Goal: Information Seeking & Learning: Compare options

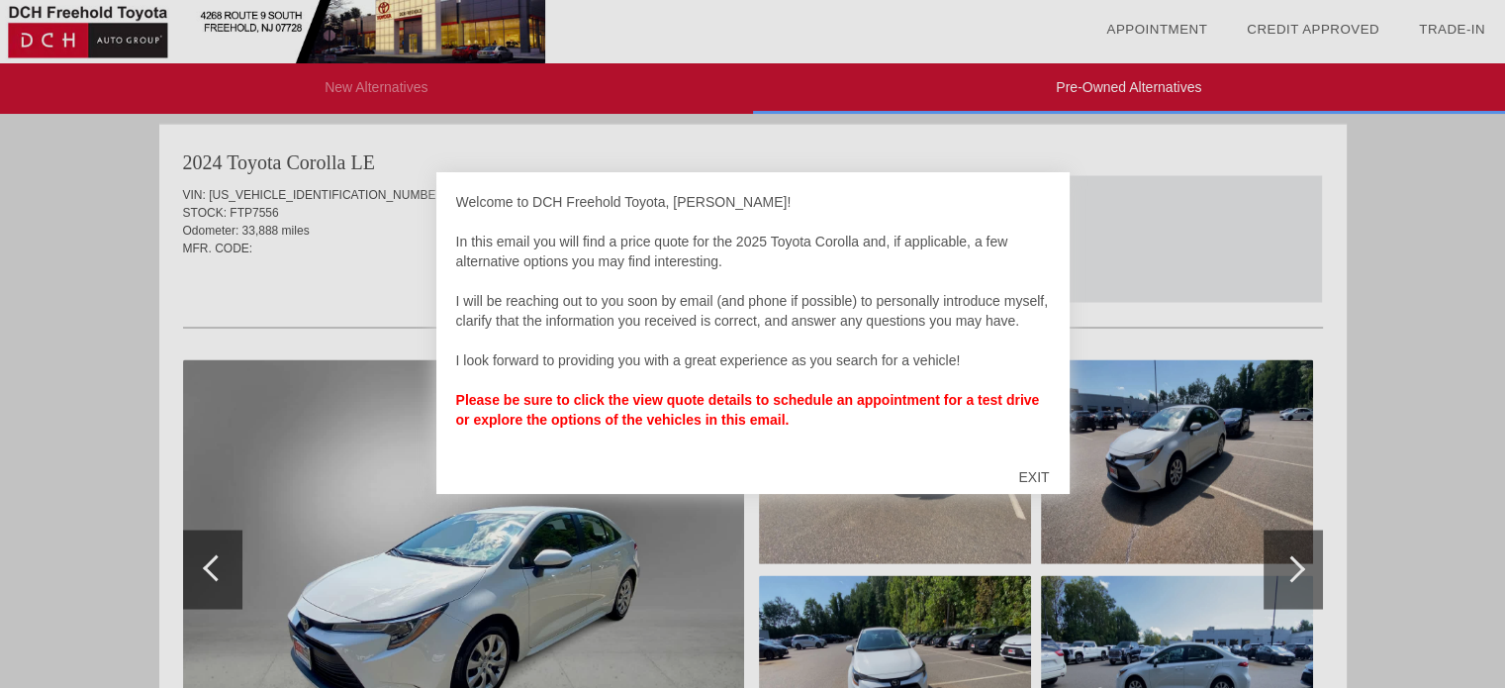
scroll to position [3641, 0]
click at [1031, 470] on div "EXIT" at bounding box center [1033, 476] width 70 height 59
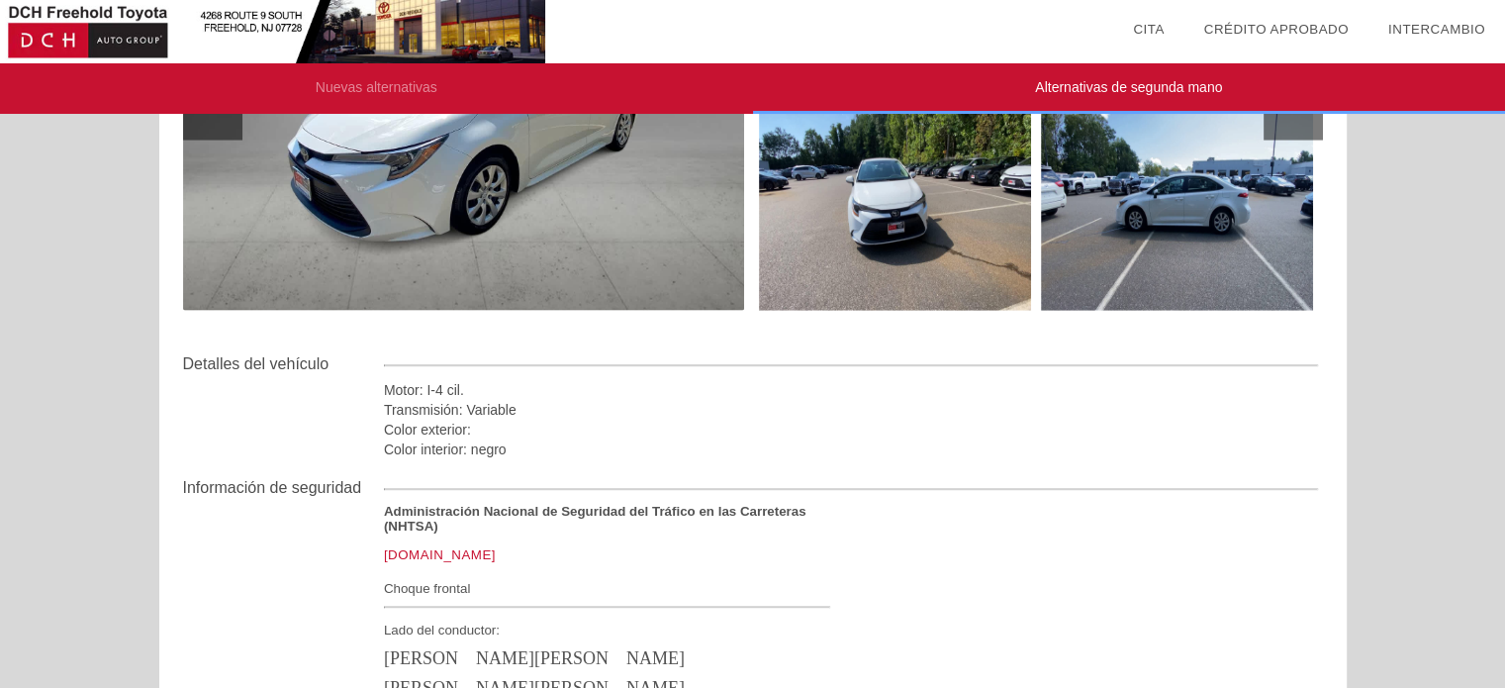
scroll to position [4069, 0]
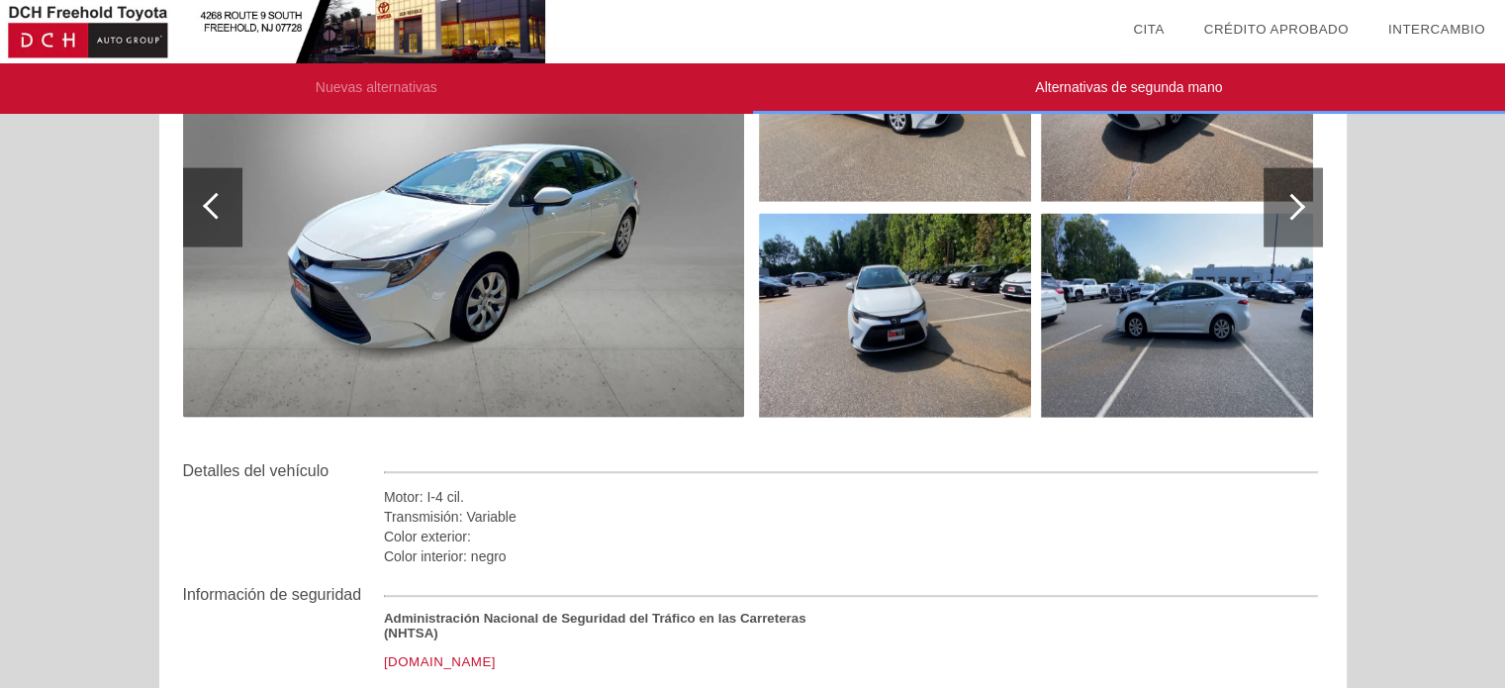
click at [726, 314] on img at bounding box center [463, 207] width 561 height 419
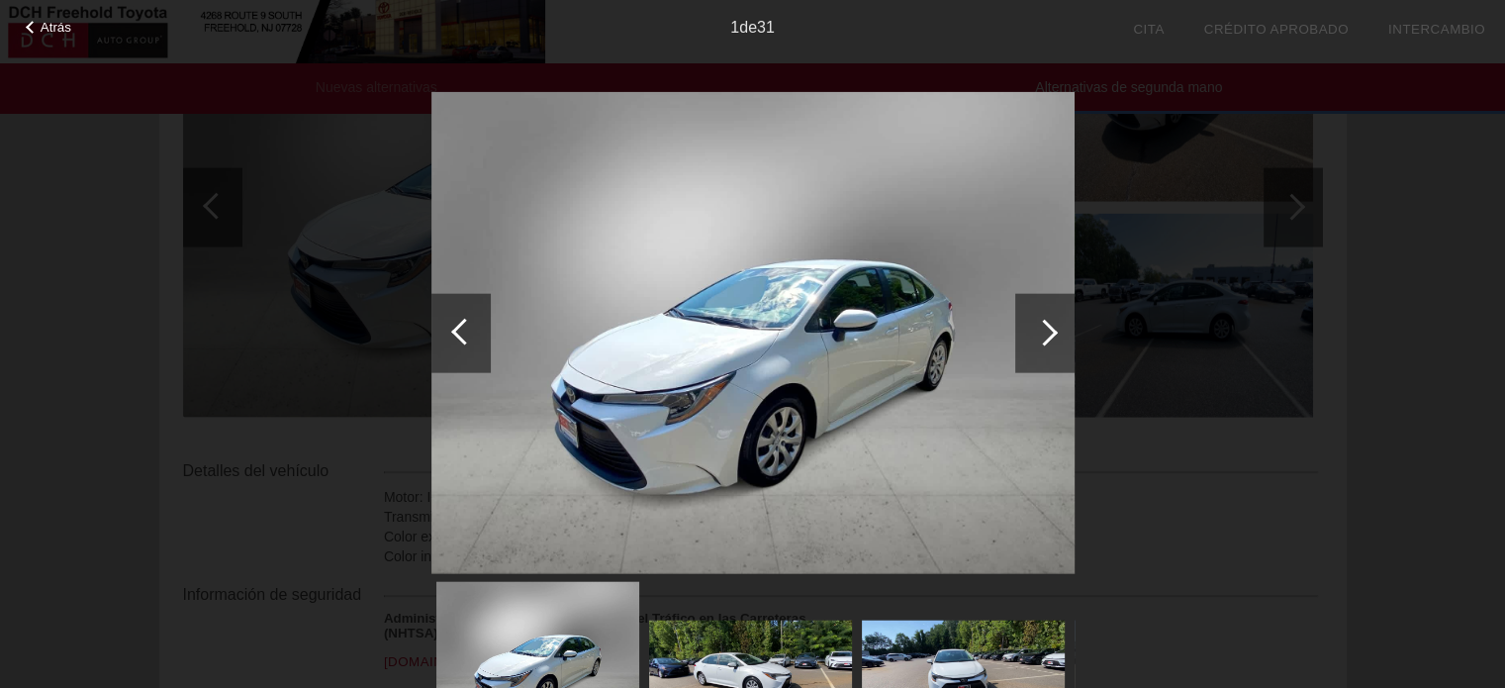
click at [1052, 331] on div at bounding box center [1044, 332] width 27 height 27
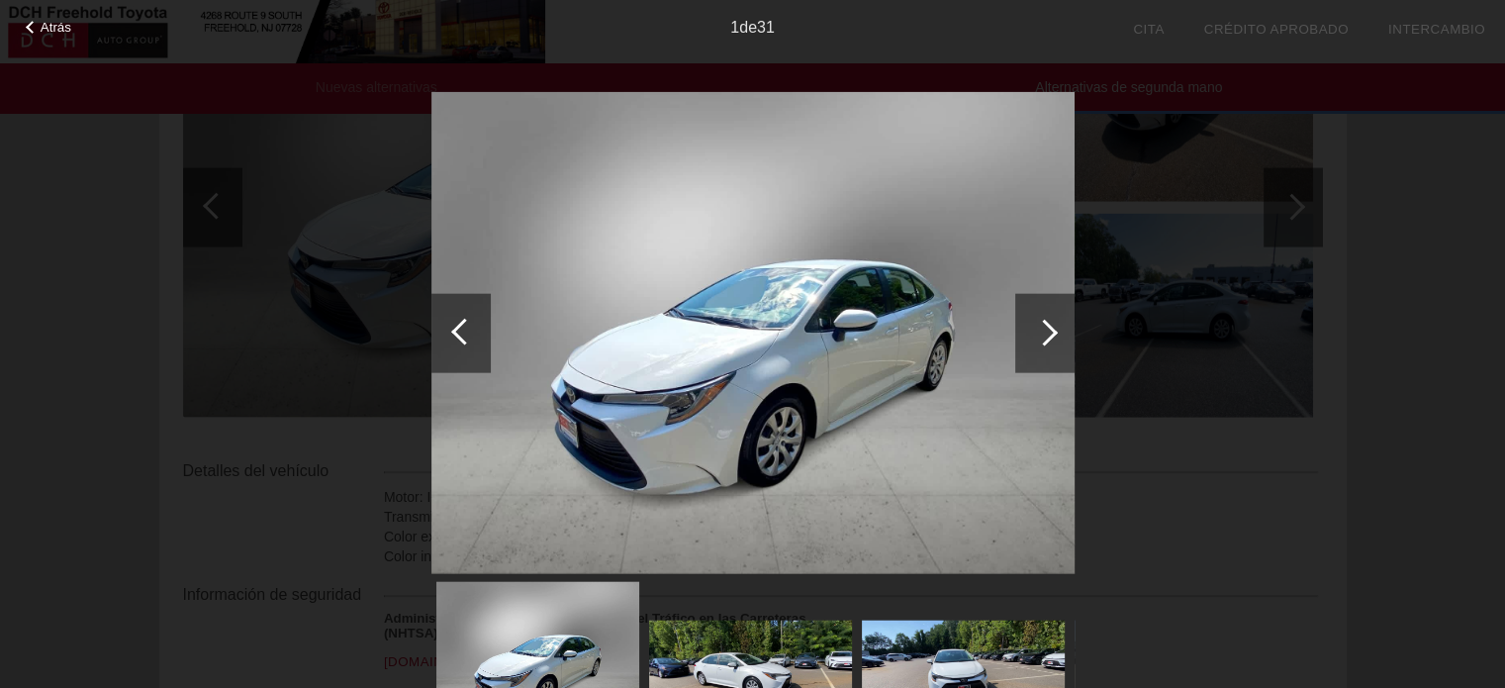
click at [1052, 331] on div at bounding box center [1044, 332] width 27 height 27
click at [1052, 332] on div at bounding box center [1044, 332] width 27 height 27
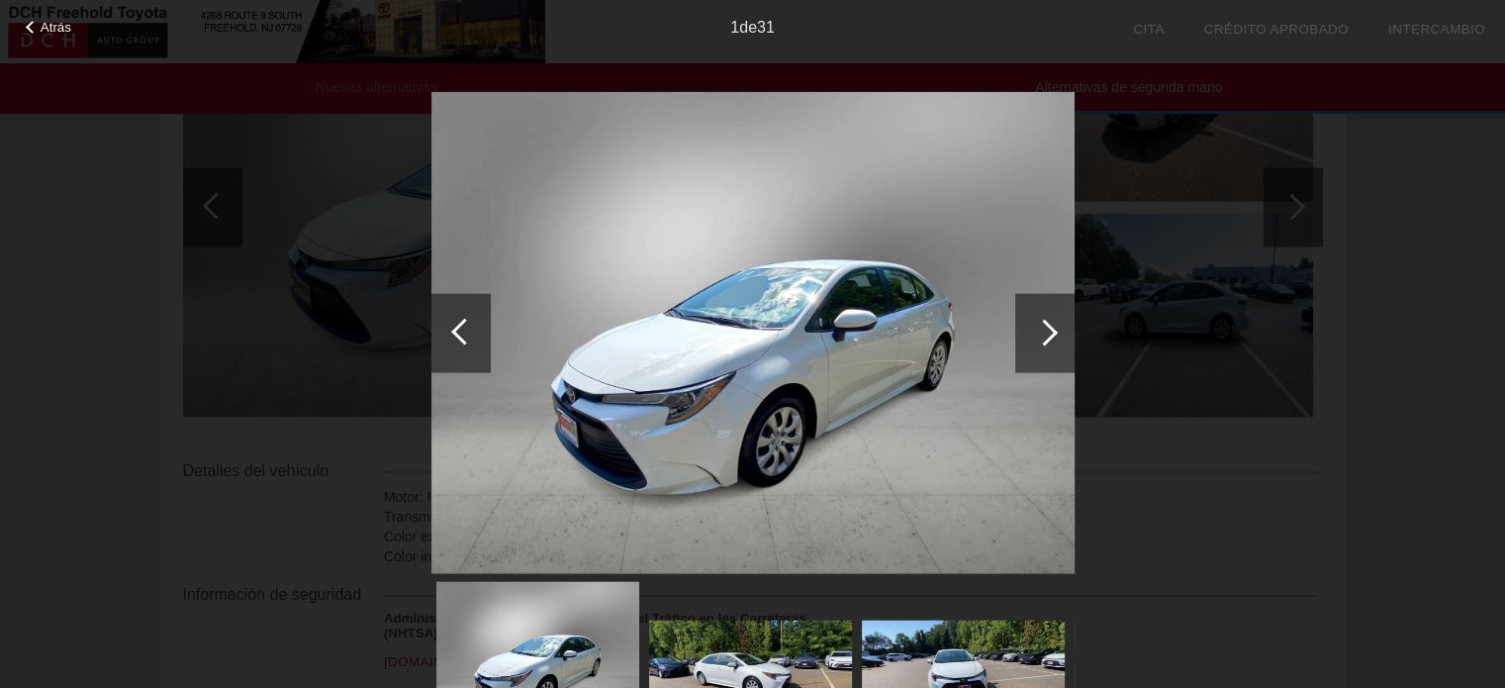
click at [746, 27] on font "de" at bounding box center [748, 27] width 18 height 17
click at [746, 28] on font "de" at bounding box center [748, 27] width 18 height 17
click at [753, 28] on font "de" at bounding box center [748, 27] width 18 height 17
click at [767, 31] on font "31" at bounding box center [766, 27] width 18 height 17
click at [768, 31] on font "31" at bounding box center [766, 27] width 18 height 17
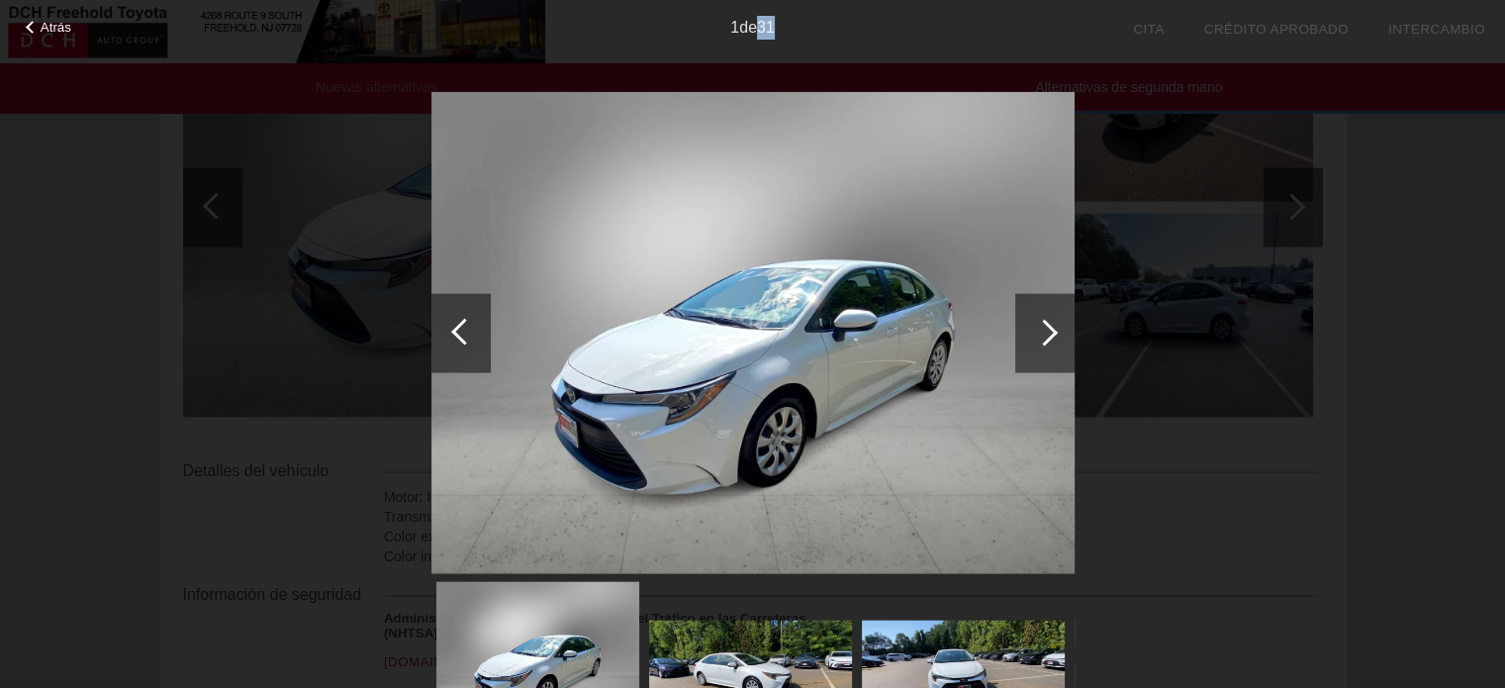
click at [42, 19] on div "1 de 31" at bounding box center [752, 20] width 1505 height 40
click at [36, 22] on div "Atrás" at bounding box center [49, 25] width 99 height 10
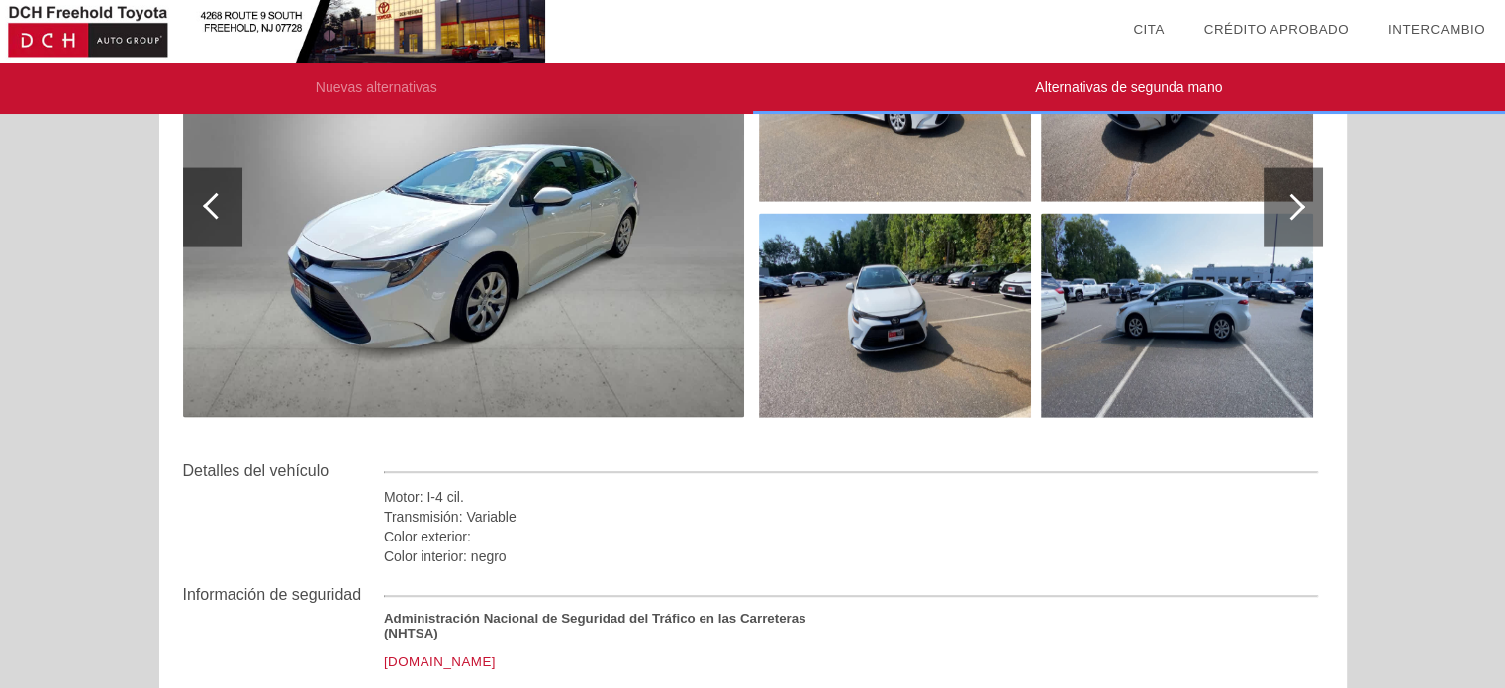
drag, startPoint x: 1311, startPoint y: 212, endPoint x: 1429, endPoint y: 335, distance: 171.4
click at [1276, 196] on div at bounding box center [1292, 207] width 59 height 79
click at [1303, 211] on div at bounding box center [1292, 207] width 59 height 79
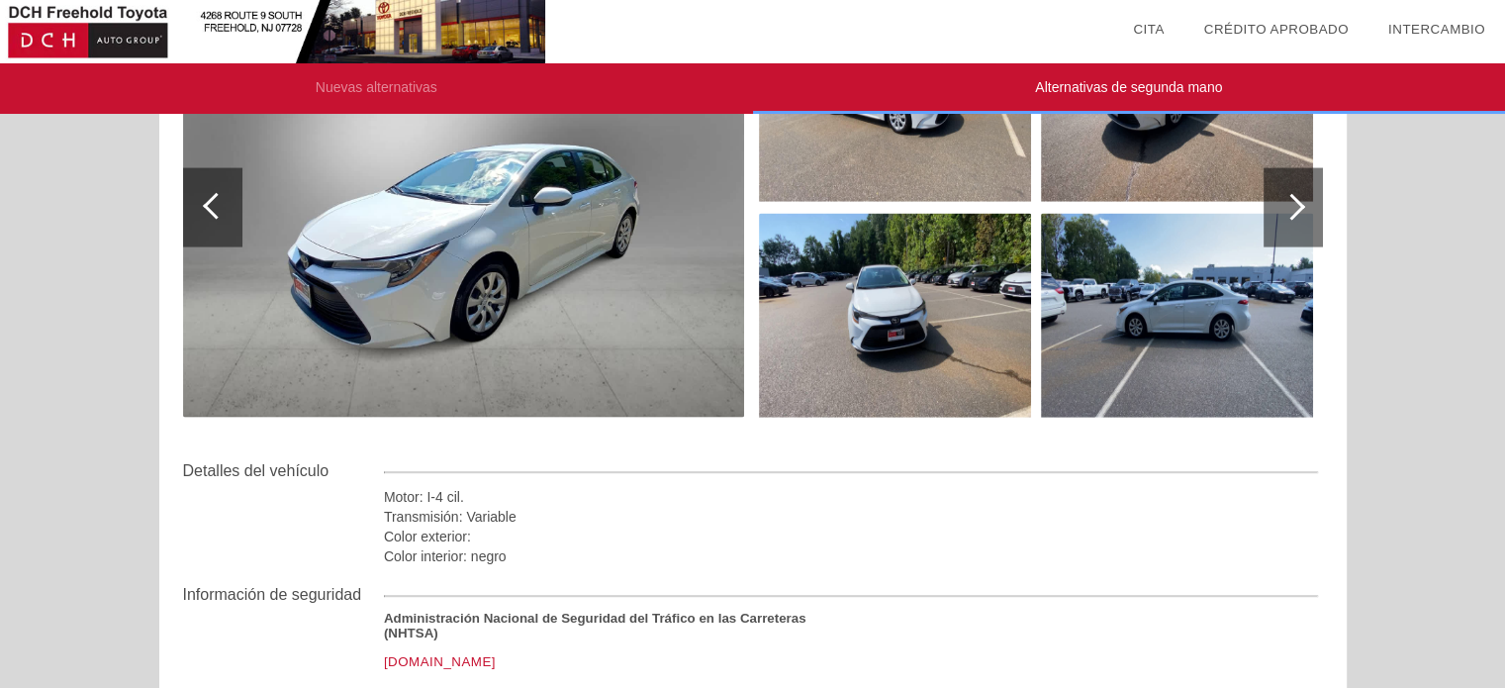
click at [218, 209] on div at bounding box center [216, 206] width 27 height 27
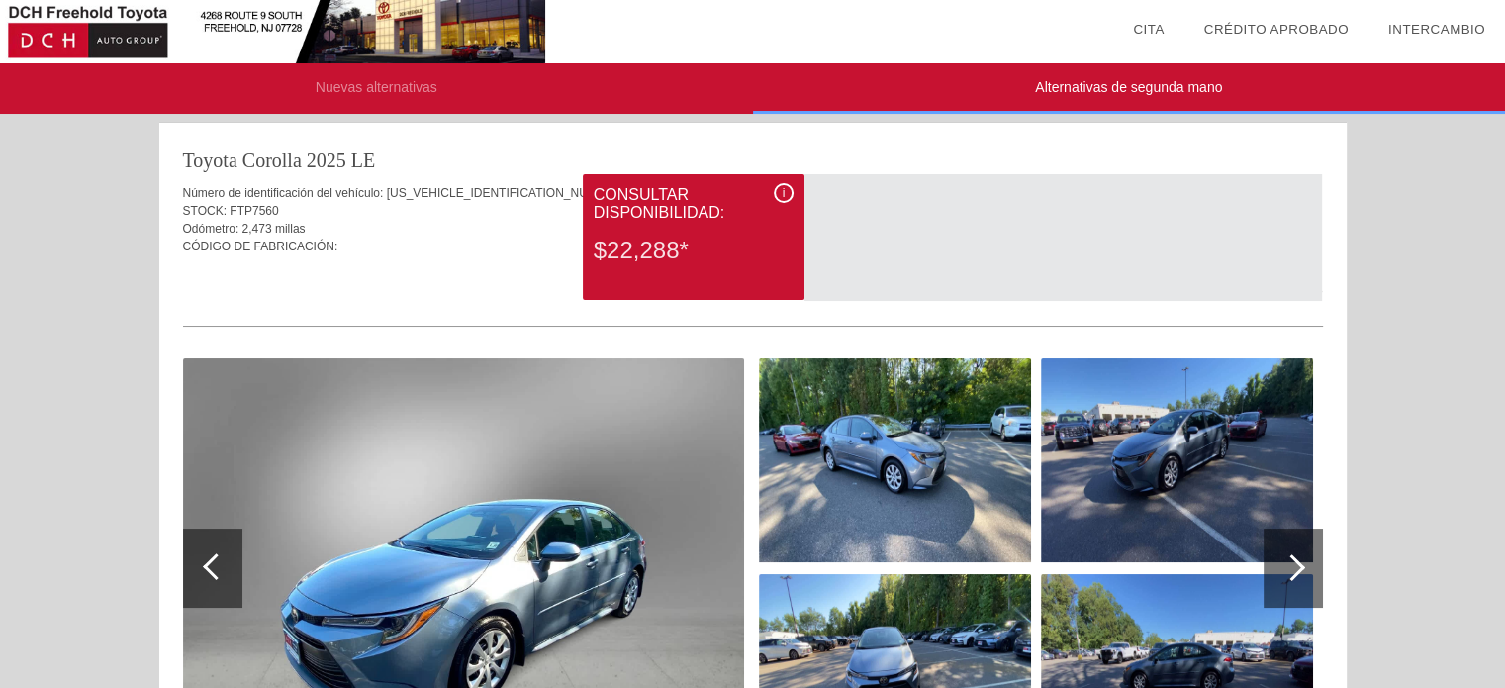
scroll to position [0, 0]
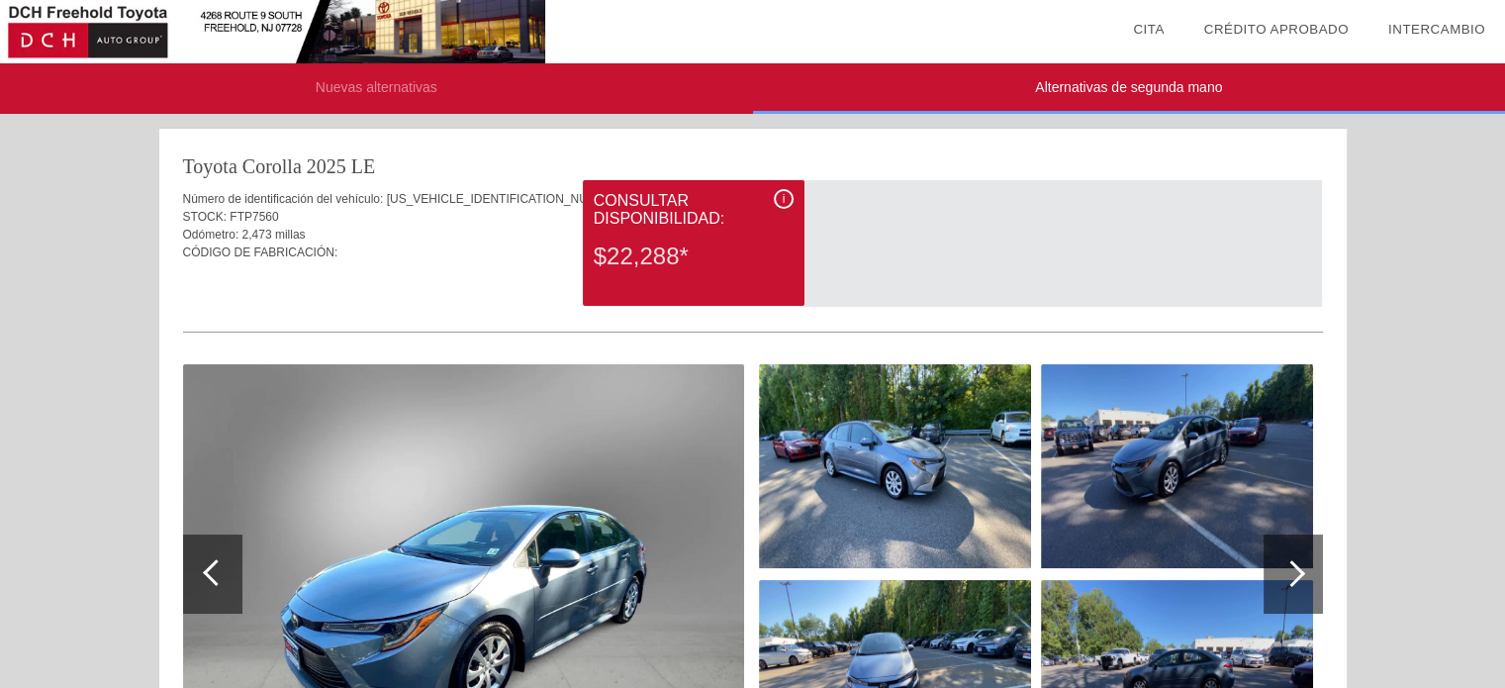
click at [1280, 565] on div at bounding box center [1292, 573] width 59 height 79
click at [919, 487] on img at bounding box center [895, 466] width 272 height 204
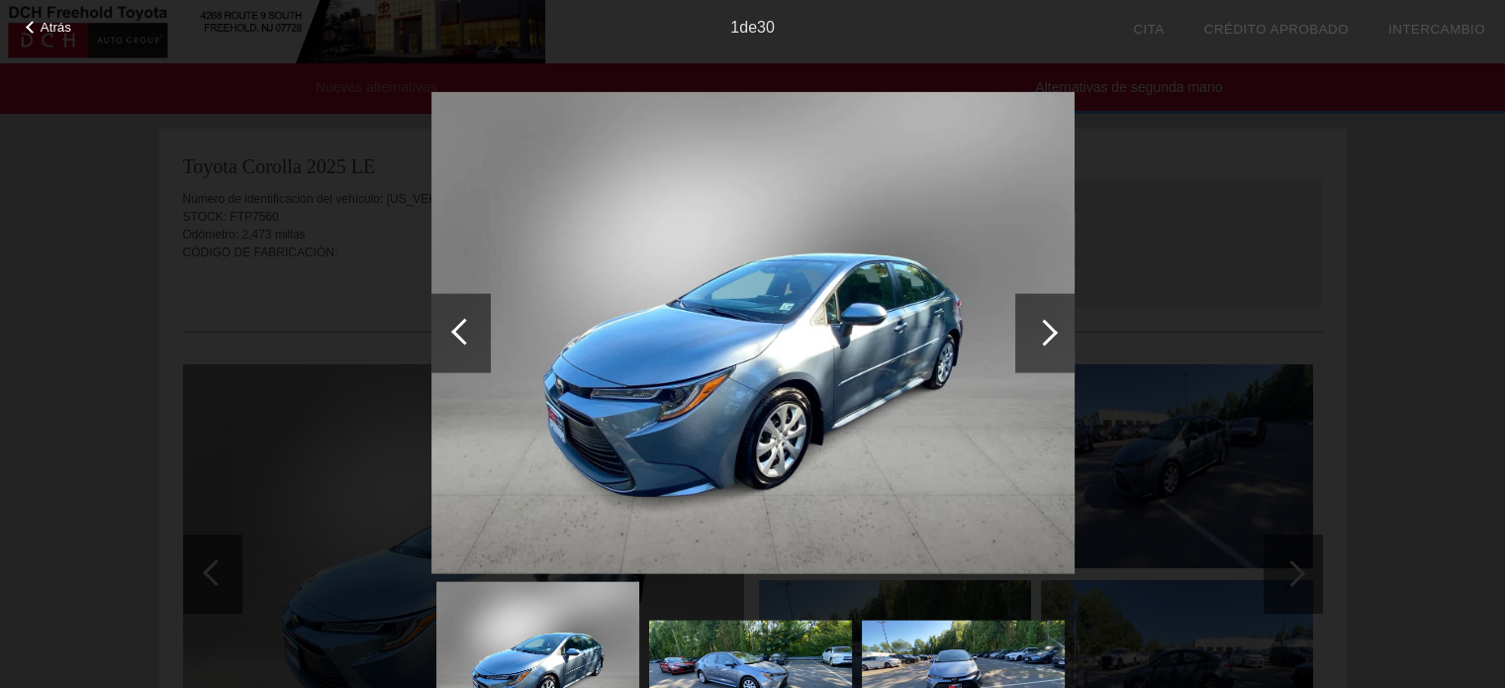
click at [1046, 331] on div at bounding box center [1044, 332] width 27 height 27
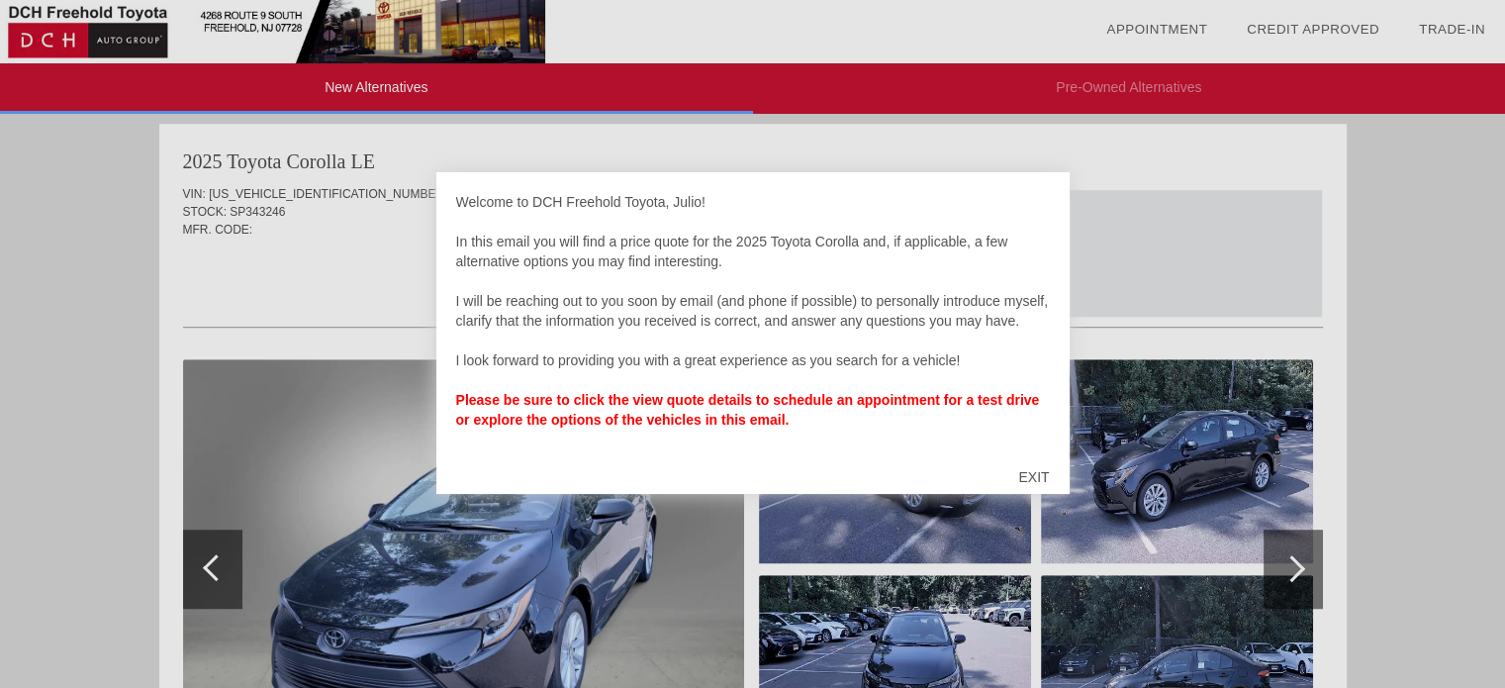
scroll to position [1217, 0]
click at [1350, 185] on div at bounding box center [752, 344] width 1505 height 688
click at [1011, 475] on div "EXIT" at bounding box center [1033, 476] width 70 height 59
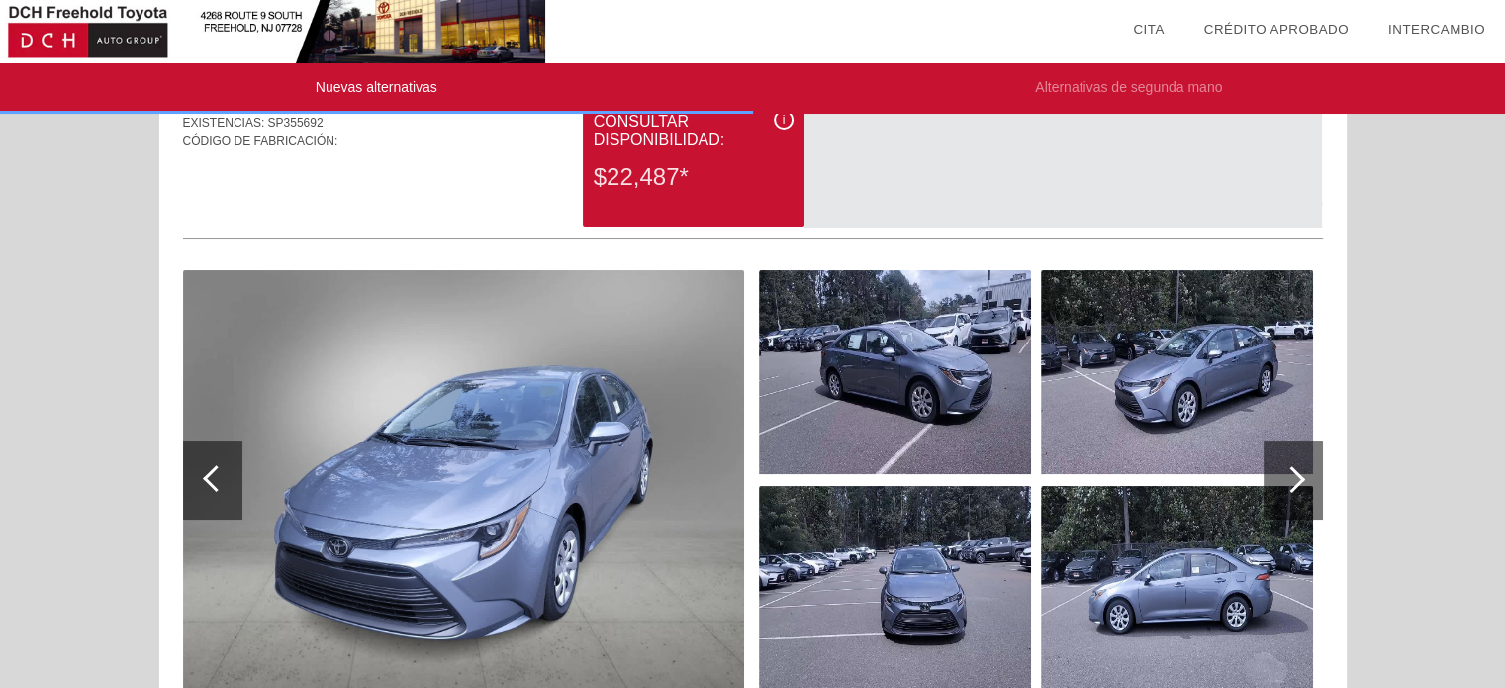
scroll to position [198, 0]
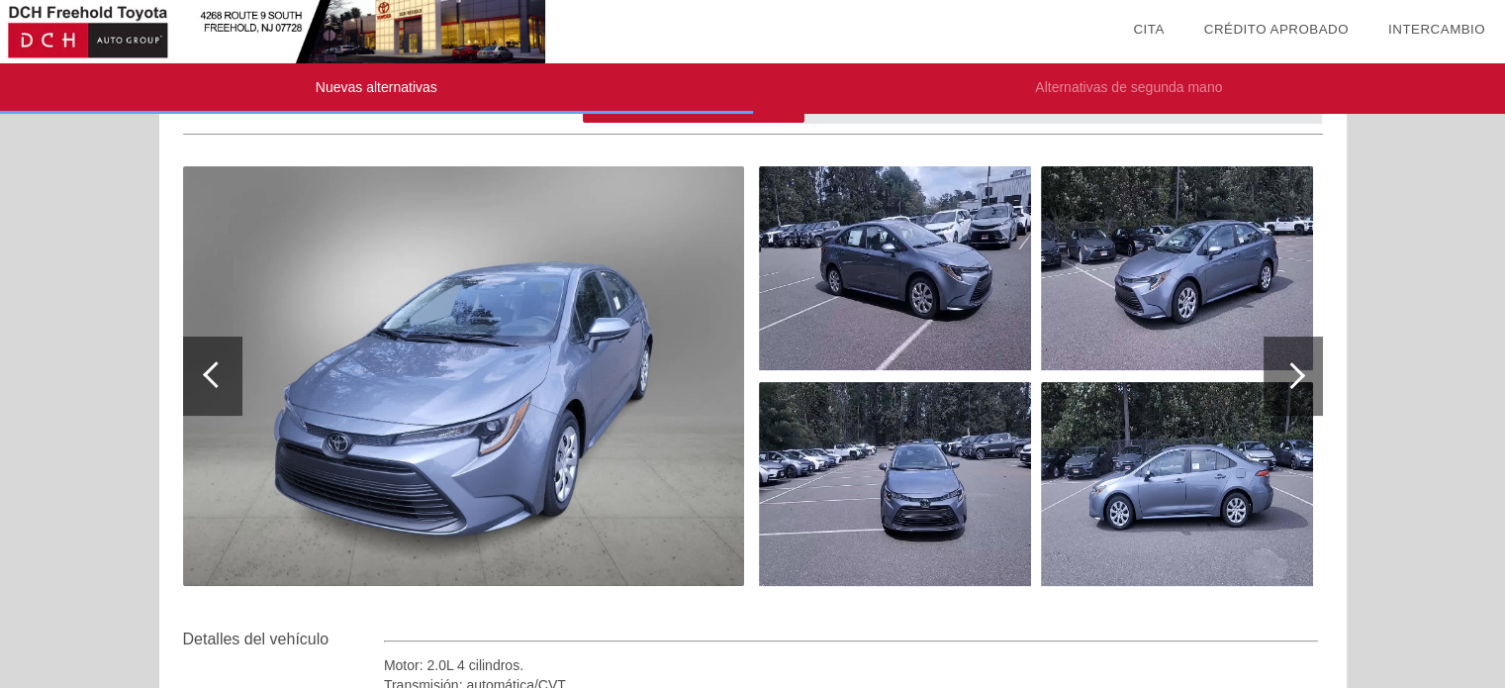
click at [1320, 374] on div at bounding box center [1292, 375] width 59 height 79
click at [1297, 373] on div at bounding box center [1291, 375] width 27 height 27
click at [221, 368] on div at bounding box center [216, 374] width 27 height 27
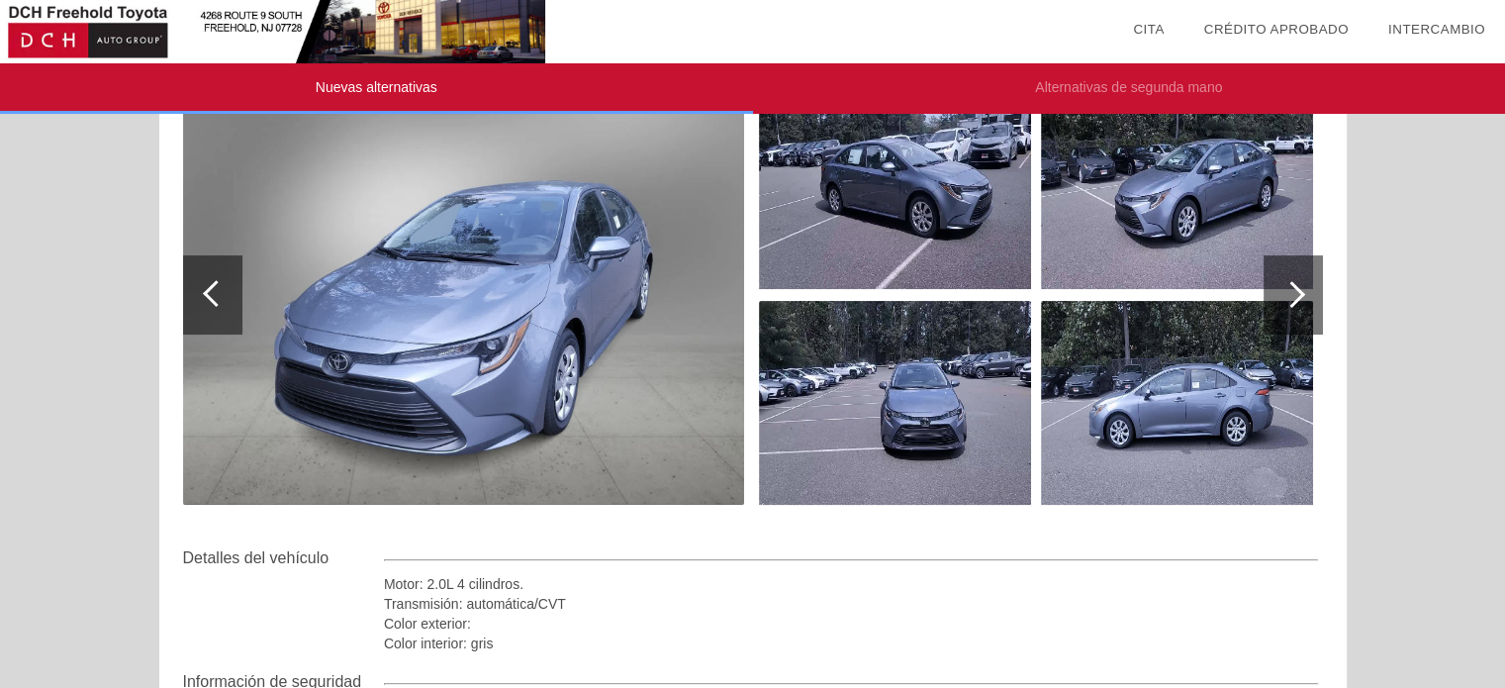
scroll to position [495, 0]
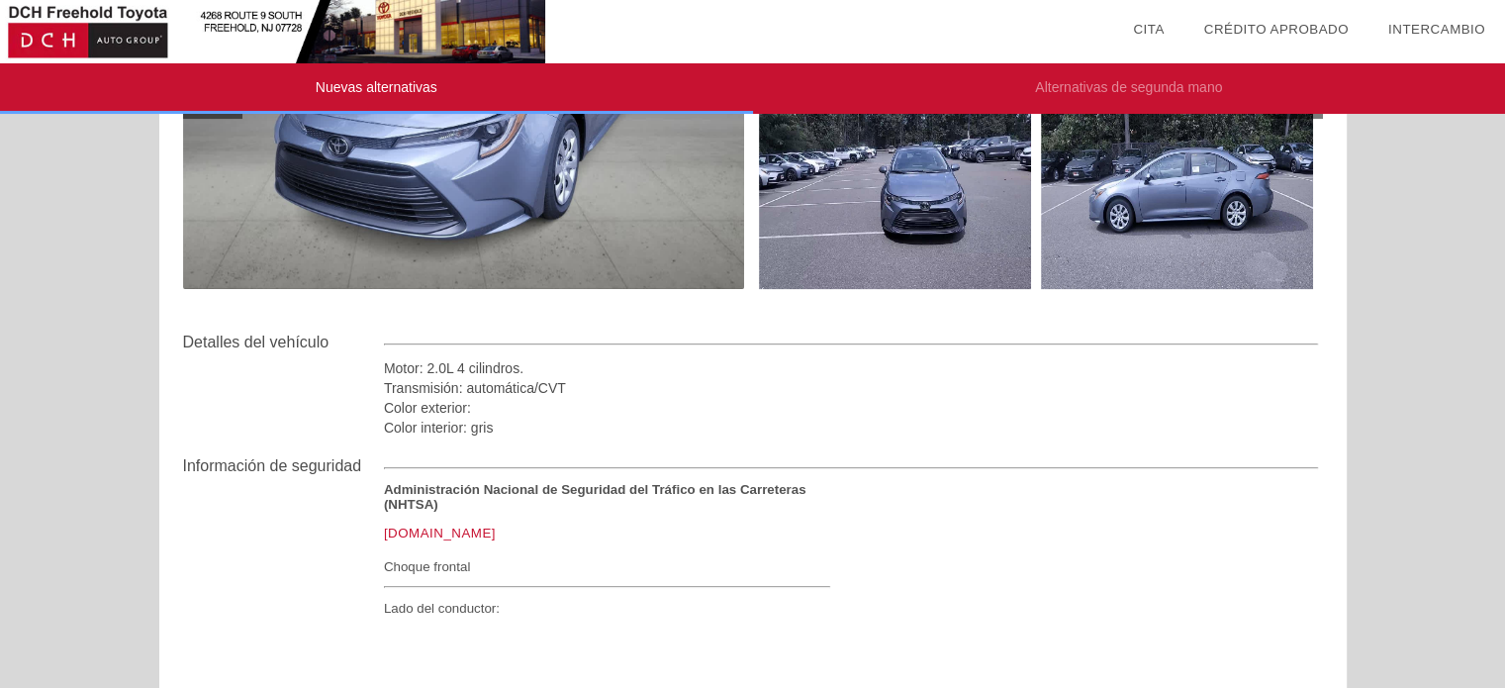
click at [948, 205] on img at bounding box center [895, 187] width 272 height 204
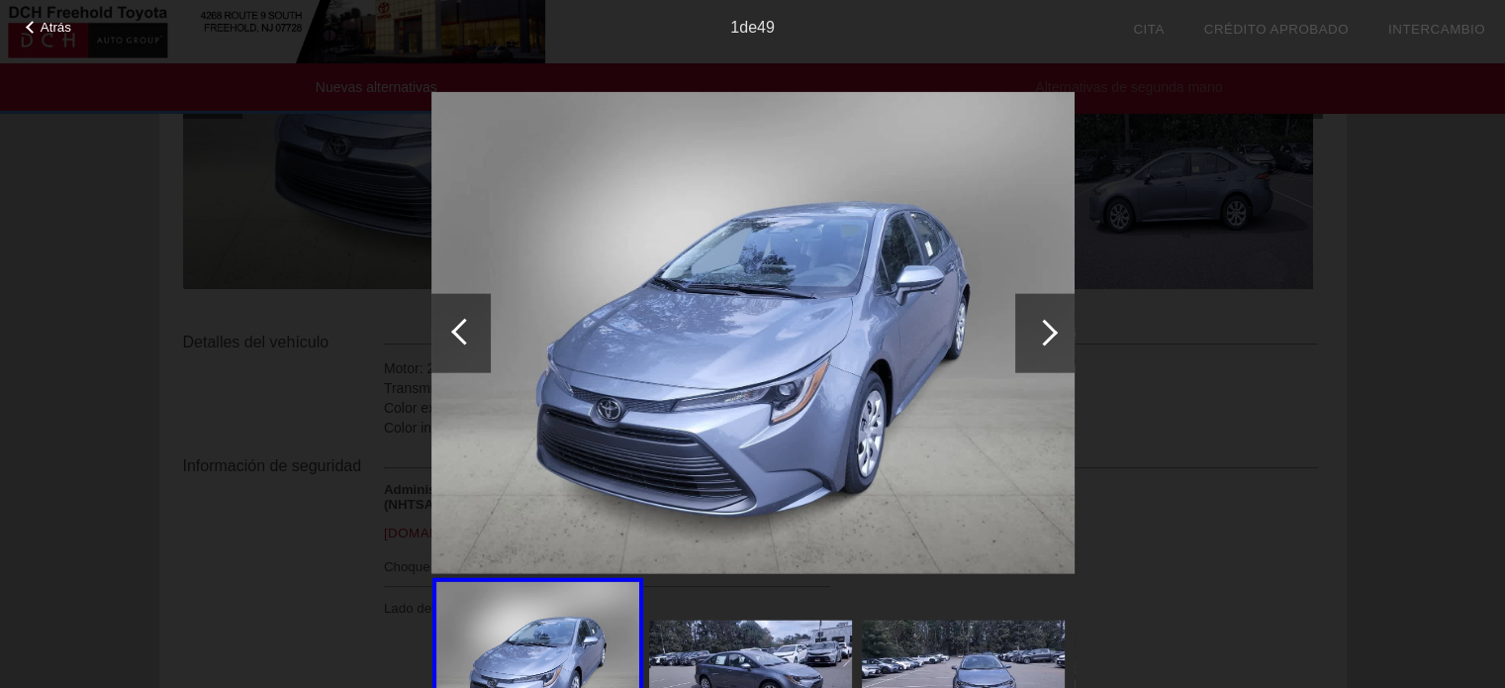
click at [1033, 347] on div at bounding box center [1044, 332] width 59 height 79
click at [1063, 347] on div at bounding box center [1044, 332] width 59 height 79
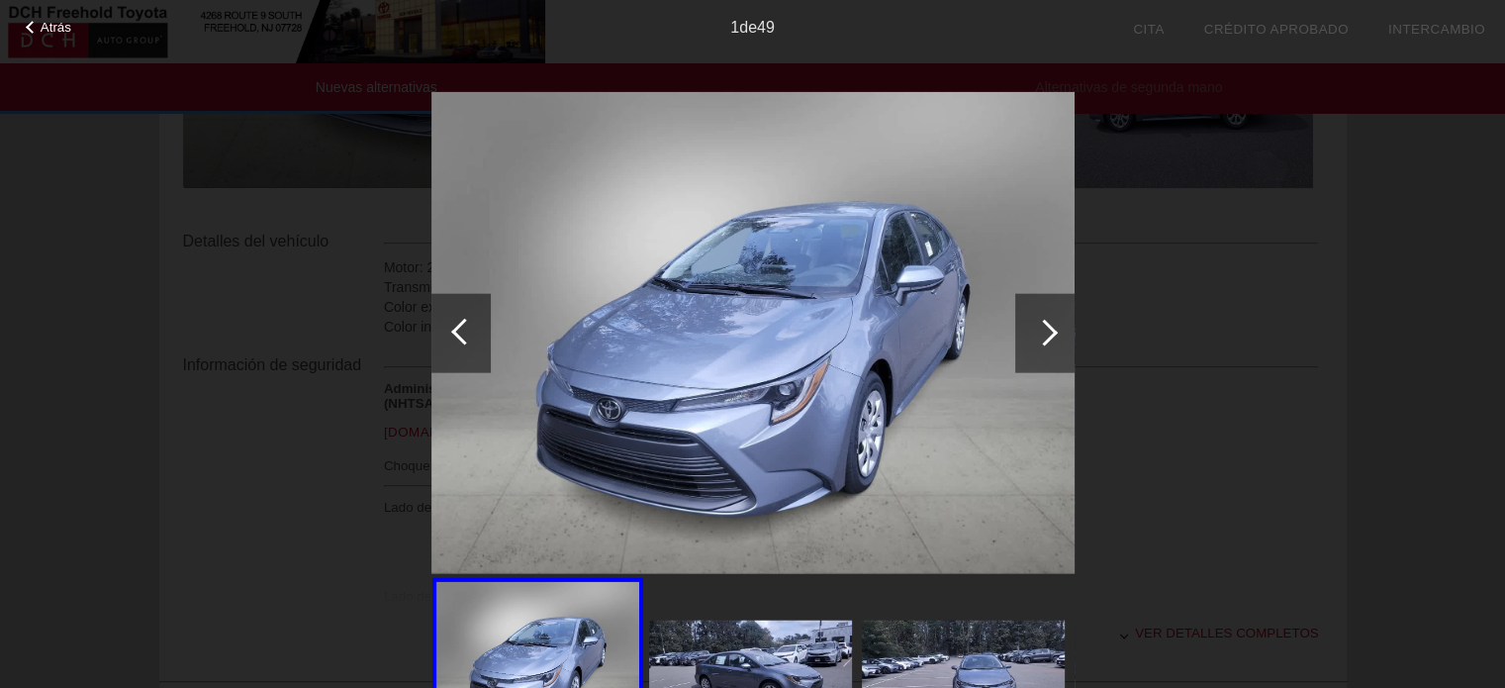
scroll to position [692, 0]
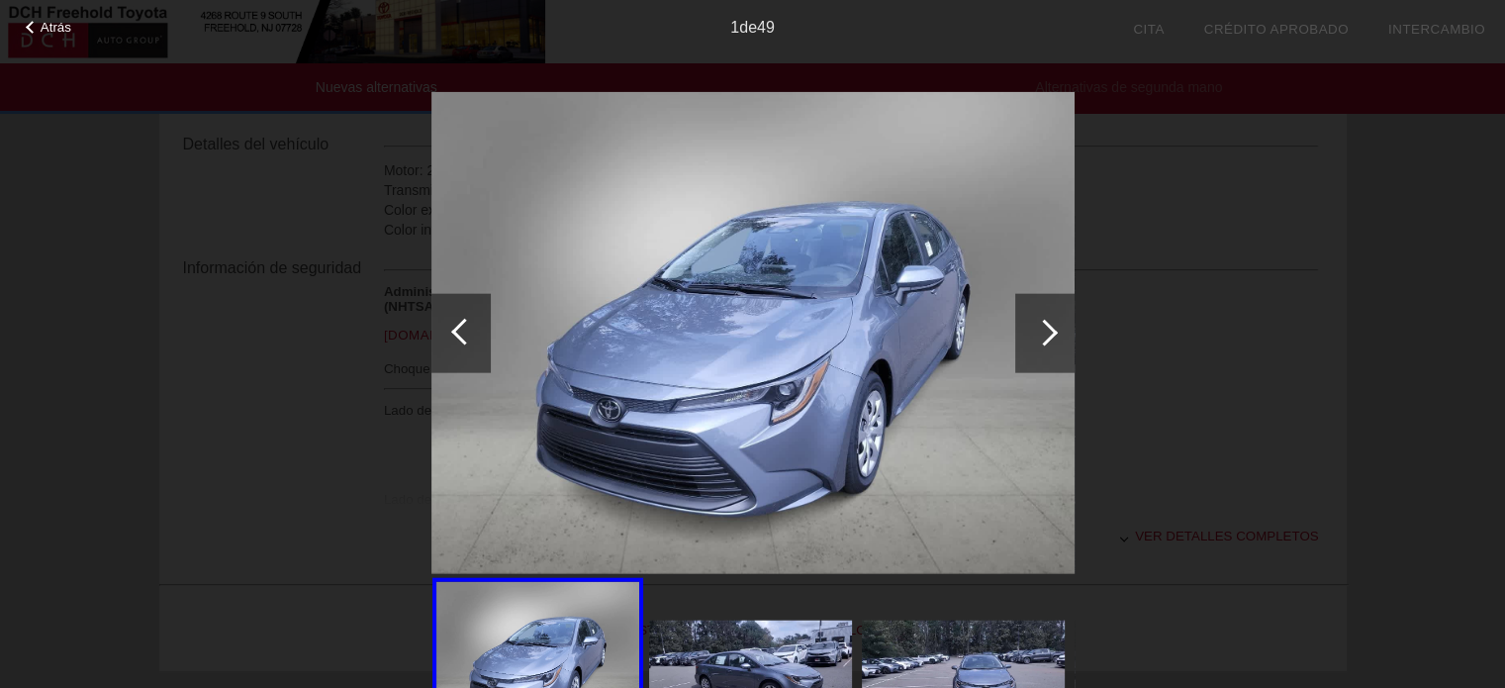
click at [762, 646] on img at bounding box center [750, 677] width 203 height 114
click at [1066, 333] on div at bounding box center [1044, 332] width 59 height 79
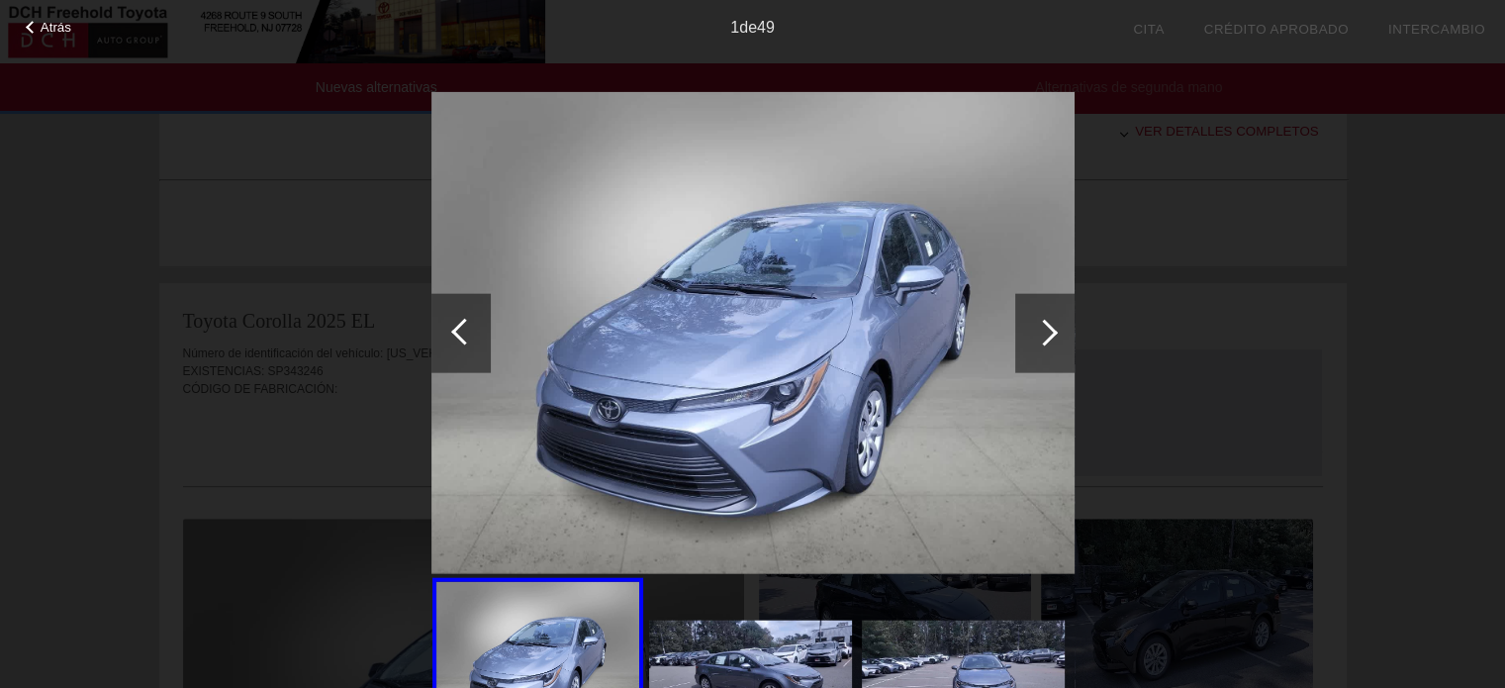
scroll to position [890, 0]
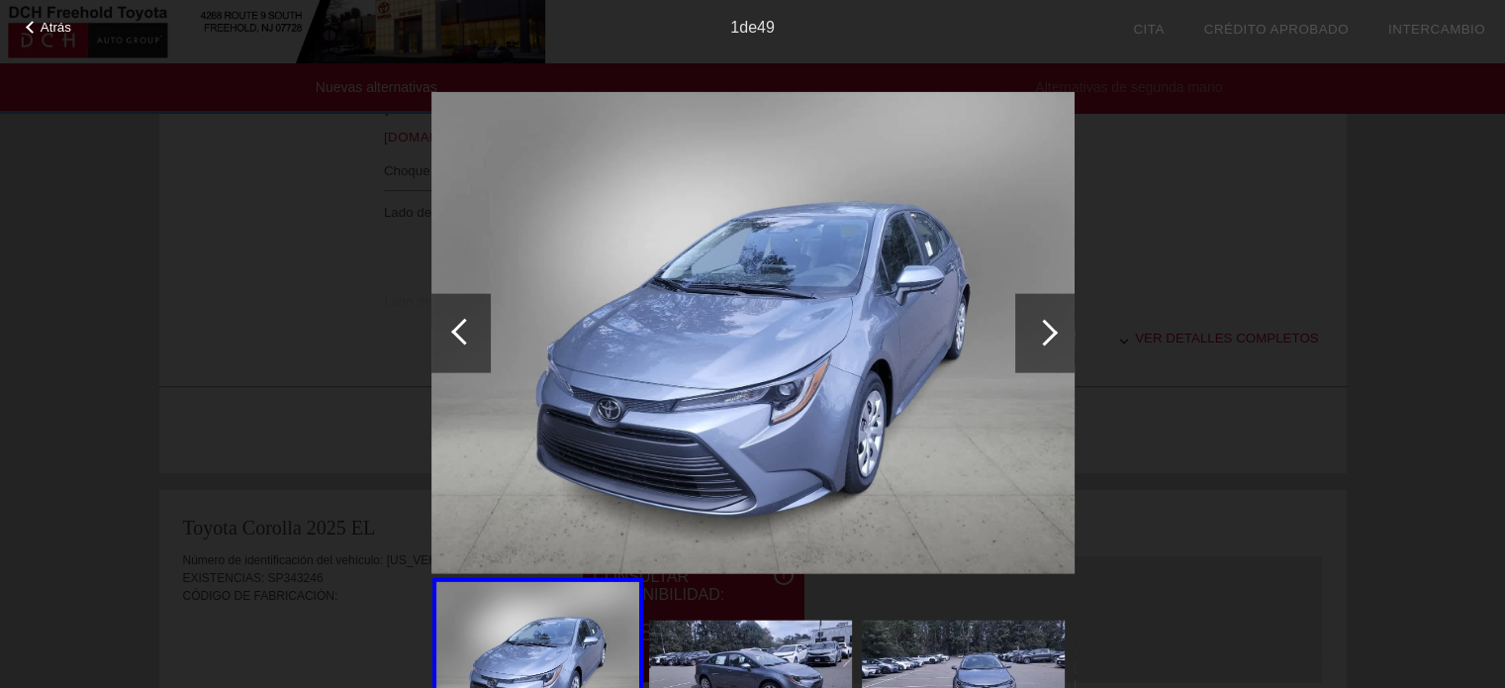
click at [1046, 320] on div at bounding box center [1044, 332] width 27 height 27
click at [682, 322] on img at bounding box center [752, 332] width 643 height 483
click at [1057, 339] on div at bounding box center [1044, 332] width 59 height 79
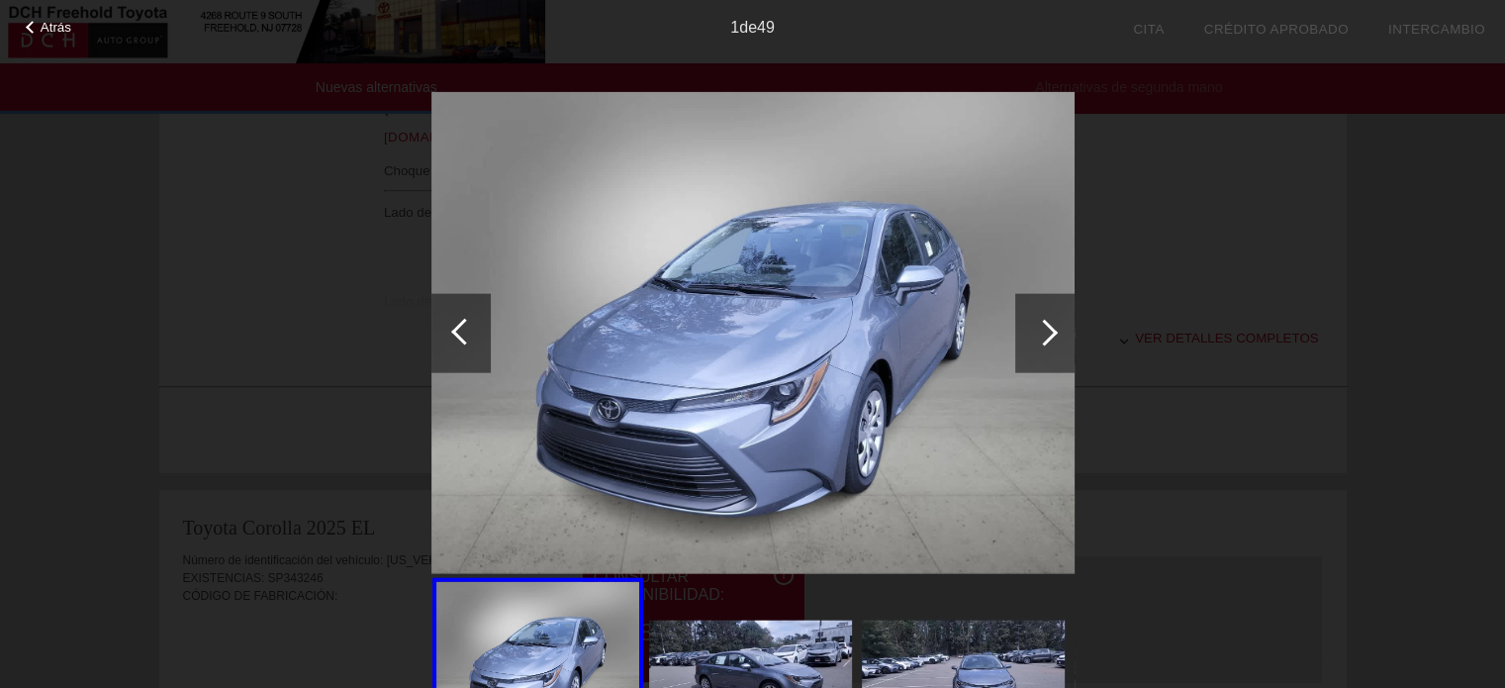
click at [1055, 339] on div at bounding box center [1044, 332] width 59 height 79
click at [720, 646] on img at bounding box center [750, 677] width 203 height 114
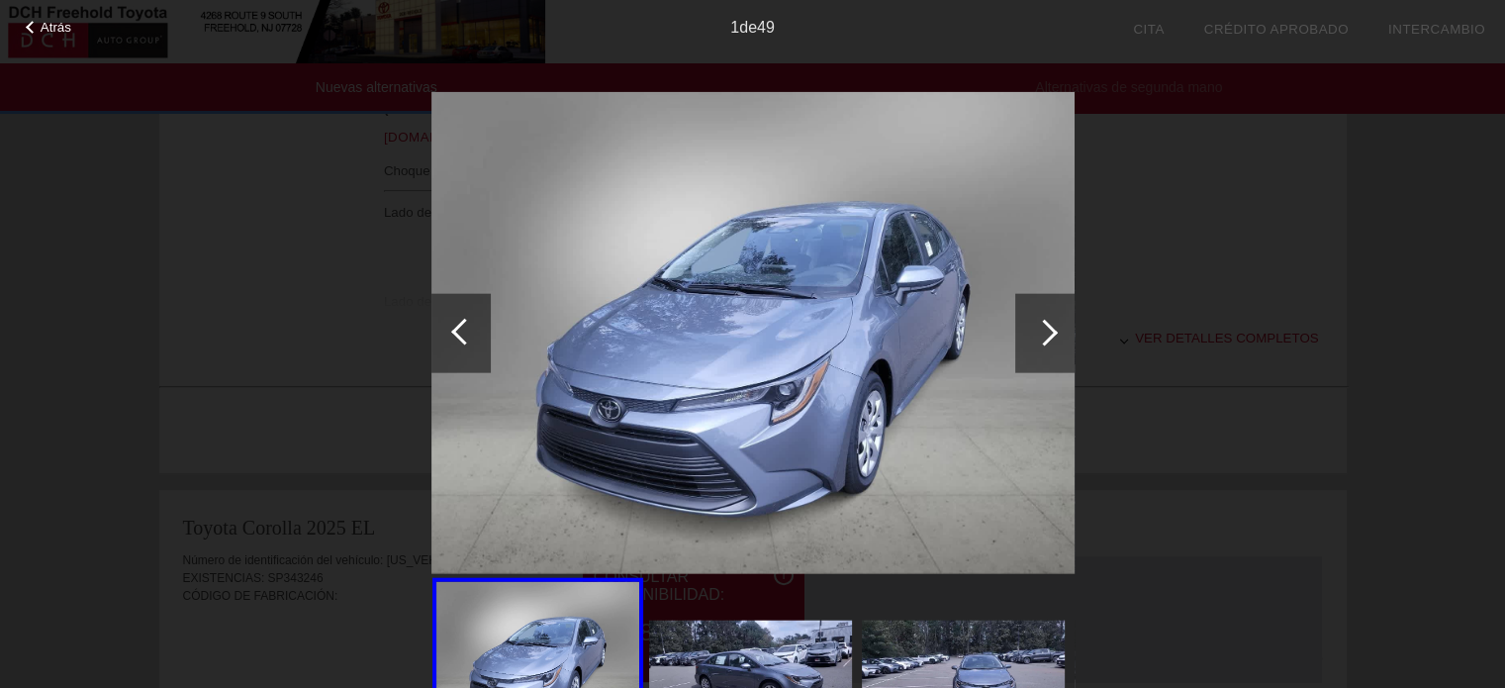
click at [886, 643] on img at bounding box center [963, 677] width 203 height 114
click at [27, 27] on div at bounding box center [32, 27] width 13 height 13
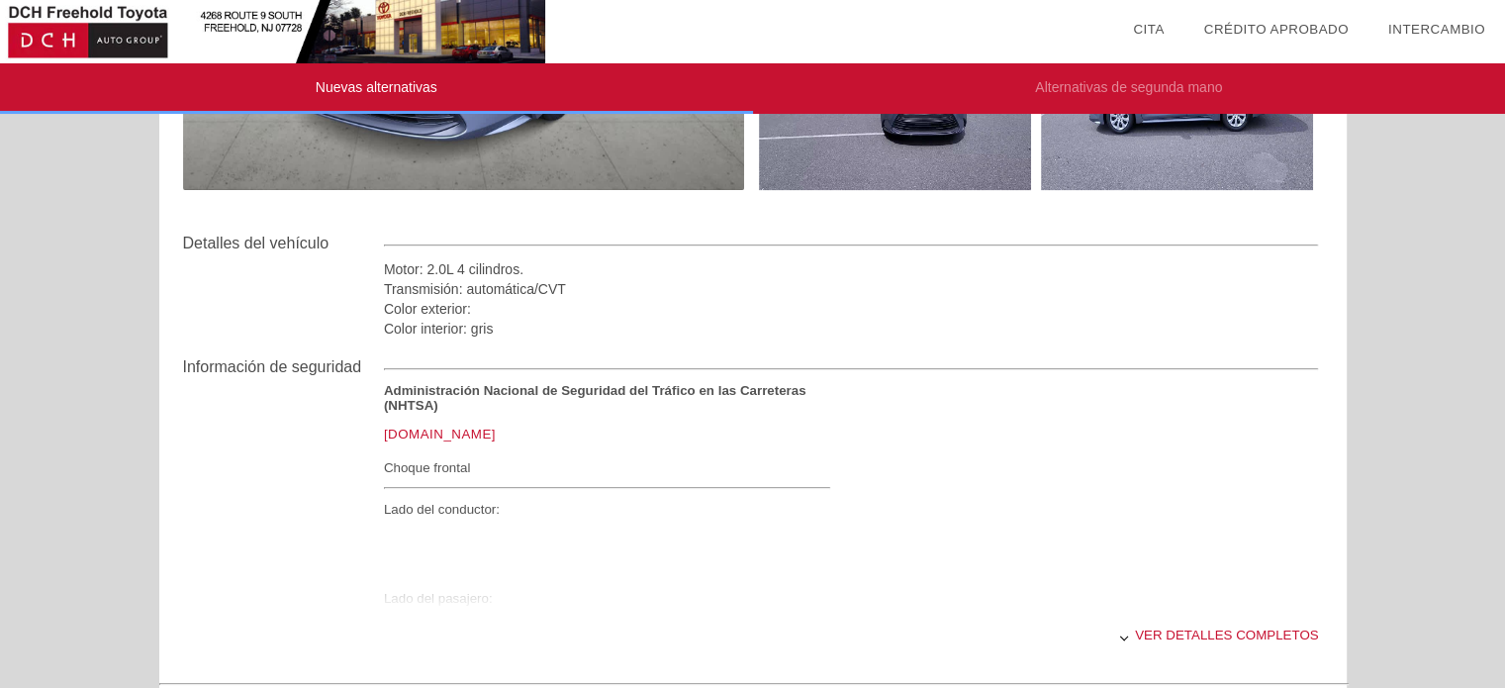
scroll to position [396, 0]
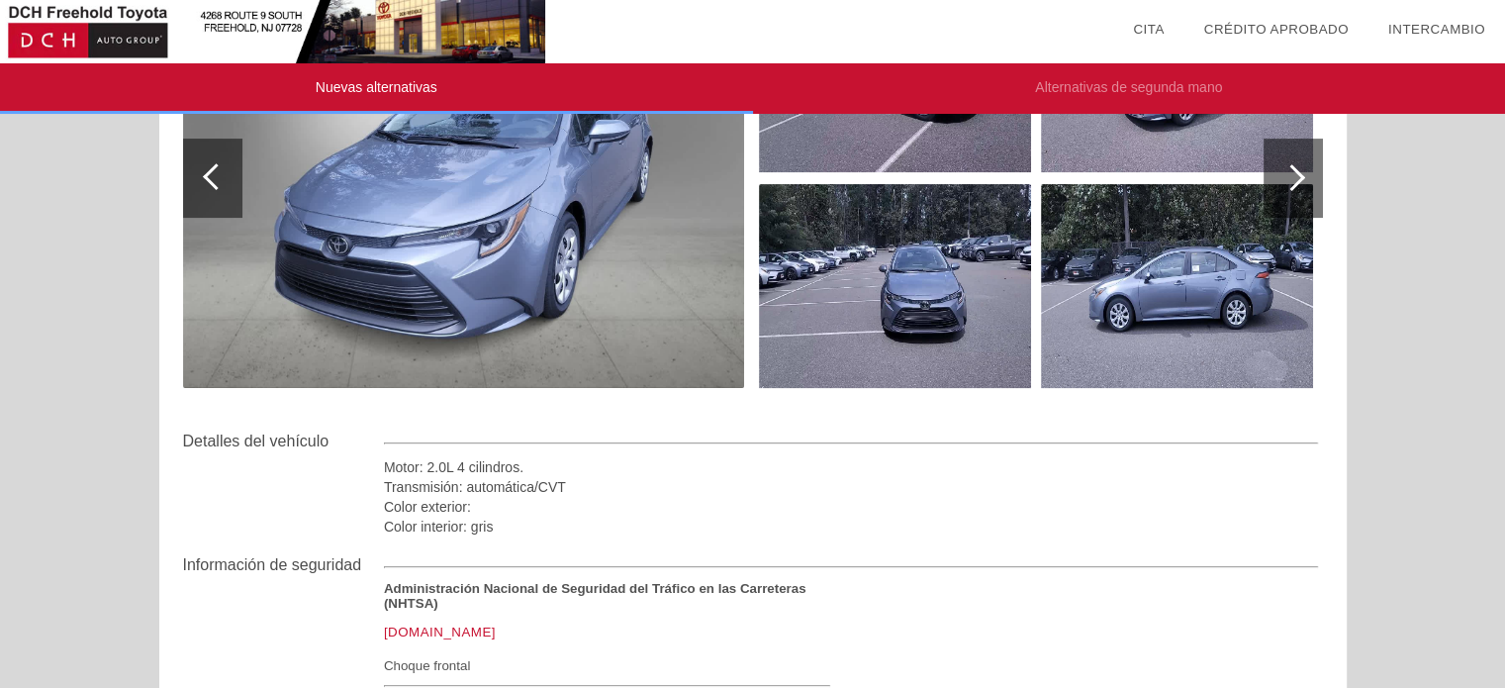
click at [898, 284] on img at bounding box center [895, 286] width 272 height 204
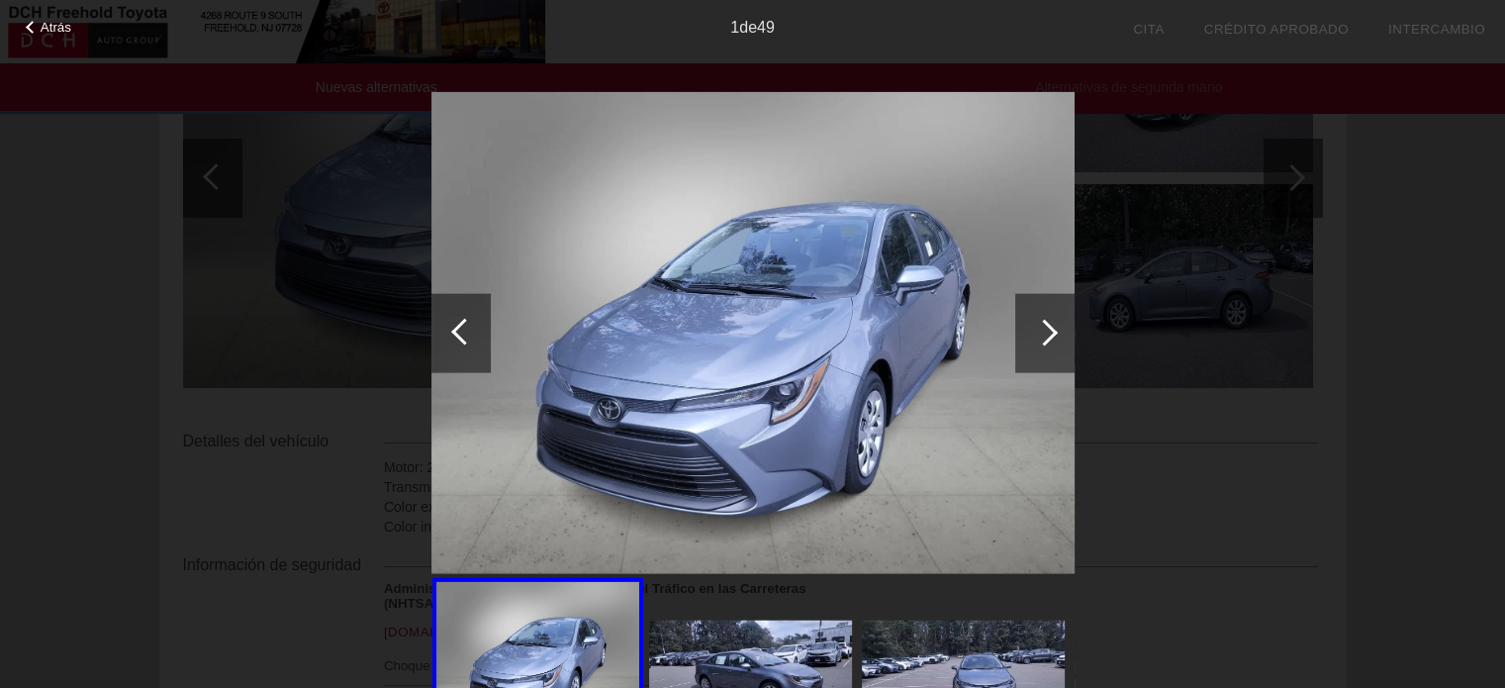
click at [1059, 328] on div at bounding box center [1044, 332] width 59 height 79
click at [44, 29] on font "Atrás" at bounding box center [56, 27] width 31 height 15
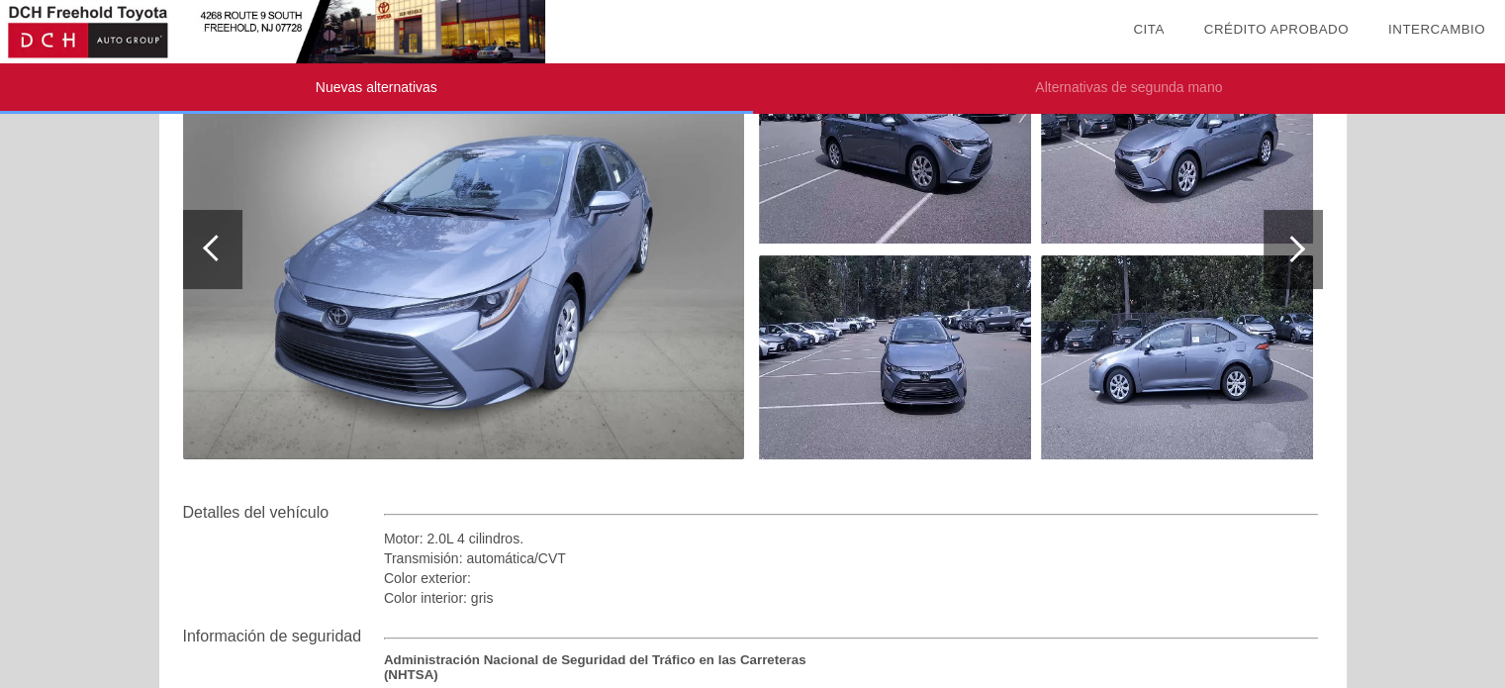
scroll to position [297, 0]
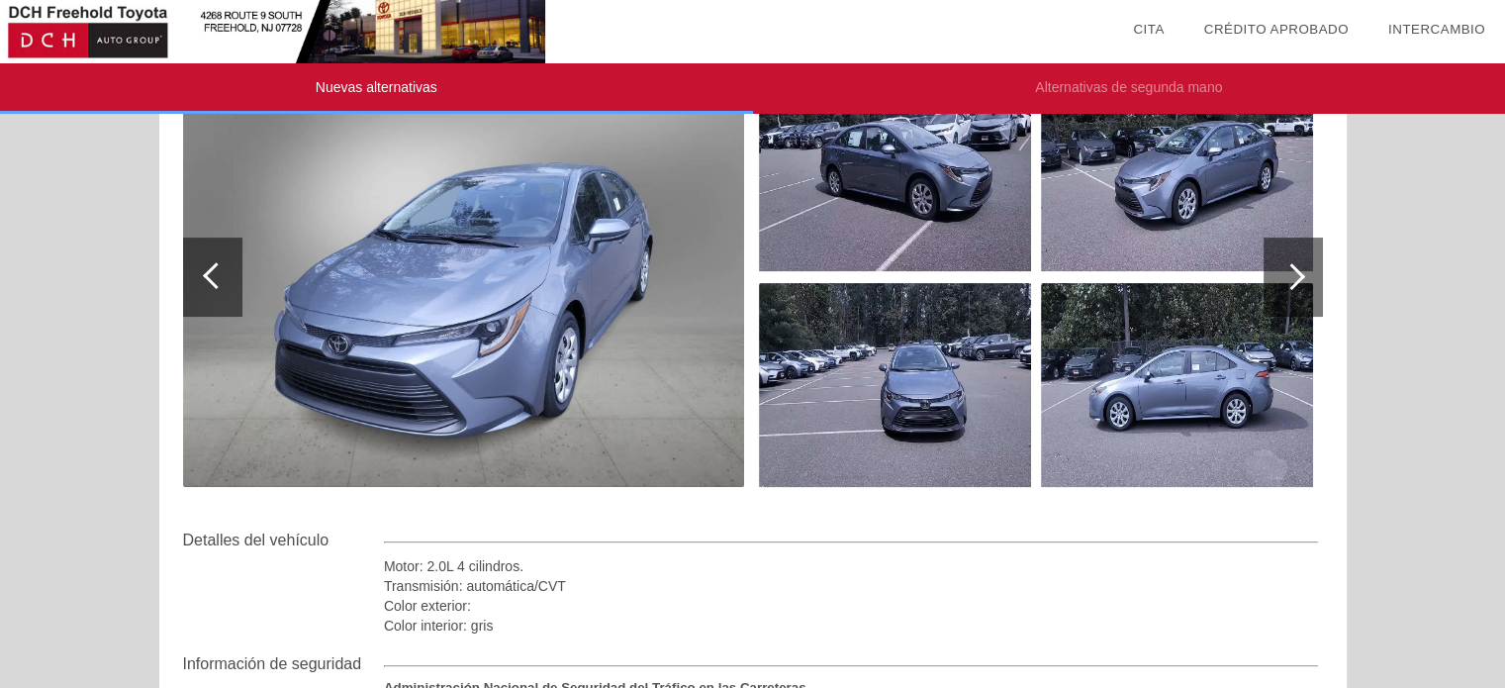
click at [1288, 274] on div at bounding box center [1291, 276] width 27 height 27
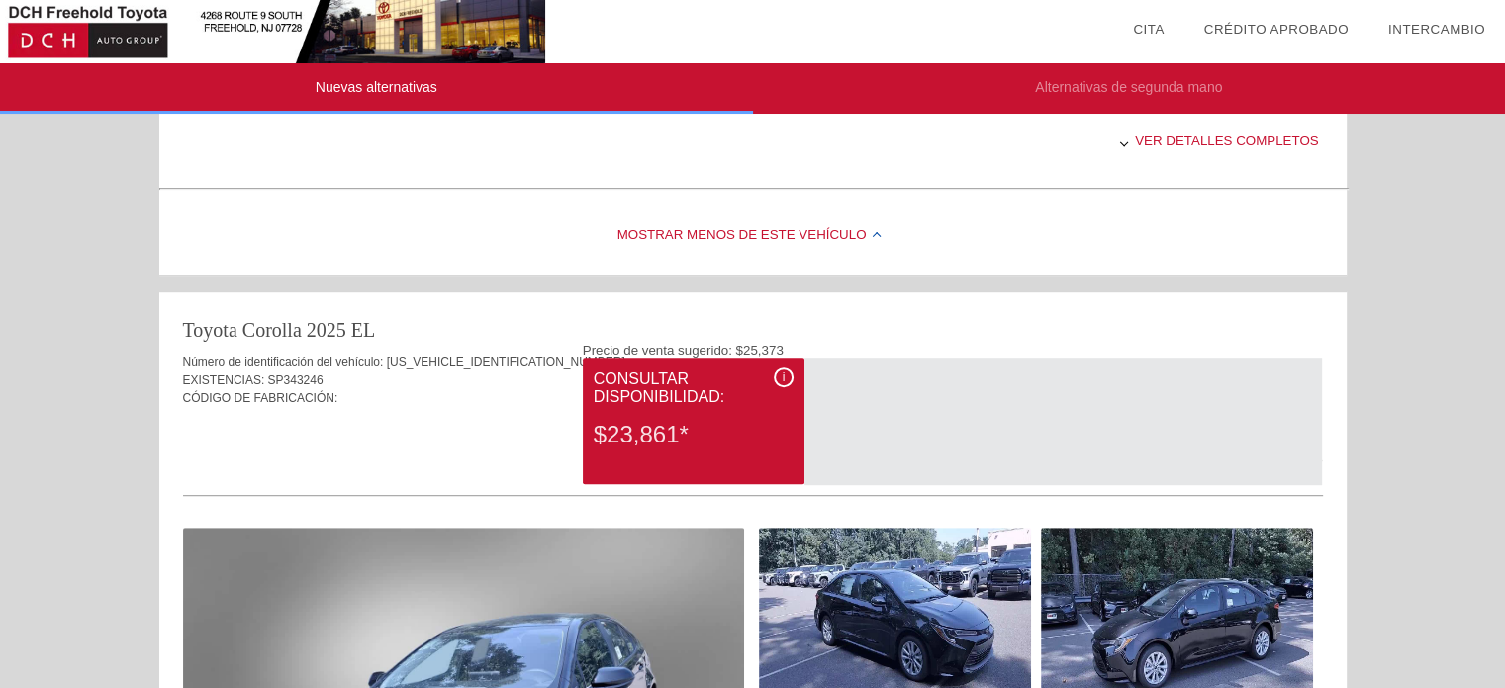
scroll to position [1385, 0]
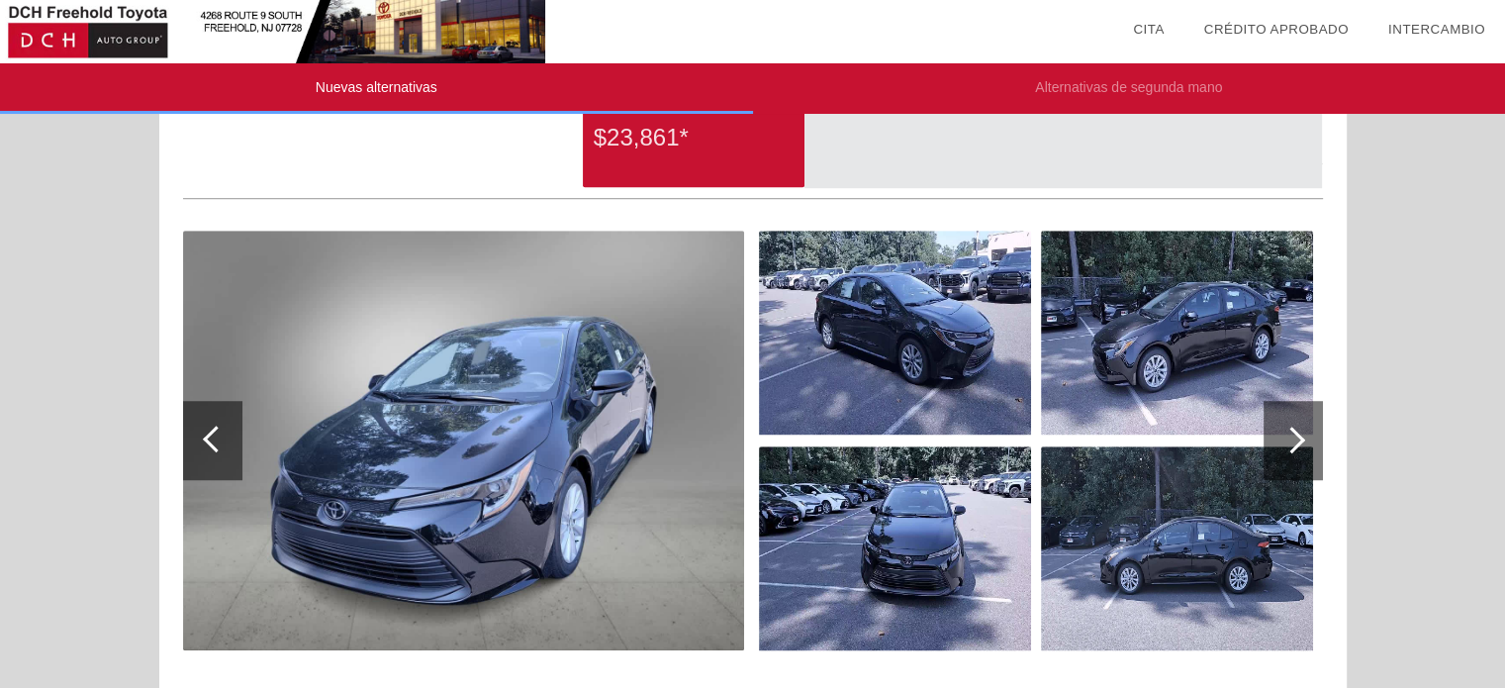
click at [1299, 439] on div at bounding box center [1291, 439] width 27 height 27
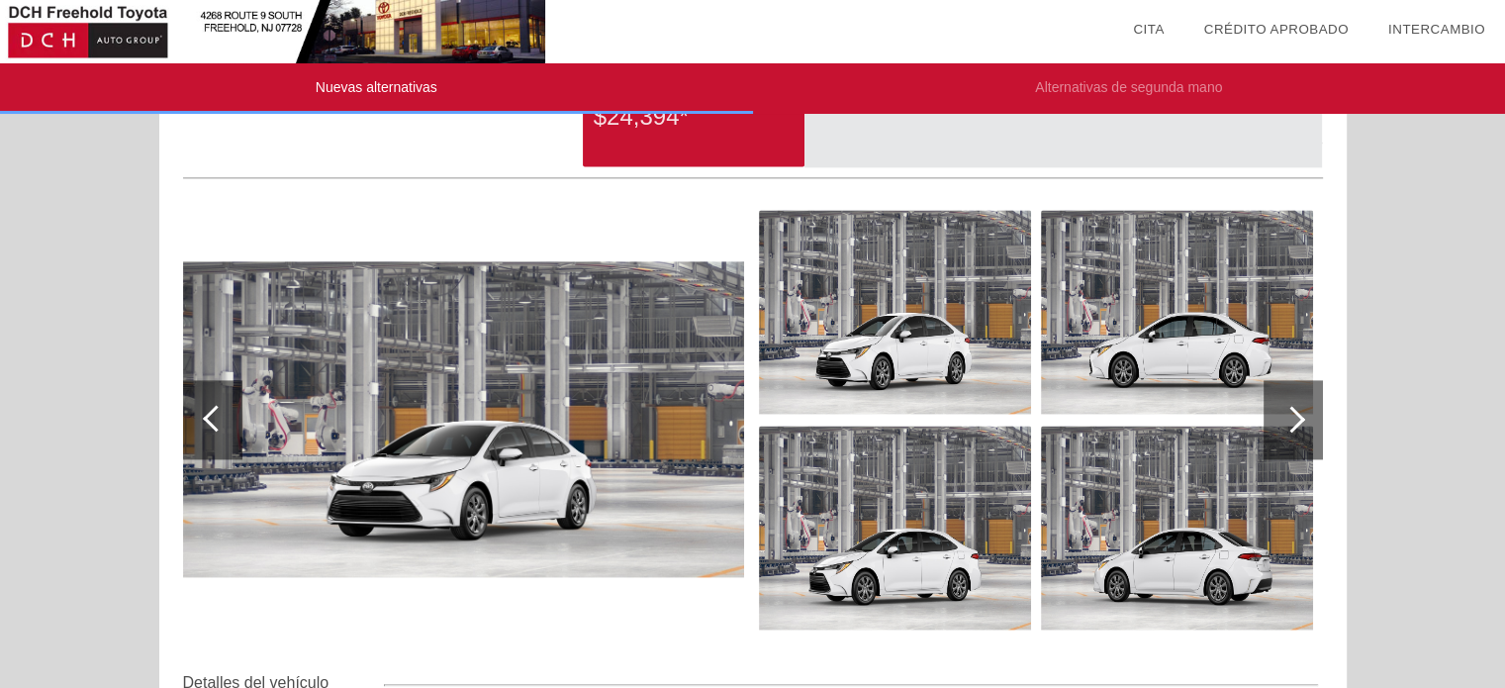
scroll to position [2671, 0]
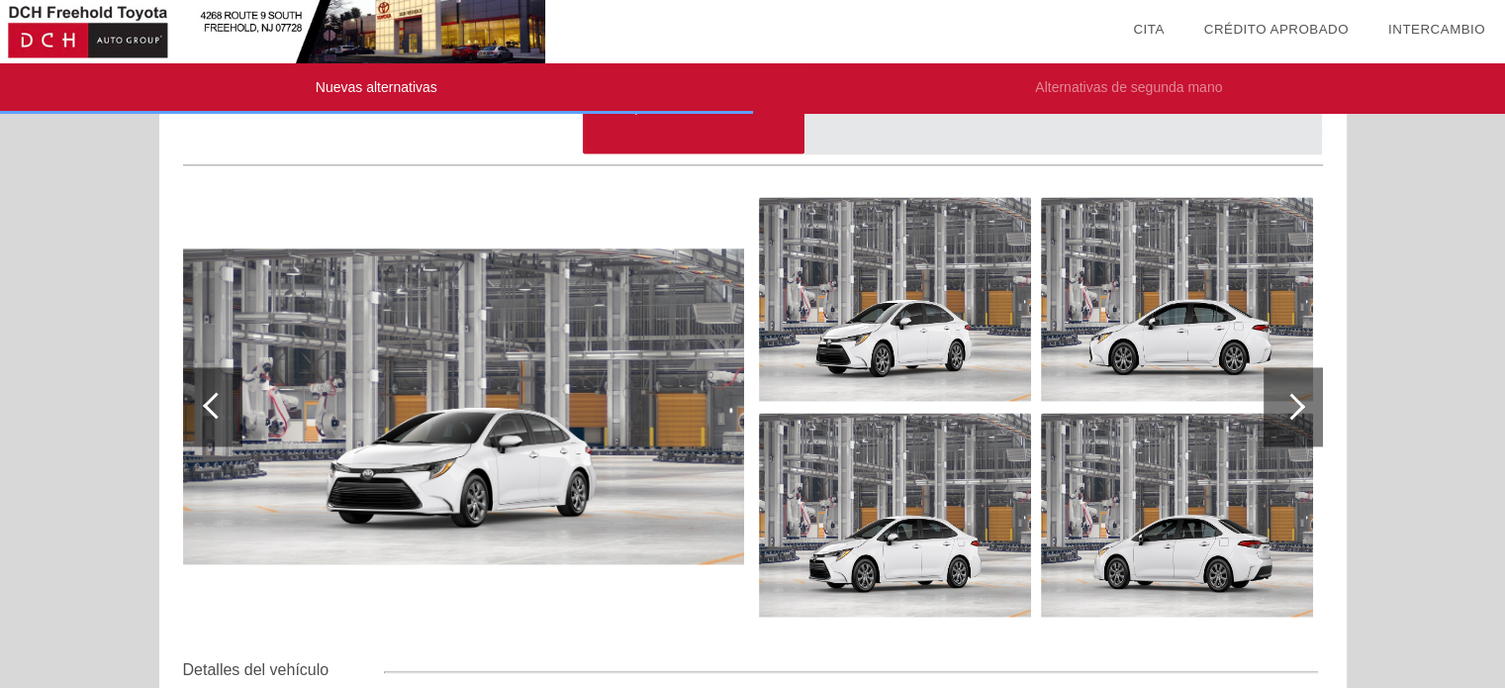
click at [1288, 410] on div at bounding box center [1291, 406] width 27 height 27
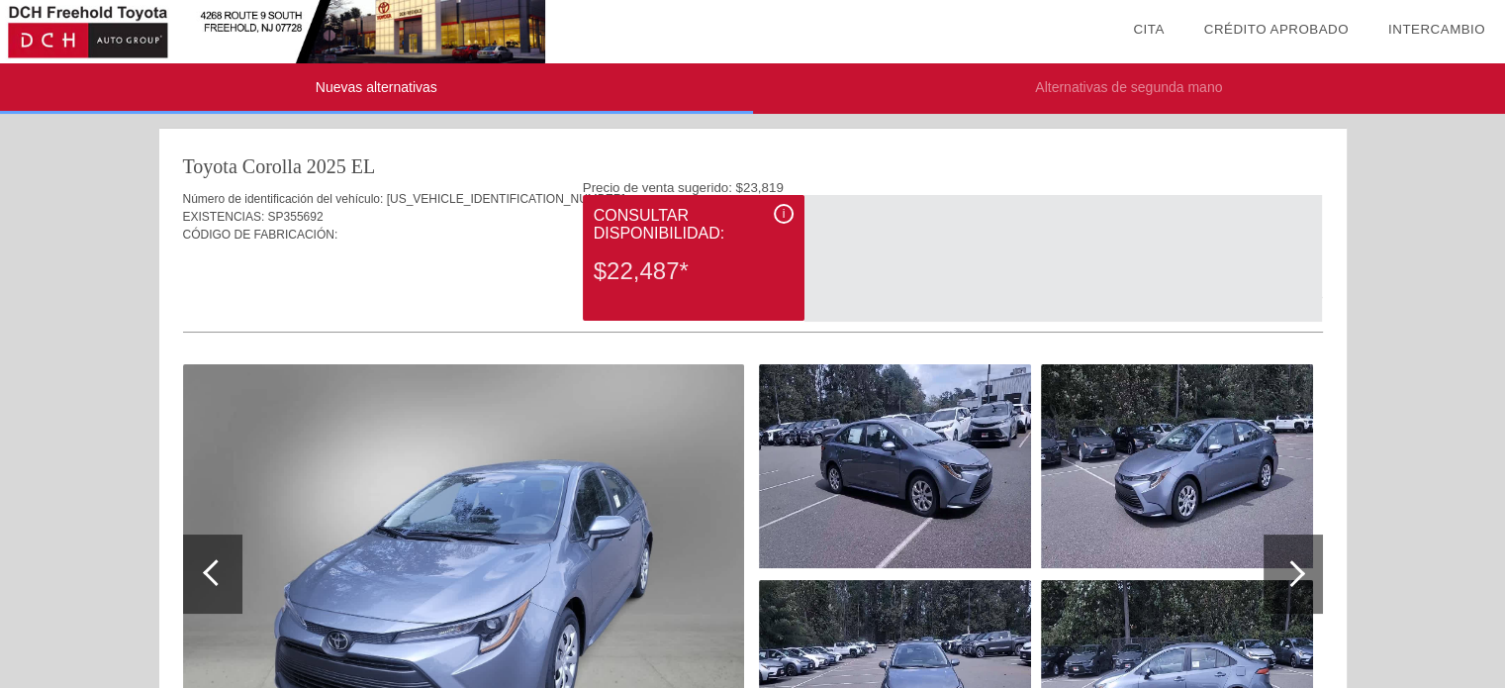
scroll to position [0, 0]
click at [781, 217] on div "i" at bounding box center [784, 214] width 20 height 20
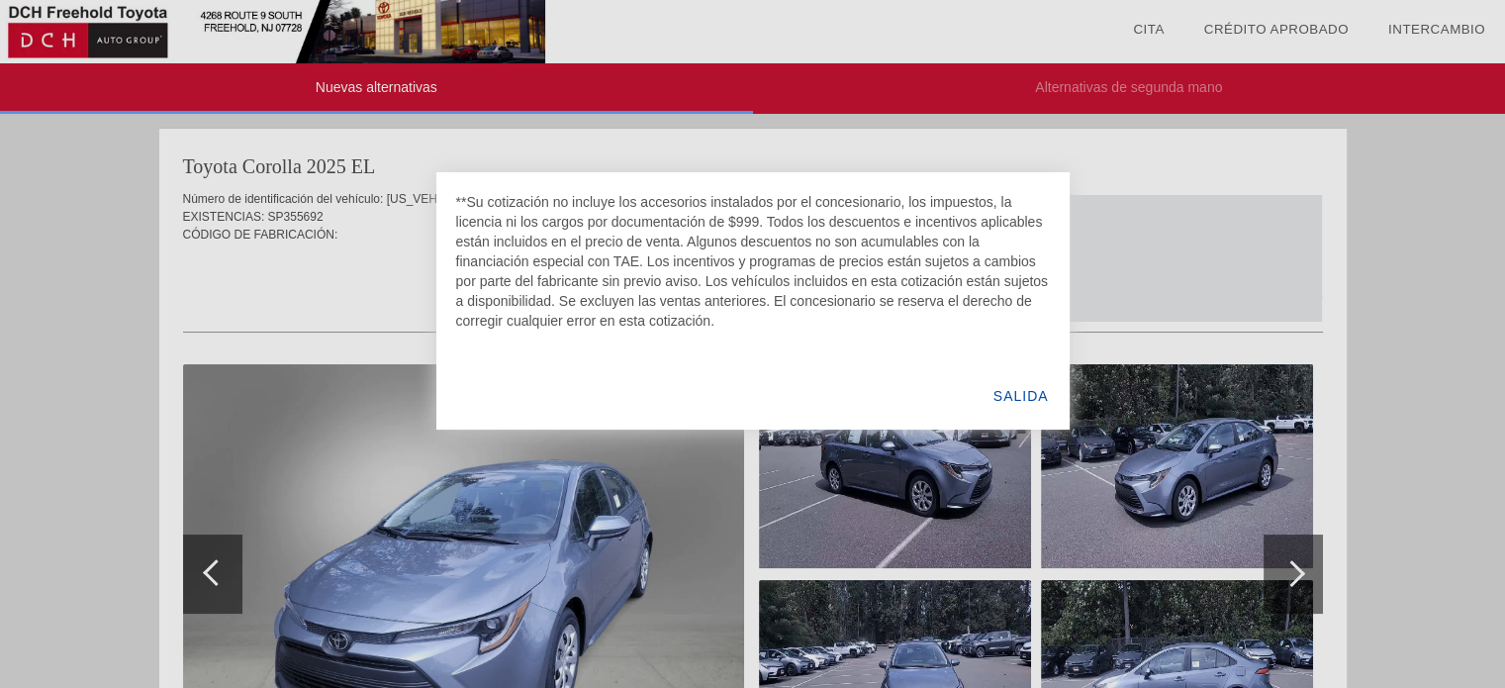
click at [1009, 397] on font "SALIDA" at bounding box center [1020, 396] width 55 height 16
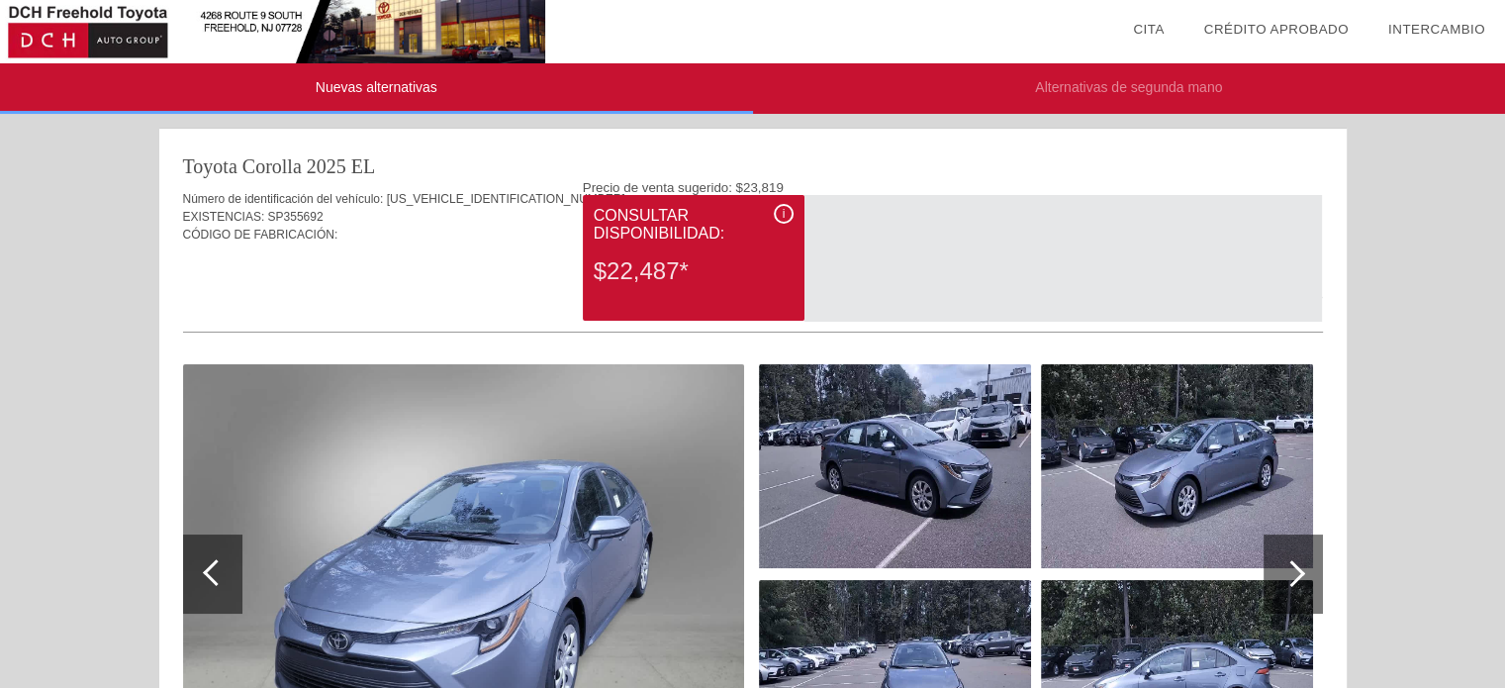
click at [934, 449] on img at bounding box center [895, 466] width 272 height 204
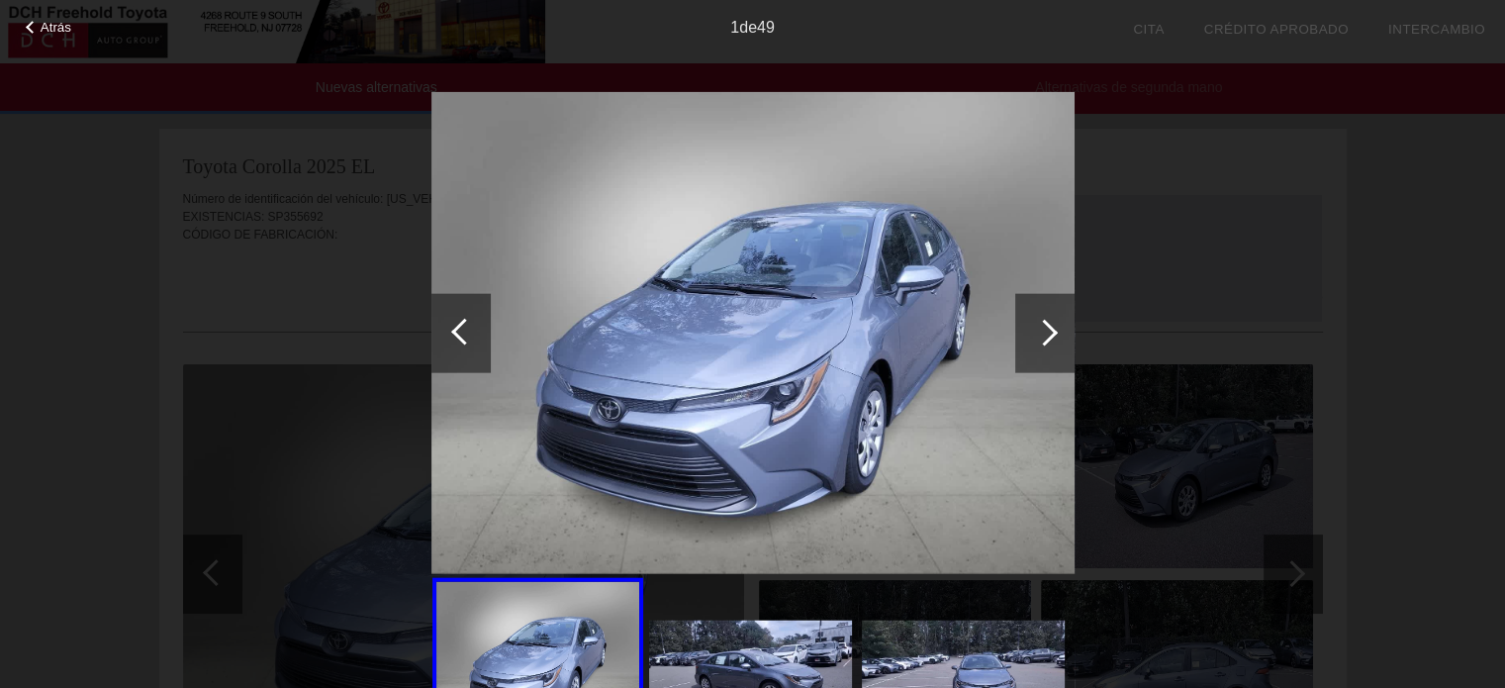
click at [1025, 333] on div at bounding box center [1044, 332] width 59 height 79
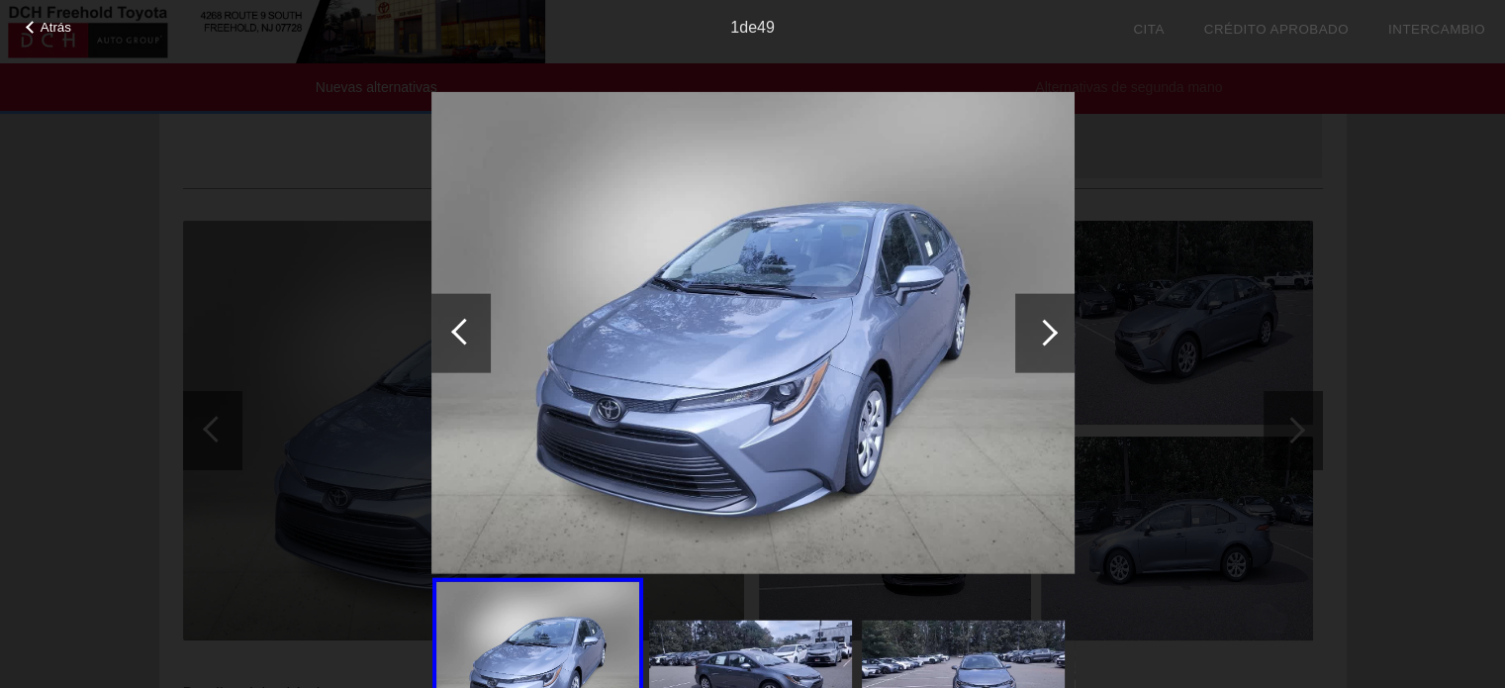
scroll to position [297, 0]
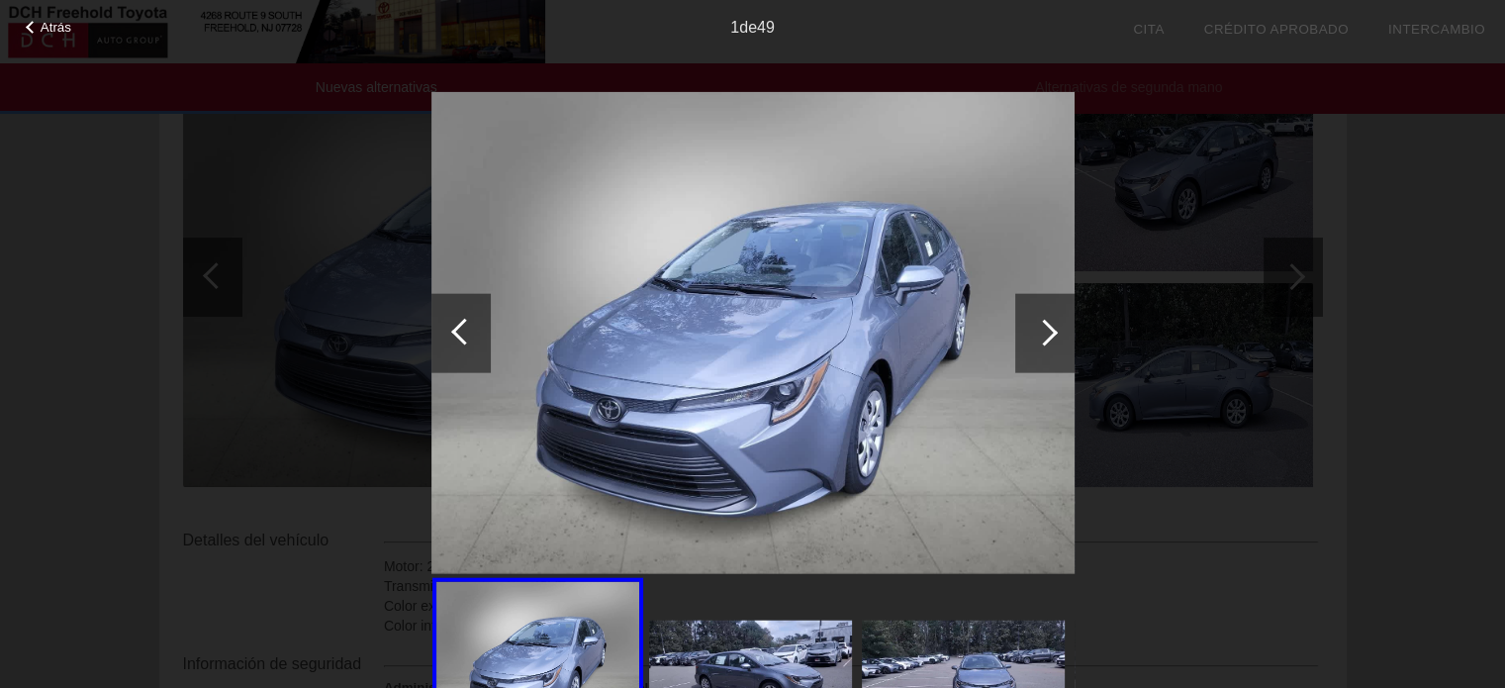
click at [293, 296] on div "Atrás 1 de 49" at bounding box center [752, 344] width 1505 height 688
click at [783, 34] on div "1 de 49" at bounding box center [752, 20] width 1505 height 40
click at [768, 21] on font "49" at bounding box center [766, 27] width 18 height 17
click at [1045, 318] on div at bounding box center [1044, 332] width 59 height 79
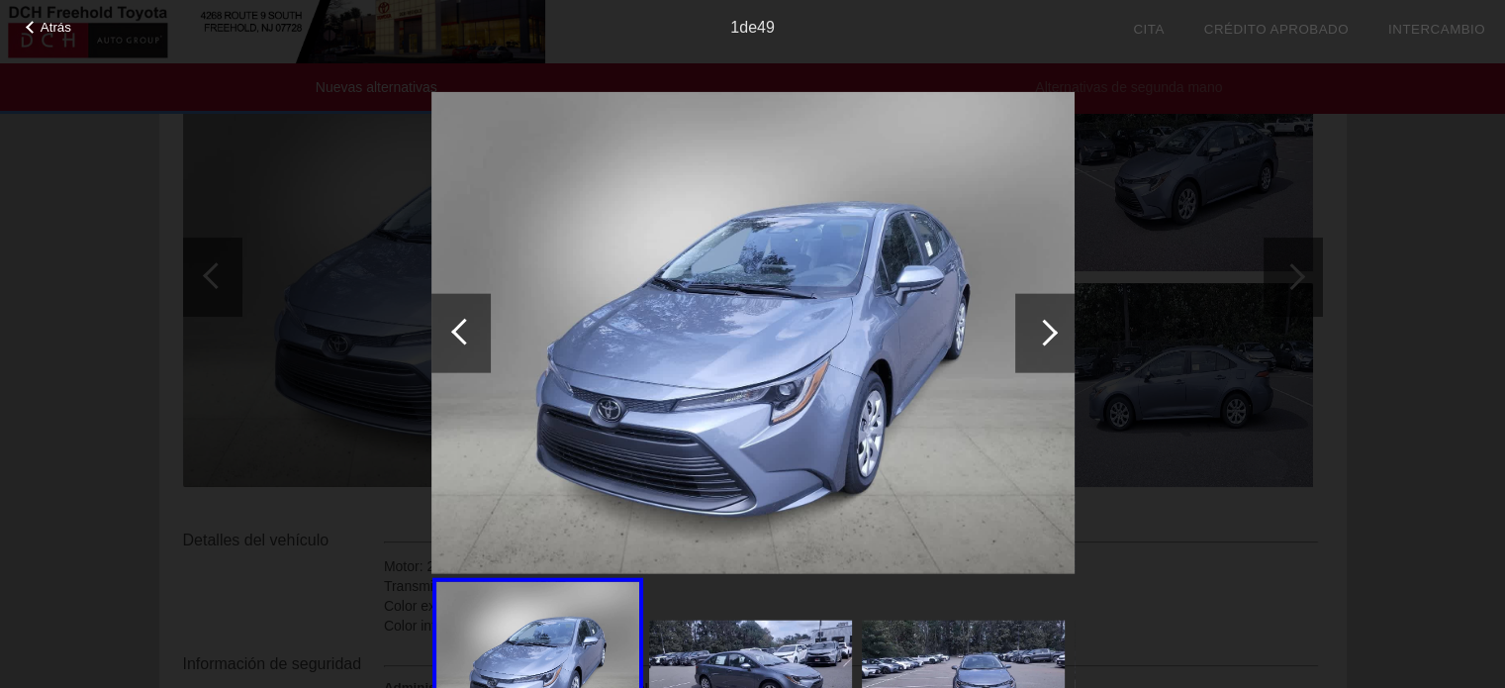
click at [1045, 318] on div at bounding box center [1044, 332] width 59 height 79
click at [452, 329] on div at bounding box center [464, 331] width 27 height 27
click at [697, 615] on div at bounding box center [752, 659] width 643 height 165
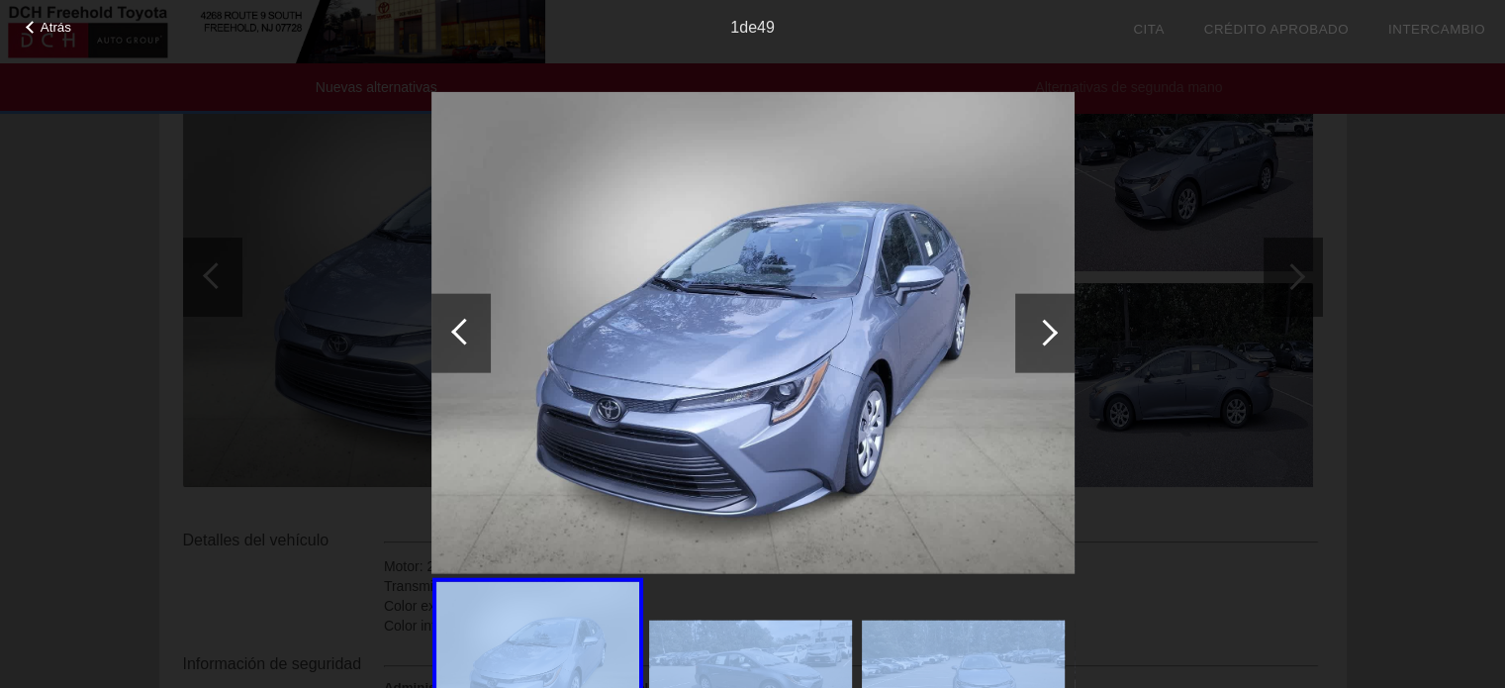
click at [697, 615] on div at bounding box center [752, 659] width 643 height 165
click at [768, 614] on div at bounding box center [752, 659] width 643 height 165
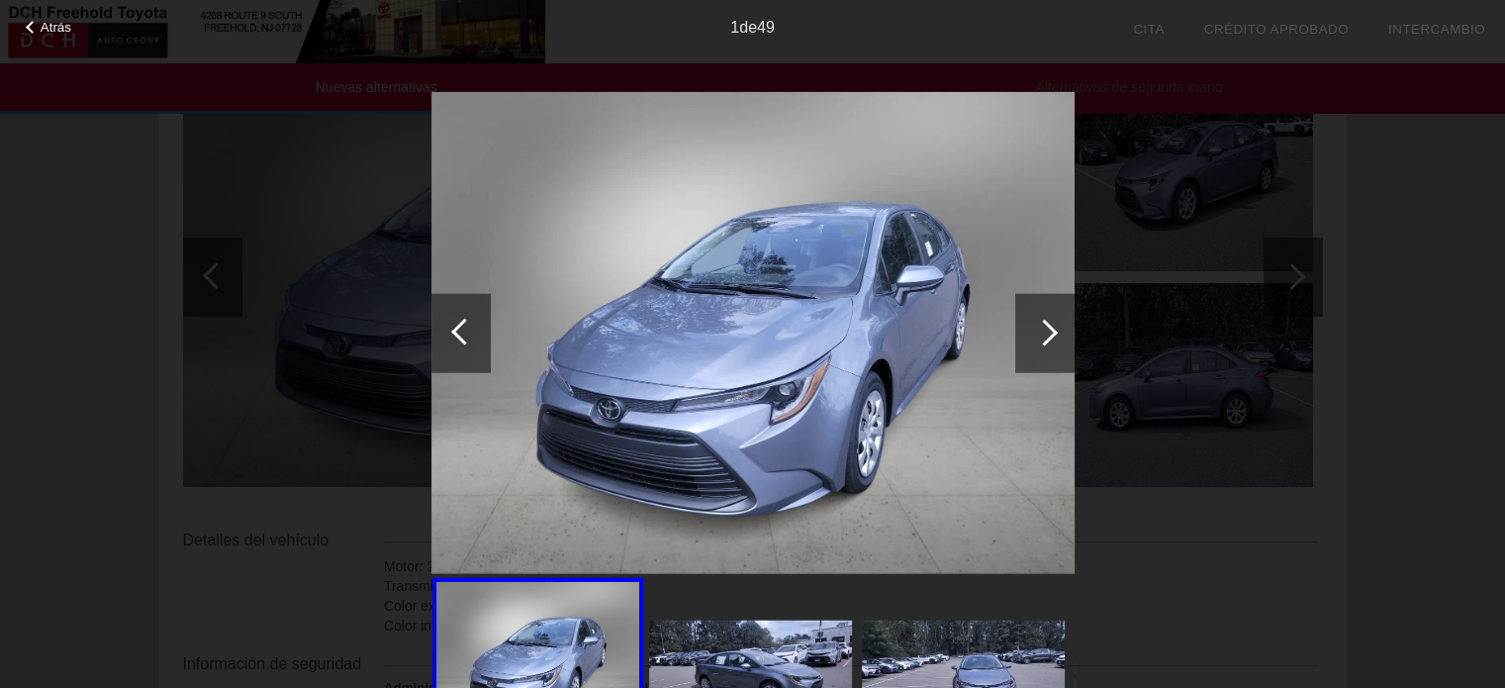
click at [768, 614] on div at bounding box center [752, 659] width 643 height 165
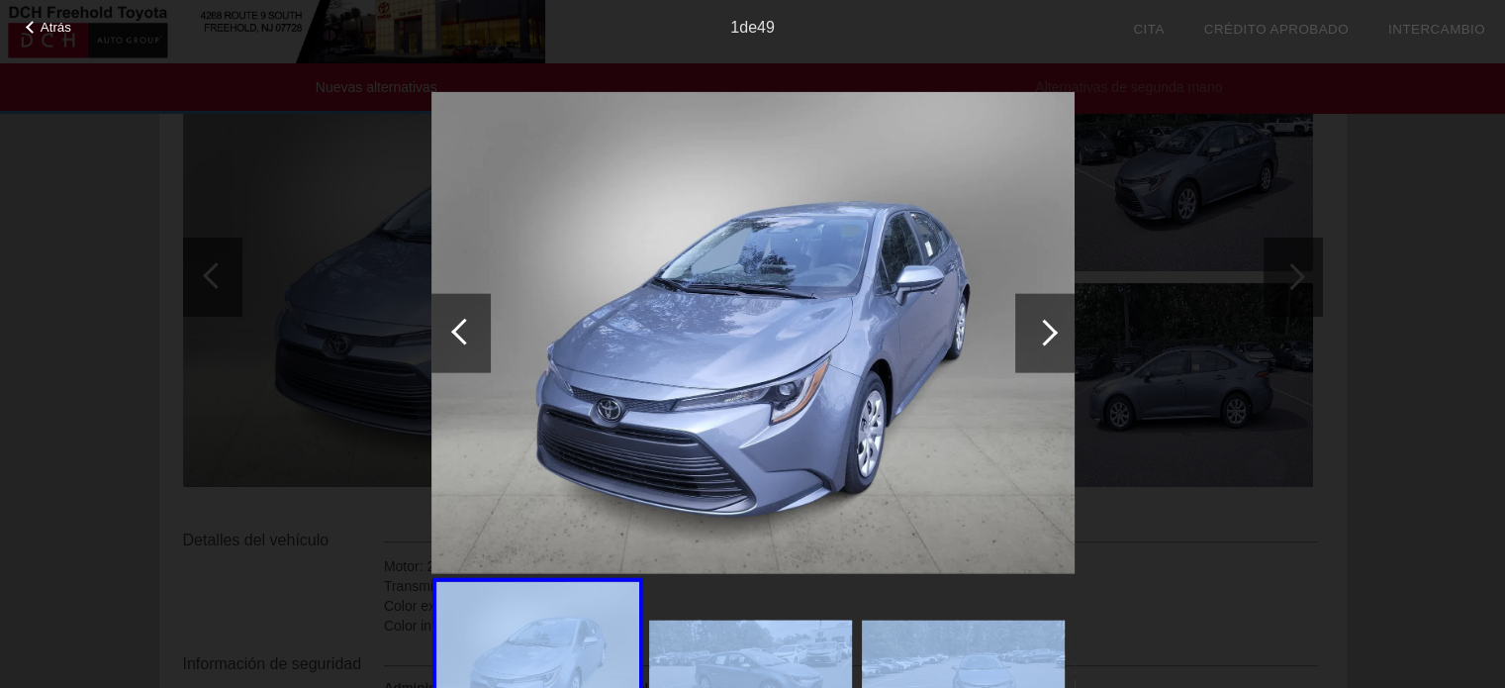
click at [769, 614] on div at bounding box center [752, 659] width 643 height 165
click at [776, 624] on img at bounding box center [750, 677] width 203 height 114
click at [777, 635] on img at bounding box center [750, 677] width 203 height 114
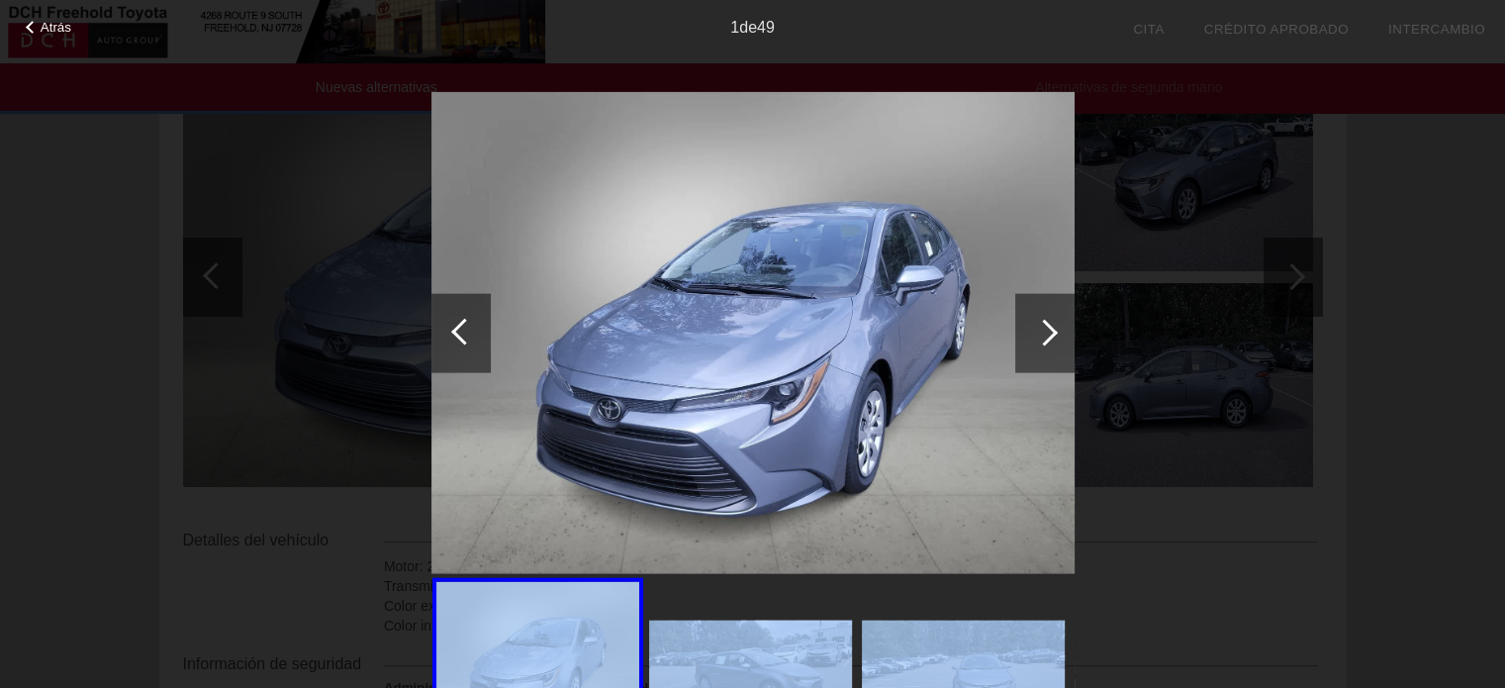
click at [776, 637] on img at bounding box center [750, 677] width 203 height 114
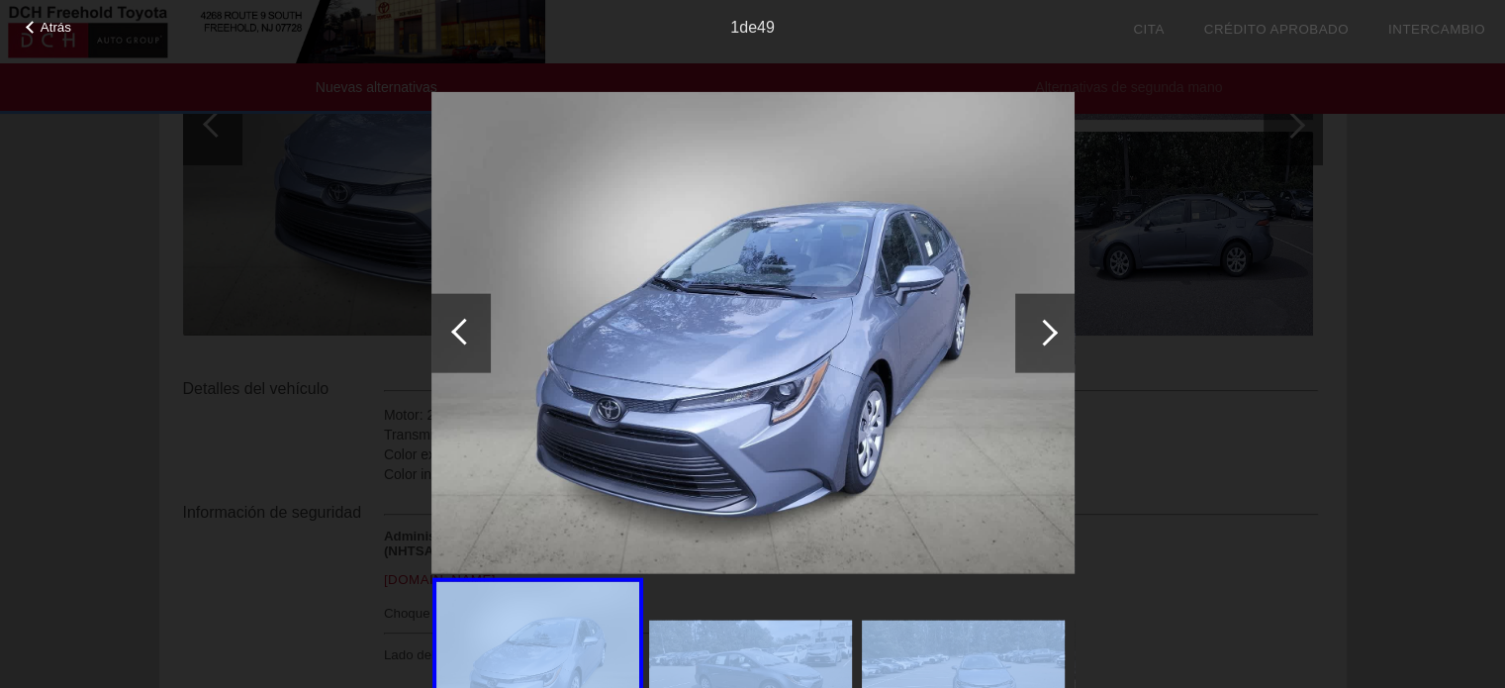
scroll to position [594, 0]
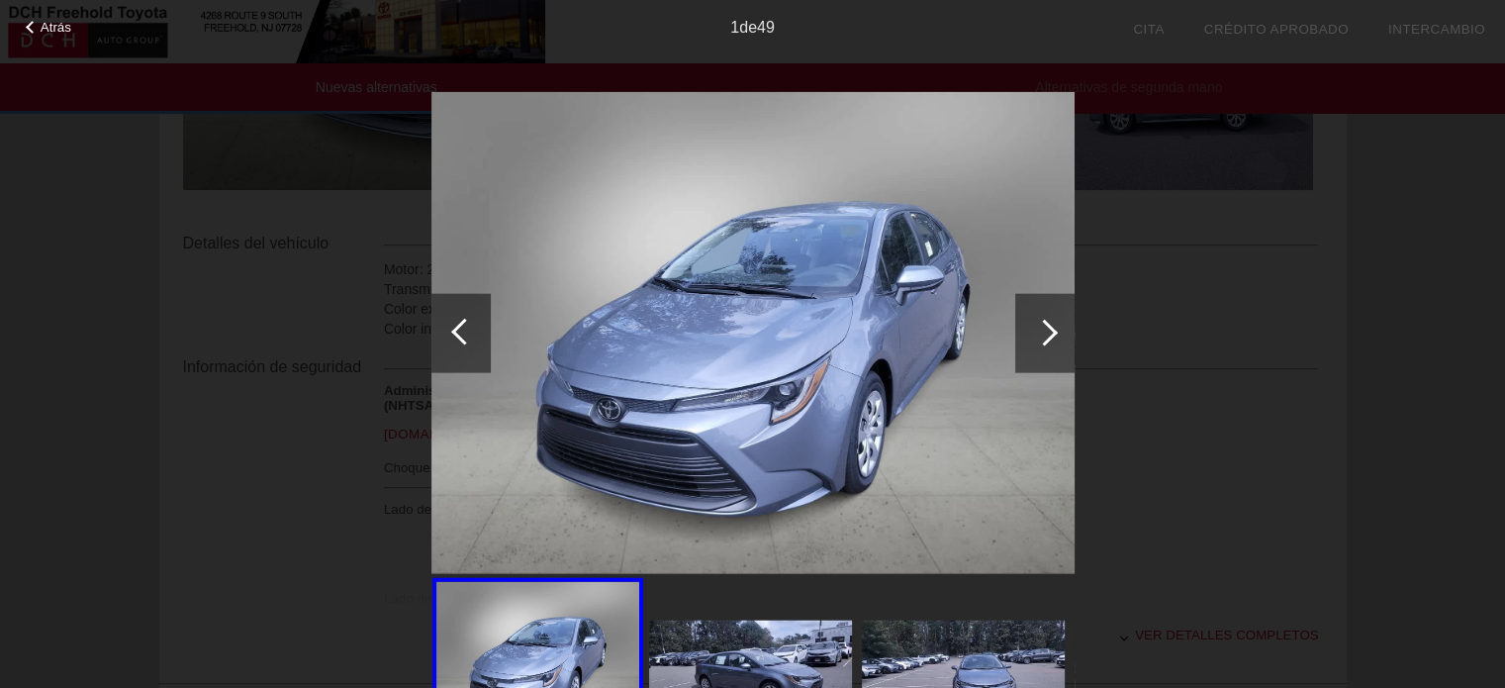
drag, startPoint x: 1242, startPoint y: 553, endPoint x: 1229, endPoint y: 241, distance: 311.9
click at [1248, 217] on div "Atrás 1 de 49" at bounding box center [752, 344] width 1505 height 688
drag, startPoint x: 1266, startPoint y: 354, endPoint x: 951, endPoint y: 571, distance: 382.8
click at [954, 569] on img at bounding box center [752, 332] width 643 height 483
click at [915, 599] on div at bounding box center [752, 659] width 643 height 165
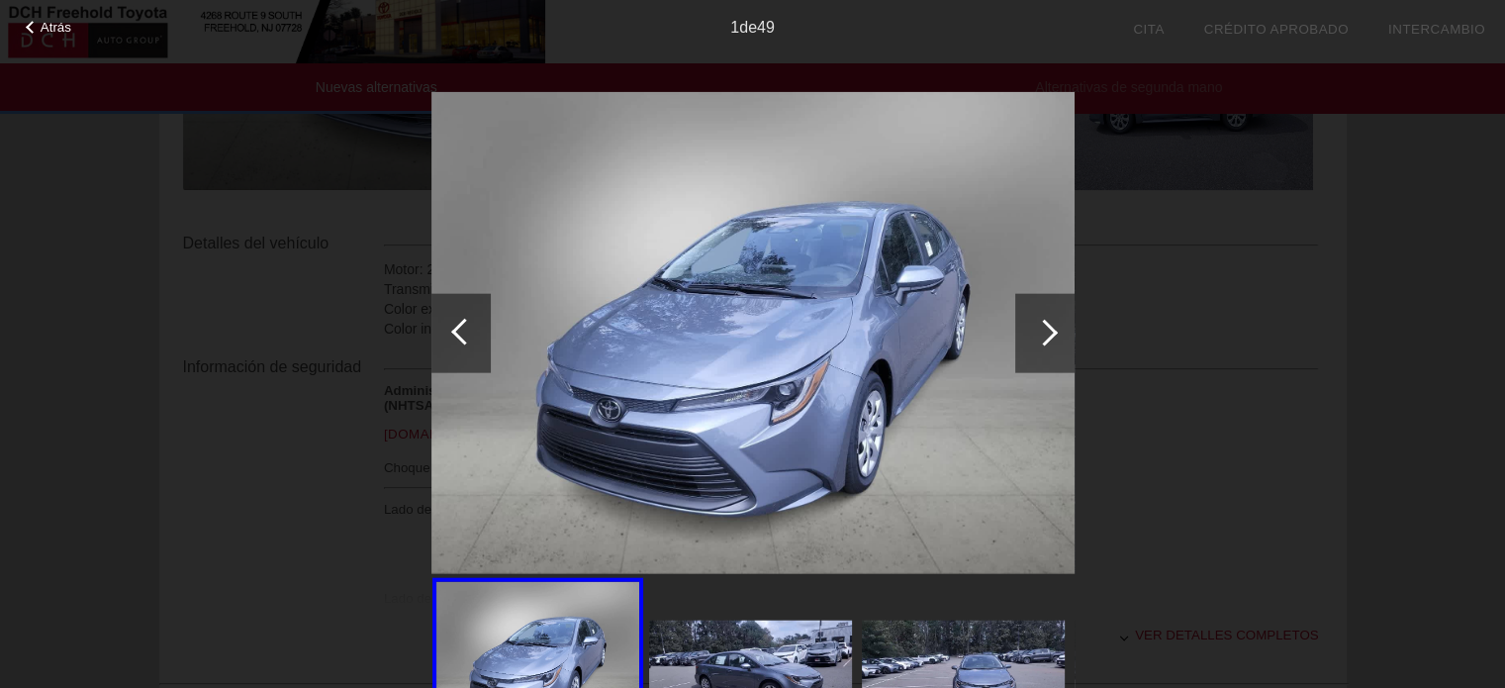
click at [915, 599] on div at bounding box center [752, 659] width 643 height 165
click at [913, 599] on div at bounding box center [752, 659] width 643 height 165
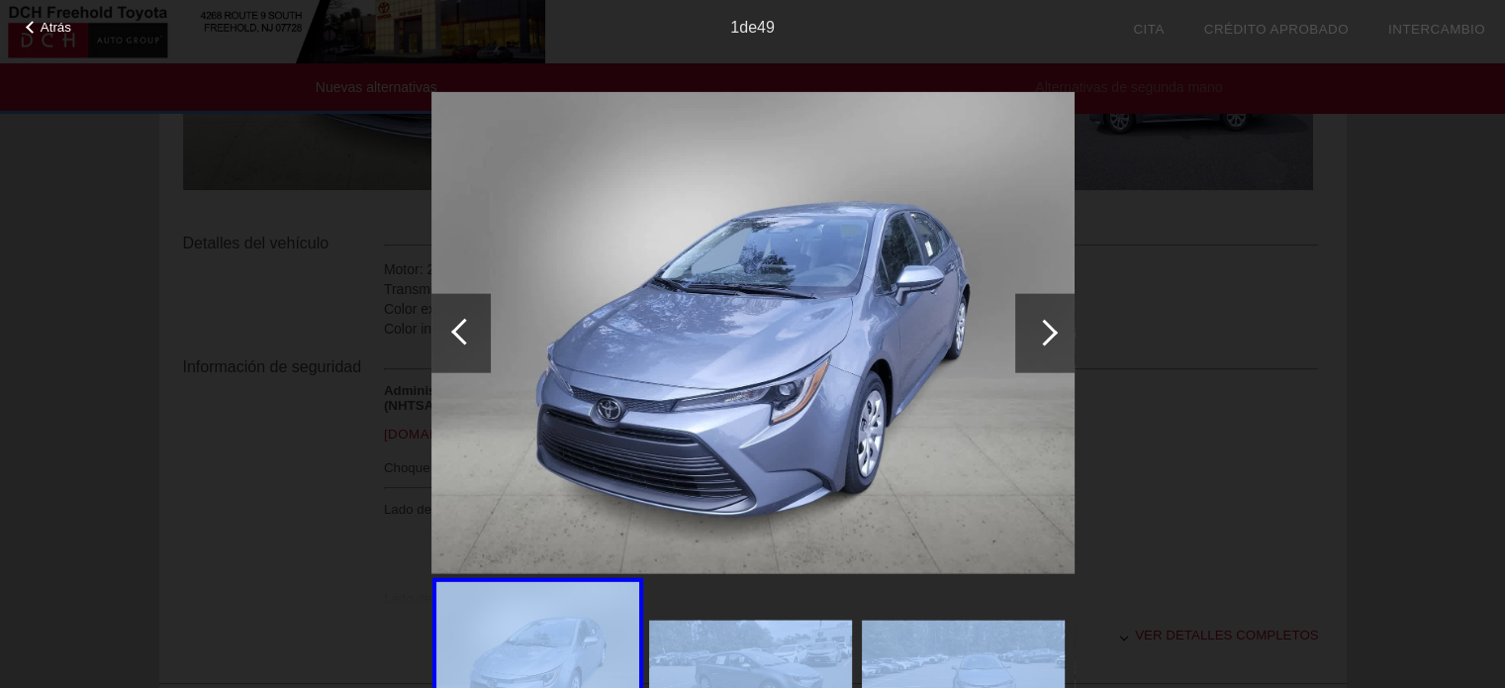
click at [913, 599] on div at bounding box center [752, 659] width 643 height 165
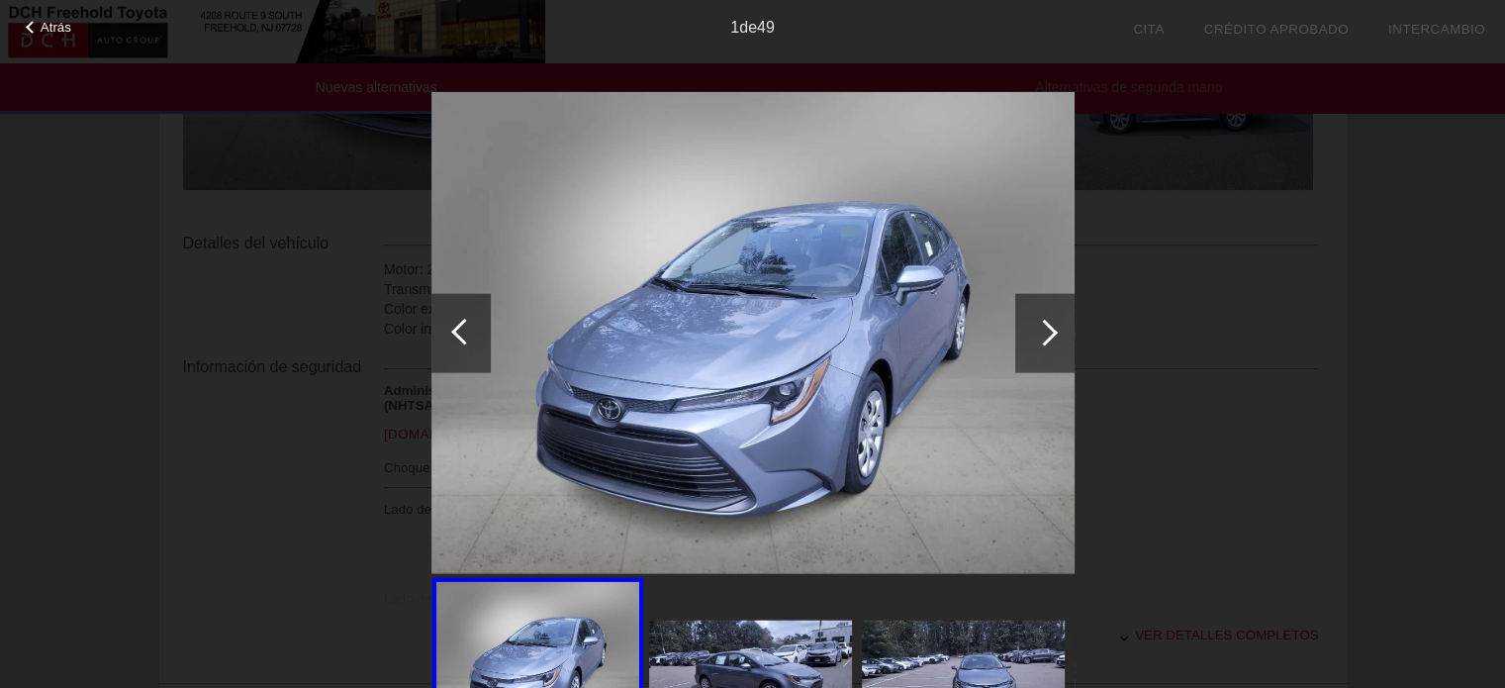
click at [1037, 321] on div at bounding box center [1044, 332] width 59 height 79
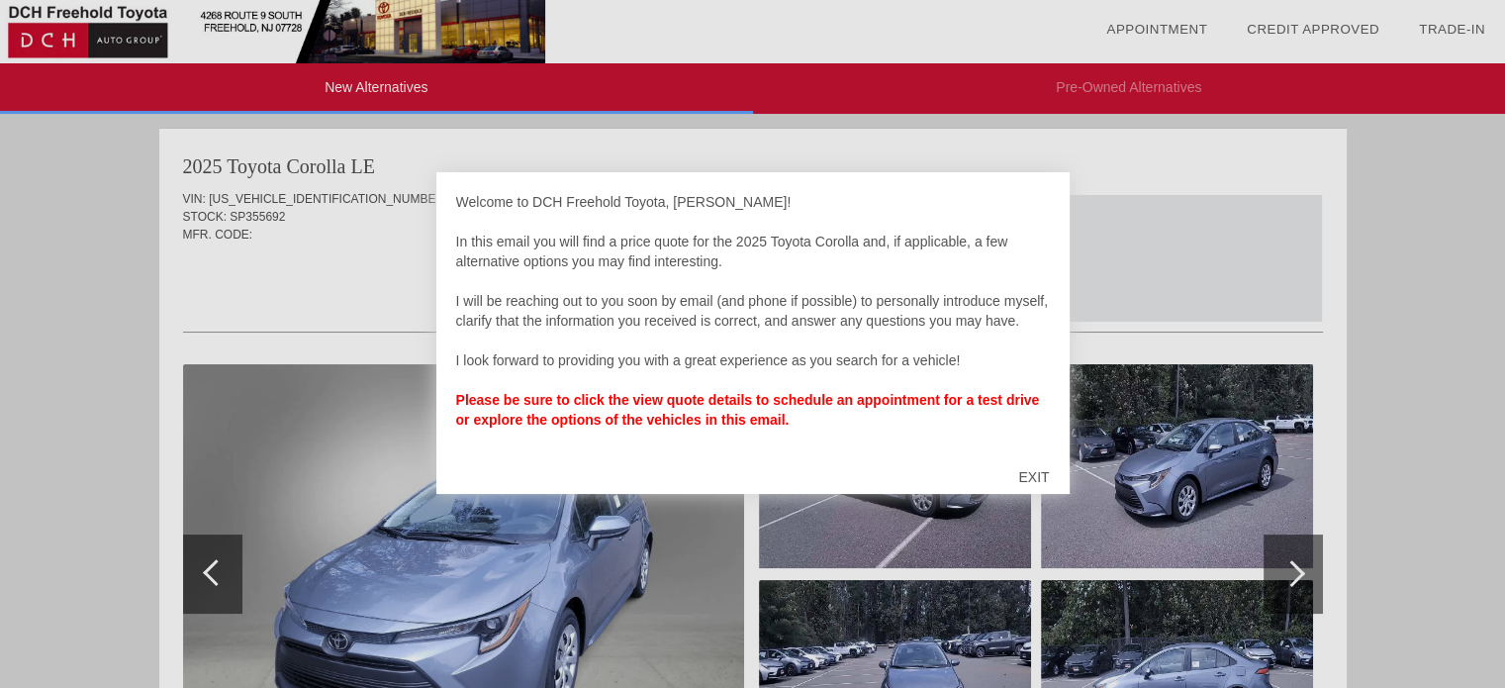
click at [1036, 482] on div "EXIT" at bounding box center [1033, 476] width 70 height 59
click at [1033, 474] on div "EXIT" at bounding box center [1033, 476] width 70 height 59
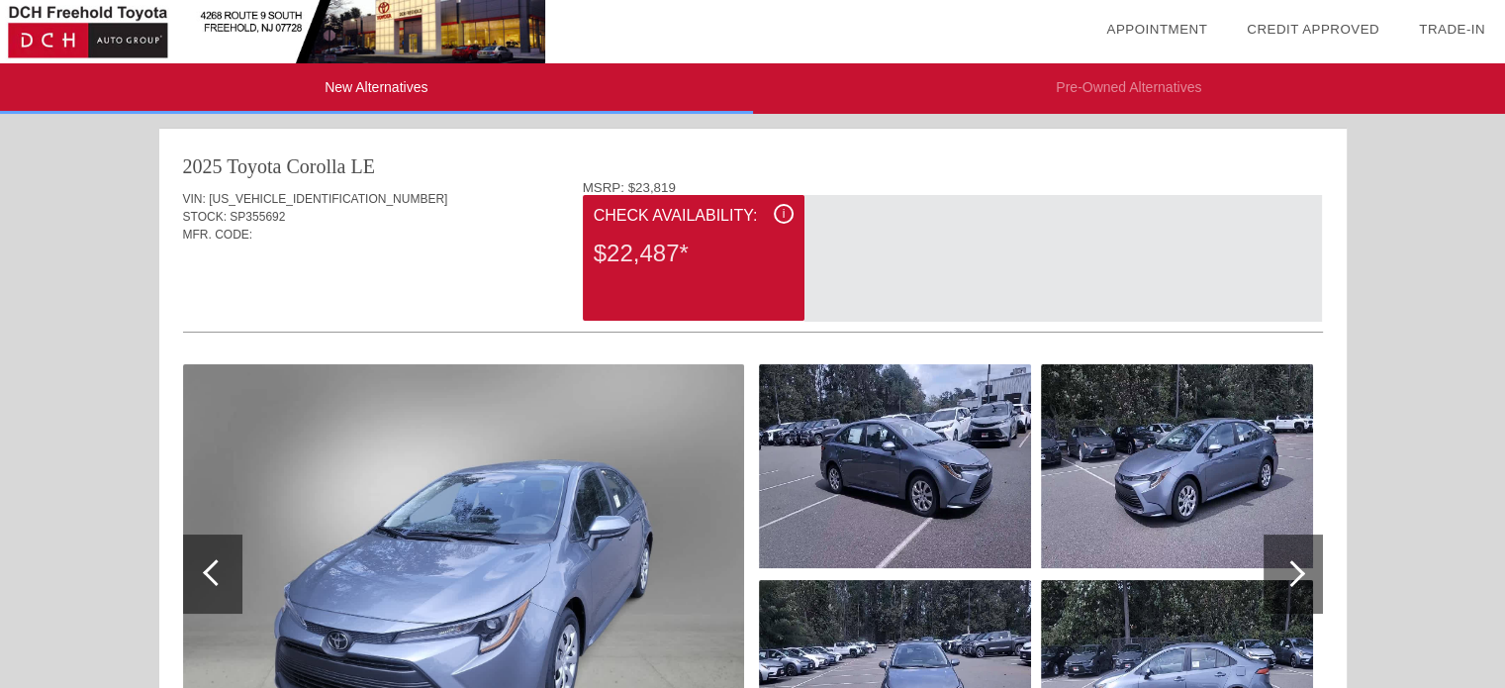
click at [720, 233] on div "$22,487*" at bounding box center [694, 253] width 200 height 51
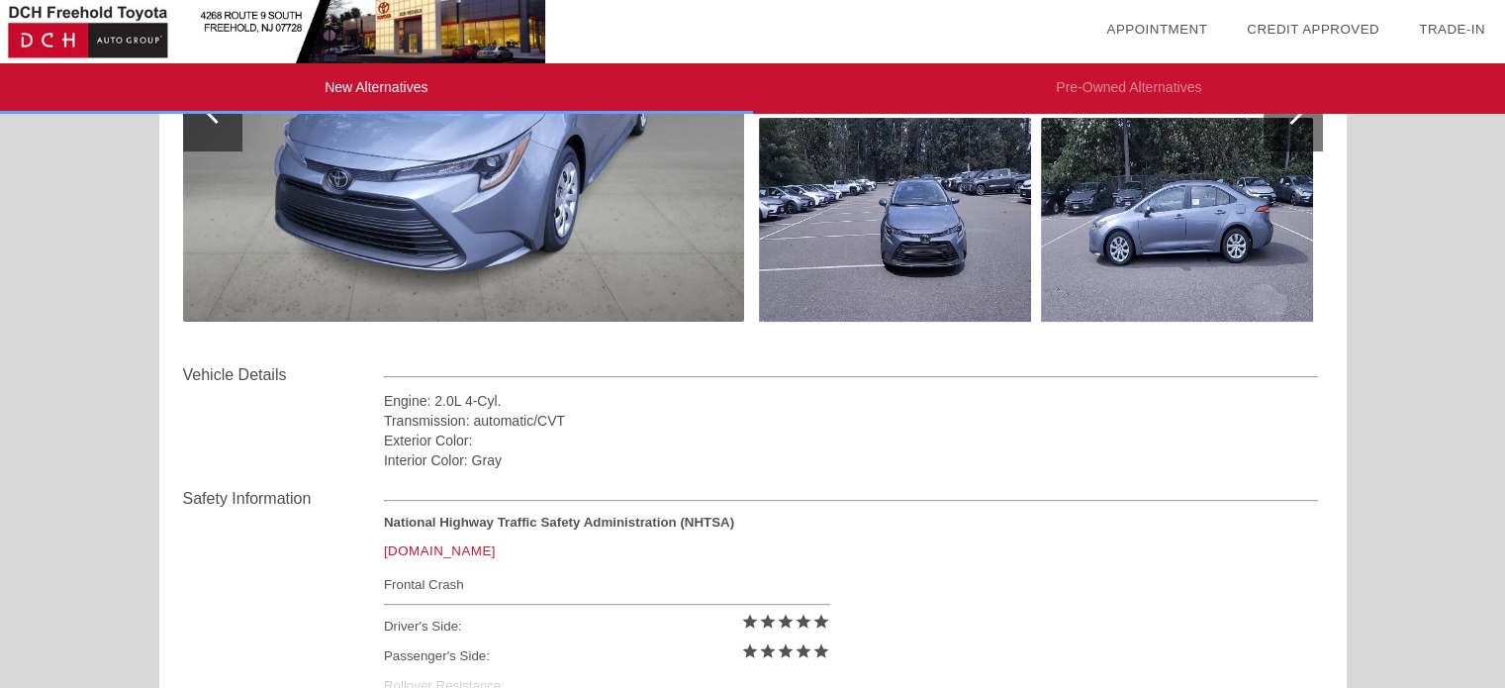
scroll to position [594, 0]
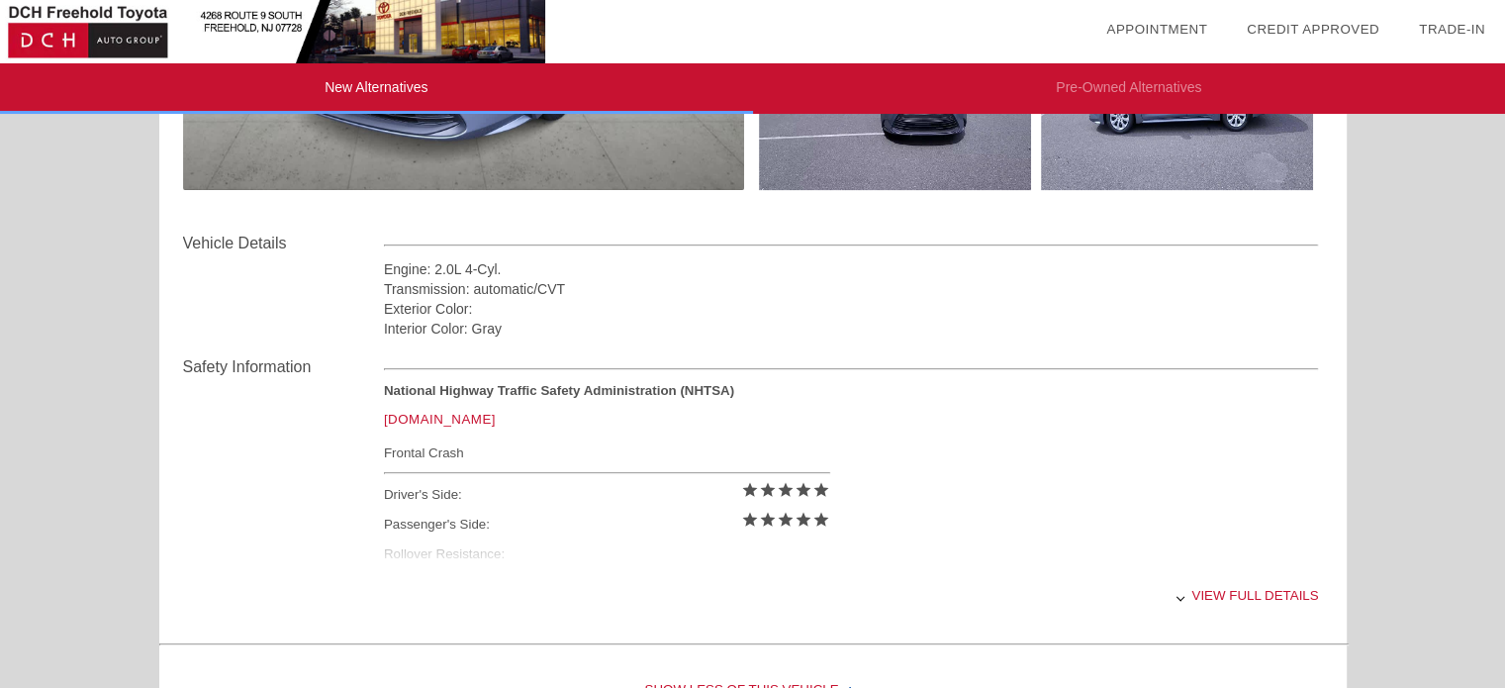
click at [1239, 596] on div "View full details" at bounding box center [851, 595] width 935 height 48
click at [1227, 598] on div "View less details" at bounding box center [851, 595] width 935 height 48
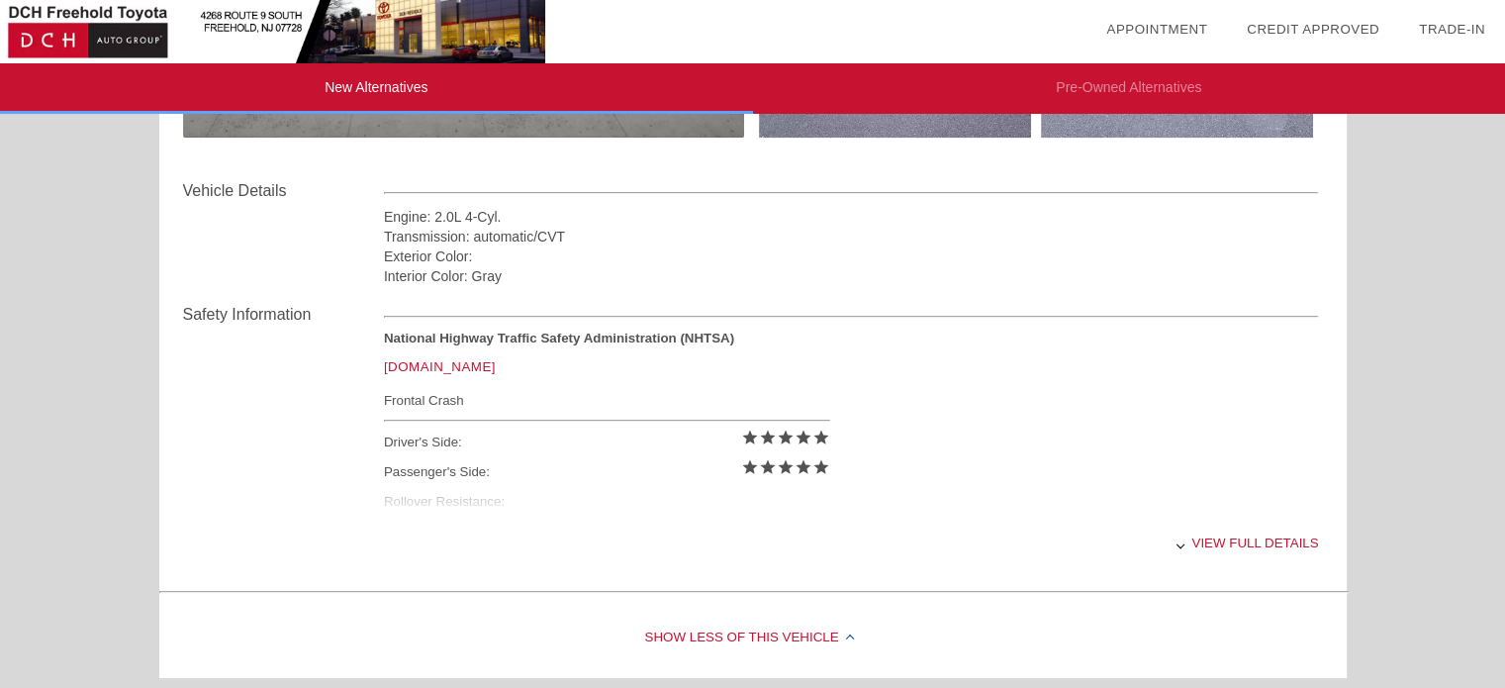
scroll to position [692, 0]
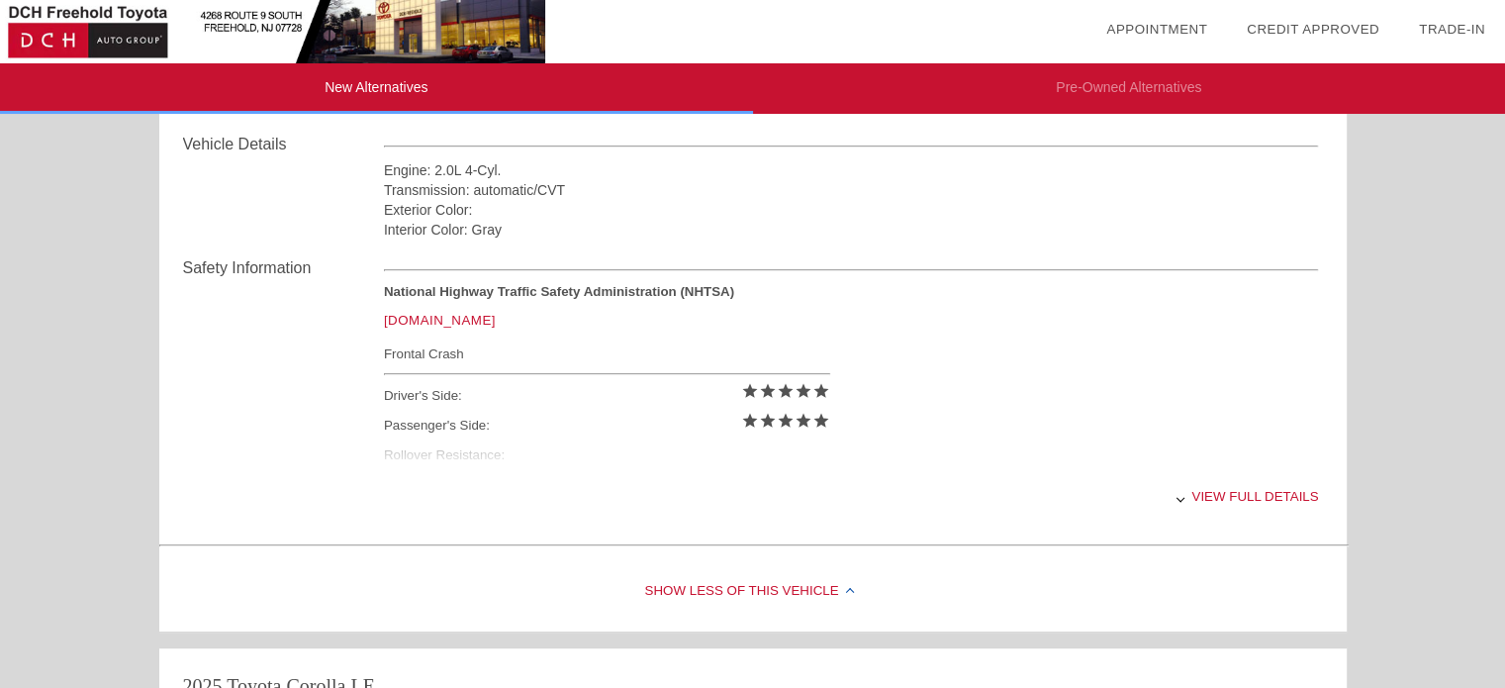
click at [705, 589] on div "Show Less of this Vehicle" at bounding box center [752, 591] width 1187 height 79
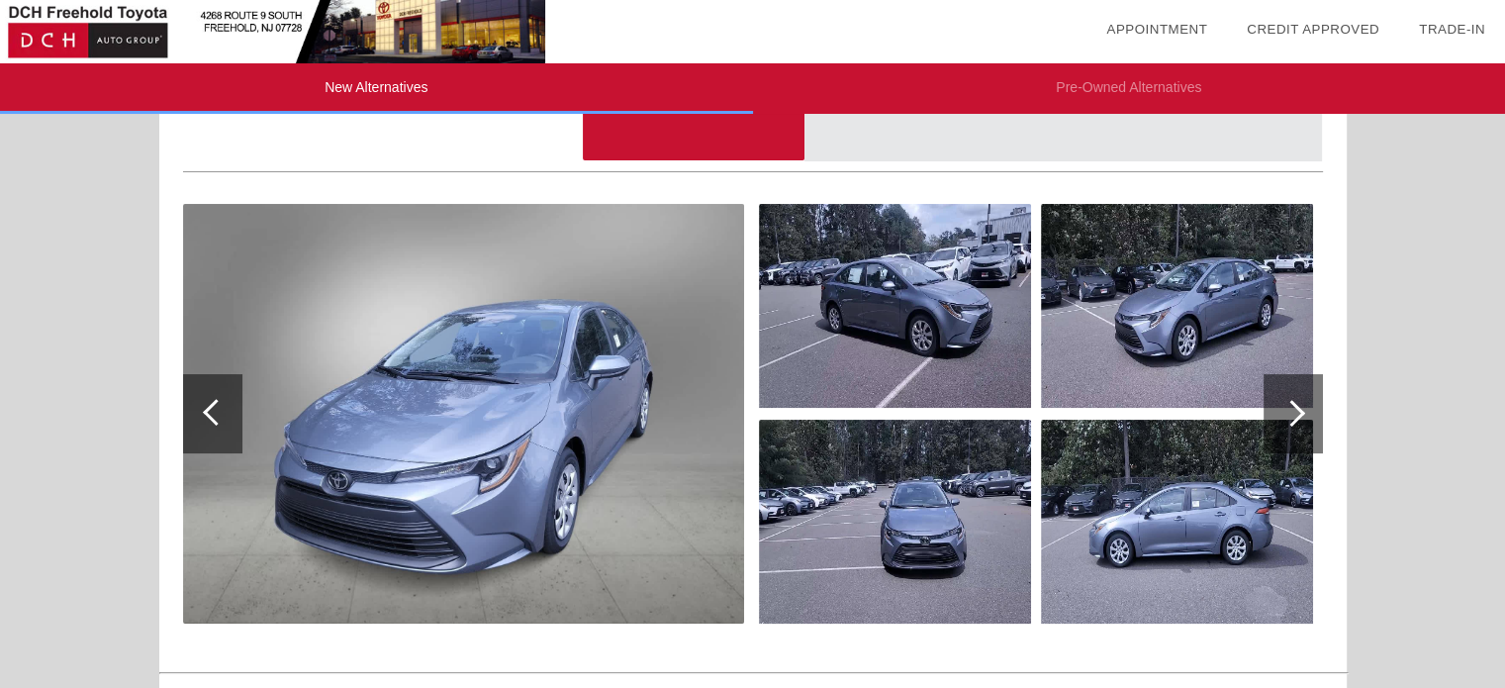
scroll to position [0, 0]
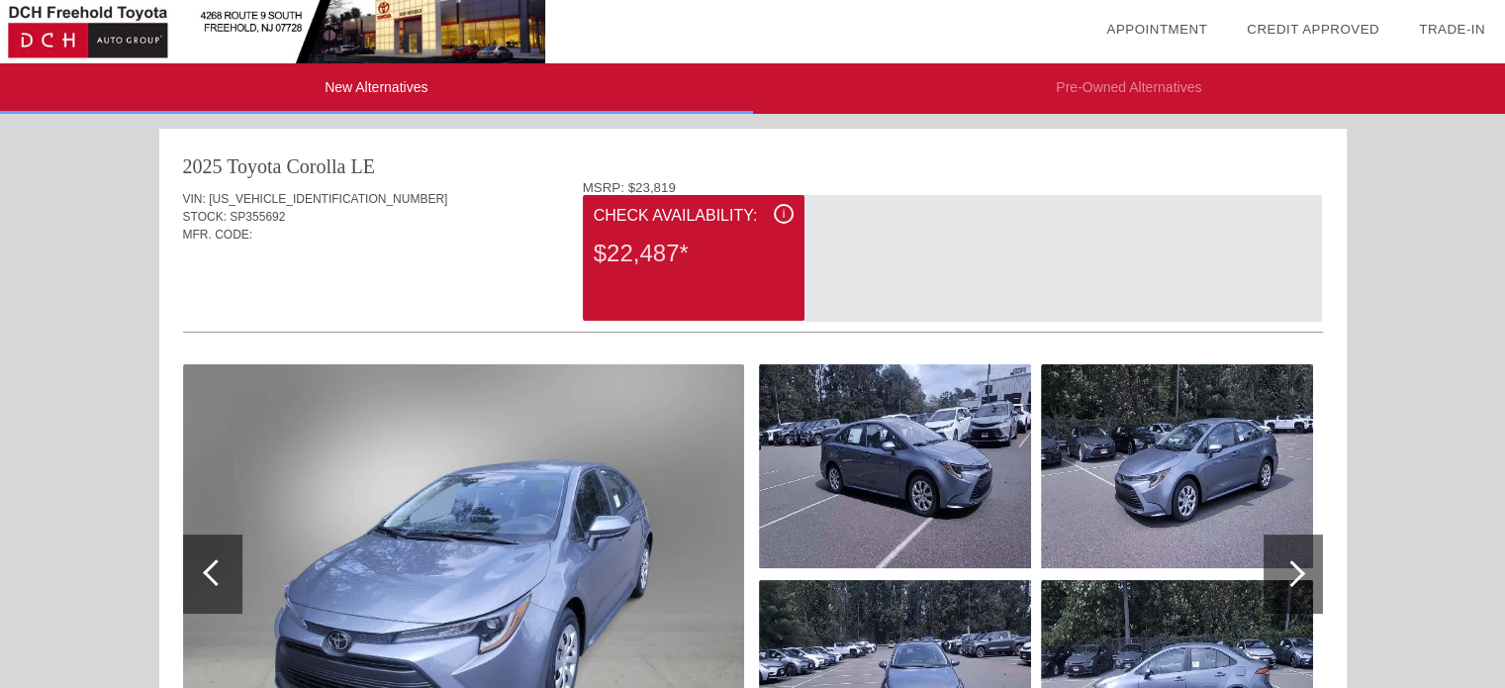
click at [780, 218] on div "i" at bounding box center [784, 214] width 20 height 20
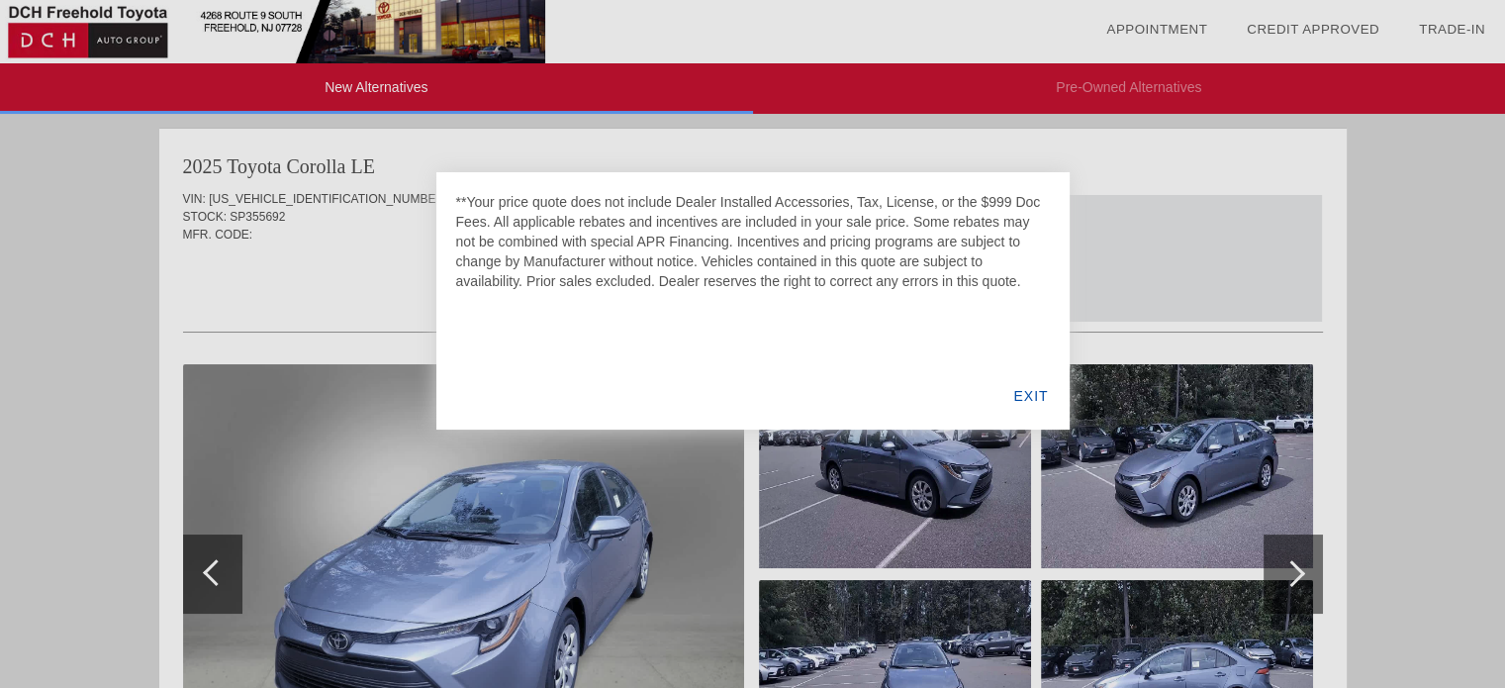
click at [1029, 401] on div "EXIT" at bounding box center [1030, 395] width 76 height 67
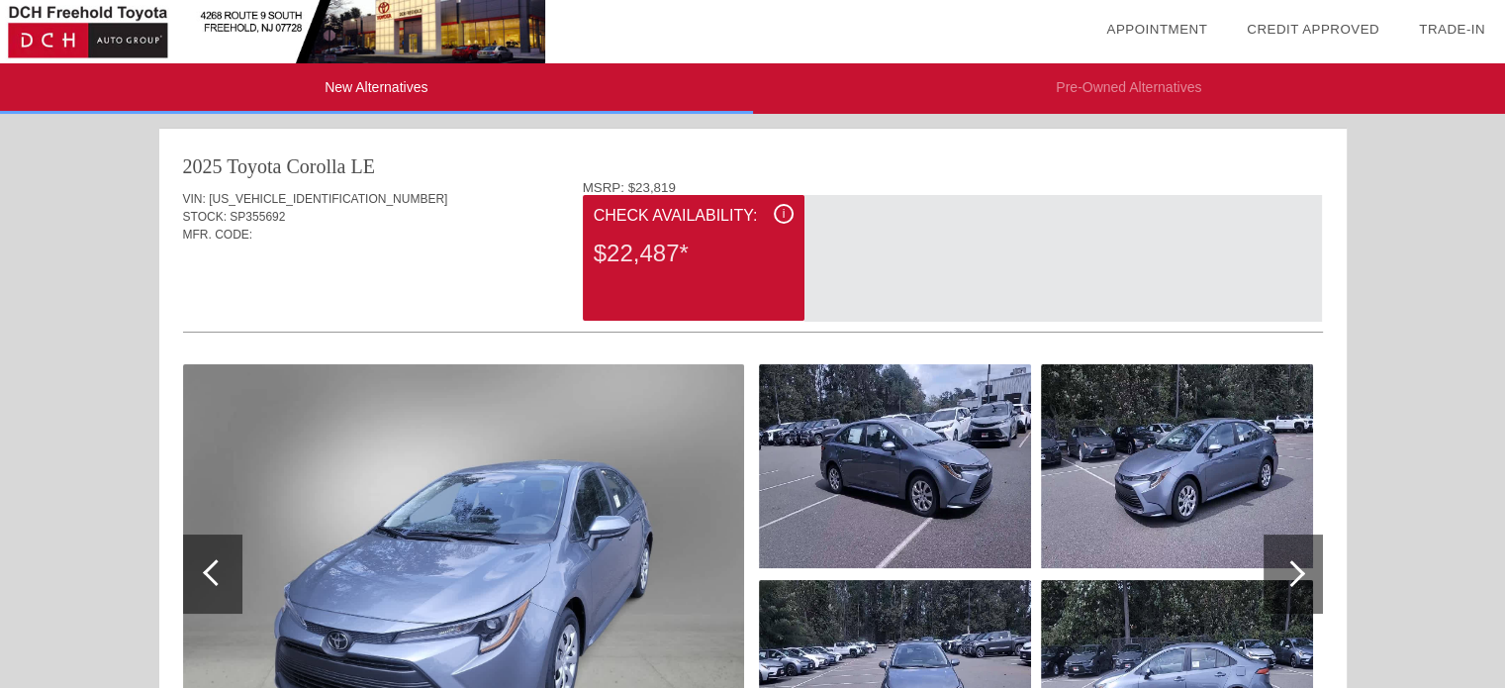
click at [700, 255] on div "$22,487*" at bounding box center [694, 253] width 200 height 51
click at [273, 141] on div "2025 Toyota Corolla LE VIN: 5YFB4MDE4SP355692 STOCK: SP355692 MFR. CODE: i star…" at bounding box center [752, 477] width 1187 height 696
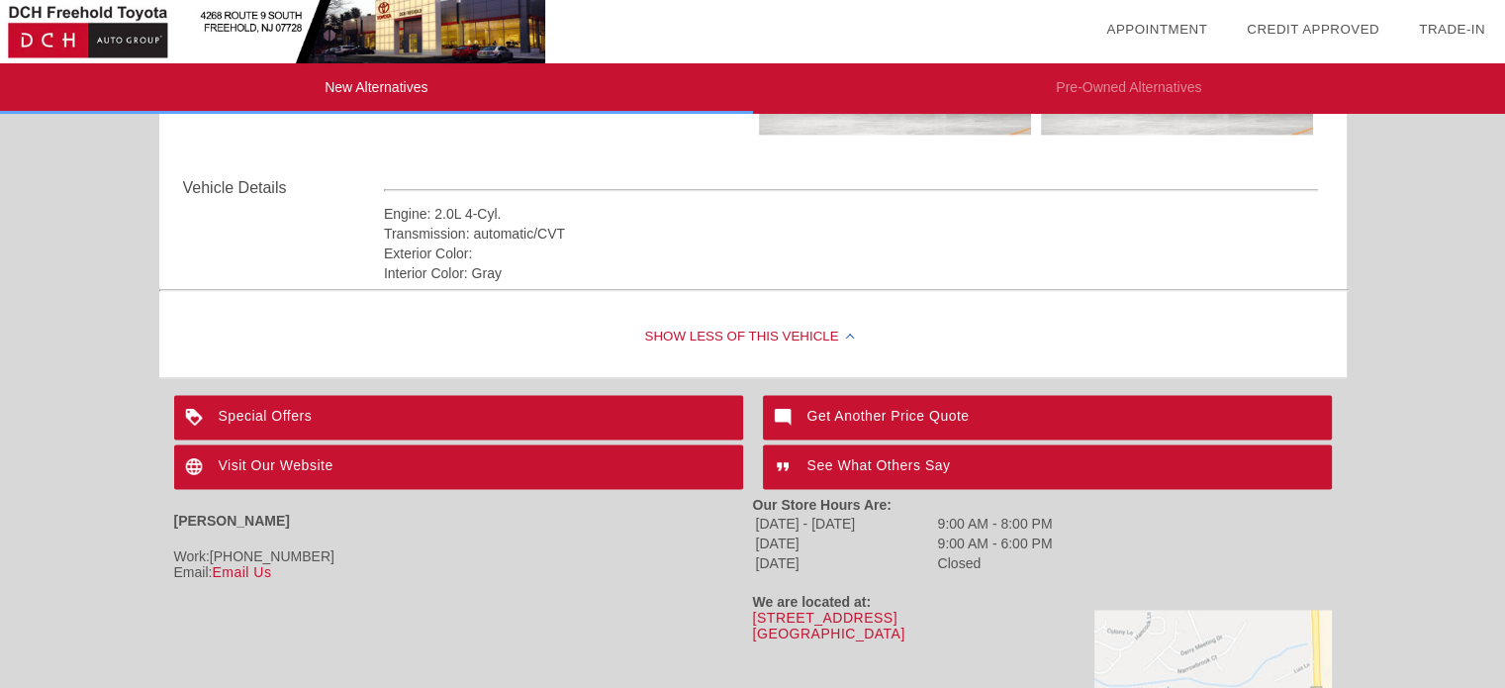
scroll to position [2808, 0]
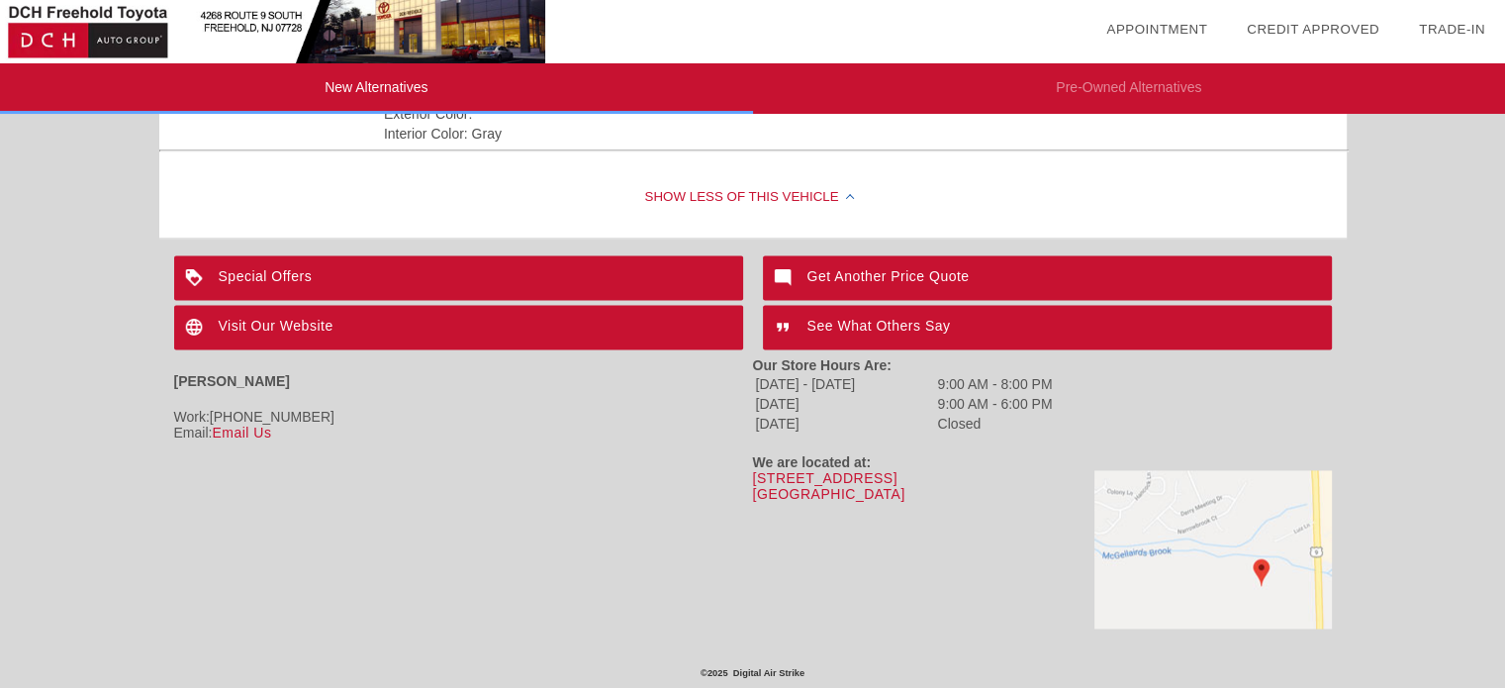
click at [1293, 26] on link "Credit Approved" at bounding box center [1312, 29] width 133 height 15
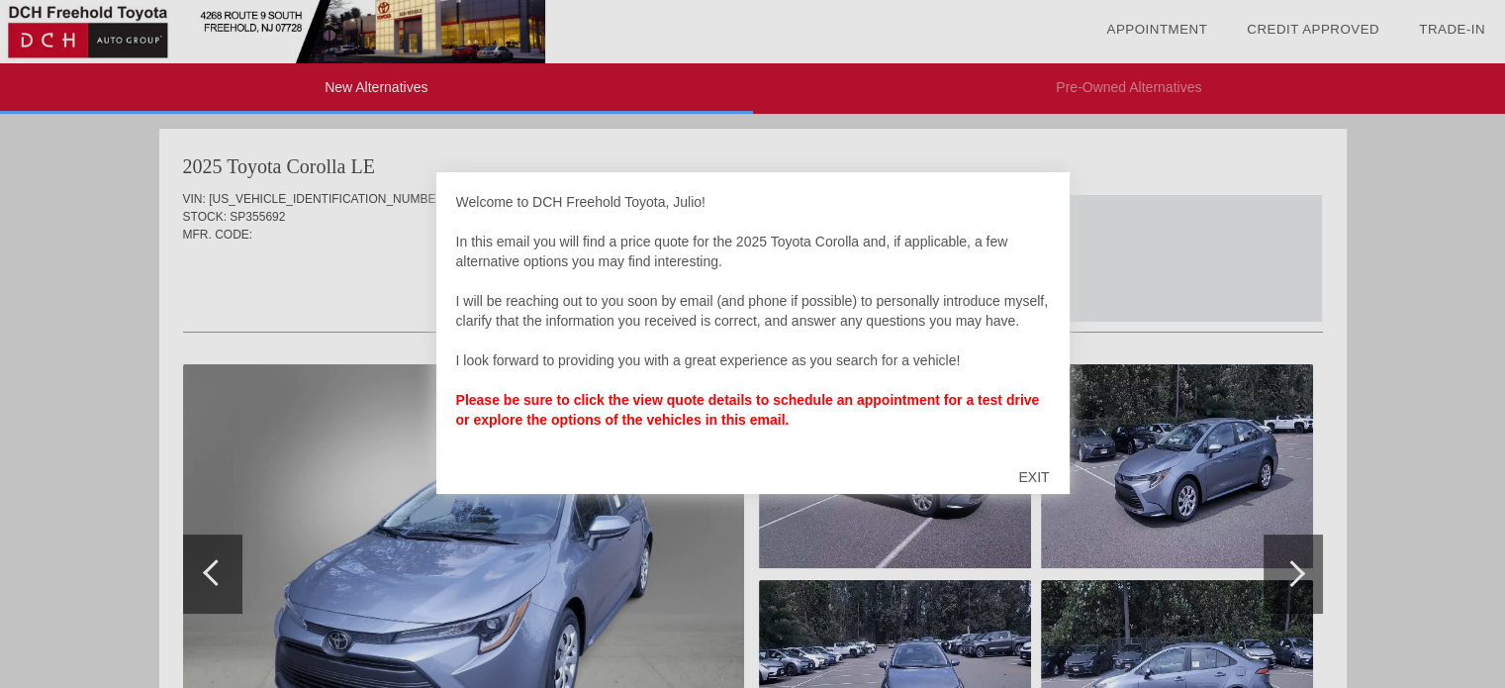
click at [1029, 480] on div "EXIT" at bounding box center [1033, 476] width 70 height 59
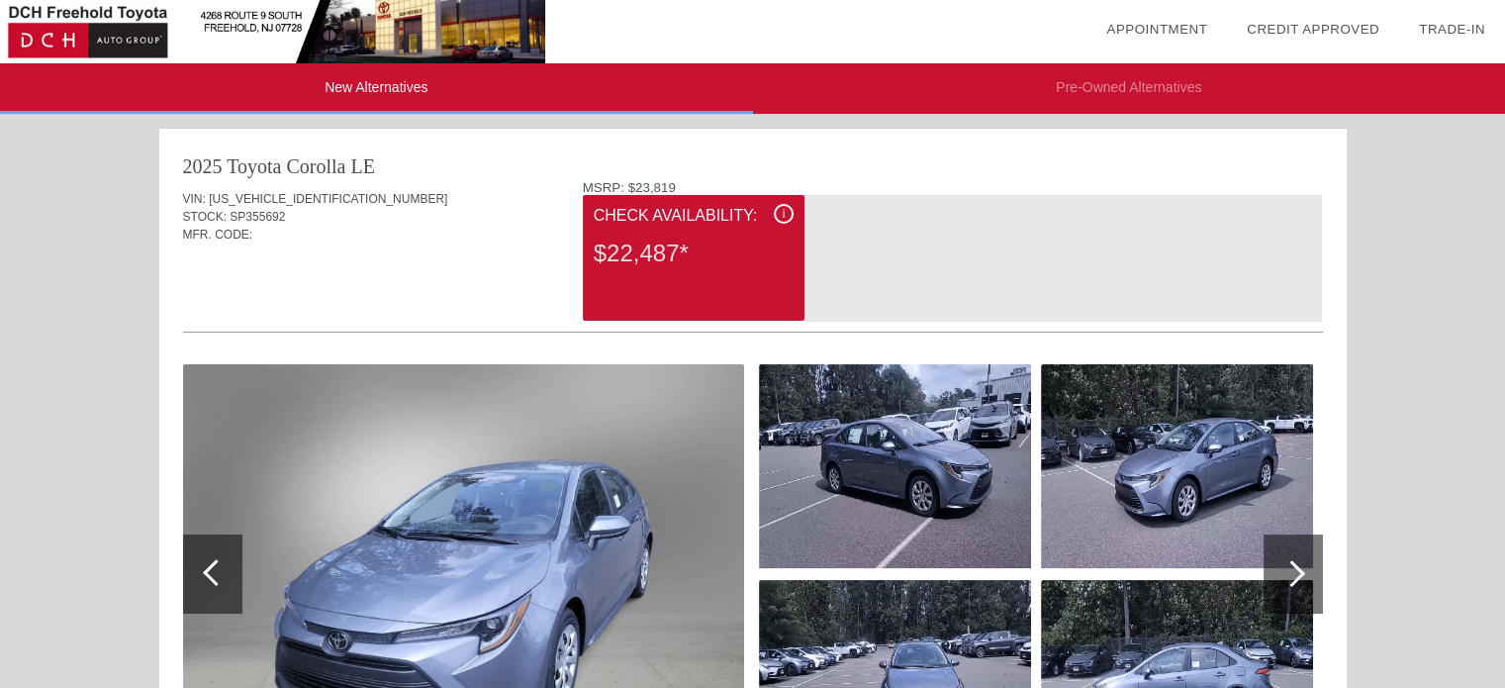
click at [602, 183] on div "MSRP: $23,819" at bounding box center [953, 187] width 740 height 15
click at [1159, 86] on li "Pre-Owned Alternatives" at bounding box center [1129, 88] width 753 height 50
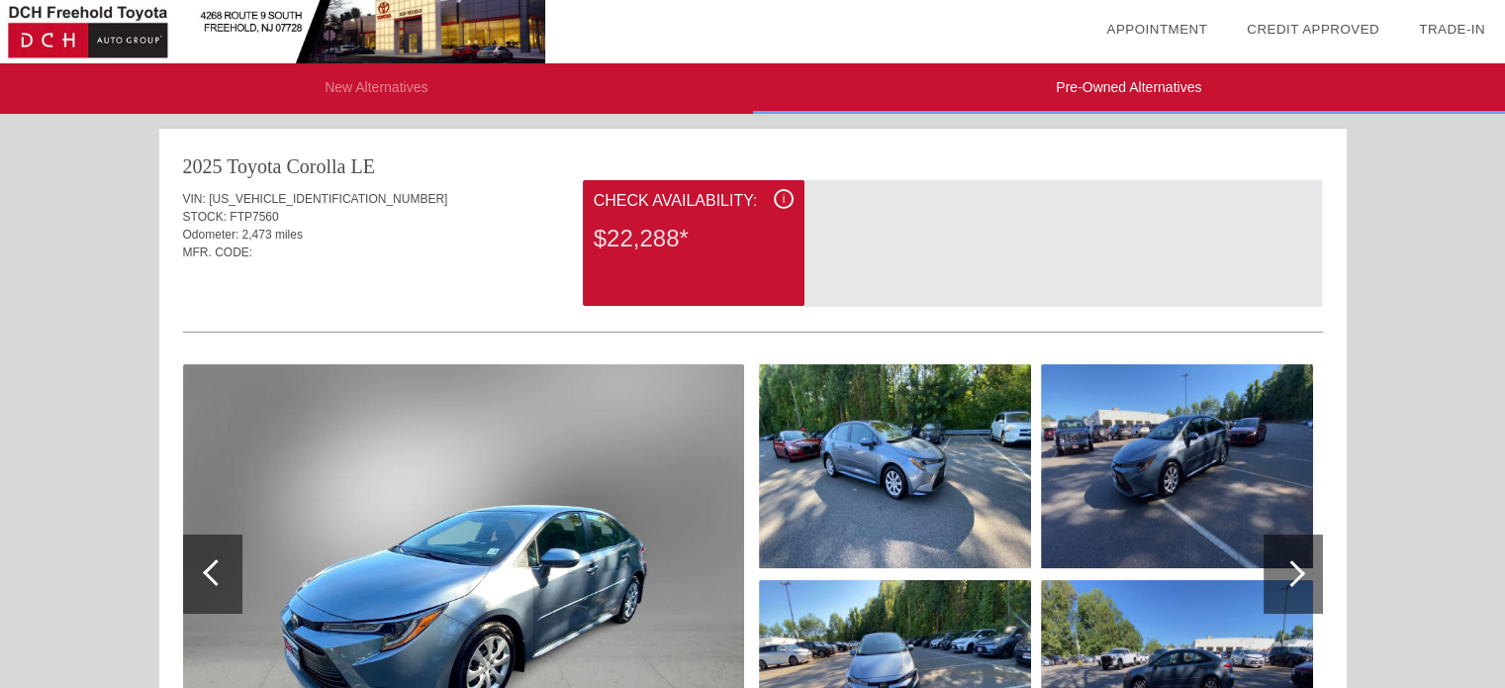
click at [391, 83] on li "New Alternatives" at bounding box center [376, 88] width 753 height 50
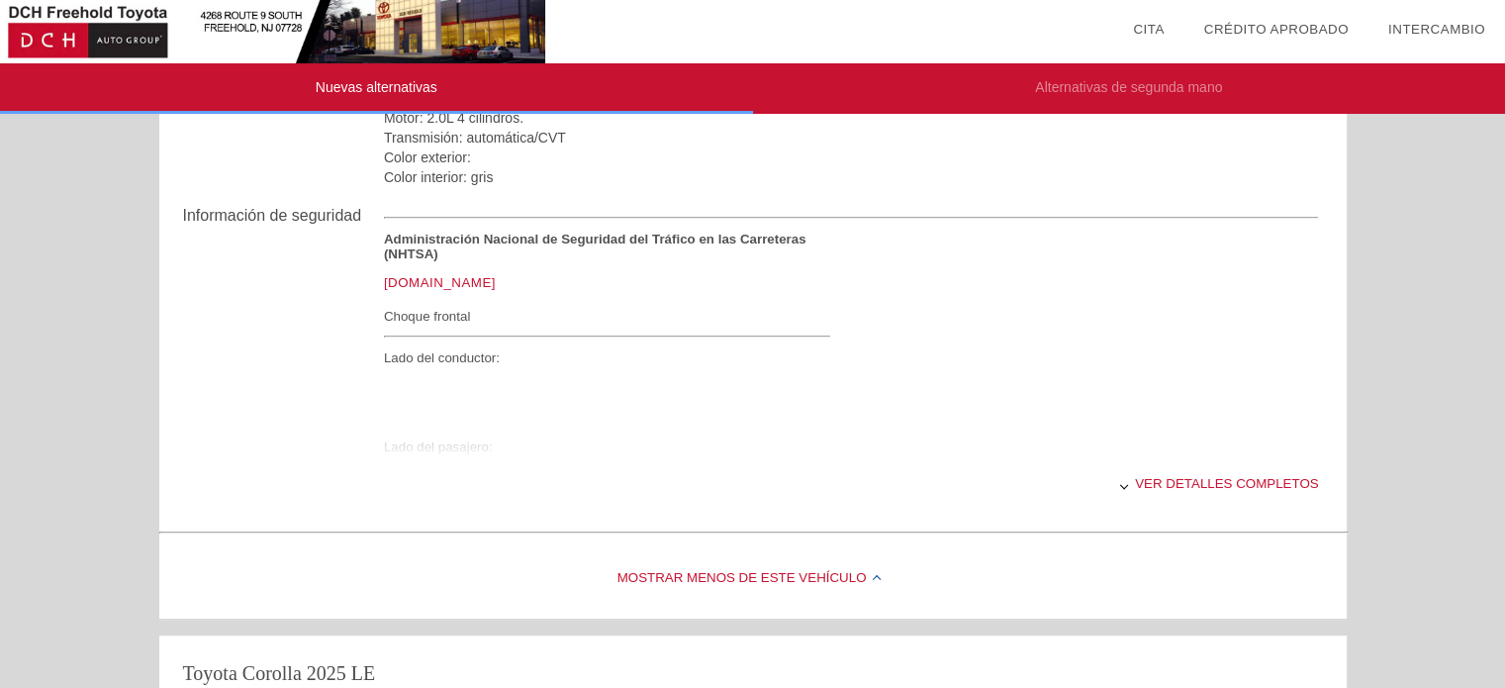
scroll to position [890, 0]
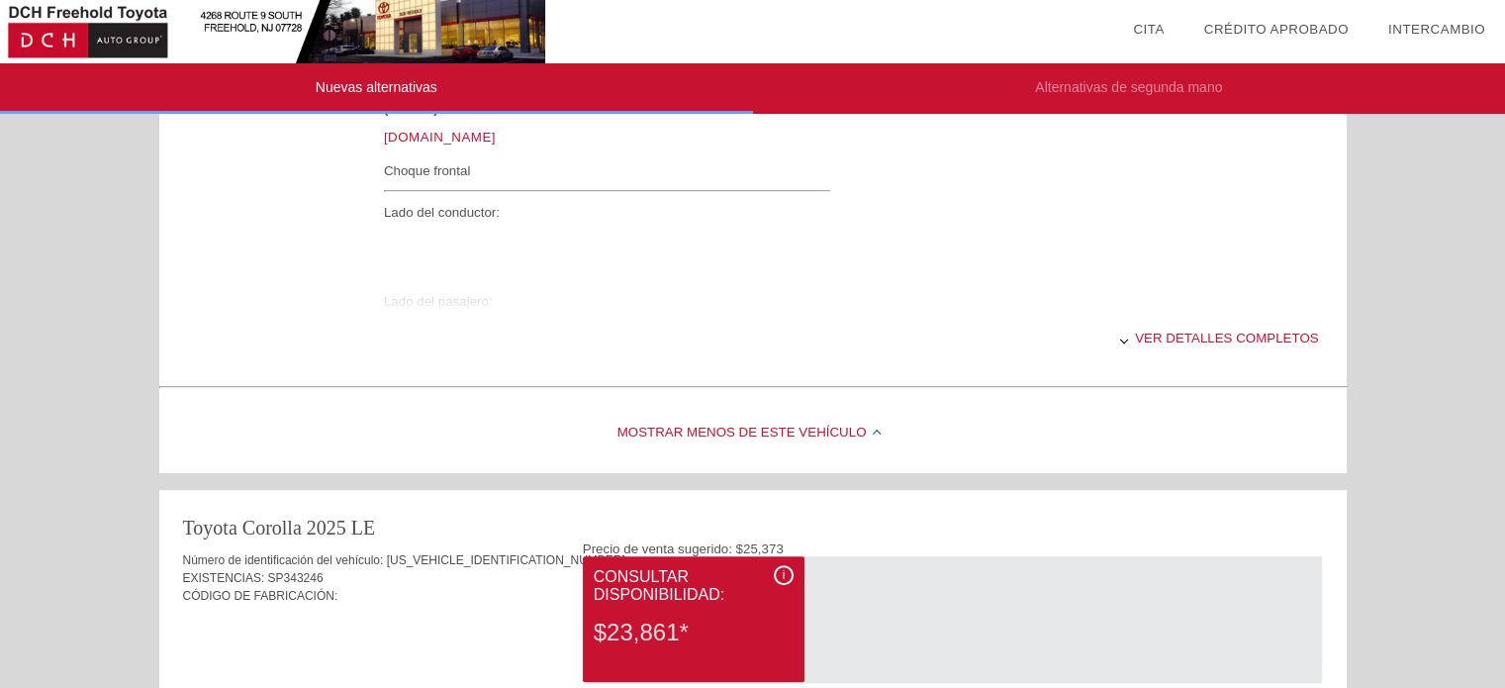
click at [1132, 339] on div "Ver detalles completos" at bounding box center [851, 338] width 935 height 48
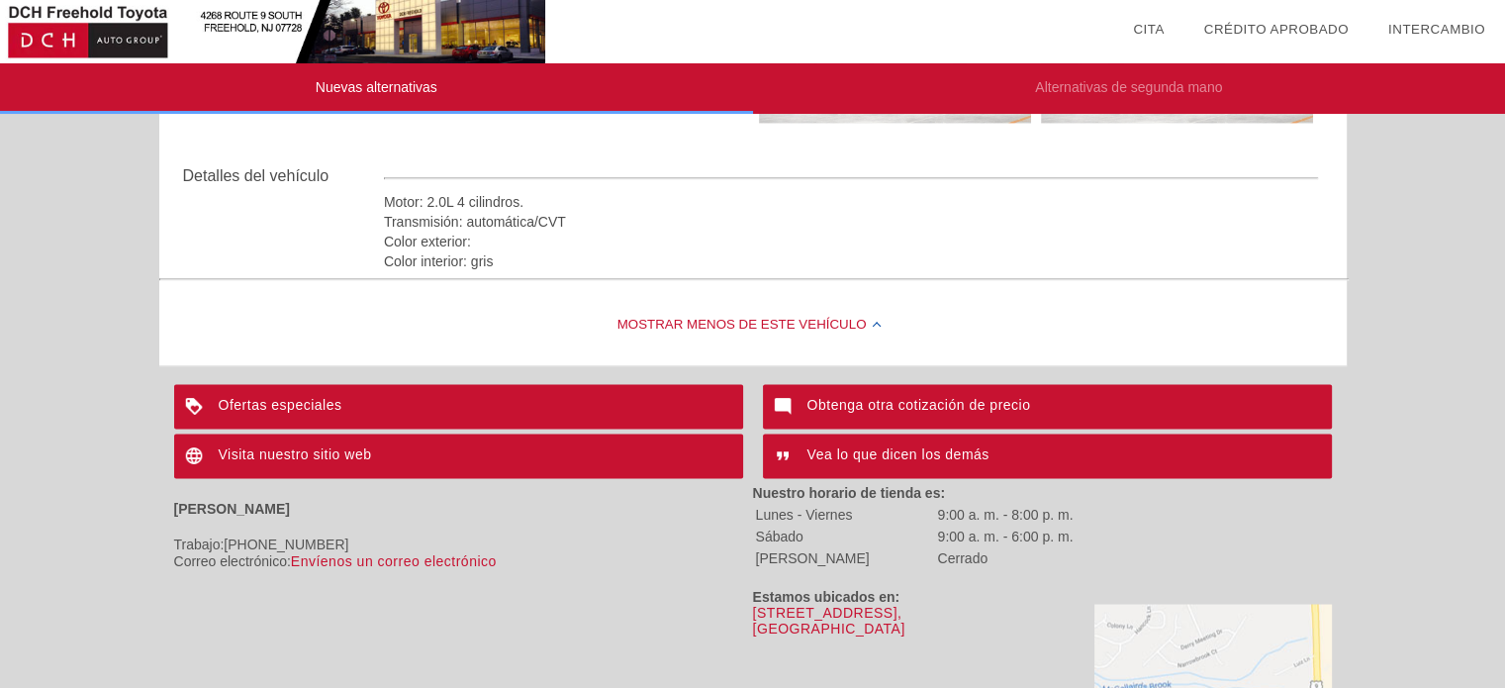
scroll to position [3341, 0]
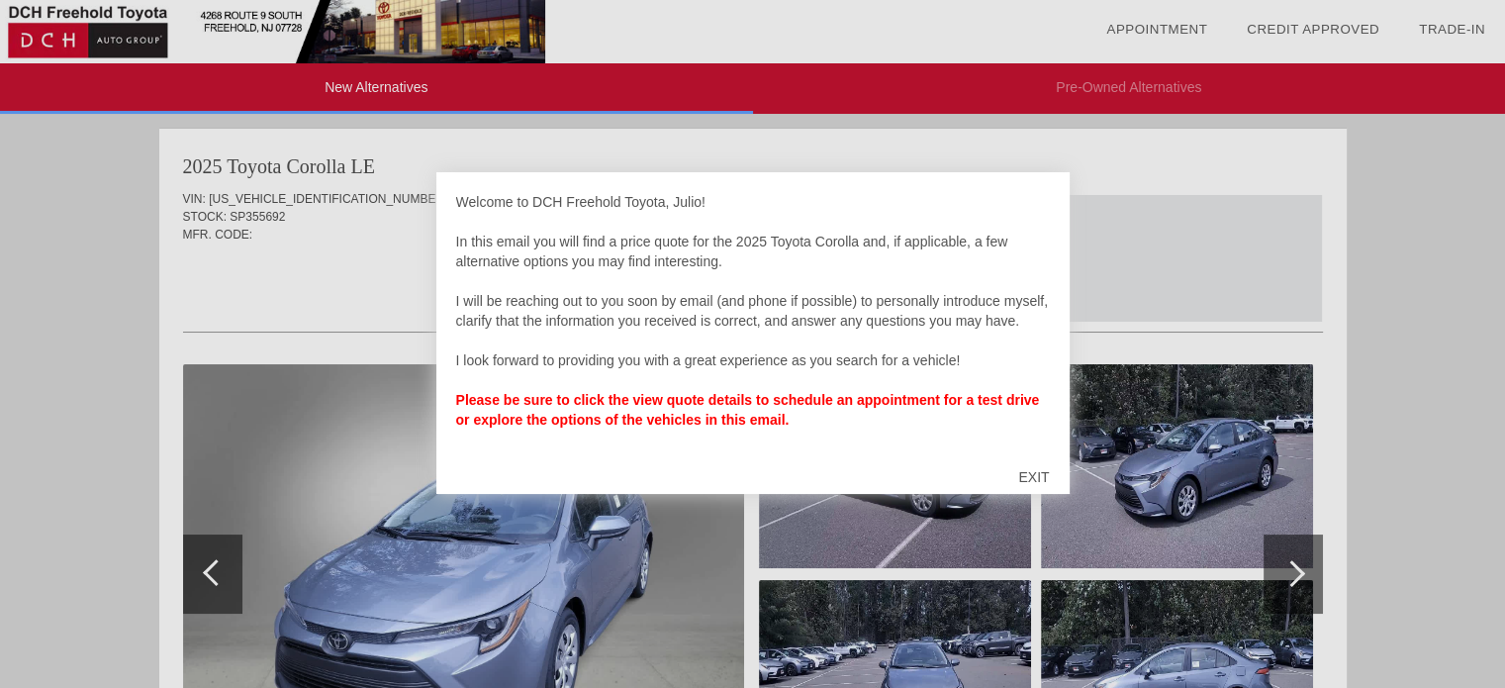
click at [659, 405] on strong "Please be sure to click the view quote details to schedule an appointment for a…" at bounding box center [748, 410] width 584 height 36
click at [657, 405] on strong "Please be sure to click the view quote details to schedule an appointment for a…" at bounding box center [748, 410] width 584 height 36
click at [656, 406] on strong "Please be sure to click the view quote details to schedule an appointment for a…" at bounding box center [748, 410] width 584 height 36
click at [656, 407] on div "Welcome to DCH Freehold Toyota, Julio! In this email you will find a price quot…" at bounding box center [753, 320] width 594 height 257
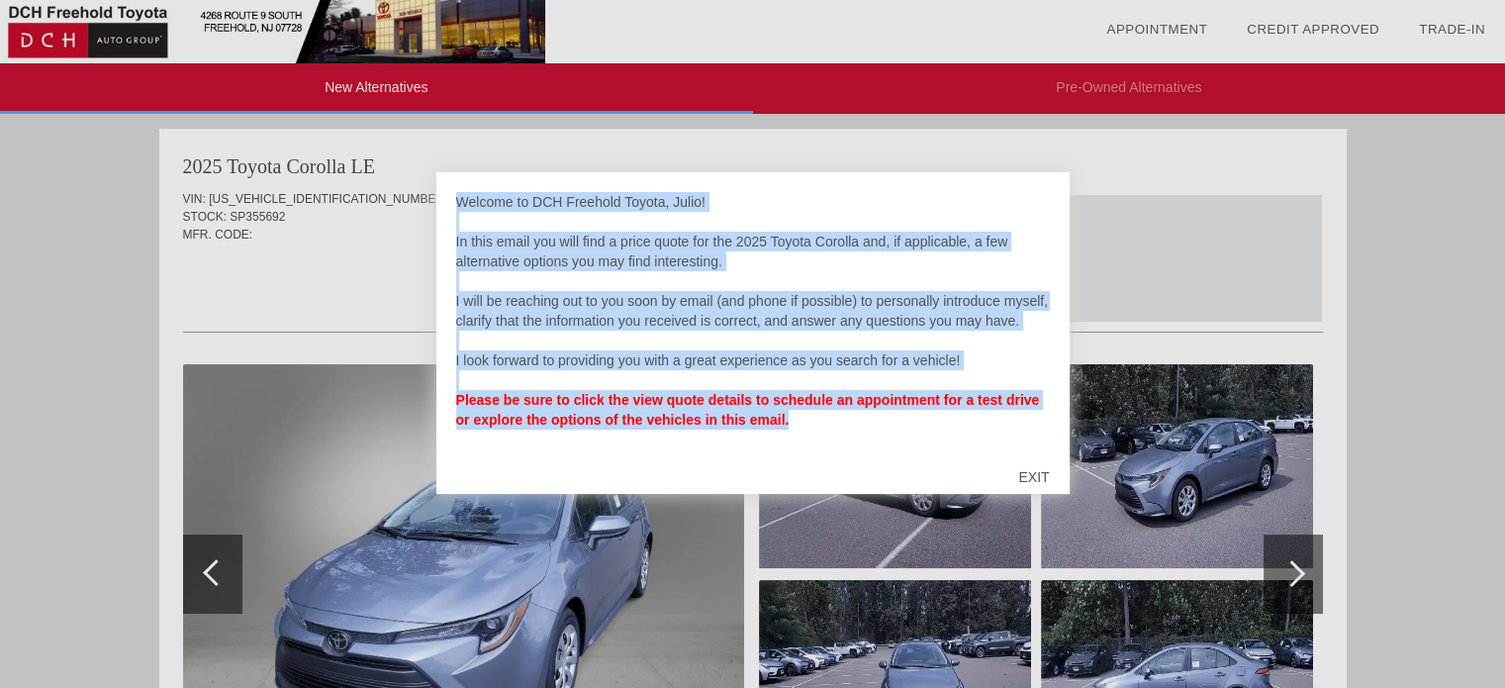
drag, startPoint x: 744, startPoint y: 421, endPoint x: 449, endPoint y: 168, distance: 388.6
click at [449, 168] on div "Welcome to DCH Freehold Toyota, Julio! In this email you will find a price quot…" at bounding box center [752, 344] width 1505 height 688
copy div "Welcome to DCH Freehold Toyota, Julio! In this email you will find a price quot…"
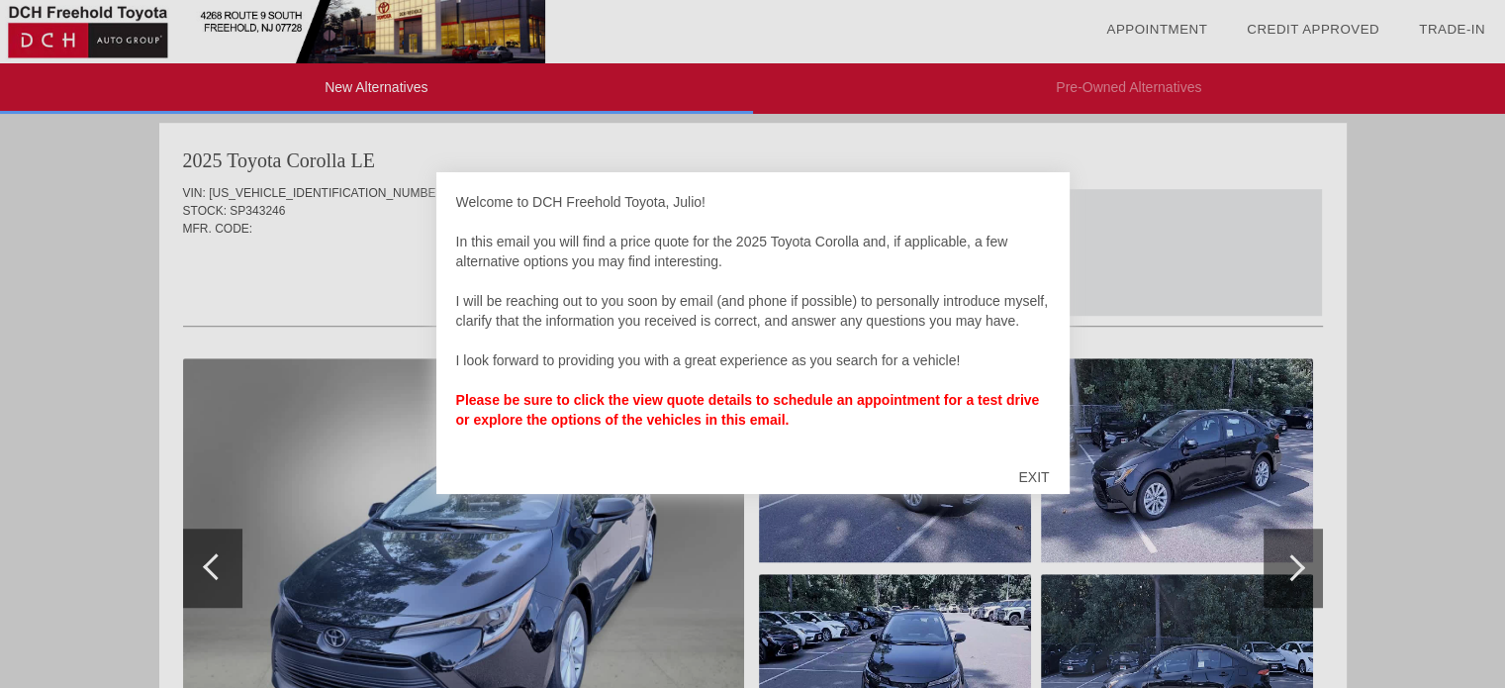
scroll to position [1217, 0]
click at [1040, 471] on div "EXIT" at bounding box center [1033, 476] width 70 height 59
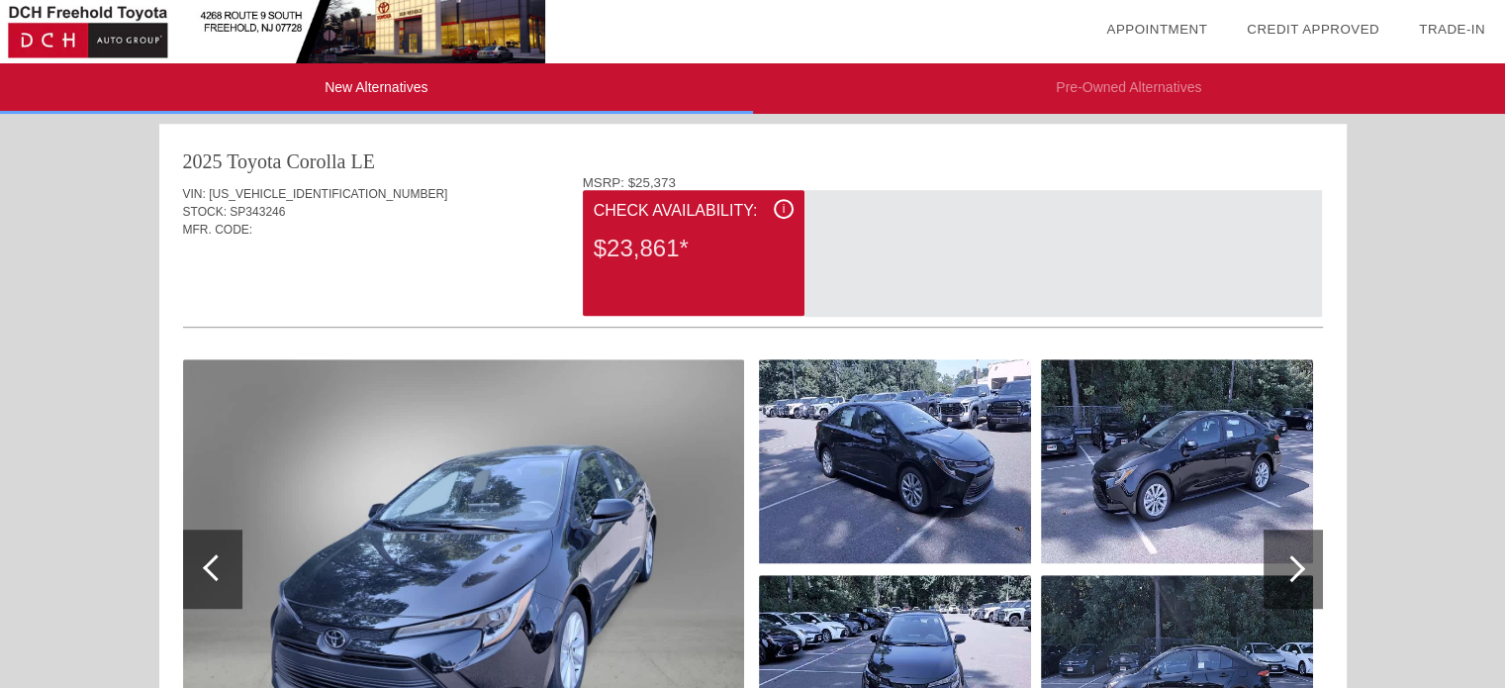
click at [787, 207] on div "i" at bounding box center [784, 209] width 20 height 20
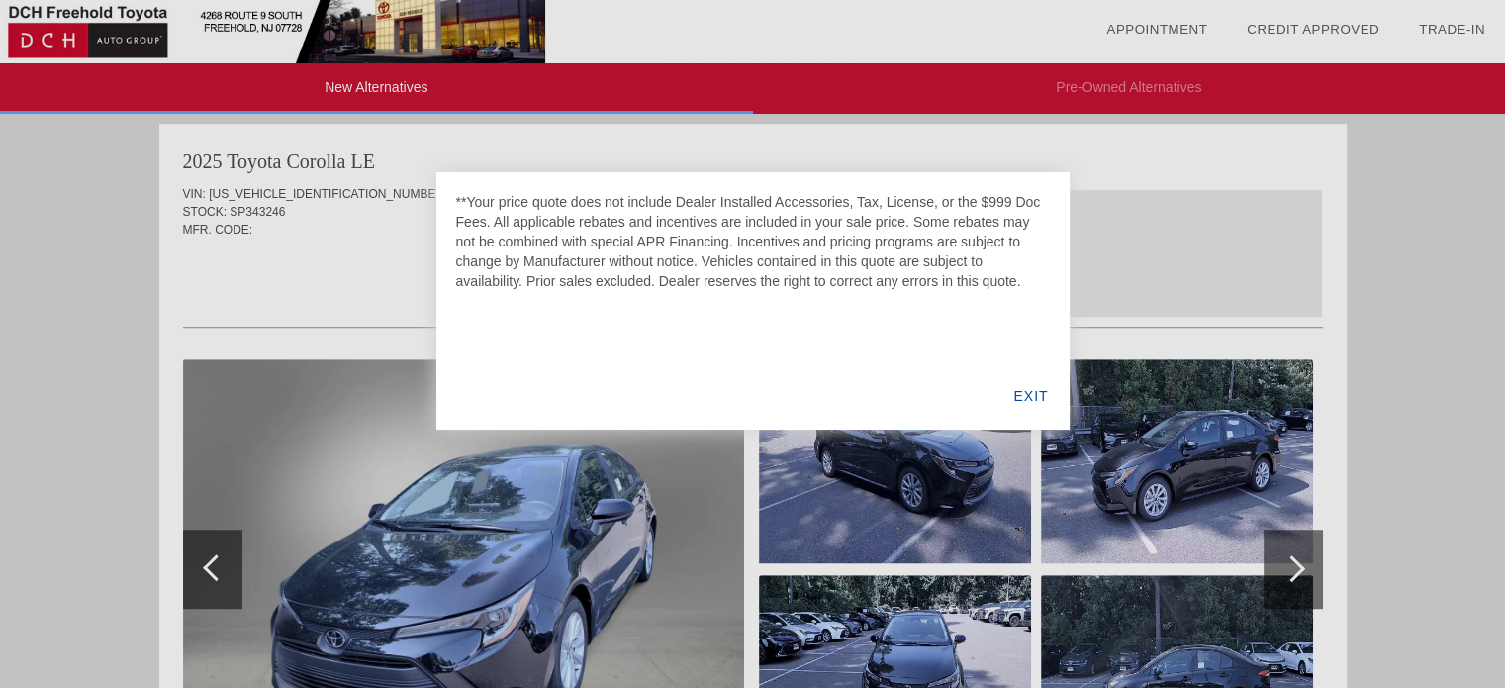
click at [1025, 394] on div "EXIT" at bounding box center [1030, 395] width 76 height 67
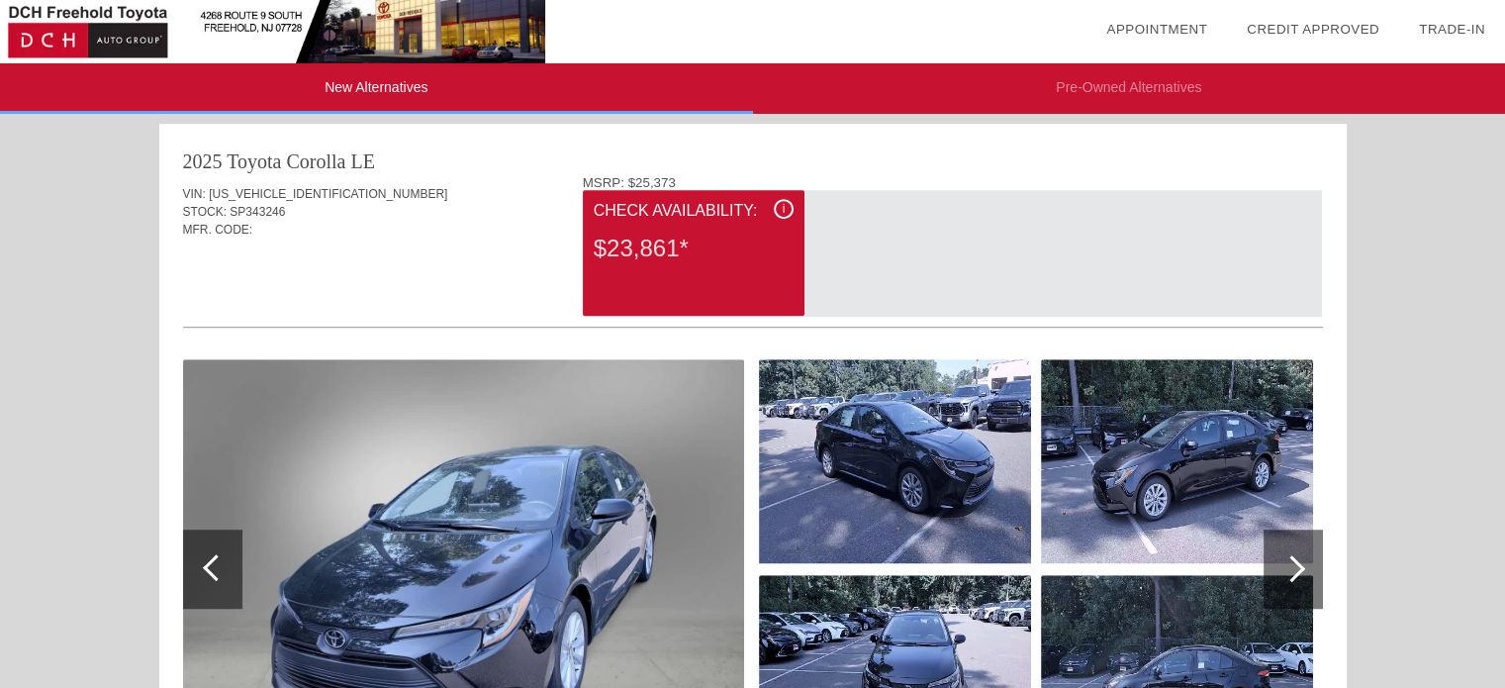
click at [1258, 475] on img at bounding box center [1177, 461] width 272 height 204
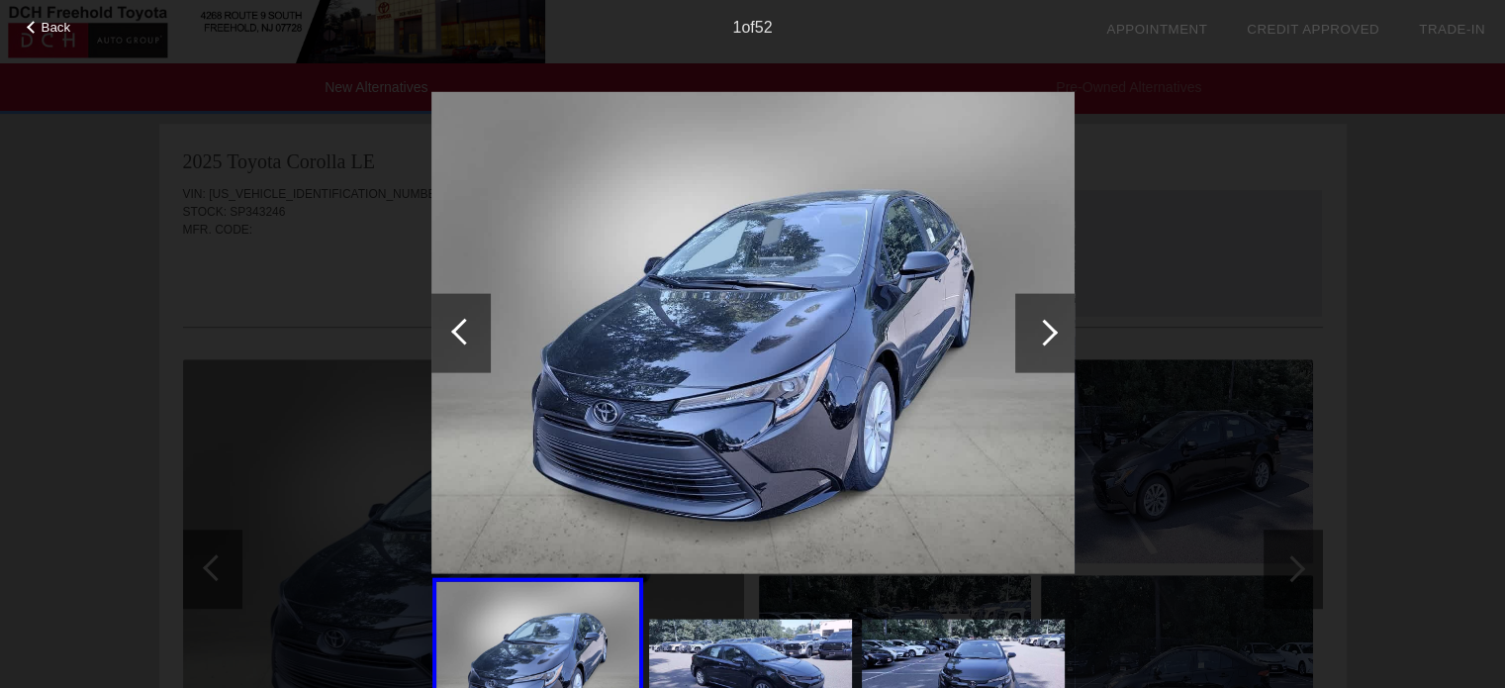
click at [1052, 334] on div at bounding box center [1044, 332] width 59 height 79
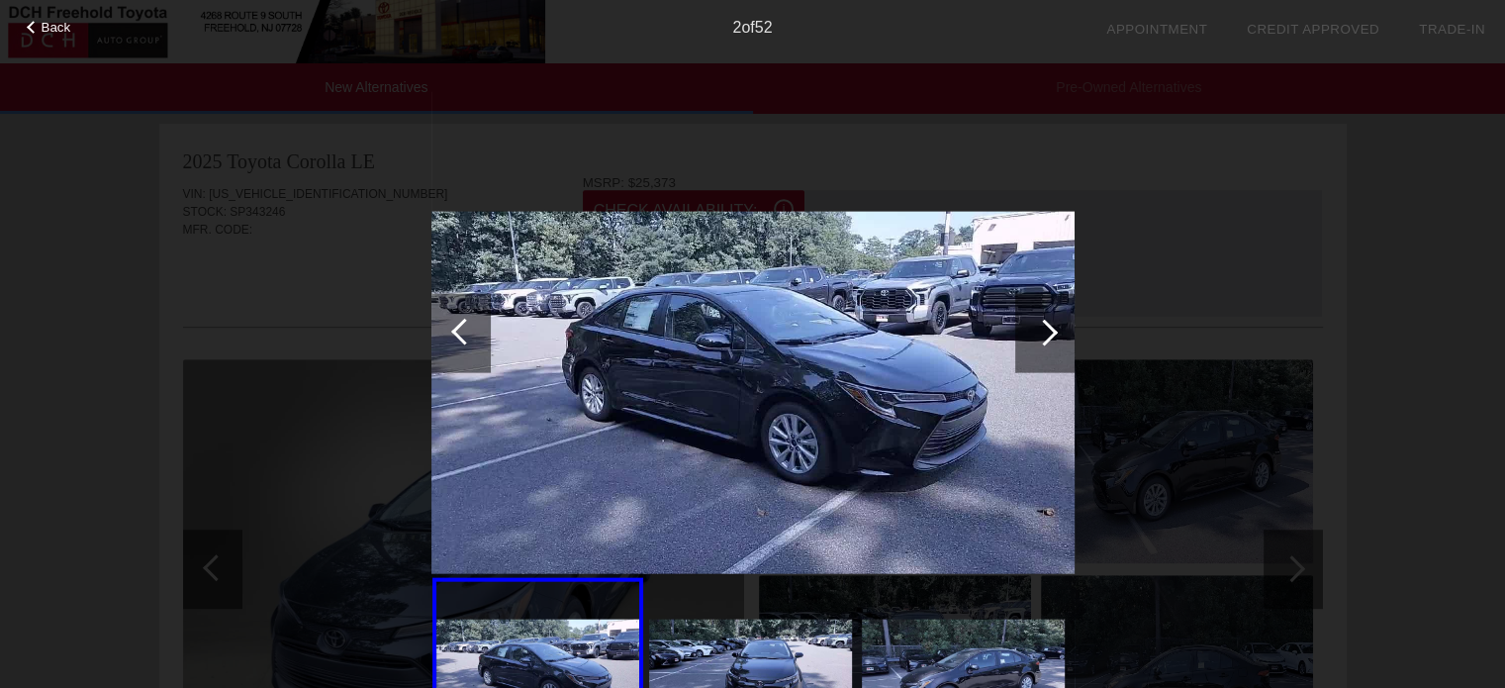
click at [1041, 320] on div at bounding box center [1044, 332] width 59 height 79
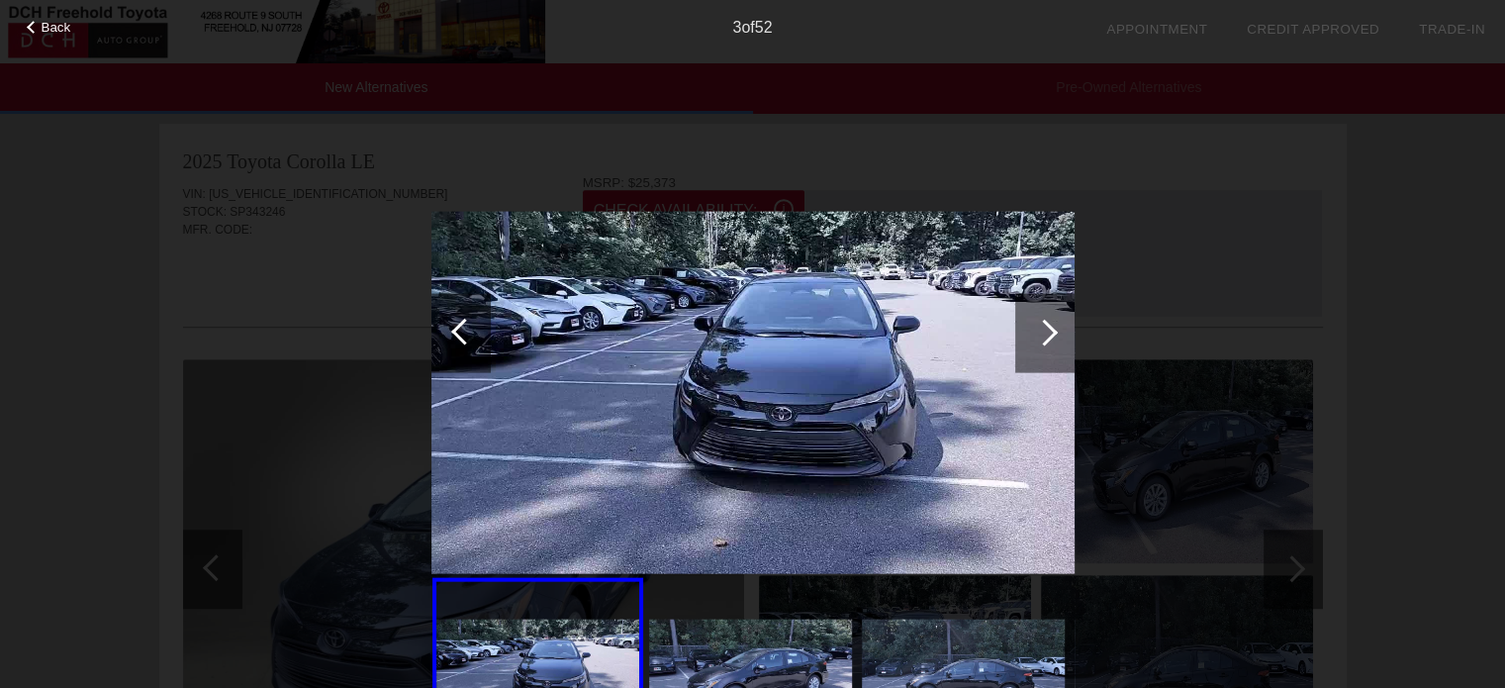
click at [1041, 321] on div at bounding box center [1044, 332] width 27 height 27
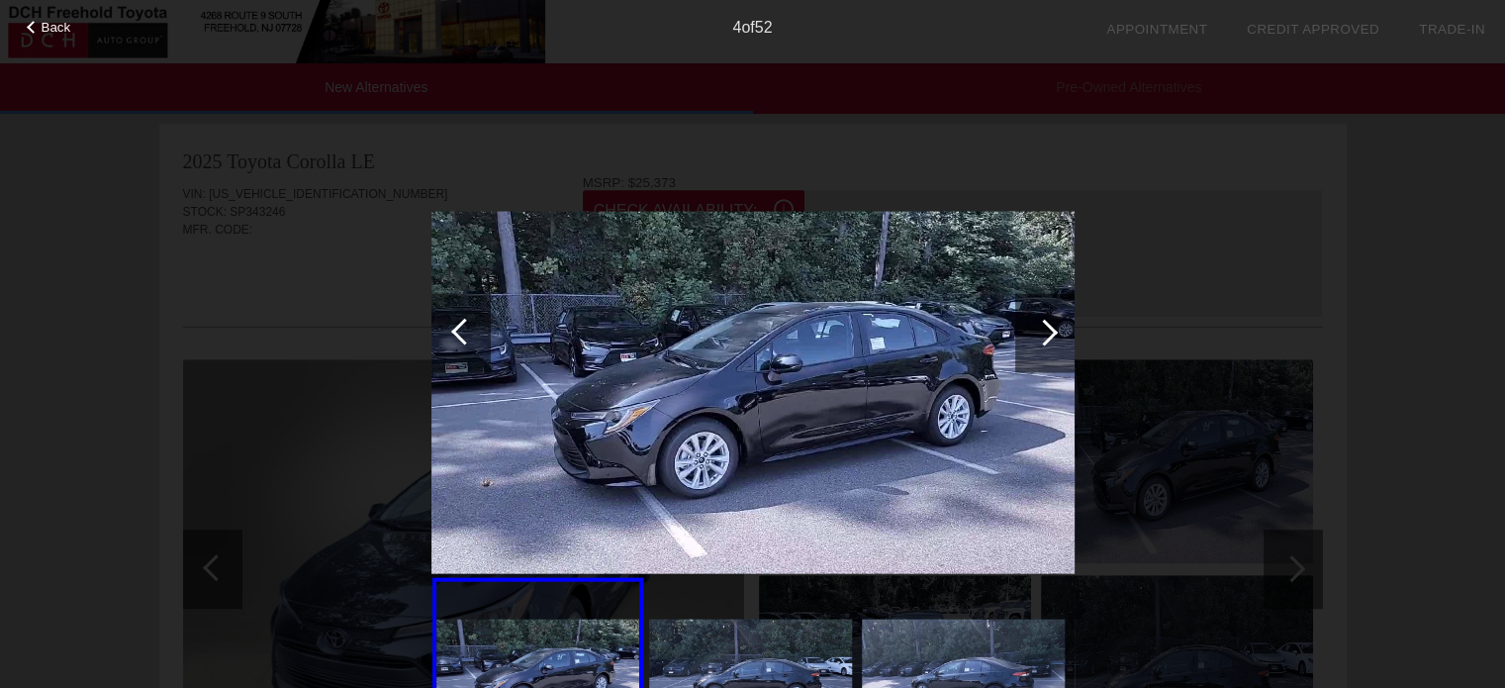
click at [1041, 322] on div at bounding box center [1044, 332] width 27 height 27
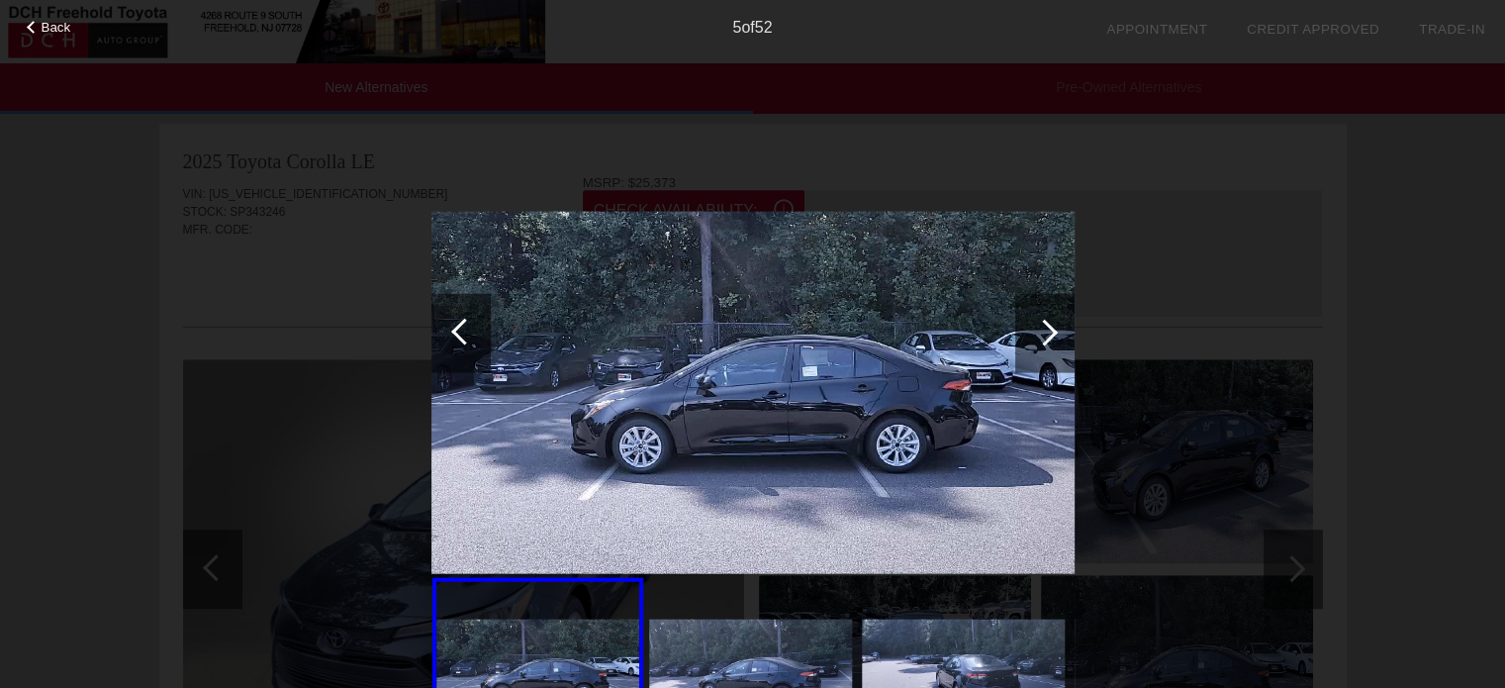
click at [1041, 322] on div at bounding box center [1044, 332] width 27 height 27
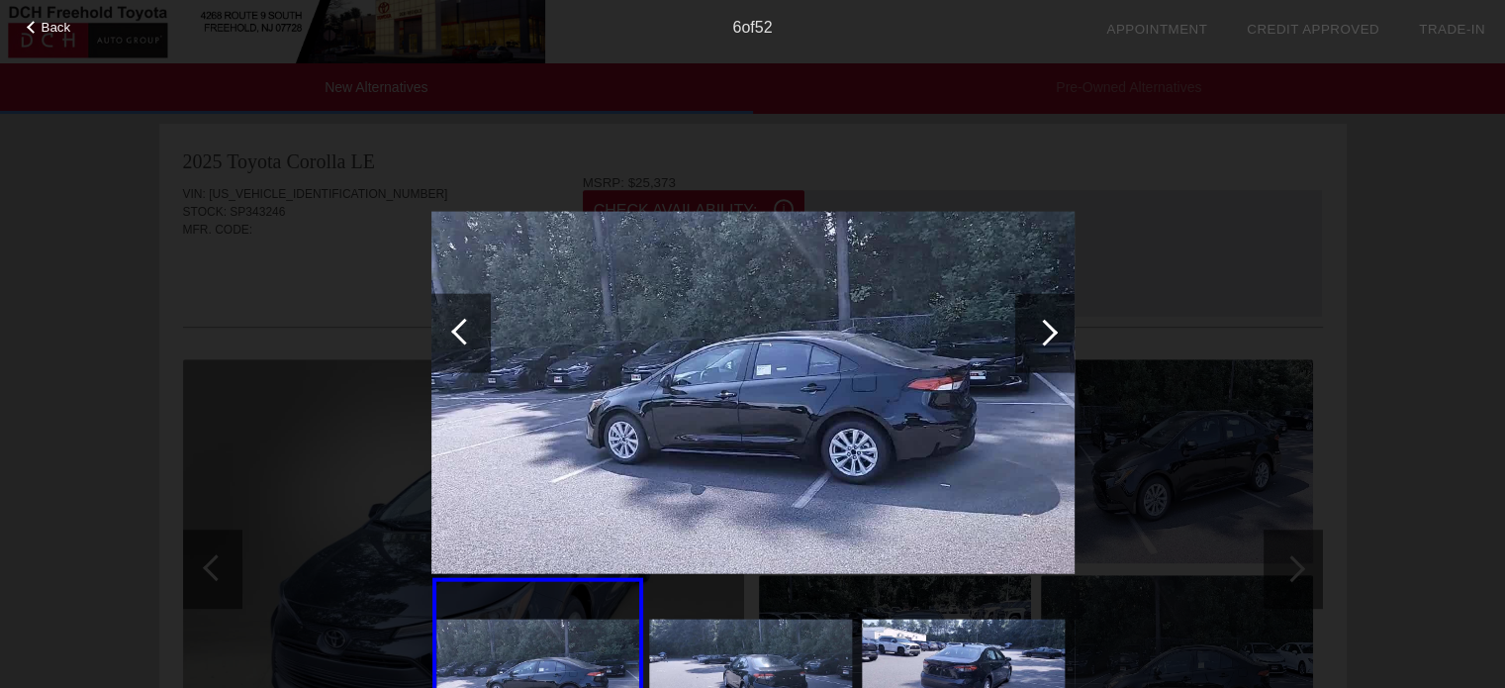
click at [1041, 322] on div at bounding box center [1044, 332] width 27 height 27
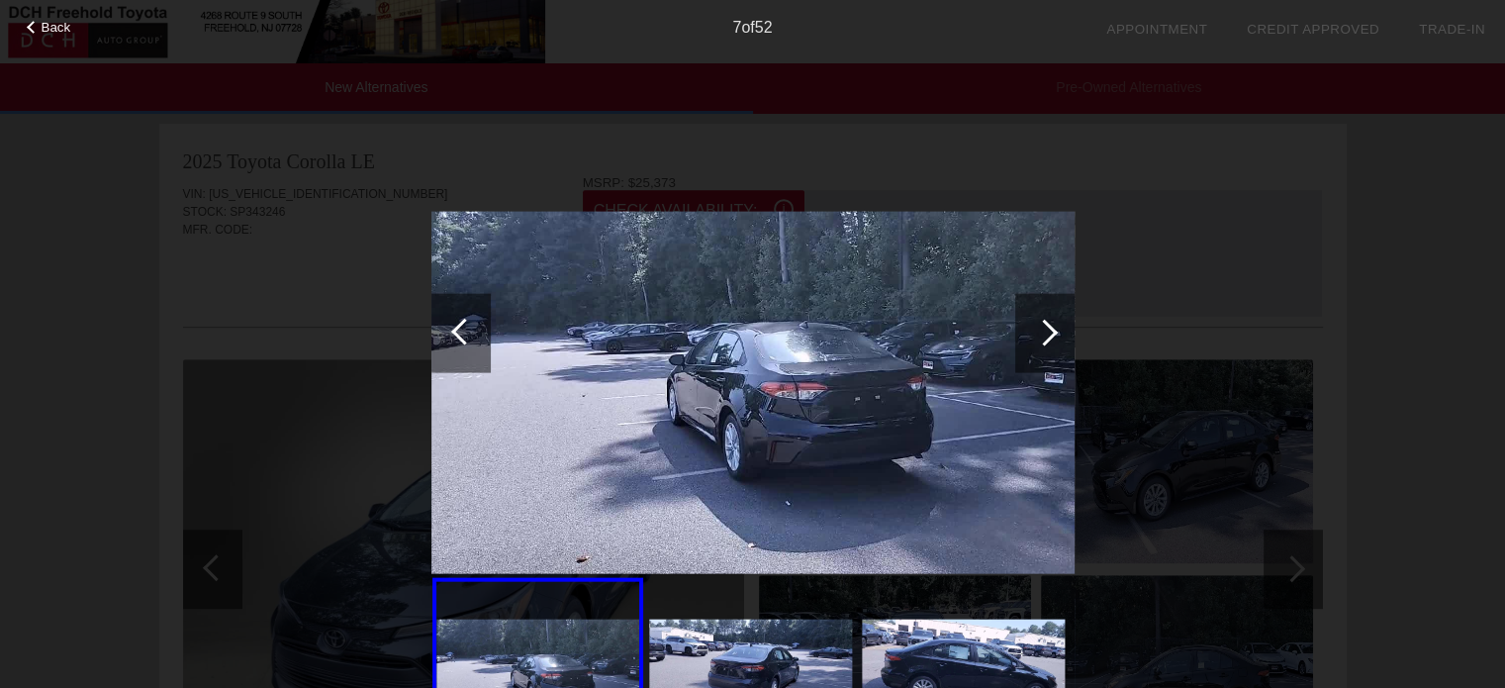
click at [1041, 322] on div at bounding box center [1044, 332] width 27 height 27
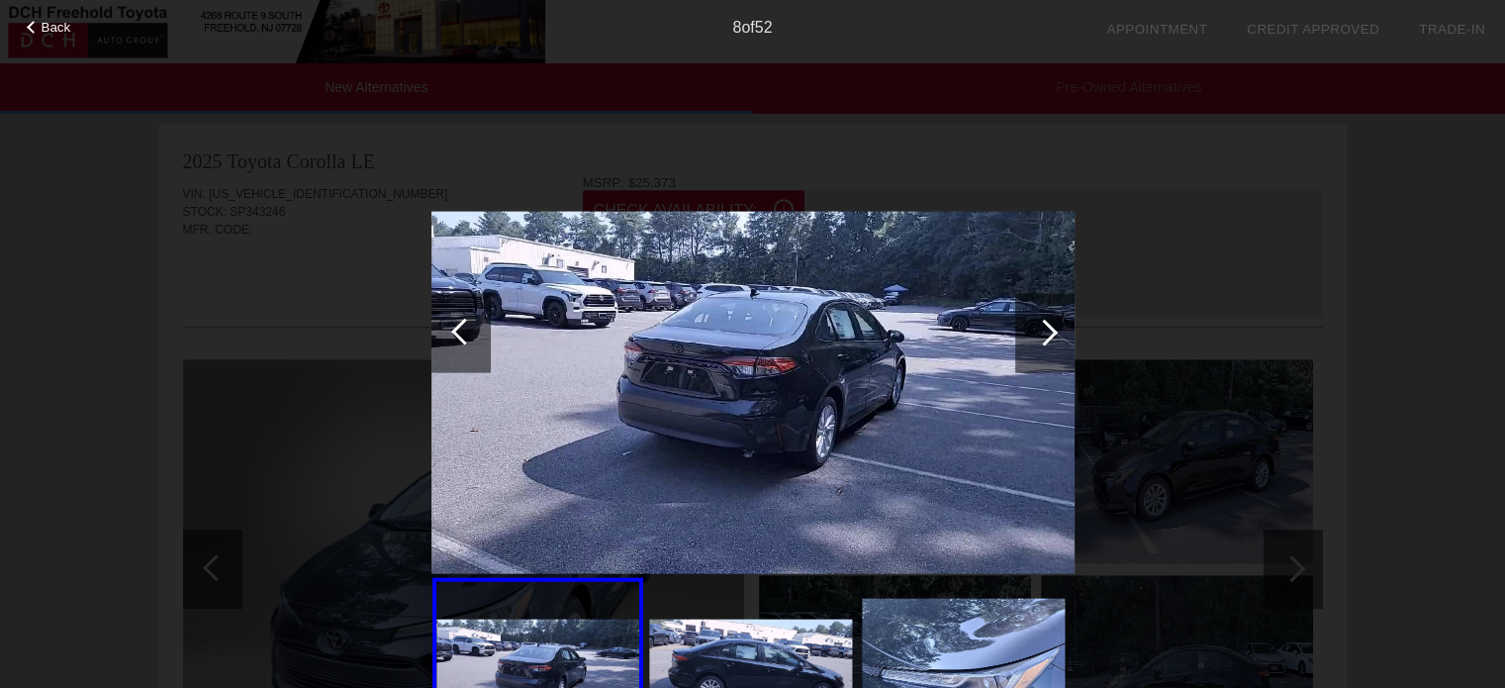
click at [1041, 322] on div at bounding box center [1044, 332] width 27 height 27
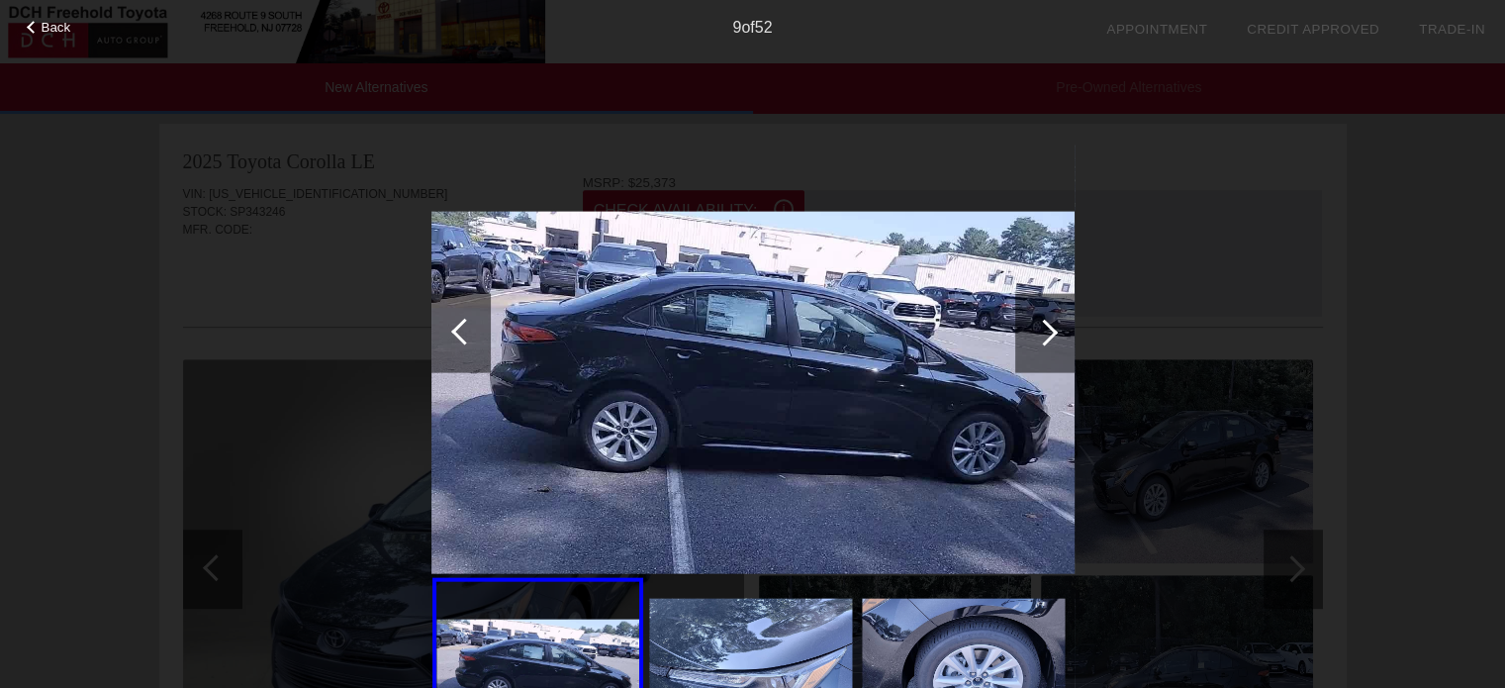
click at [1041, 322] on div at bounding box center [1044, 332] width 27 height 27
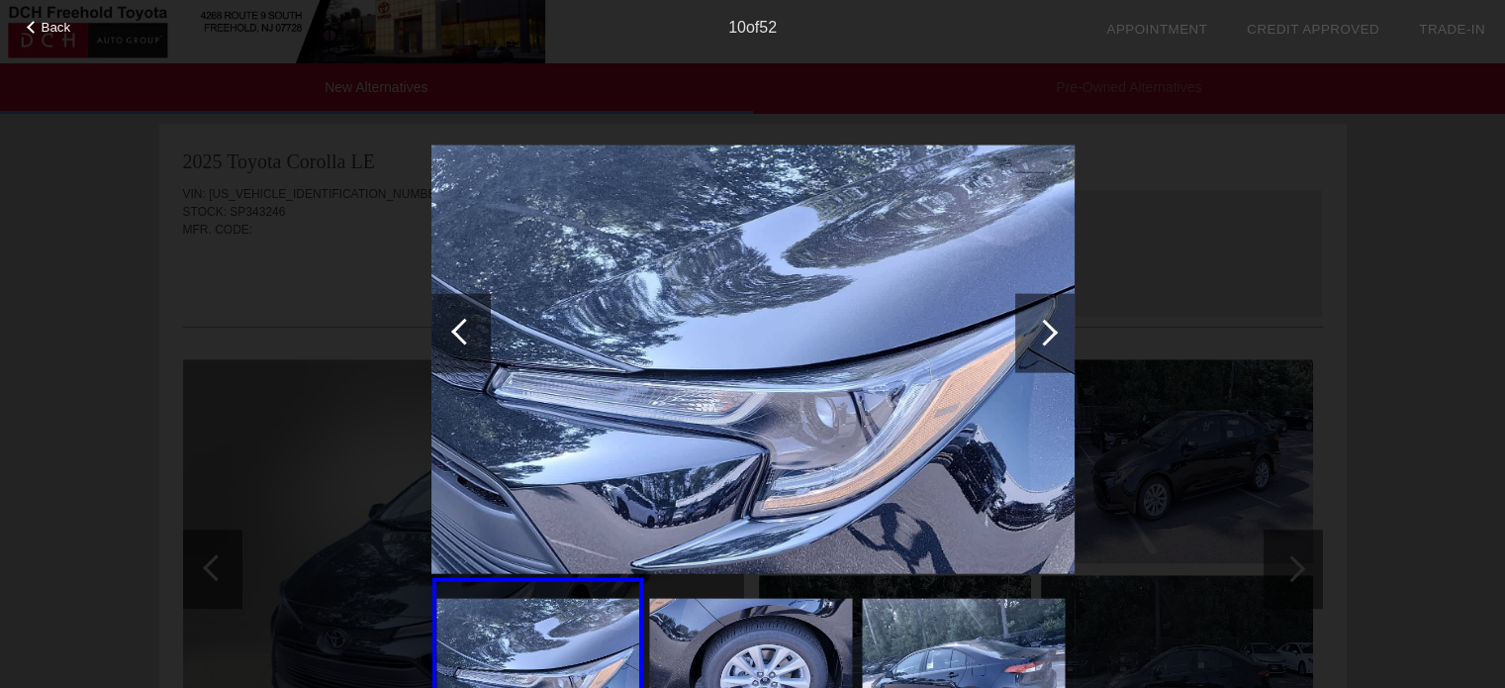
click at [1041, 322] on div at bounding box center [1044, 332] width 27 height 27
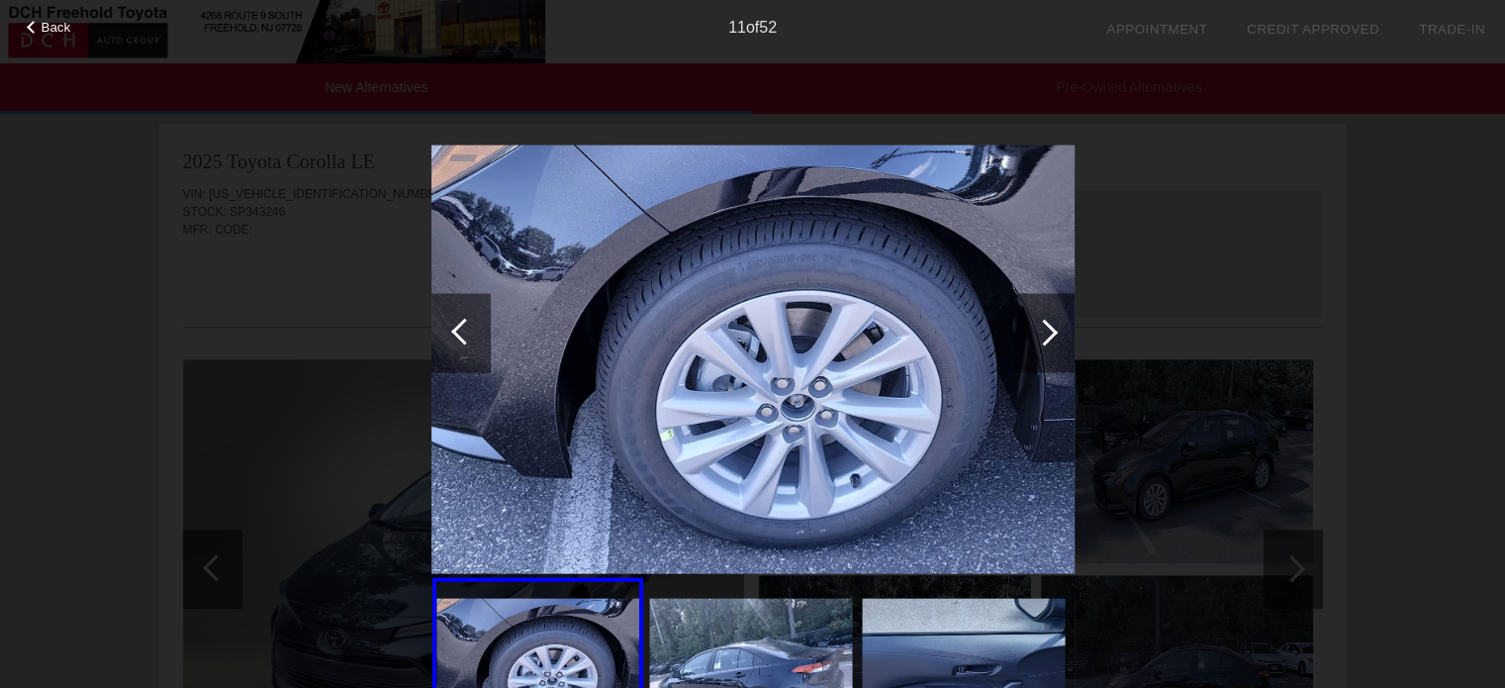
click at [1041, 322] on div at bounding box center [1044, 332] width 27 height 27
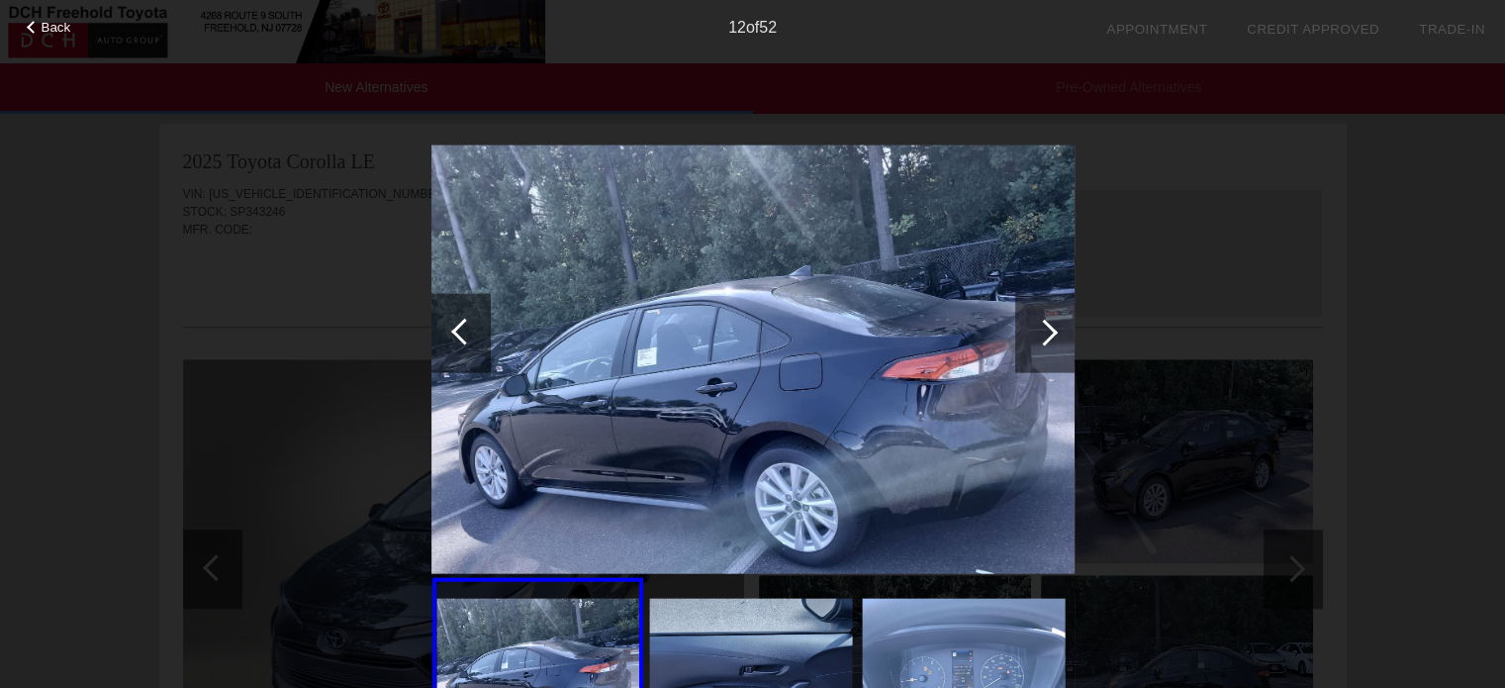
click at [1039, 322] on div at bounding box center [1044, 332] width 59 height 79
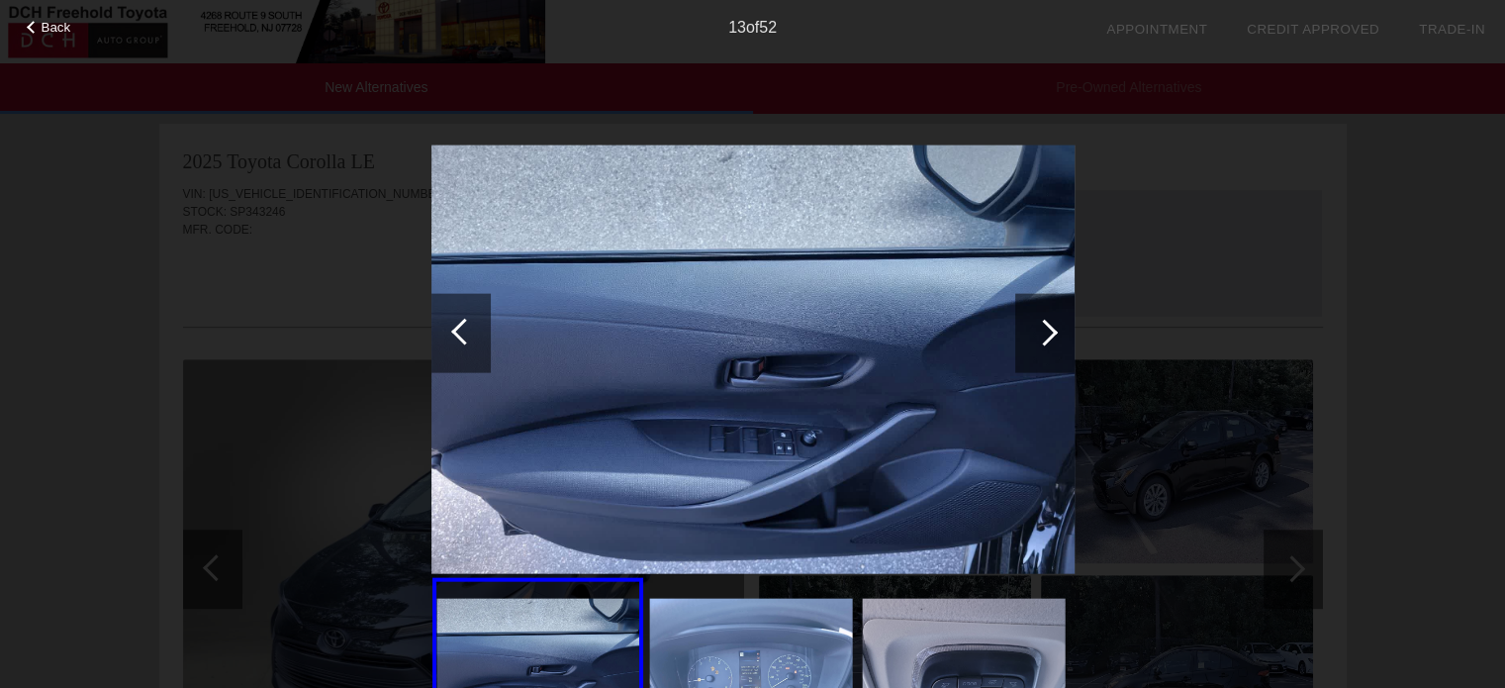
click at [1039, 322] on div at bounding box center [1044, 332] width 59 height 79
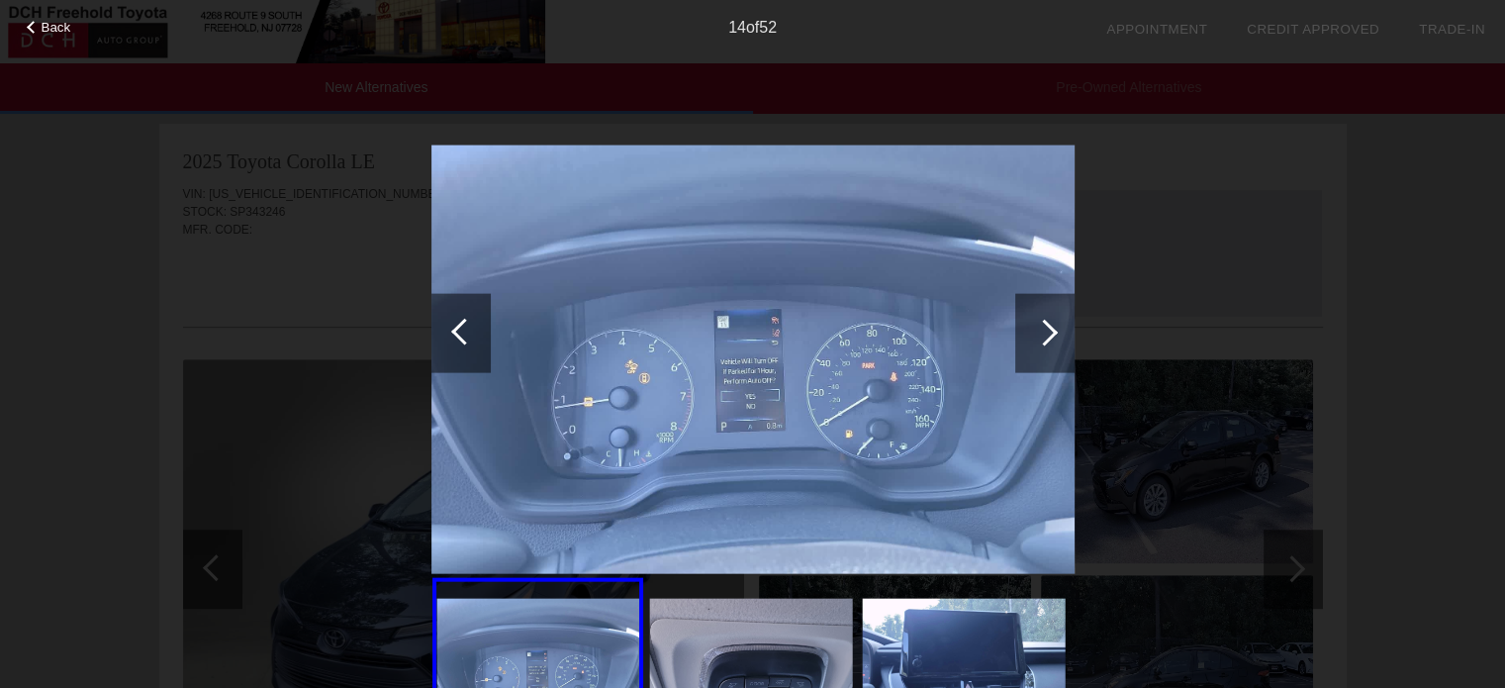
click at [1039, 322] on div at bounding box center [1044, 332] width 59 height 79
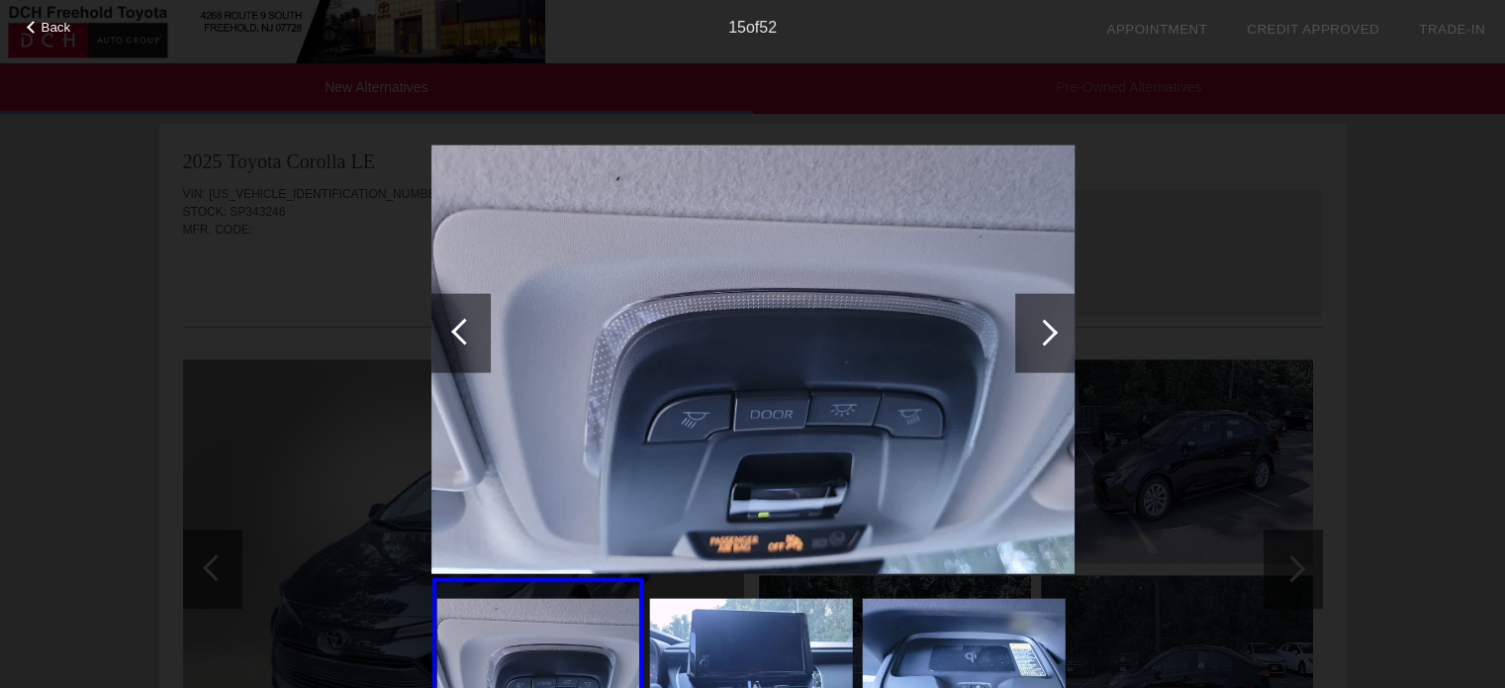
click at [1039, 322] on div at bounding box center [1044, 332] width 59 height 79
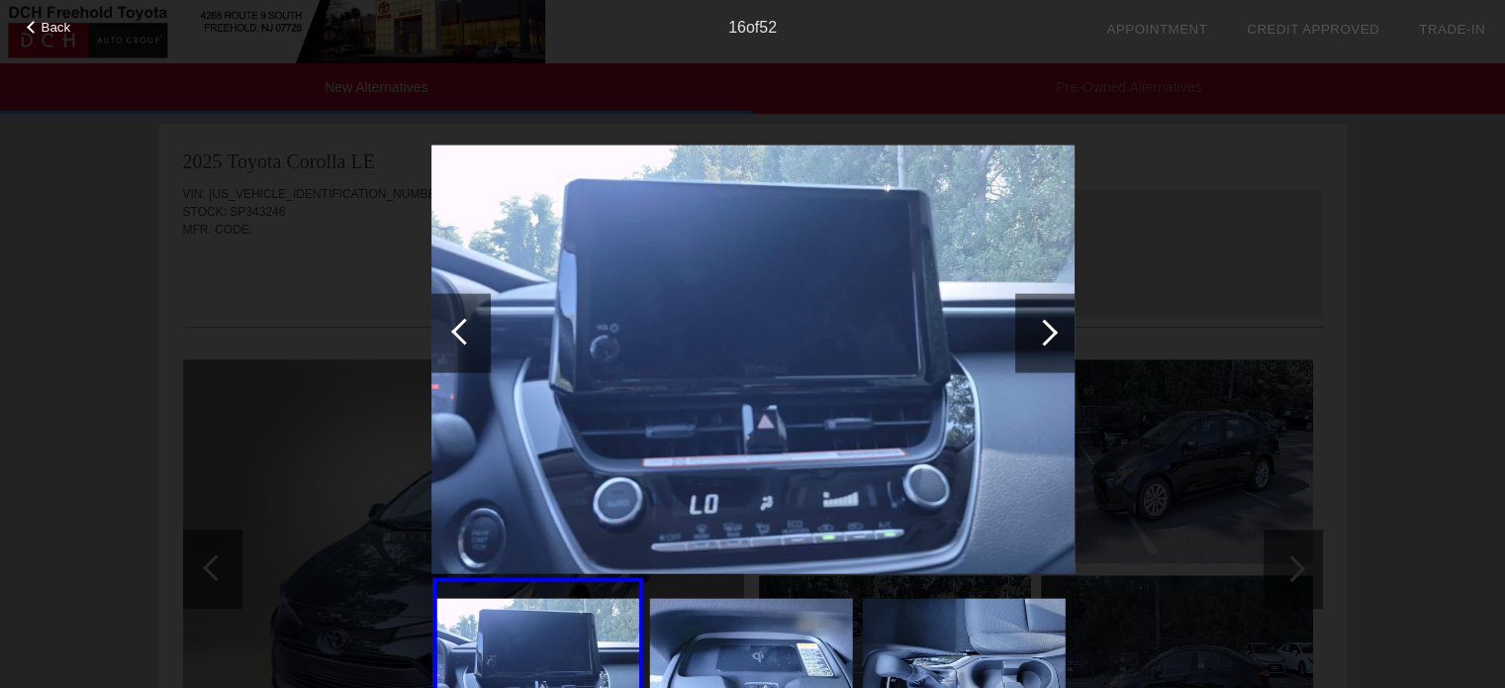
click at [1039, 322] on div at bounding box center [1044, 332] width 59 height 79
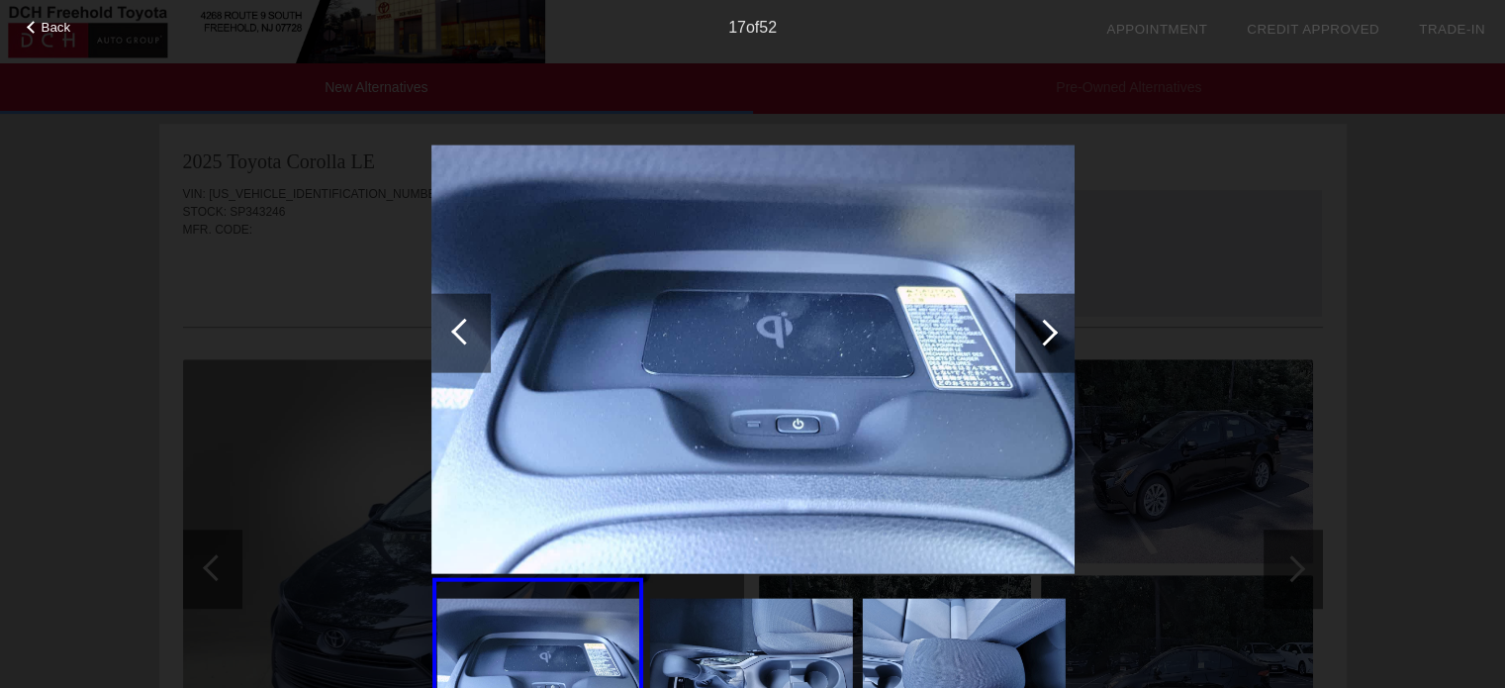
click at [1039, 322] on div at bounding box center [1044, 332] width 59 height 79
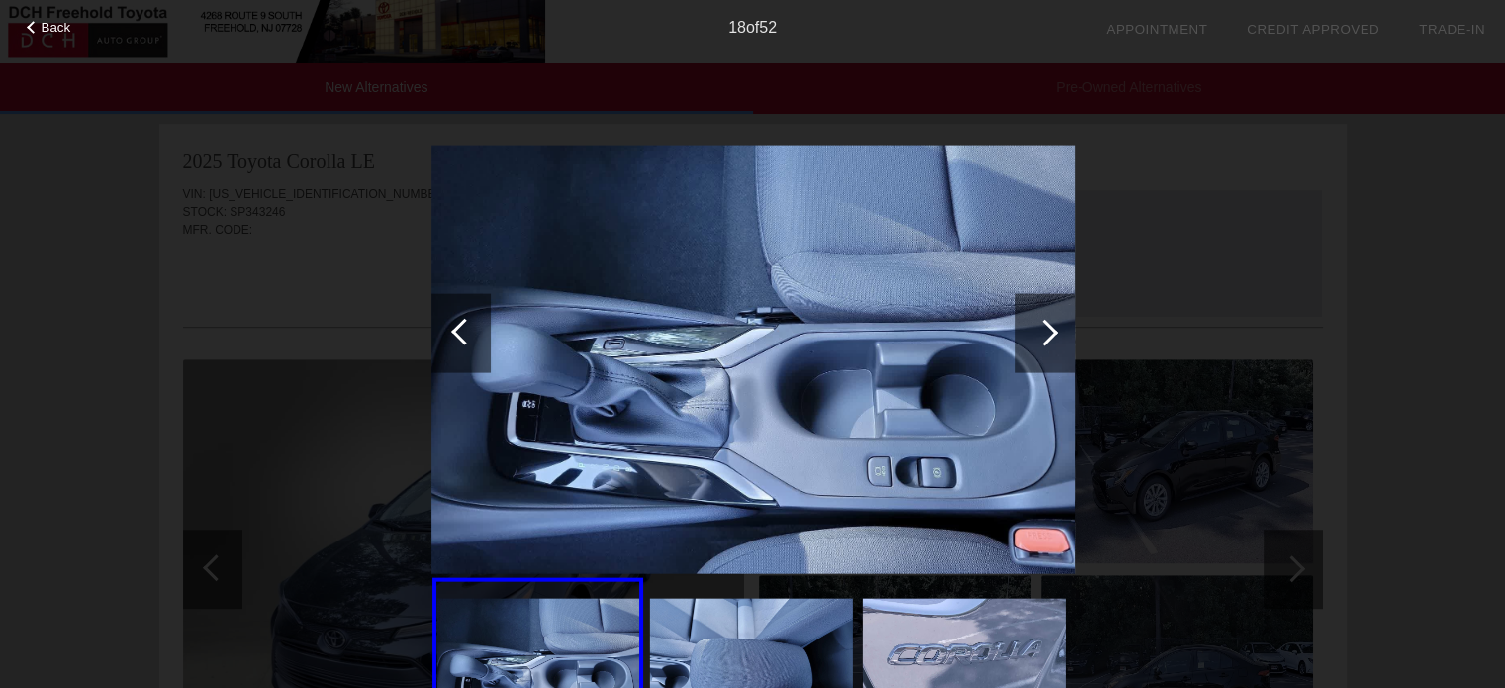
click at [1039, 322] on div at bounding box center [1044, 332] width 59 height 79
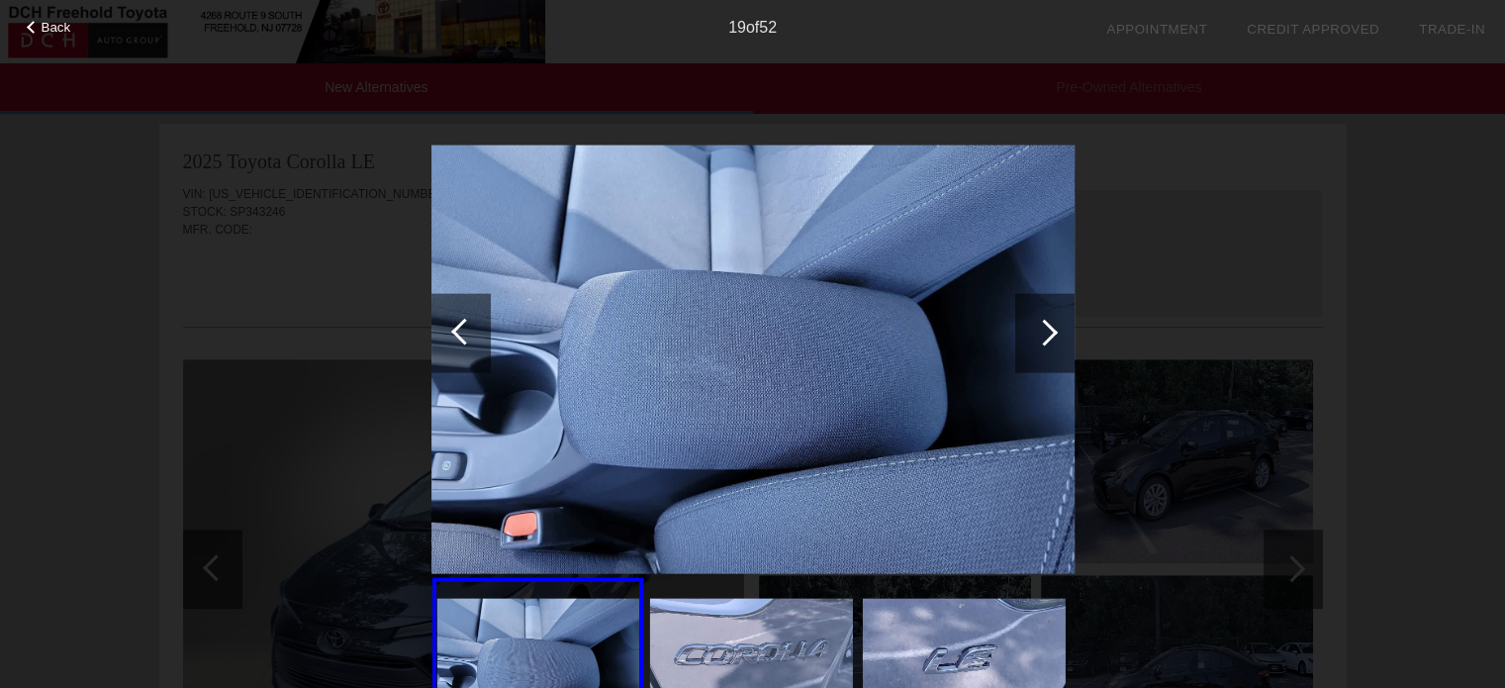
click at [1039, 322] on div at bounding box center [1044, 332] width 59 height 79
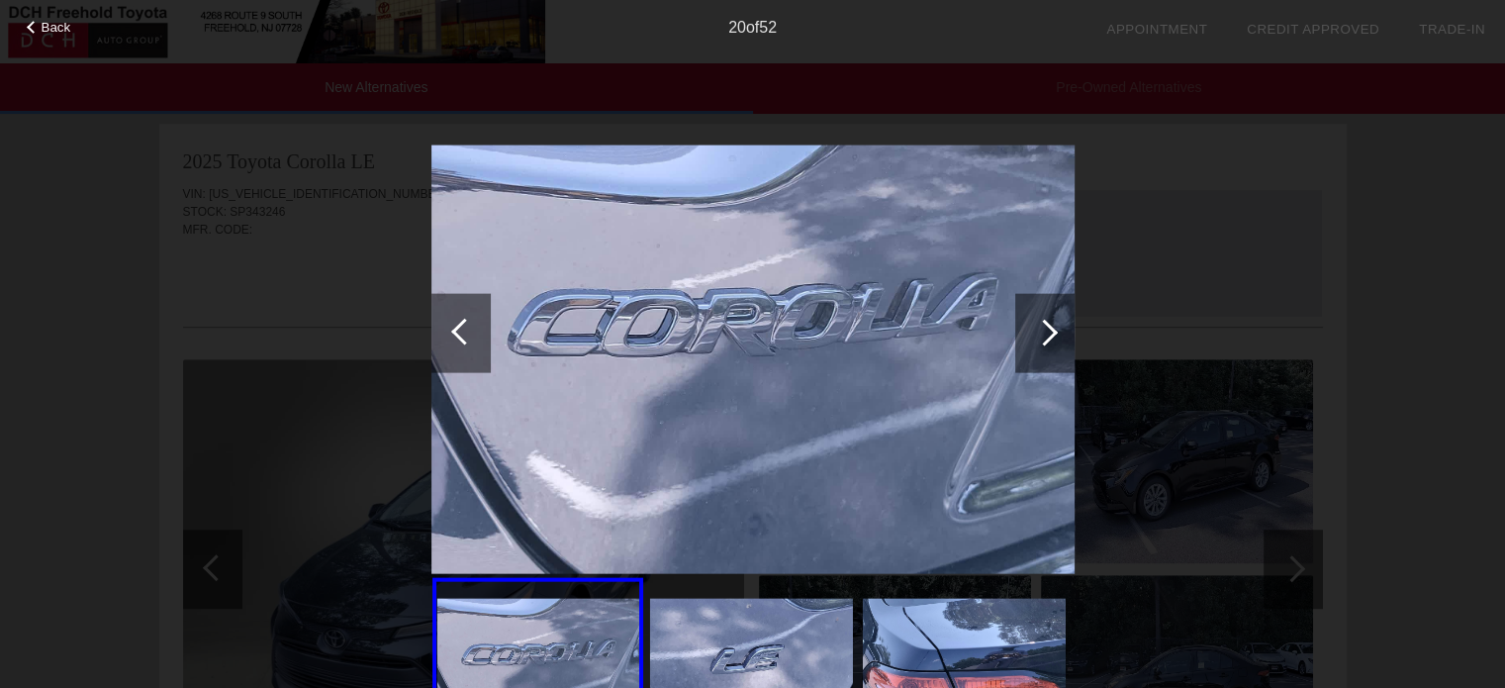
click at [1039, 322] on div at bounding box center [1044, 332] width 59 height 79
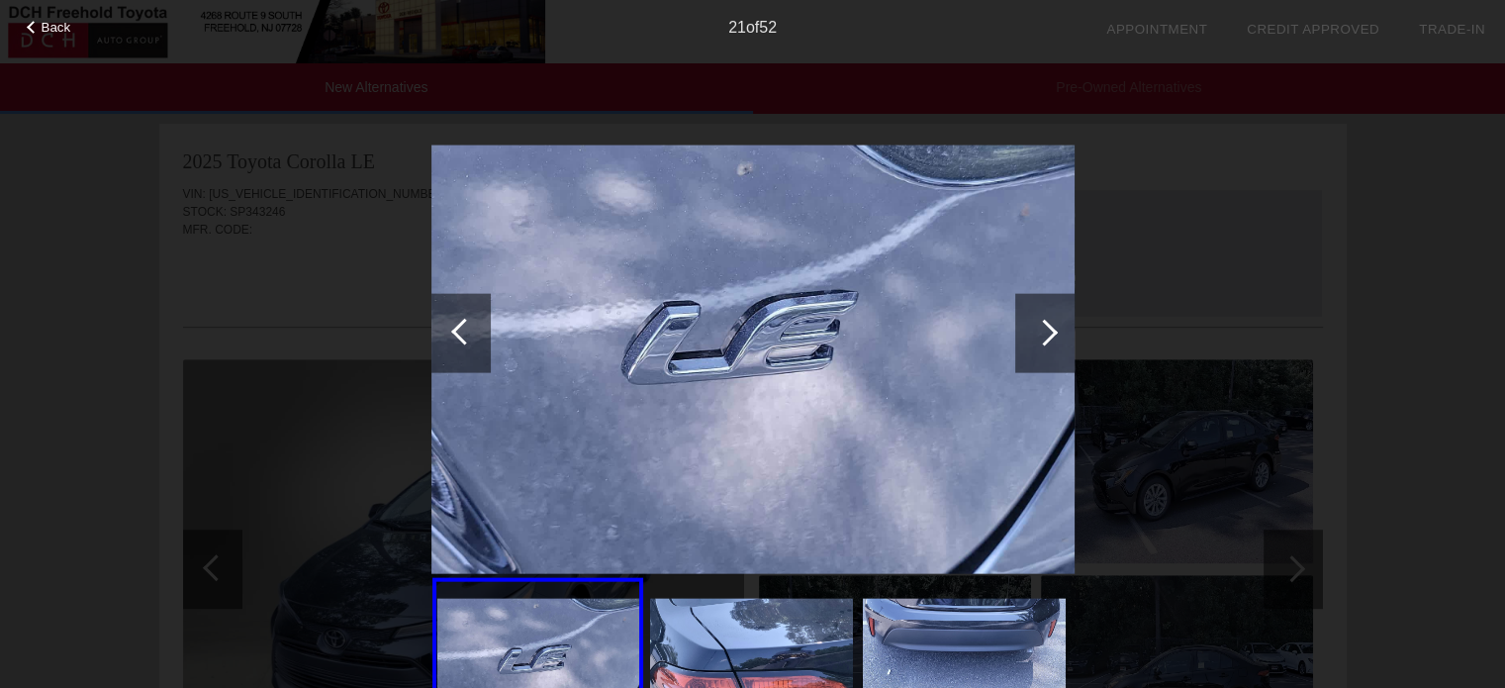
click at [1039, 322] on div at bounding box center [1044, 332] width 59 height 79
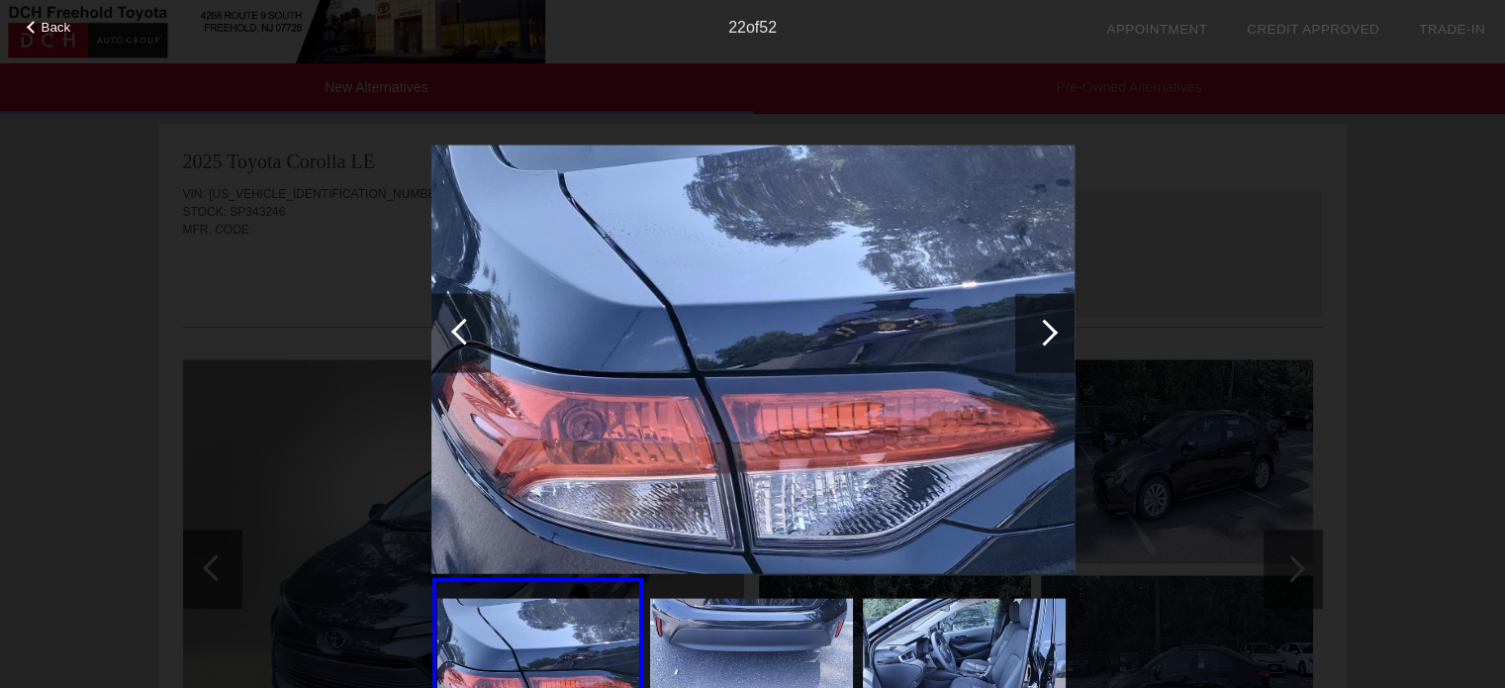
click at [1039, 322] on div at bounding box center [1044, 332] width 59 height 79
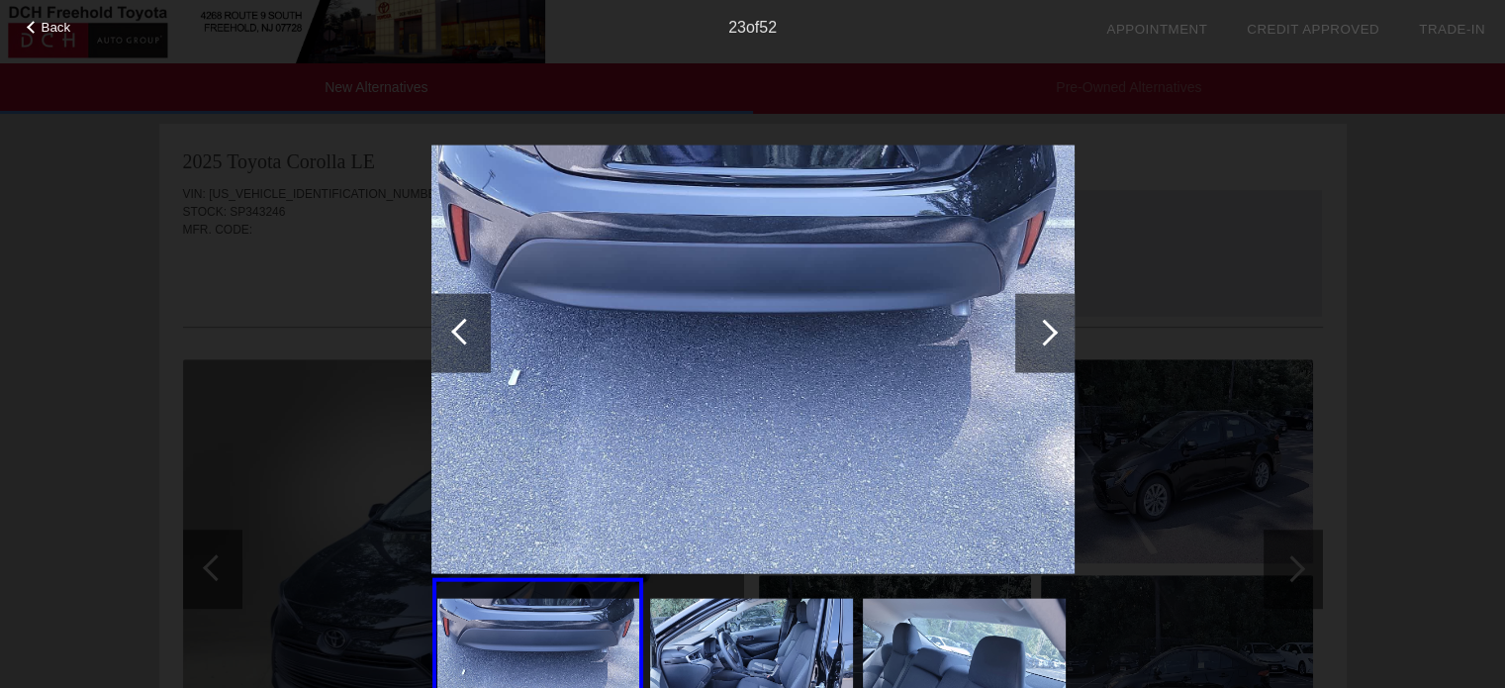
click at [1037, 322] on div at bounding box center [1044, 332] width 59 height 79
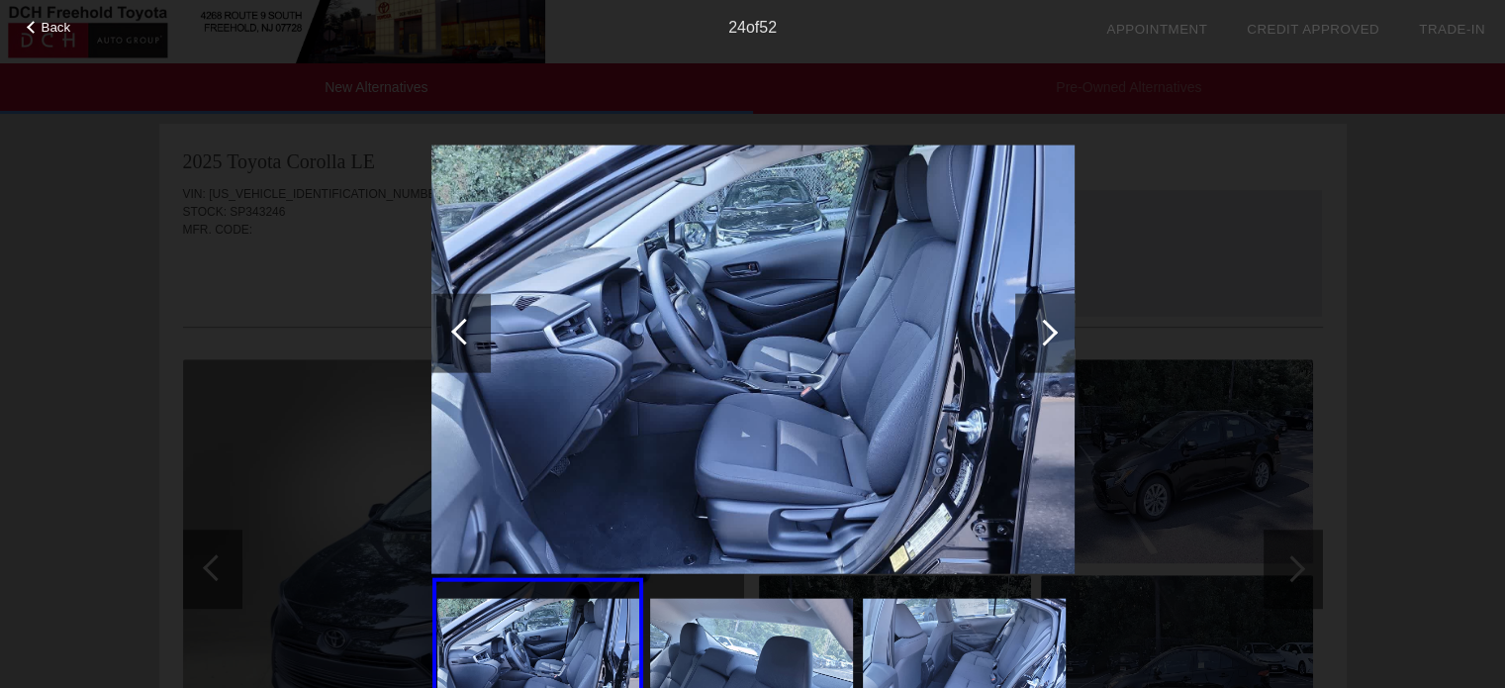
click at [1037, 322] on div at bounding box center [1044, 332] width 59 height 79
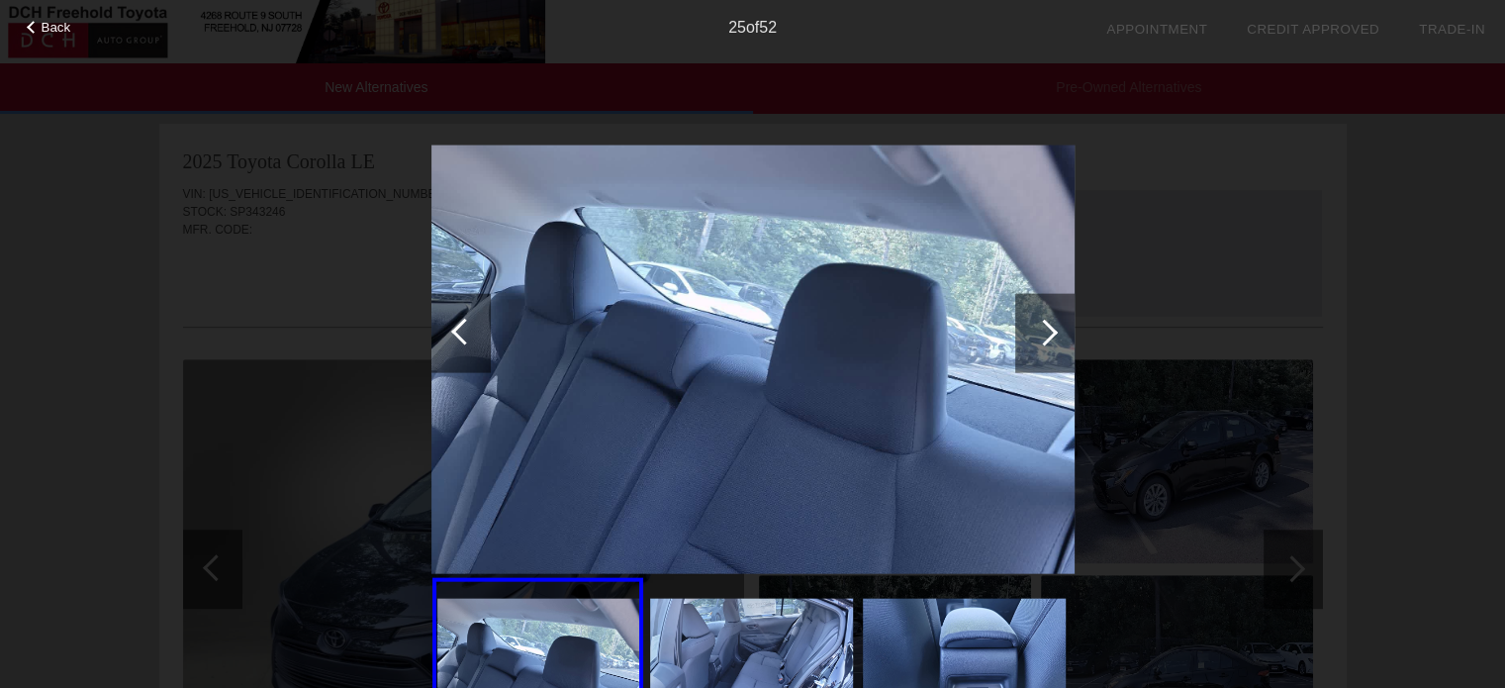
click at [1037, 322] on div at bounding box center [1044, 332] width 59 height 79
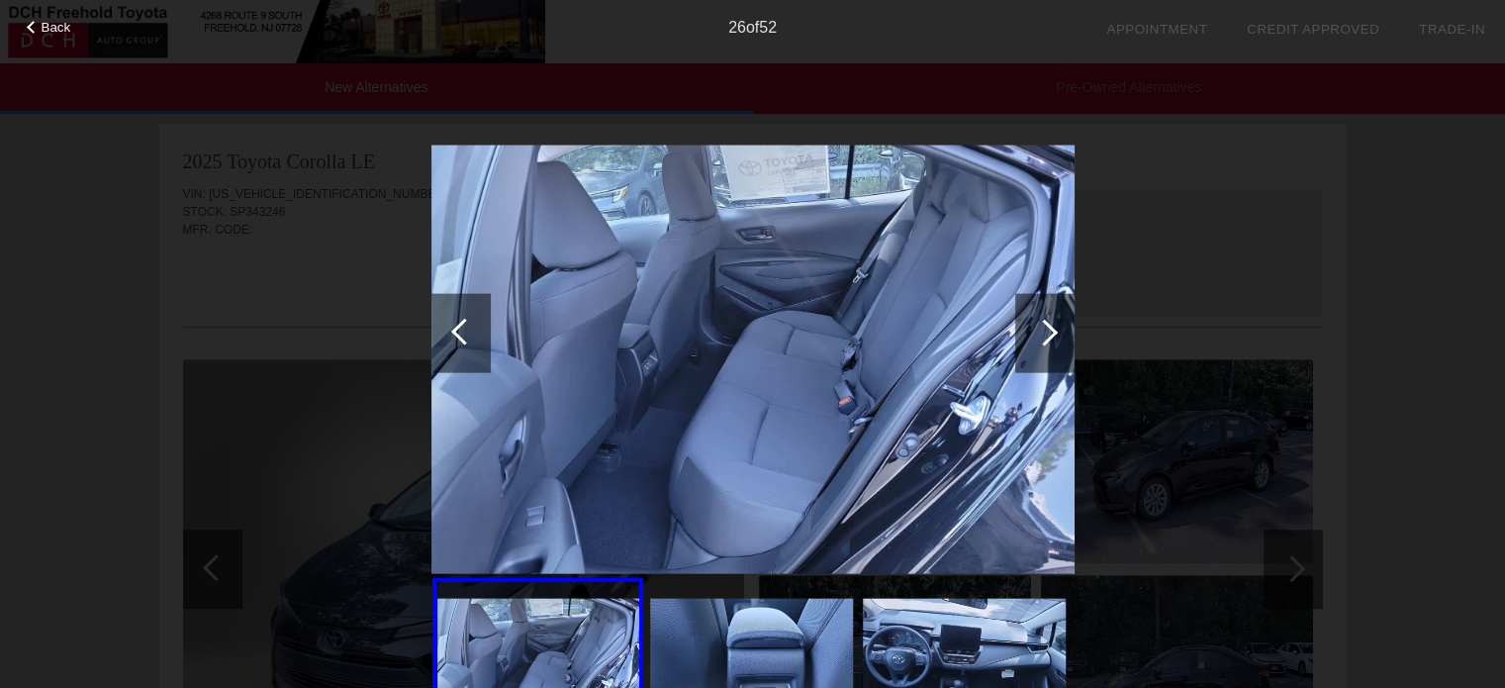
click at [1037, 322] on div at bounding box center [1044, 332] width 59 height 79
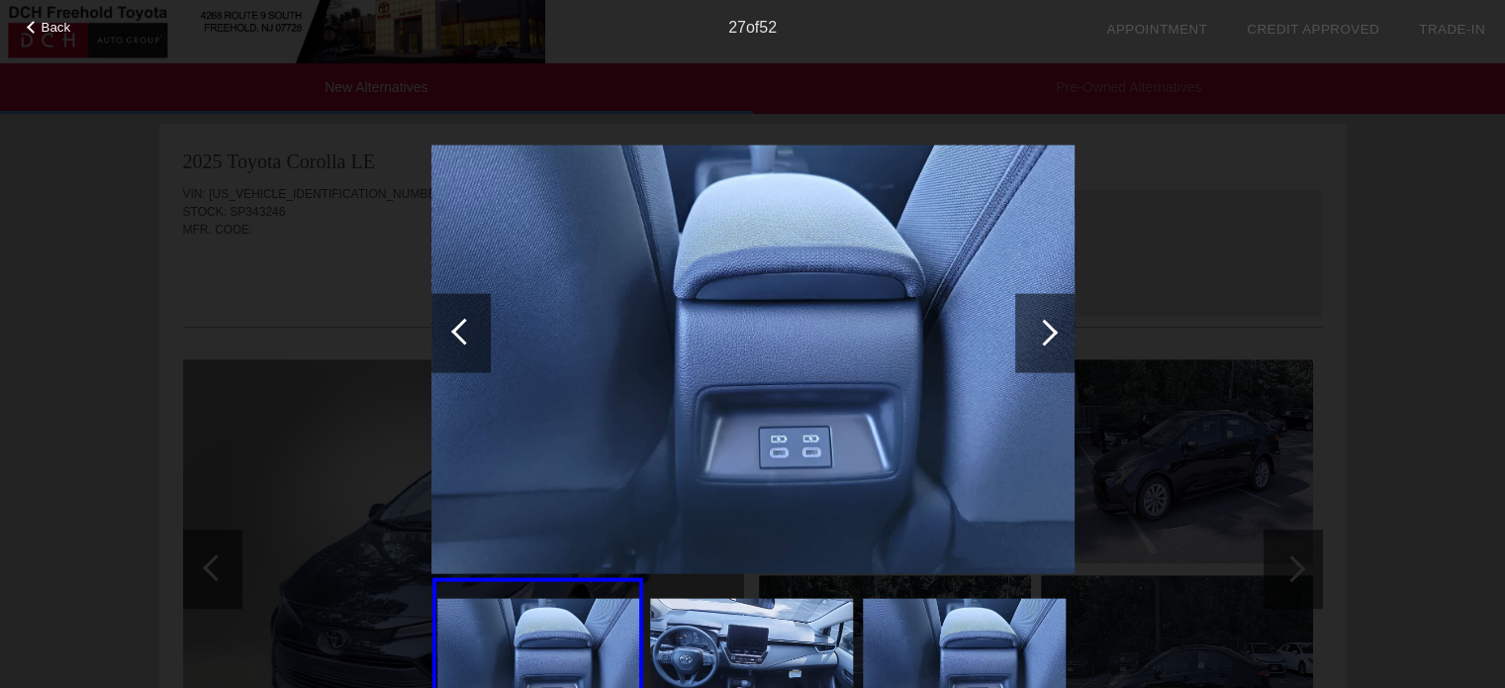
click at [1037, 322] on div at bounding box center [1044, 332] width 59 height 79
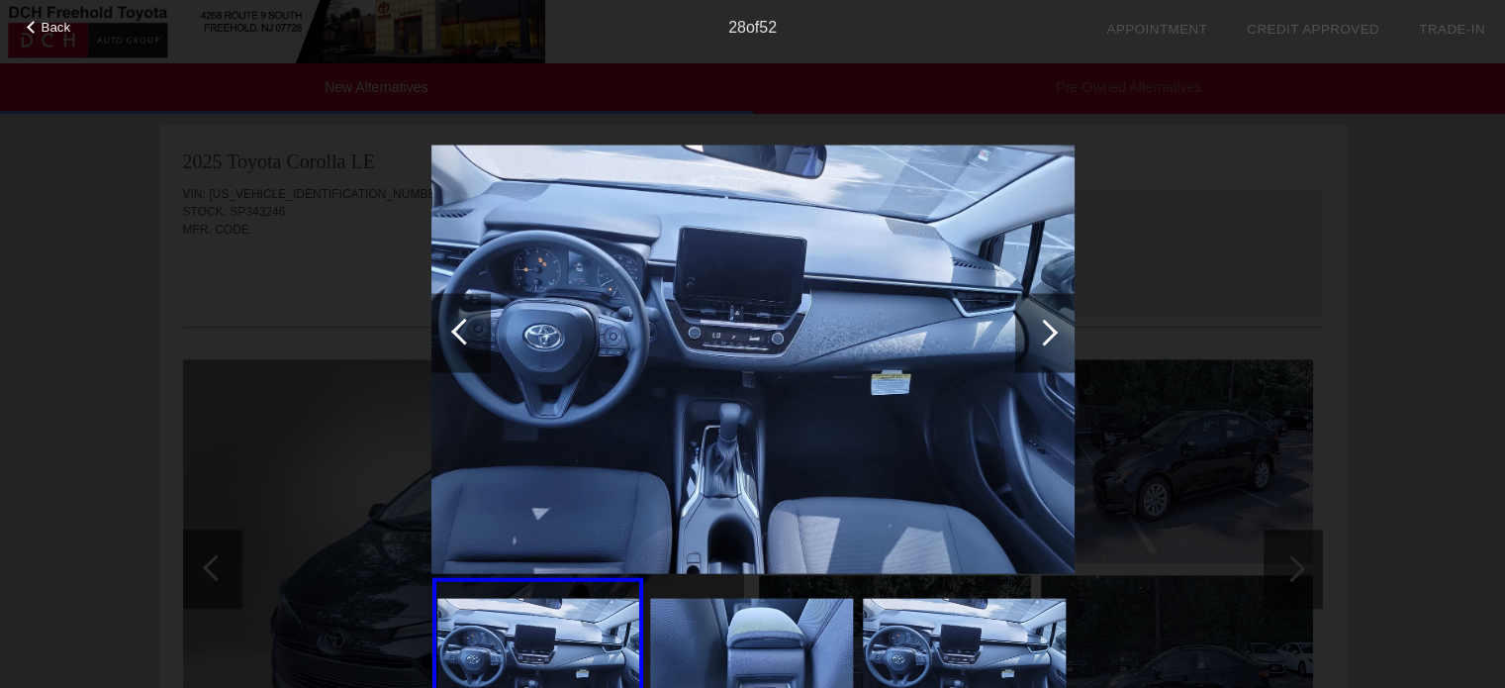
click at [1037, 322] on div at bounding box center [1044, 332] width 59 height 79
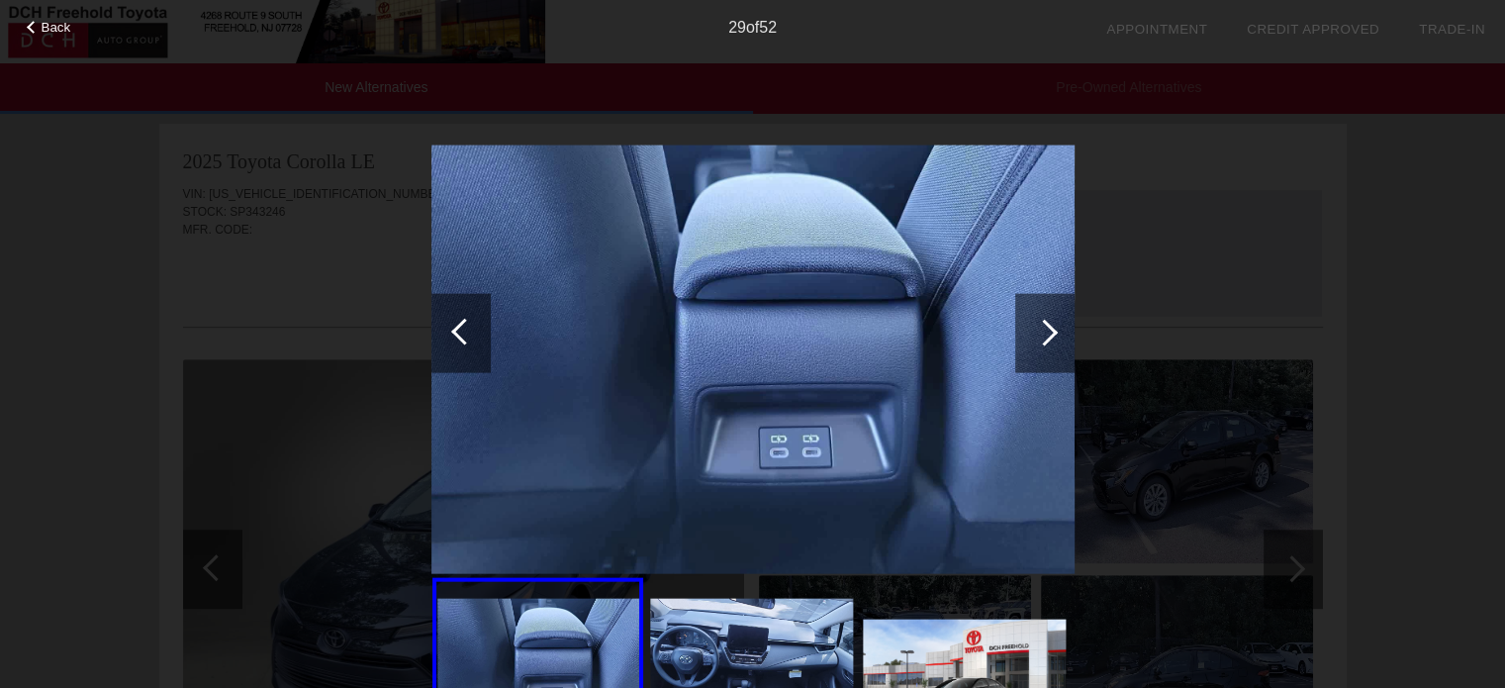
click at [1037, 322] on div at bounding box center [1044, 332] width 59 height 79
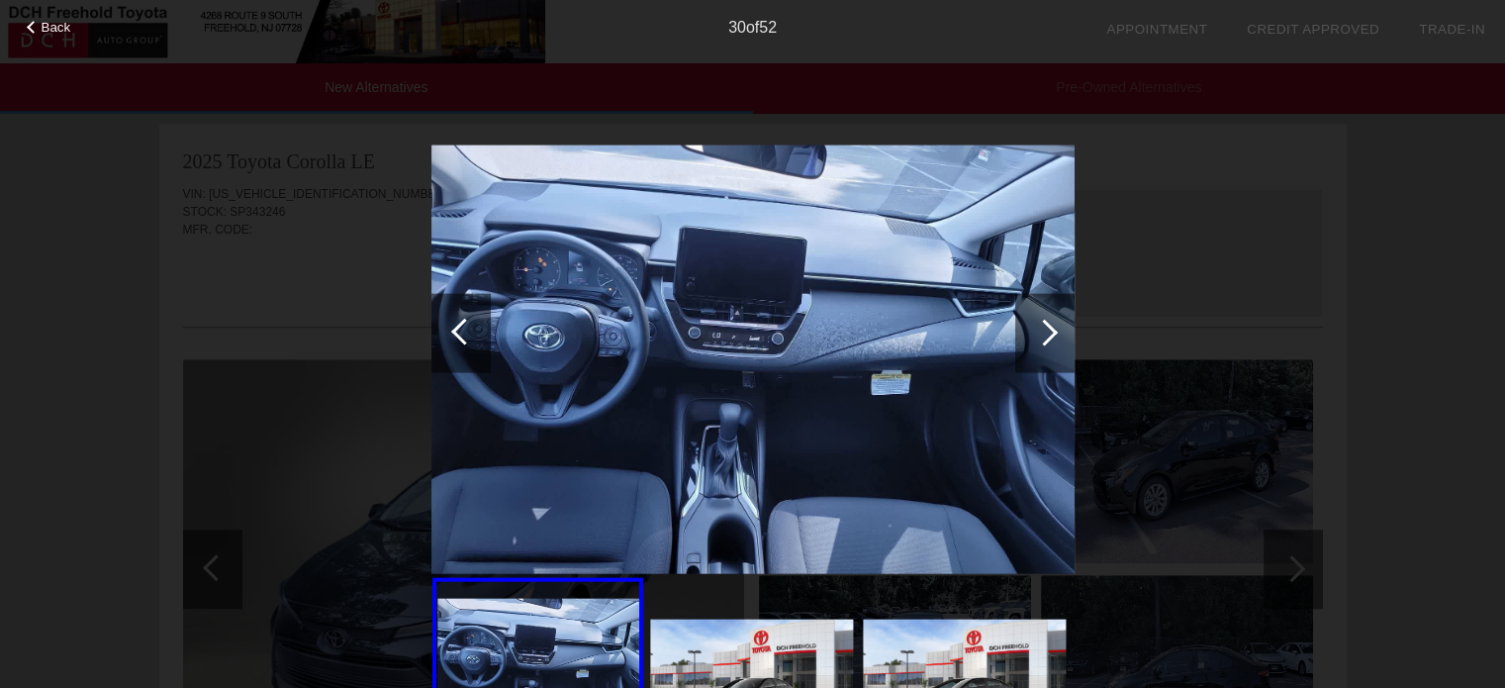
click at [1037, 322] on div at bounding box center [1044, 332] width 59 height 79
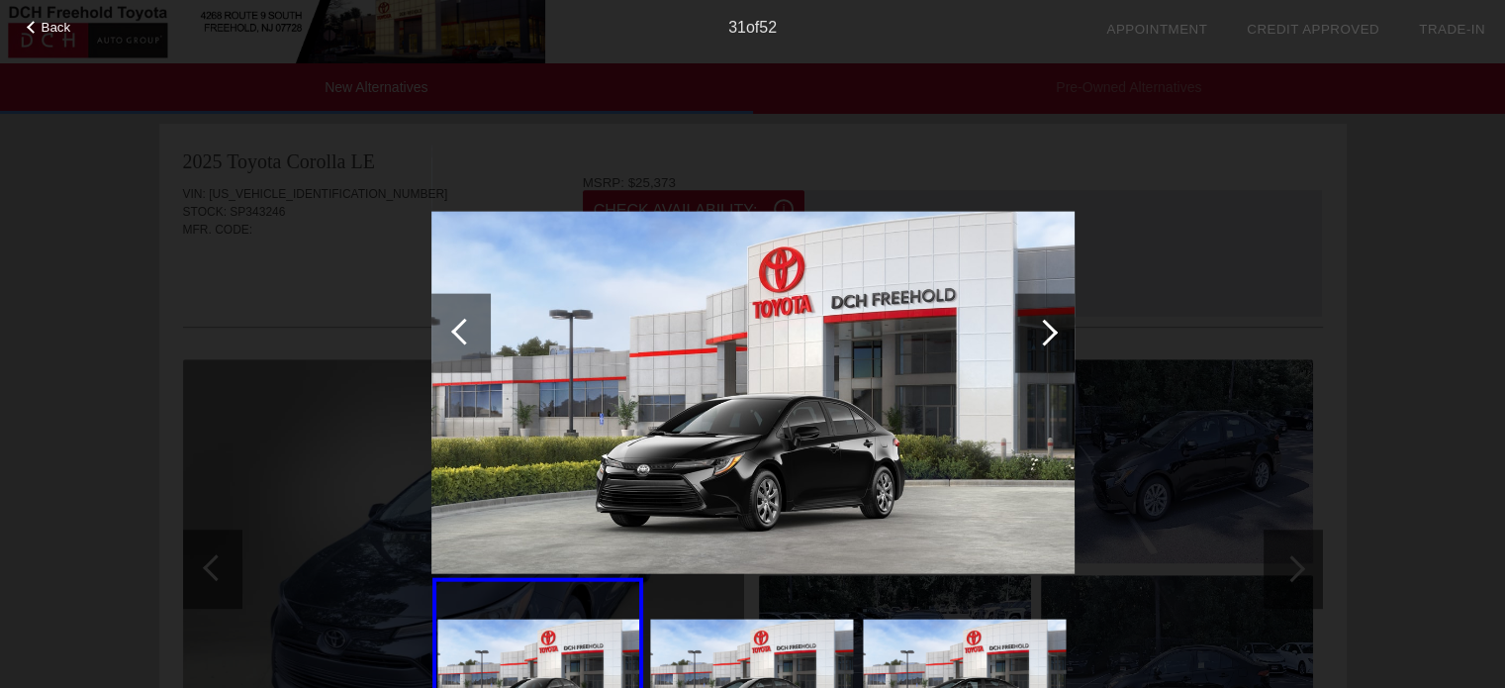
click at [1037, 322] on div at bounding box center [1044, 332] width 59 height 79
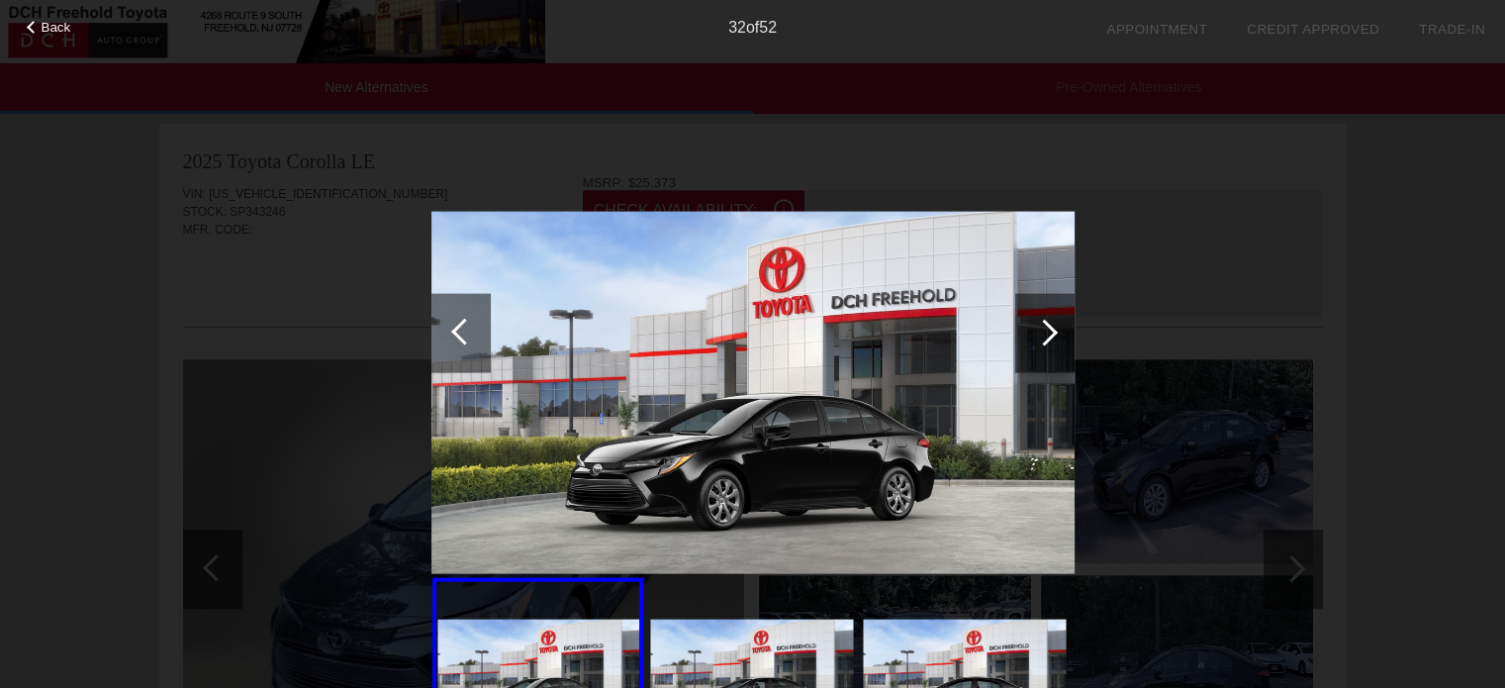
click at [1037, 322] on div at bounding box center [1044, 332] width 59 height 79
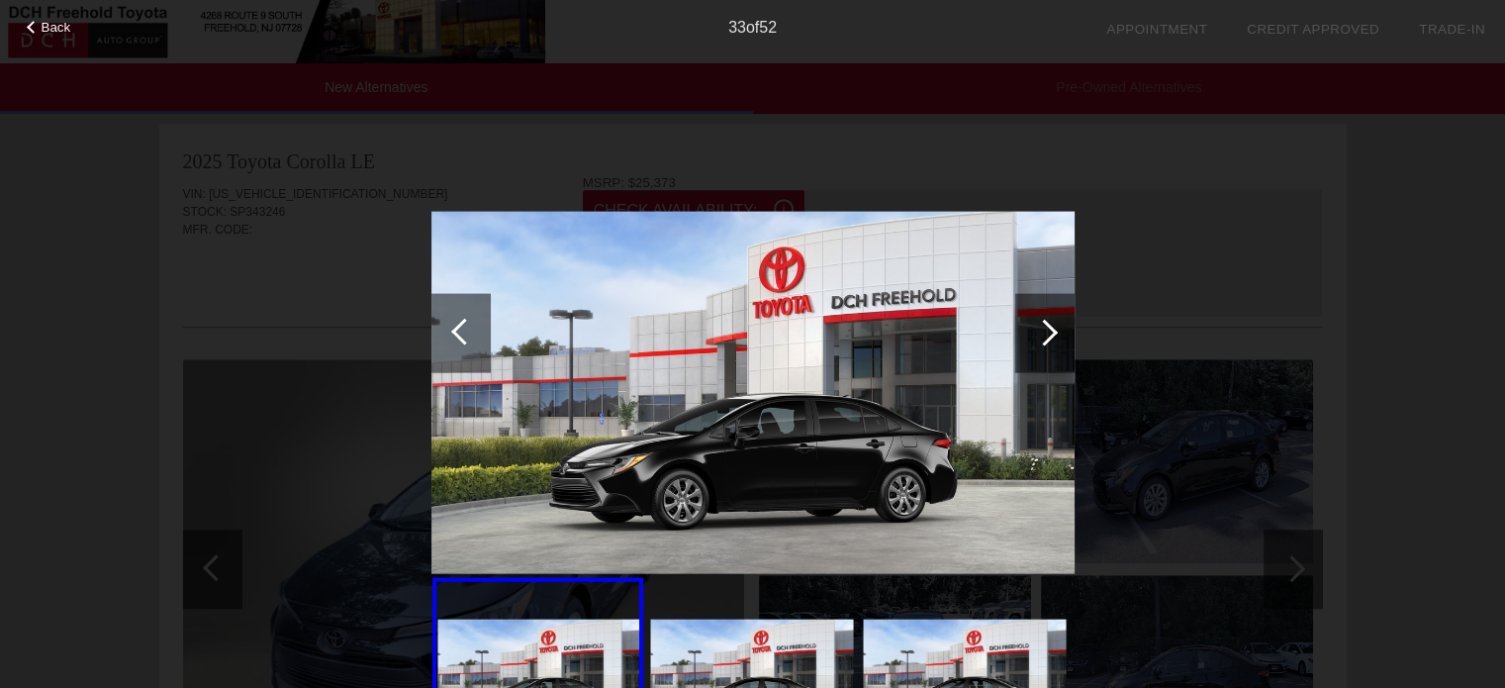
click at [1037, 322] on div at bounding box center [1044, 332] width 59 height 79
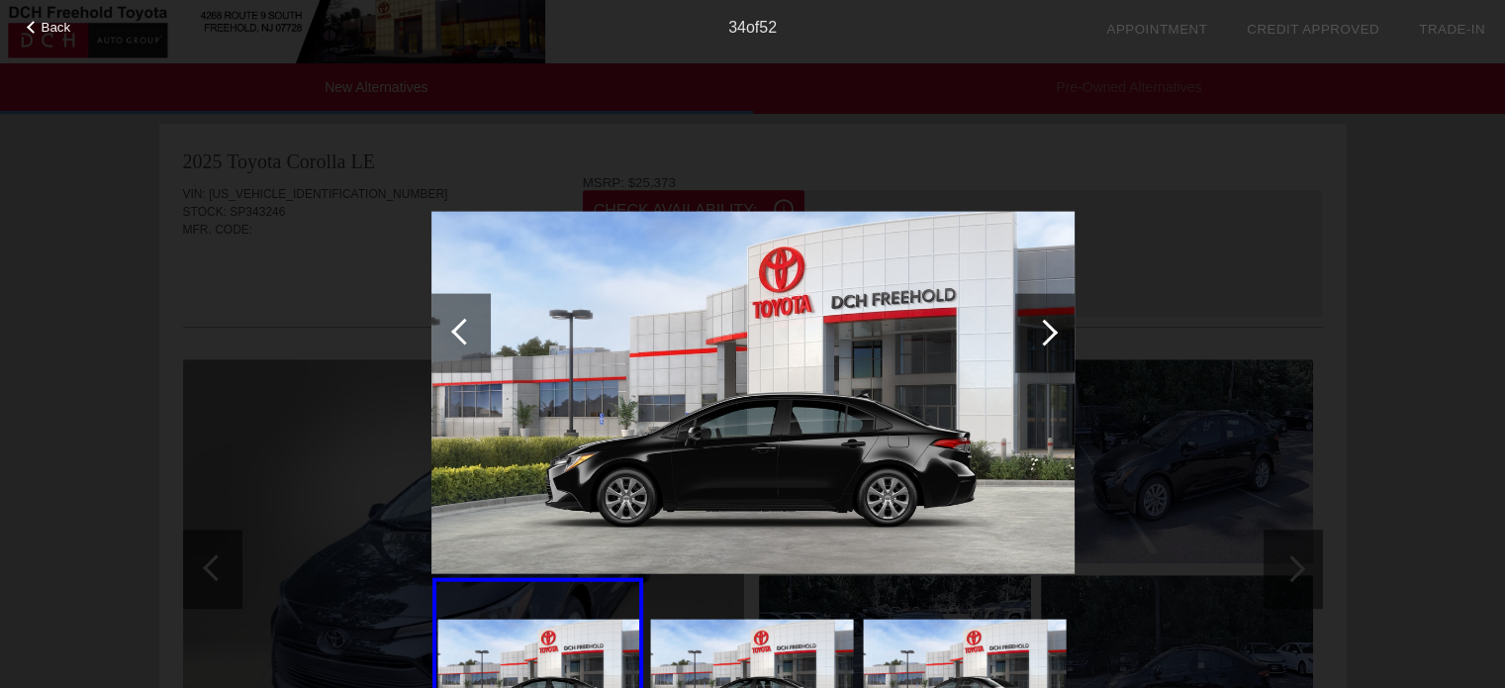
click at [1037, 322] on div at bounding box center [1044, 332] width 59 height 79
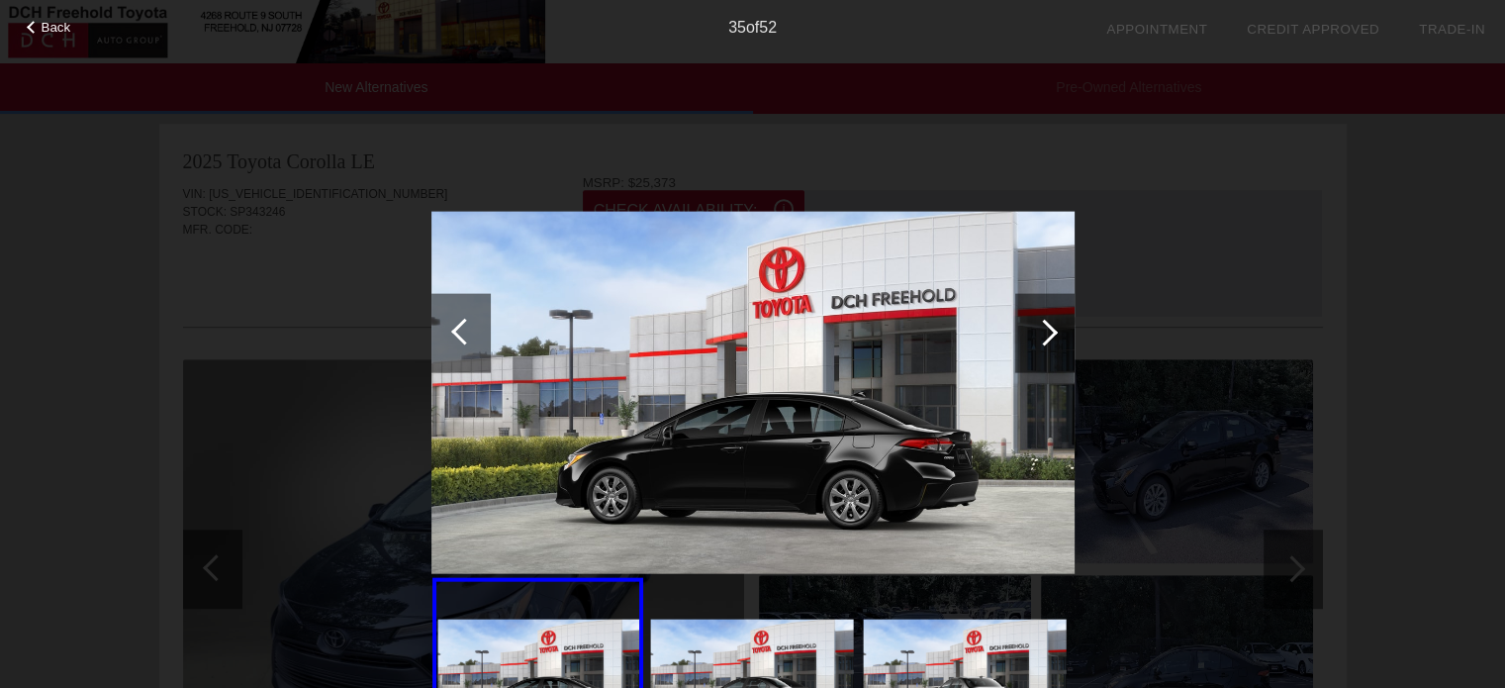
click at [1037, 322] on div at bounding box center [1044, 332] width 59 height 79
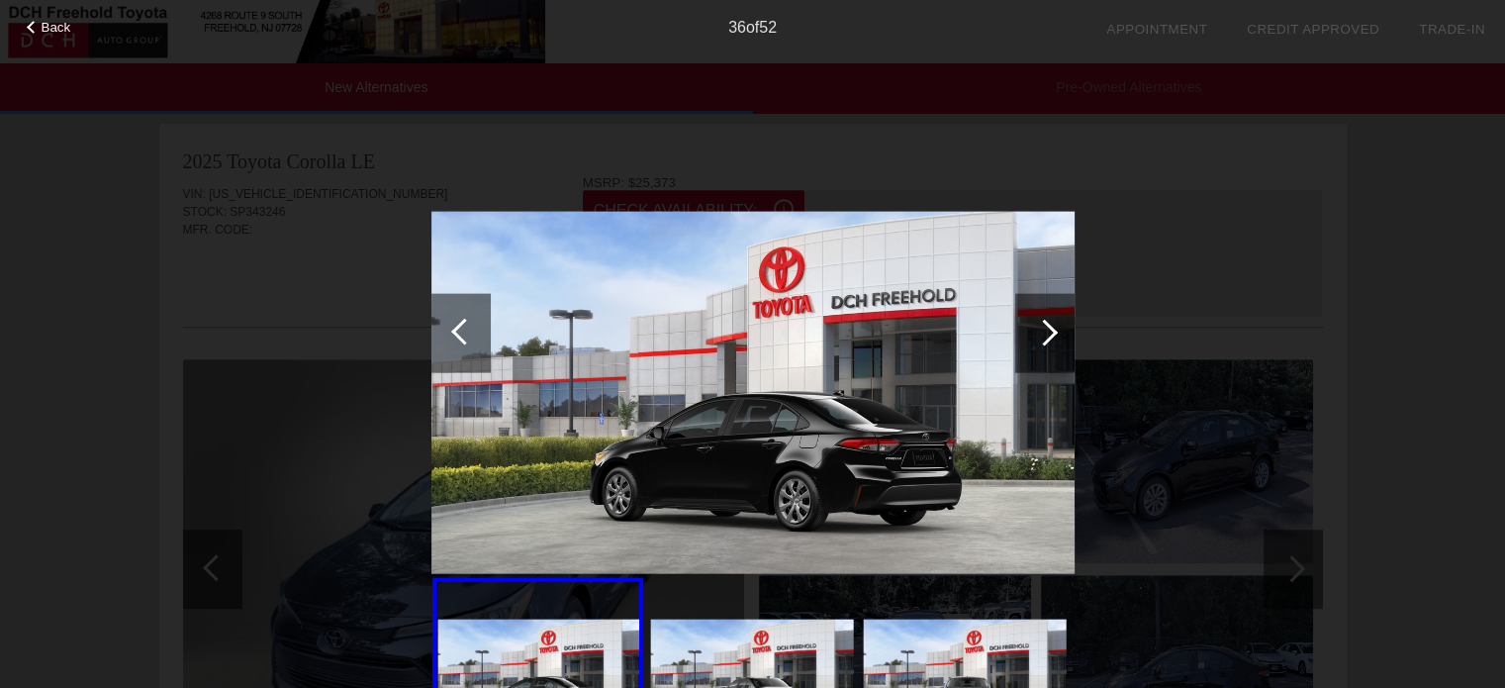
click at [1037, 322] on div at bounding box center [1044, 332] width 59 height 79
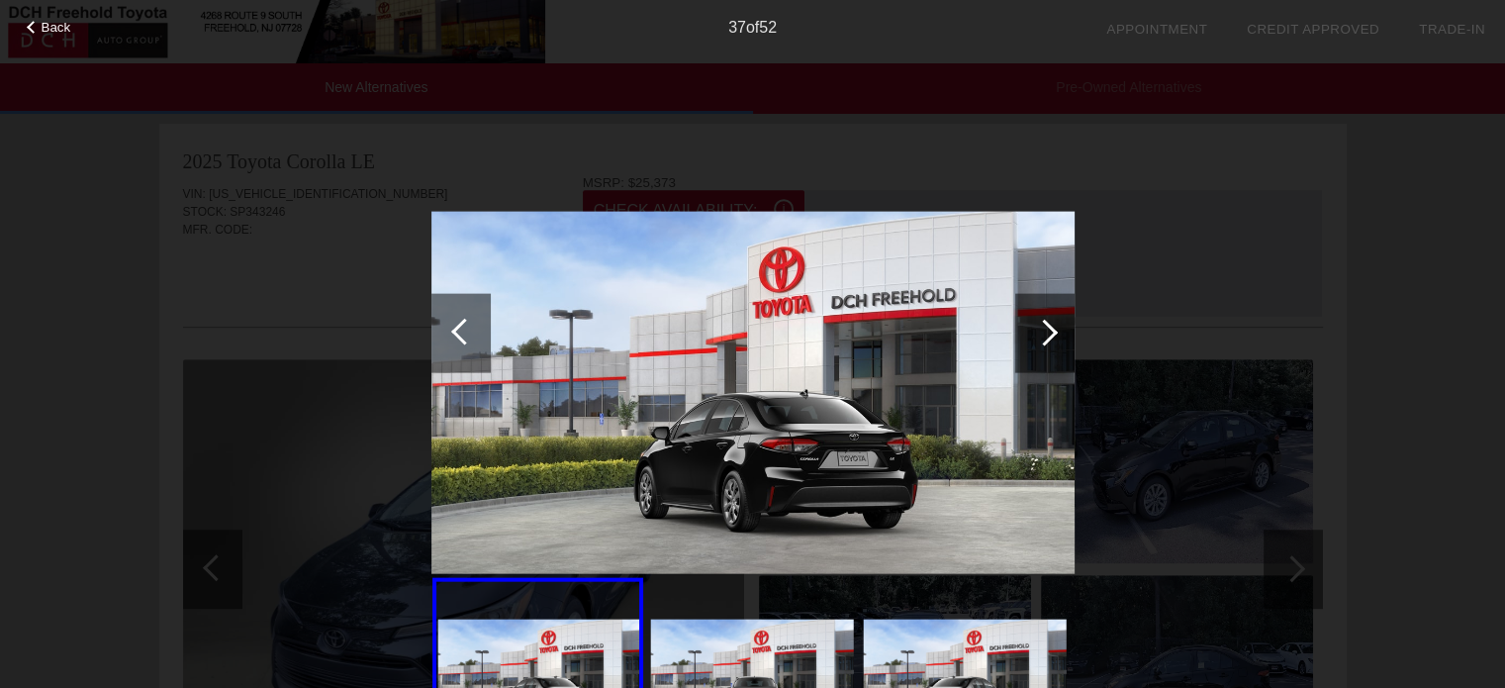
click at [1037, 320] on div at bounding box center [1044, 332] width 59 height 79
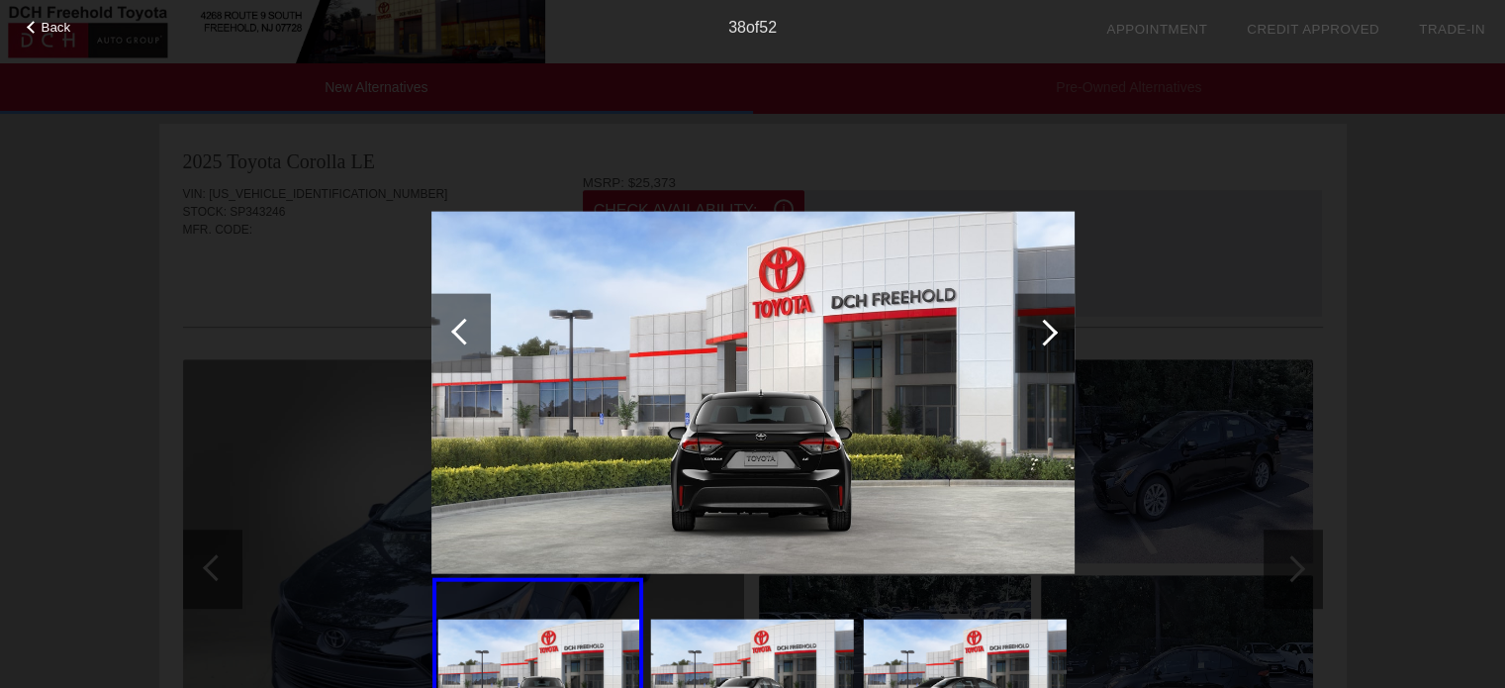
click at [1037, 320] on div at bounding box center [1044, 332] width 59 height 79
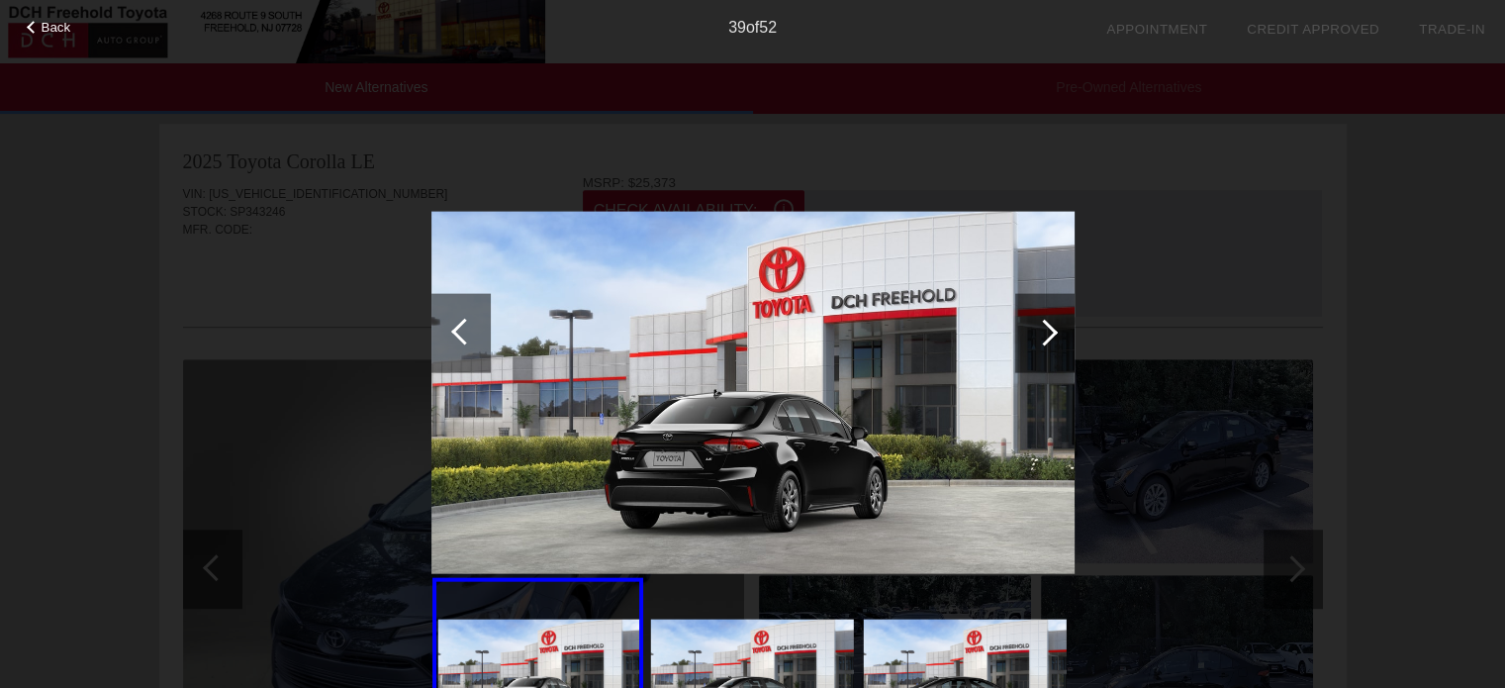
click at [1037, 320] on div at bounding box center [1044, 332] width 59 height 79
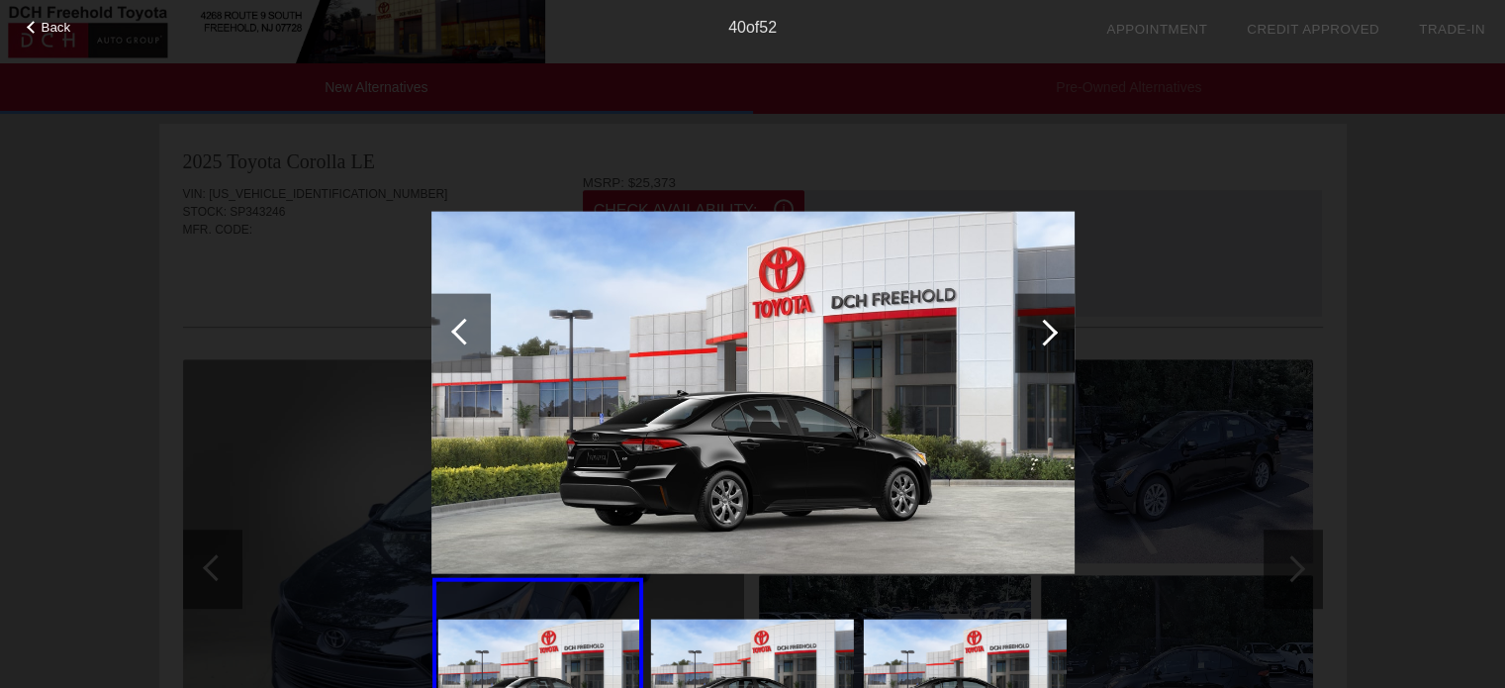
click at [1037, 320] on div at bounding box center [1044, 332] width 59 height 79
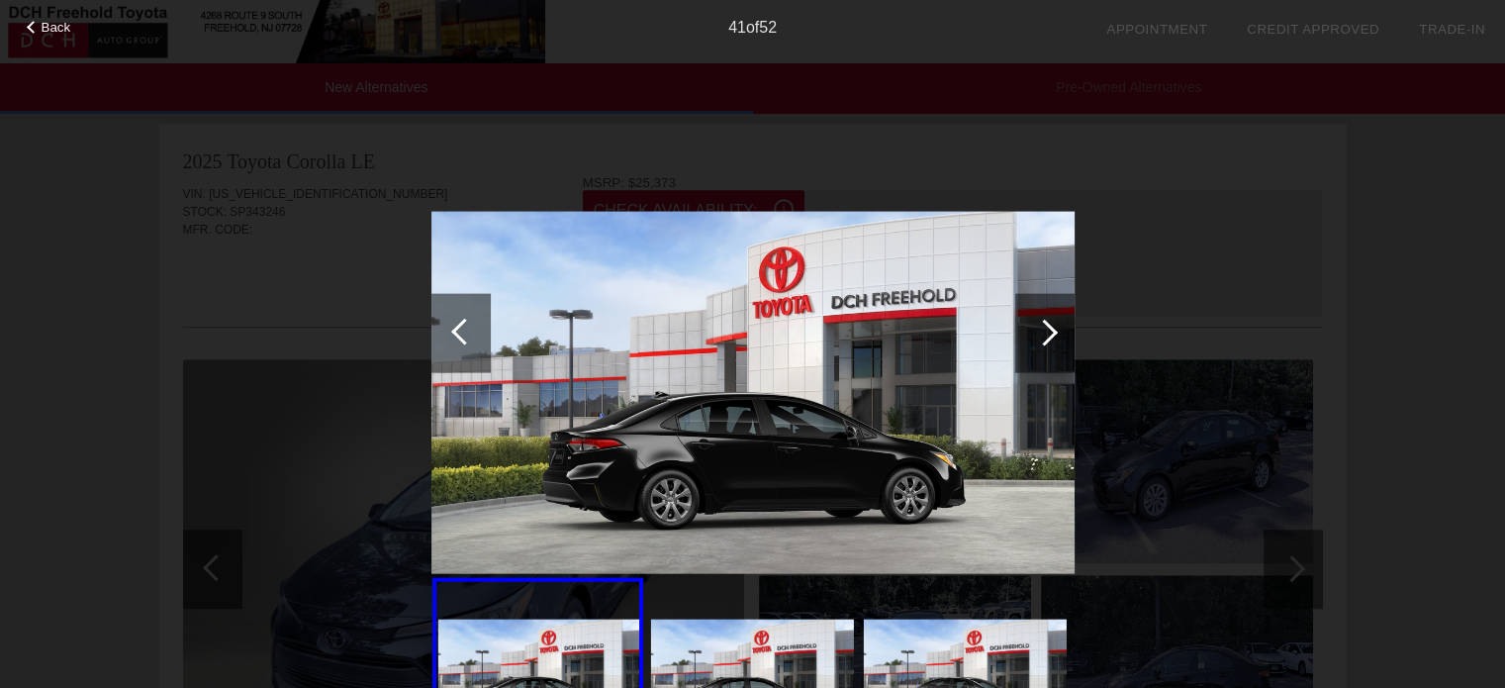
click at [1037, 320] on div at bounding box center [1044, 332] width 59 height 79
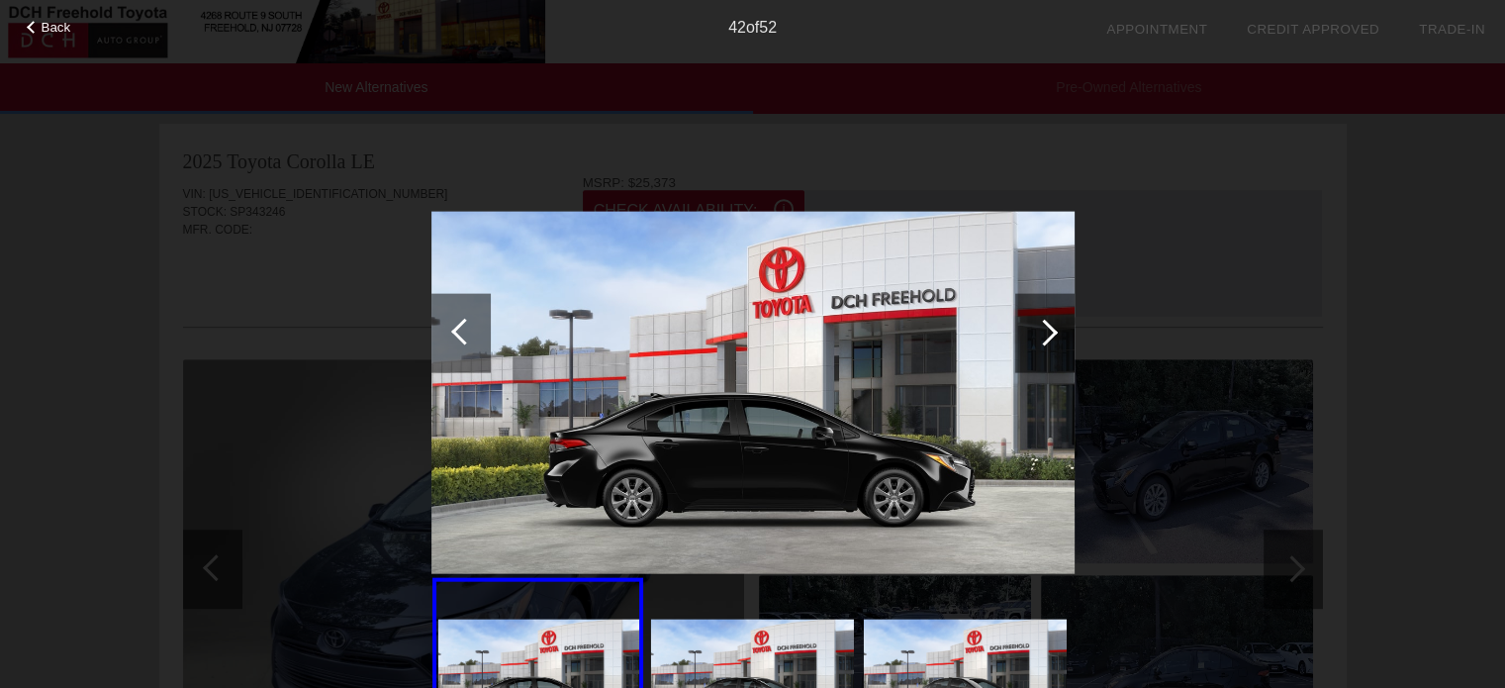
click at [1037, 320] on div at bounding box center [1044, 332] width 59 height 79
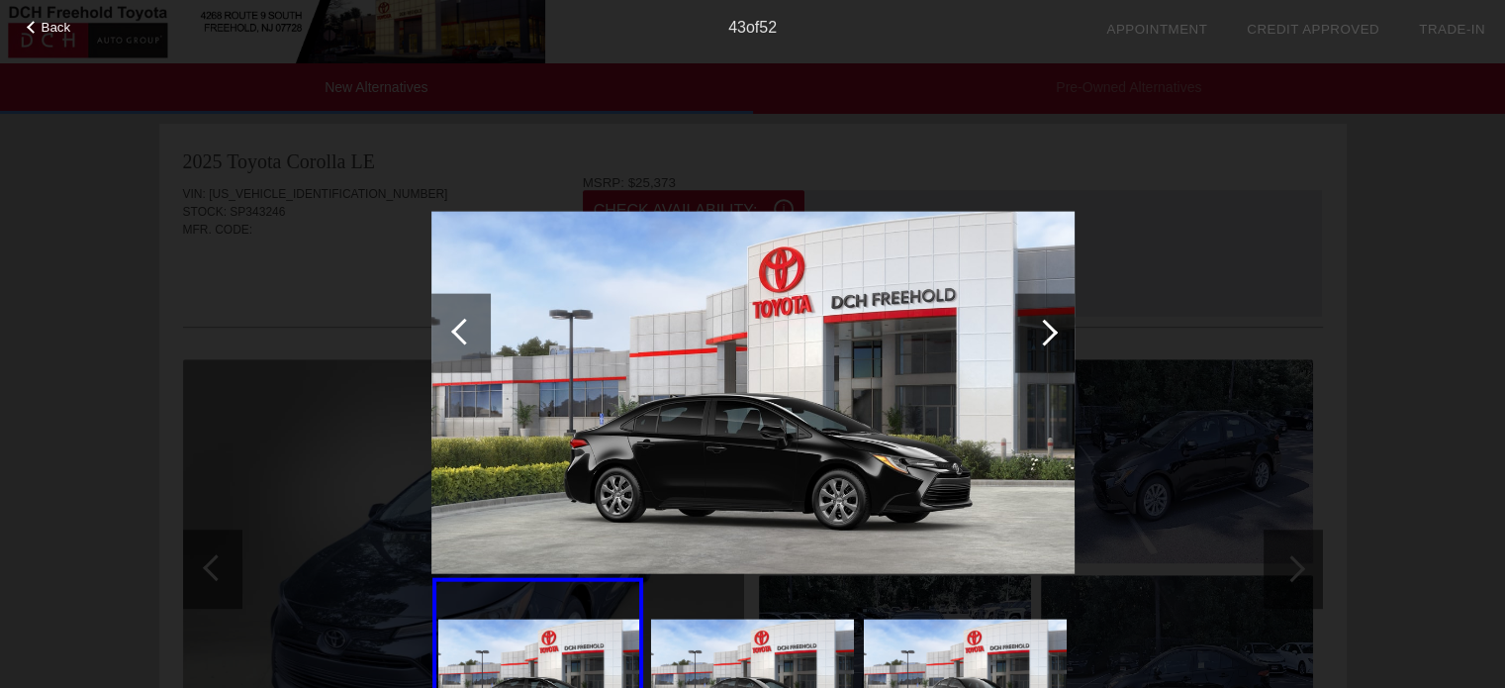
click at [1037, 320] on div at bounding box center [1044, 332] width 59 height 79
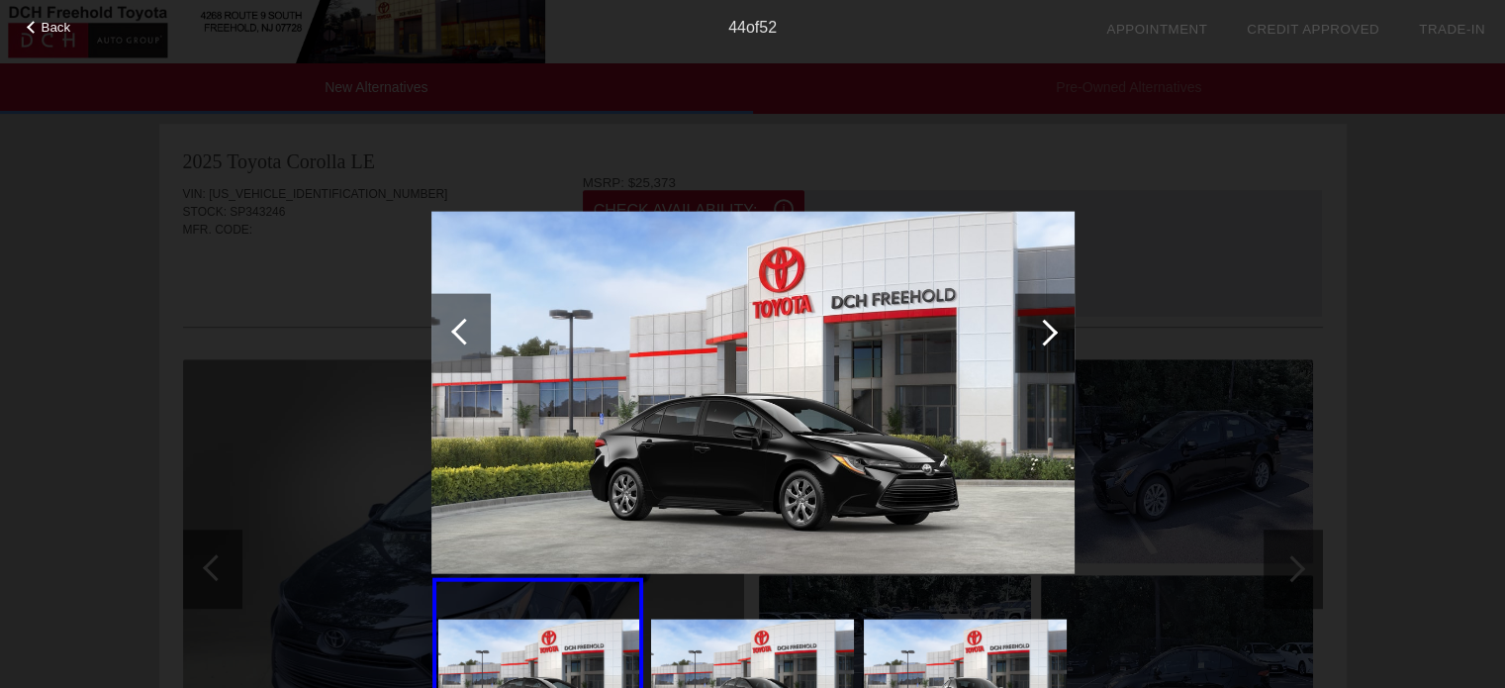
click at [1037, 320] on div at bounding box center [1044, 332] width 59 height 79
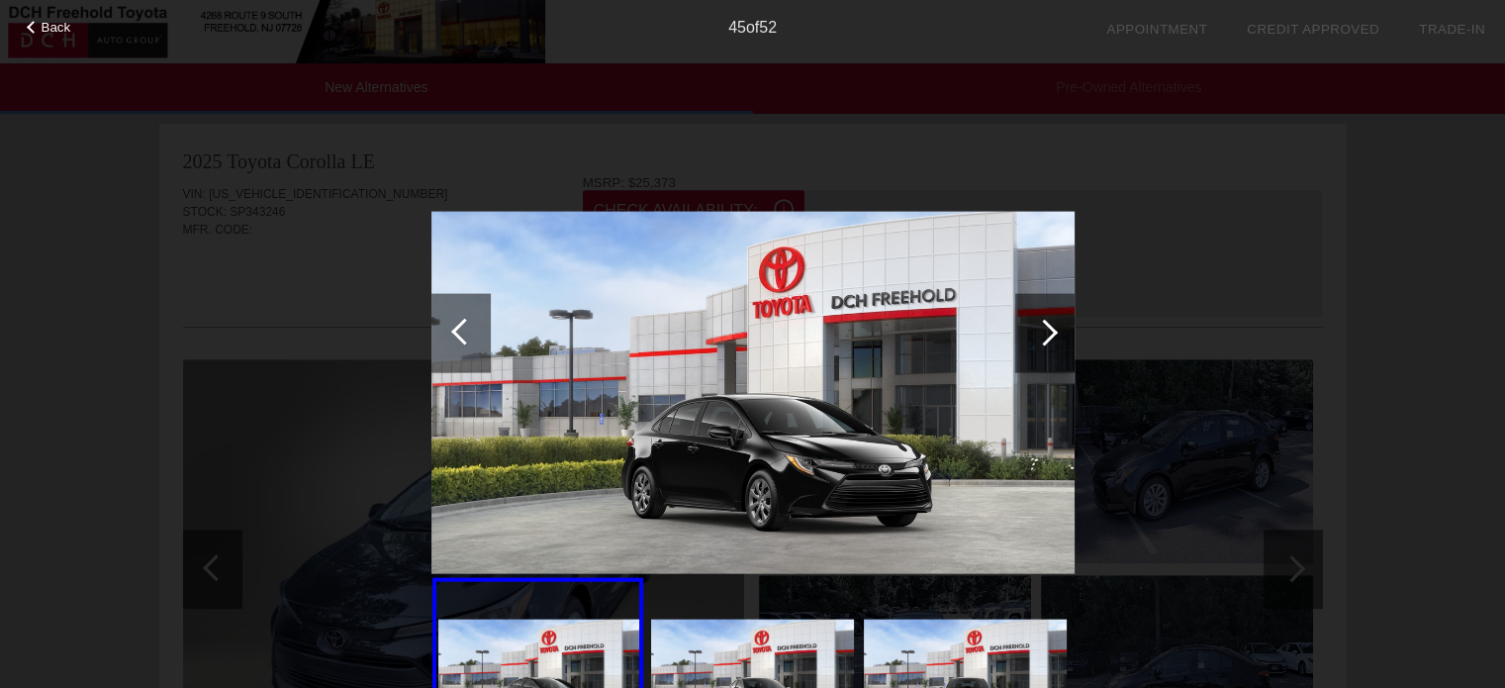
click at [1037, 320] on div at bounding box center [1044, 332] width 59 height 79
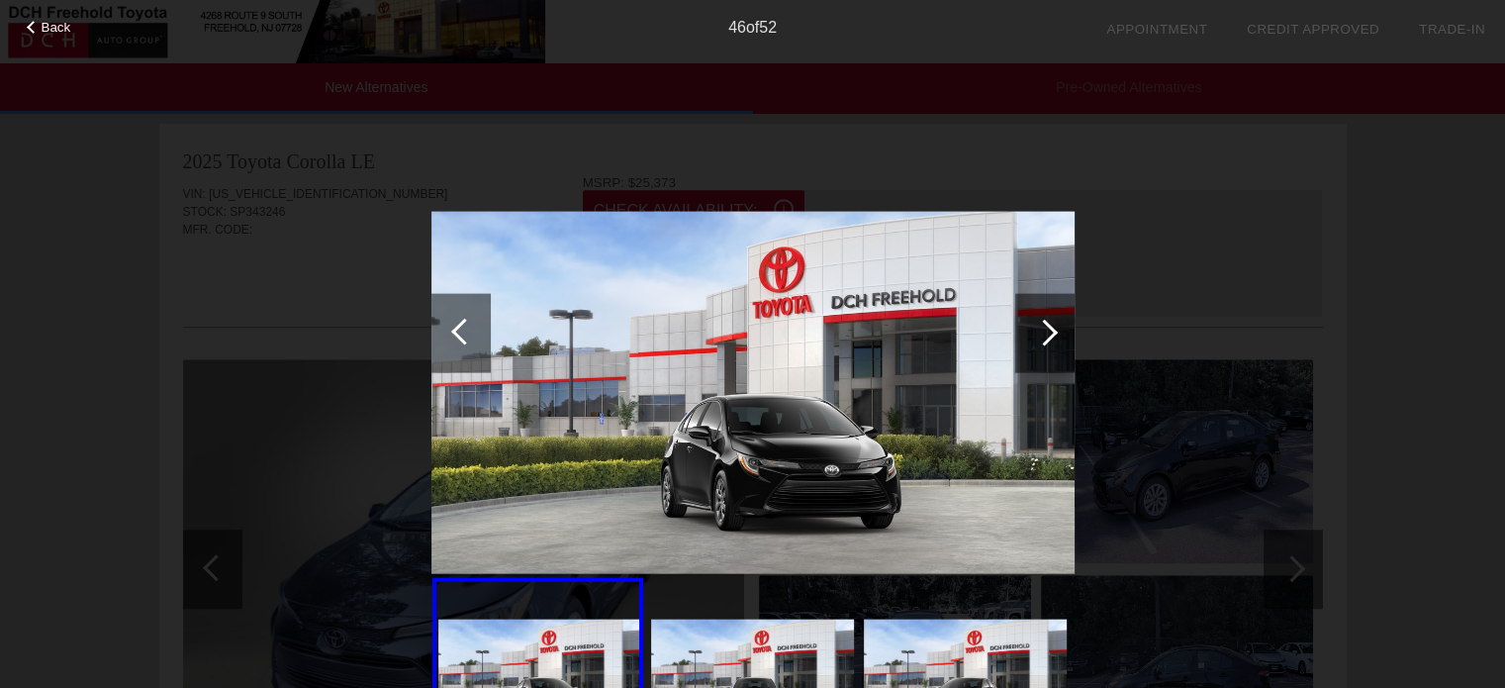
click at [1037, 320] on div at bounding box center [1044, 332] width 59 height 79
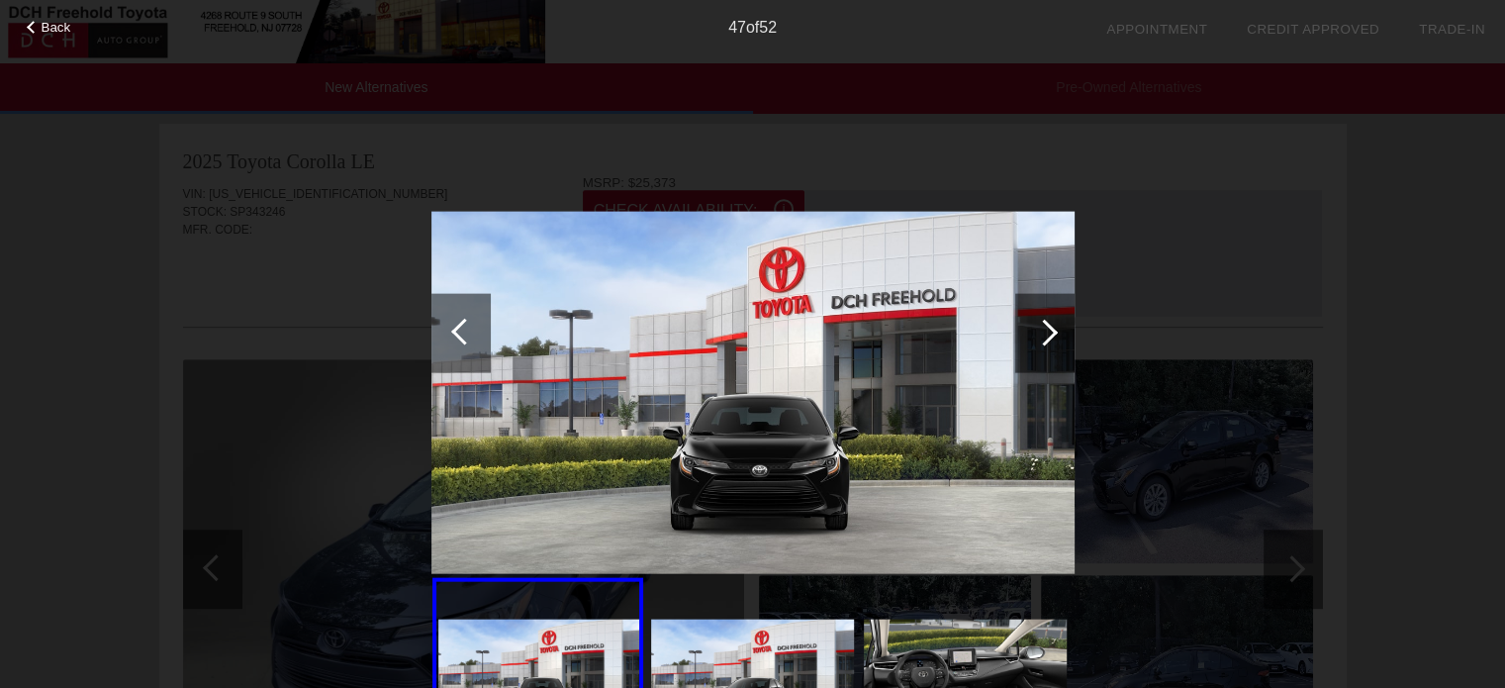
click at [1035, 320] on div at bounding box center [1044, 332] width 59 height 79
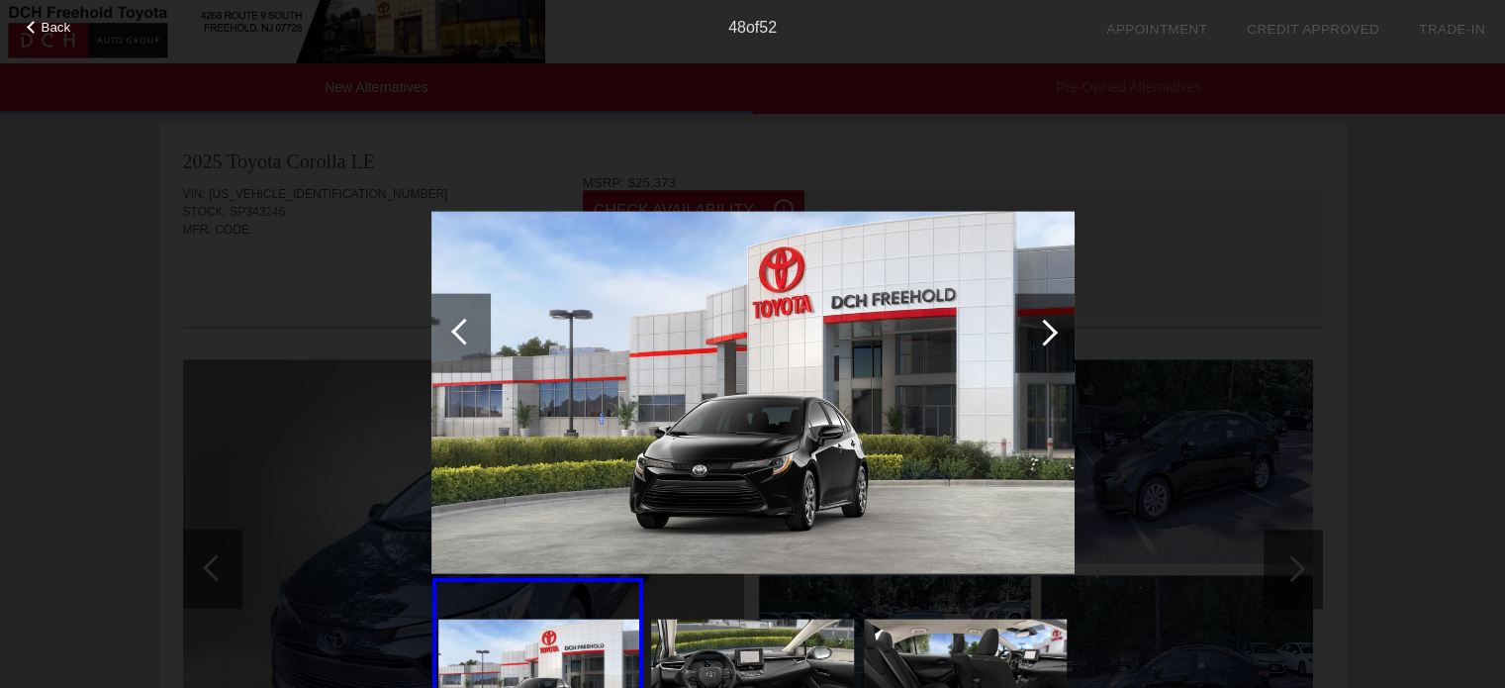
click at [1035, 320] on div at bounding box center [1044, 332] width 59 height 79
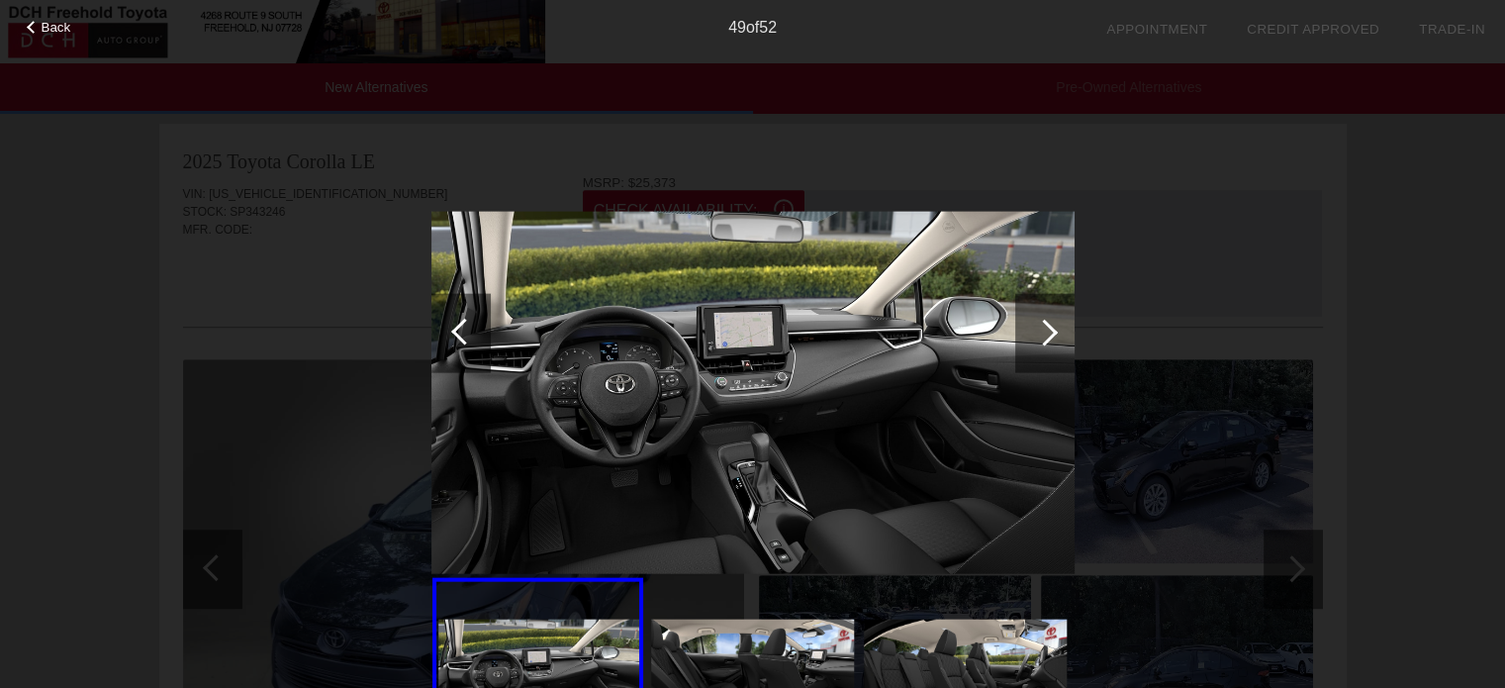
click at [1035, 320] on div at bounding box center [1044, 332] width 59 height 79
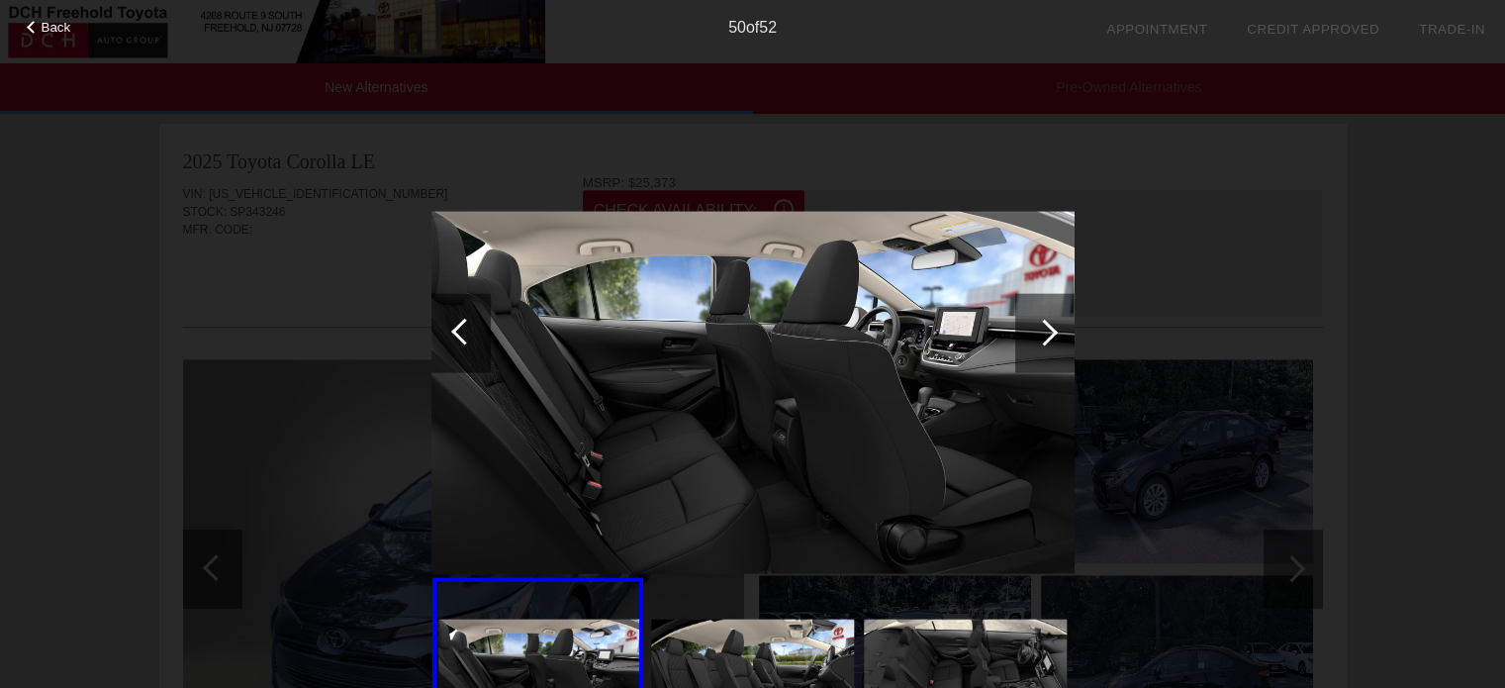
click at [1035, 320] on div at bounding box center [1044, 332] width 59 height 79
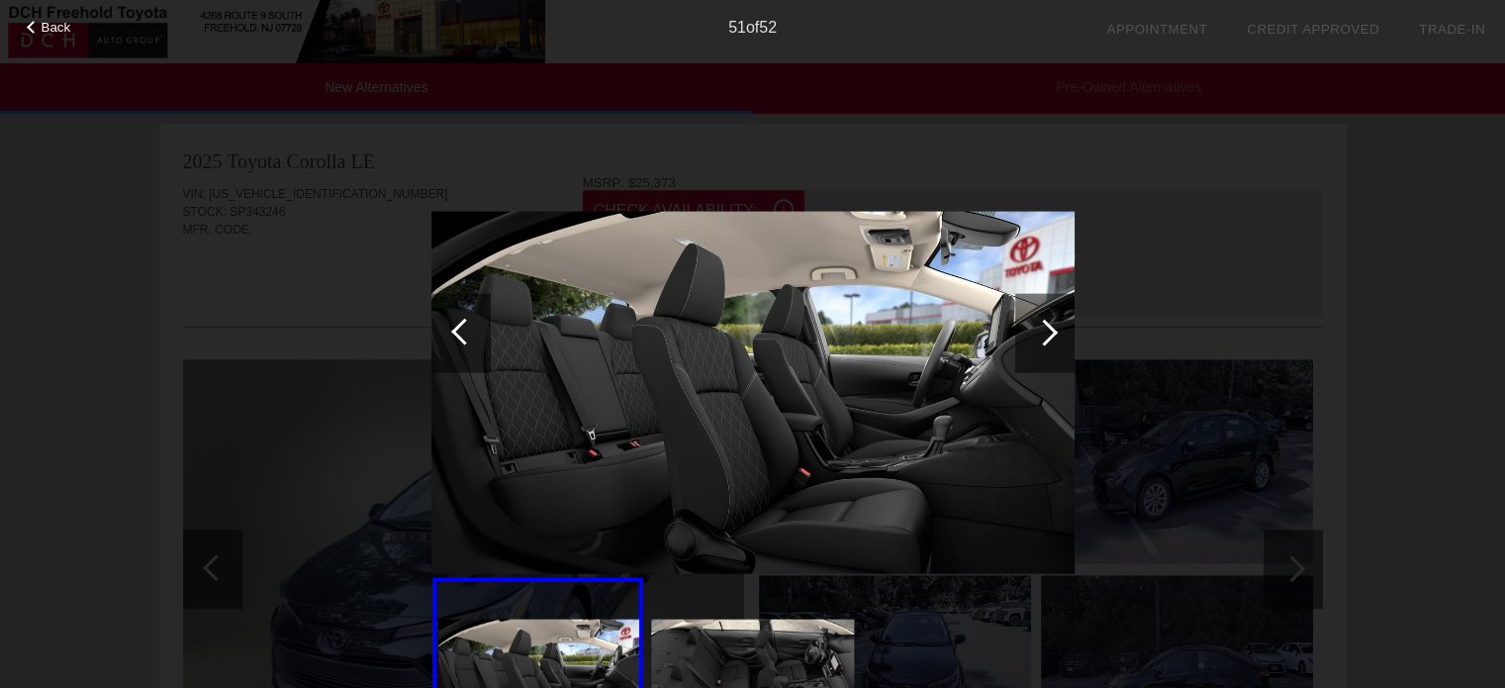
click at [1035, 320] on div at bounding box center [1044, 332] width 59 height 79
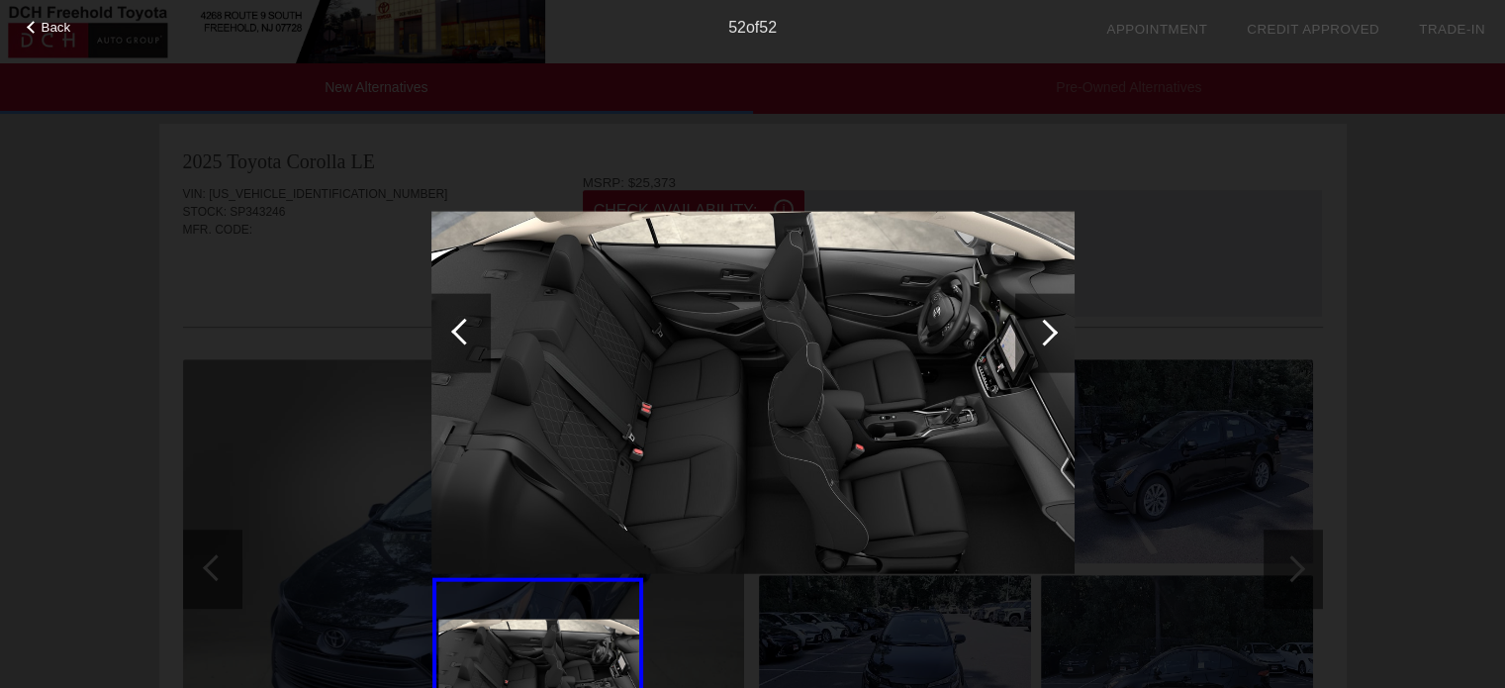
click at [1035, 320] on div at bounding box center [1044, 332] width 59 height 79
click at [1053, 332] on div at bounding box center [1044, 332] width 27 height 27
click at [1053, 333] on div at bounding box center [1044, 332] width 27 height 27
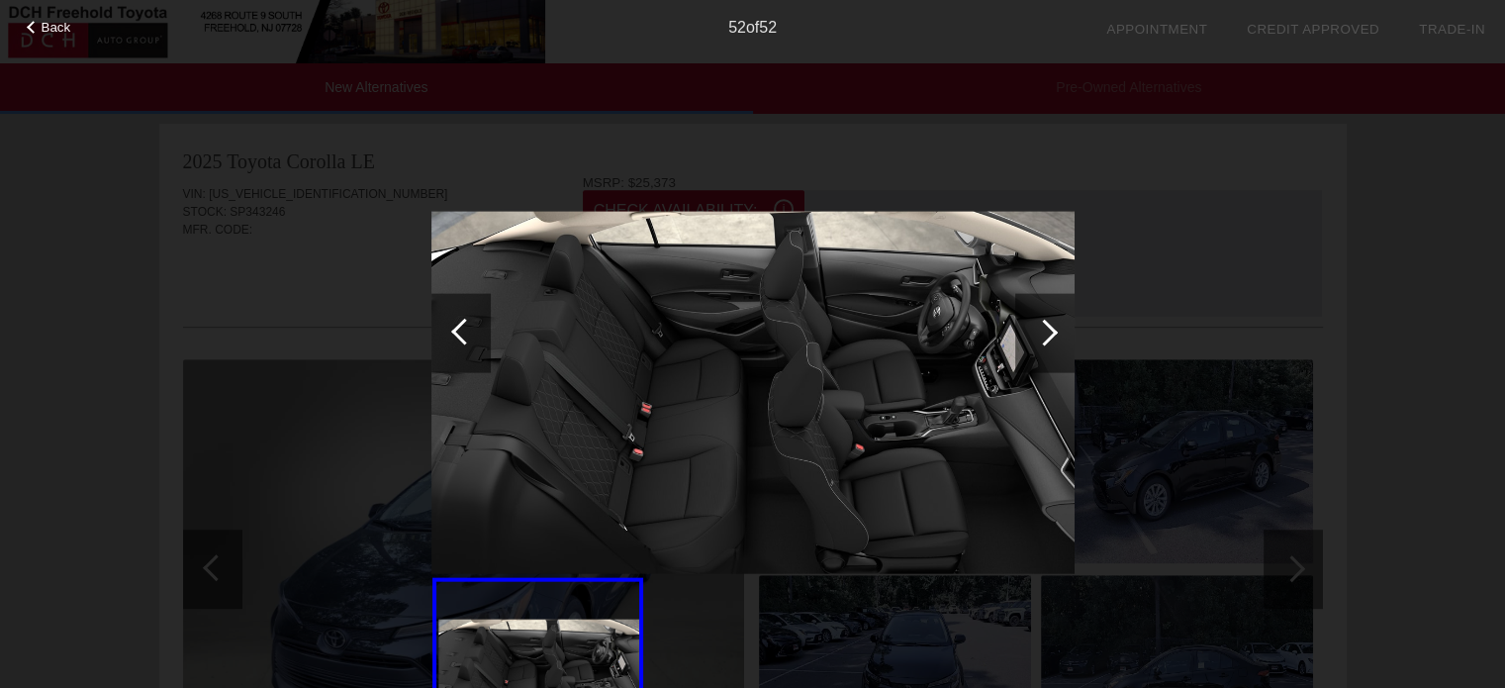
click at [43, 22] on span "Back" at bounding box center [57, 27] width 30 height 15
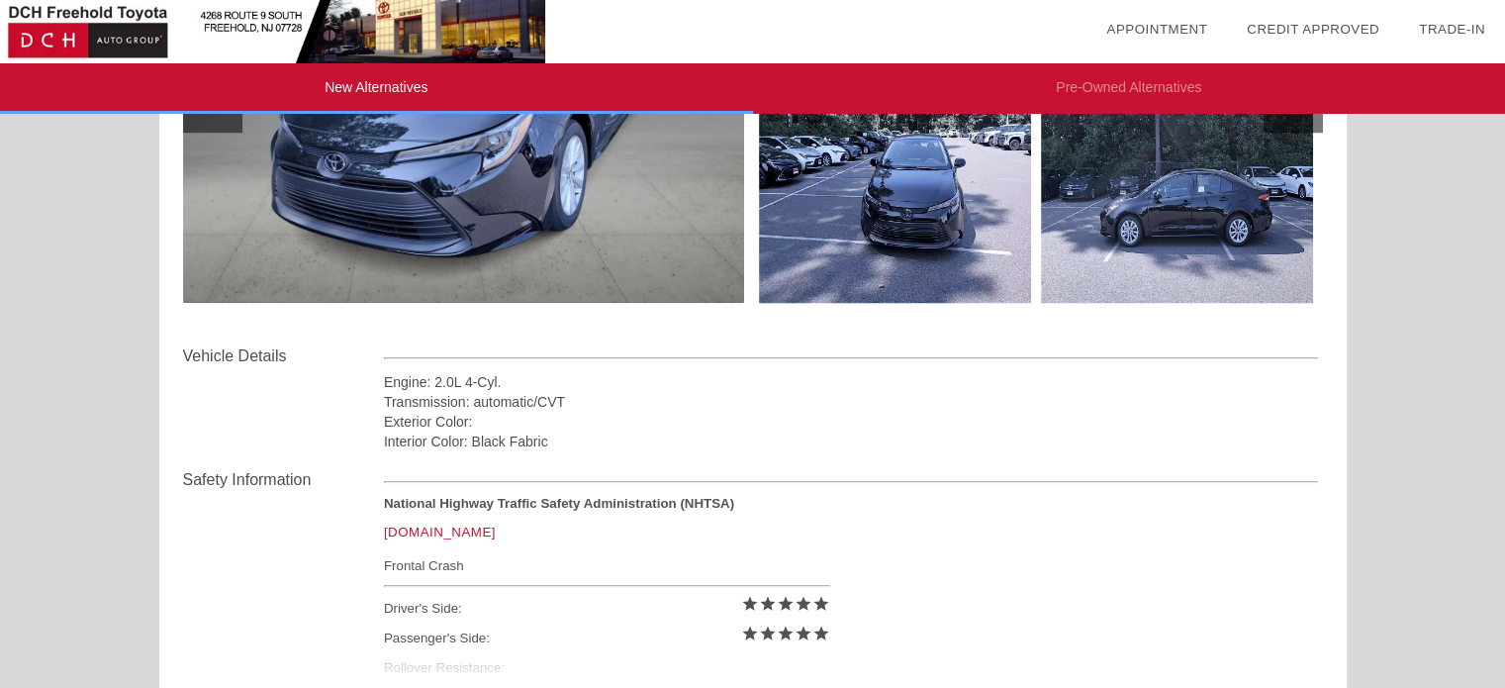
scroll to position [1583, 0]
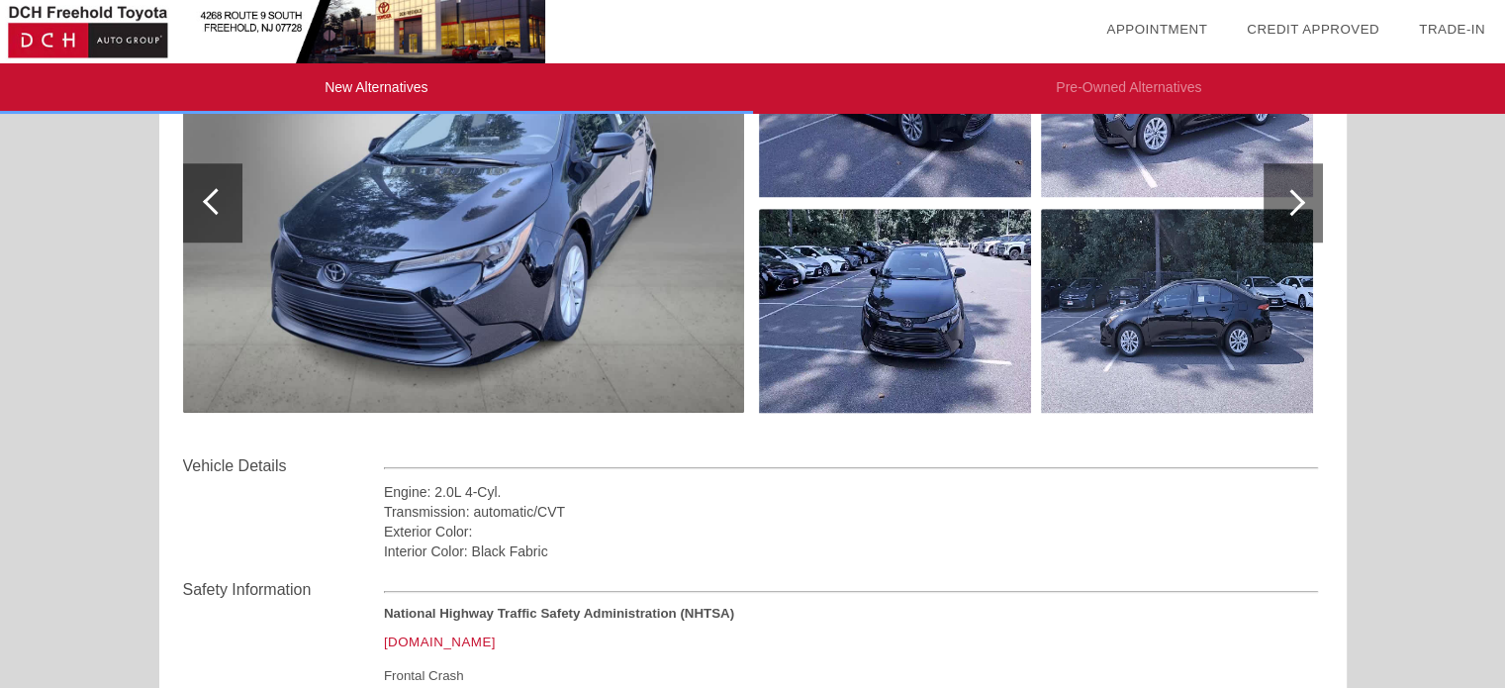
click at [689, 235] on img at bounding box center [463, 202] width 561 height 419
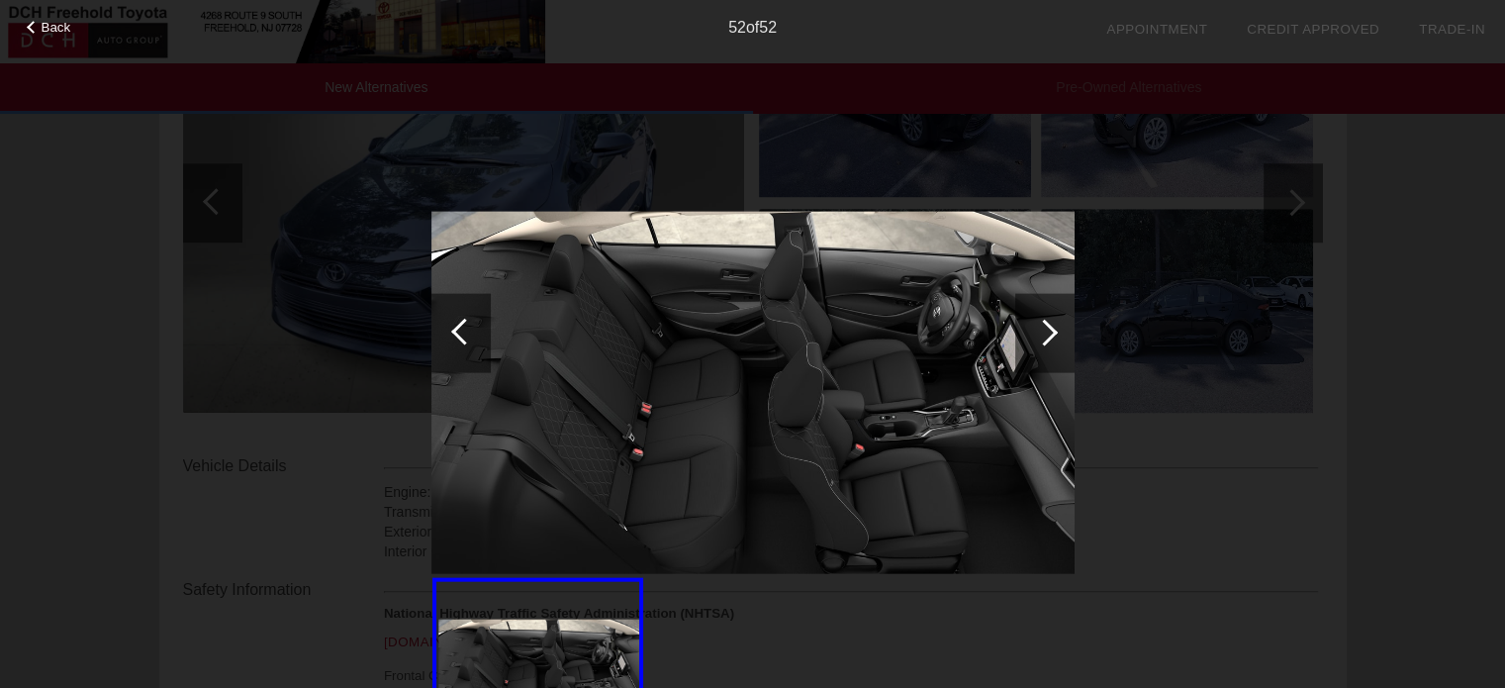
click at [1054, 328] on div at bounding box center [1044, 332] width 27 height 27
click at [34, 30] on div at bounding box center [33, 27] width 13 height 13
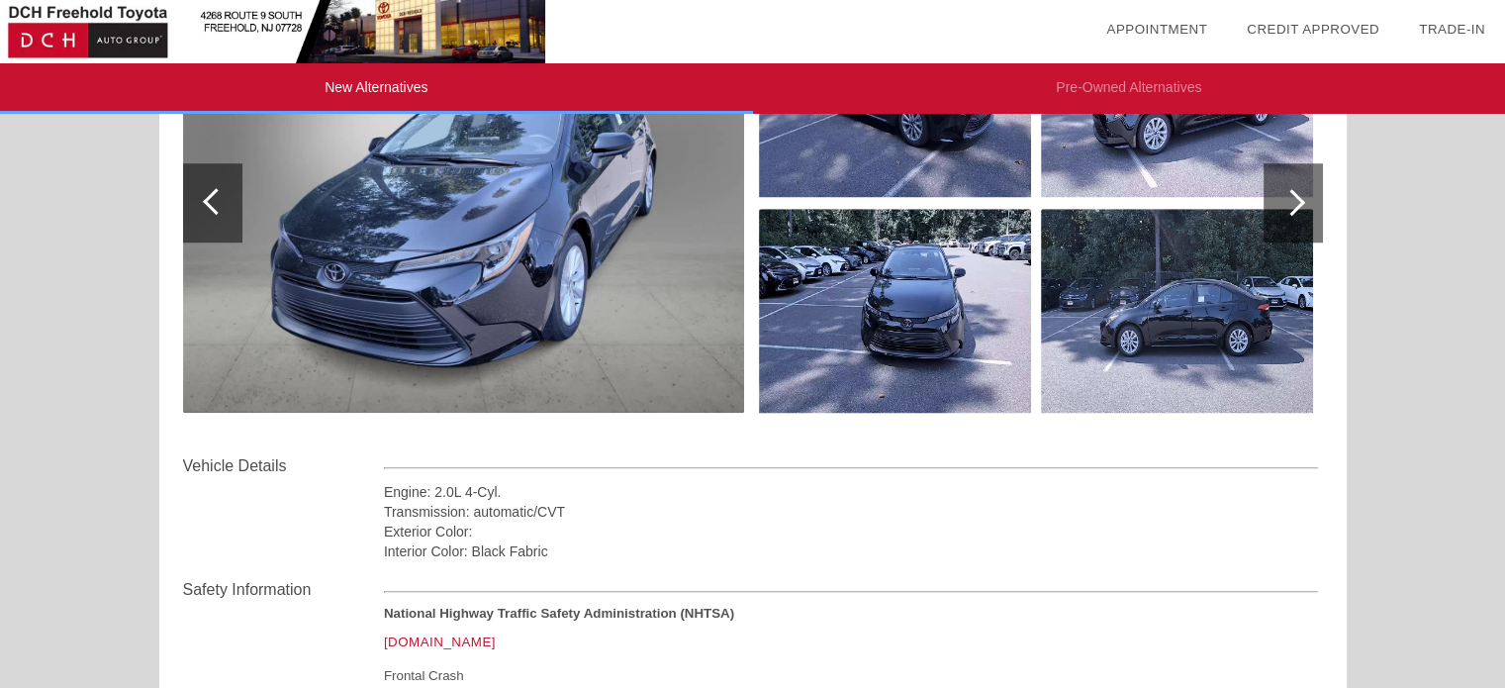
click at [285, 203] on img at bounding box center [463, 202] width 561 height 419
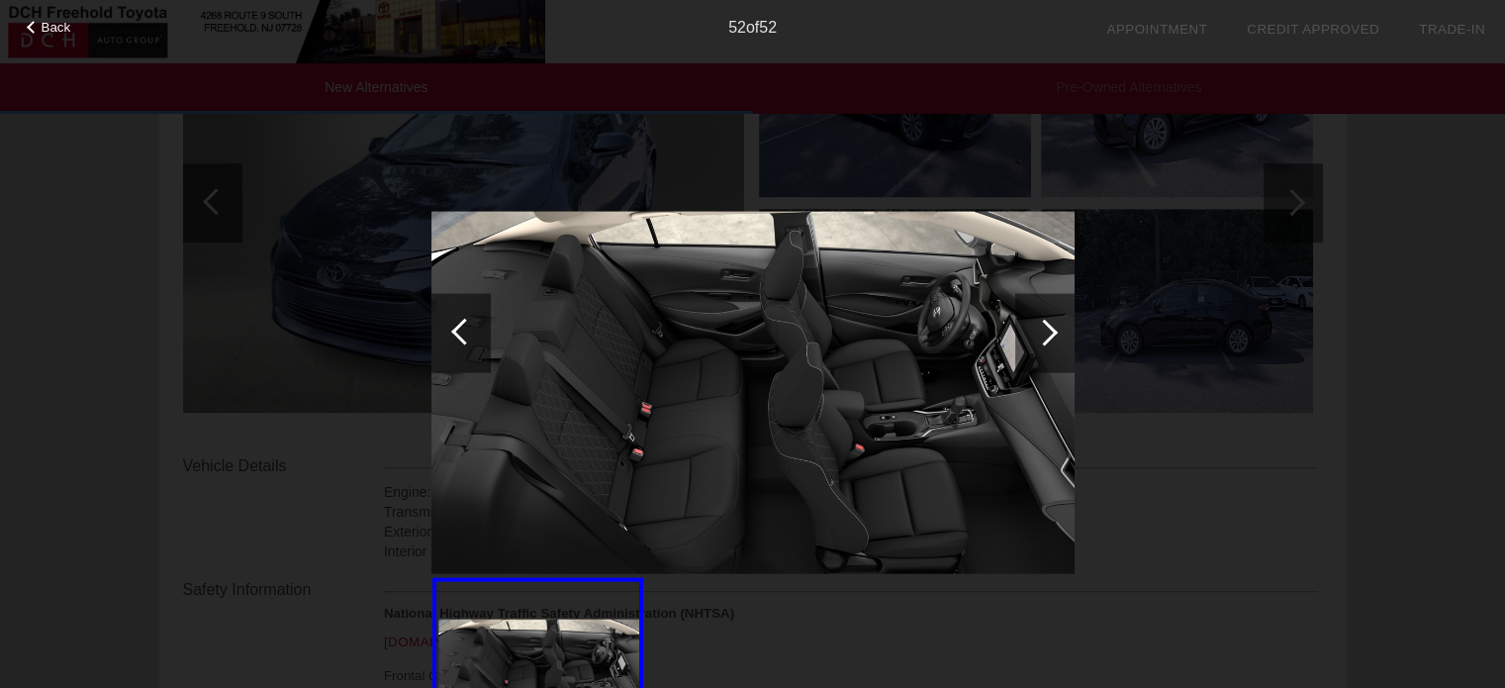
click at [472, 322] on div at bounding box center [460, 332] width 59 height 79
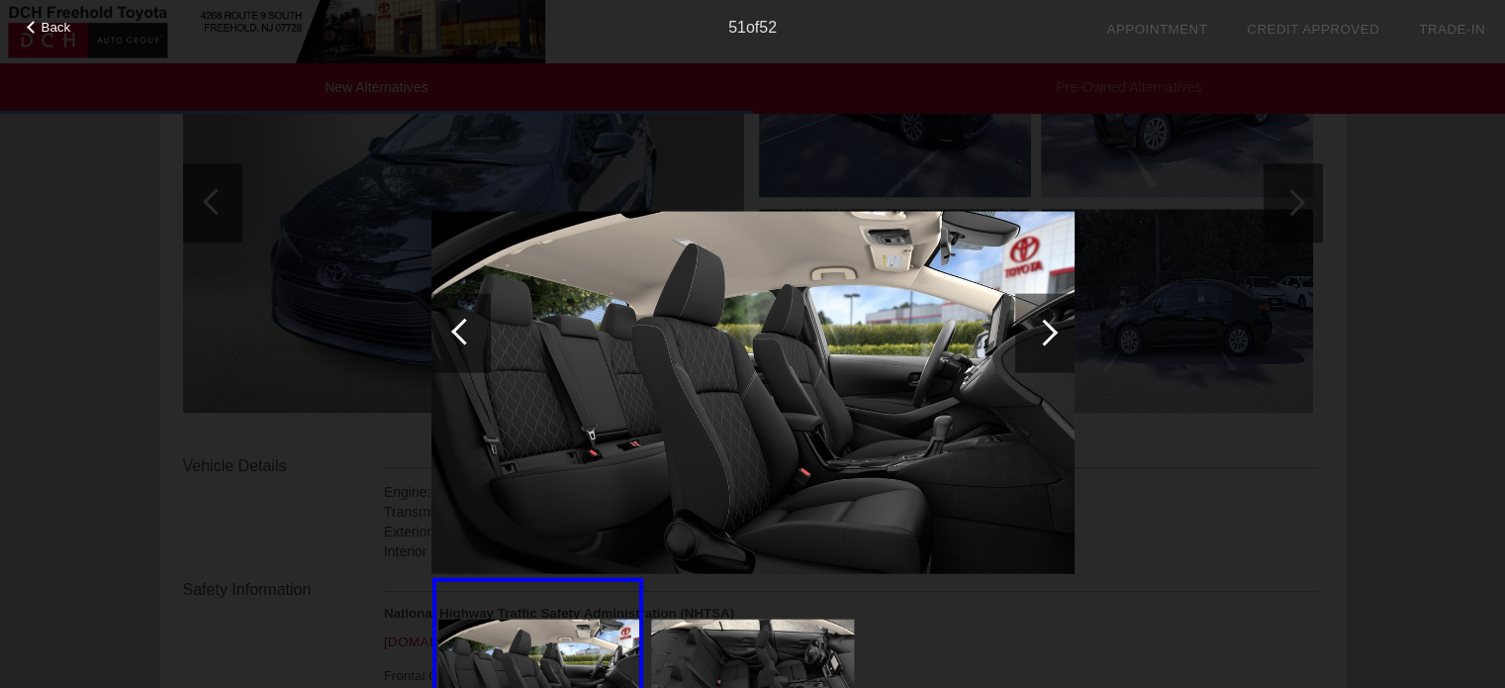
click at [472, 323] on div at bounding box center [460, 332] width 59 height 79
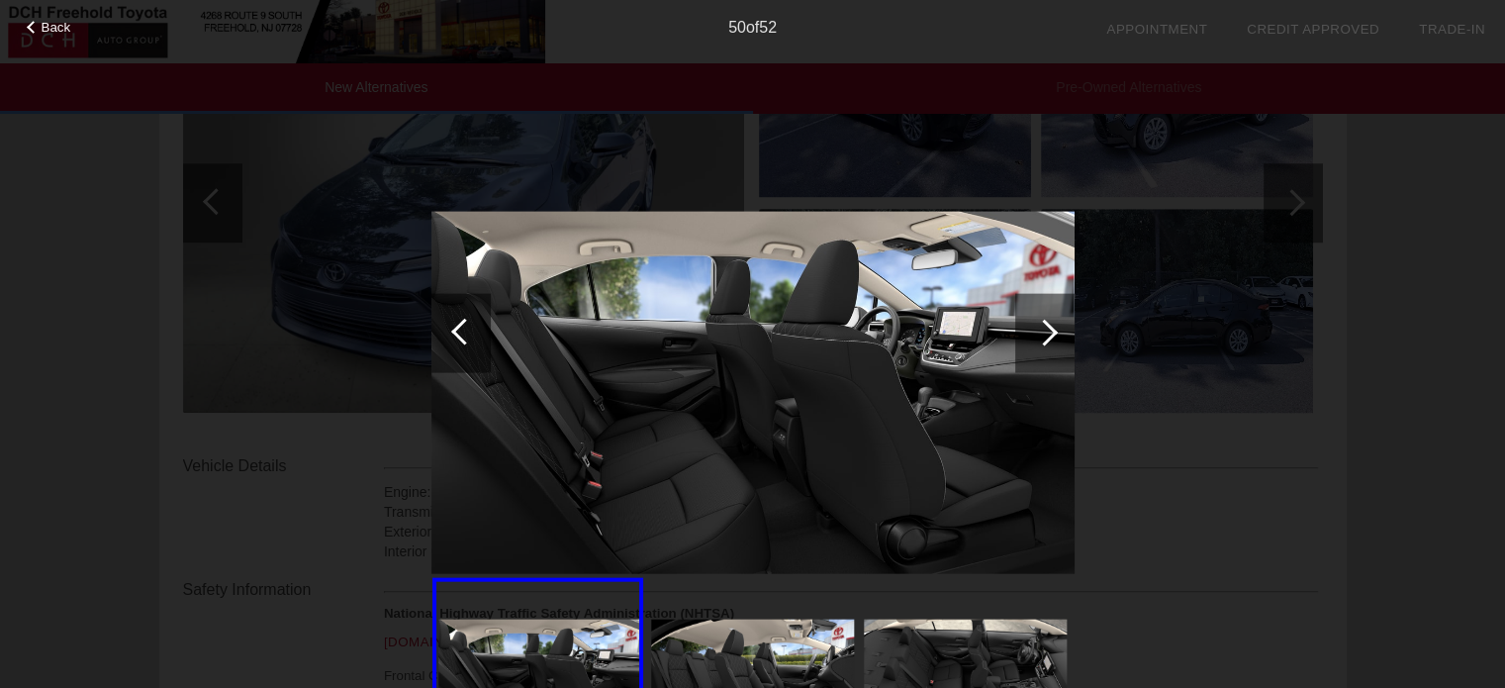
click at [472, 323] on div at bounding box center [460, 332] width 59 height 79
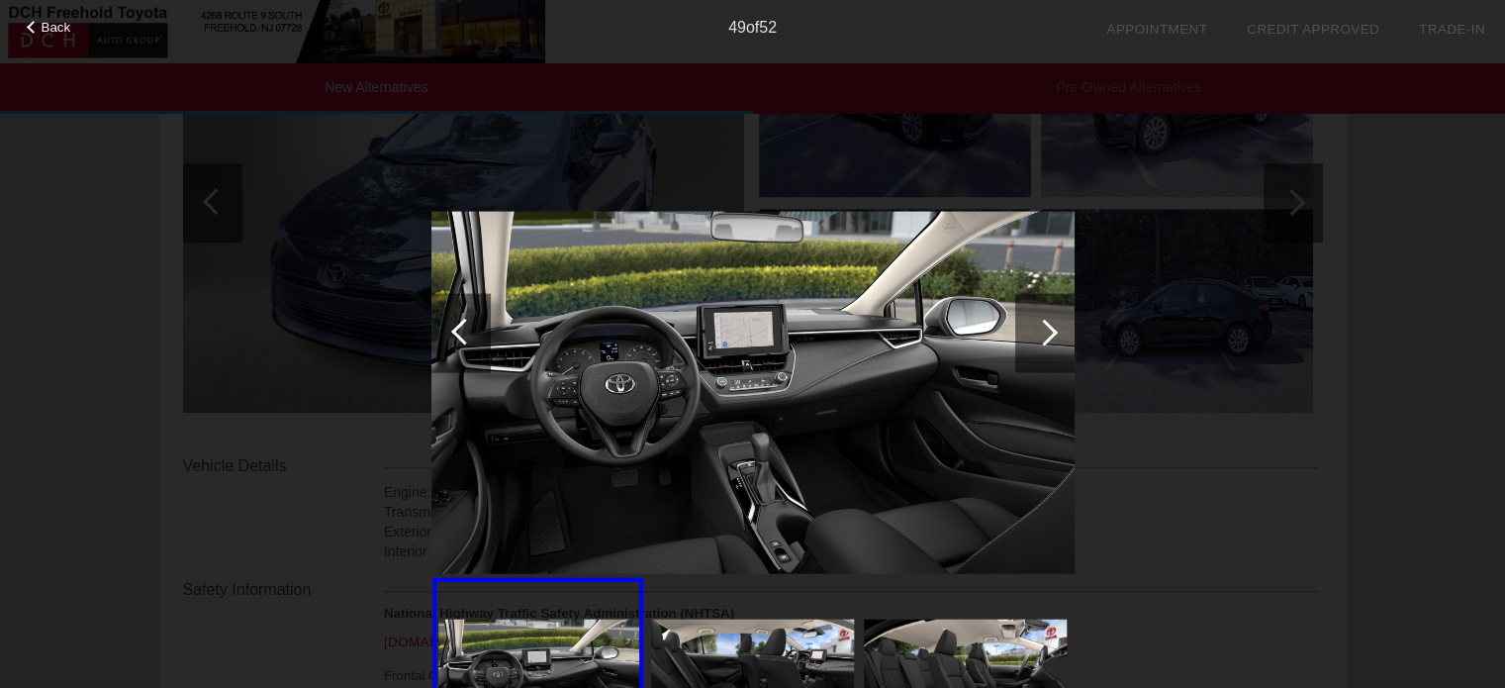
click at [472, 323] on div at bounding box center [460, 332] width 59 height 79
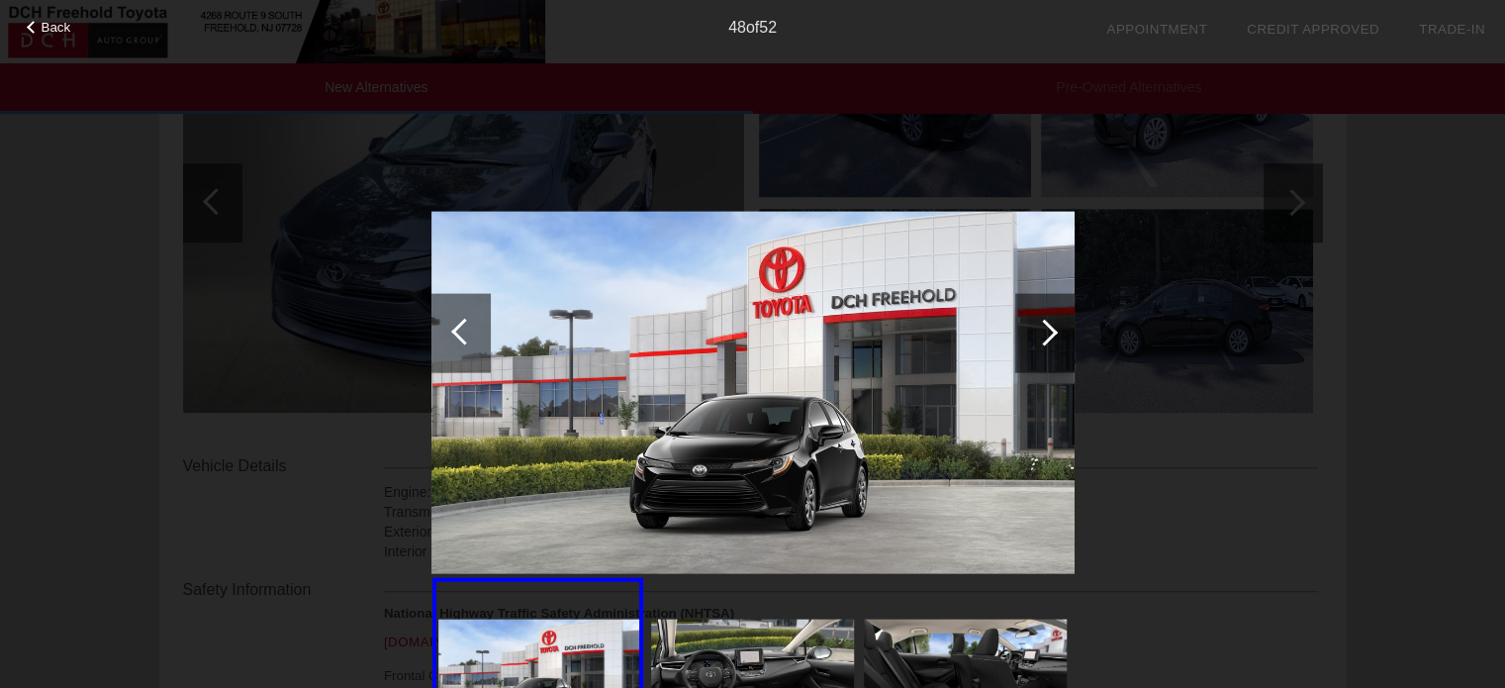
click at [63, 31] on span "Back" at bounding box center [57, 27] width 30 height 15
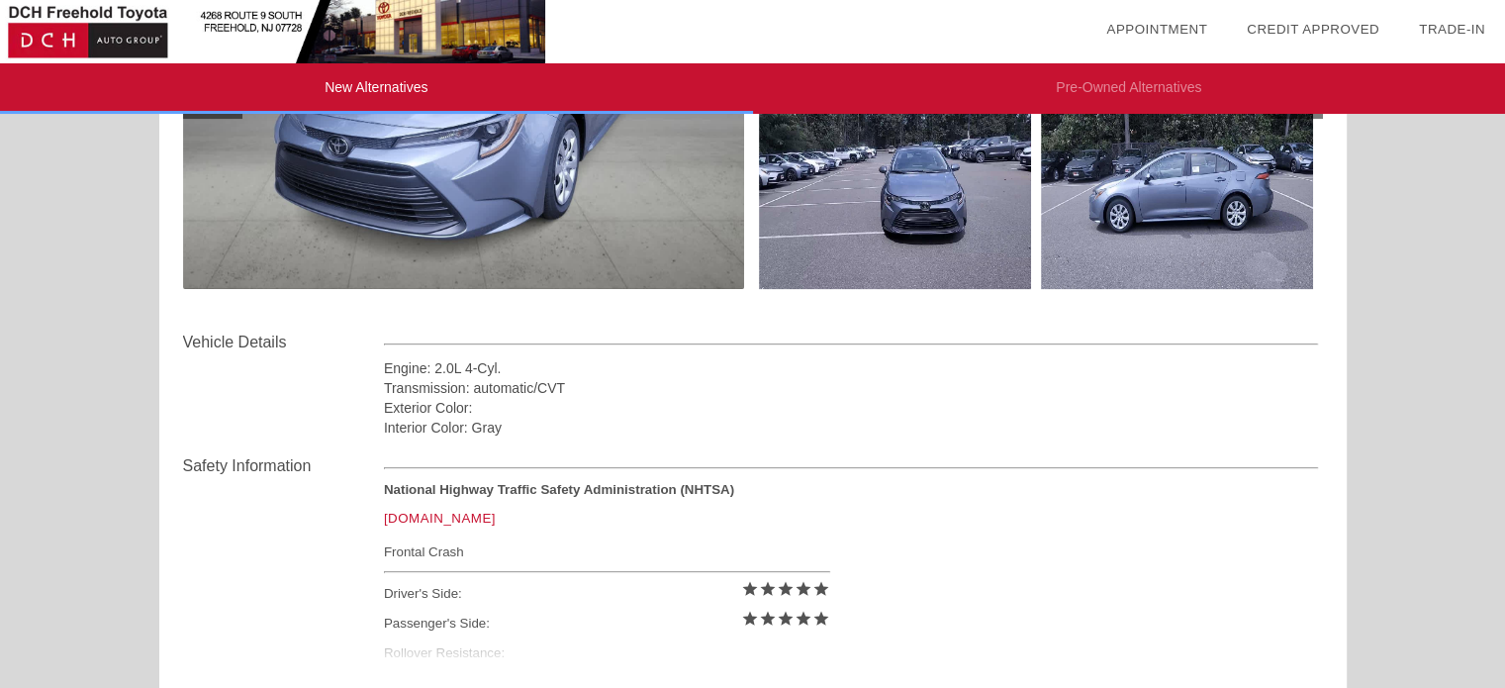
scroll to position [99, 0]
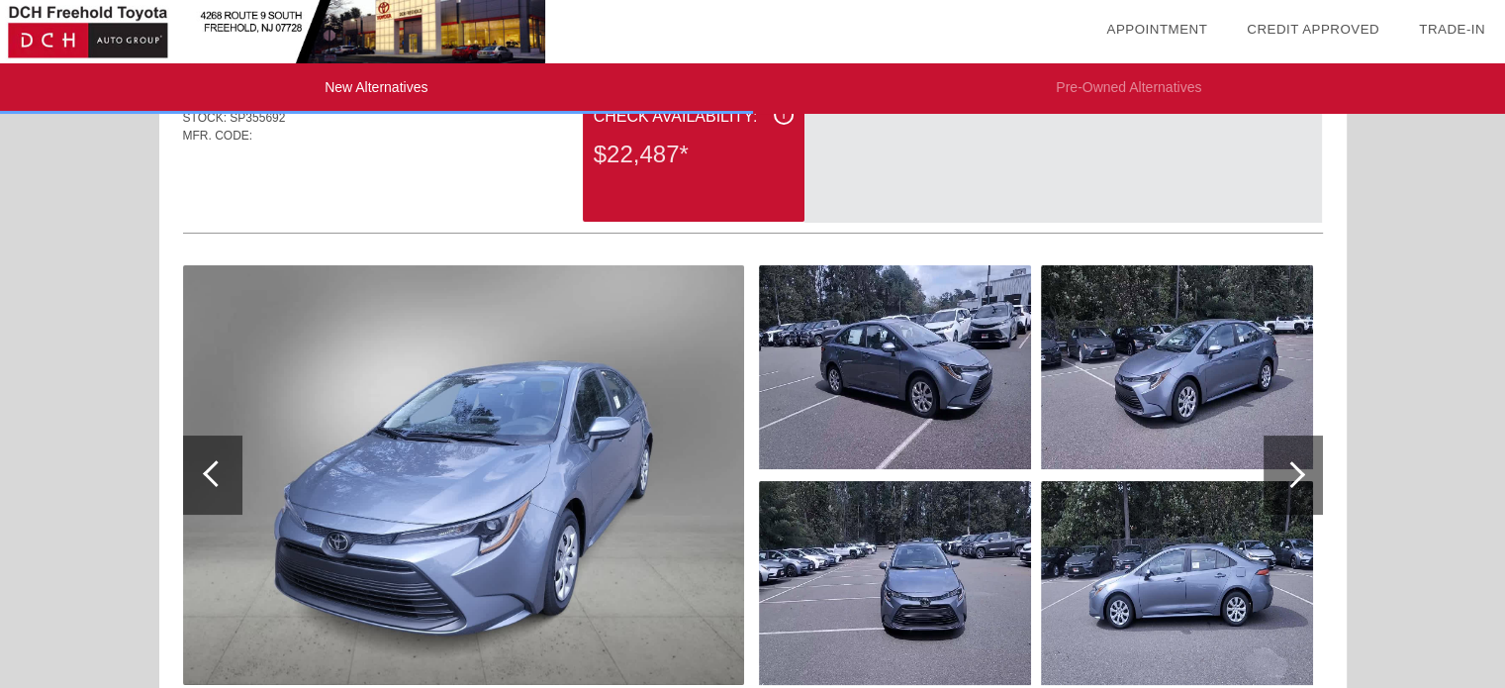
click at [473, 372] on img at bounding box center [463, 474] width 561 height 419
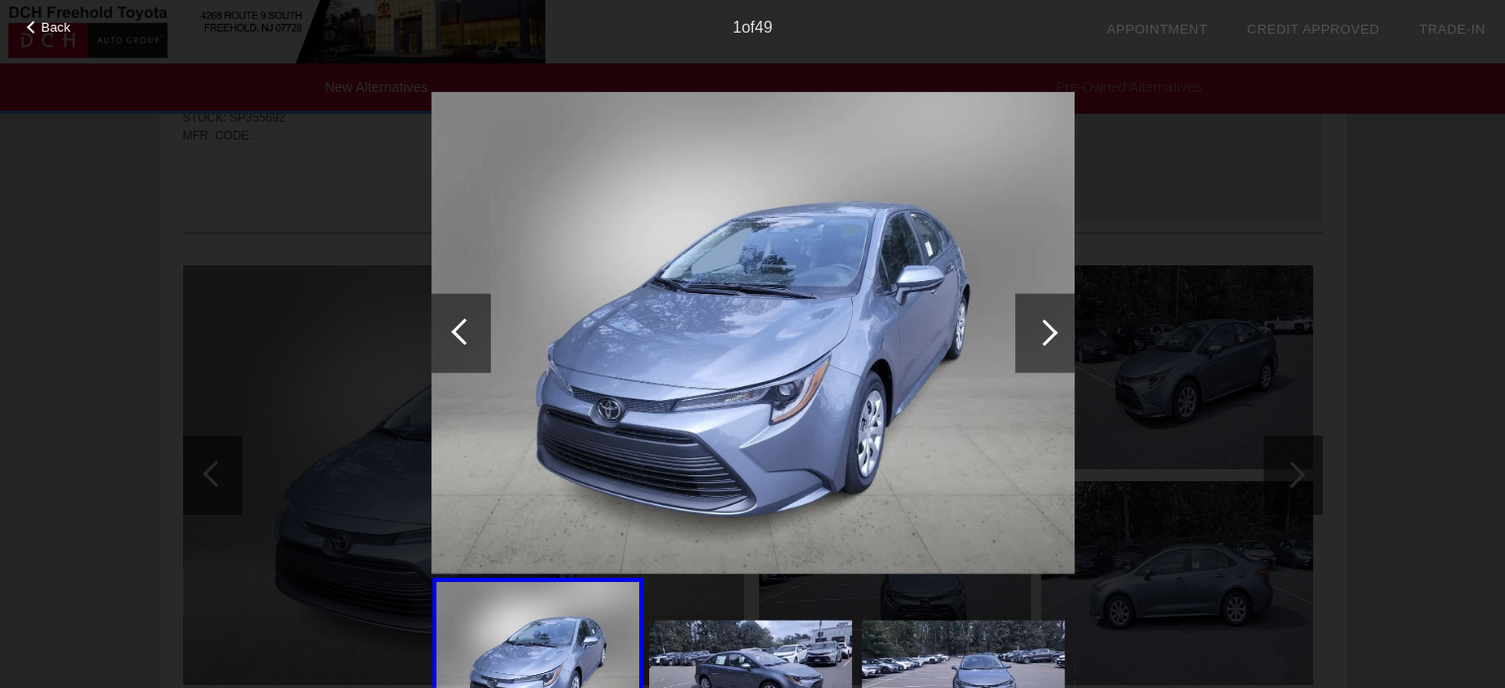
click at [1047, 326] on div at bounding box center [1044, 332] width 27 height 27
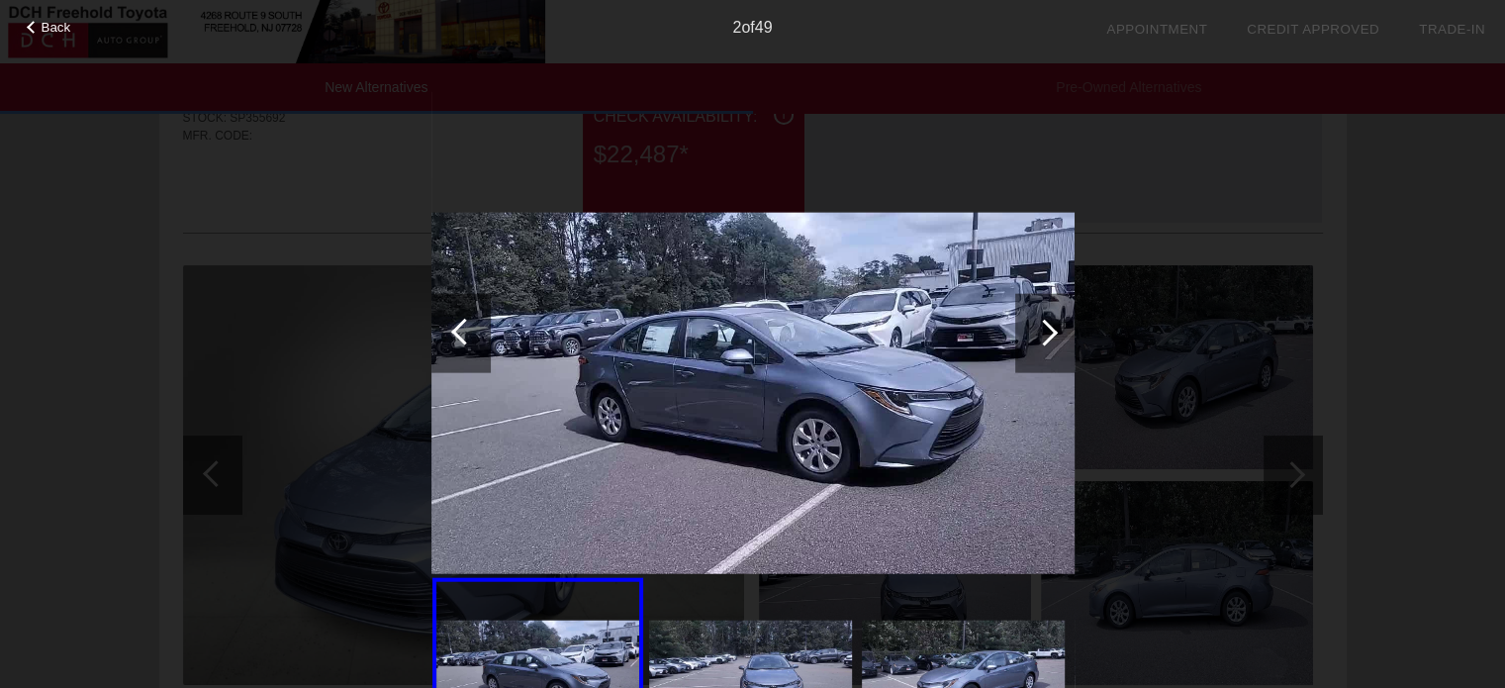
click at [1045, 331] on div at bounding box center [1044, 332] width 27 height 27
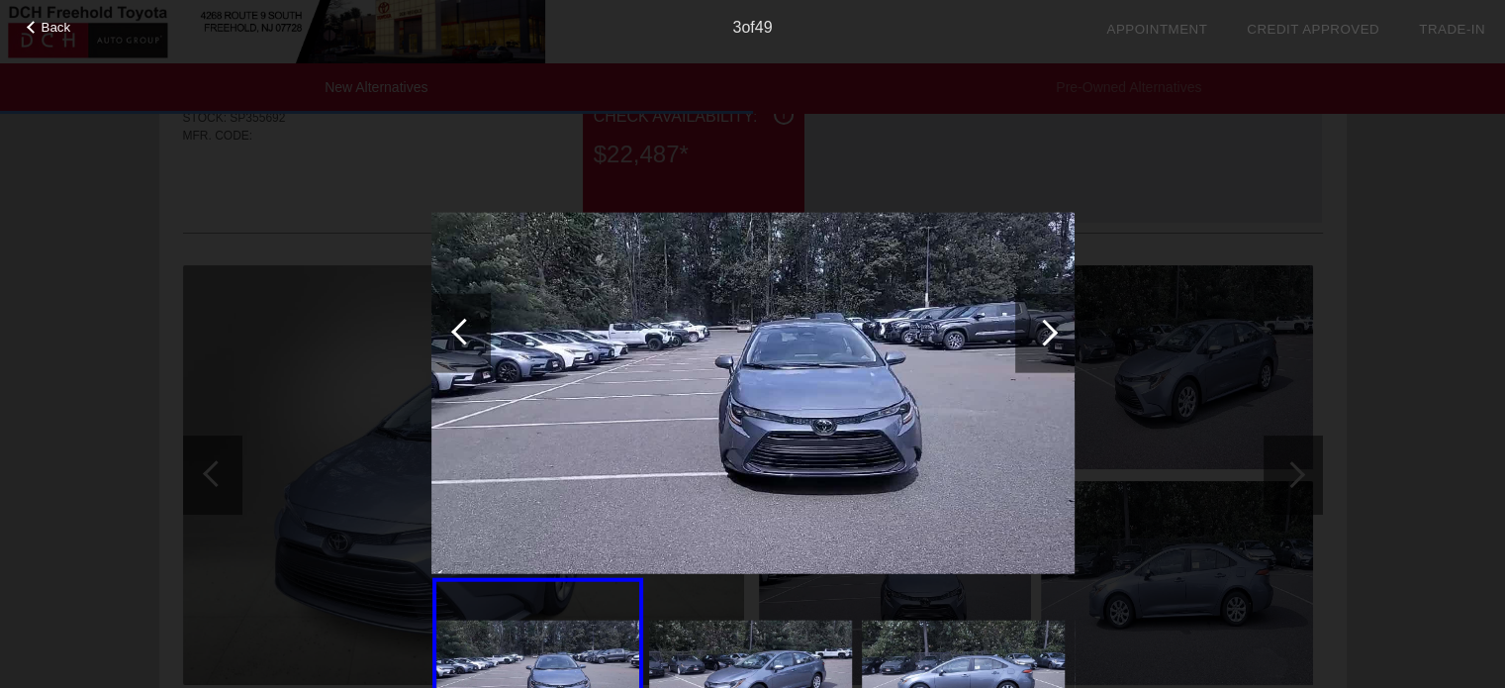
click at [1043, 336] on div at bounding box center [1044, 332] width 27 height 27
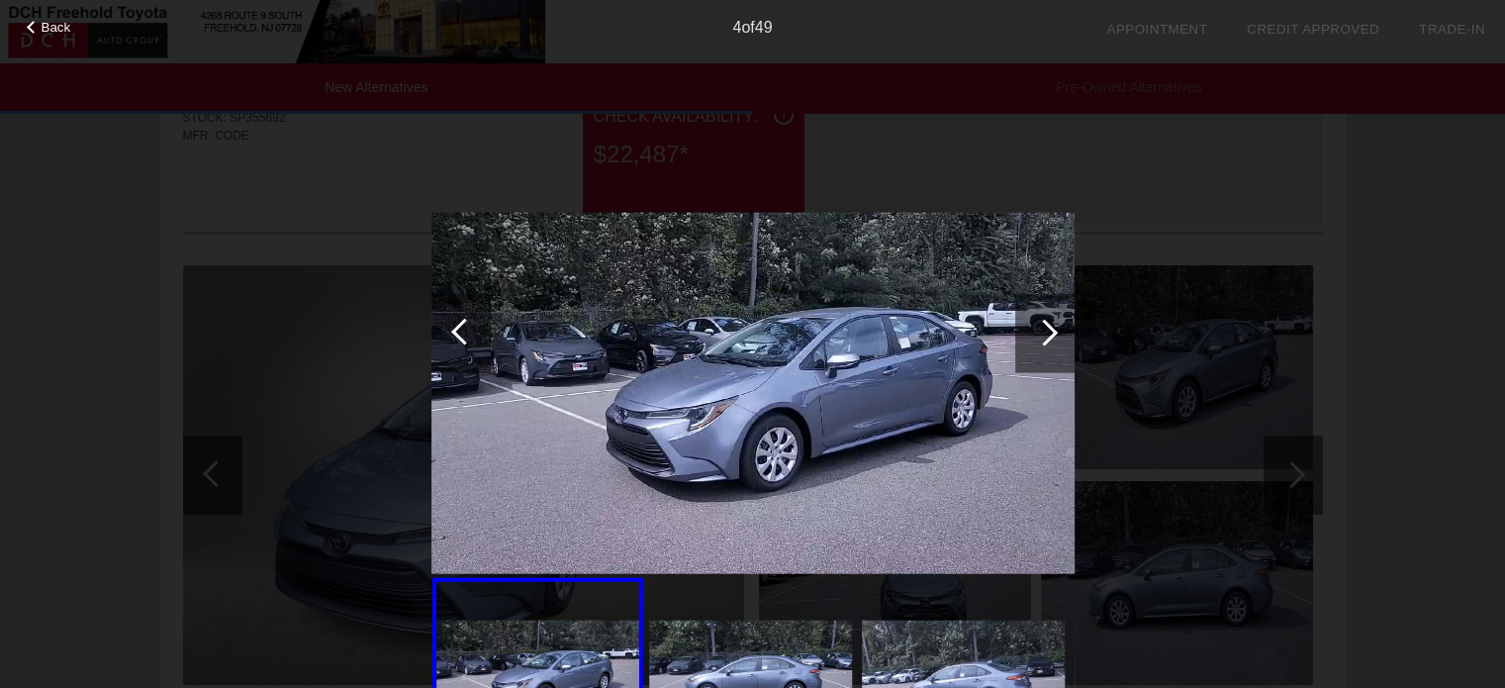
click at [1043, 339] on div at bounding box center [1044, 332] width 27 height 27
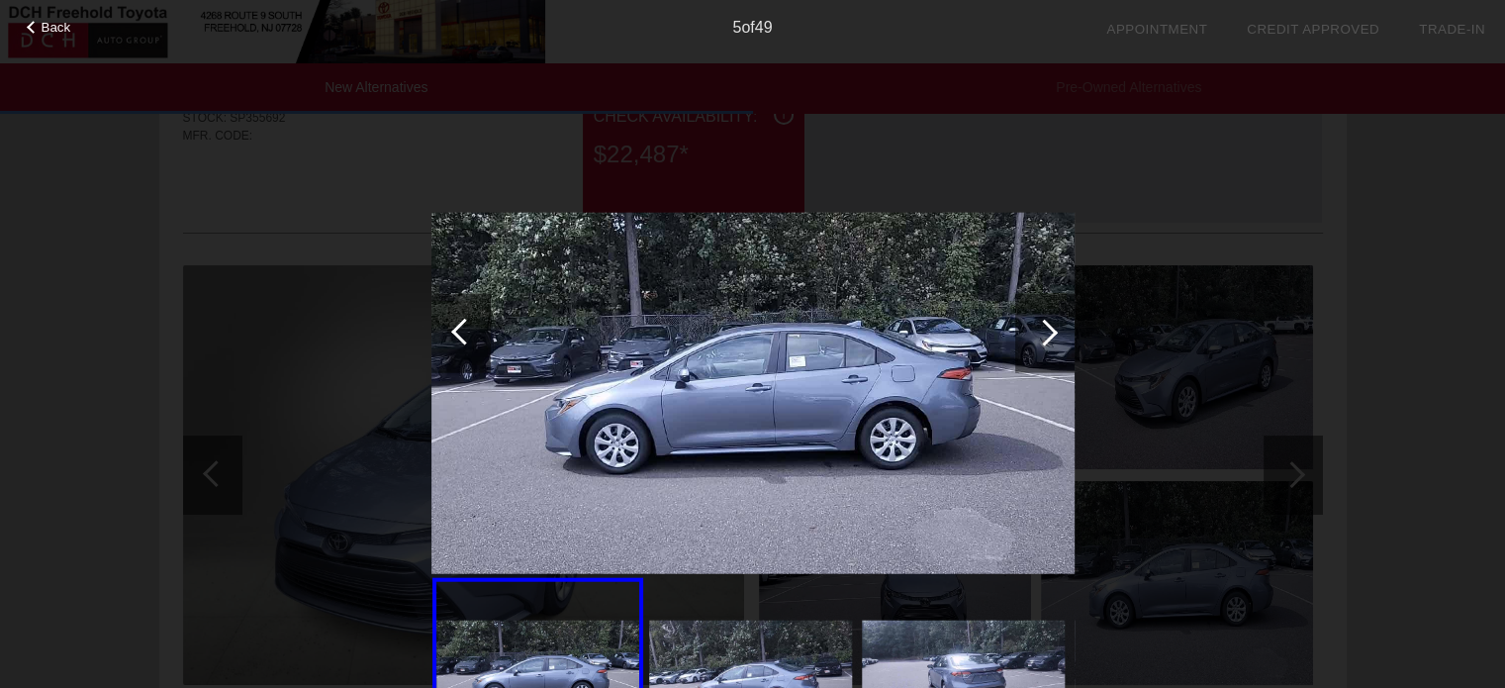
click at [1041, 340] on div at bounding box center [1044, 332] width 27 height 27
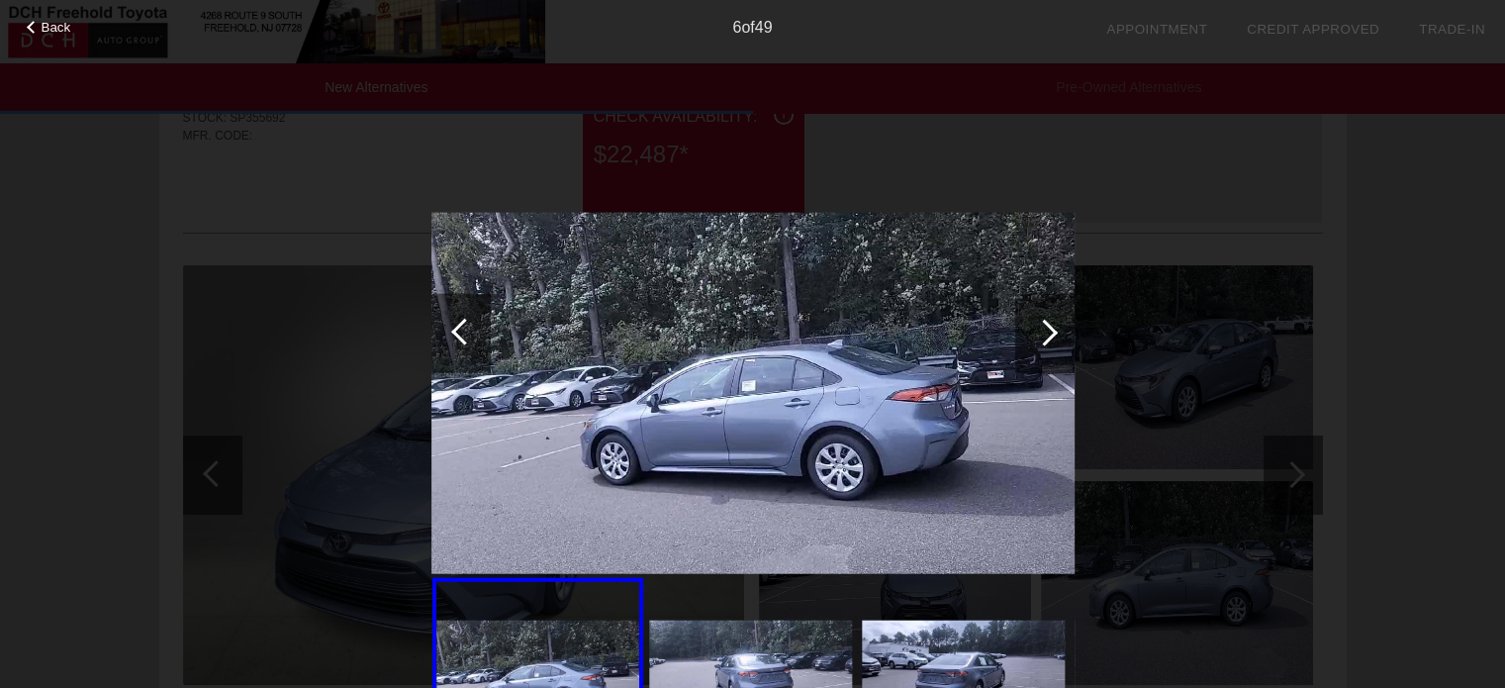
click at [1041, 342] on div at bounding box center [1044, 332] width 27 height 27
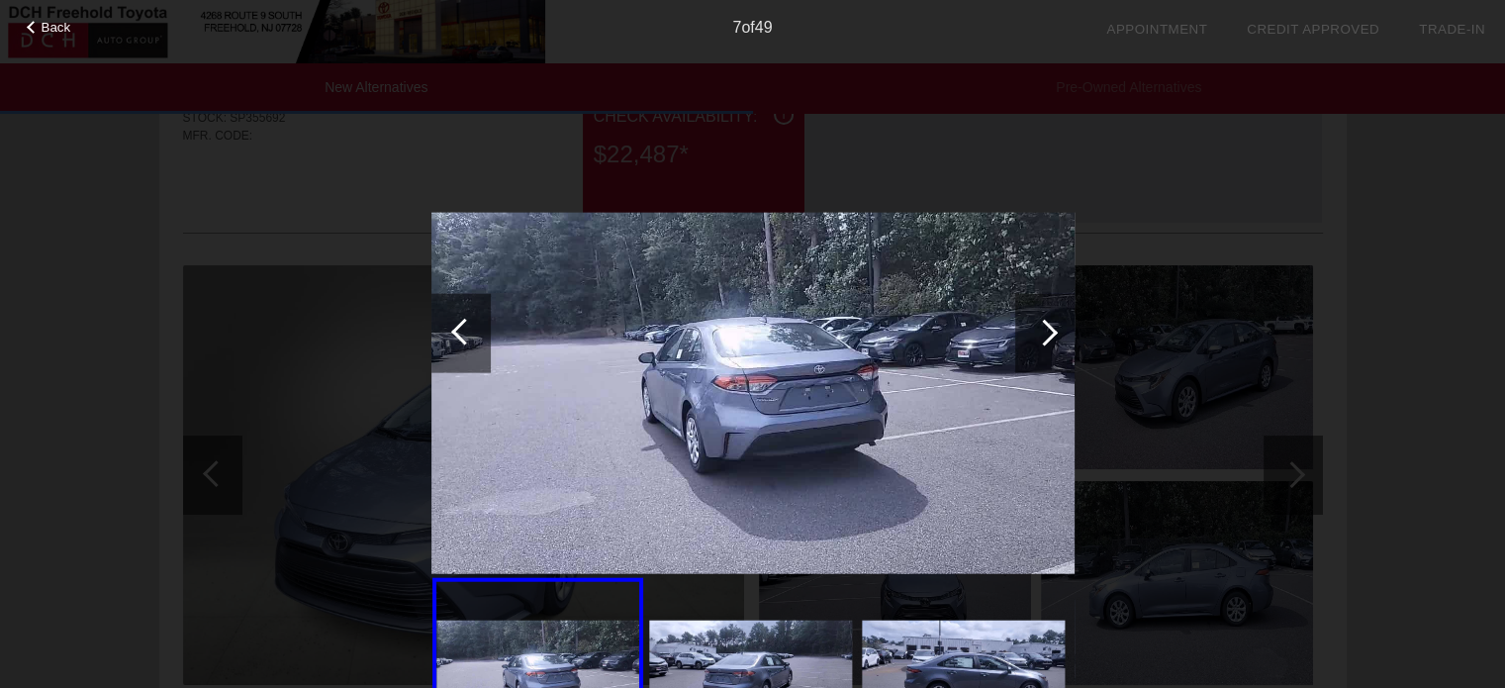
click at [1041, 342] on div at bounding box center [1044, 332] width 27 height 27
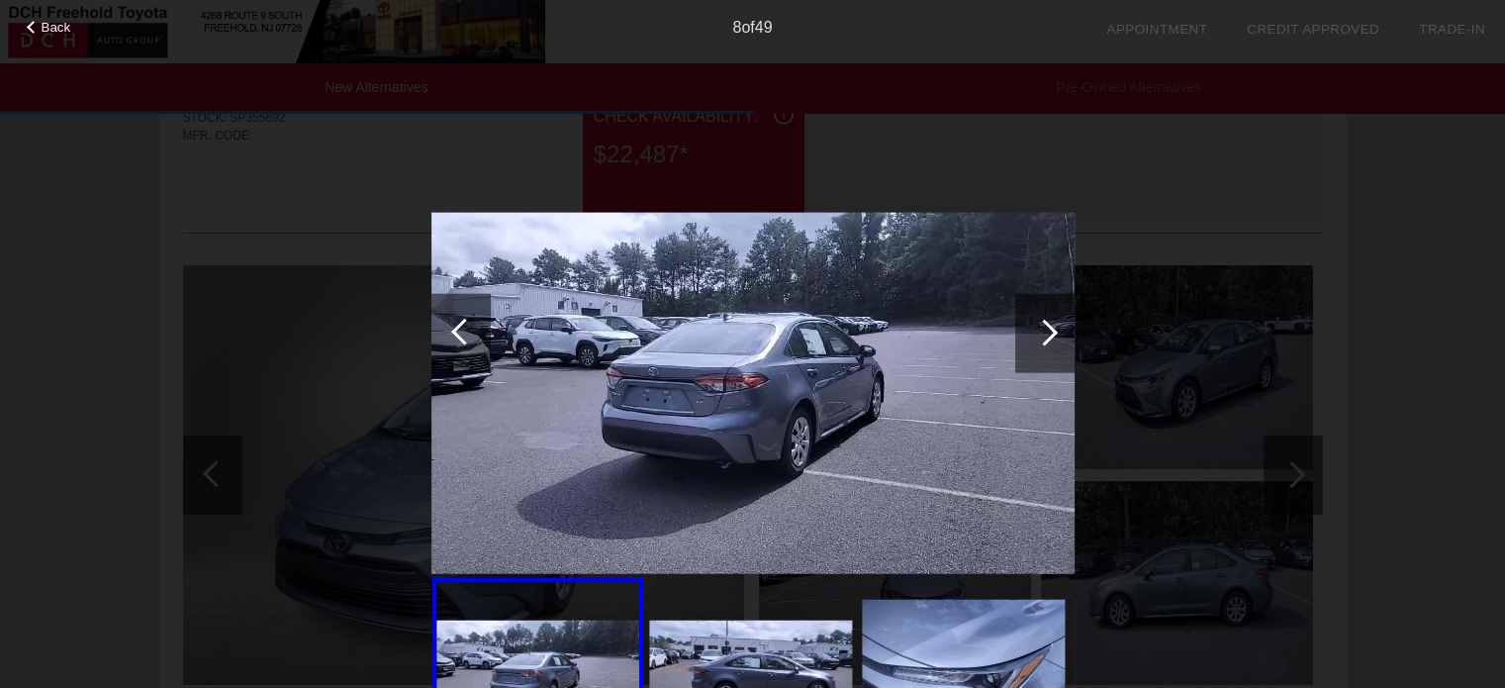
click at [1041, 343] on div at bounding box center [1044, 332] width 59 height 79
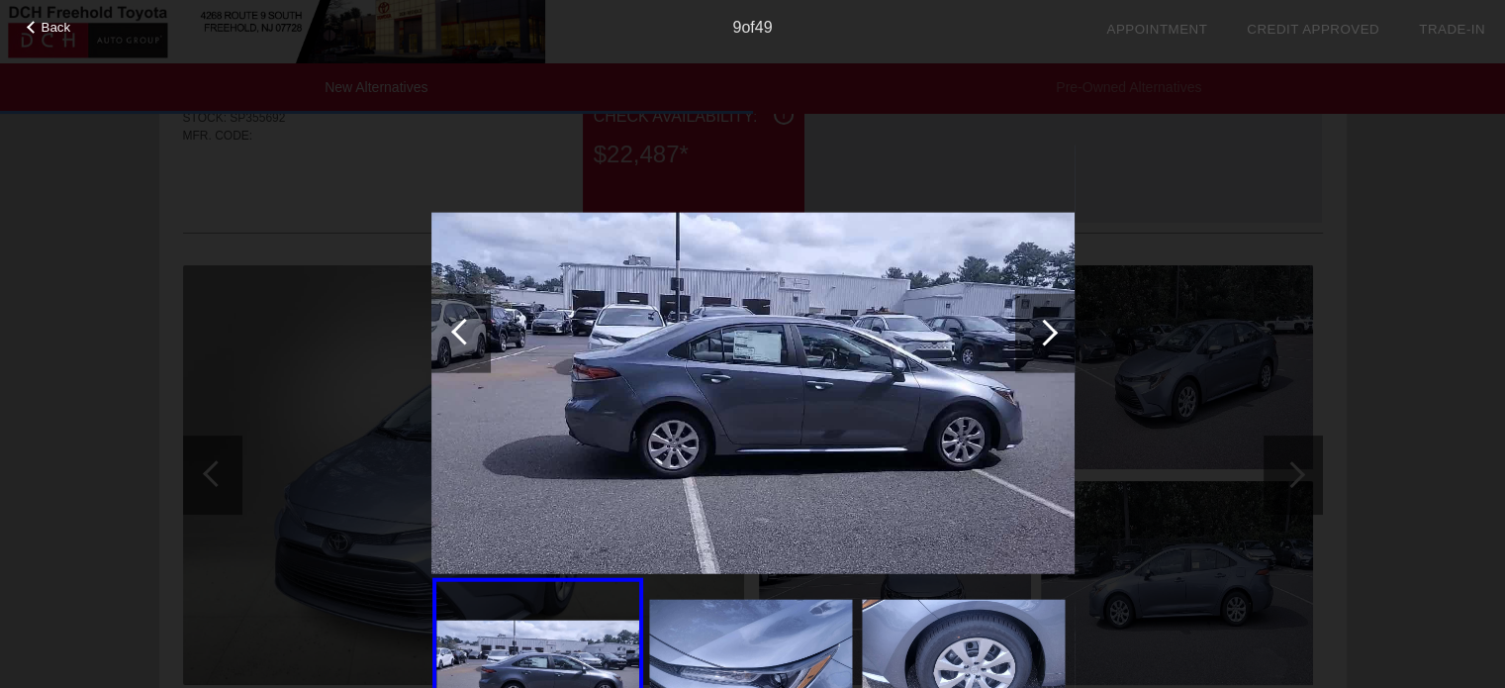
click at [1041, 344] on div at bounding box center [1044, 332] width 59 height 79
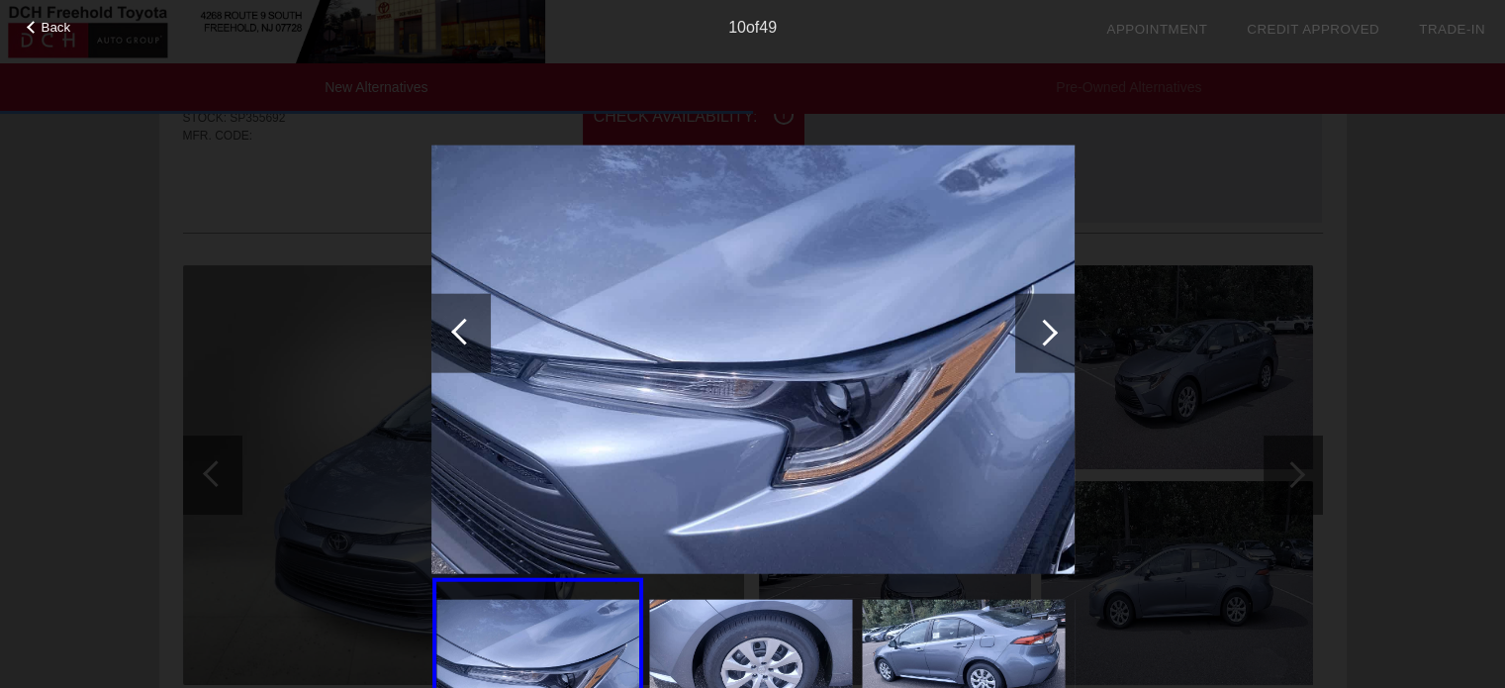
click at [1040, 344] on div at bounding box center [1044, 332] width 59 height 79
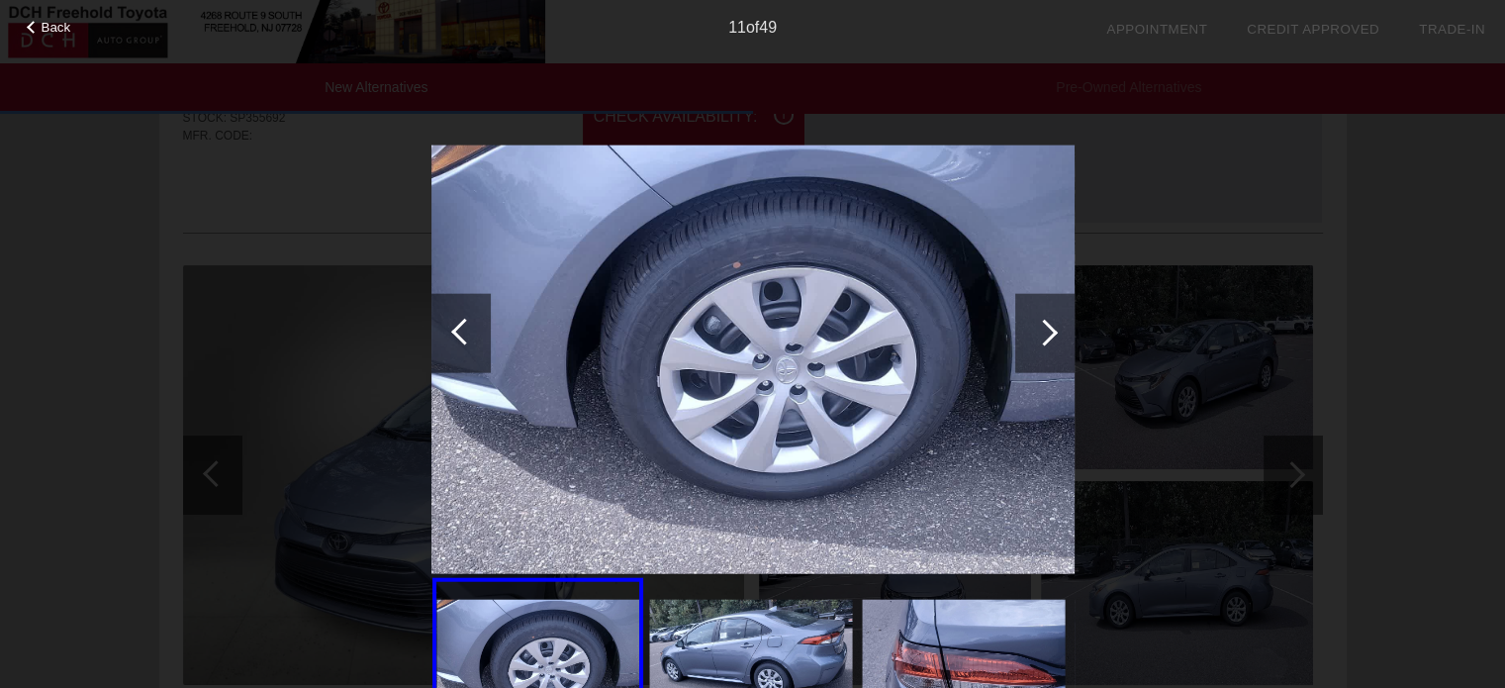
click at [1040, 346] on div at bounding box center [1044, 332] width 59 height 79
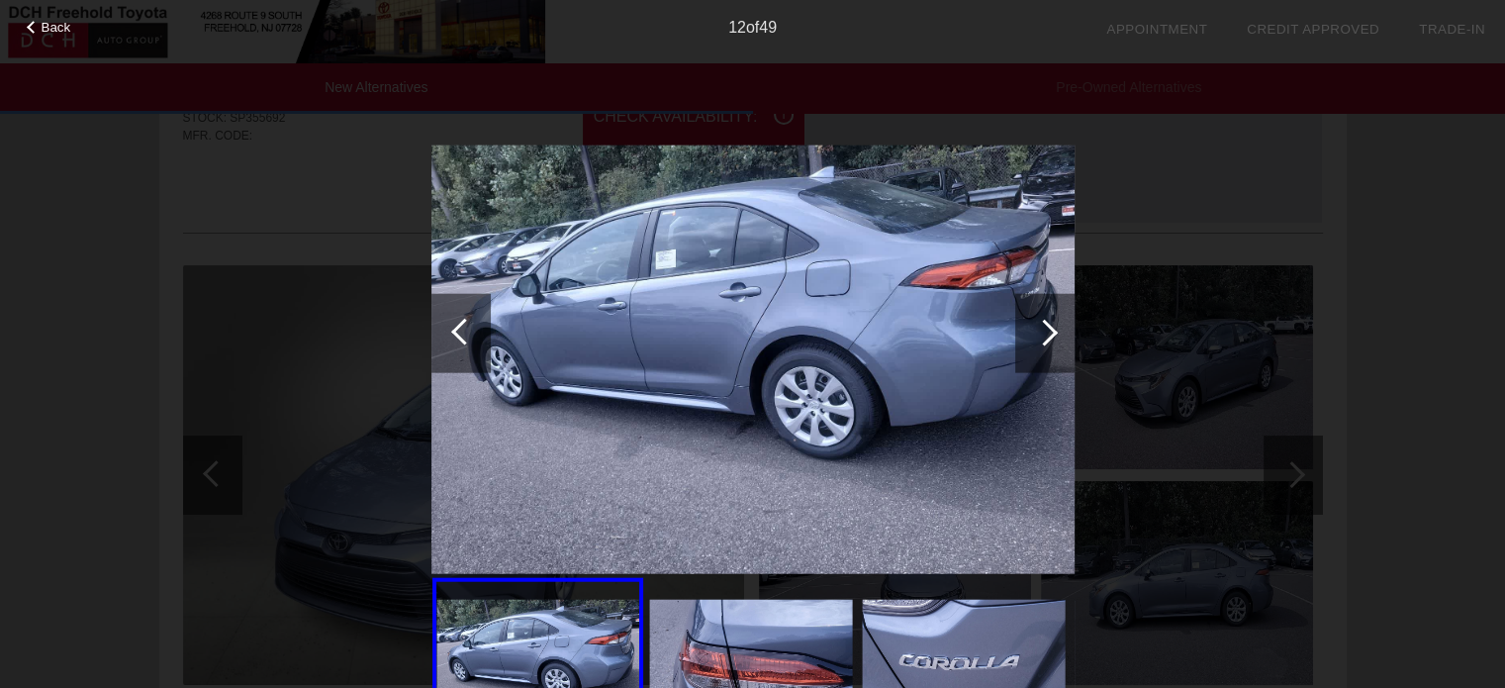
click at [1040, 346] on div at bounding box center [1044, 332] width 59 height 79
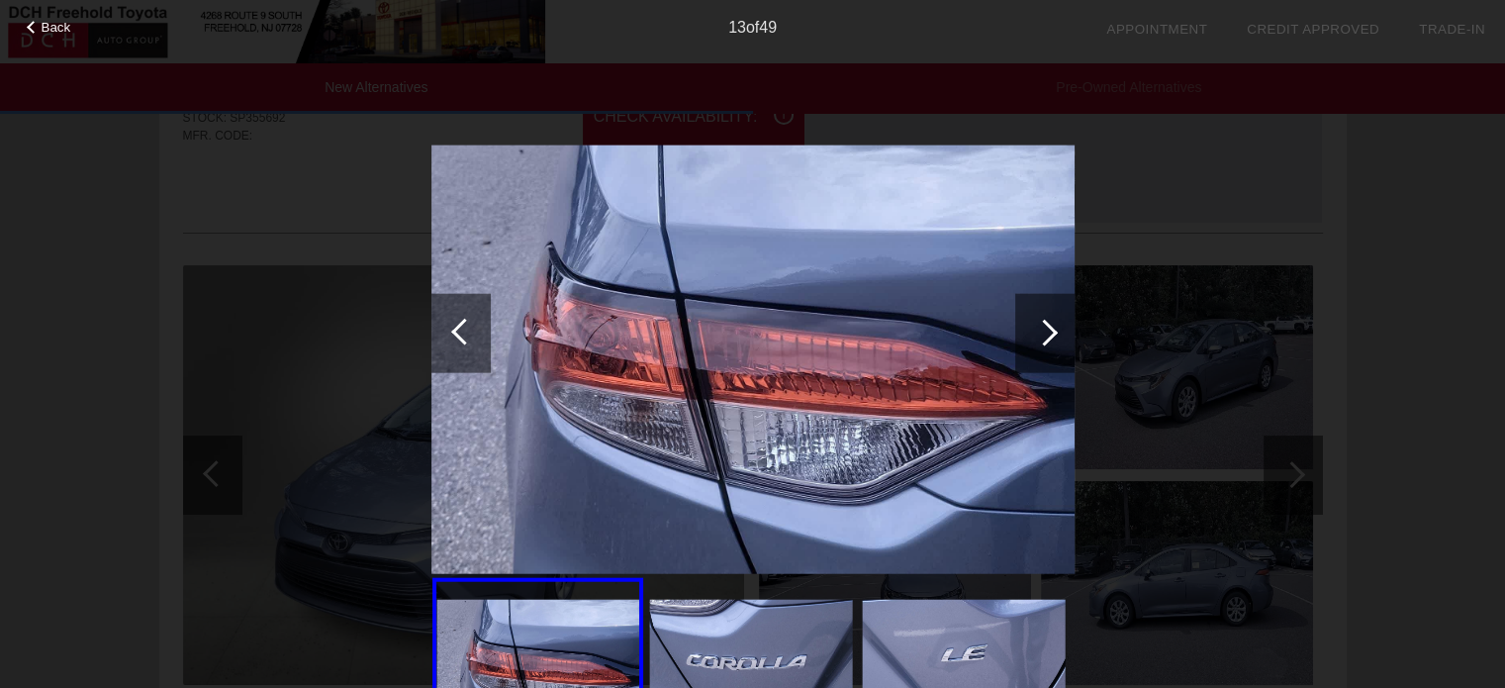
click at [1040, 346] on div at bounding box center [1044, 332] width 59 height 79
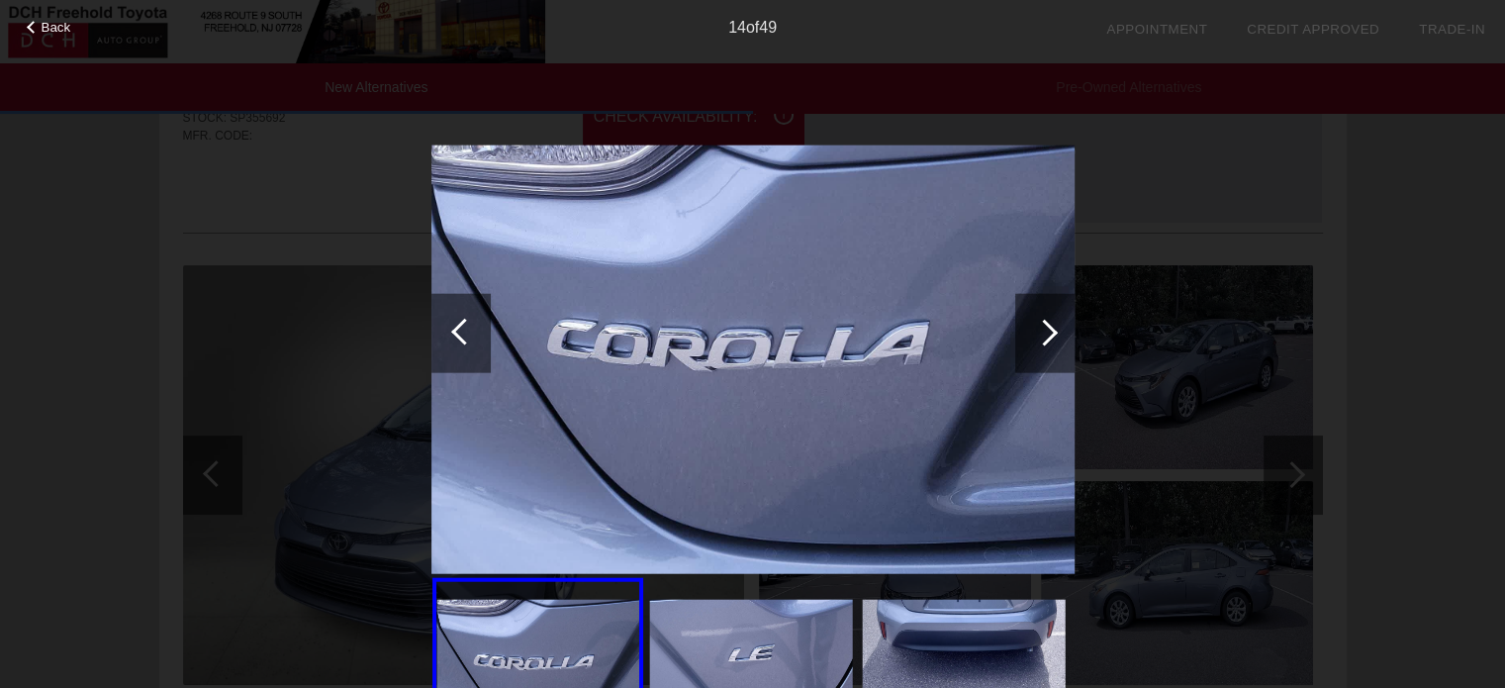
click at [1040, 346] on div at bounding box center [1044, 332] width 59 height 79
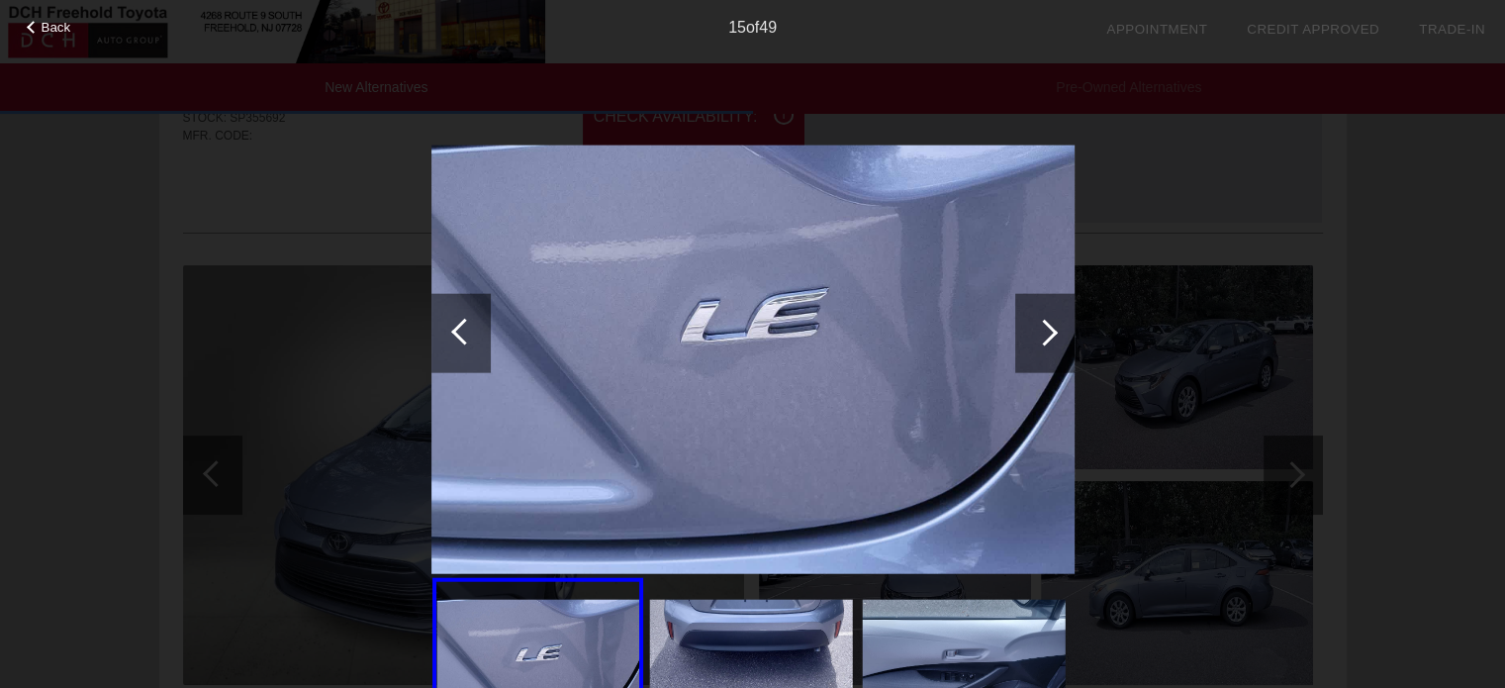
click at [1040, 346] on div at bounding box center [1044, 332] width 59 height 79
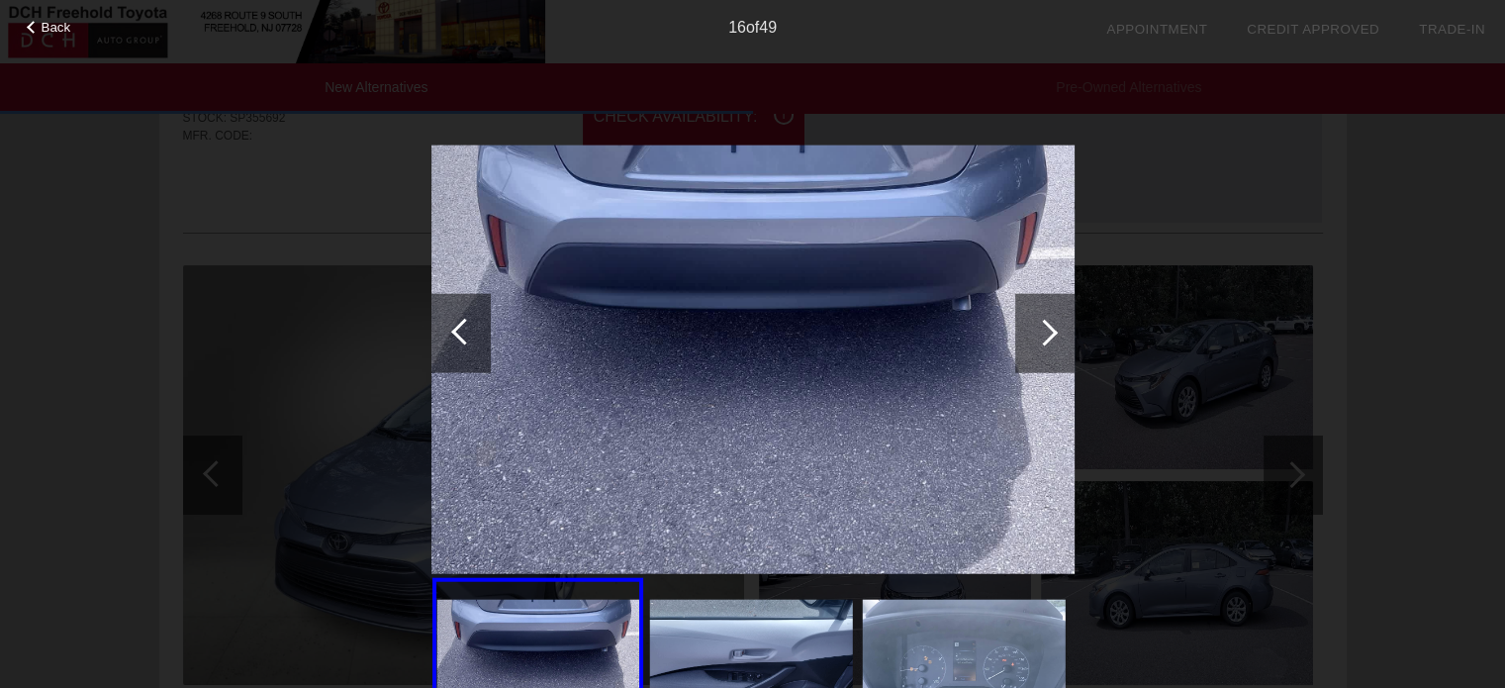
click at [1040, 347] on div at bounding box center [1044, 332] width 59 height 79
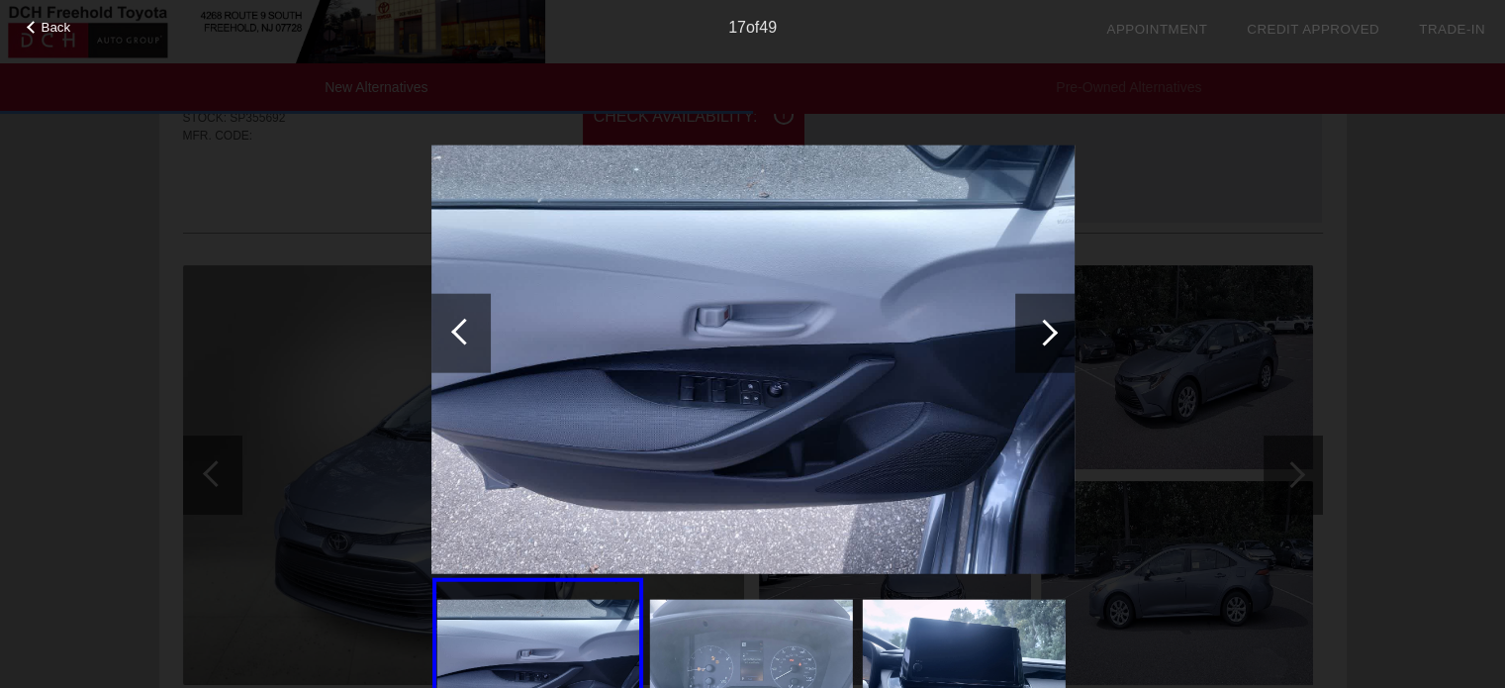
click at [1040, 347] on div at bounding box center [1044, 332] width 59 height 79
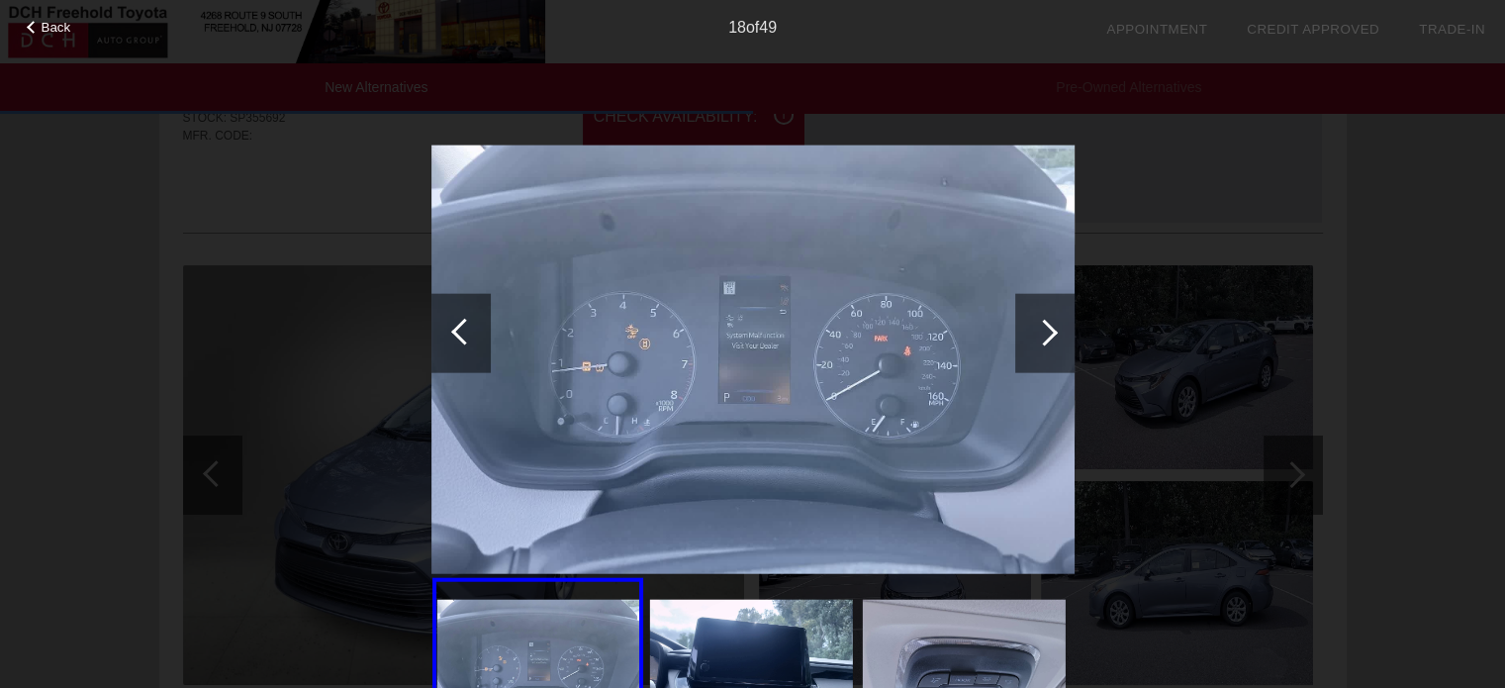
click at [1040, 347] on div at bounding box center [1044, 332] width 59 height 79
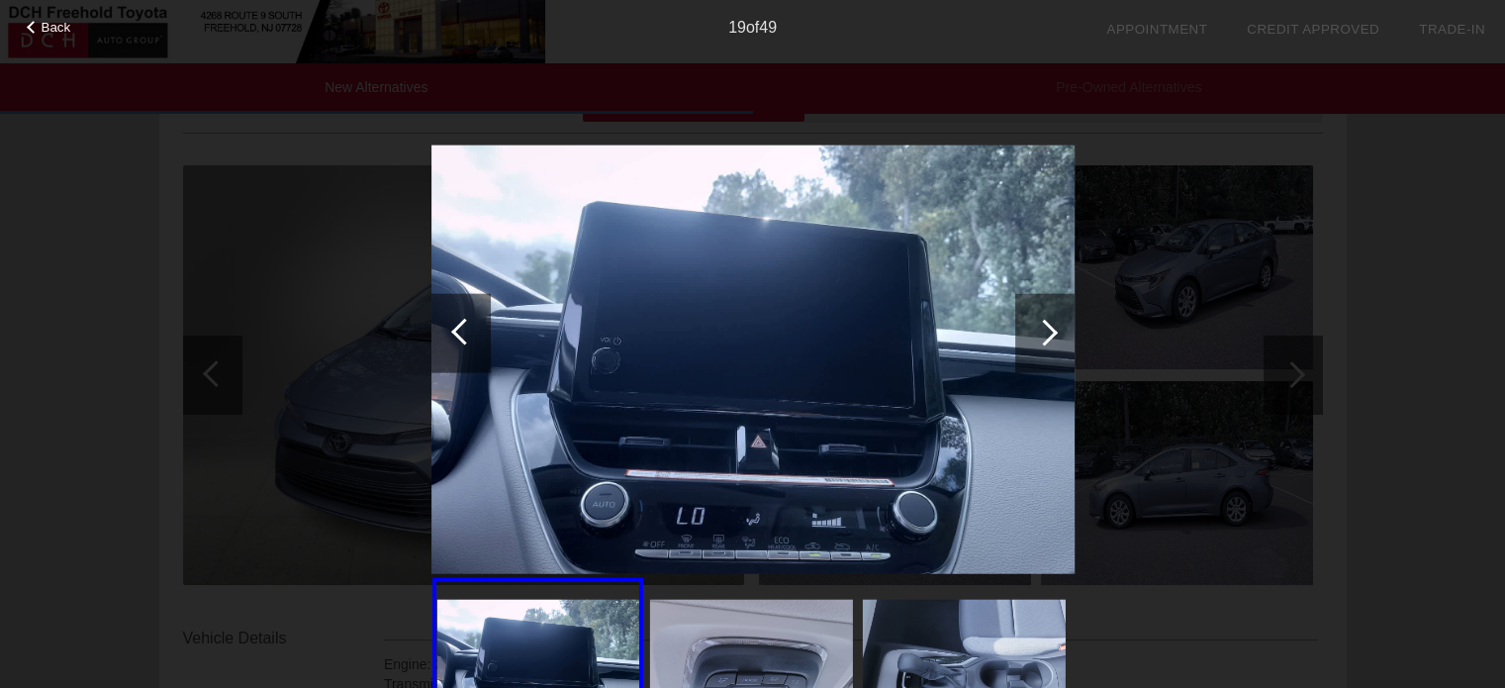
scroll to position [297, 0]
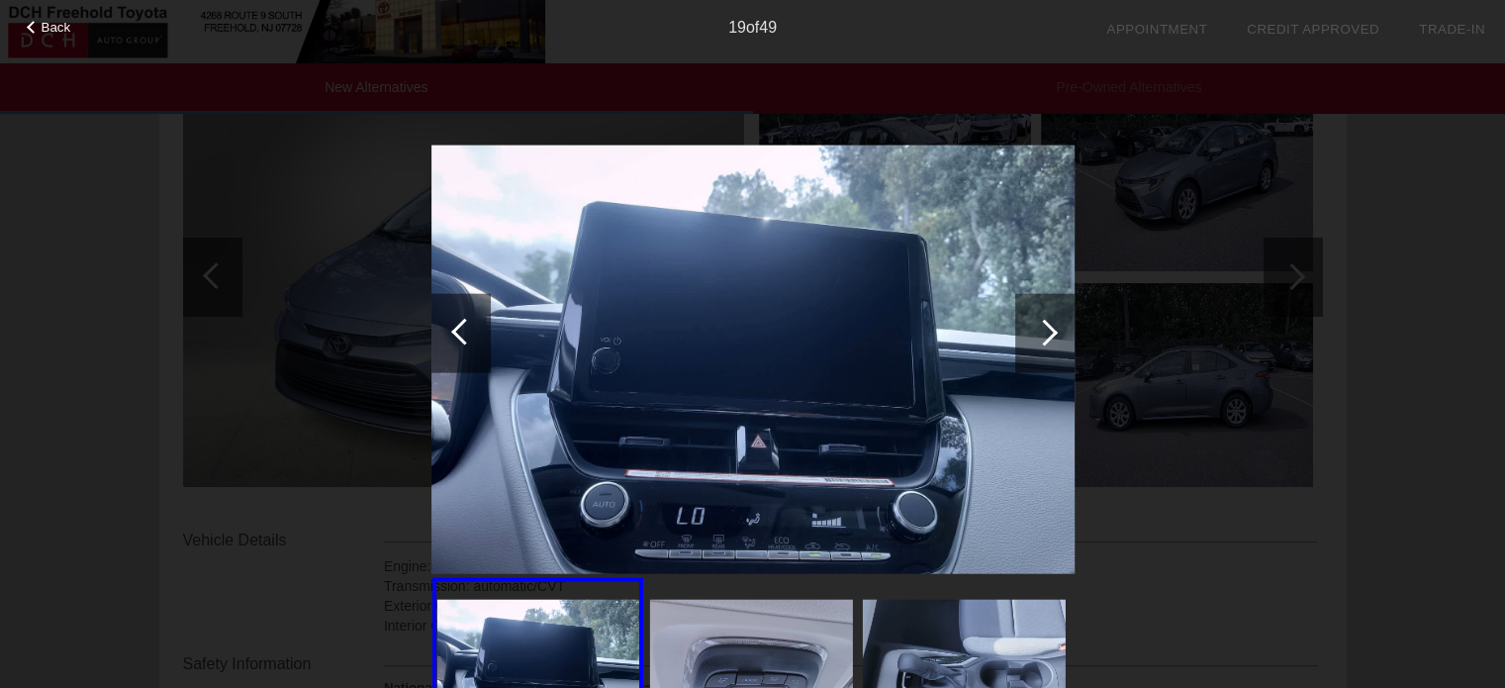
click at [1051, 335] on div at bounding box center [1044, 332] width 27 height 27
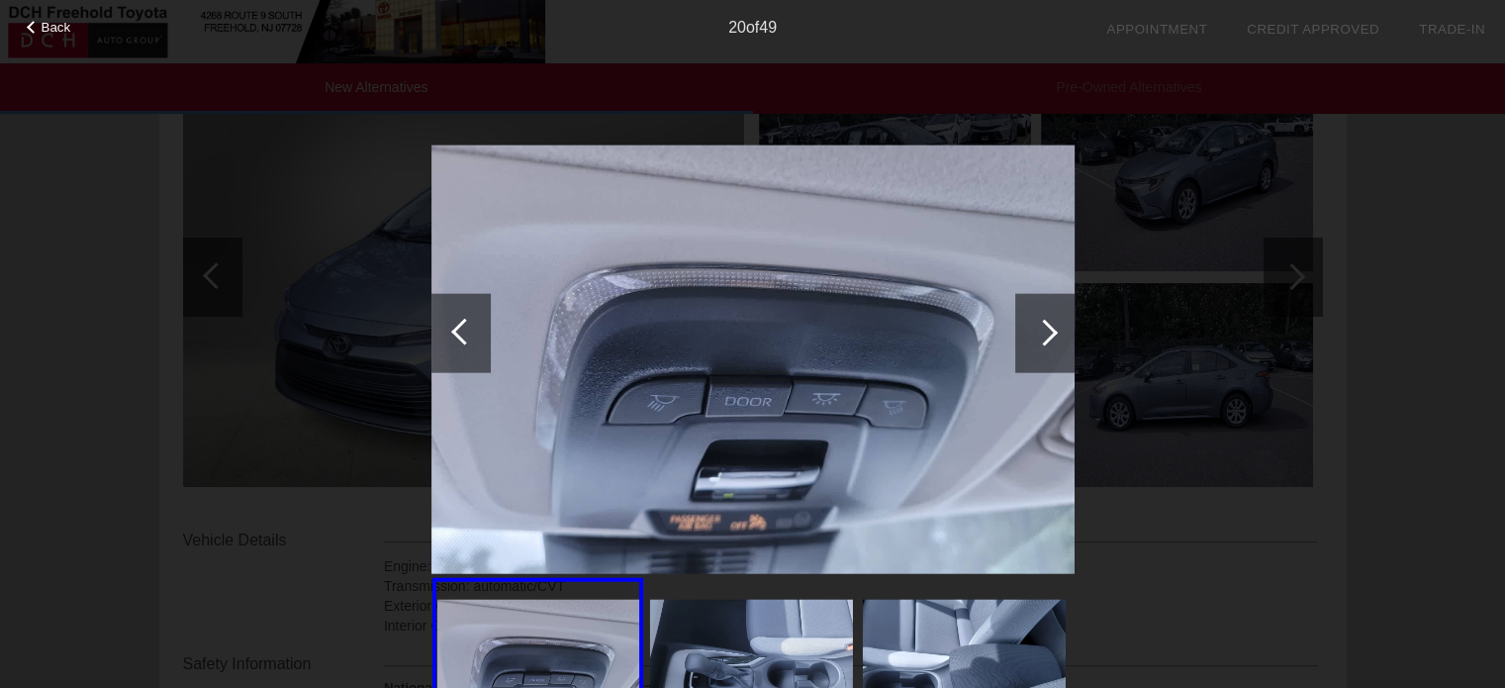
click at [1051, 335] on div at bounding box center [1044, 332] width 27 height 27
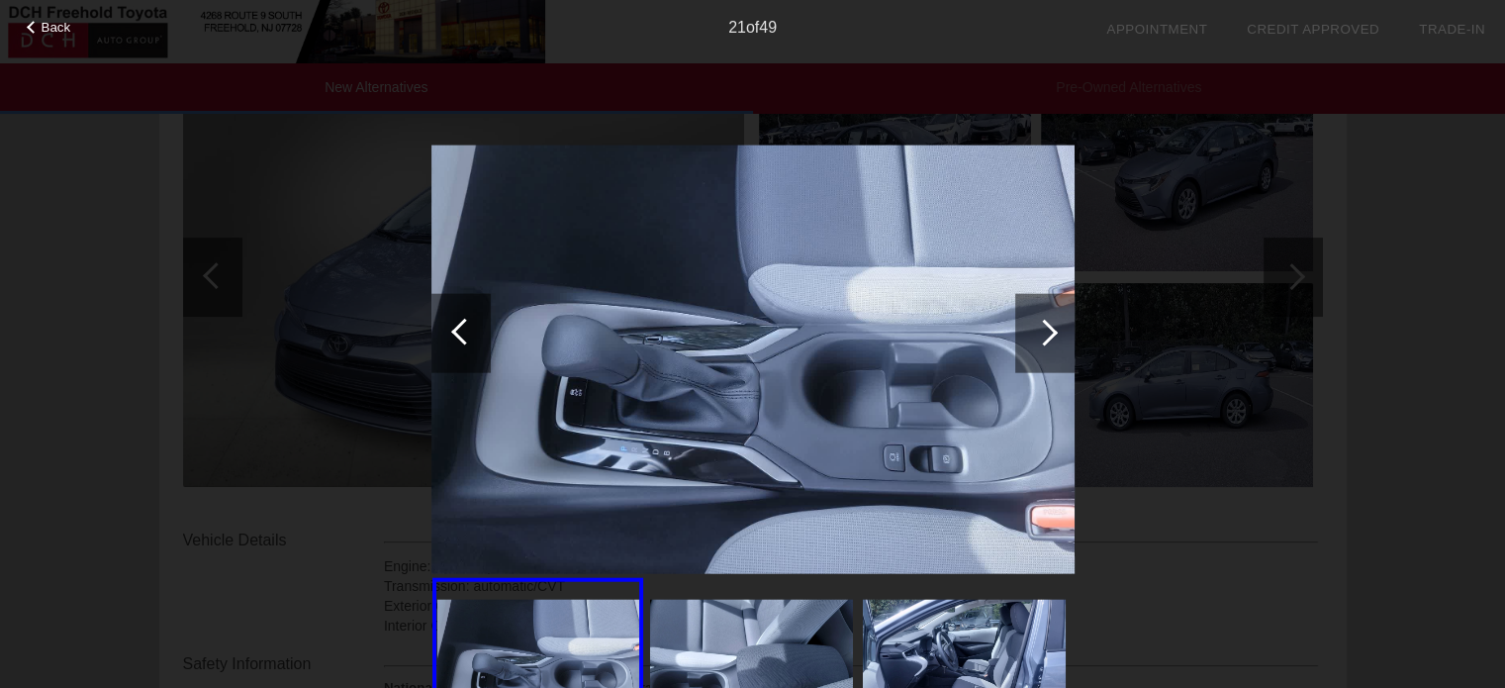
click at [1051, 335] on div at bounding box center [1044, 332] width 27 height 27
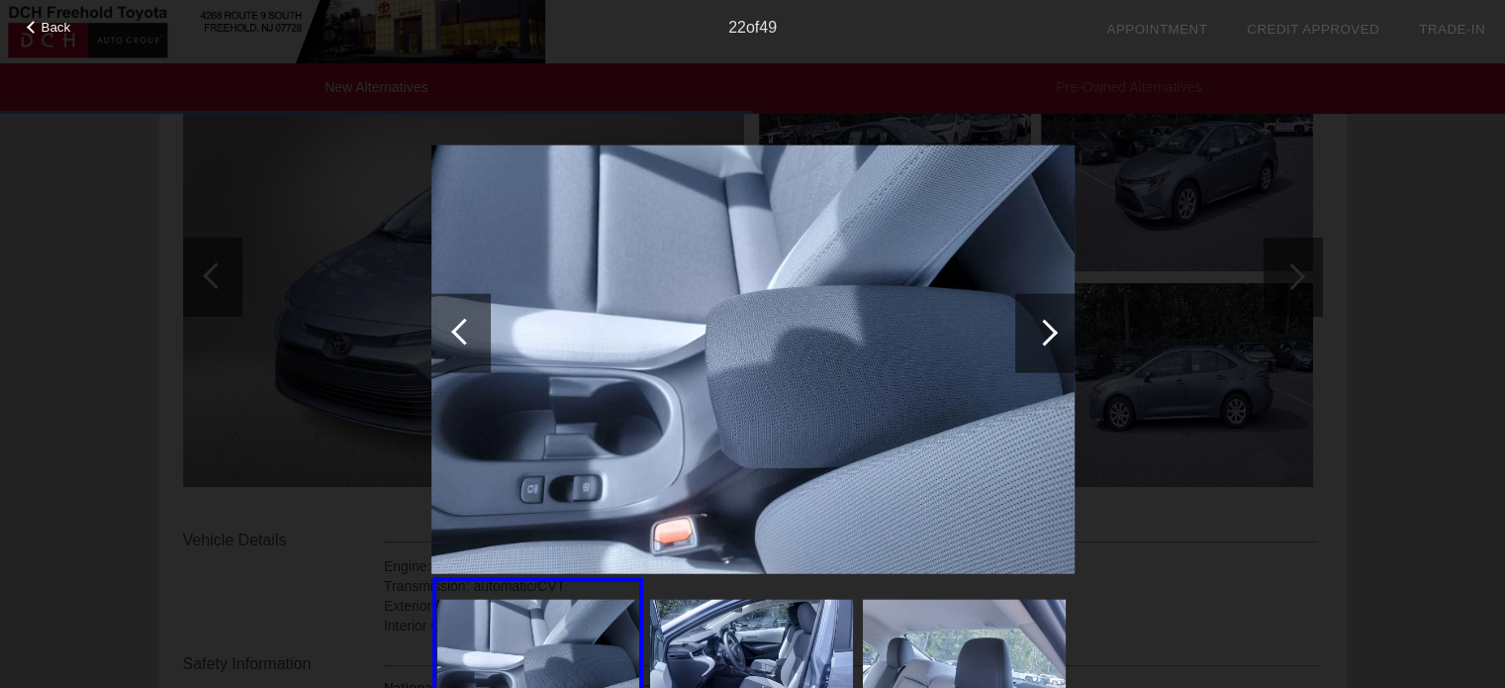
click at [1051, 335] on div at bounding box center [1044, 332] width 27 height 27
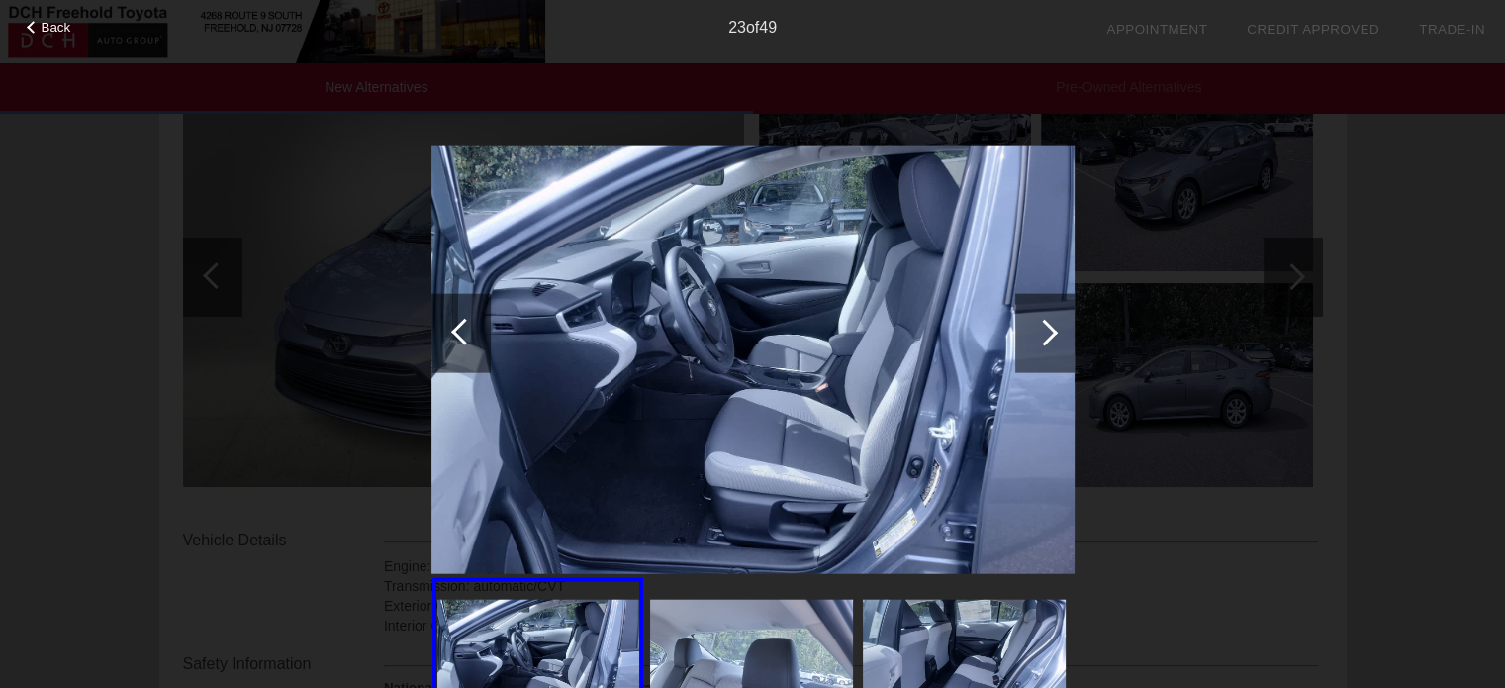
click at [1051, 335] on div at bounding box center [1044, 332] width 27 height 27
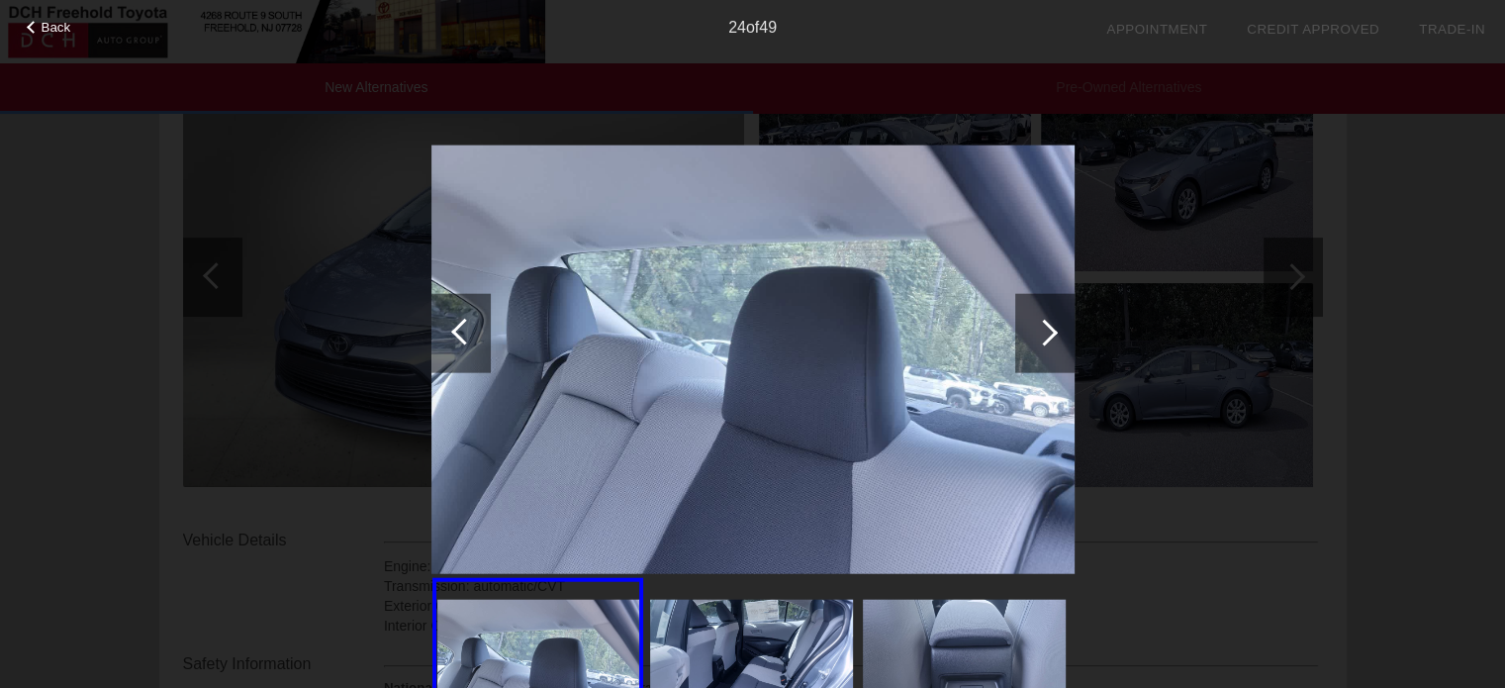
click at [1051, 335] on div at bounding box center [1044, 332] width 27 height 27
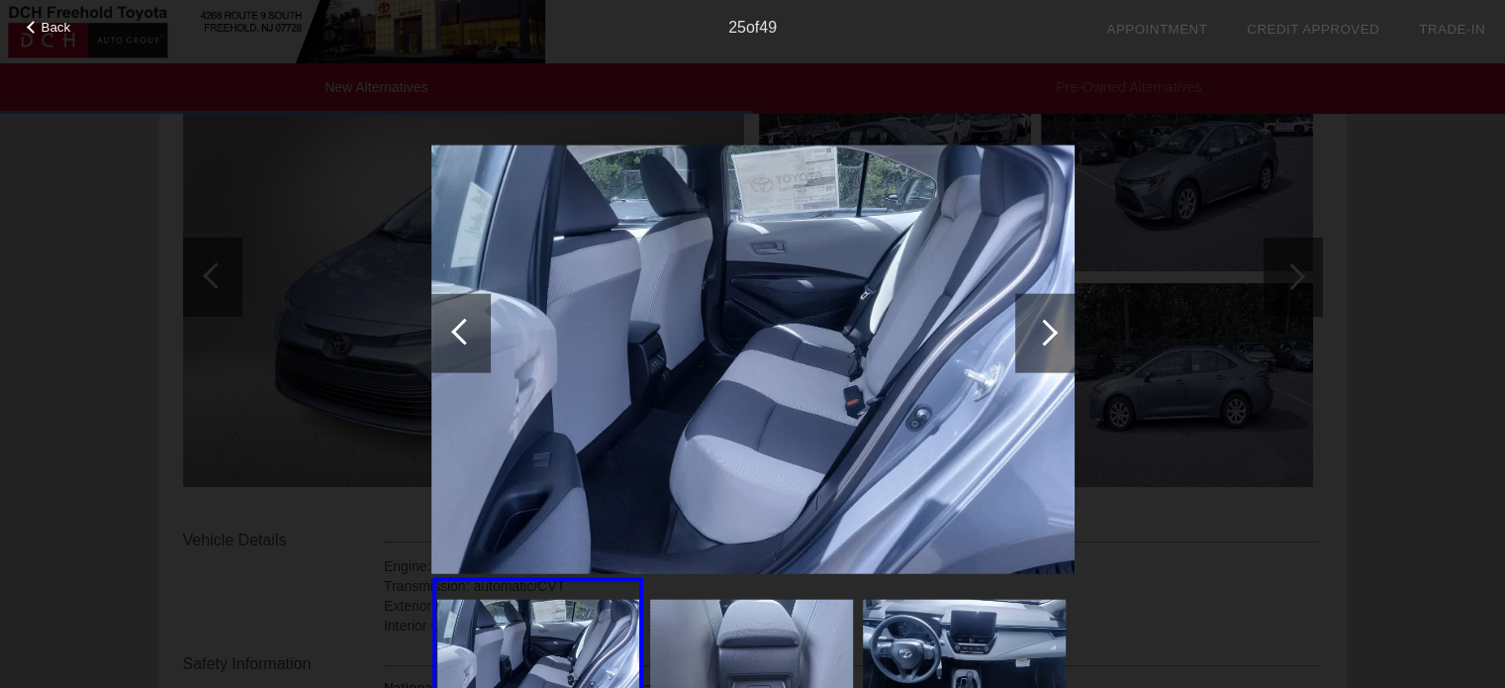
click at [1051, 335] on div at bounding box center [1044, 332] width 27 height 27
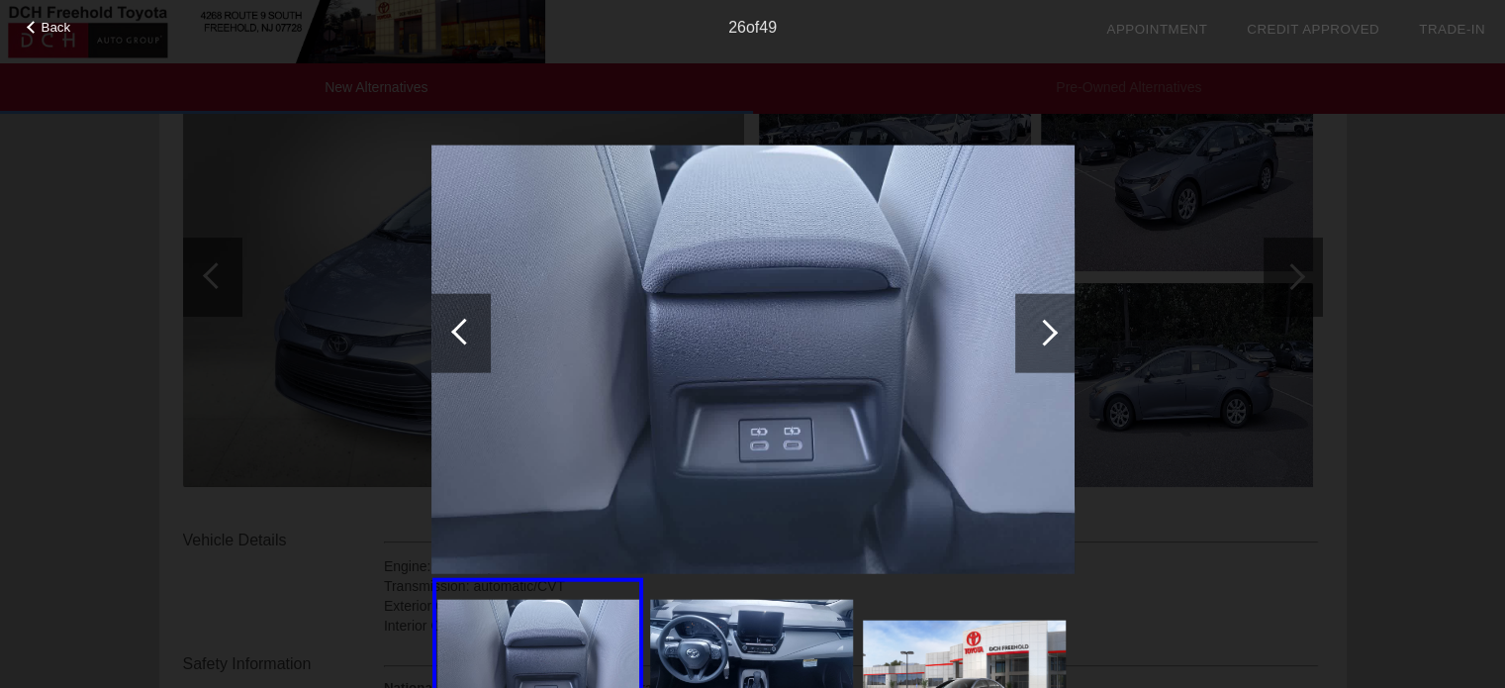
click at [1051, 335] on div at bounding box center [1044, 332] width 27 height 27
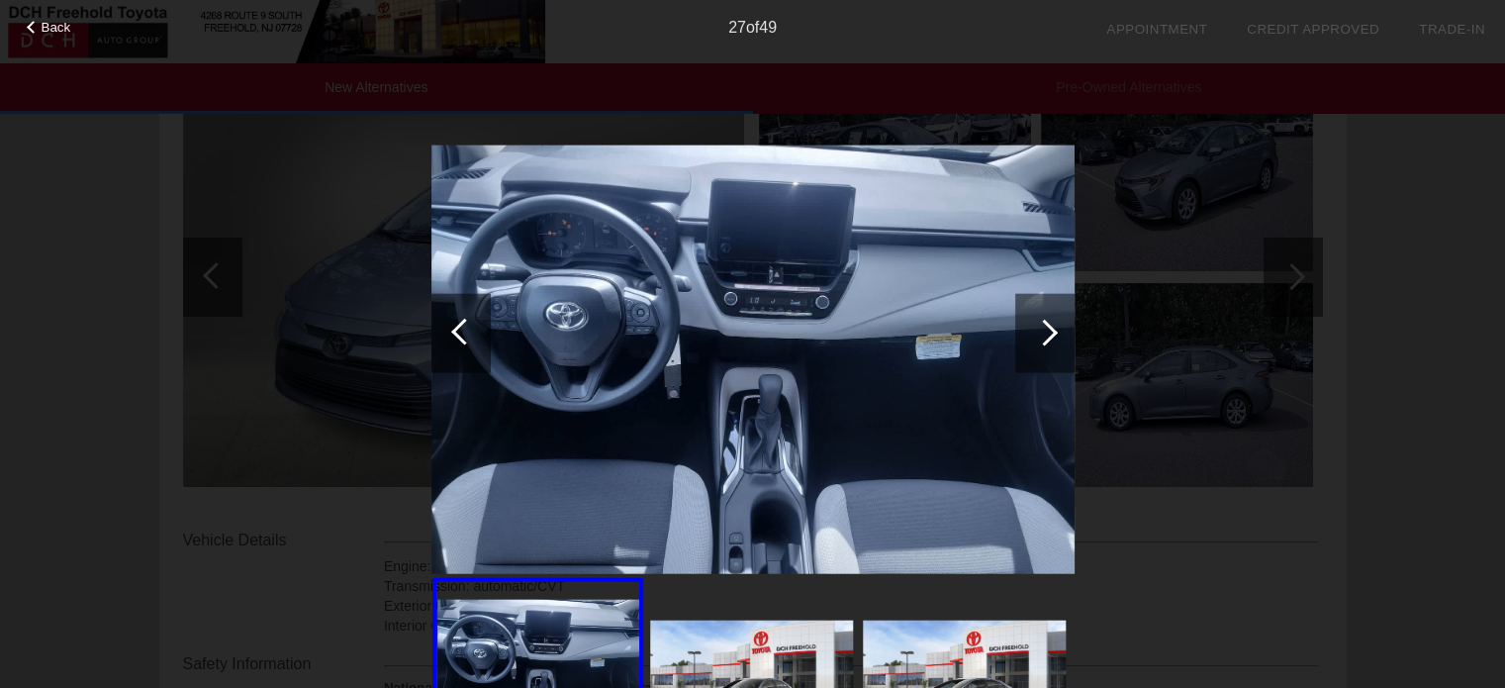
click at [1051, 335] on div at bounding box center [1044, 332] width 27 height 27
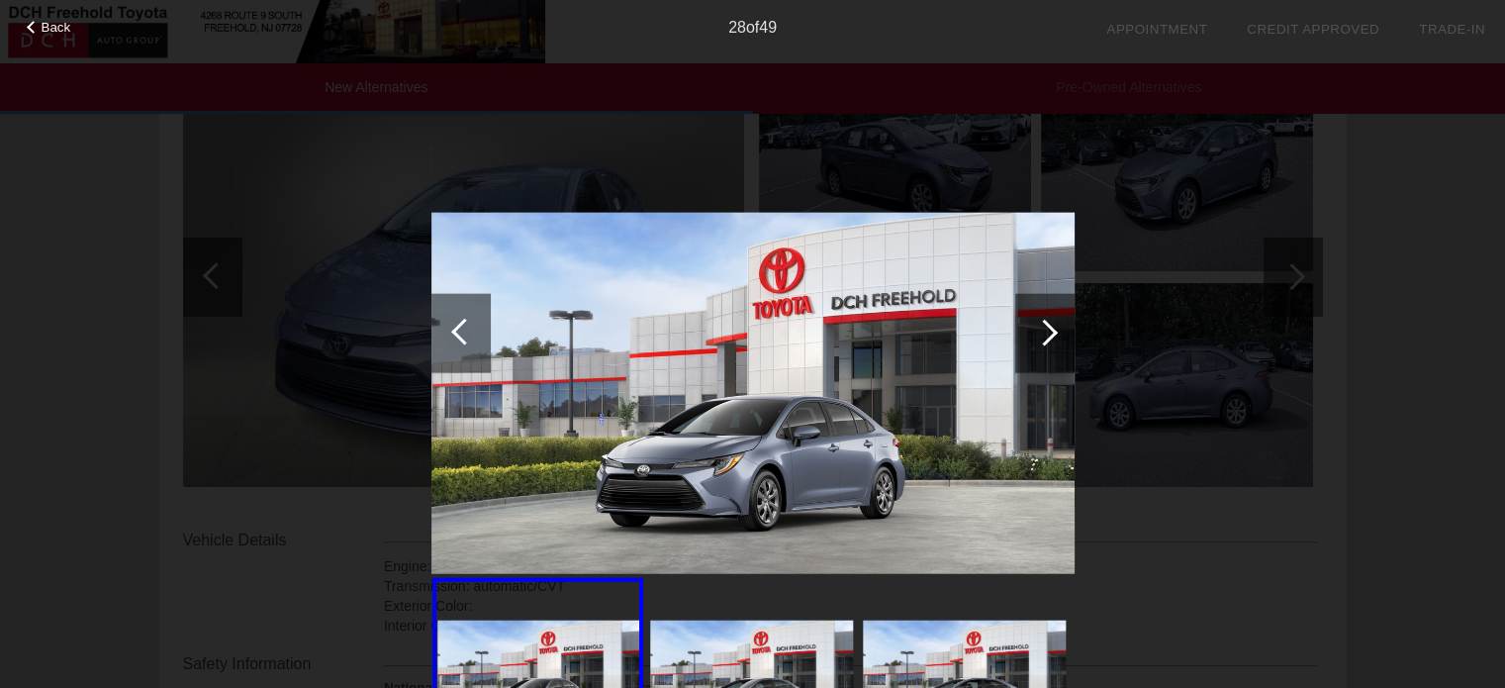
click at [1051, 335] on div at bounding box center [1044, 332] width 27 height 27
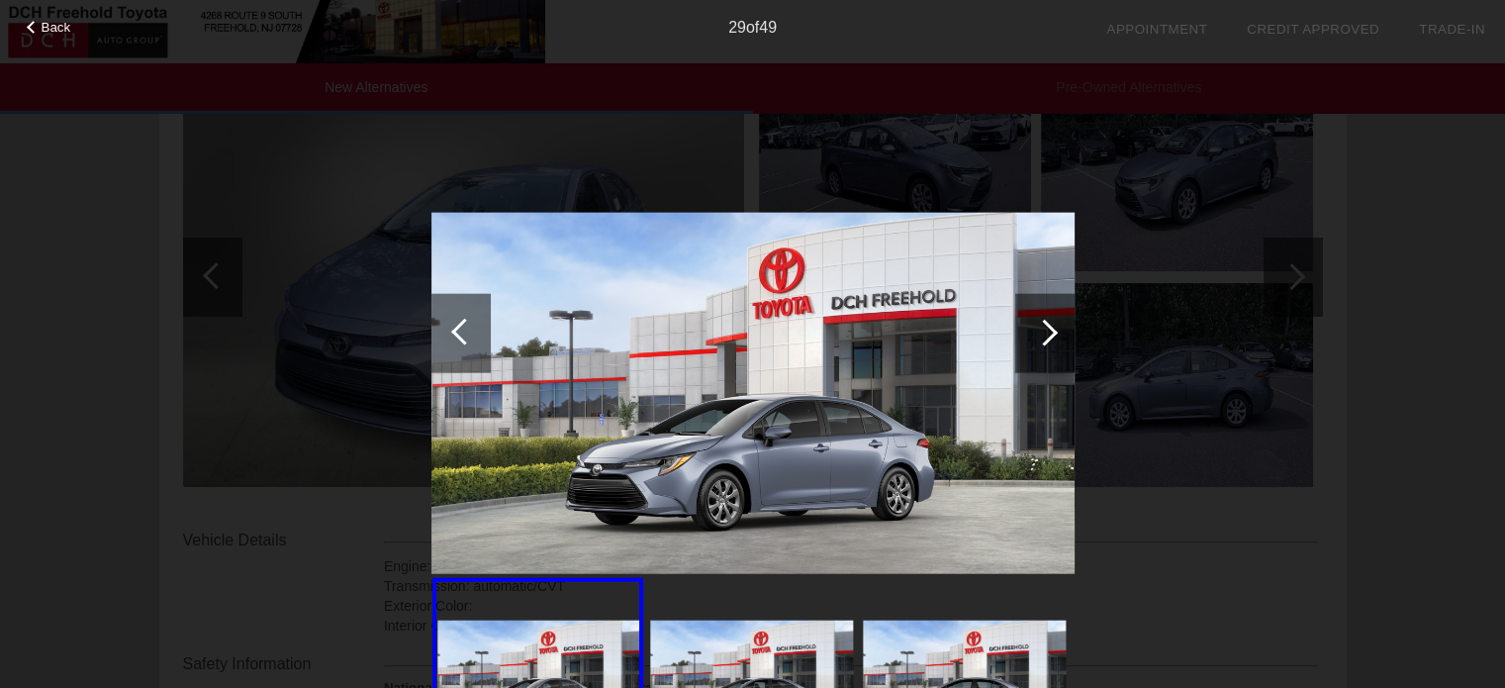
click at [1051, 335] on div at bounding box center [1044, 332] width 27 height 27
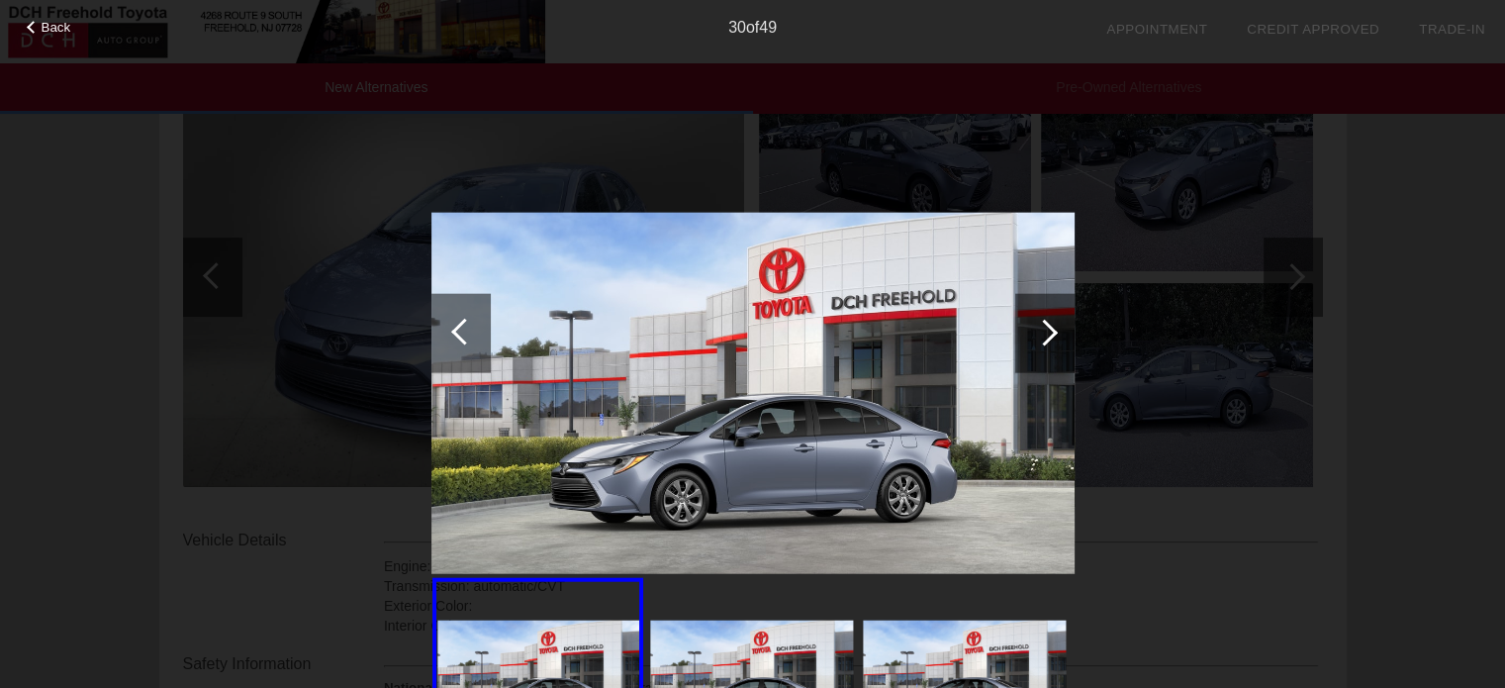
click at [1051, 335] on div at bounding box center [1044, 332] width 27 height 27
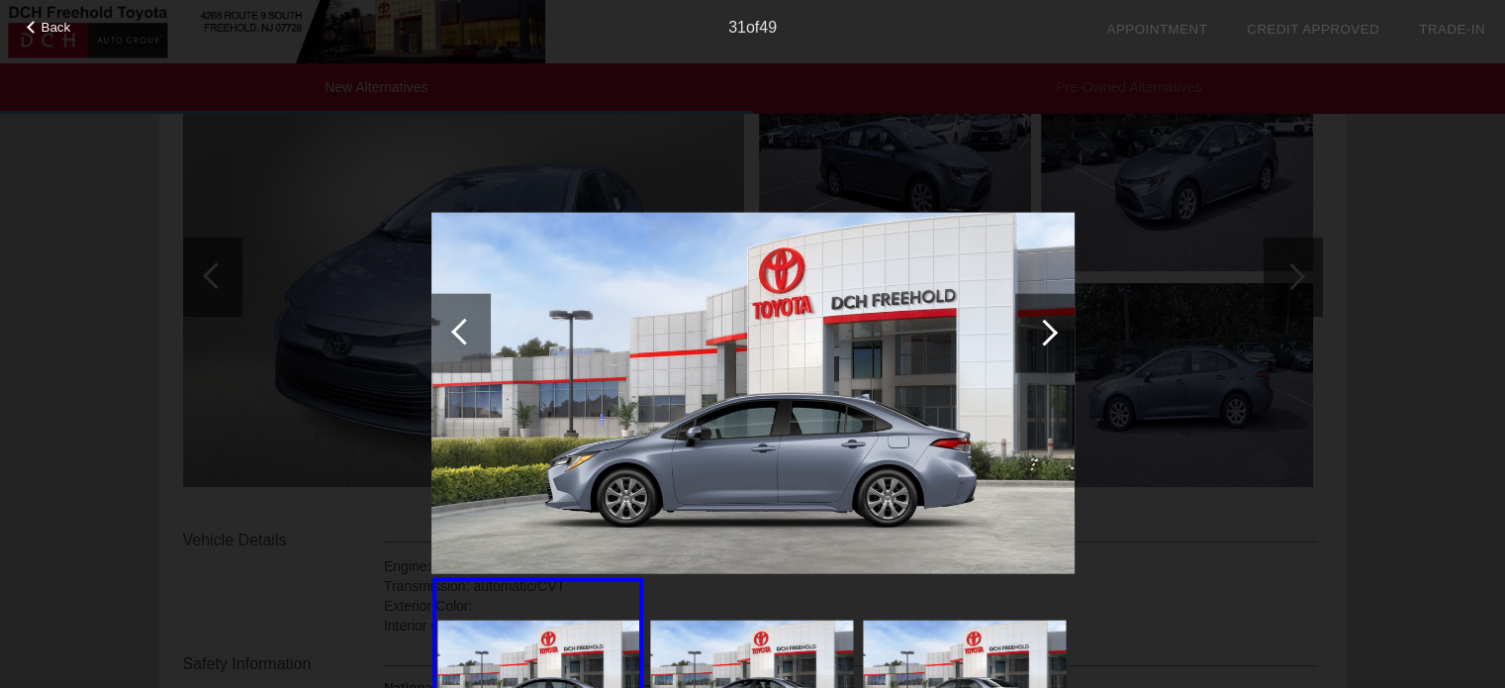
click at [1051, 335] on div at bounding box center [1044, 332] width 27 height 27
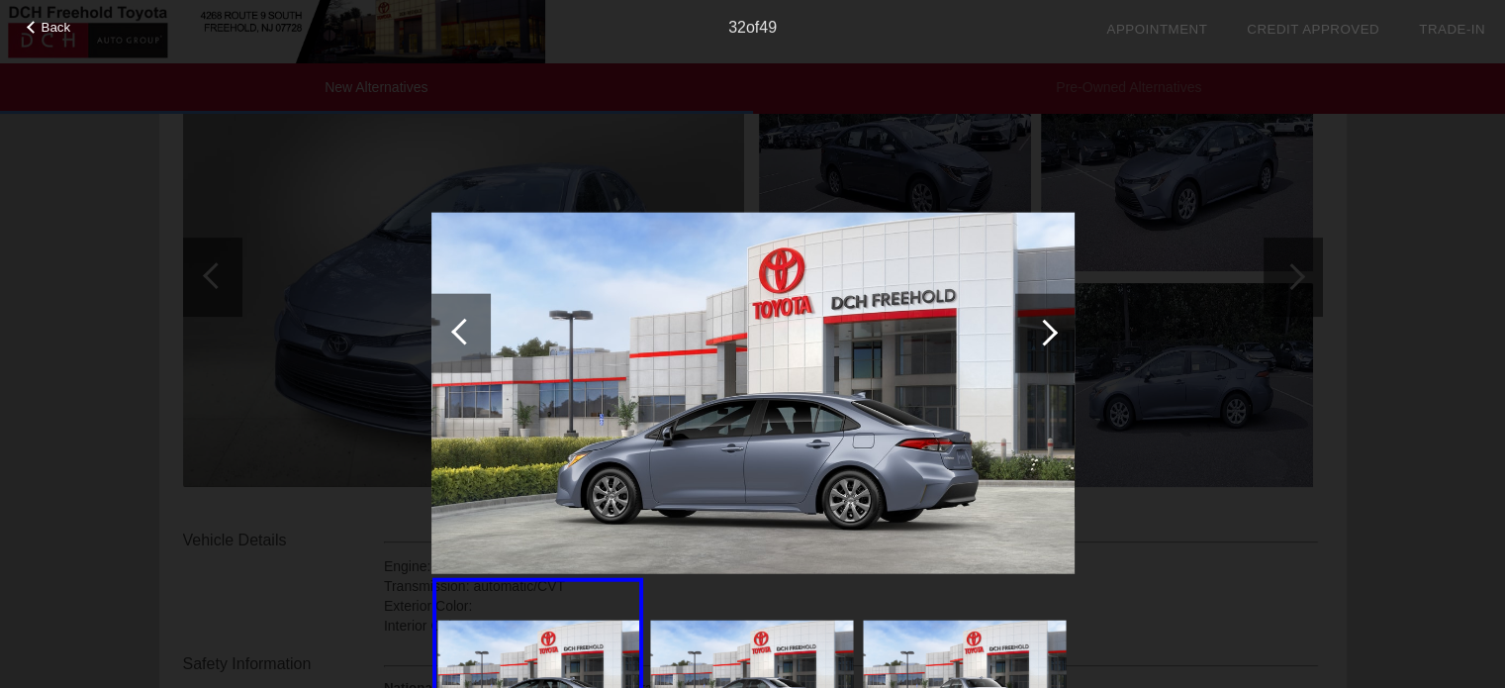
click at [1051, 335] on div at bounding box center [1044, 332] width 27 height 27
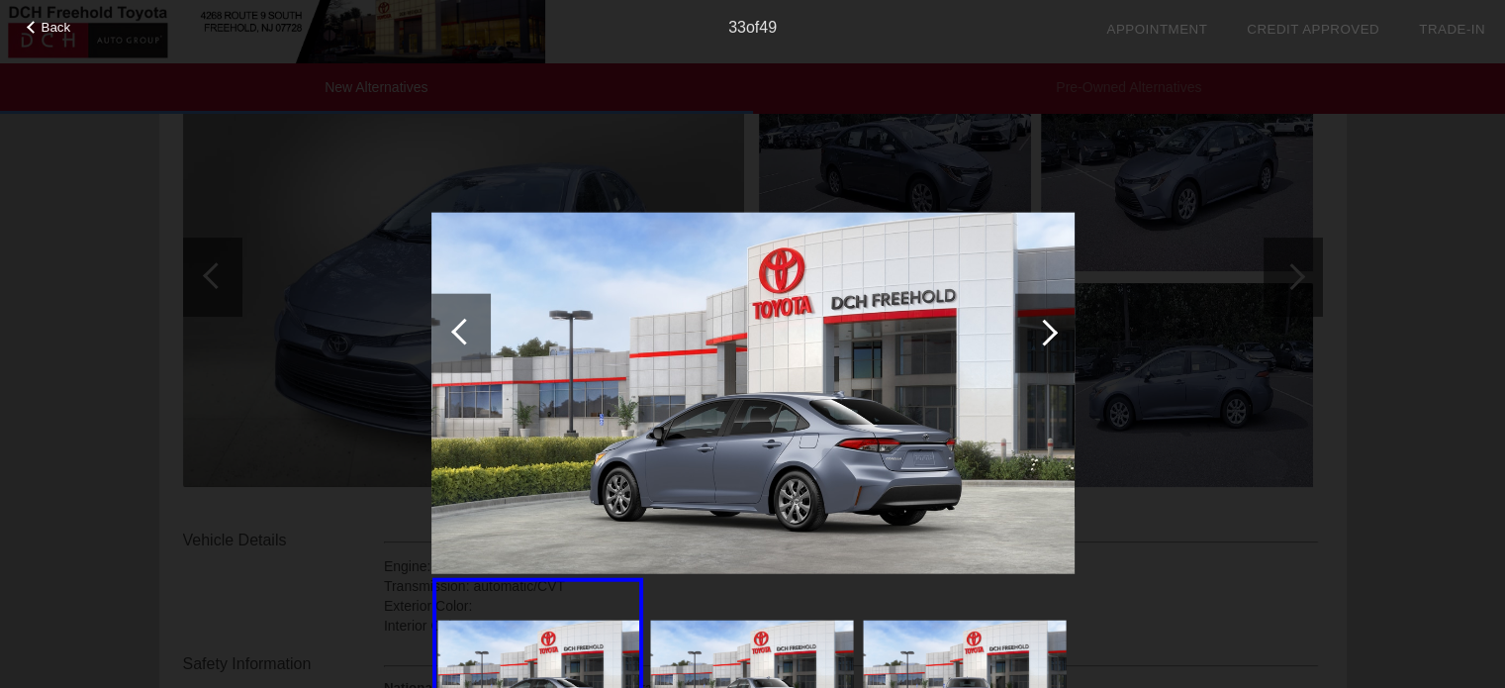
click at [1051, 335] on div at bounding box center [1044, 332] width 27 height 27
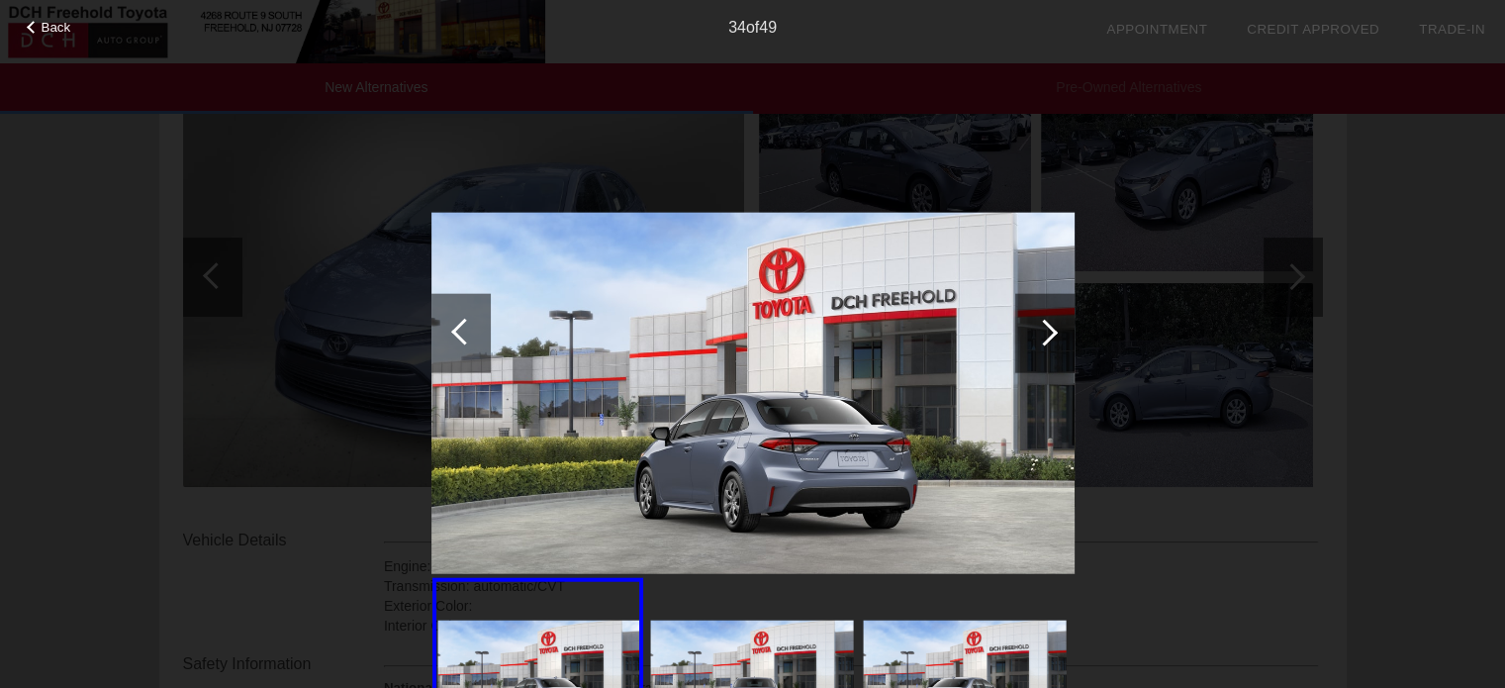
click at [1053, 336] on div at bounding box center [1044, 332] width 59 height 79
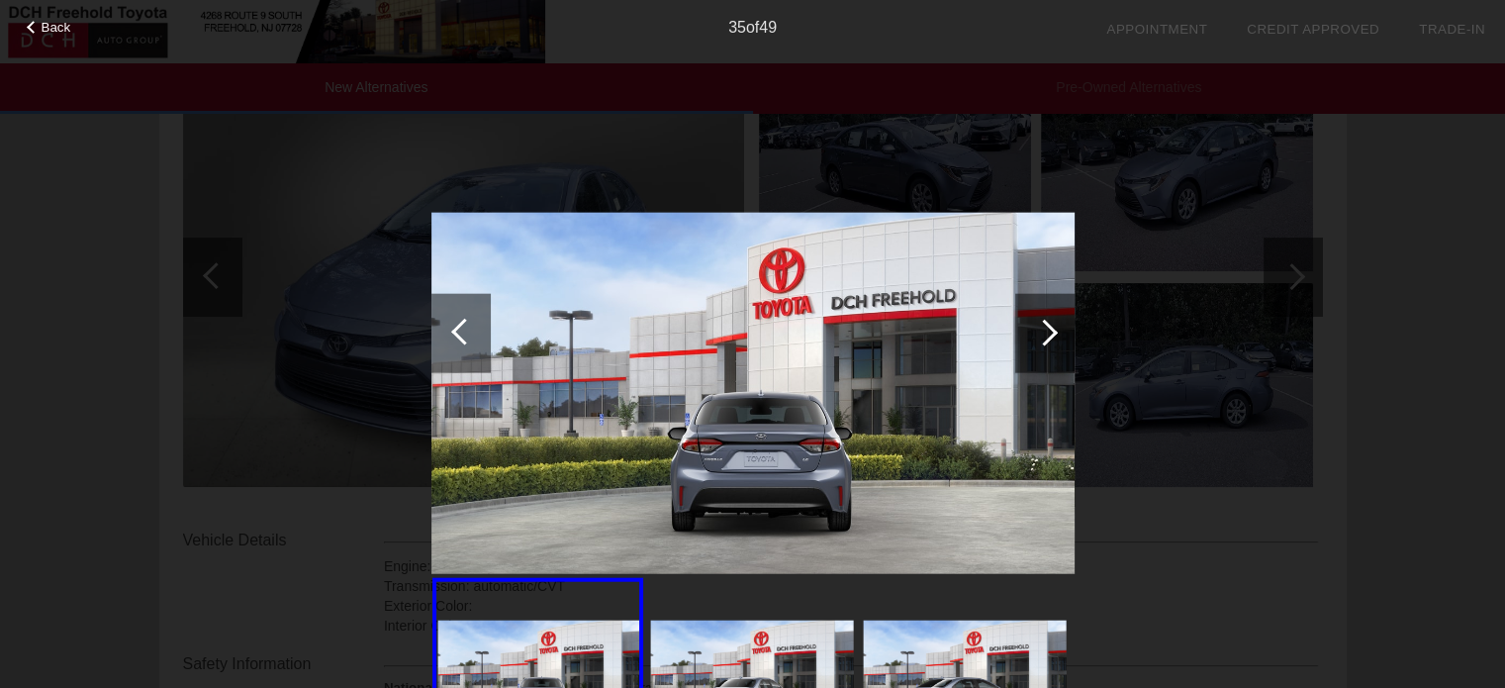
click at [1053, 336] on div at bounding box center [1044, 332] width 59 height 79
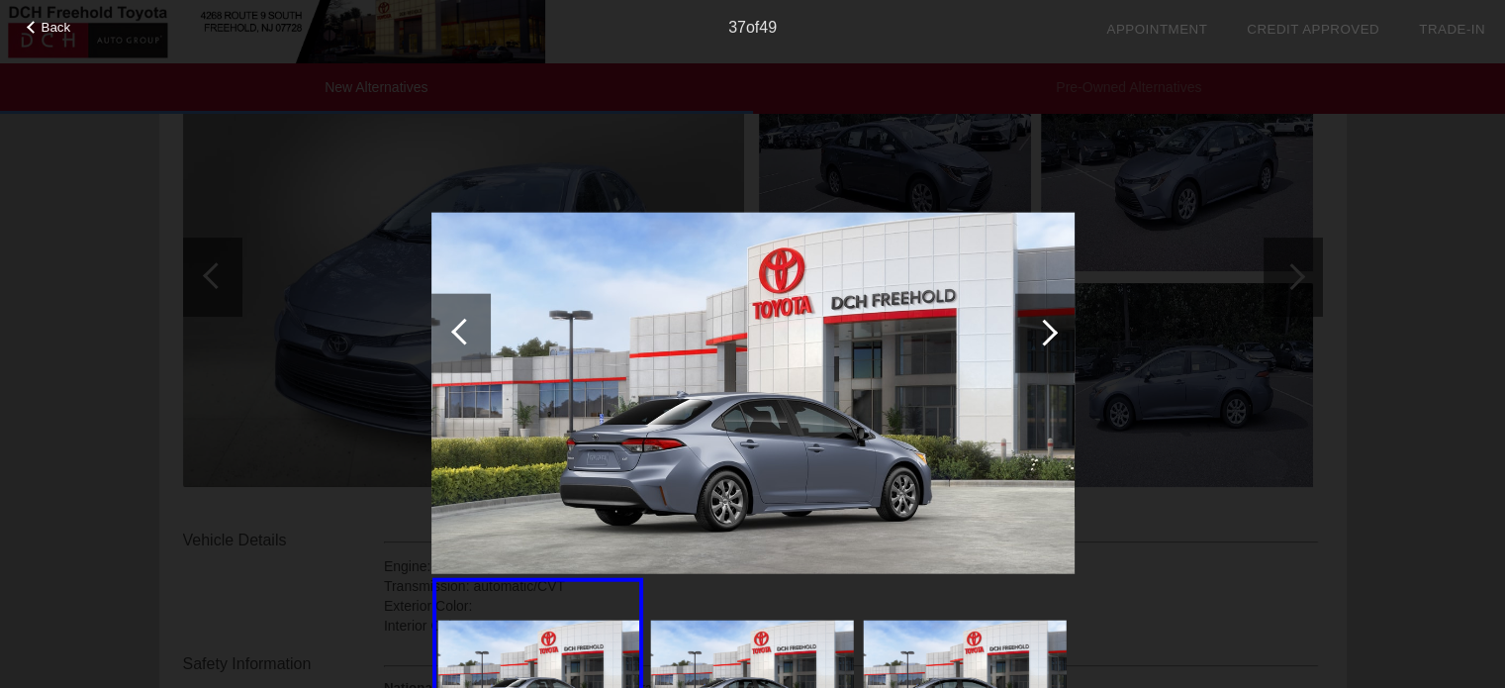
click at [1053, 336] on div at bounding box center [1044, 332] width 59 height 79
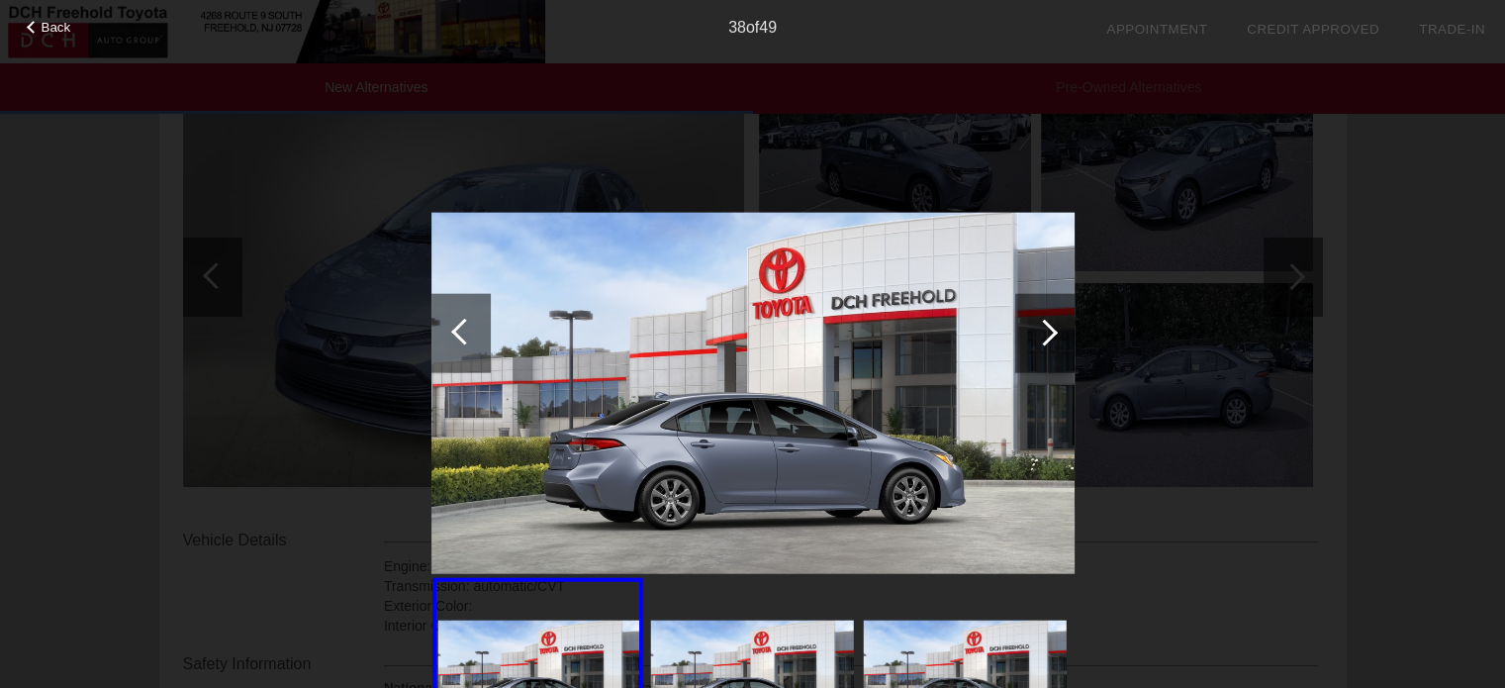
click at [1053, 336] on div at bounding box center [1044, 332] width 59 height 79
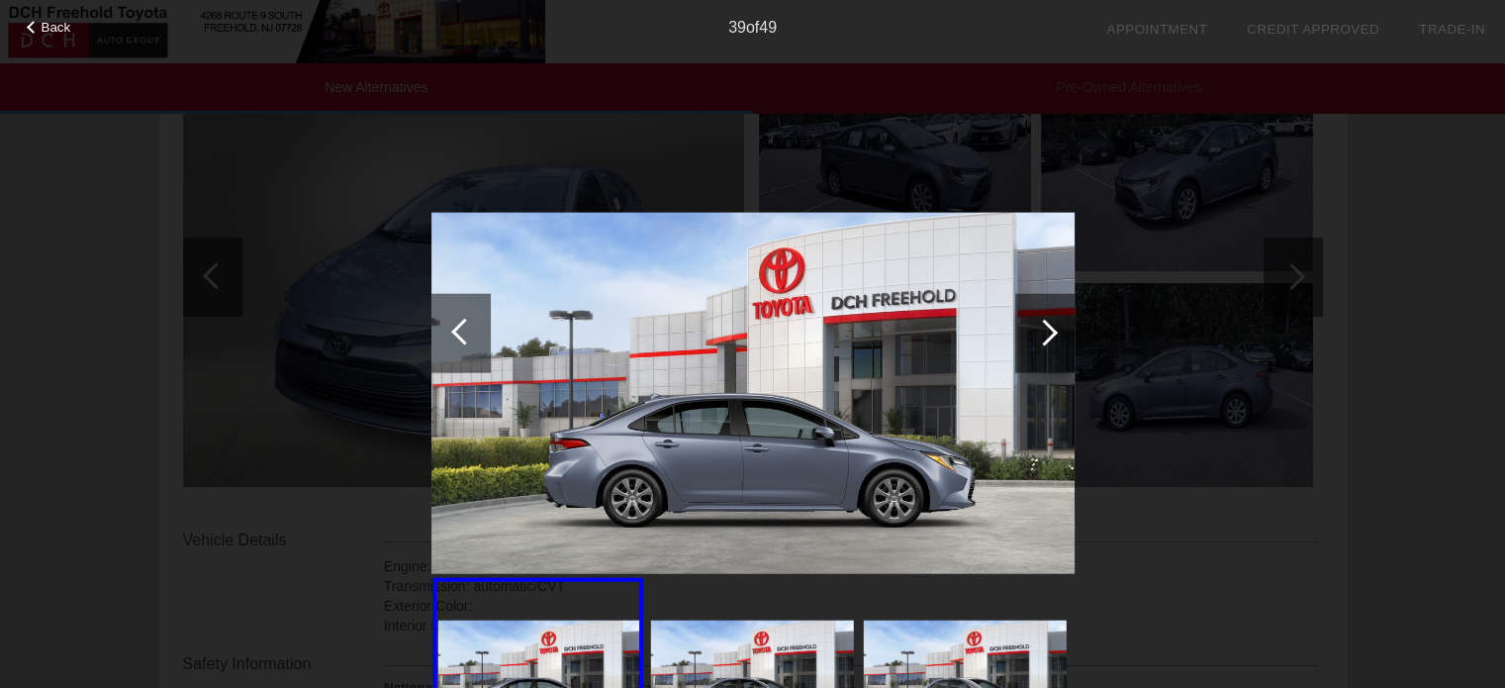
click at [1053, 336] on div at bounding box center [1044, 332] width 59 height 79
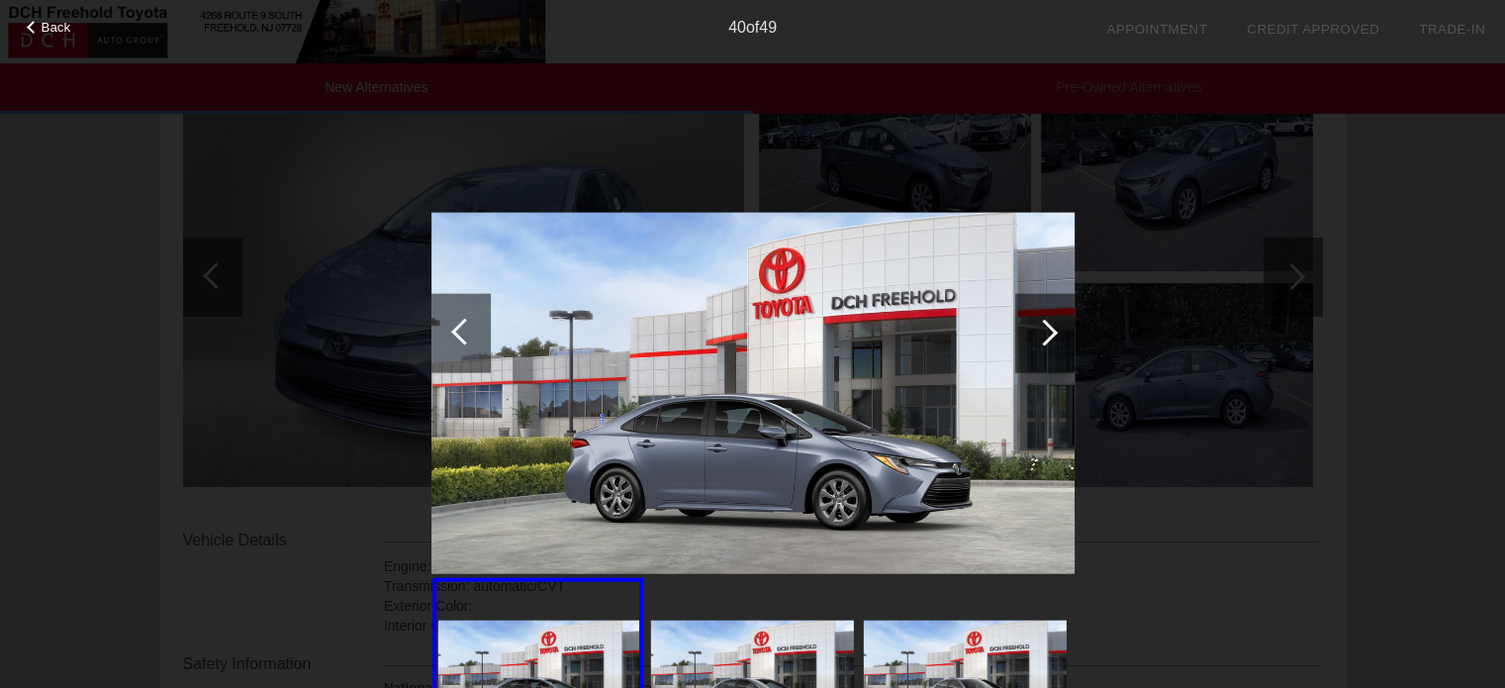
click at [1053, 336] on div at bounding box center [1044, 332] width 59 height 79
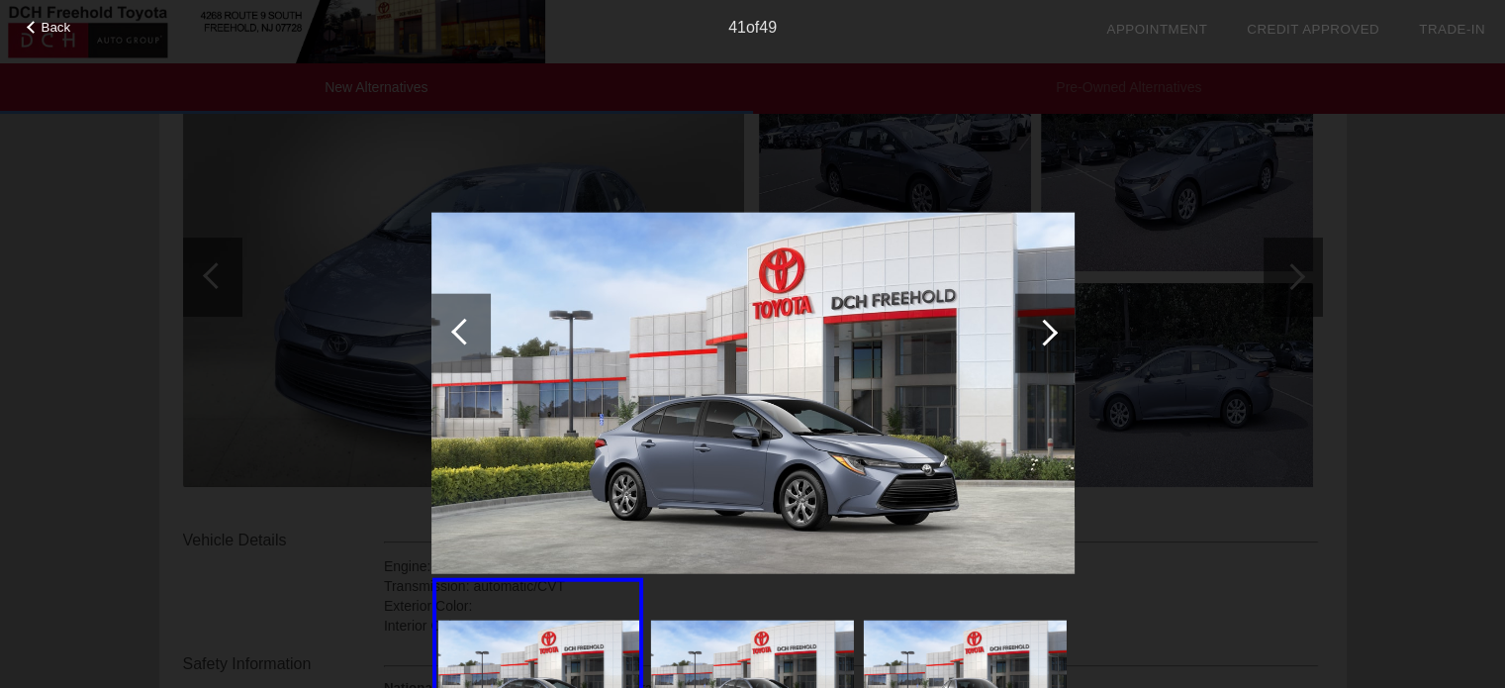
click at [1053, 336] on div at bounding box center [1044, 332] width 59 height 79
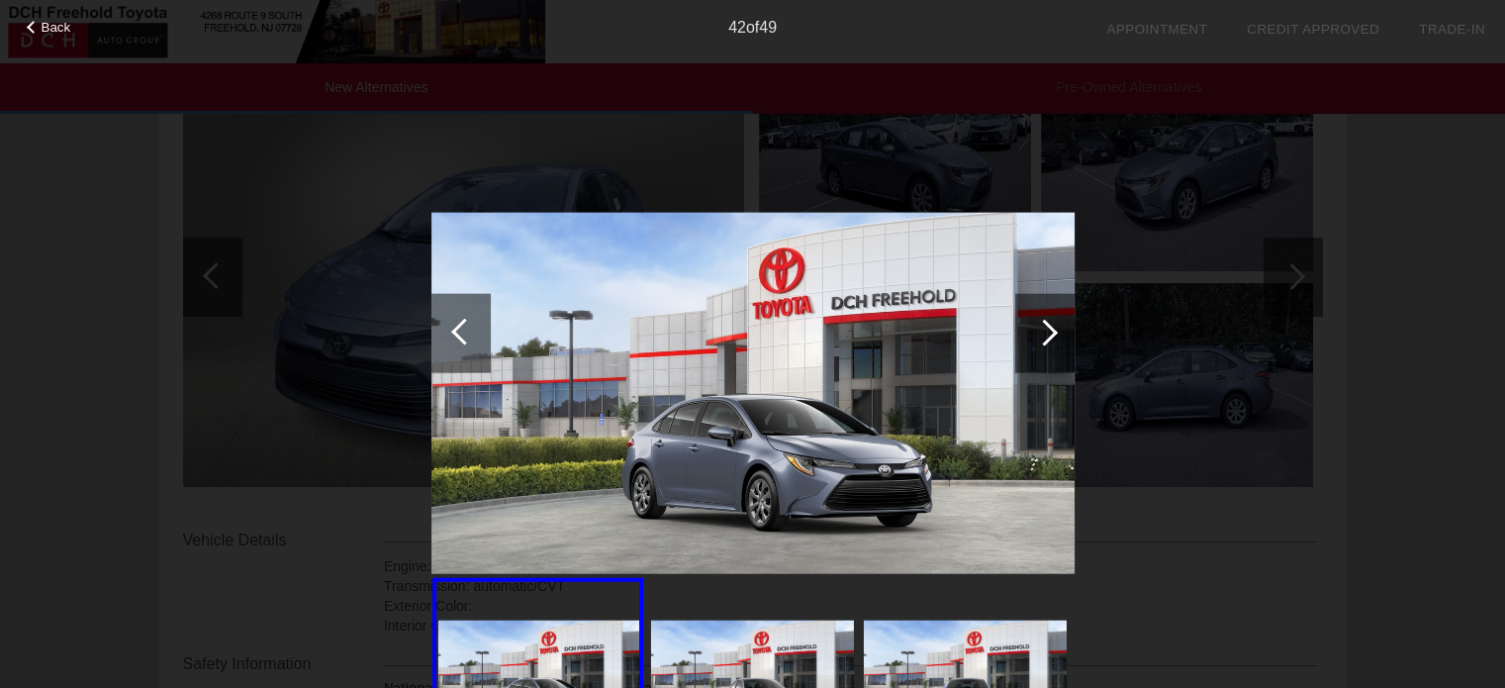
click at [1053, 336] on div at bounding box center [1044, 332] width 59 height 79
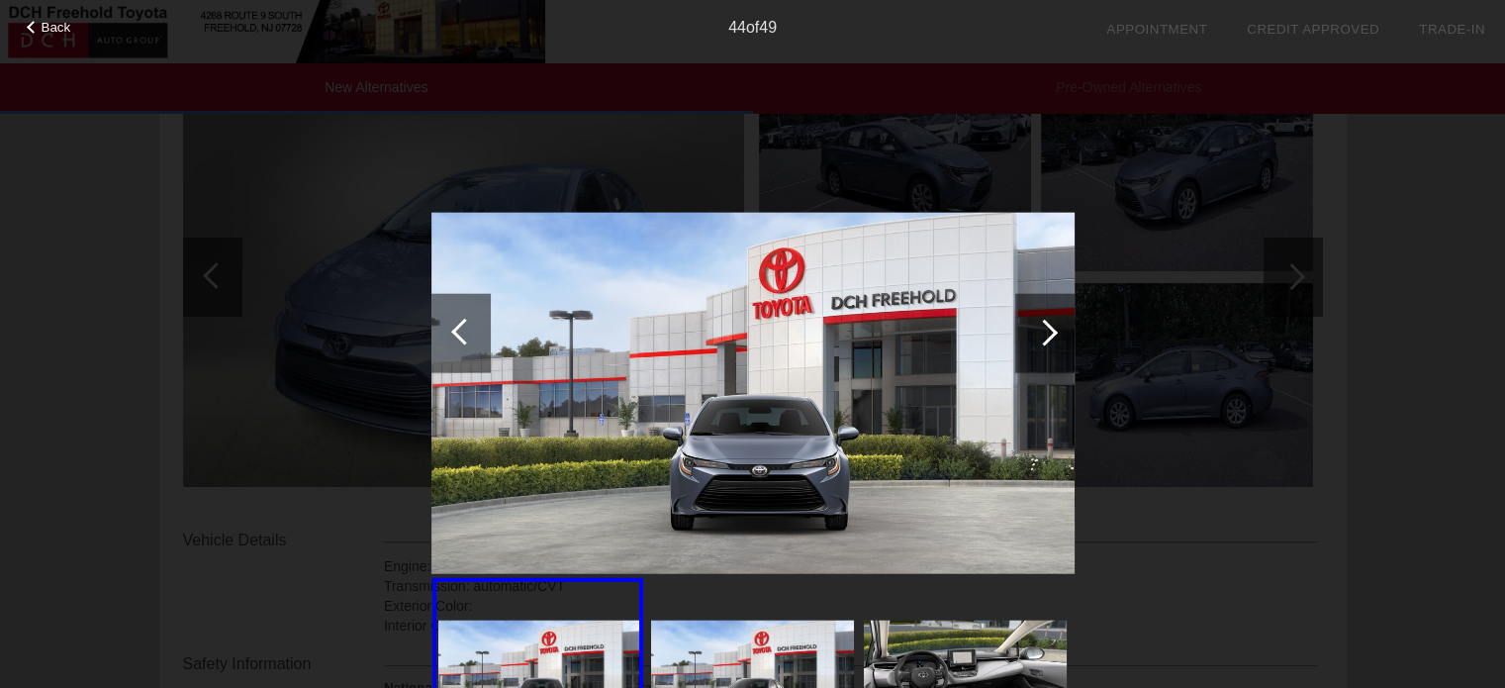
click at [1053, 336] on div at bounding box center [1044, 332] width 59 height 79
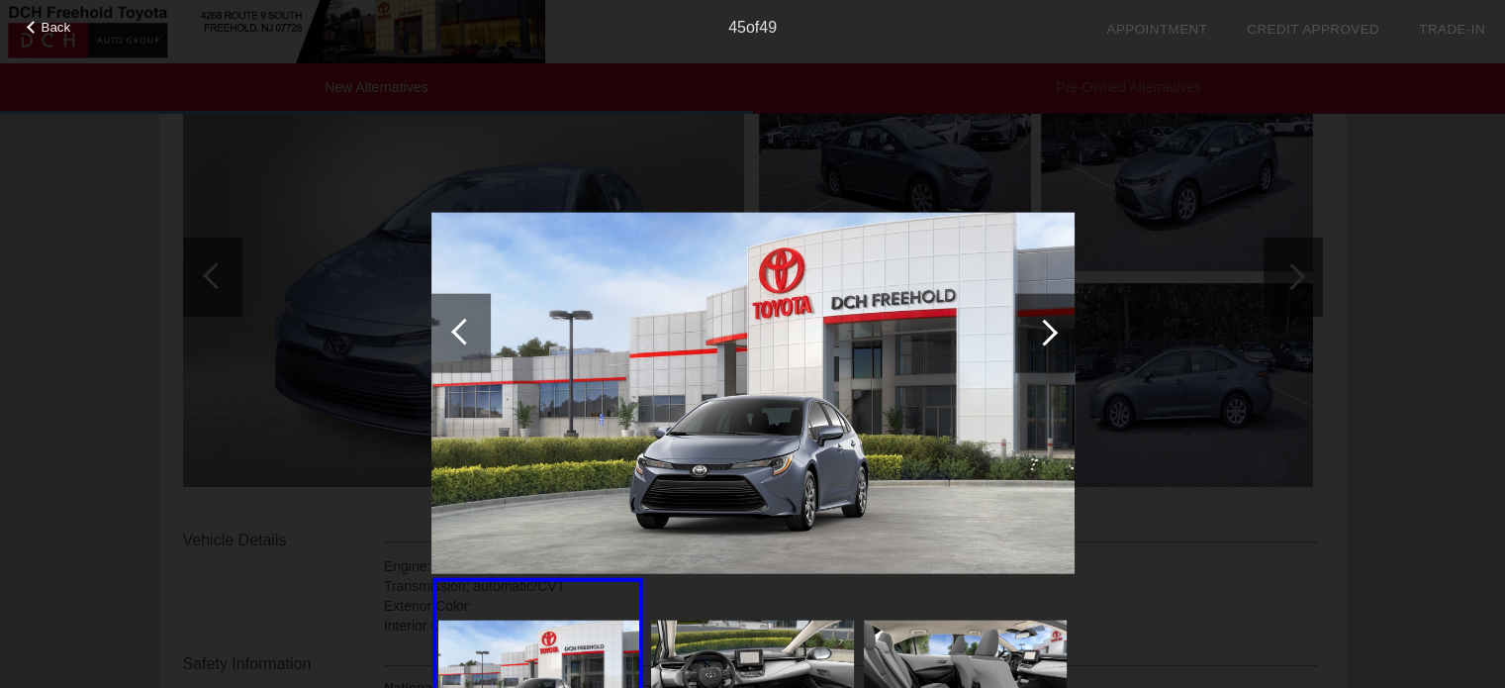
click at [1053, 336] on div at bounding box center [1044, 332] width 59 height 79
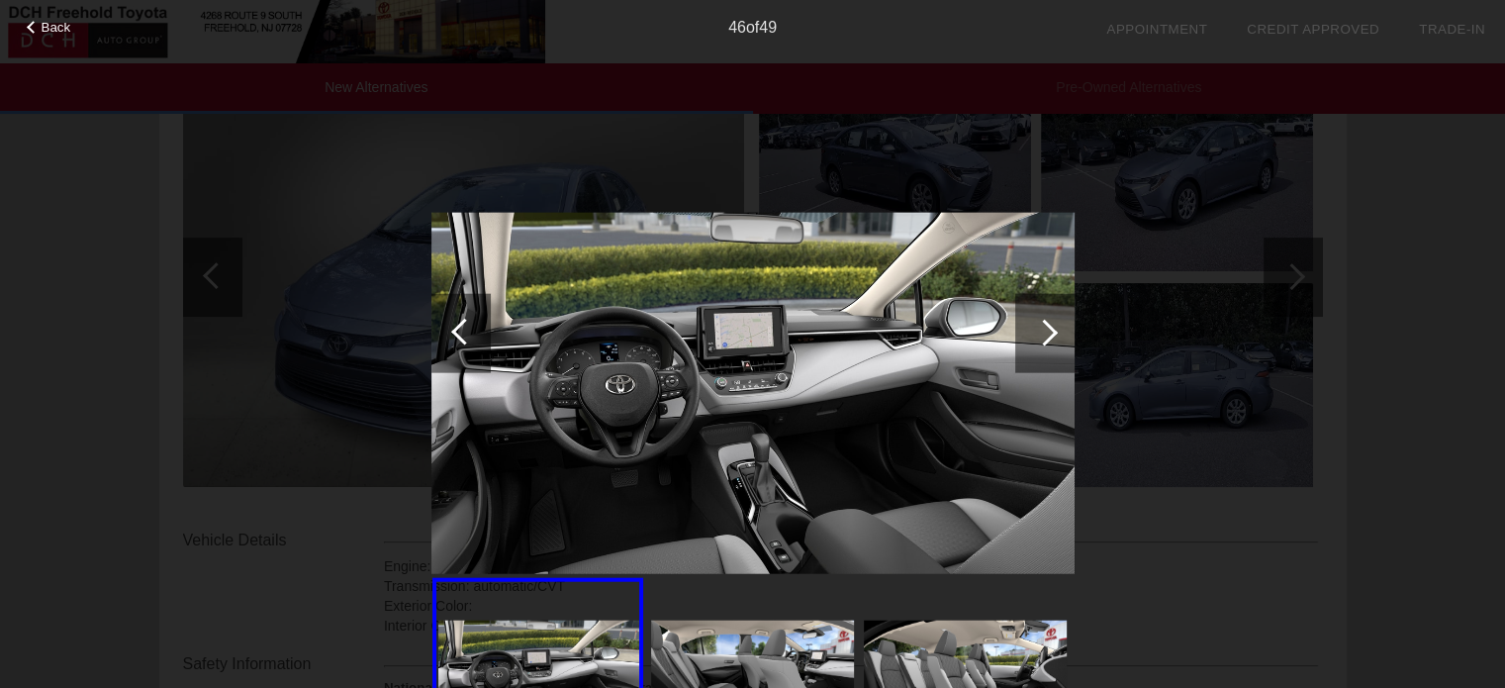
click at [1053, 336] on div at bounding box center [1044, 332] width 59 height 79
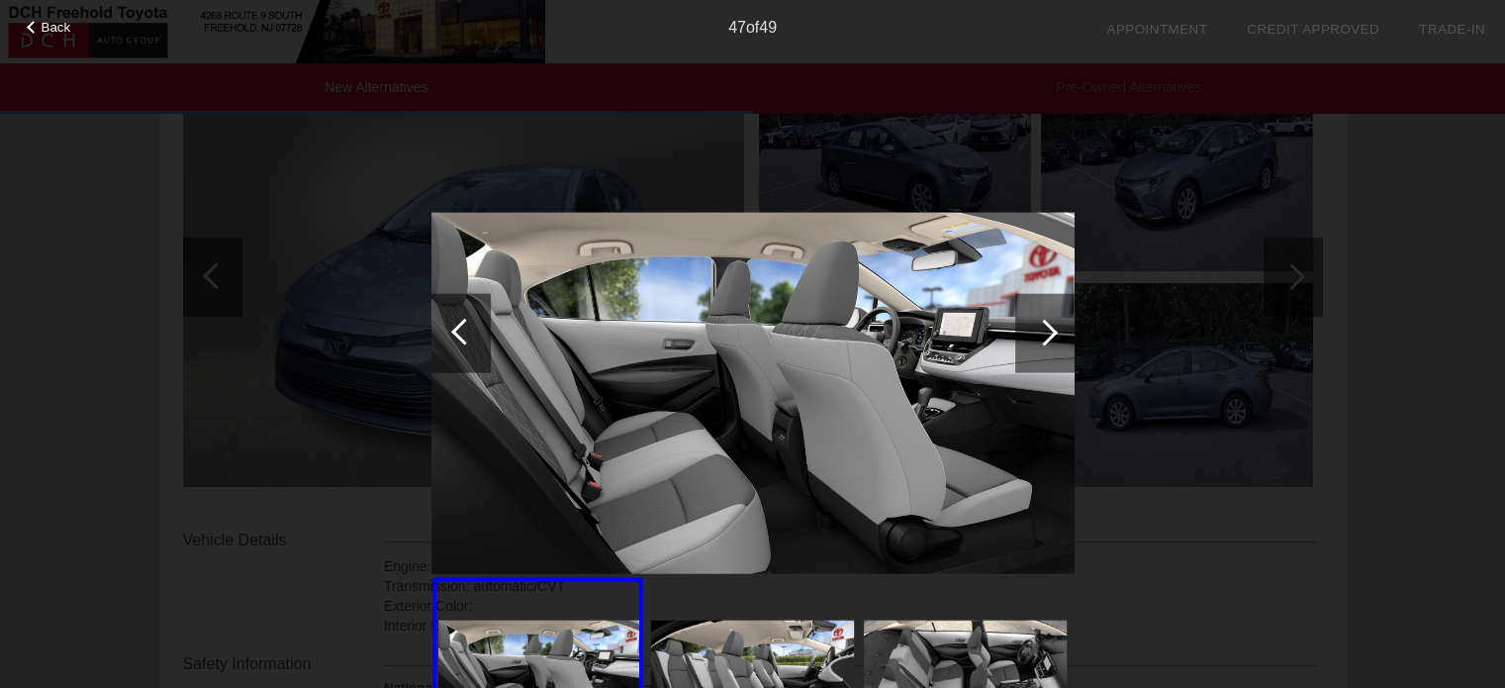
click at [1053, 336] on div at bounding box center [1044, 332] width 59 height 79
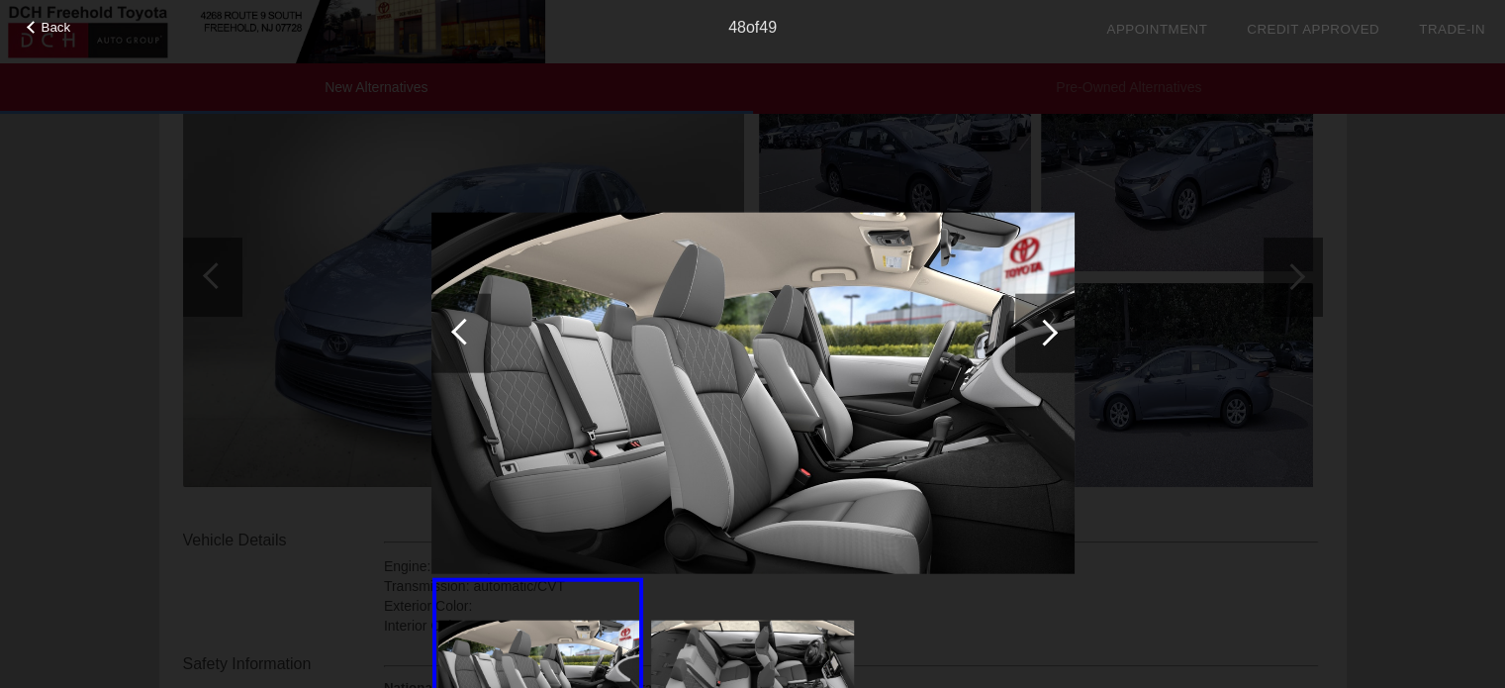
click at [1053, 336] on div at bounding box center [1044, 332] width 59 height 79
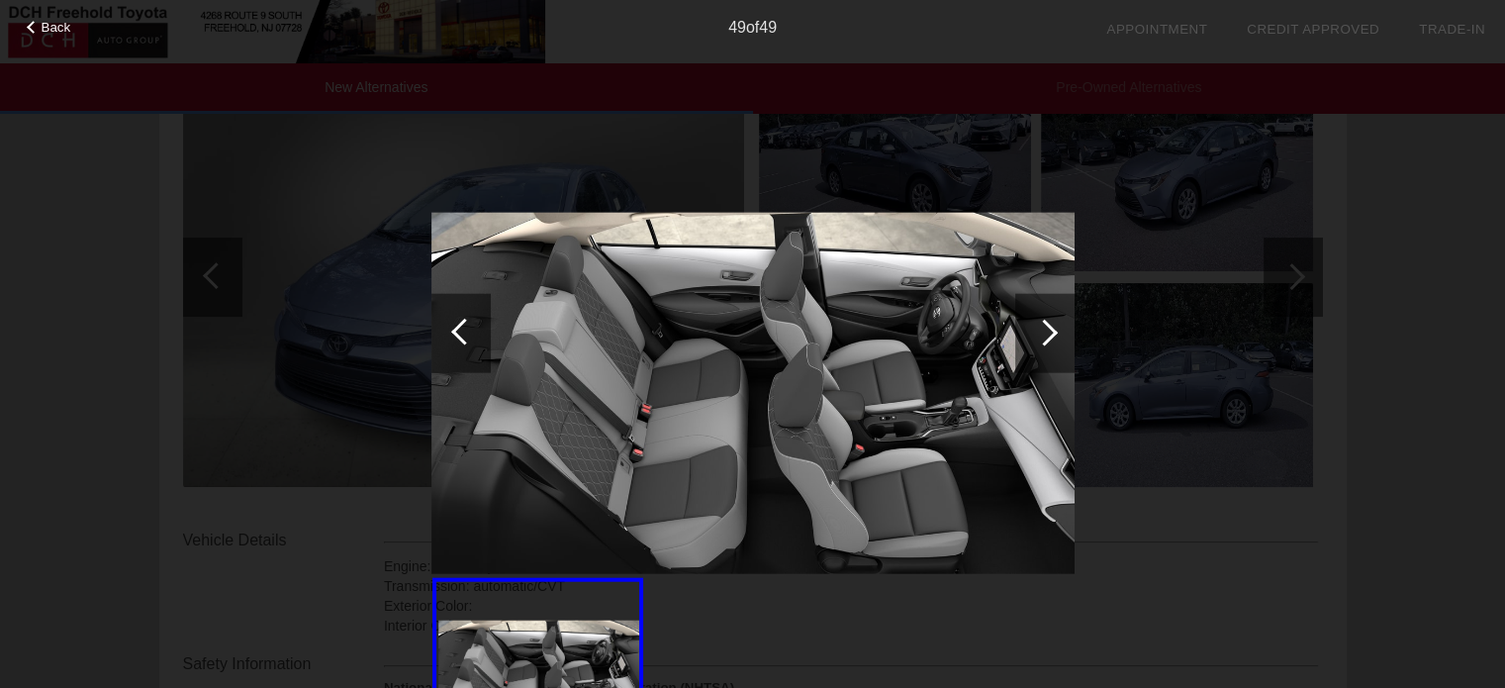
click at [1053, 338] on div at bounding box center [1044, 332] width 59 height 79
click at [54, 35] on span "Back" at bounding box center [57, 27] width 30 height 15
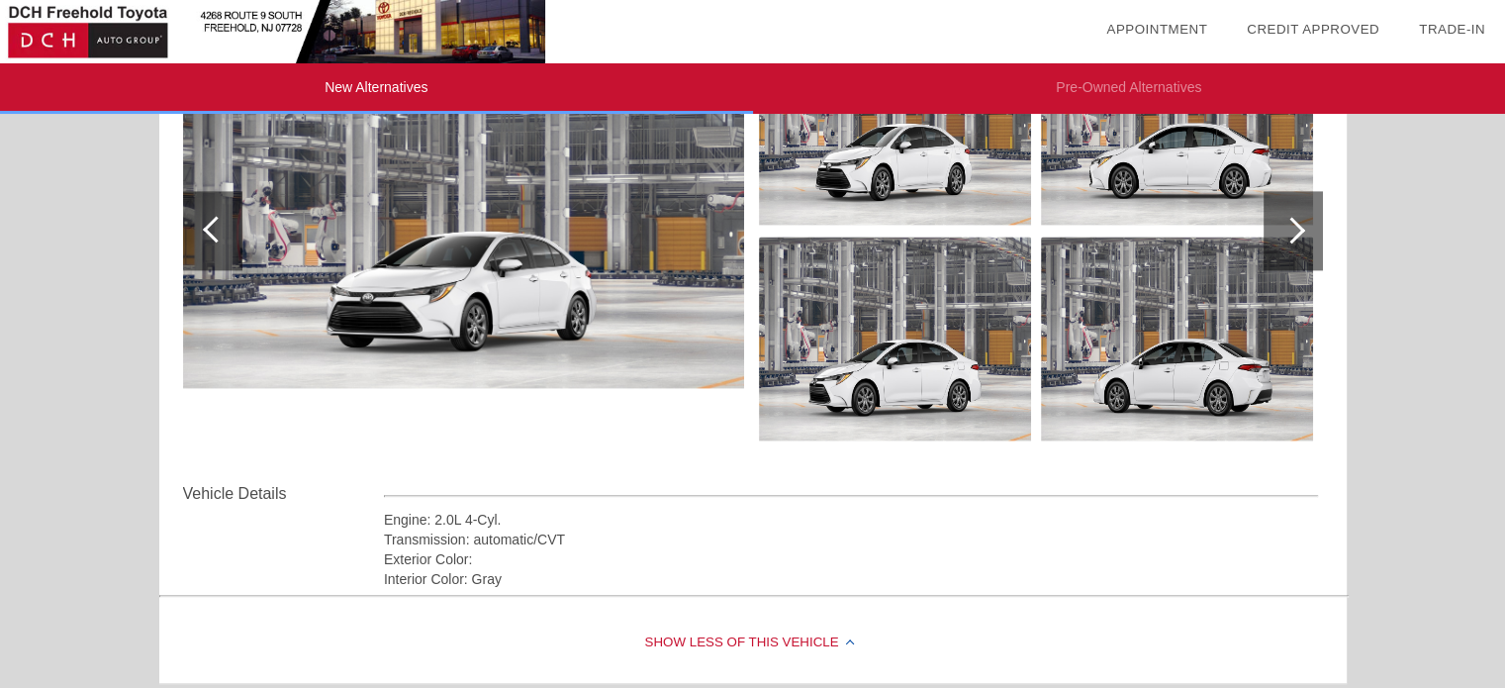
scroll to position [2869, 0]
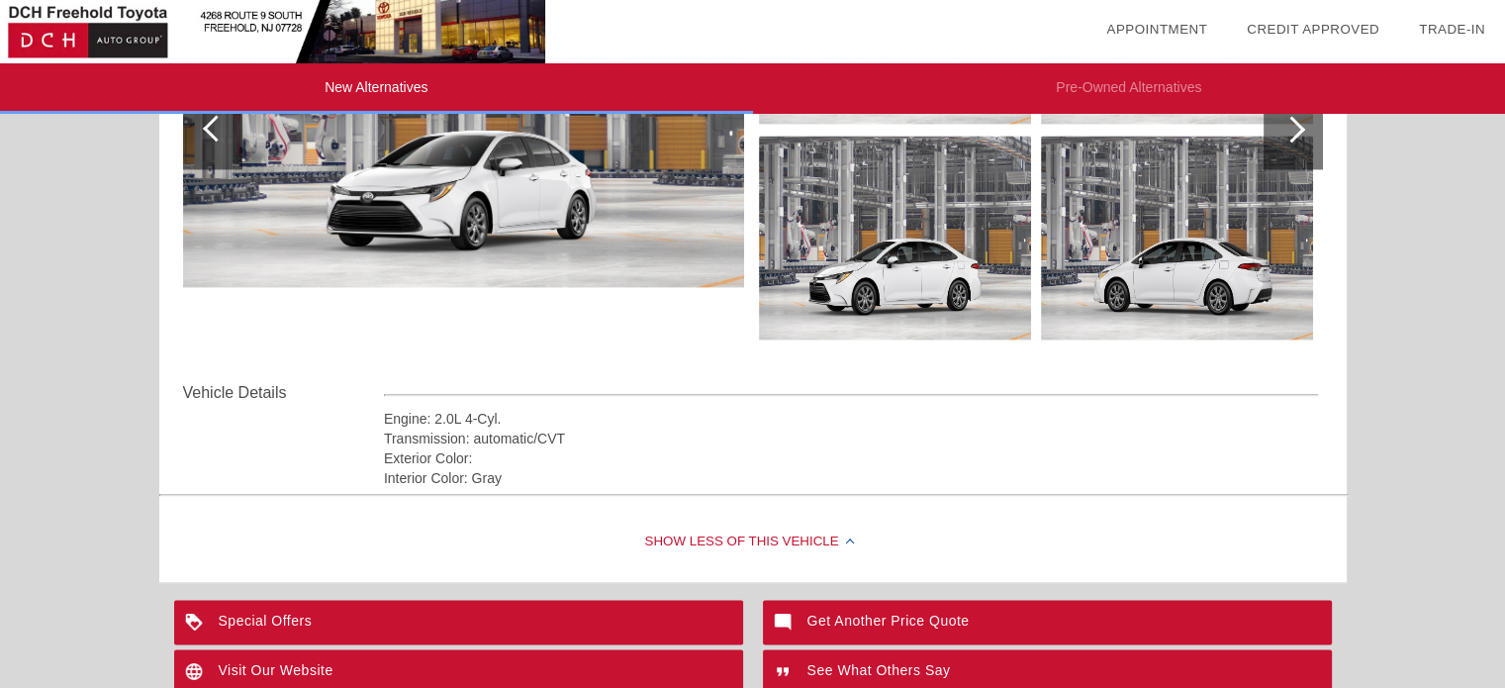
click at [522, 173] on img at bounding box center [463, 129] width 561 height 316
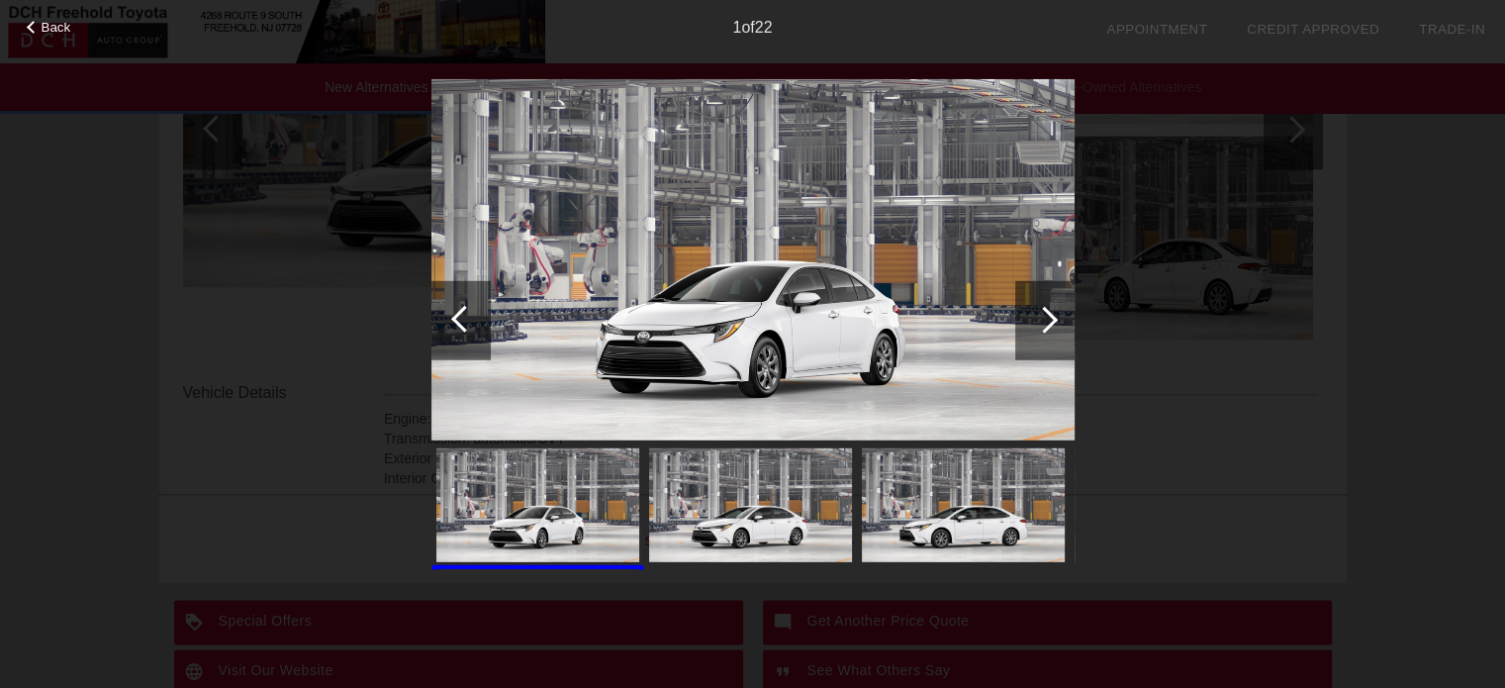
click at [1019, 301] on div at bounding box center [1044, 319] width 59 height 79
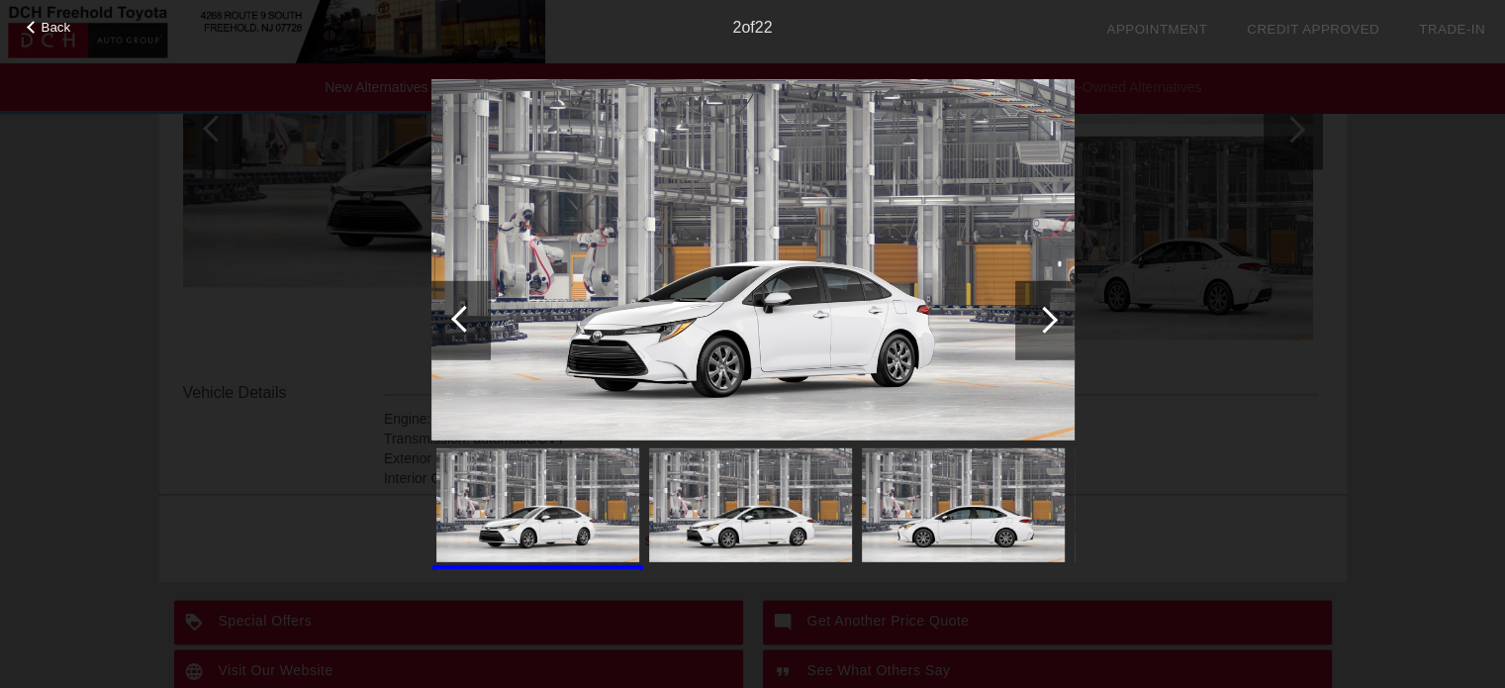
click at [1026, 310] on div at bounding box center [1044, 319] width 59 height 79
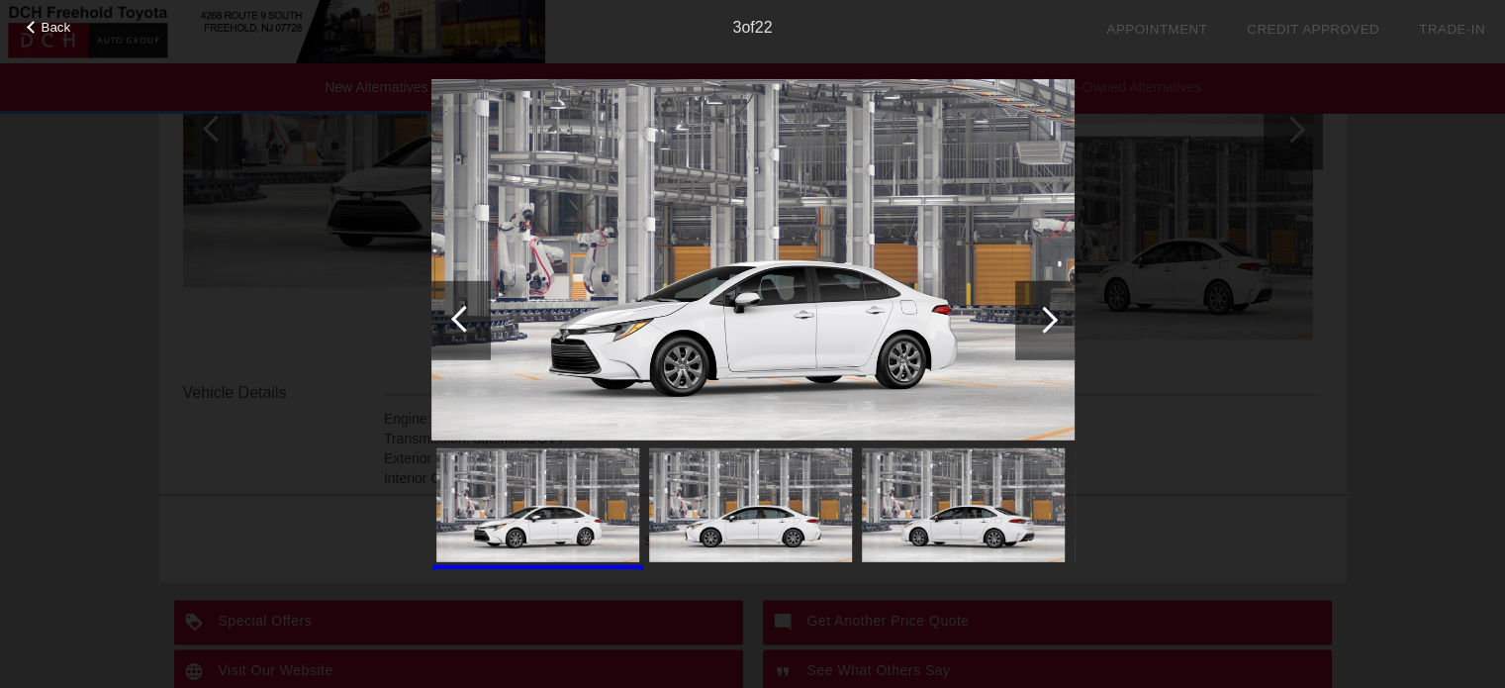
click at [1026, 312] on div at bounding box center [1044, 319] width 59 height 79
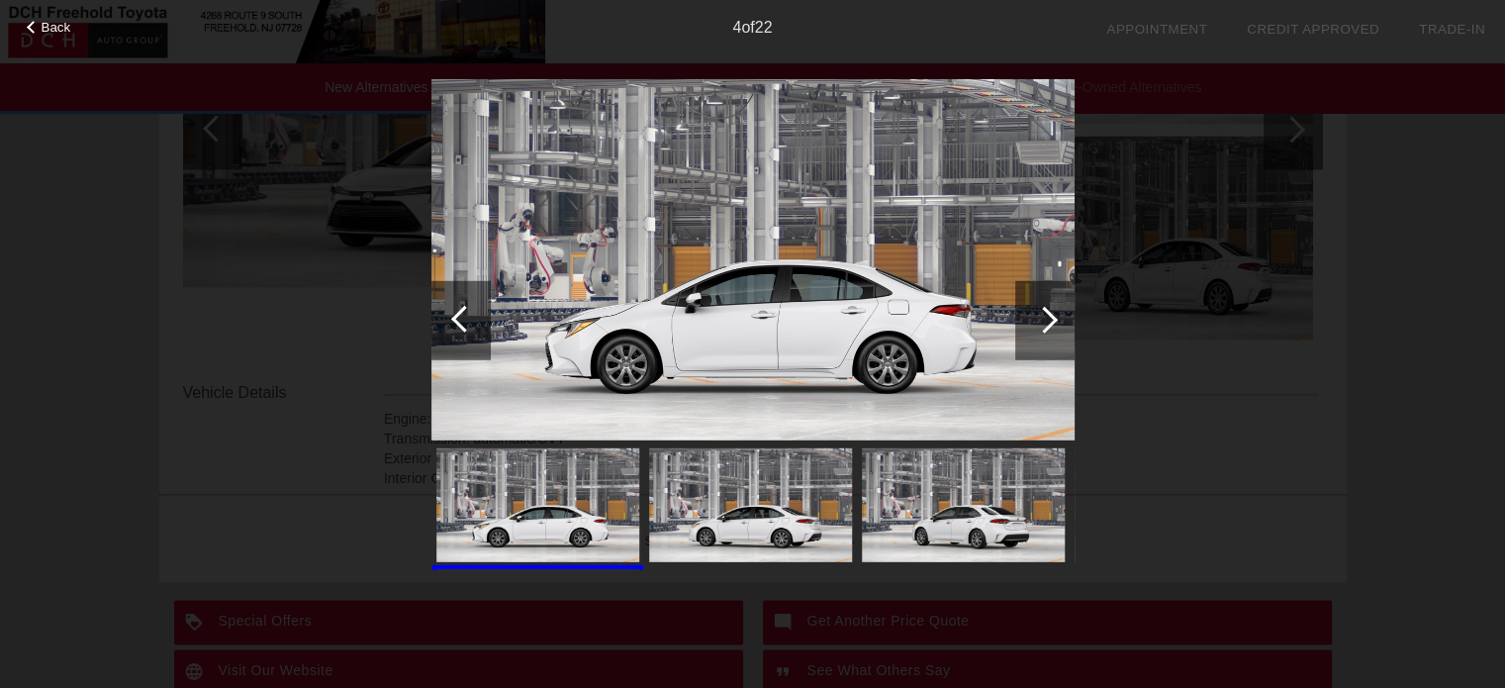
click at [1026, 313] on div at bounding box center [1044, 319] width 59 height 79
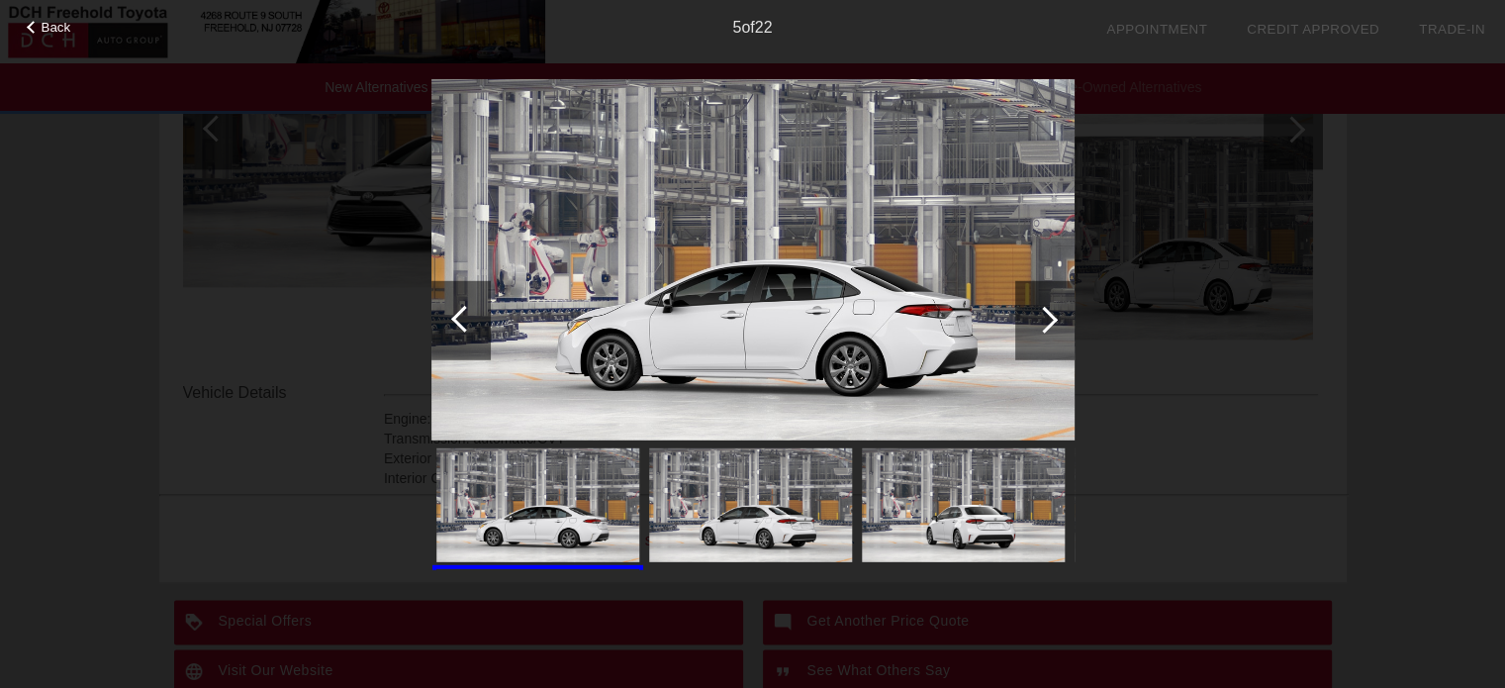
click at [1026, 314] on div at bounding box center [1044, 319] width 59 height 79
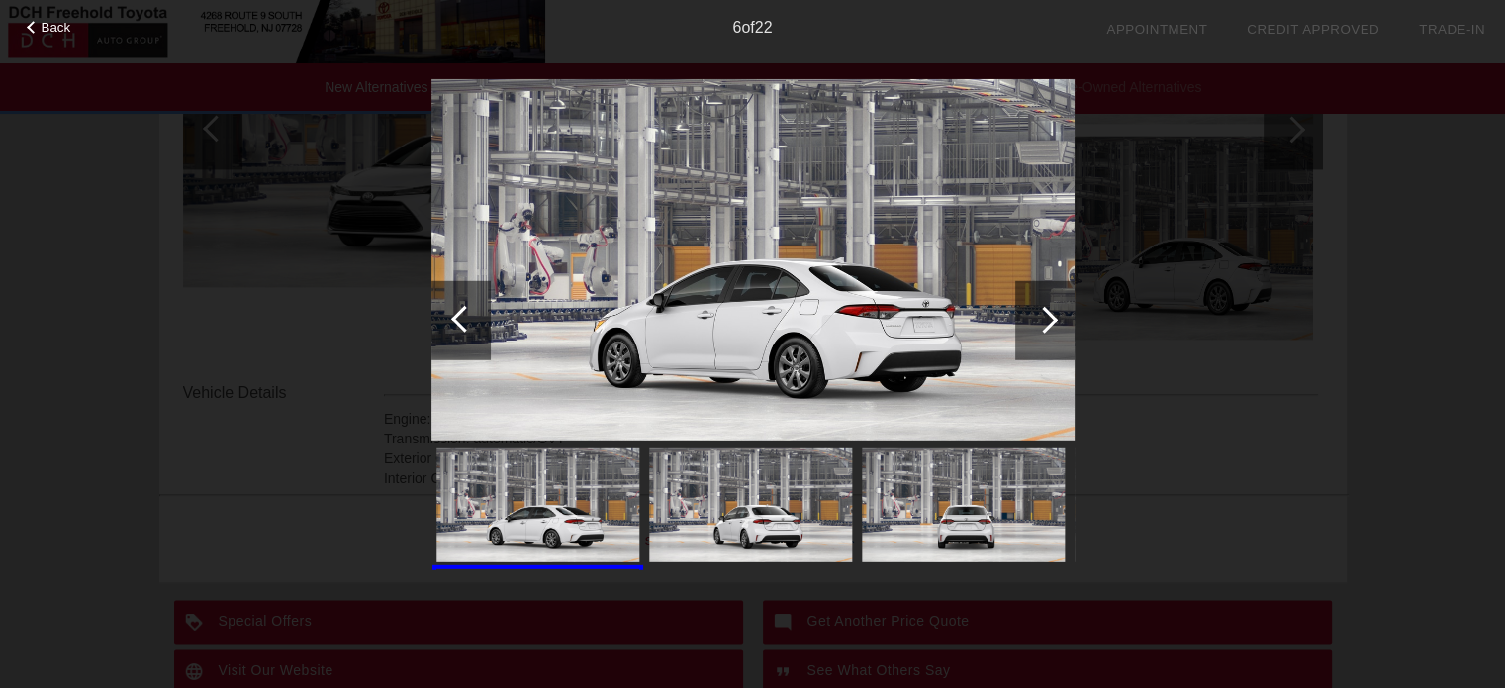
click at [1025, 316] on div at bounding box center [1044, 319] width 59 height 79
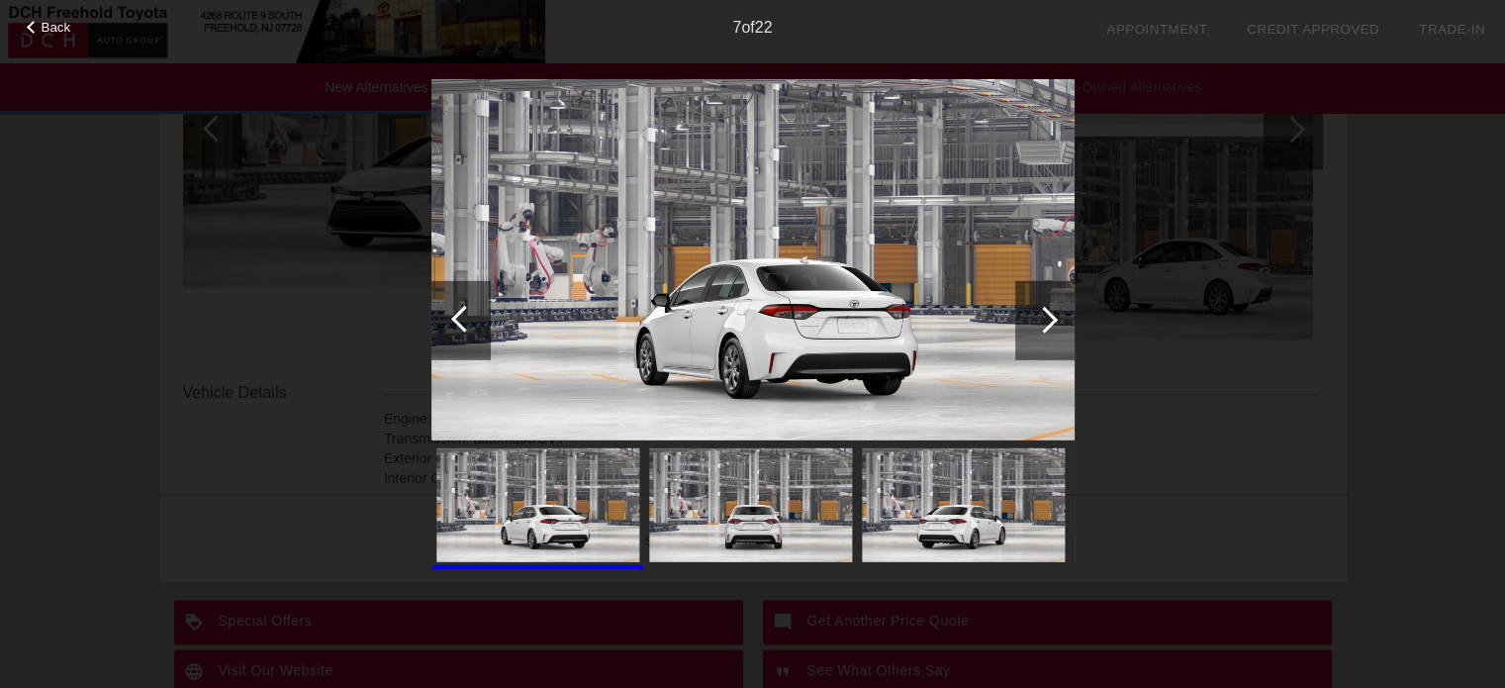
click at [1025, 316] on div at bounding box center [1044, 319] width 59 height 79
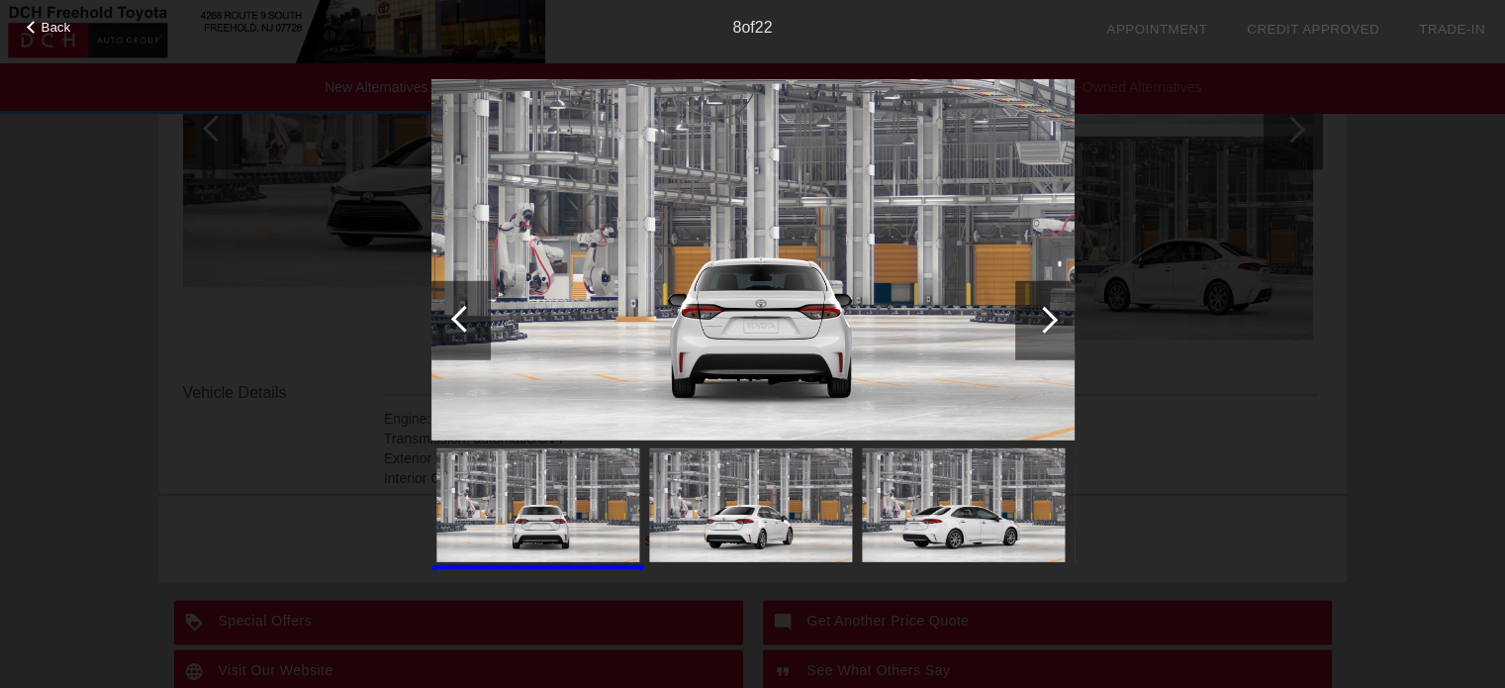
click at [1024, 316] on div at bounding box center [1044, 319] width 59 height 79
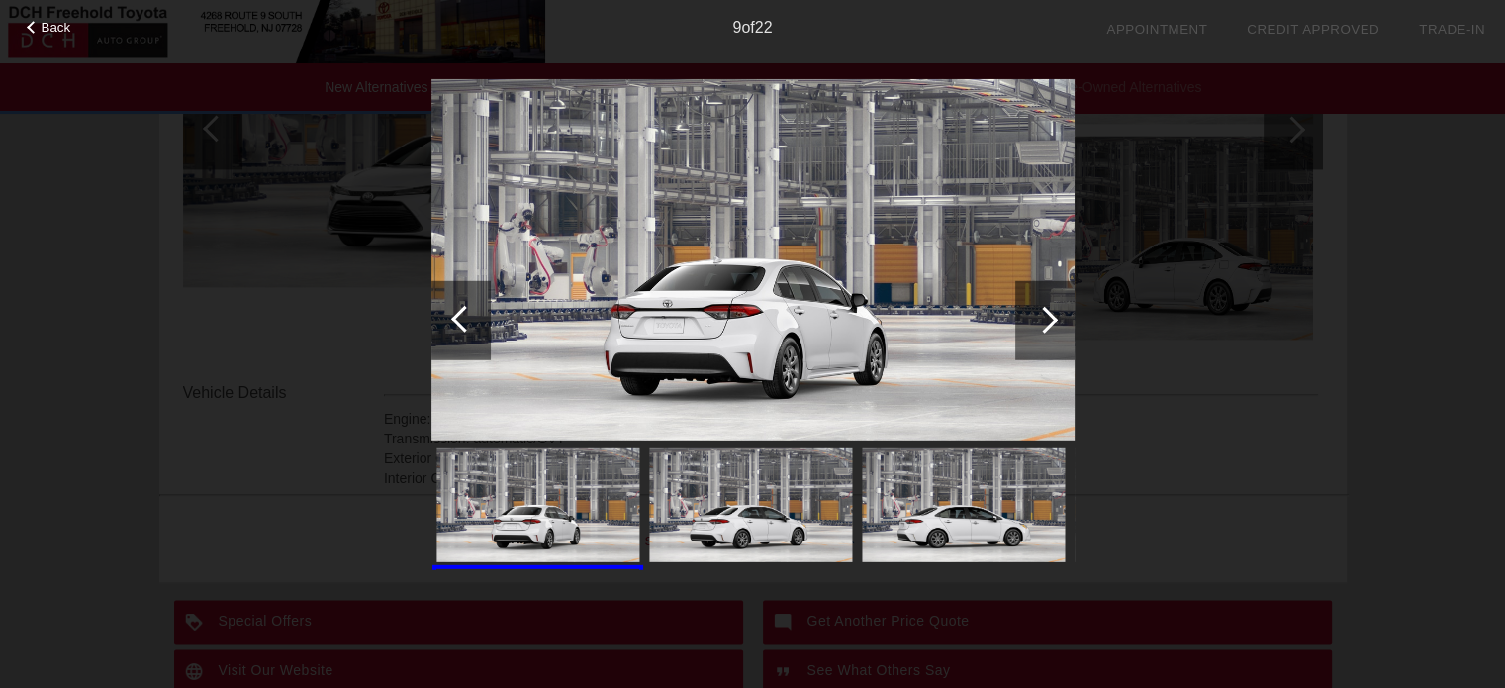
click at [1024, 316] on div at bounding box center [1044, 319] width 59 height 79
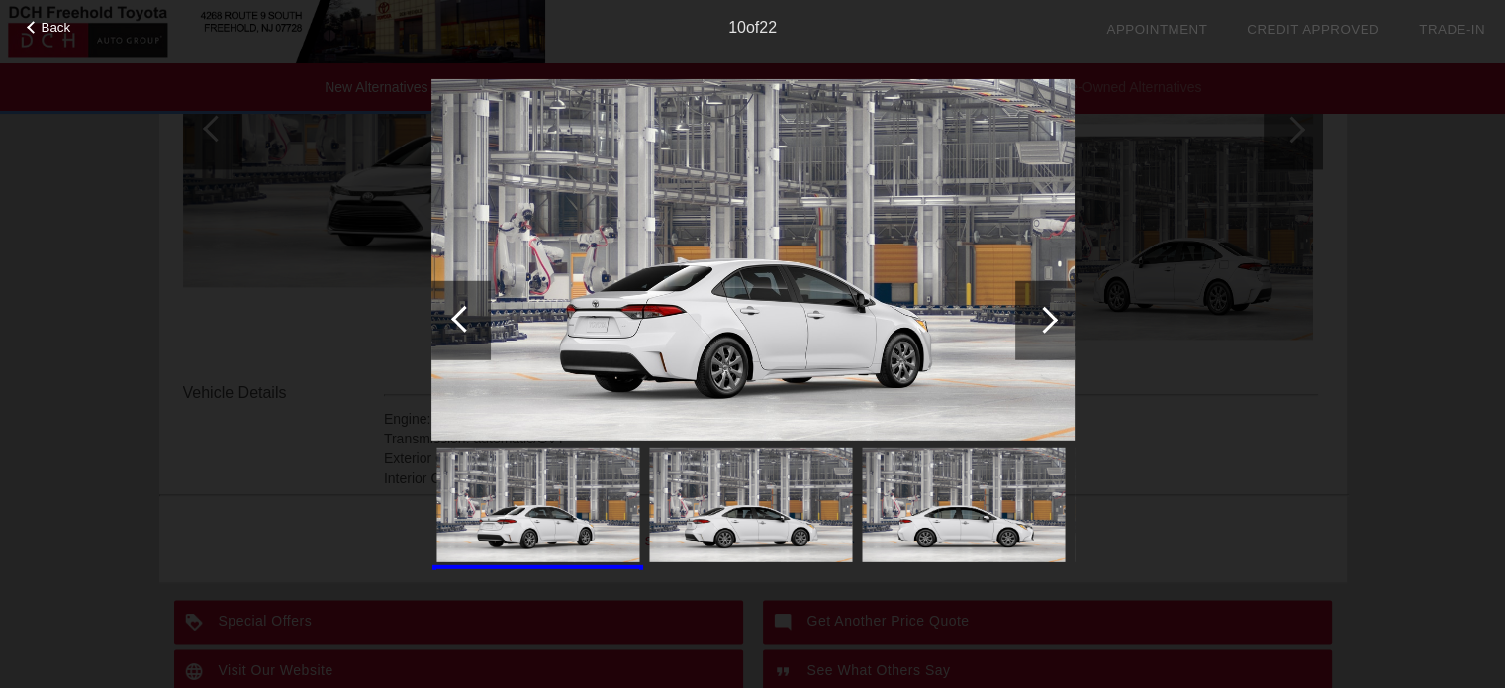
click at [1024, 318] on div at bounding box center [1044, 319] width 59 height 79
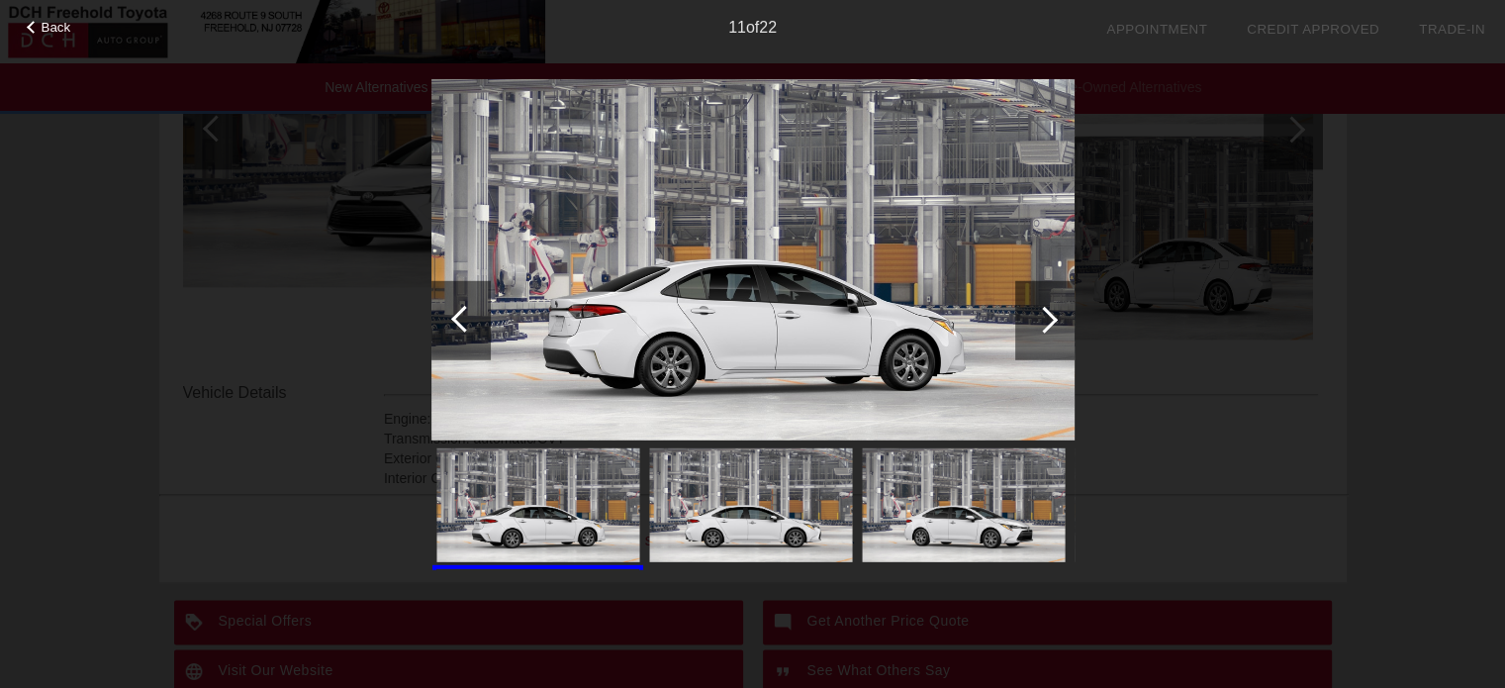
click at [1022, 319] on div at bounding box center [1044, 319] width 59 height 79
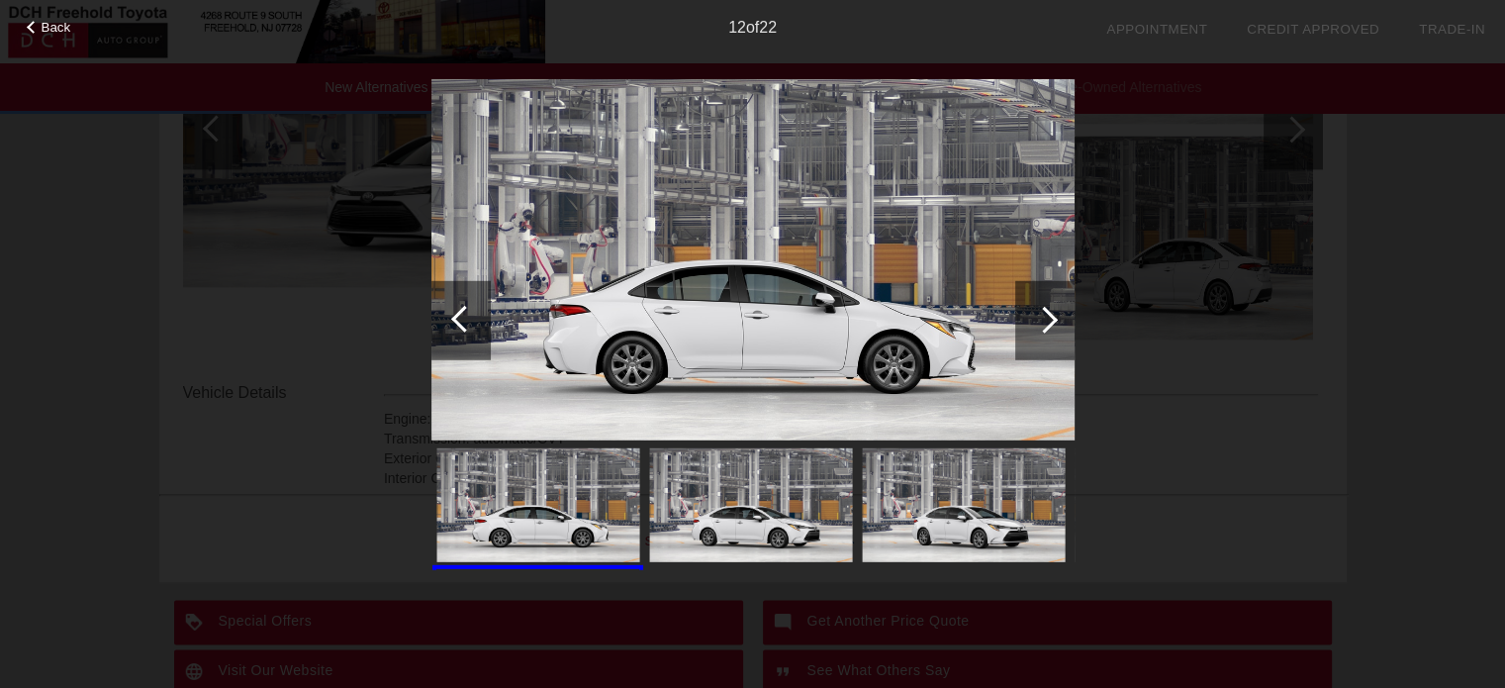
click at [1022, 319] on div at bounding box center [1044, 319] width 59 height 79
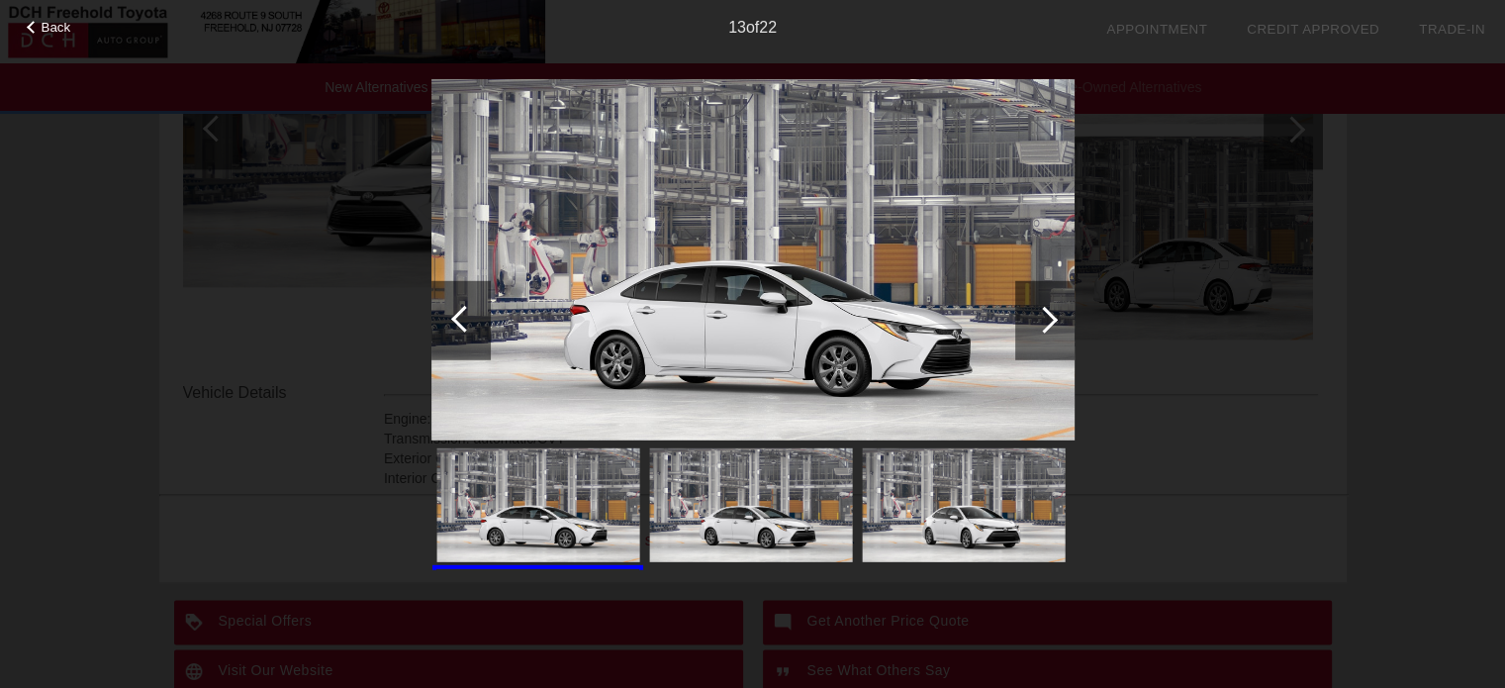
click at [1022, 319] on div at bounding box center [1044, 319] width 59 height 79
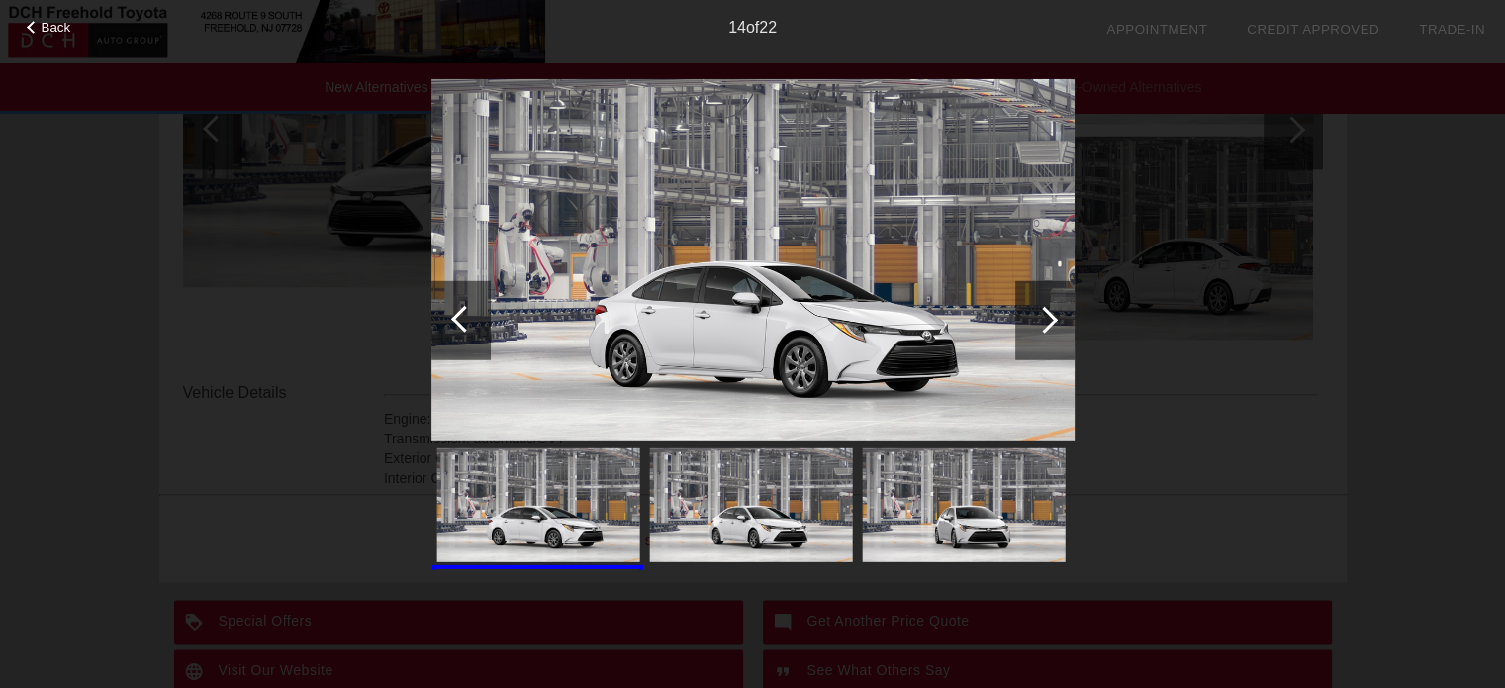
click at [1022, 319] on div at bounding box center [1044, 319] width 59 height 79
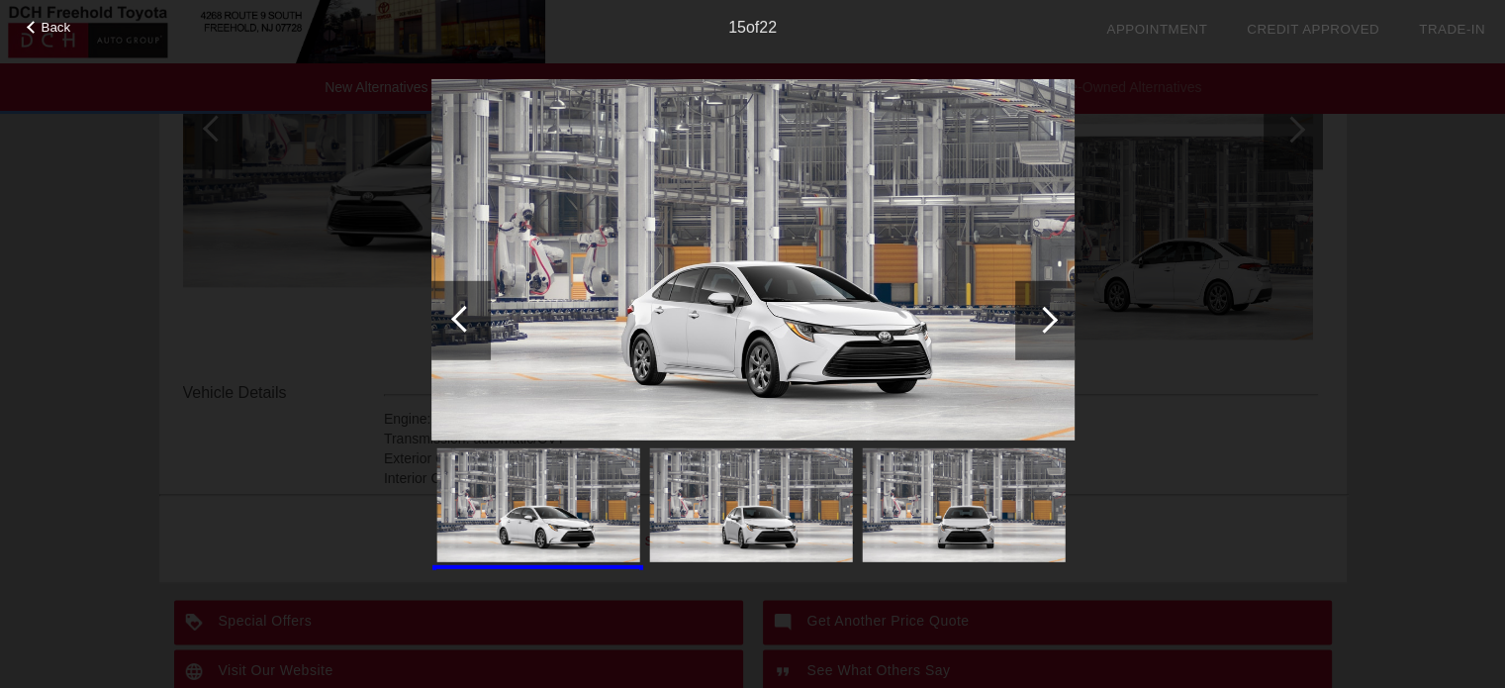
click at [1022, 319] on div at bounding box center [1044, 319] width 59 height 79
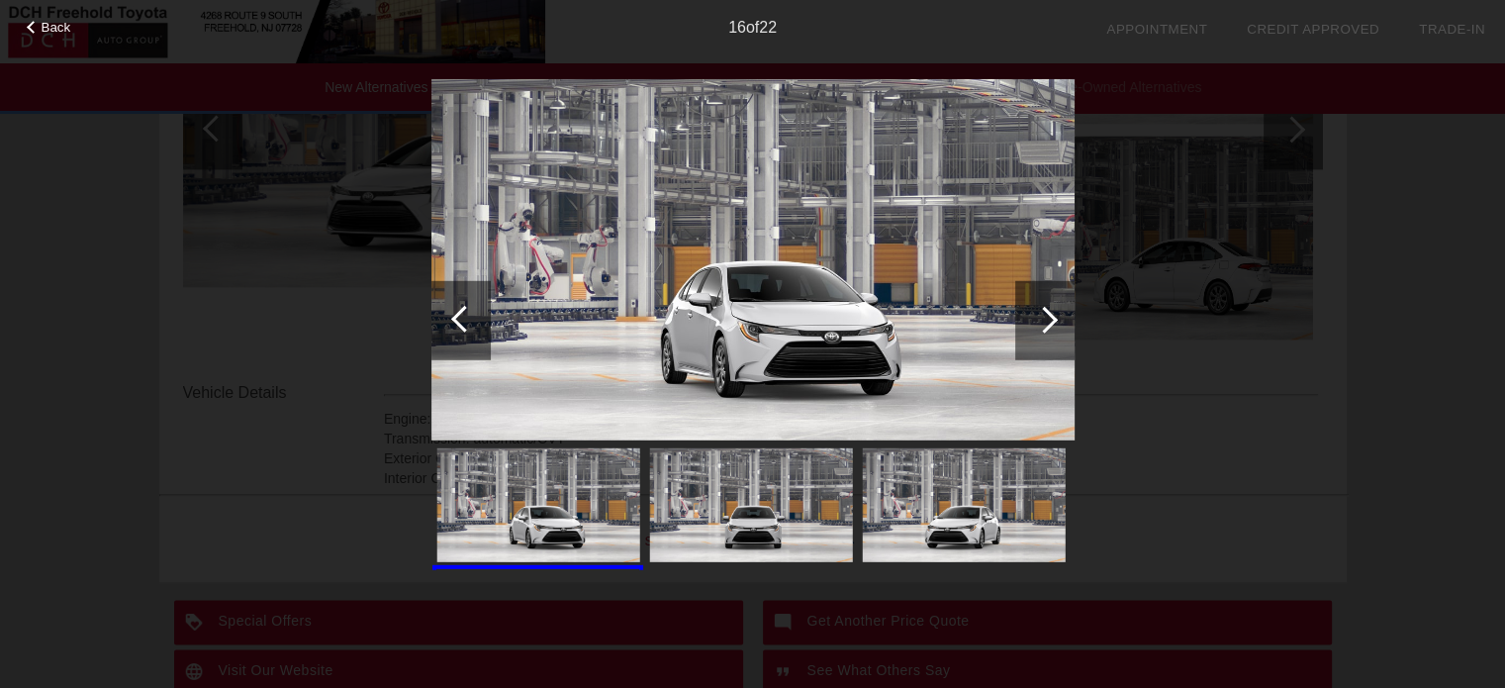
click at [1022, 319] on div at bounding box center [1044, 319] width 59 height 79
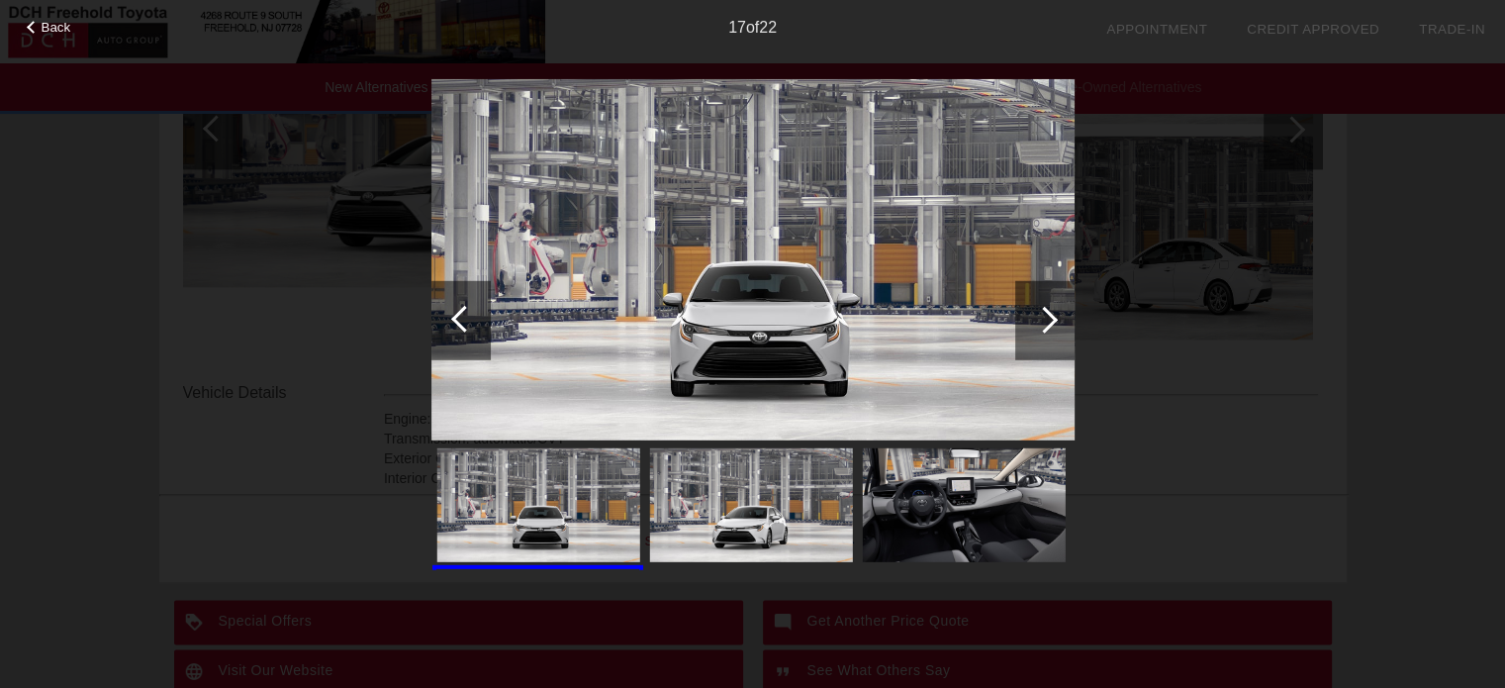
click at [1022, 319] on div at bounding box center [1044, 319] width 59 height 79
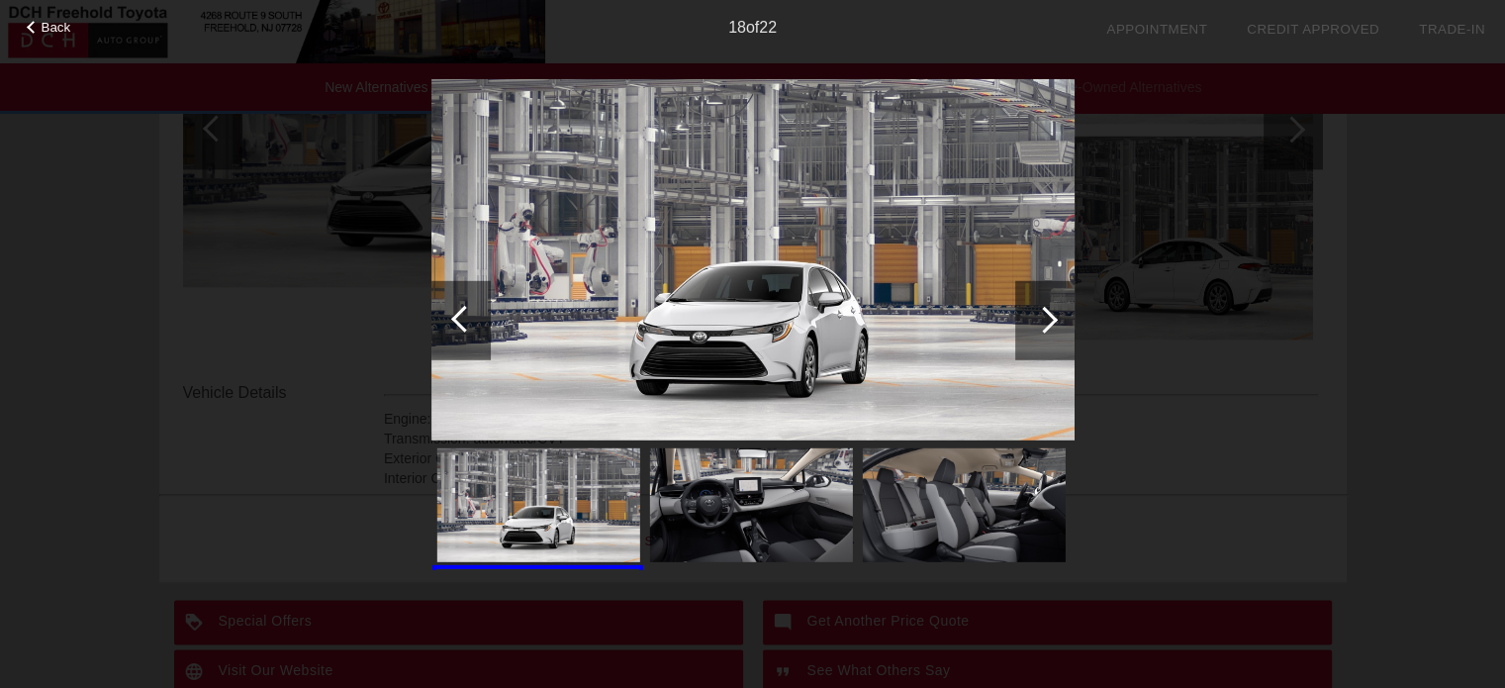
click at [1022, 319] on div at bounding box center [1044, 319] width 59 height 79
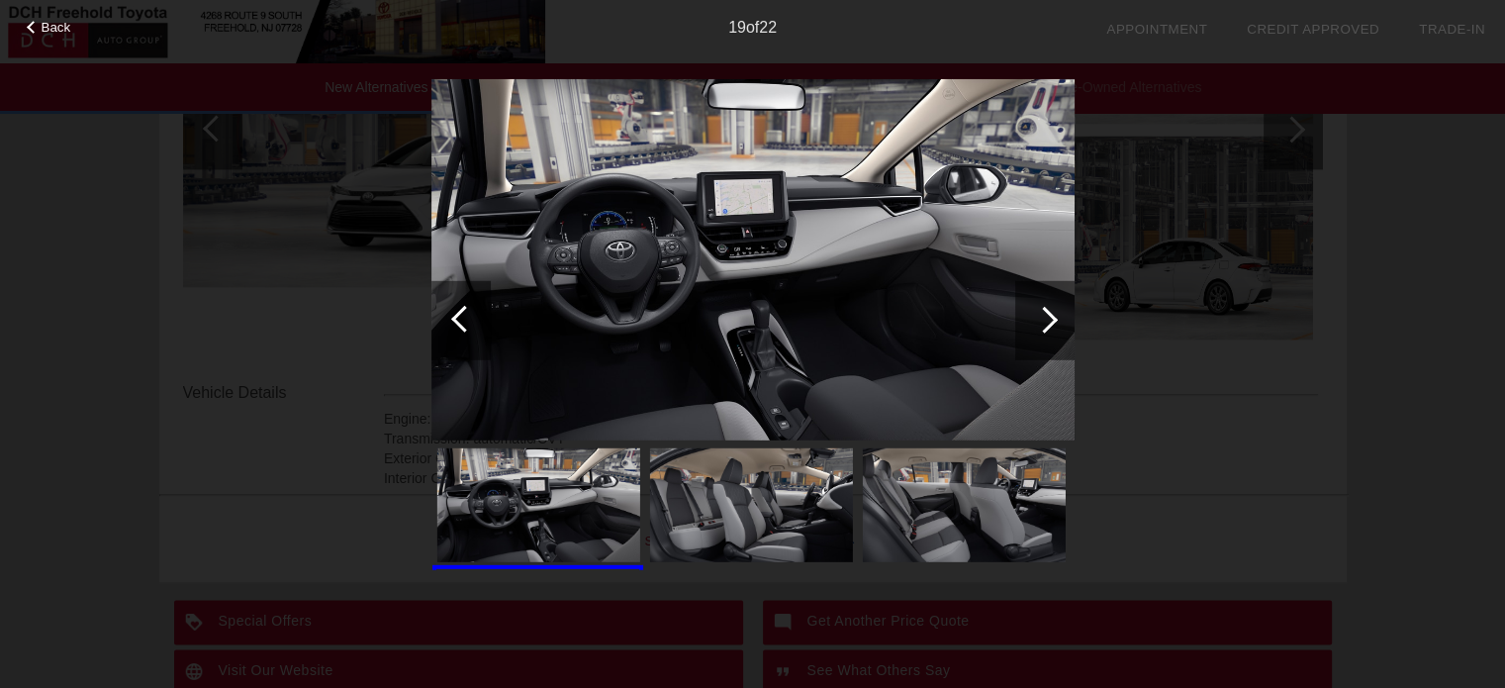
click at [1022, 319] on div at bounding box center [1044, 319] width 59 height 79
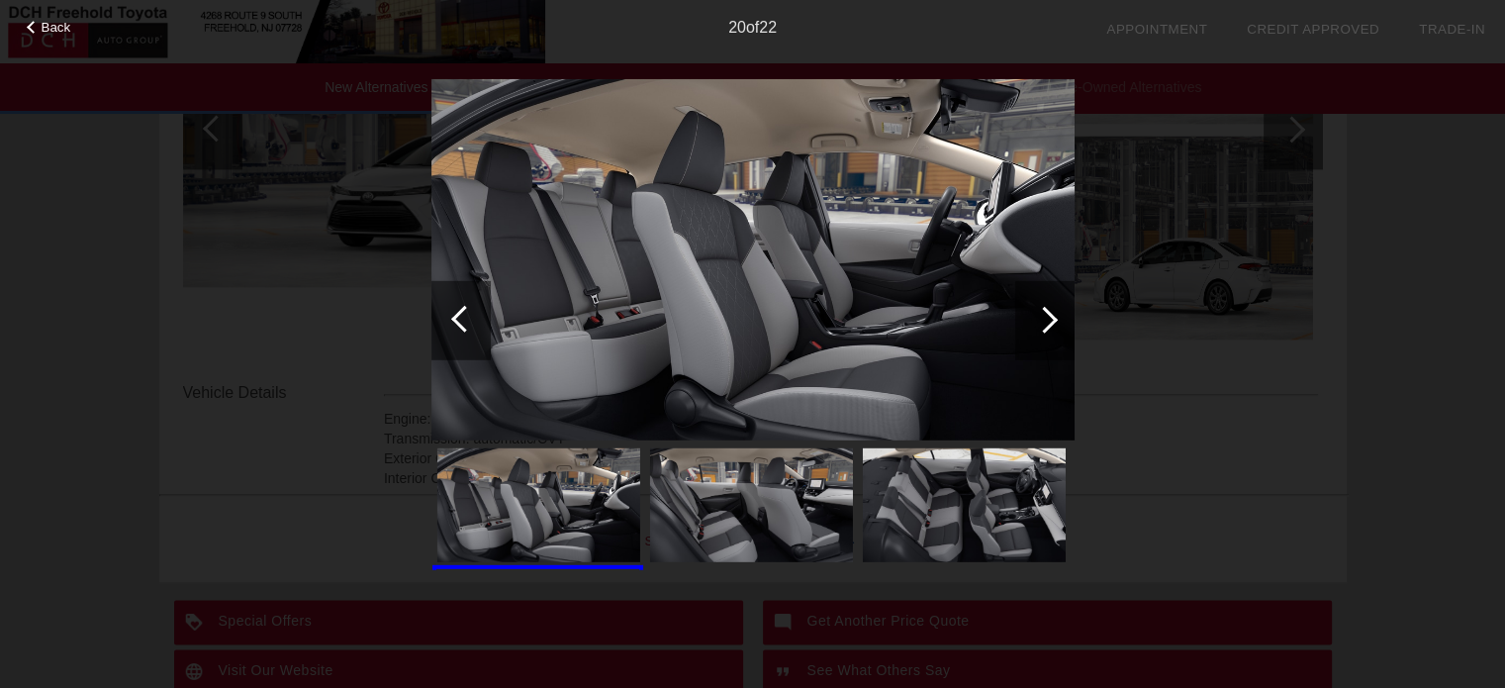
click at [1022, 319] on div at bounding box center [1044, 319] width 59 height 79
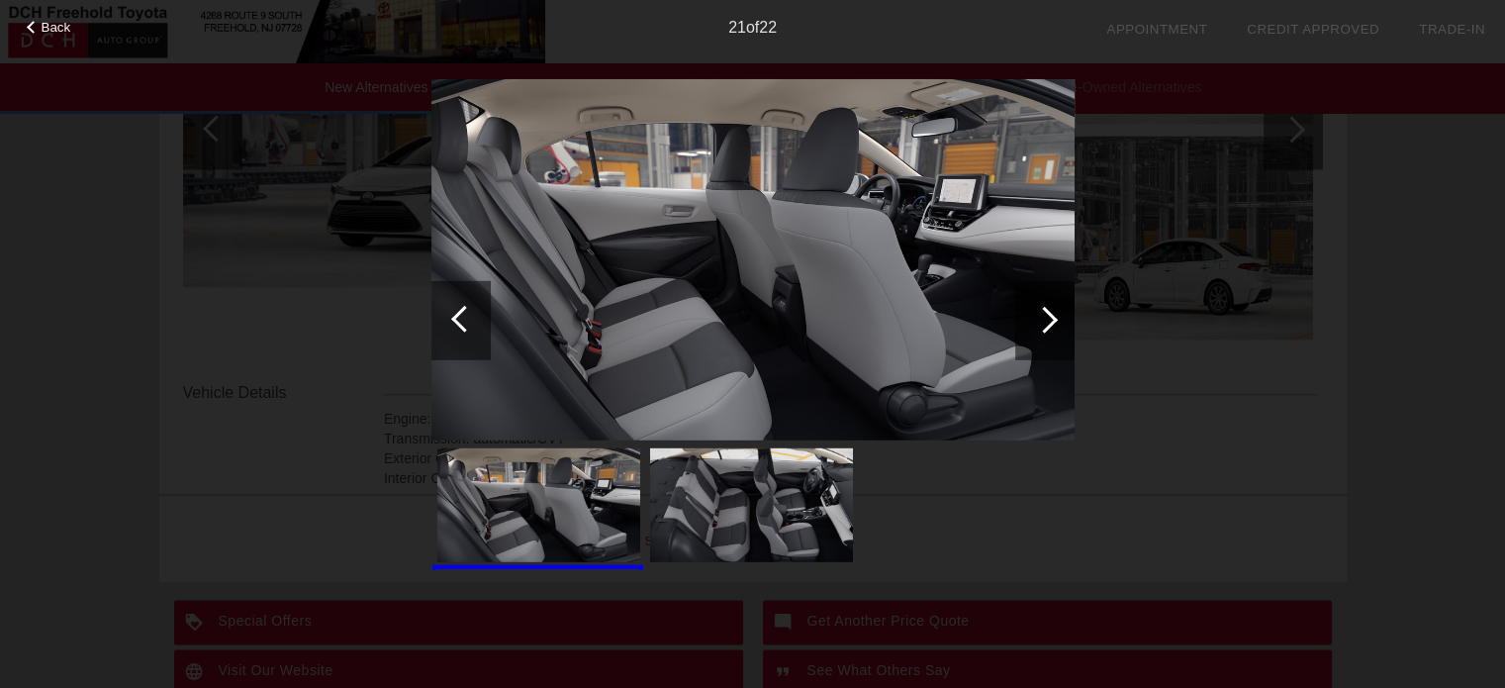
click at [1022, 319] on div at bounding box center [1044, 319] width 59 height 79
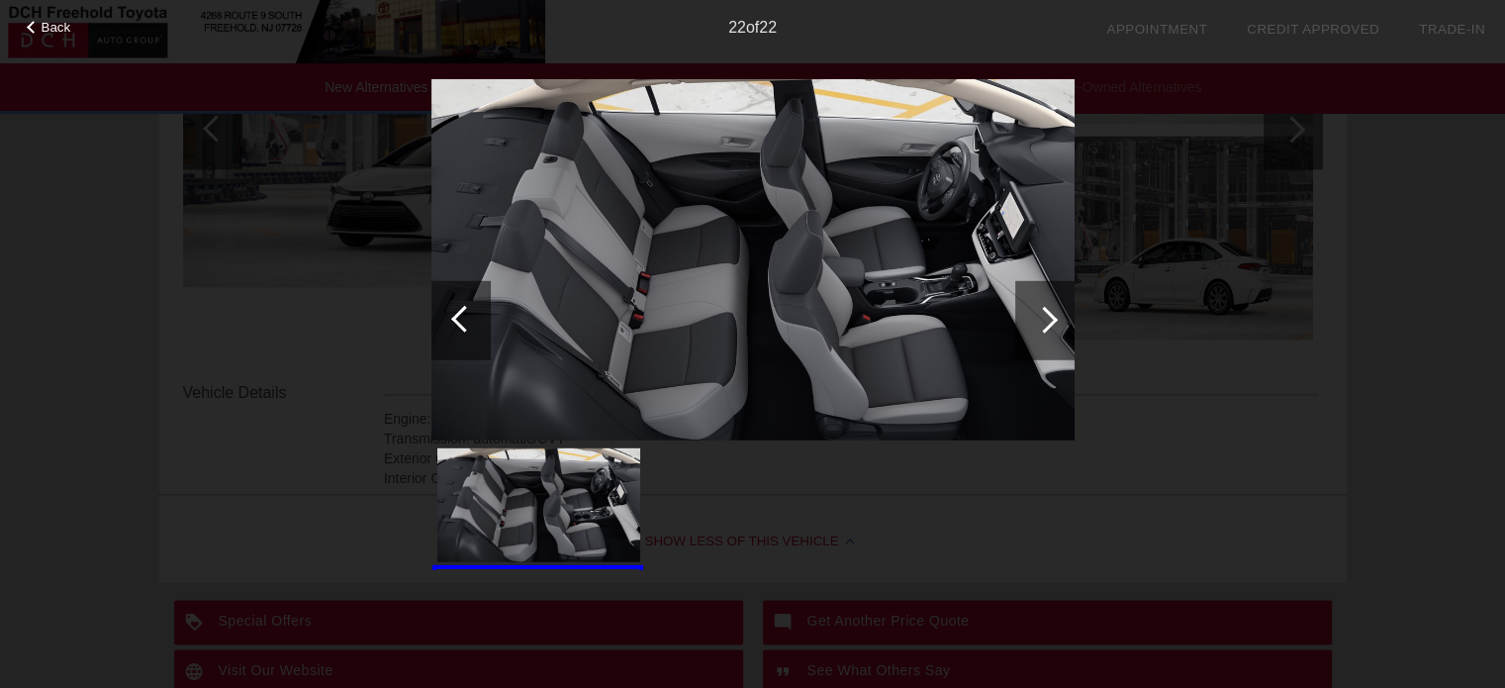
click at [1022, 319] on div at bounding box center [1044, 319] width 59 height 79
click at [1035, 318] on div at bounding box center [1044, 319] width 27 height 27
click at [67, 20] on span "Back" at bounding box center [57, 27] width 30 height 15
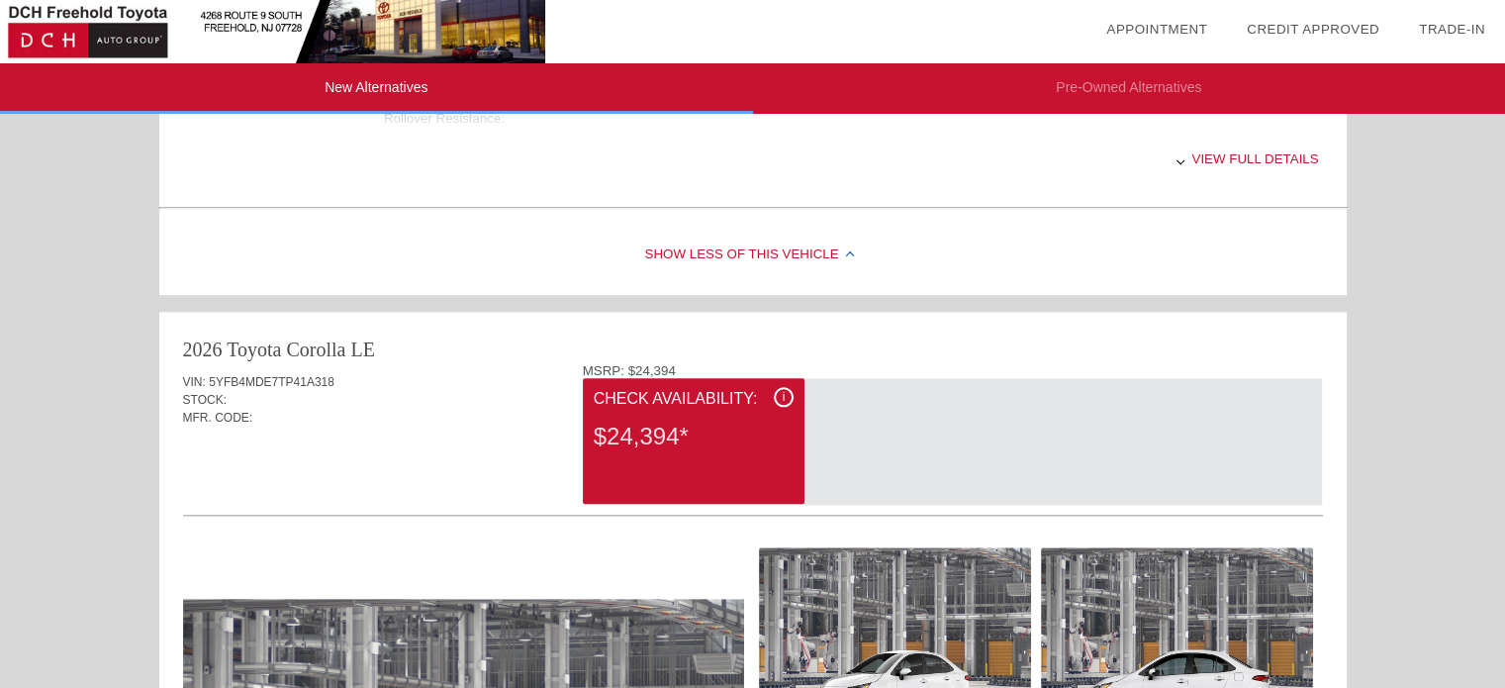
scroll to position [2126, 0]
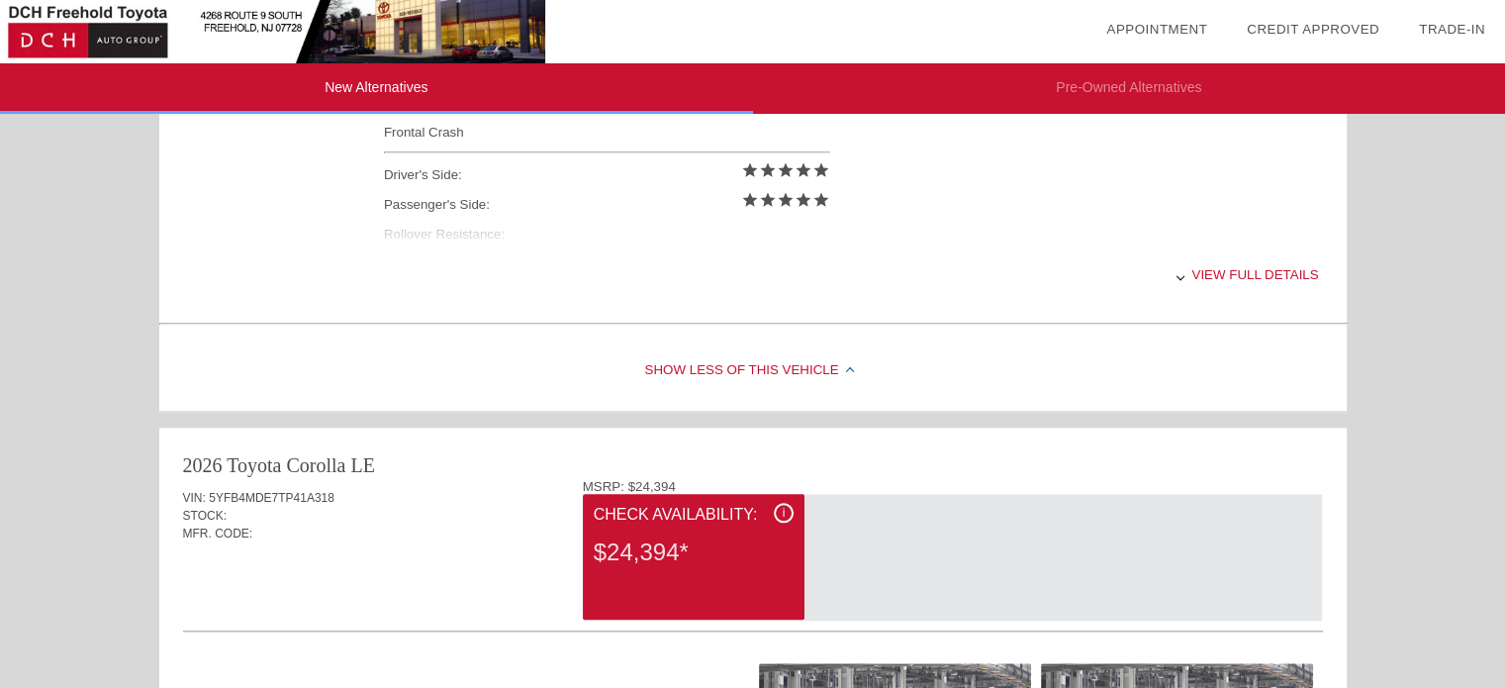
click at [1084, 98] on li "Pre-Owned Alternatives" at bounding box center [1129, 88] width 753 height 50
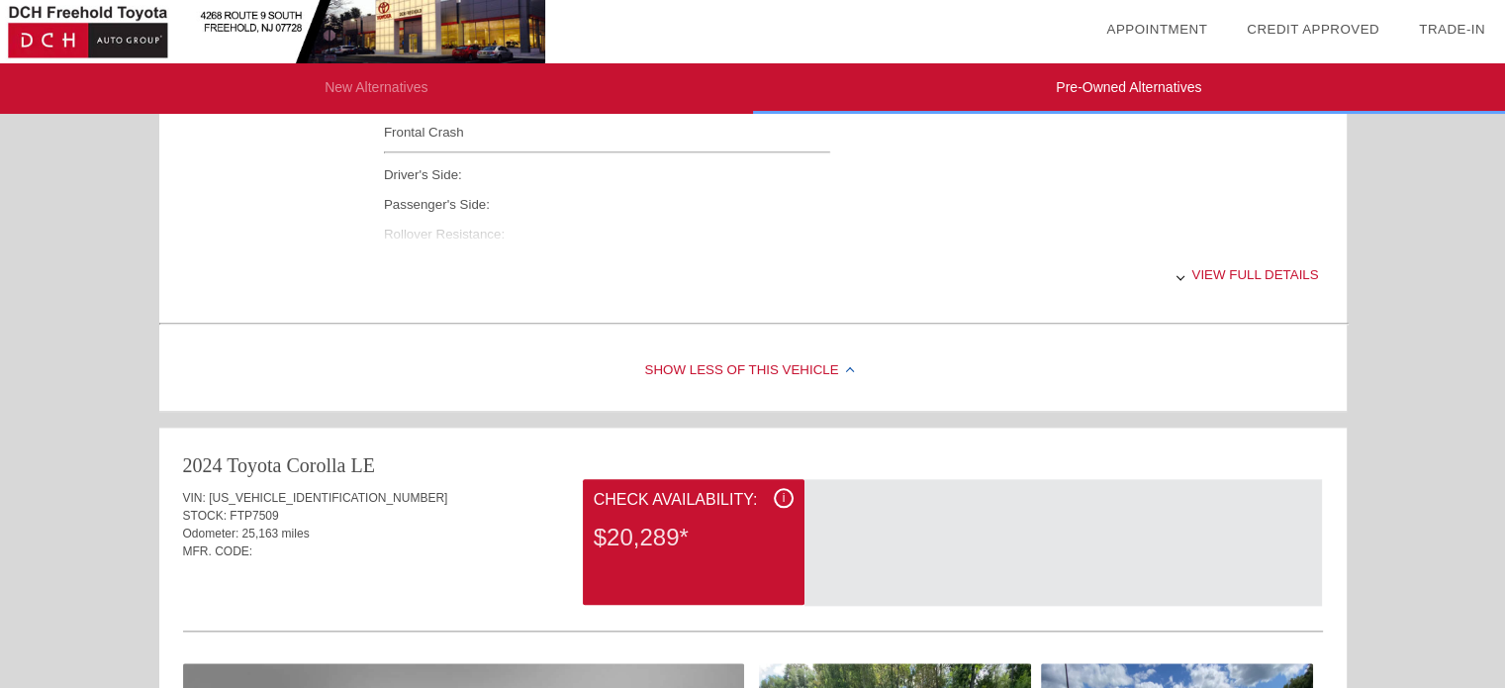
scroll to position [2620, 0]
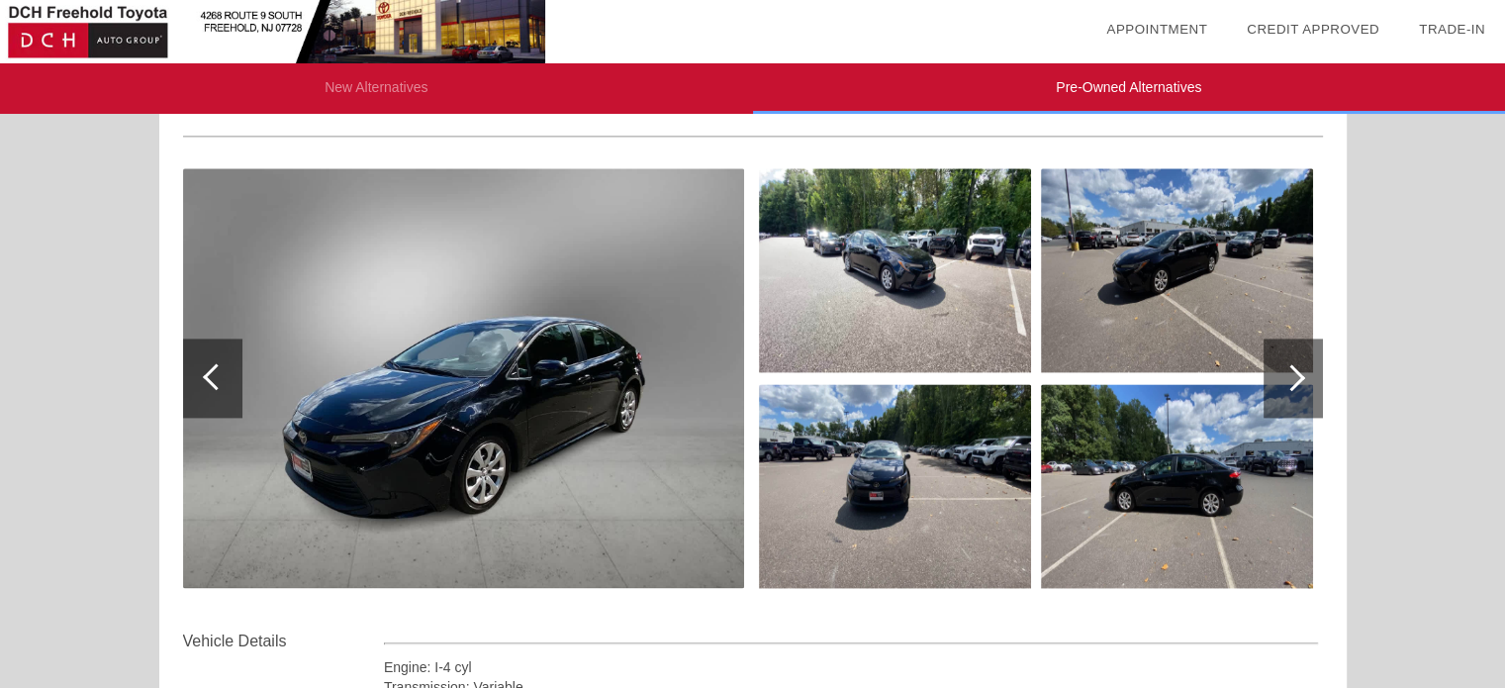
click at [395, 363] on img at bounding box center [463, 377] width 561 height 419
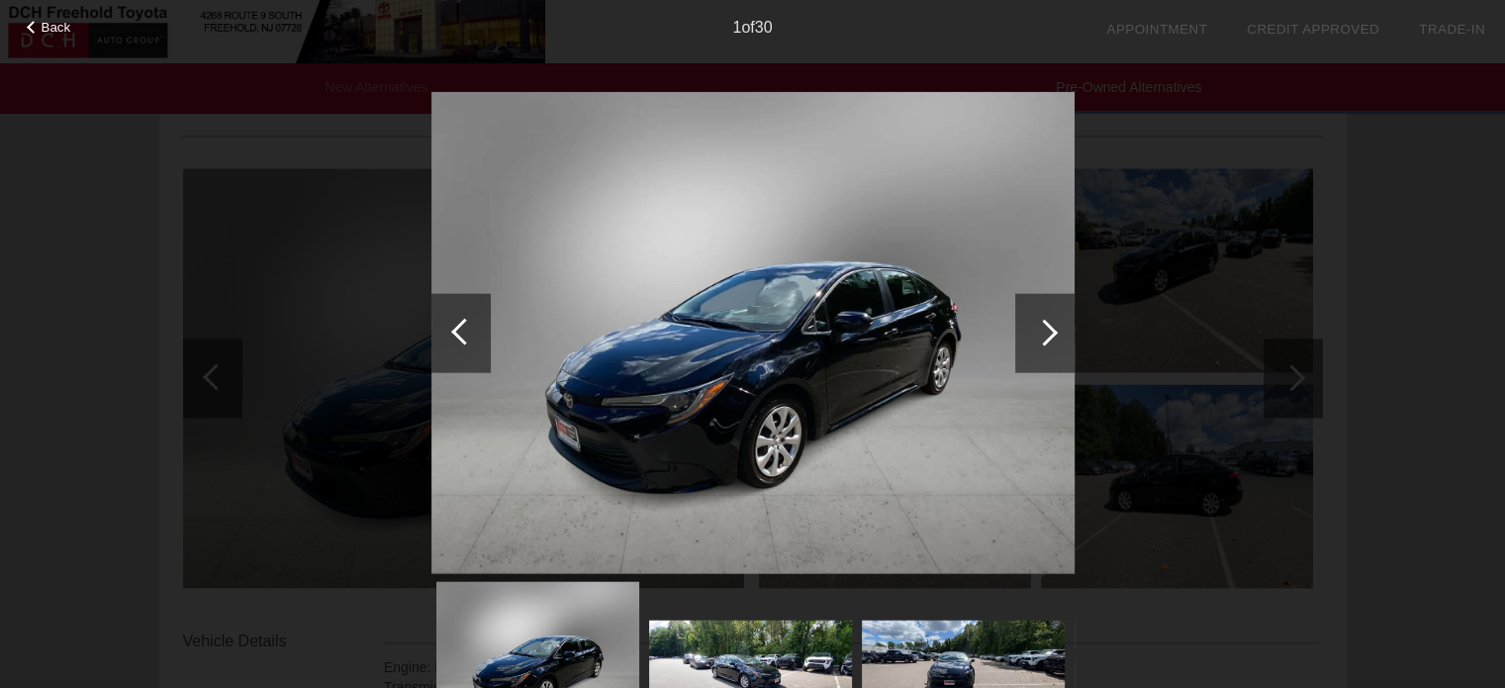
click at [1029, 335] on div at bounding box center [1044, 332] width 59 height 79
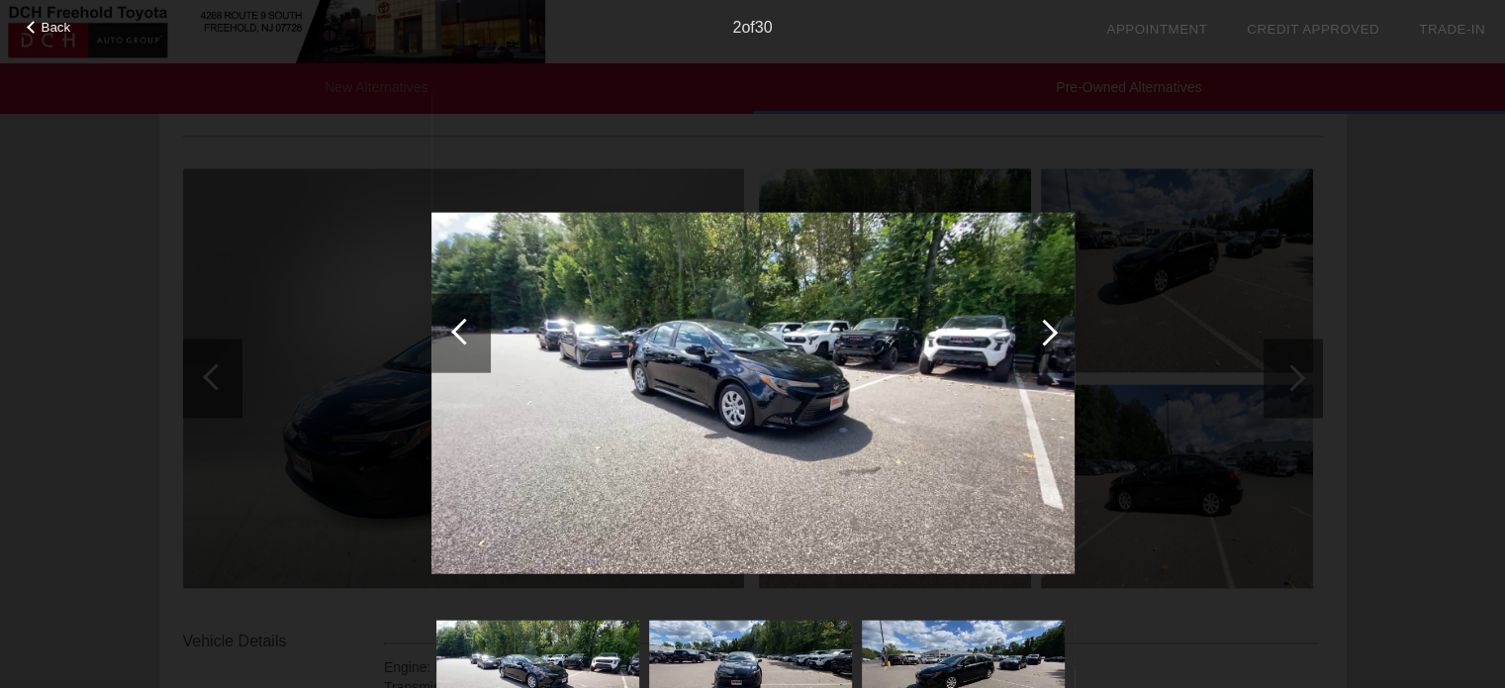
click at [1033, 330] on div at bounding box center [1044, 332] width 27 height 27
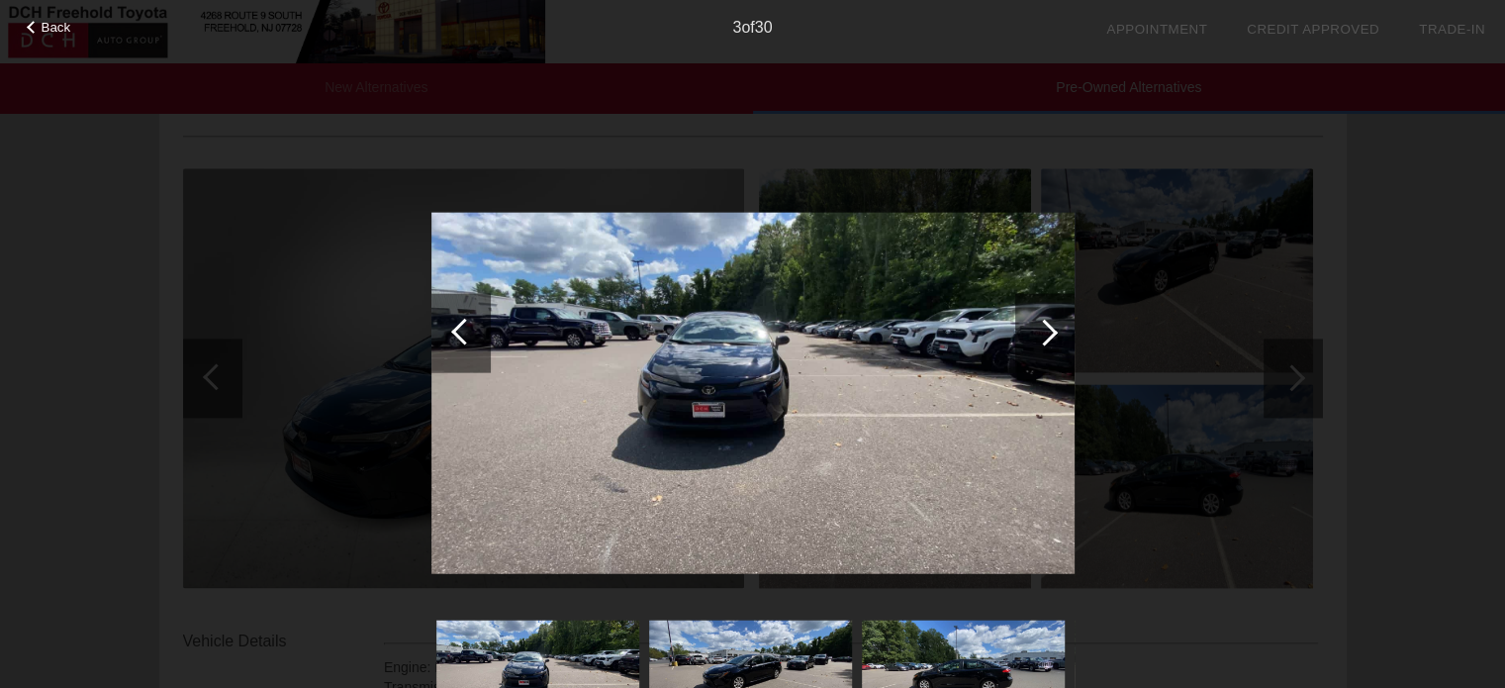
click at [1033, 329] on div at bounding box center [1044, 332] width 27 height 27
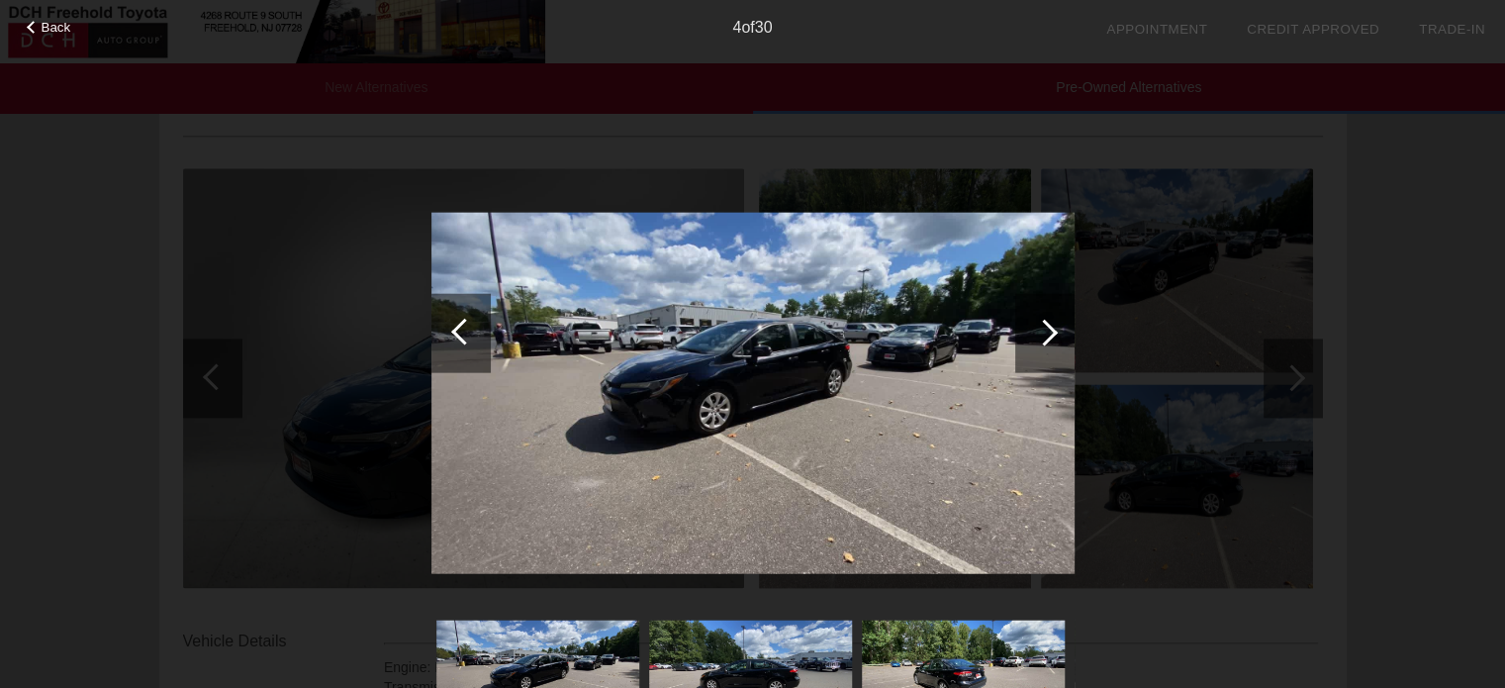
click at [1034, 329] on div at bounding box center [1044, 332] width 27 height 27
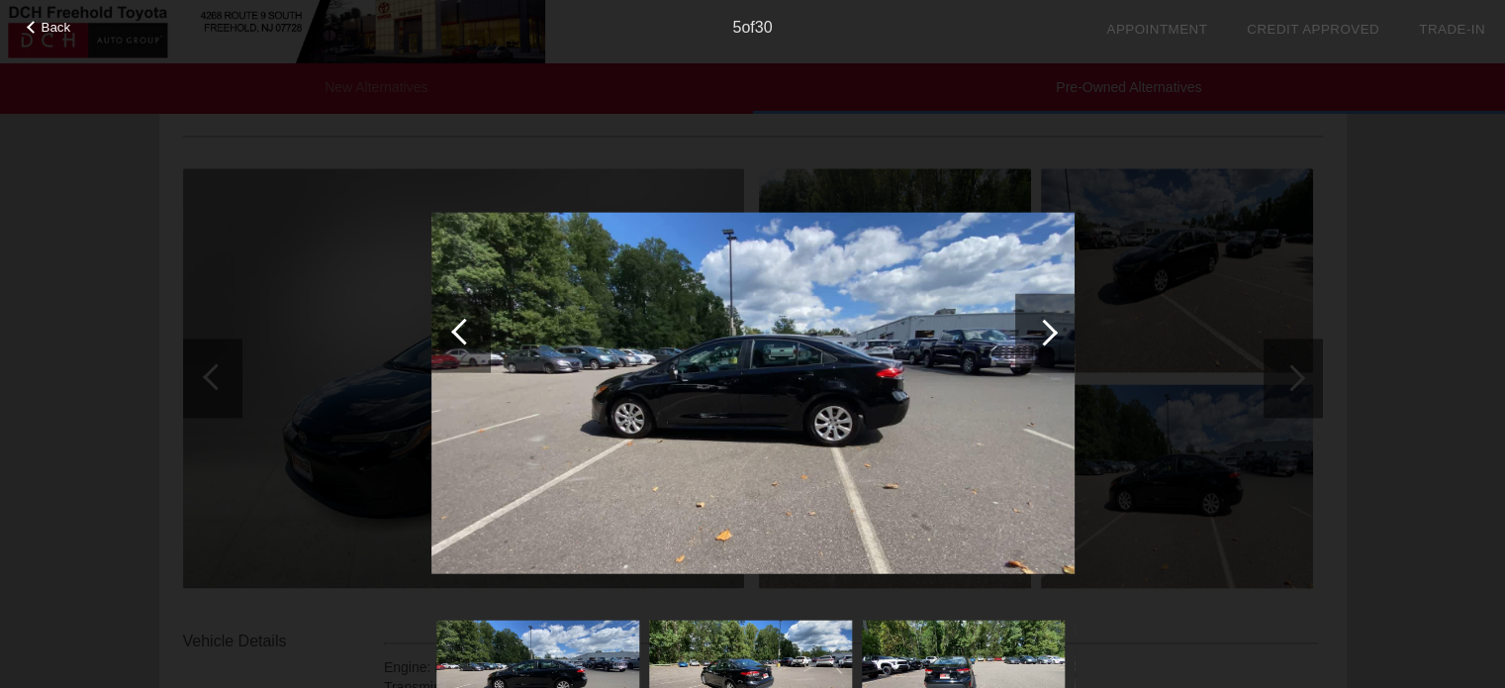
click at [1034, 329] on div at bounding box center [1044, 332] width 27 height 27
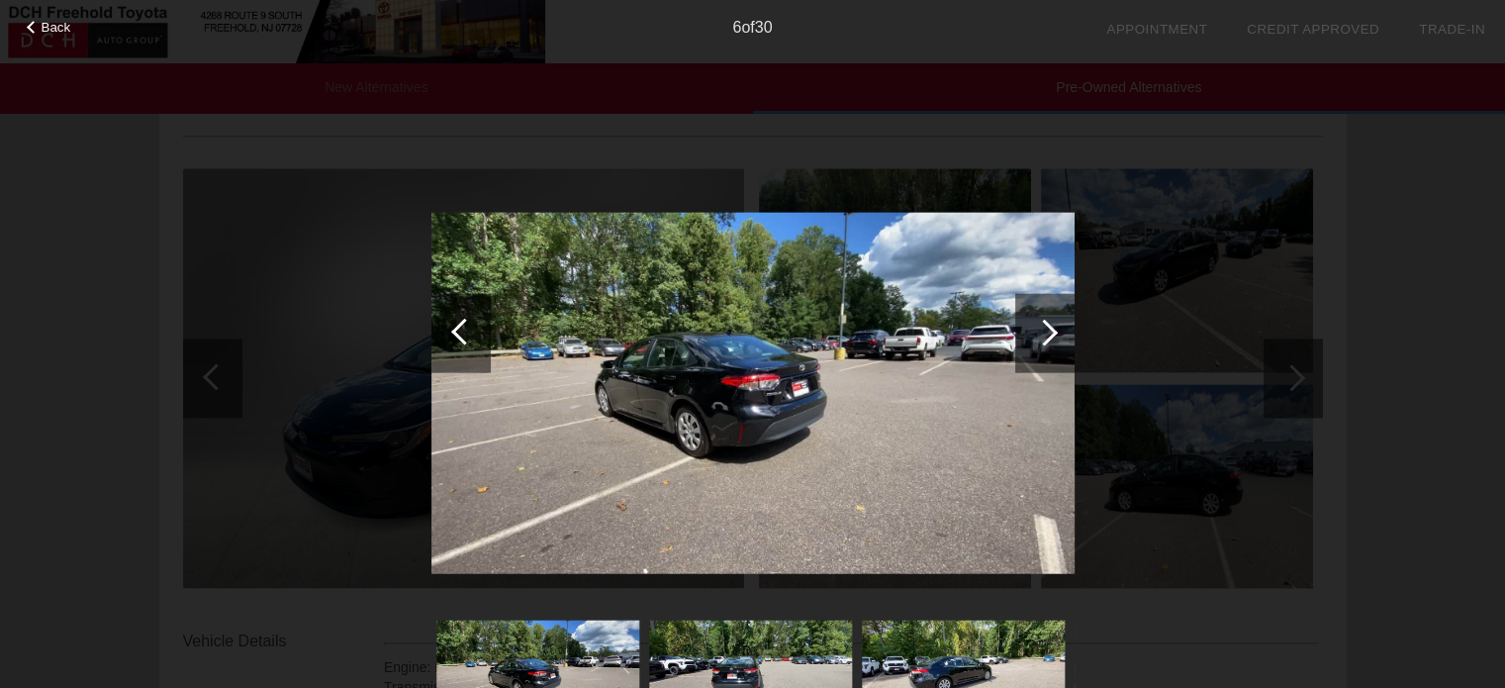
click at [1034, 329] on div at bounding box center [1044, 332] width 27 height 27
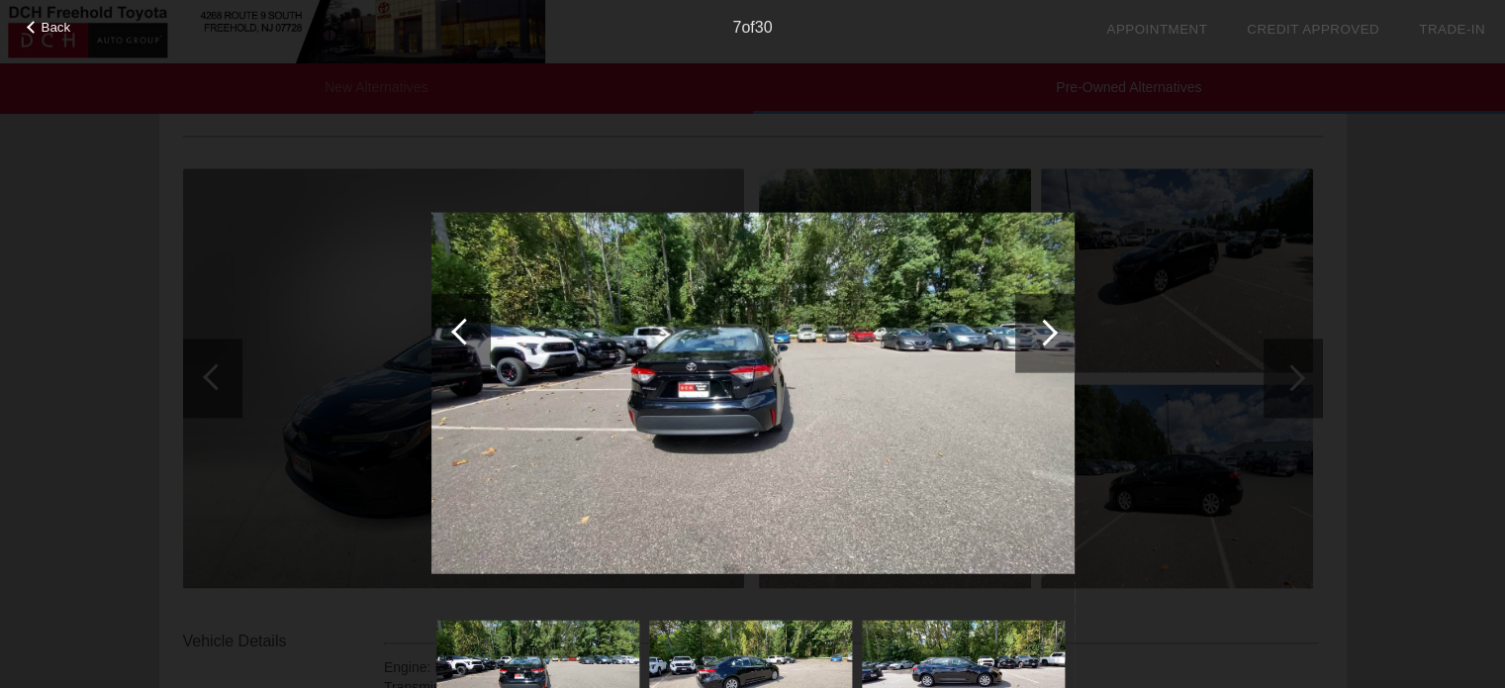
click at [1033, 331] on div at bounding box center [1044, 332] width 27 height 27
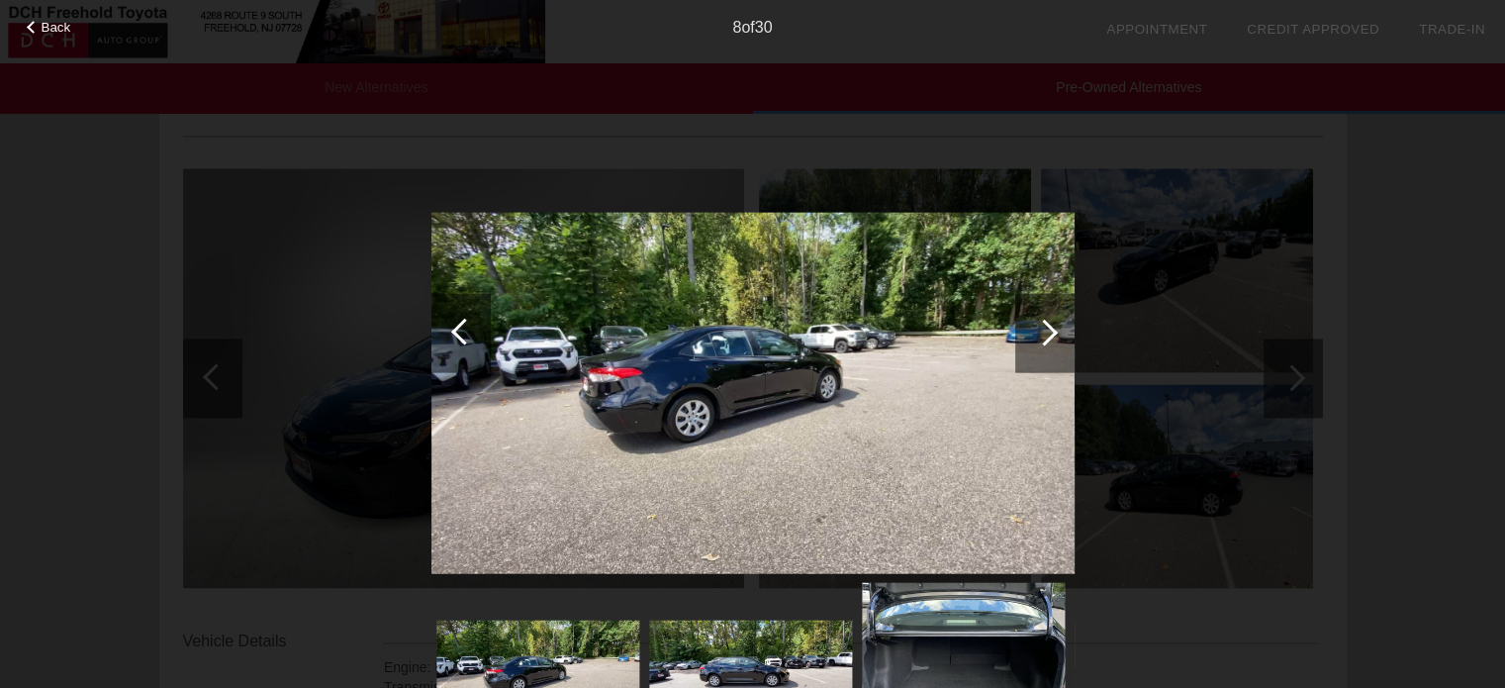
click at [1033, 331] on div at bounding box center [1044, 332] width 27 height 27
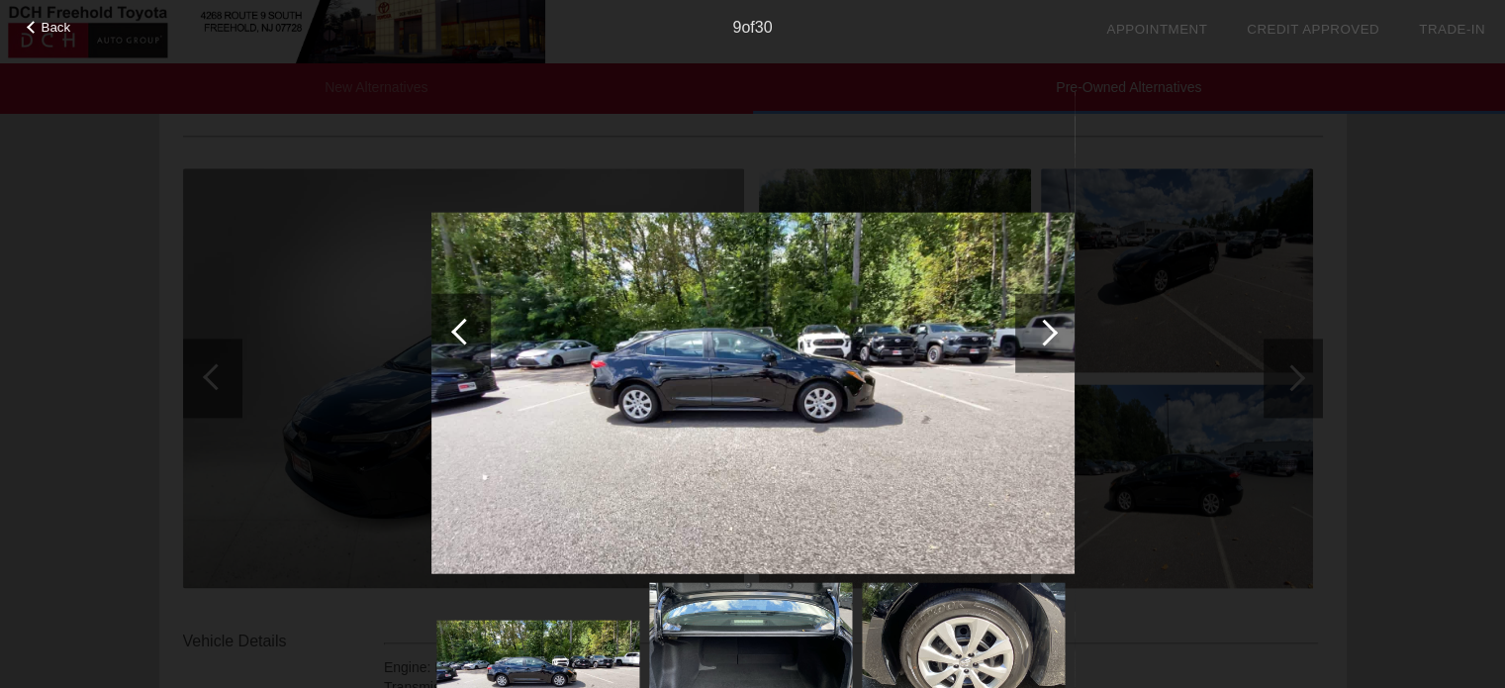
click at [1033, 331] on div at bounding box center [1044, 332] width 27 height 27
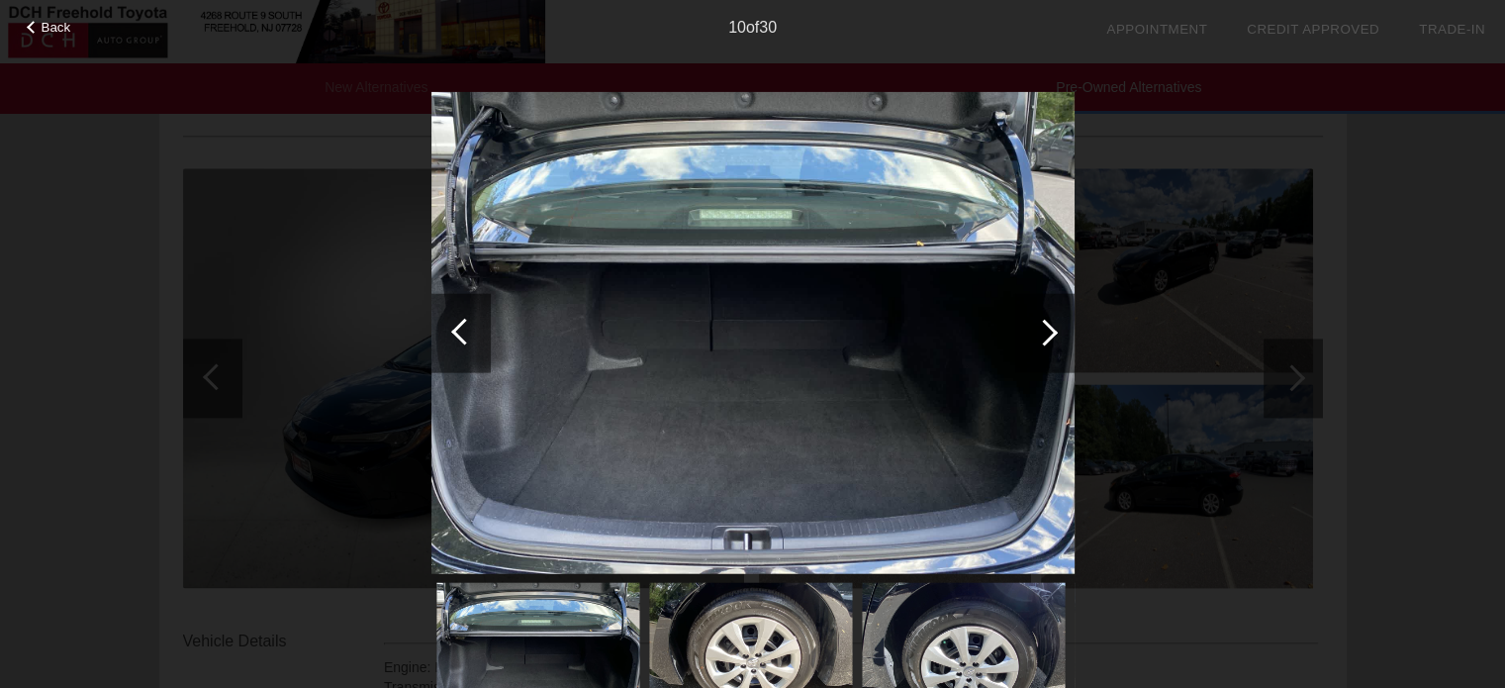
click at [1033, 332] on div at bounding box center [1044, 332] width 27 height 27
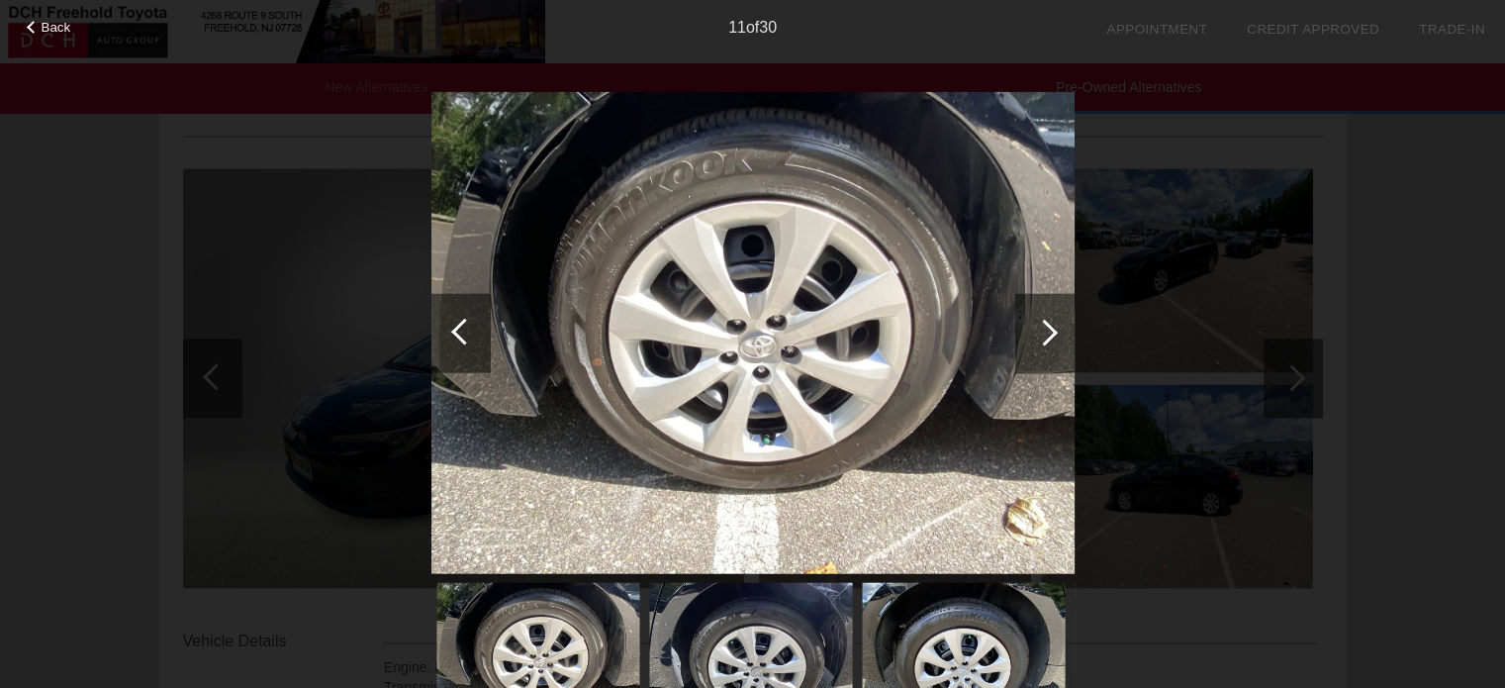
click at [1033, 332] on div at bounding box center [1044, 332] width 27 height 27
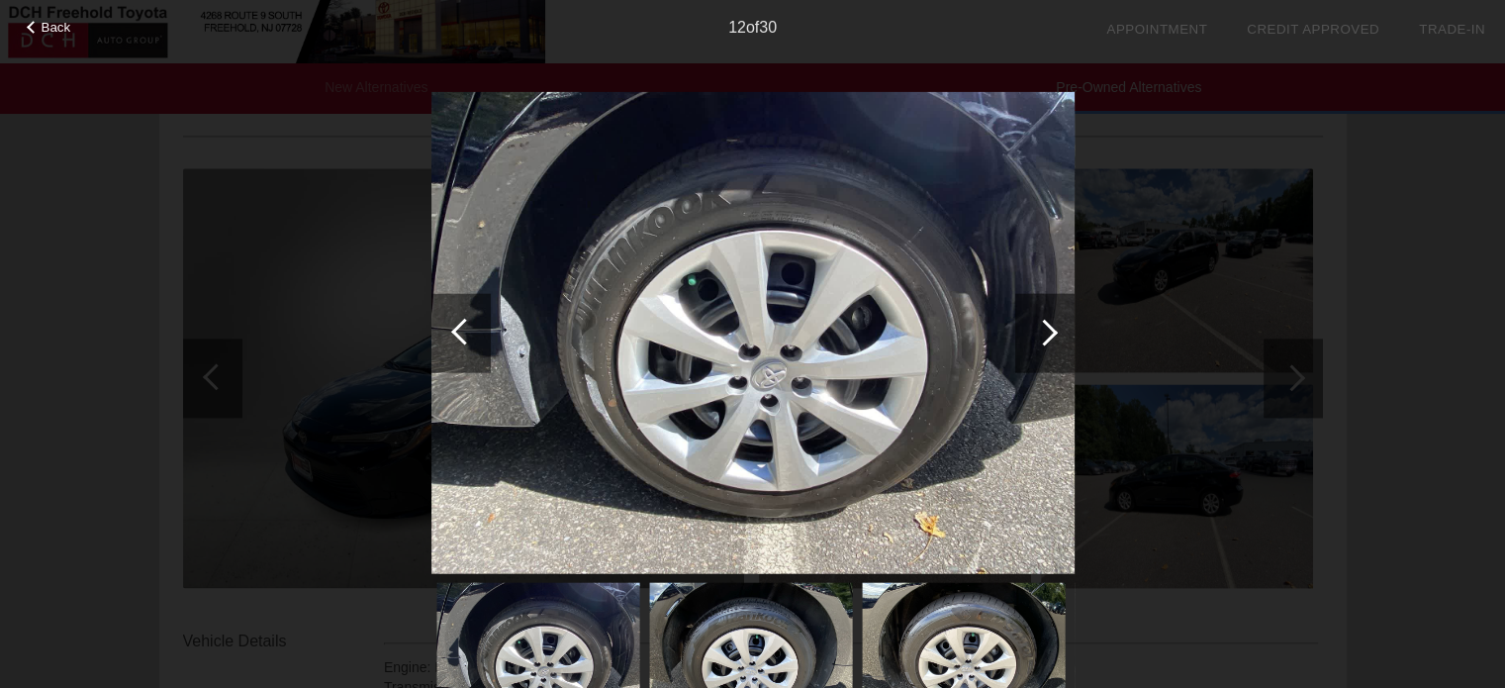
click at [1033, 332] on div at bounding box center [1044, 332] width 27 height 27
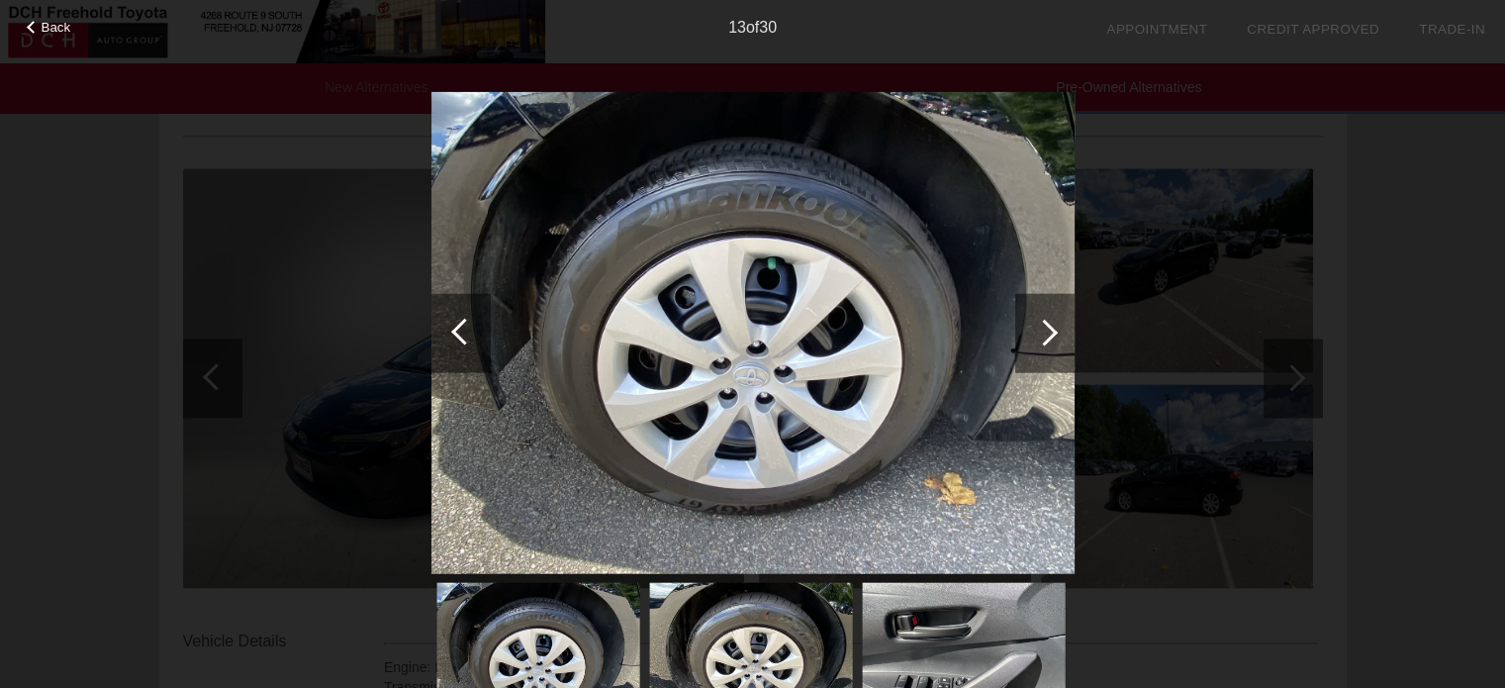
click at [1033, 332] on div at bounding box center [1044, 332] width 27 height 27
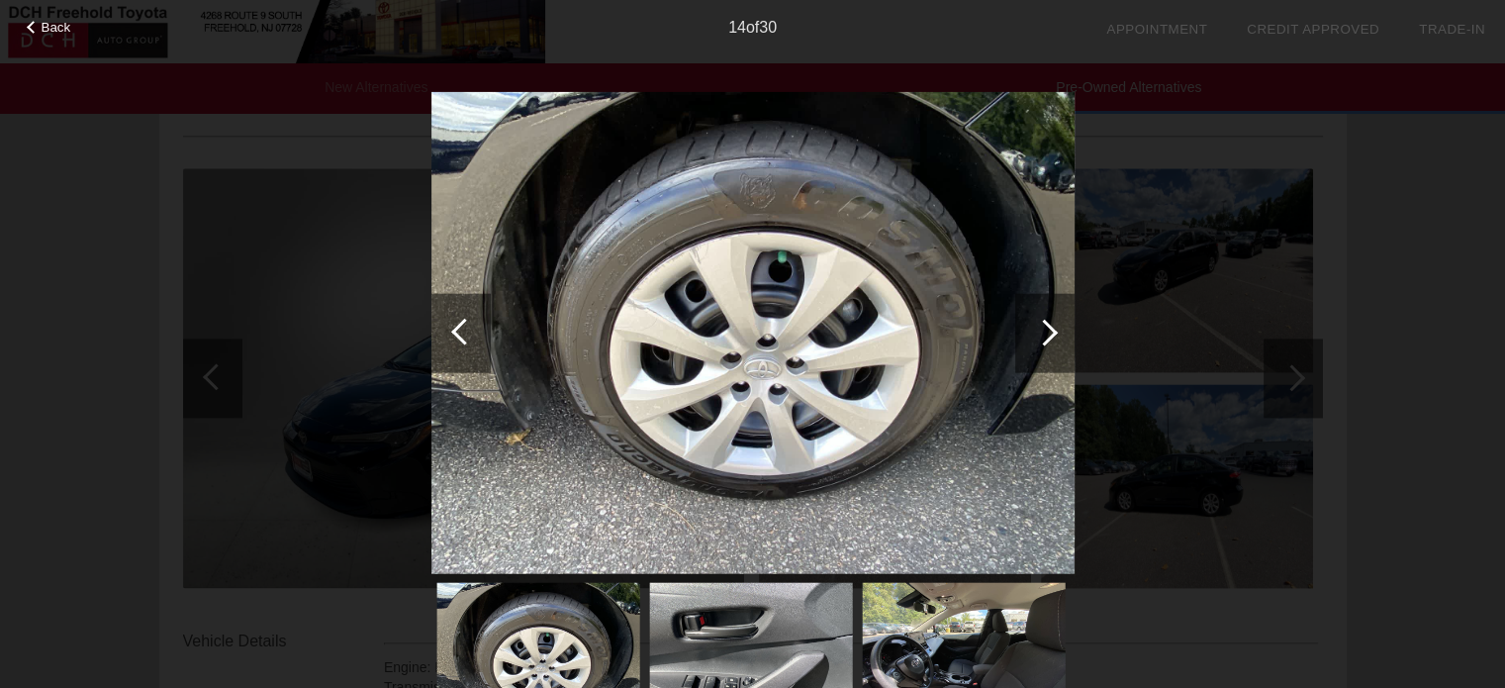
click at [1034, 331] on div at bounding box center [1044, 332] width 27 height 27
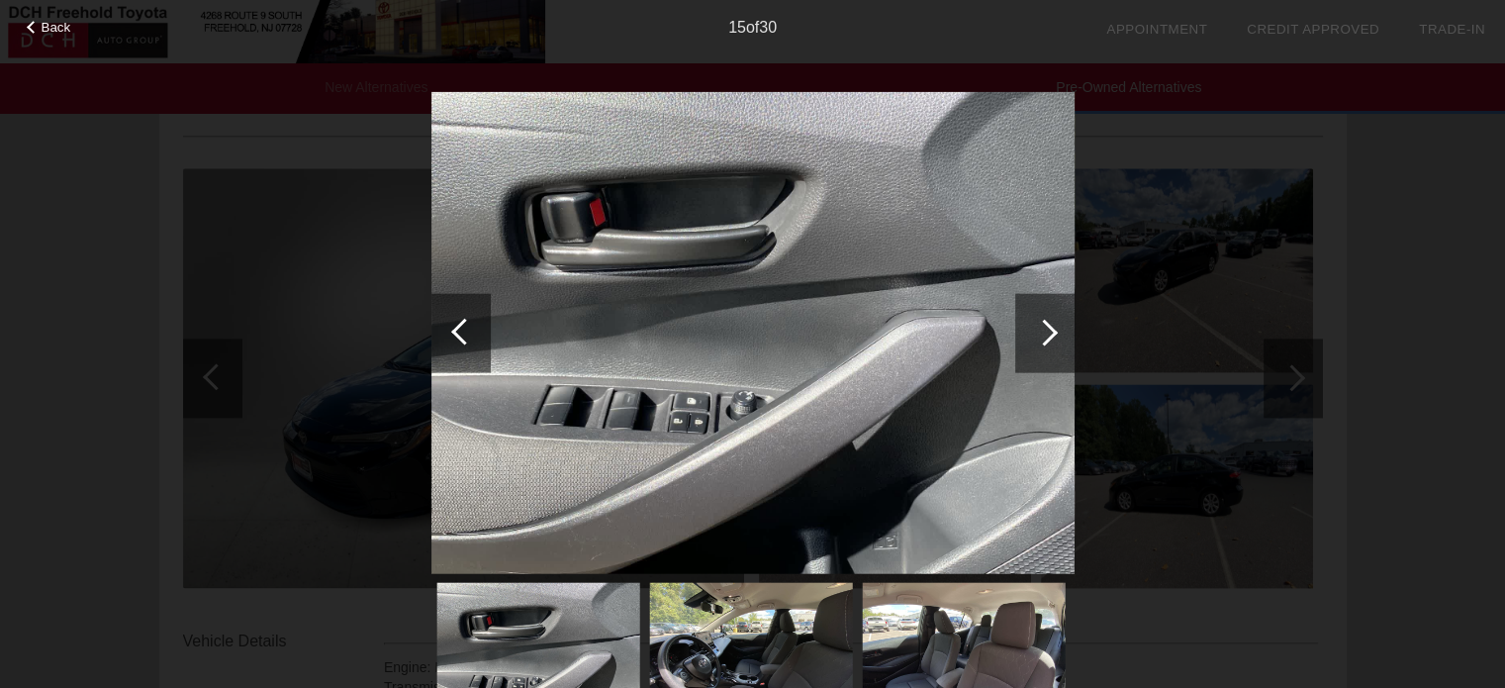
click at [1034, 331] on div at bounding box center [1044, 332] width 27 height 27
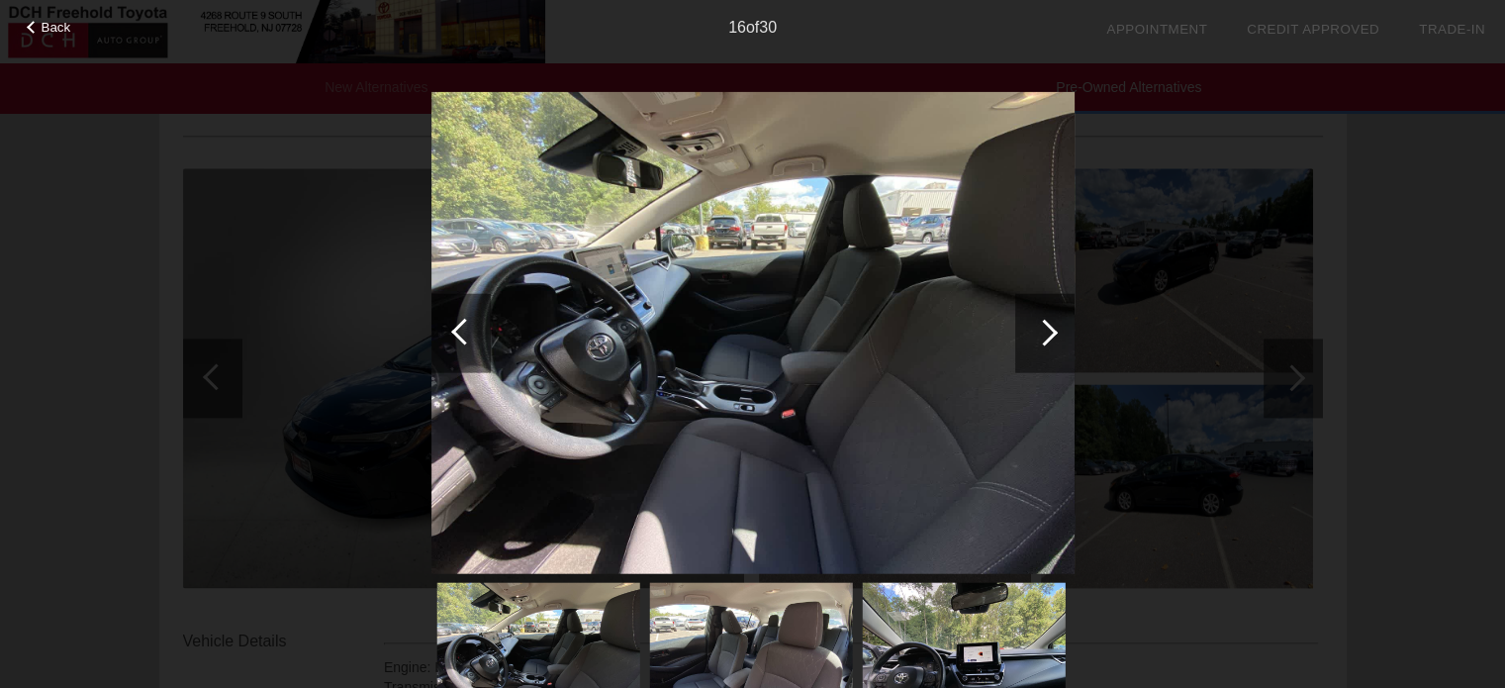
click at [1035, 331] on div at bounding box center [1044, 332] width 27 height 27
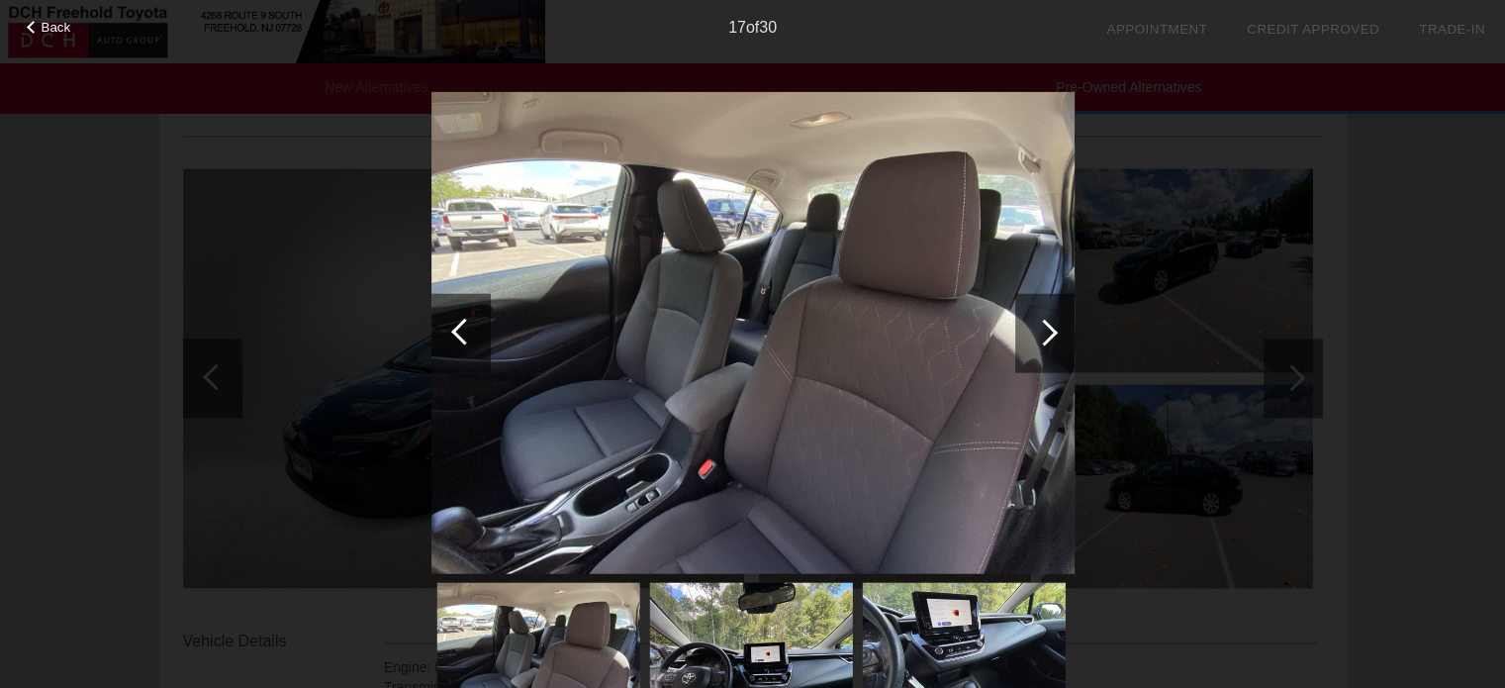
click at [1035, 331] on div at bounding box center [1044, 332] width 27 height 27
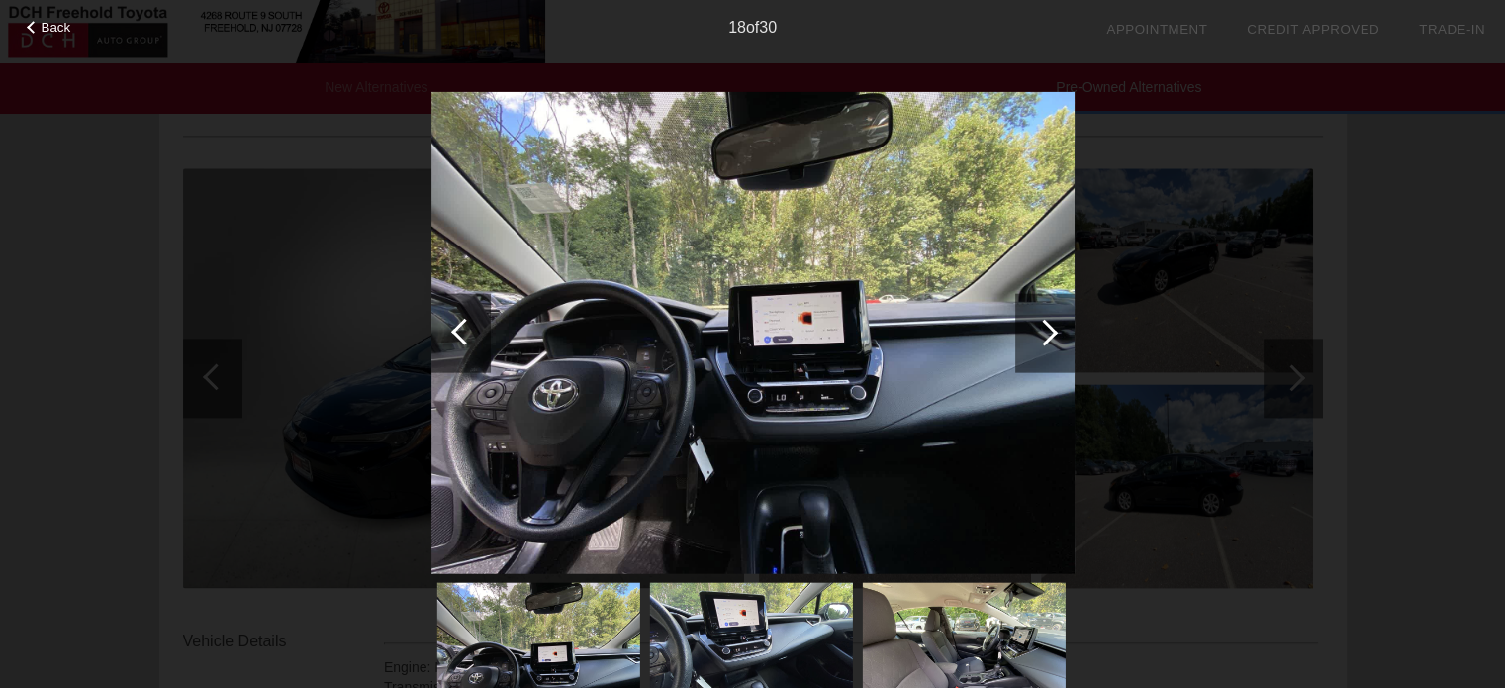
click at [1035, 331] on div at bounding box center [1044, 332] width 27 height 27
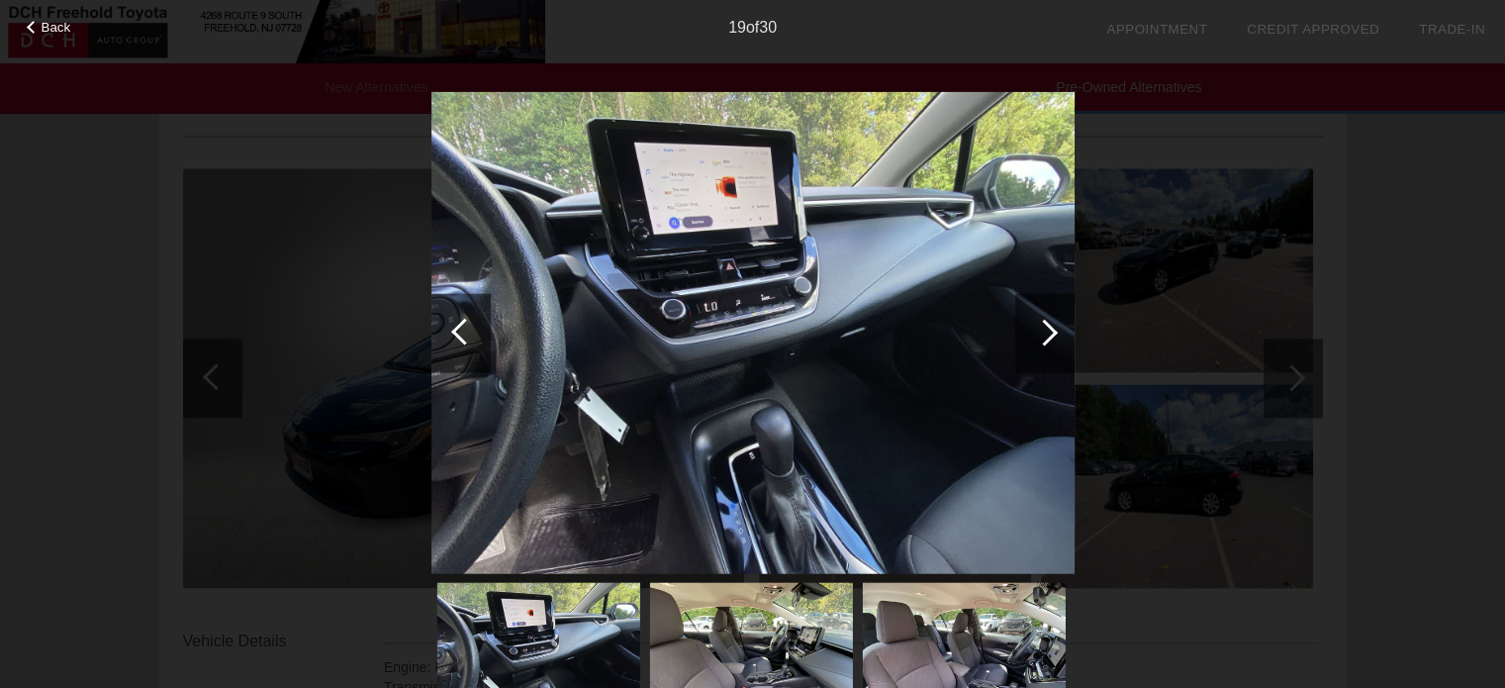
click at [1035, 331] on div at bounding box center [1044, 332] width 27 height 27
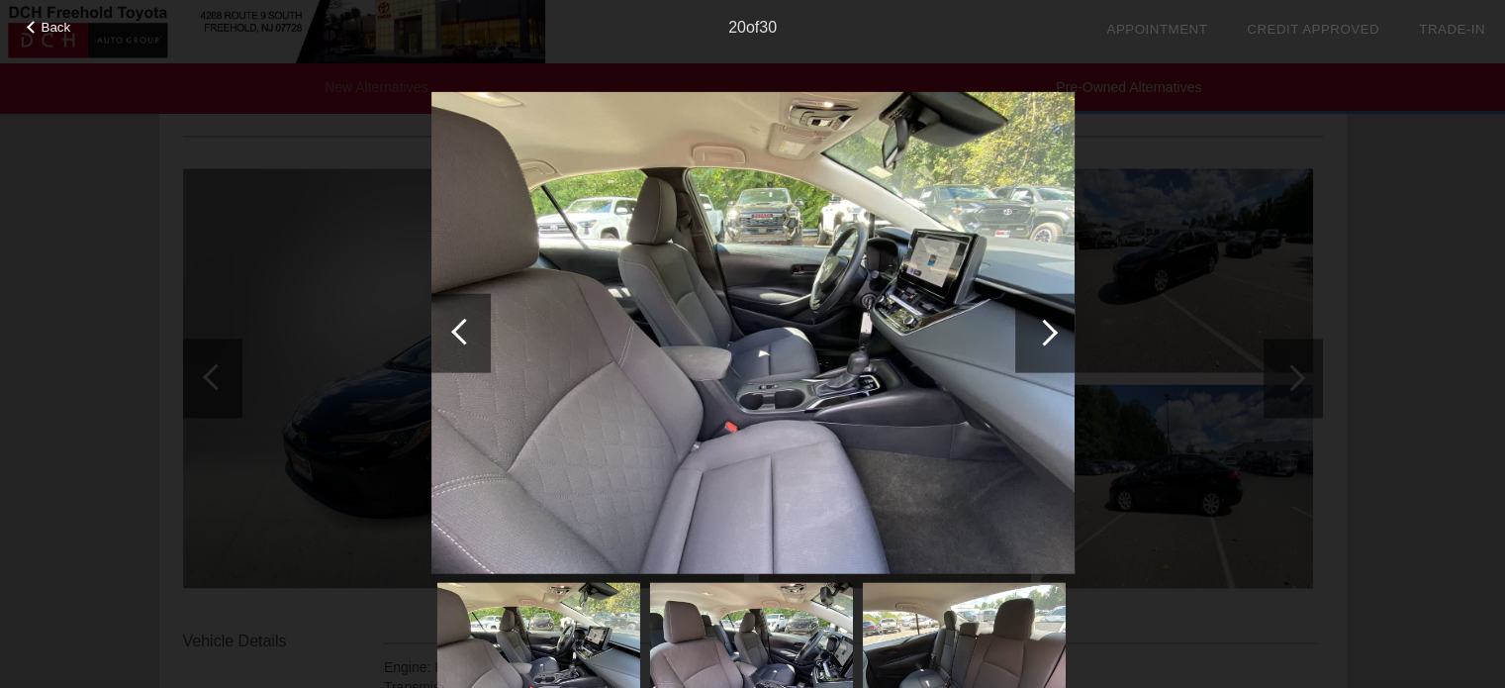
click at [1038, 331] on div at bounding box center [1044, 332] width 27 height 27
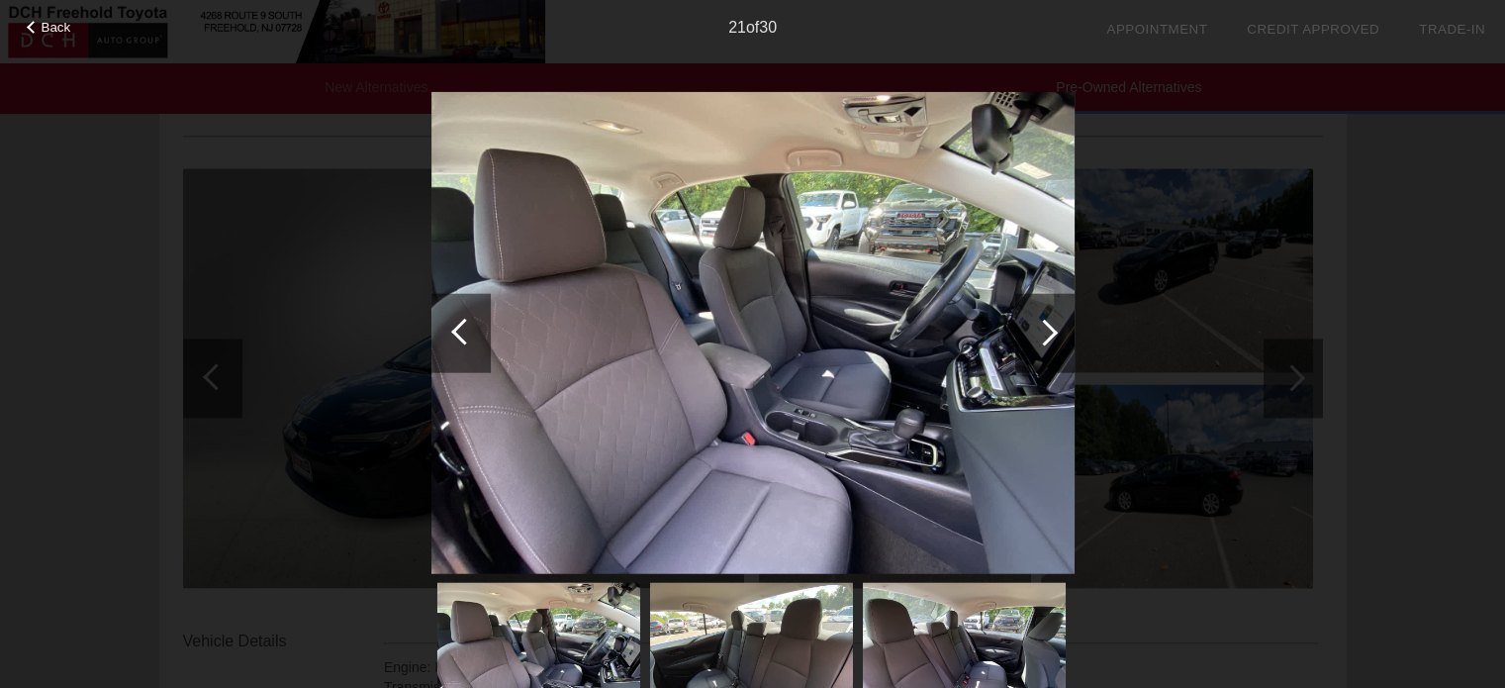
click at [1039, 331] on div at bounding box center [1044, 332] width 27 height 27
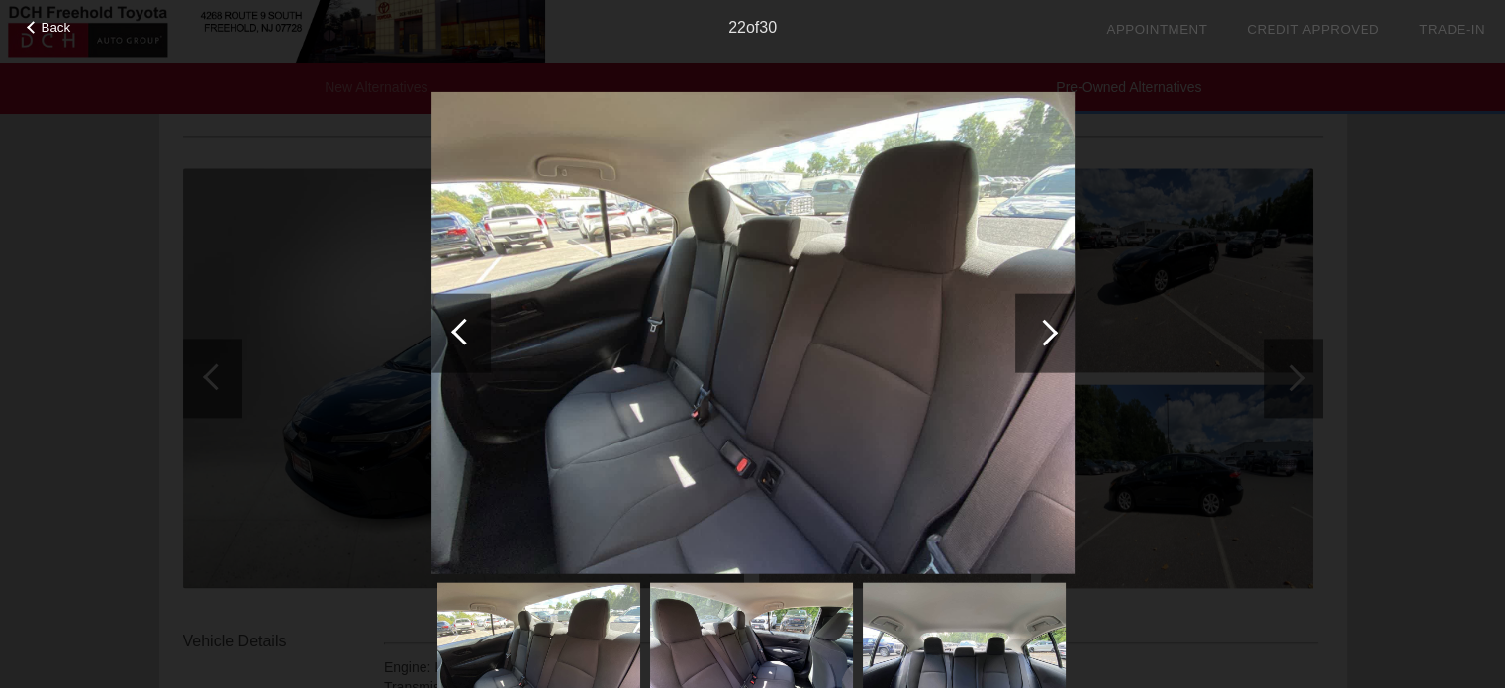
click at [1039, 331] on div at bounding box center [1044, 332] width 27 height 27
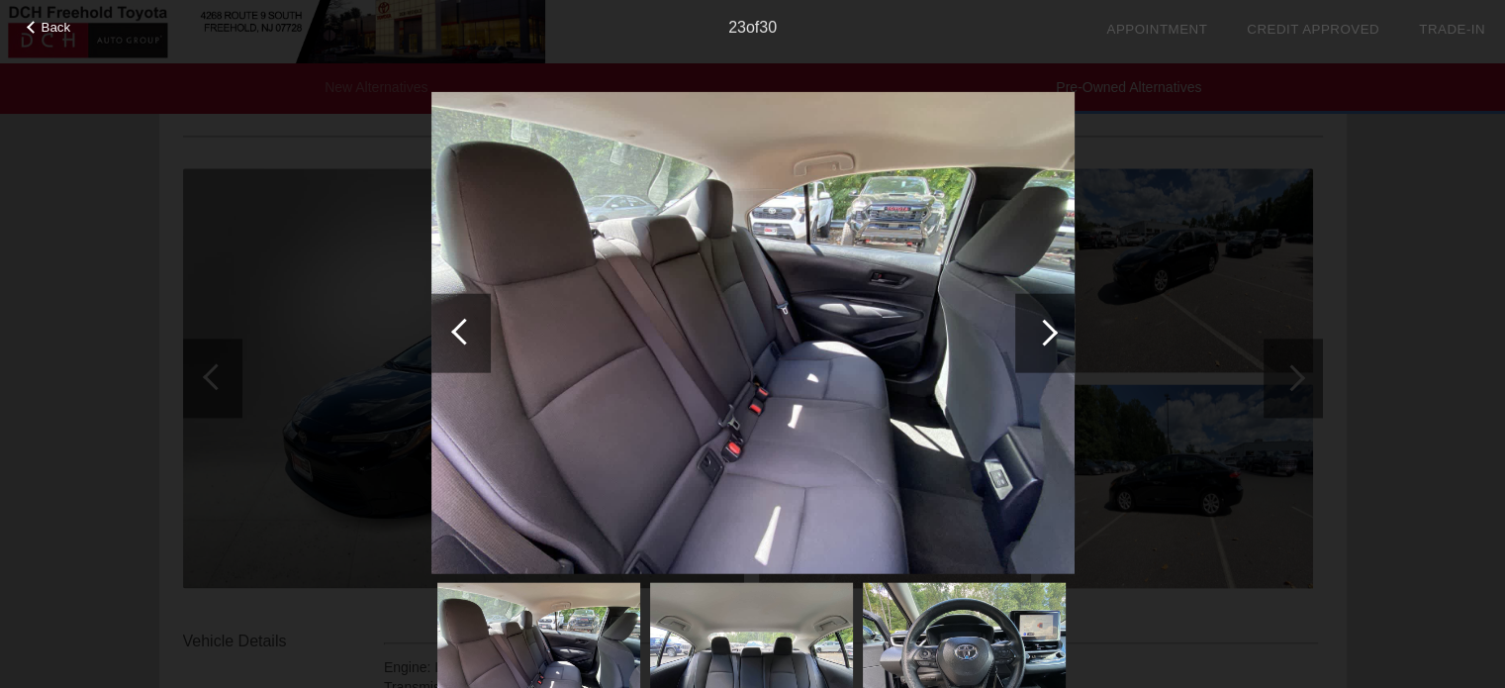
click at [1041, 331] on div at bounding box center [1044, 332] width 27 height 27
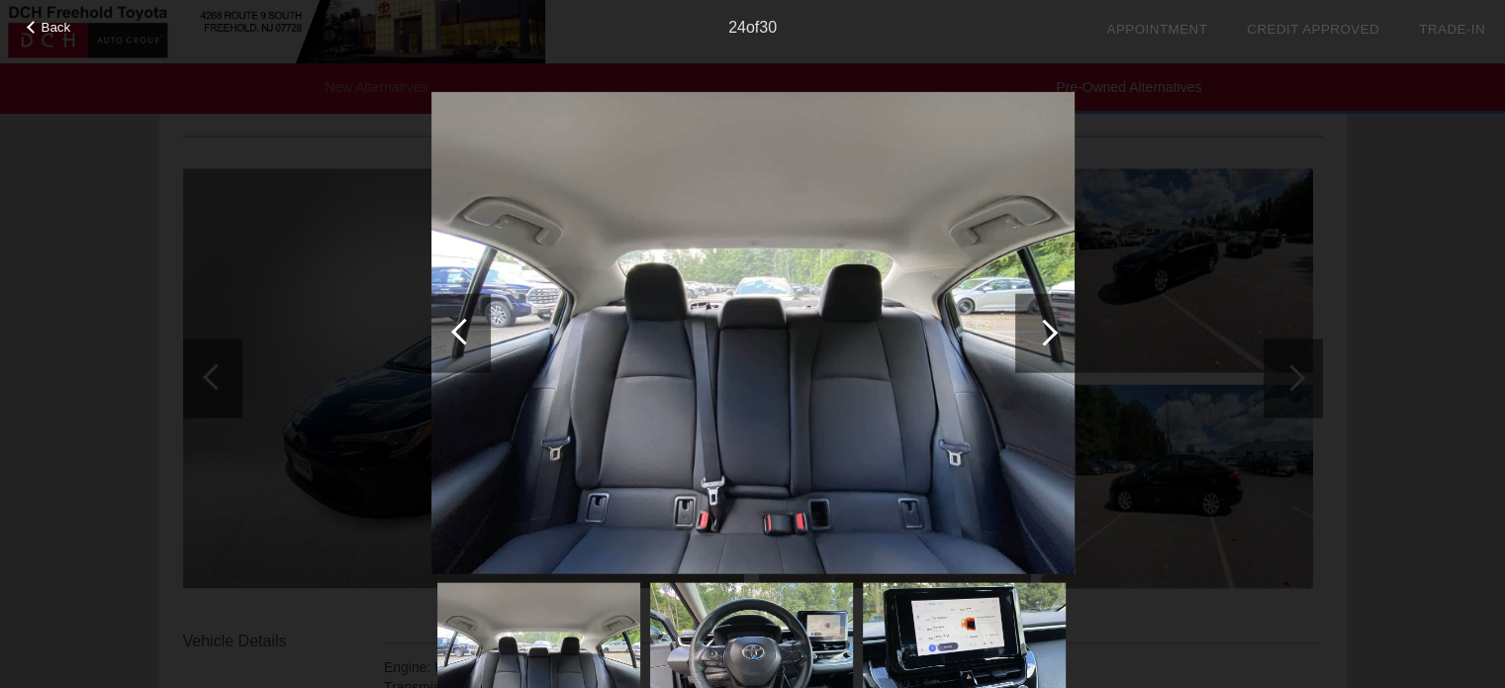
click at [1041, 331] on div at bounding box center [1044, 332] width 27 height 27
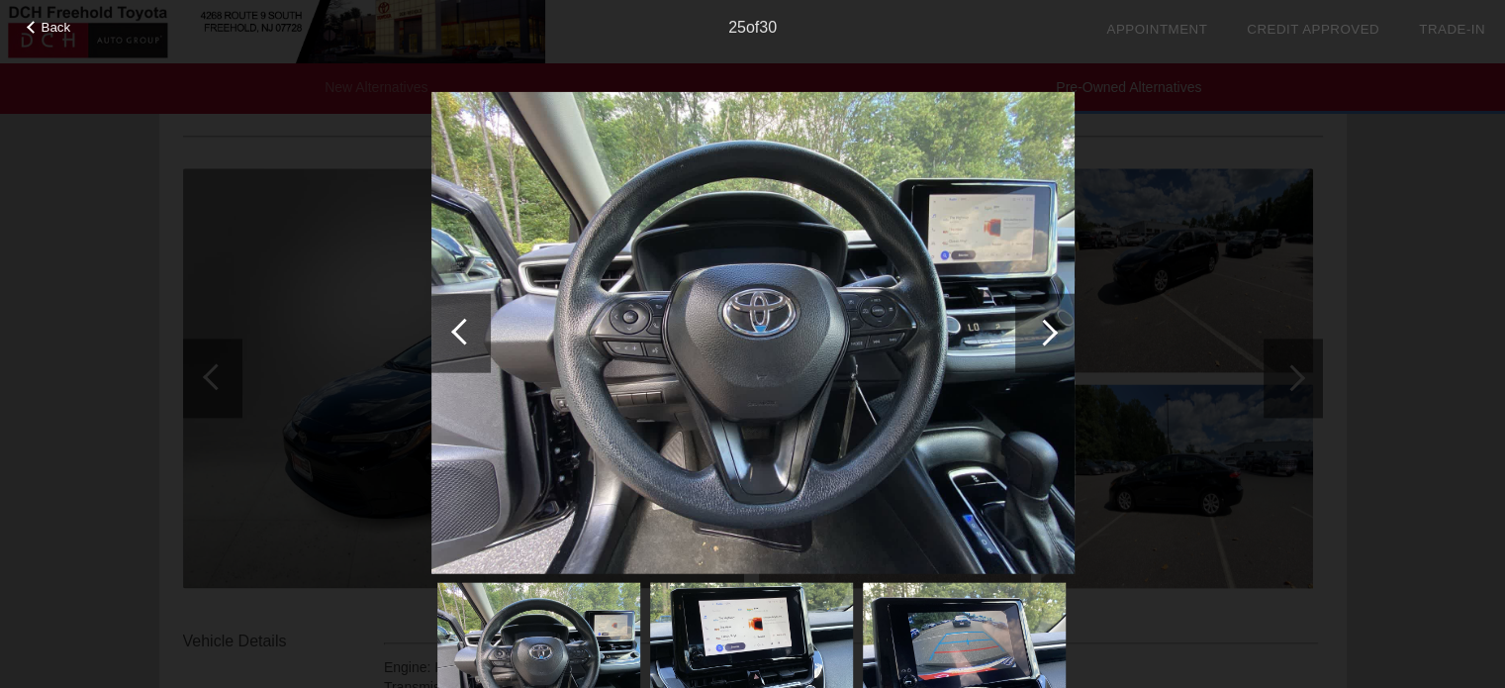
click at [1045, 331] on div at bounding box center [1044, 332] width 27 height 27
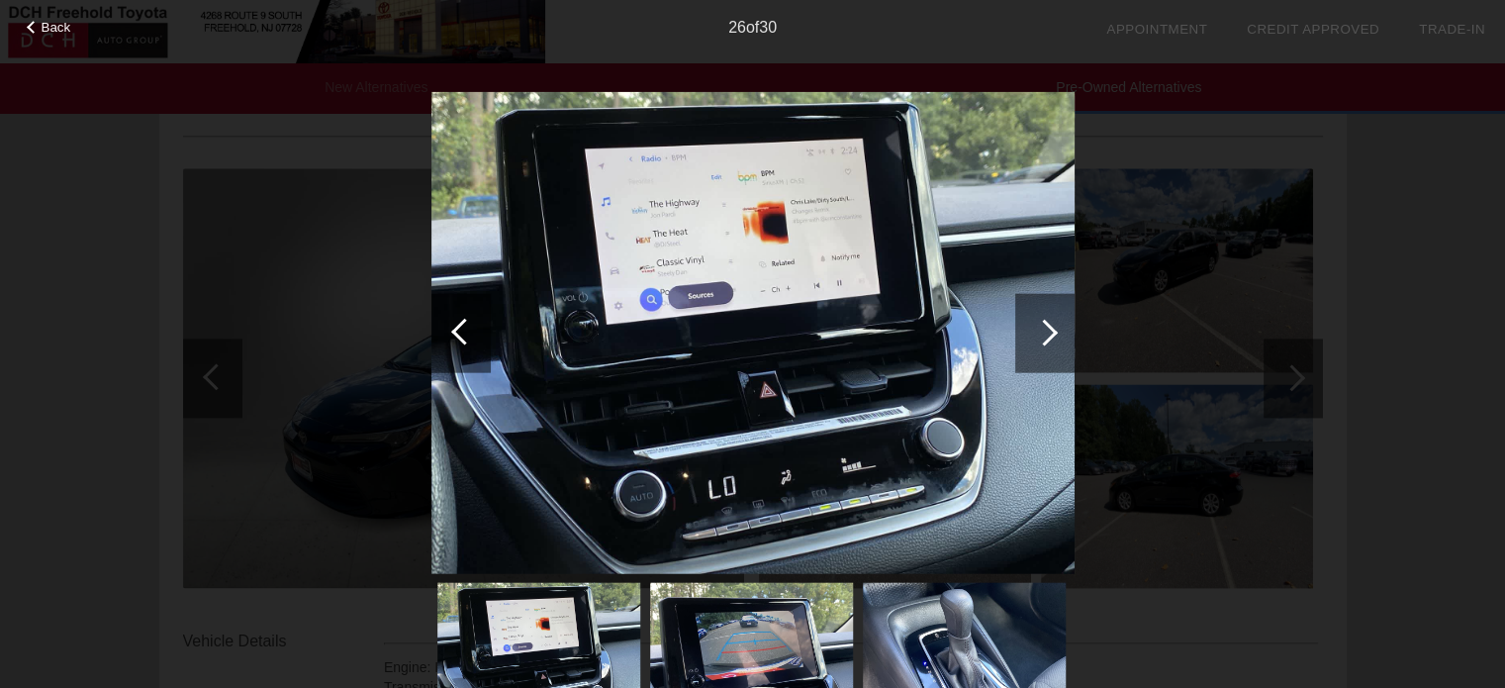
click at [1045, 331] on div at bounding box center [1044, 332] width 27 height 27
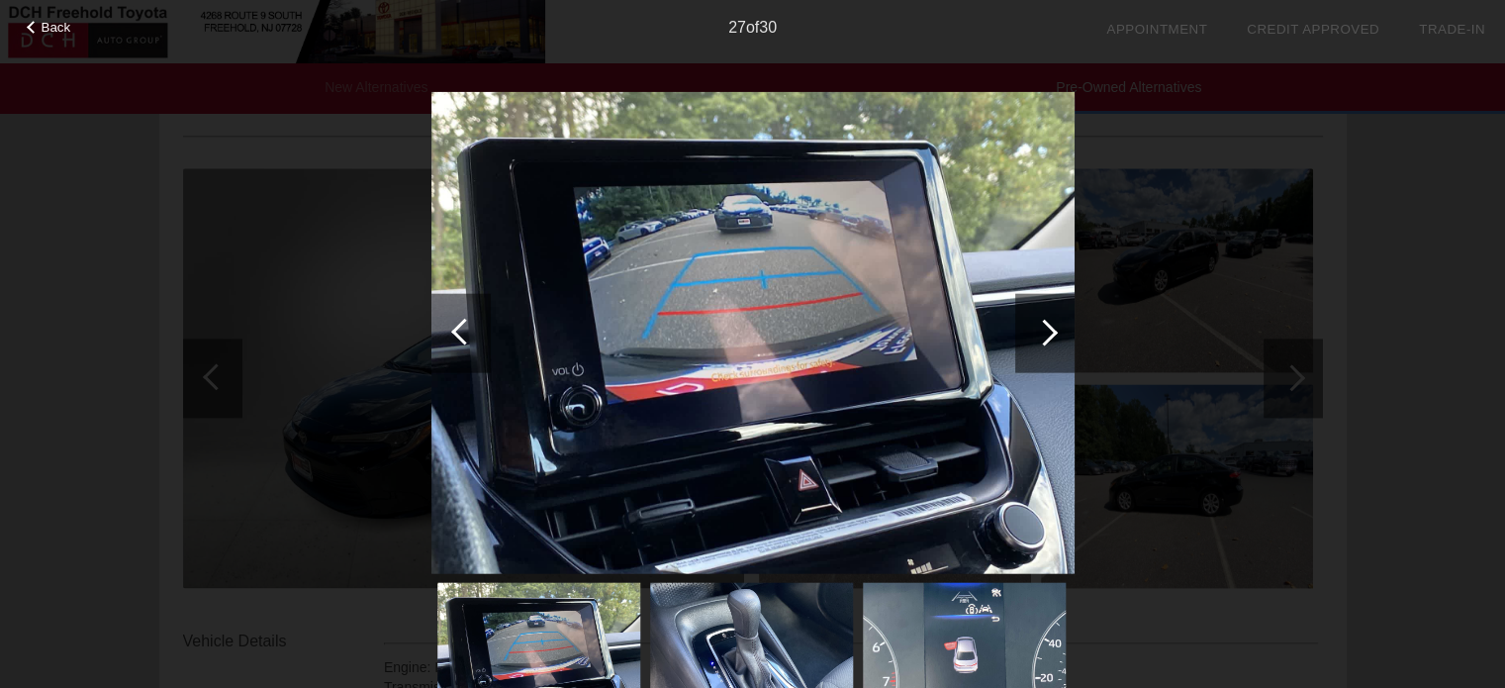
click at [1045, 331] on div at bounding box center [1044, 332] width 27 height 27
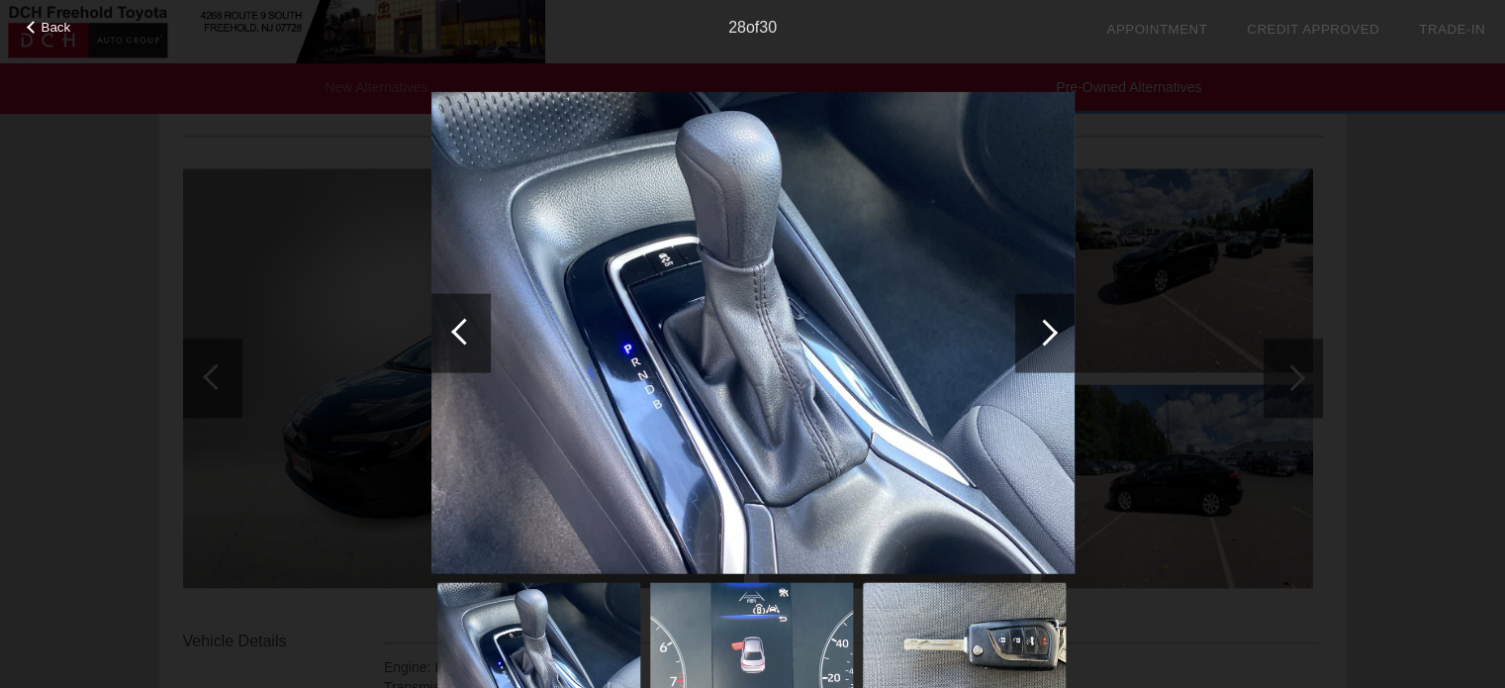
click at [1045, 331] on div at bounding box center [1044, 332] width 27 height 27
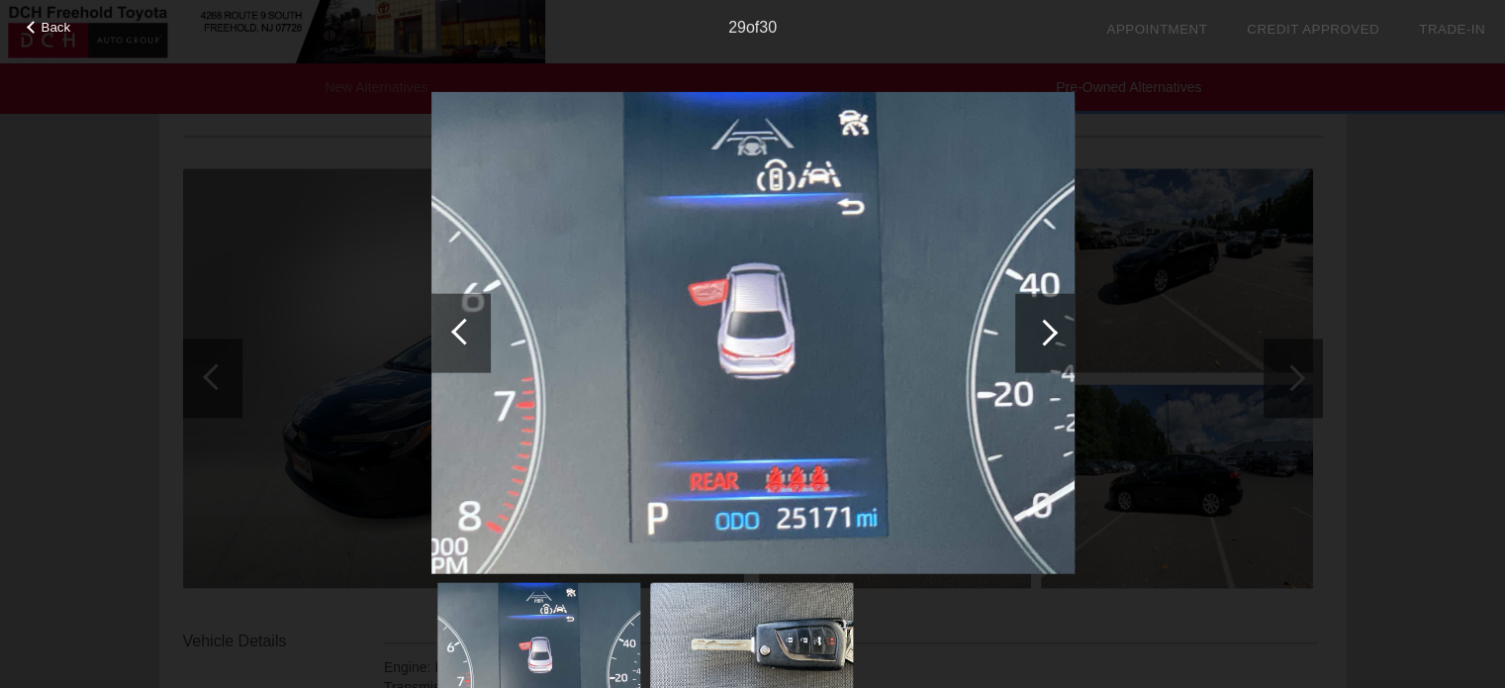
click at [1045, 331] on div at bounding box center [1044, 332] width 27 height 27
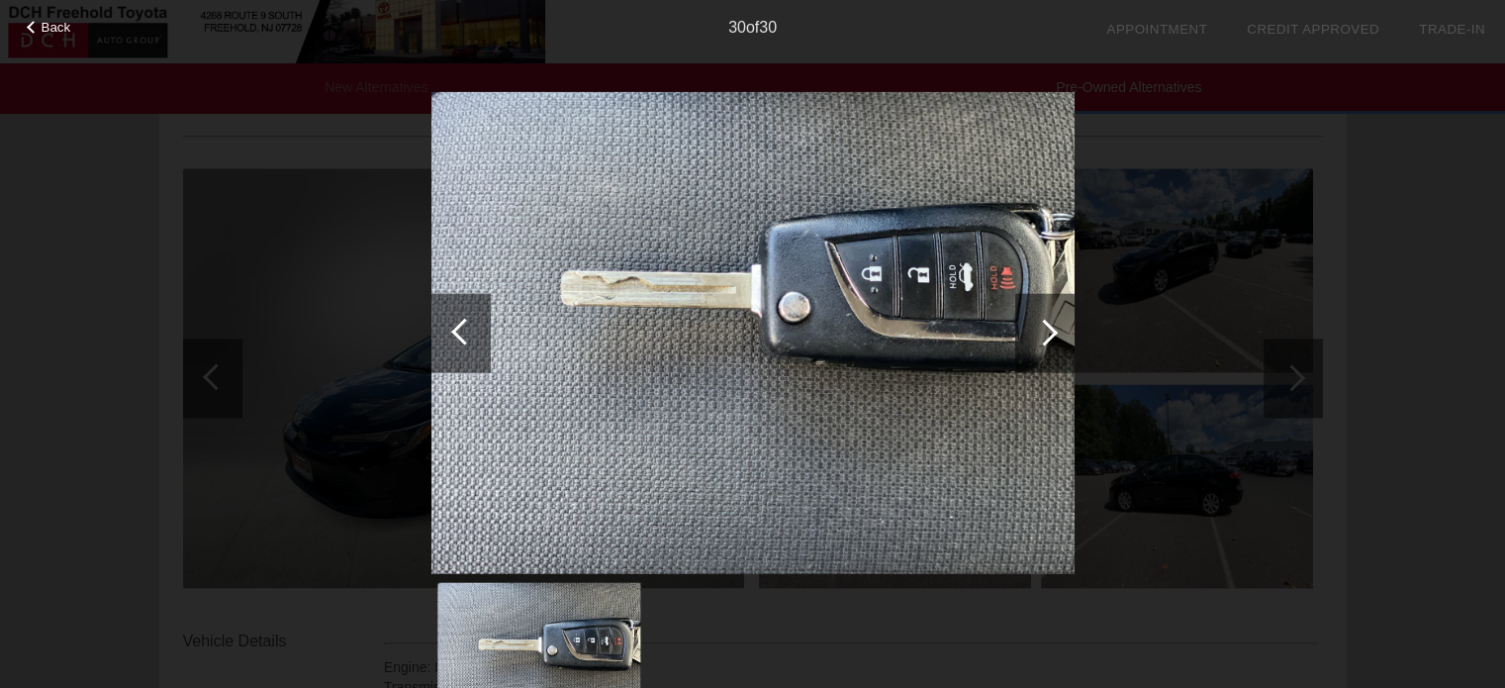
click at [465, 335] on div at bounding box center [464, 331] width 27 height 27
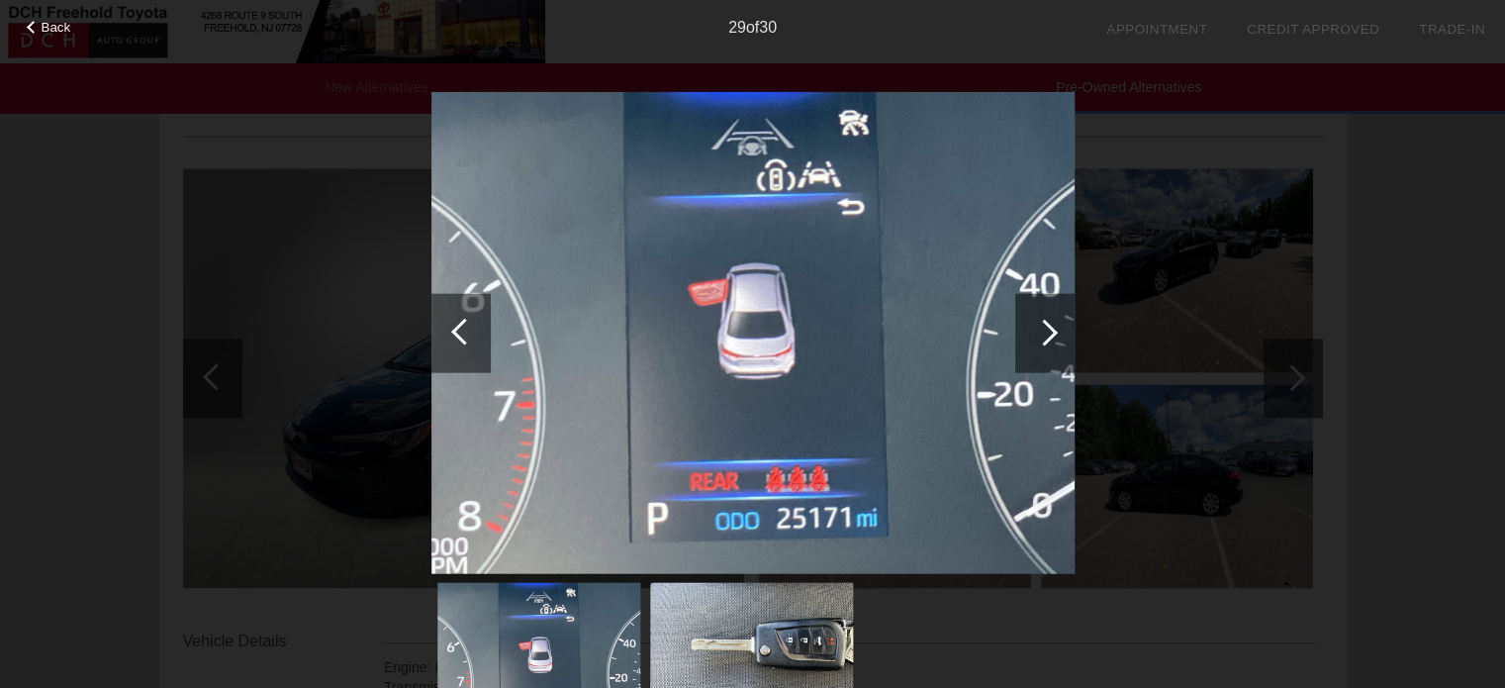
click at [1057, 335] on div at bounding box center [1044, 332] width 59 height 79
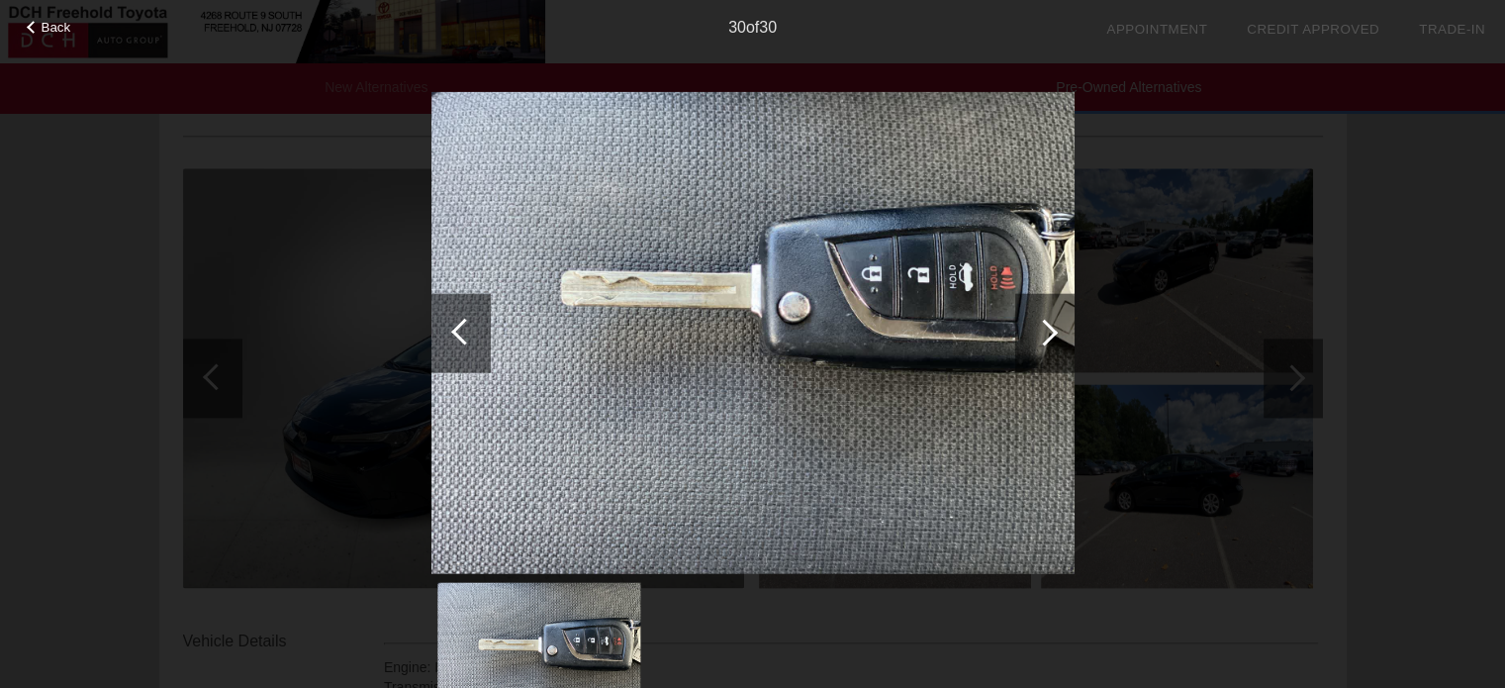
click at [1057, 335] on div at bounding box center [1044, 332] width 59 height 79
click at [48, 32] on span "Back" at bounding box center [57, 27] width 30 height 15
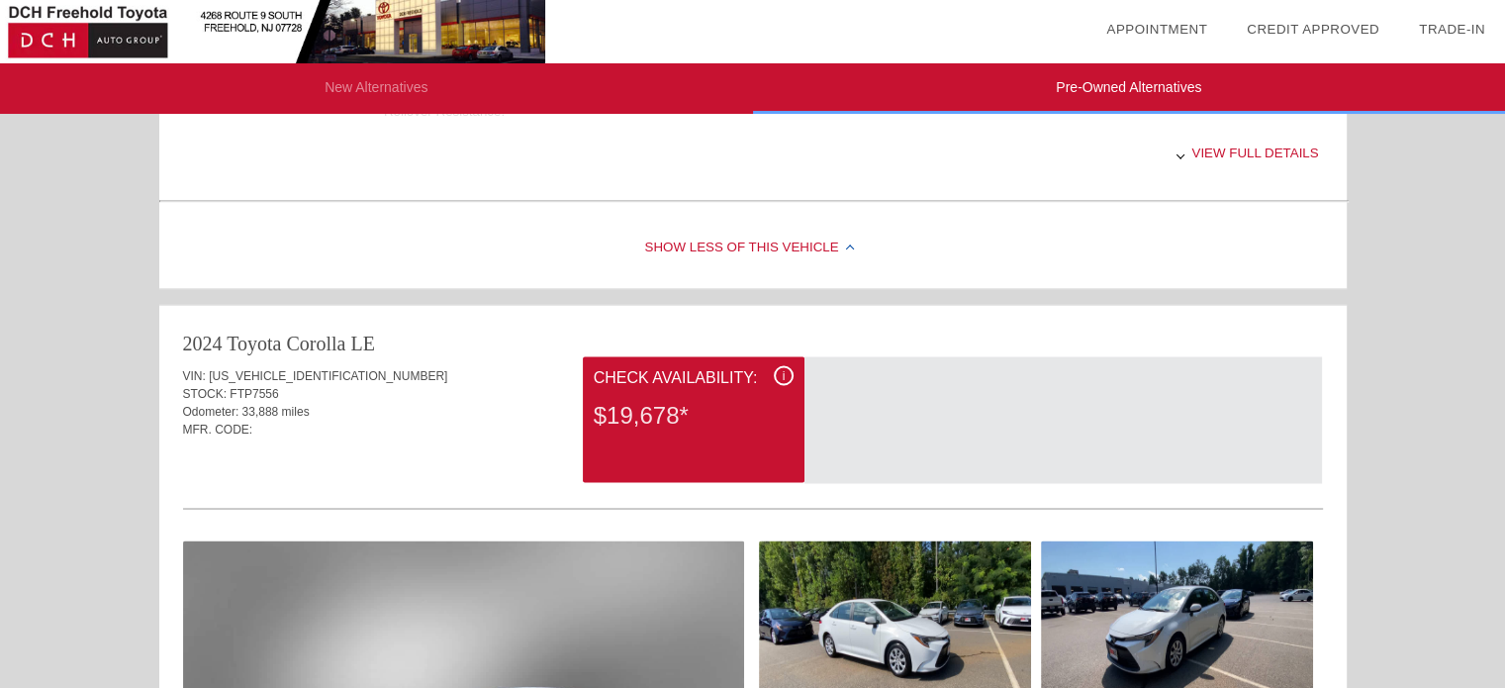
scroll to position [3709, 0]
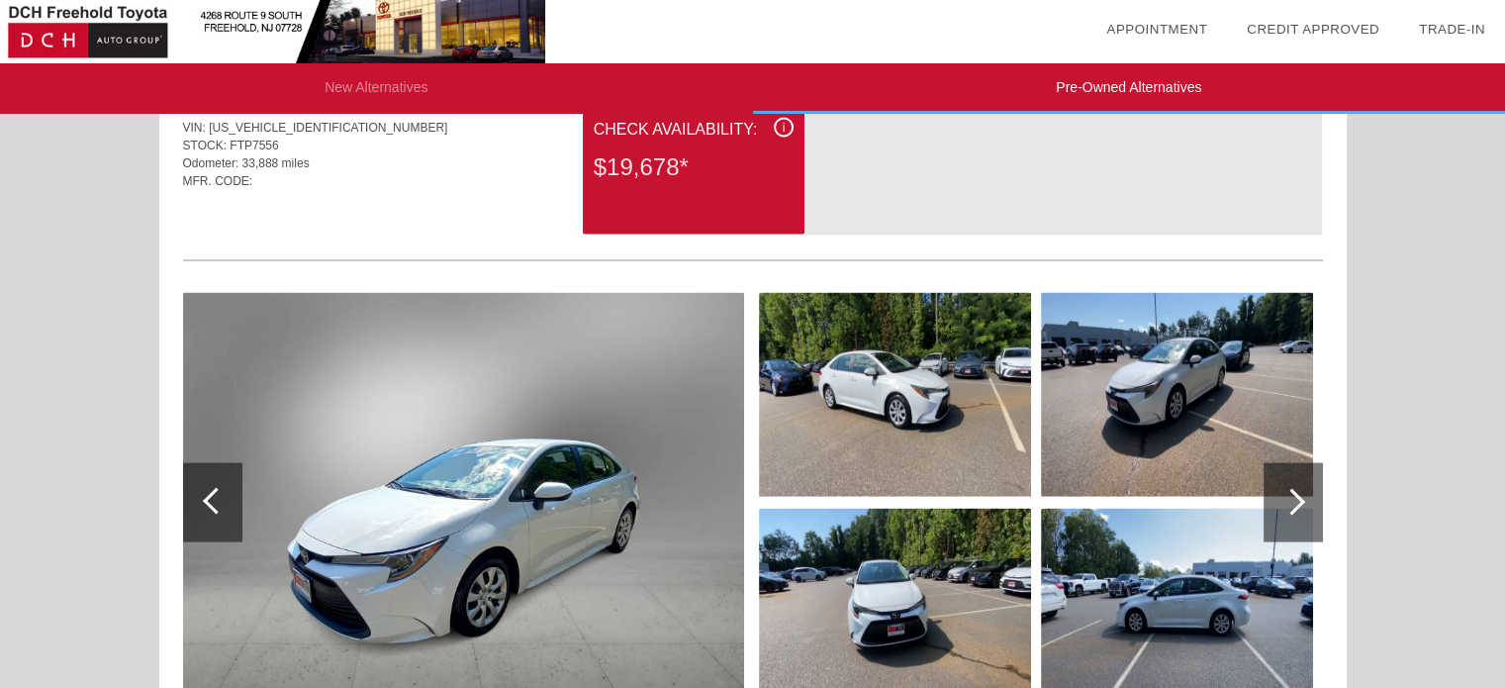
click at [470, 476] on img at bounding box center [463, 501] width 561 height 419
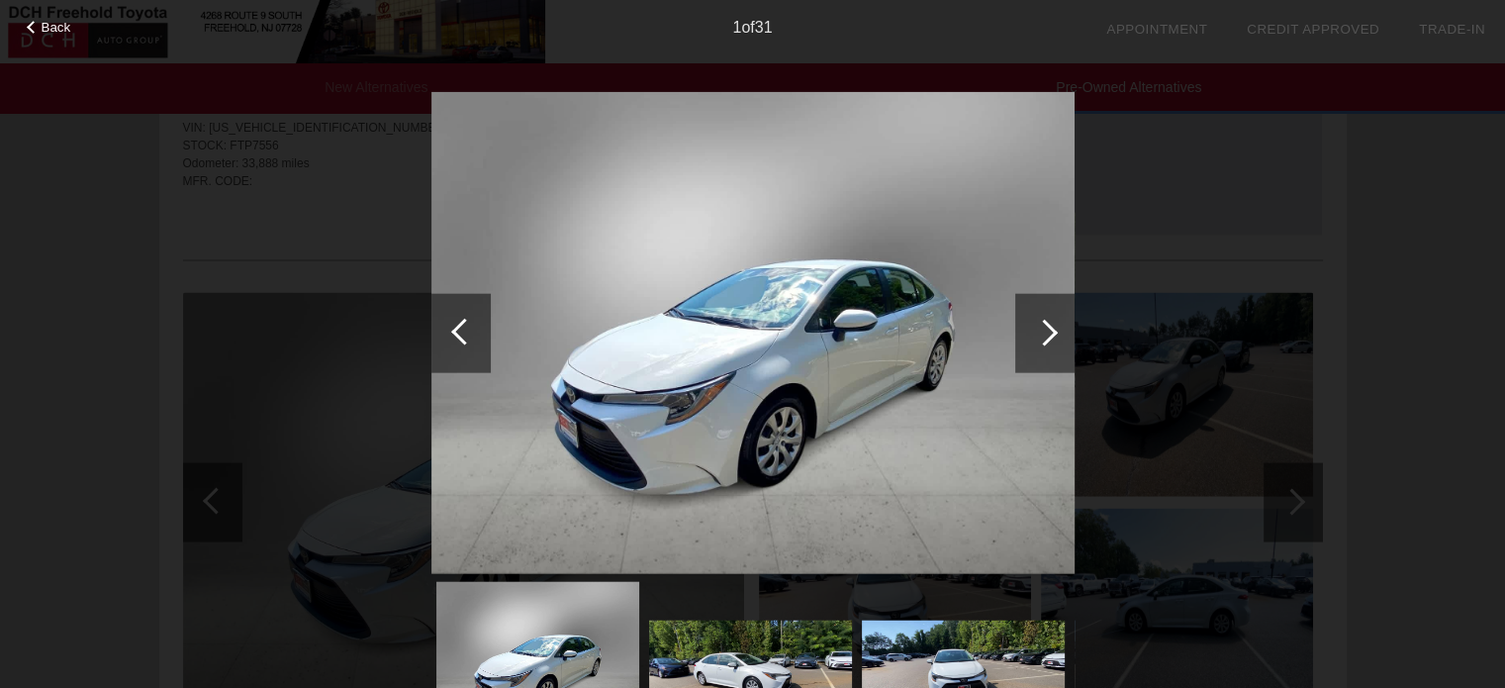
click at [1043, 363] on div at bounding box center [1044, 332] width 59 height 79
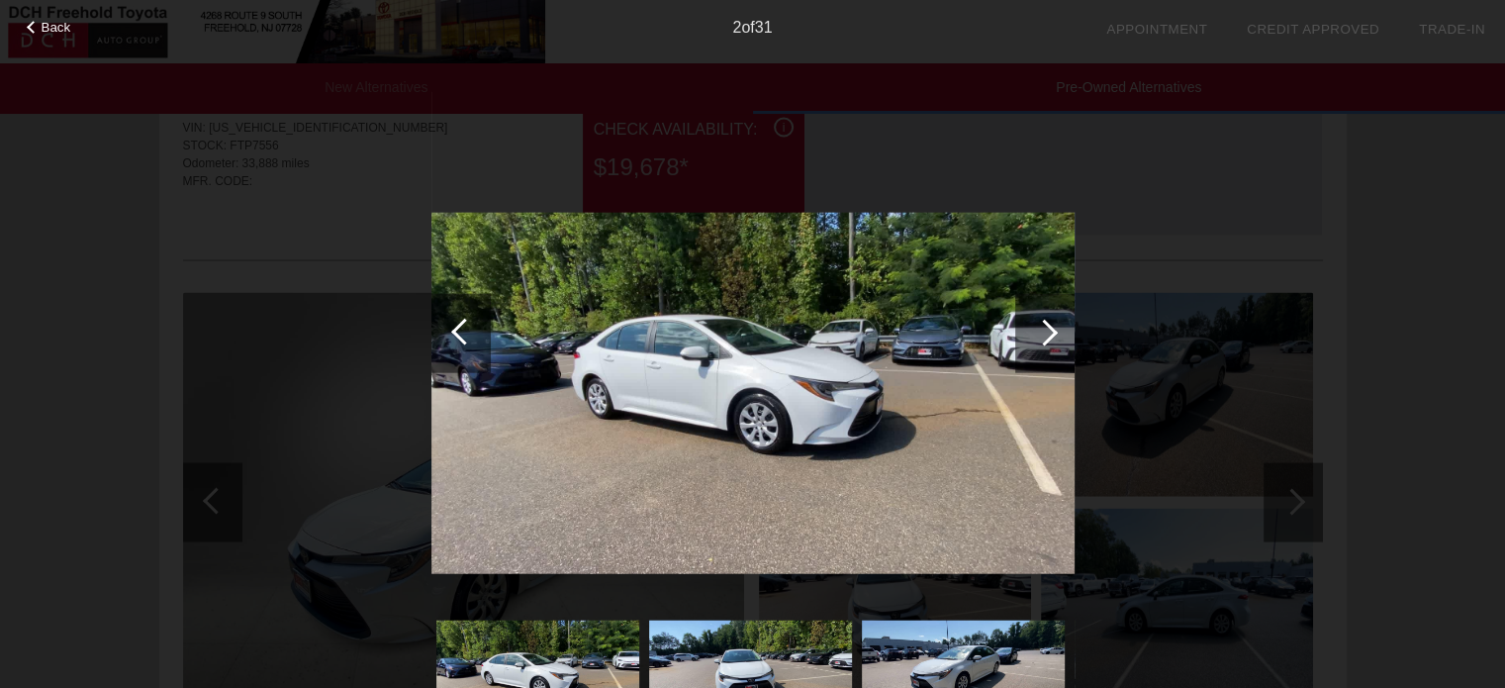
click at [1034, 341] on div at bounding box center [1044, 332] width 59 height 79
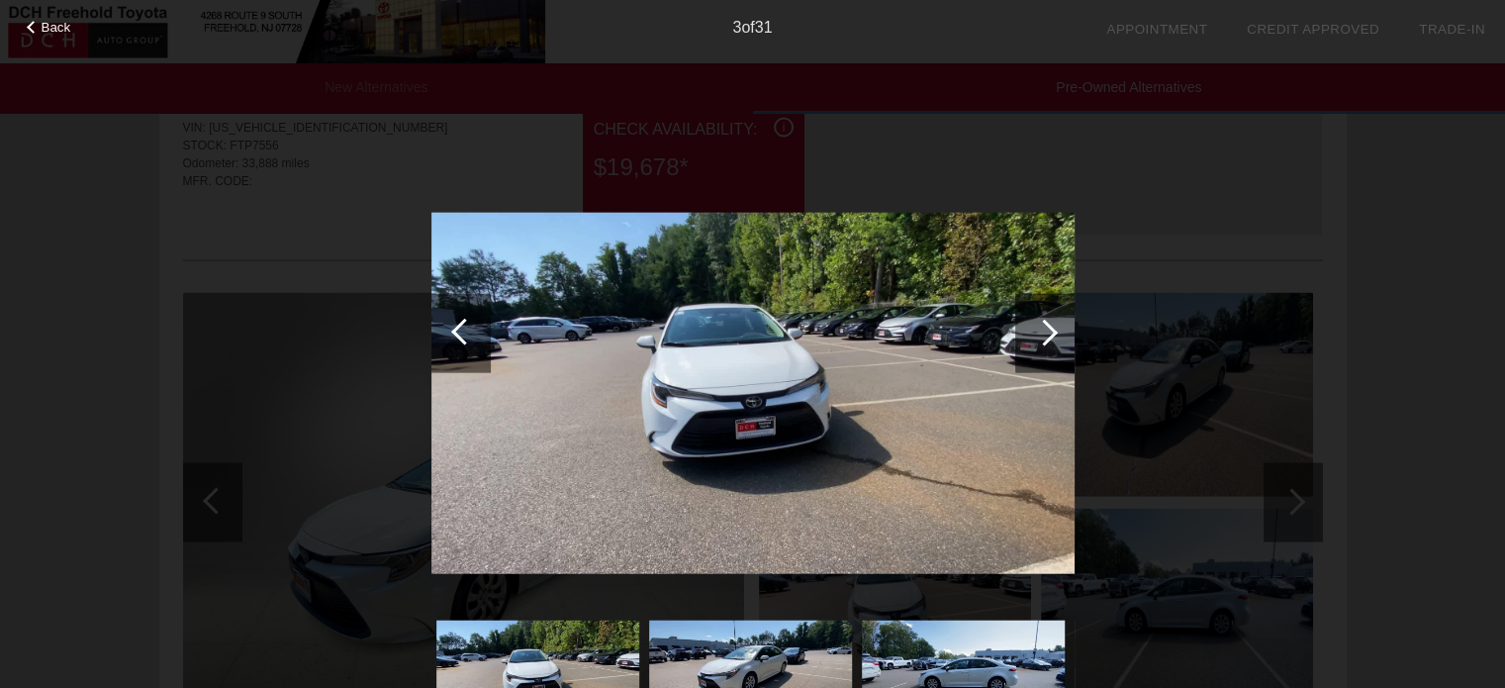
click at [1030, 337] on div at bounding box center [1044, 332] width 59 height 79
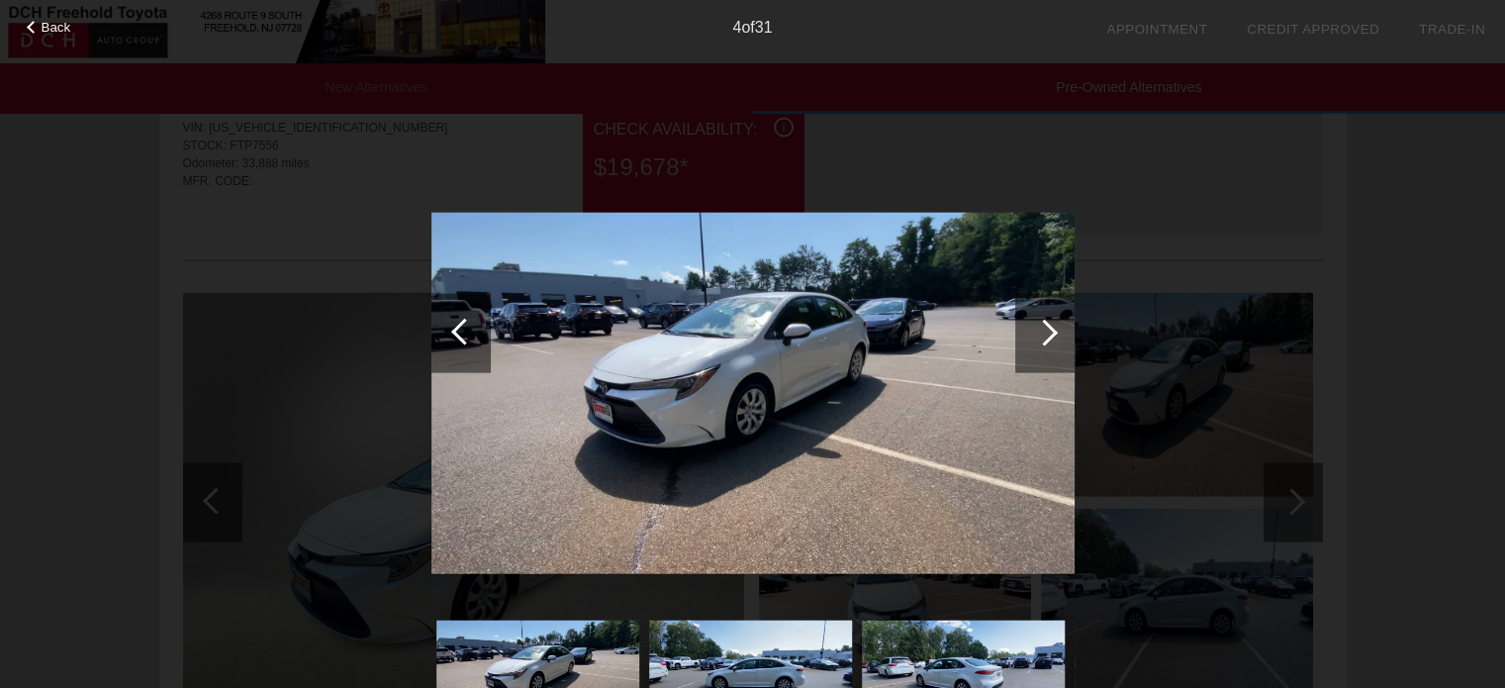
click at [1030, 335] on div at bounding box center [1044, 332] width 59 height 79
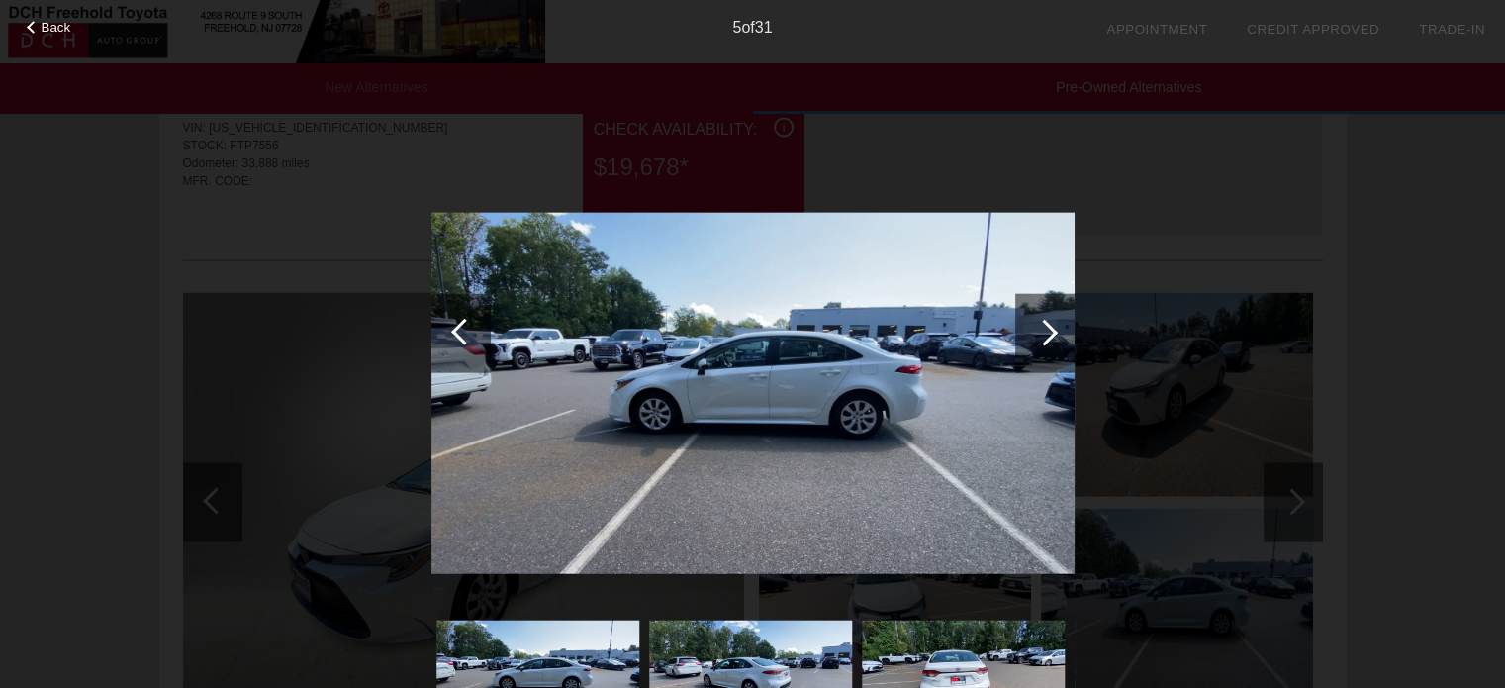
click at [1029, 335] on div at bounding box center [1044, 332] width 59 height 79
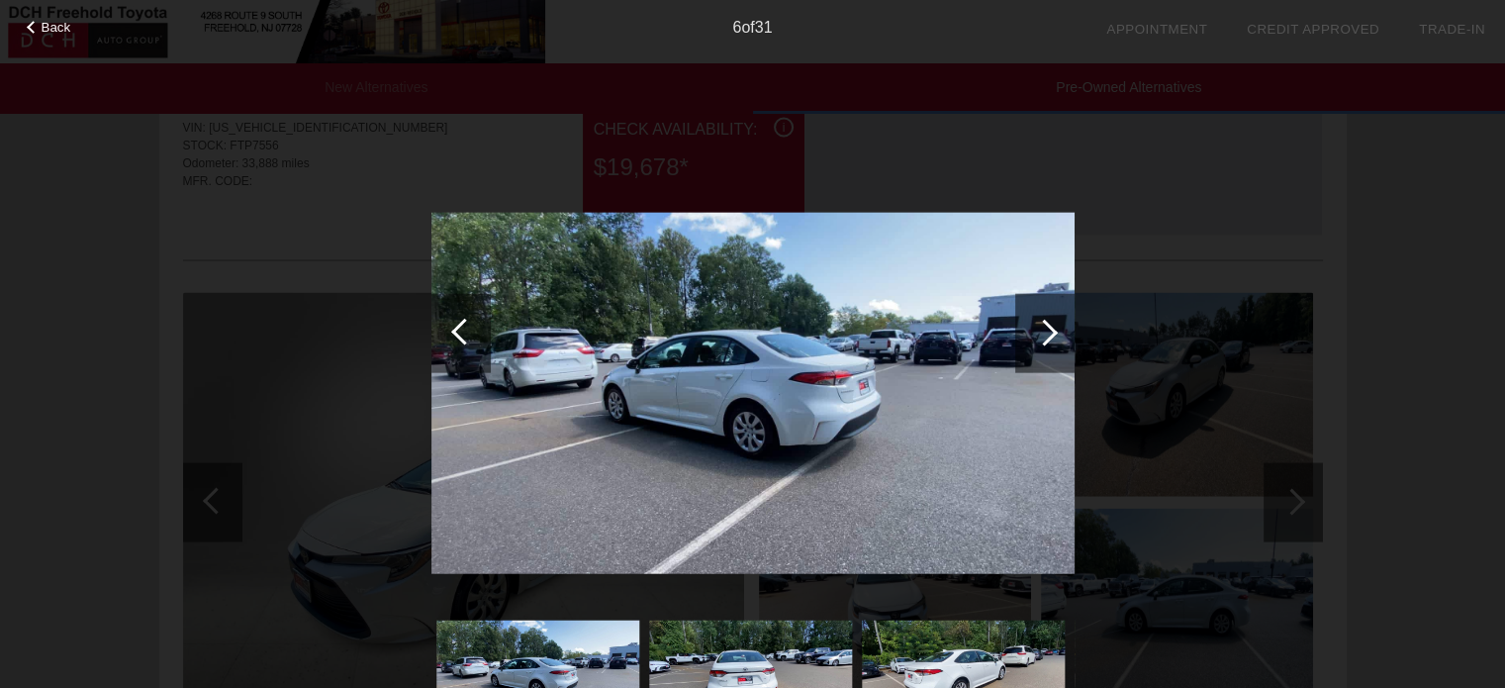
click at [1029, 335] on div at bounding box center [1044, 332] width 59 height 79
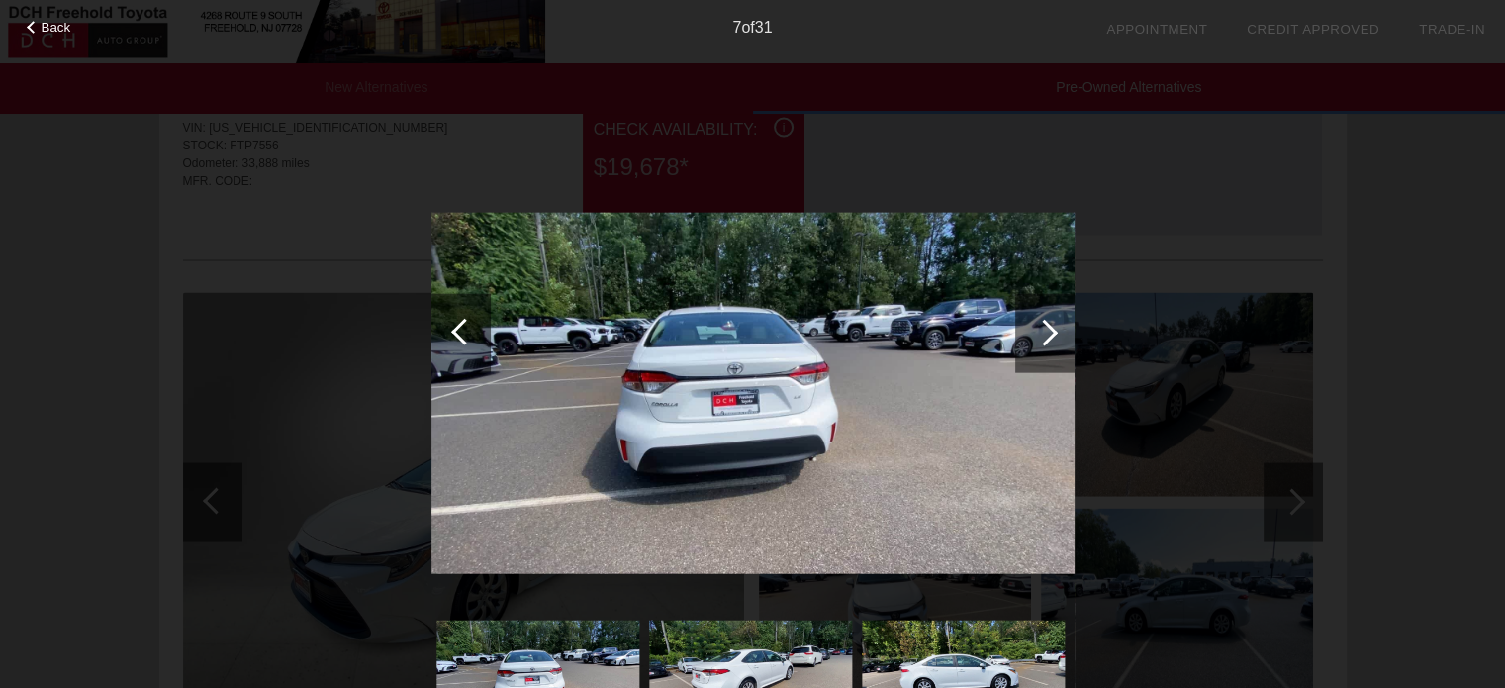
click at [1029, 335] on div at bounding box center [1044, 332] width 59 height 79
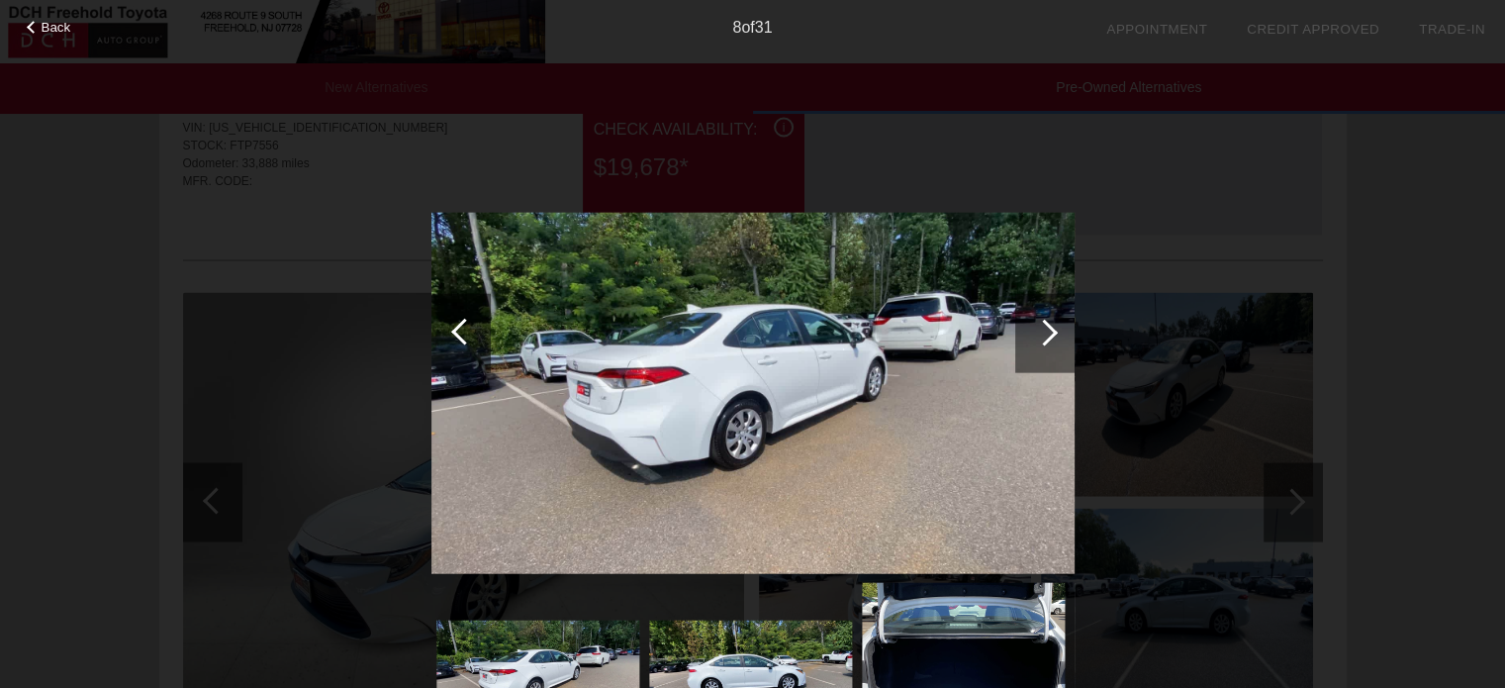
click at [1029, 335] on div at bounding box center [1044, 332] width 59 height 79
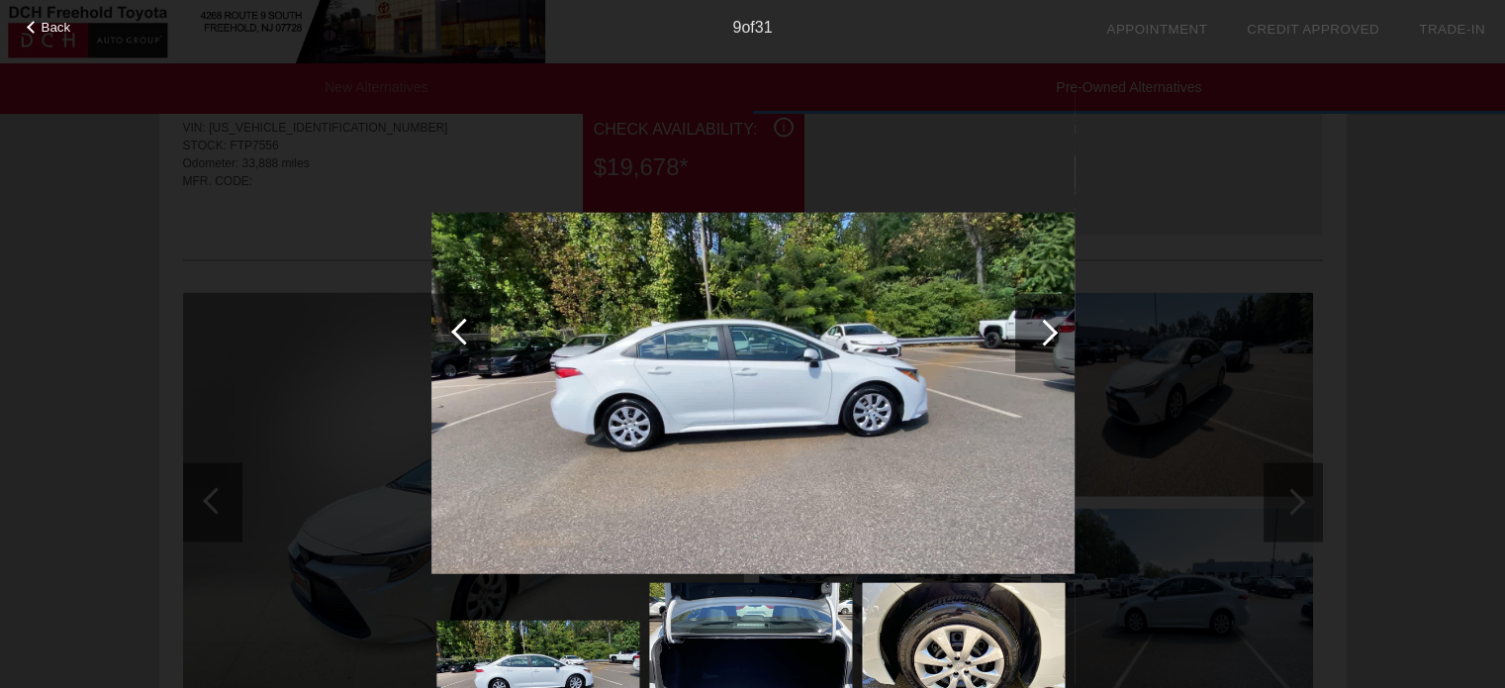
click at [1029, 335] on div at bounding box center [1044, 332] width 59 height 79
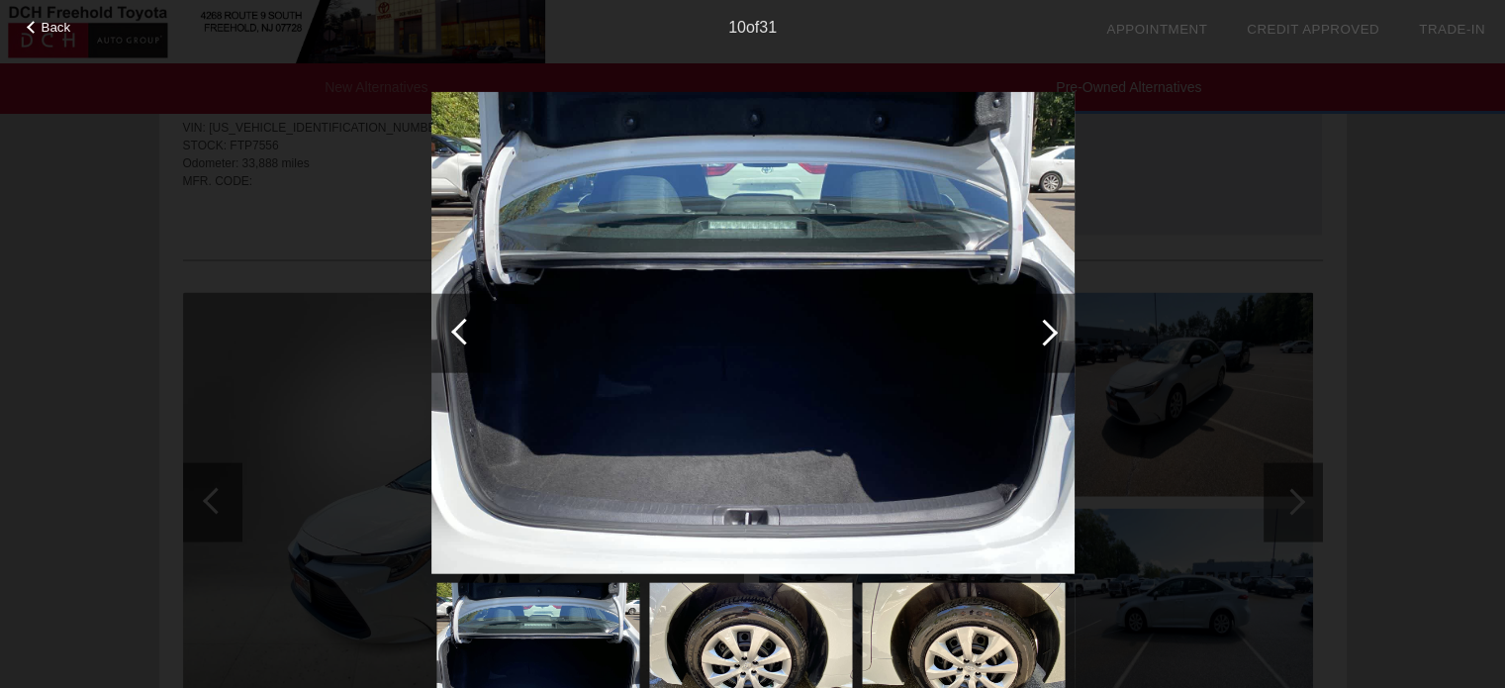
click at [1029, 335] on div at bounding box center [1044, 332] width 59 height 79
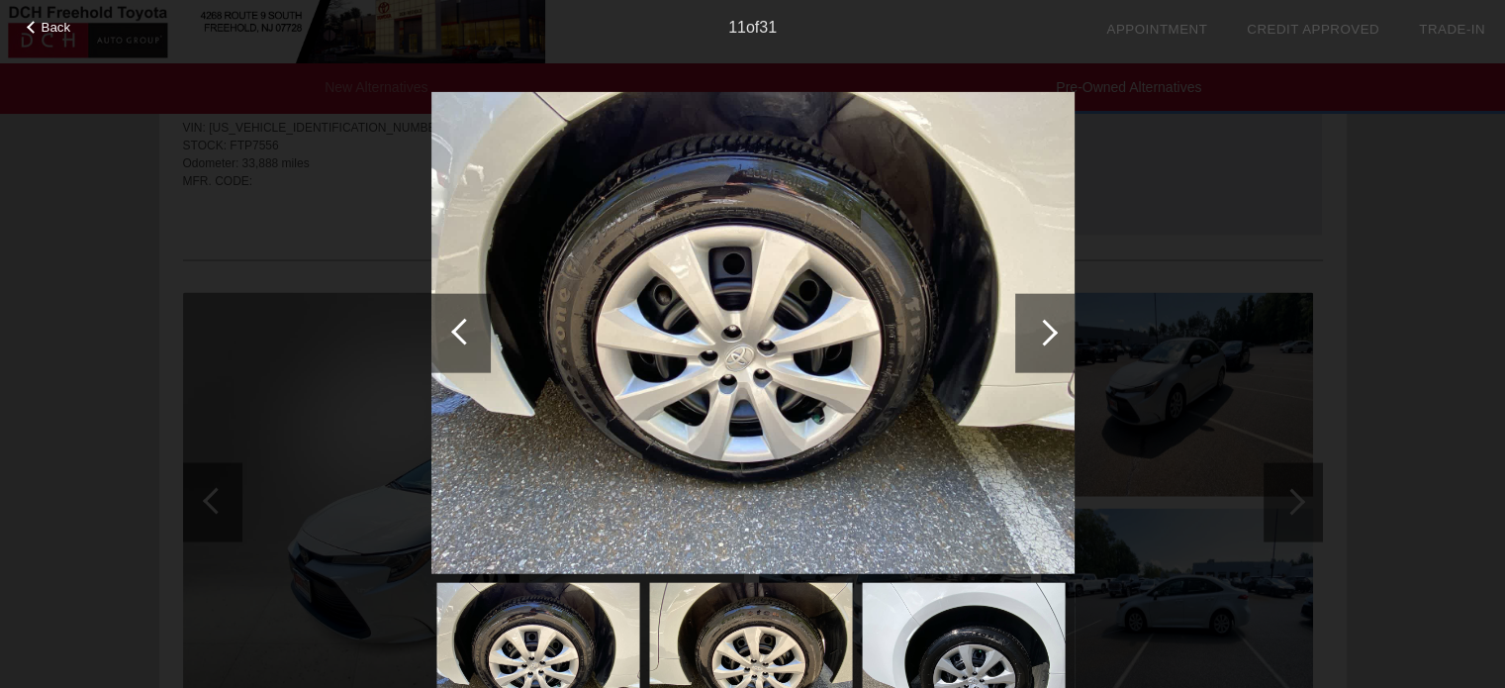
click at [1028, 335] on div at bounding box center [1044, 332] width 59 height 79
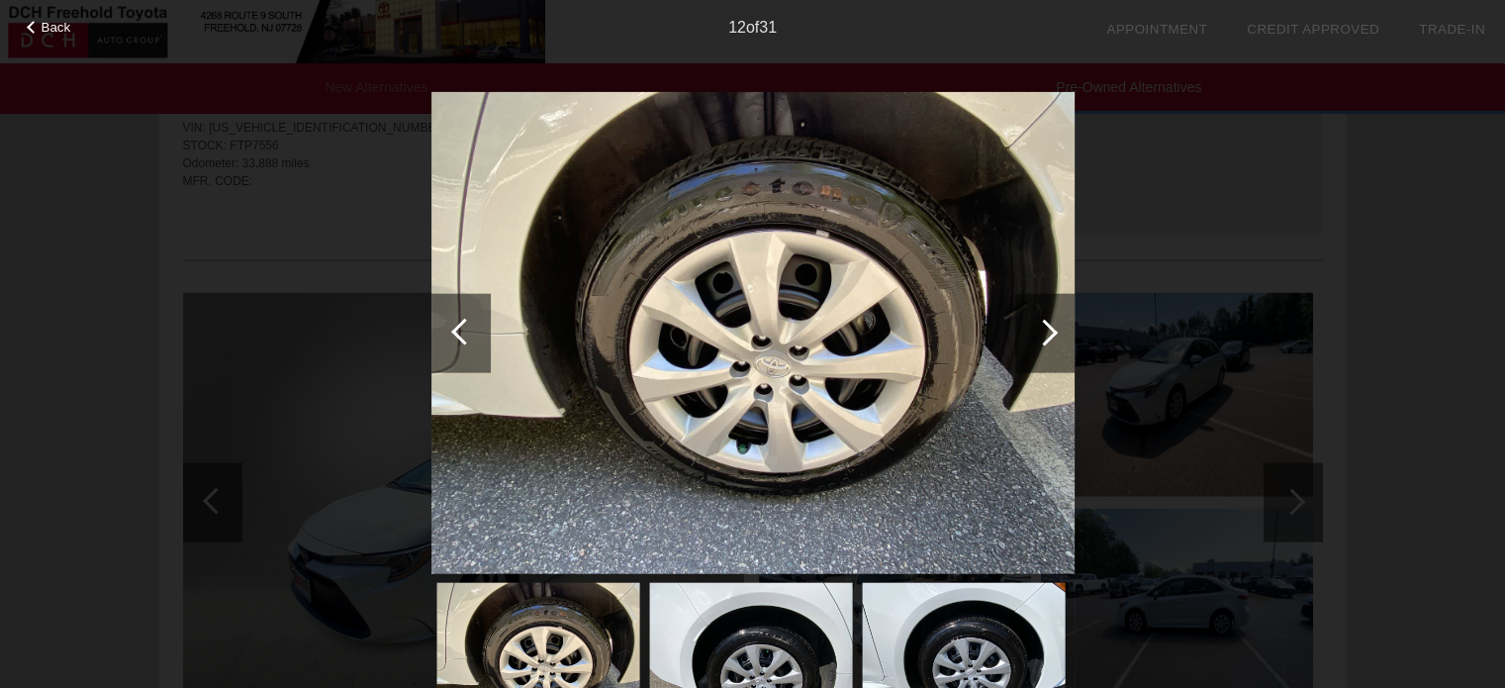
click at [1028, 335] on div at bounding box center [1044, 332] width 59 height 79
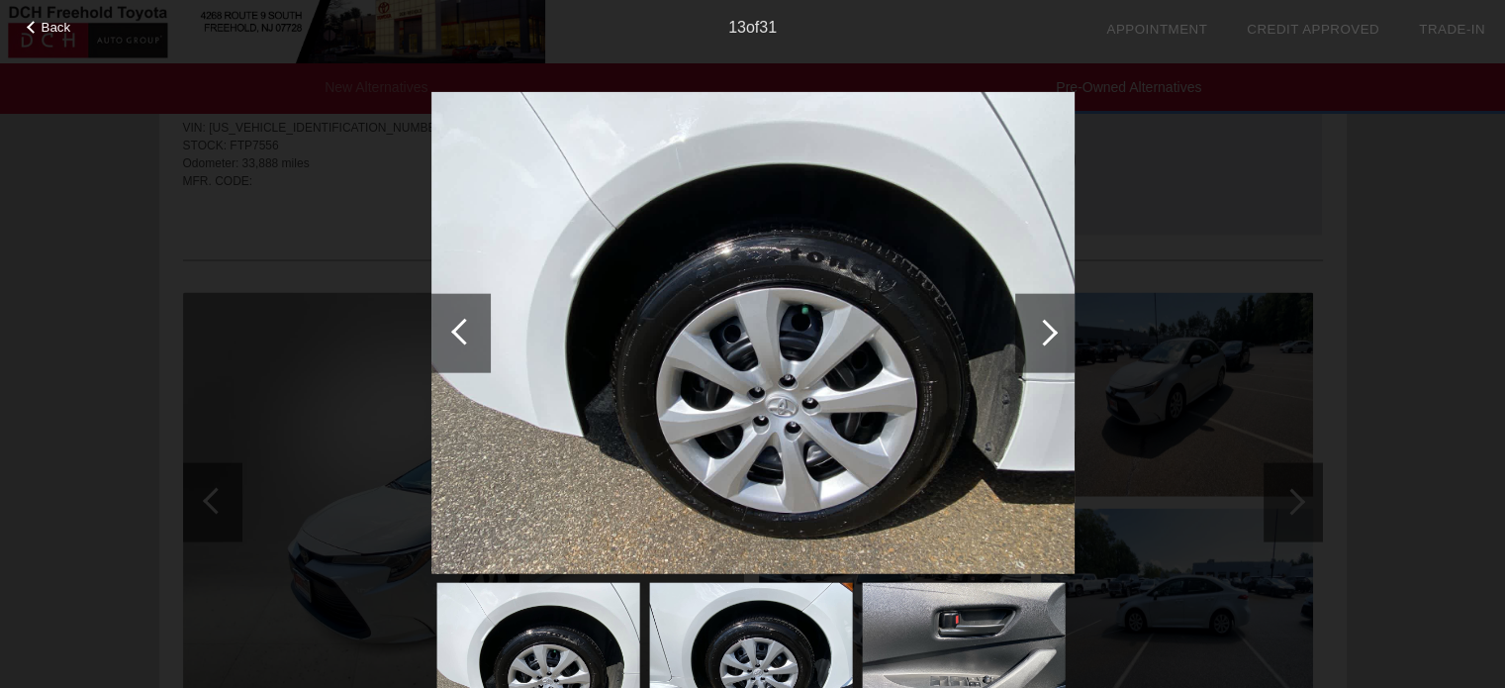
click at [1028, 335] on div at bounding box center [1044, 332] width 59 height 79
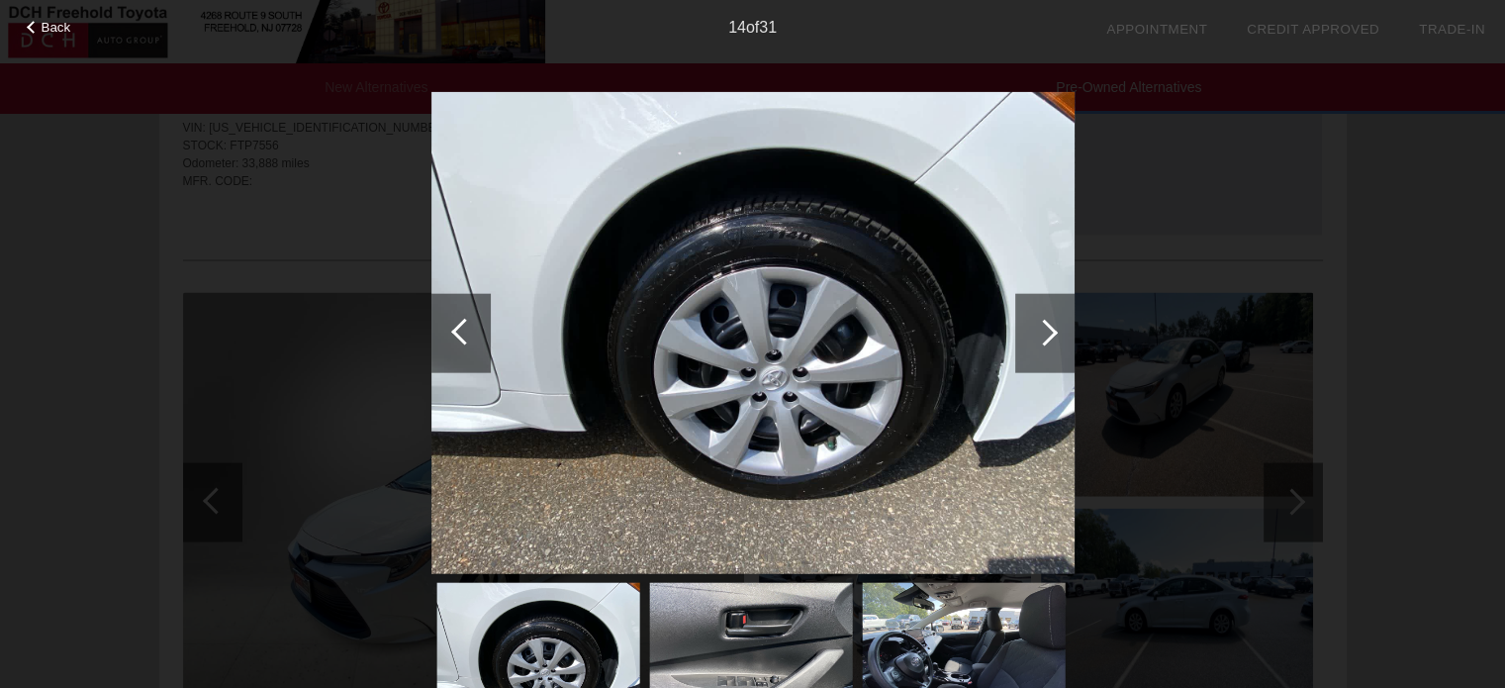
click at [1028, 335] on div at bounding box center [1044, 332] width 59 height 79
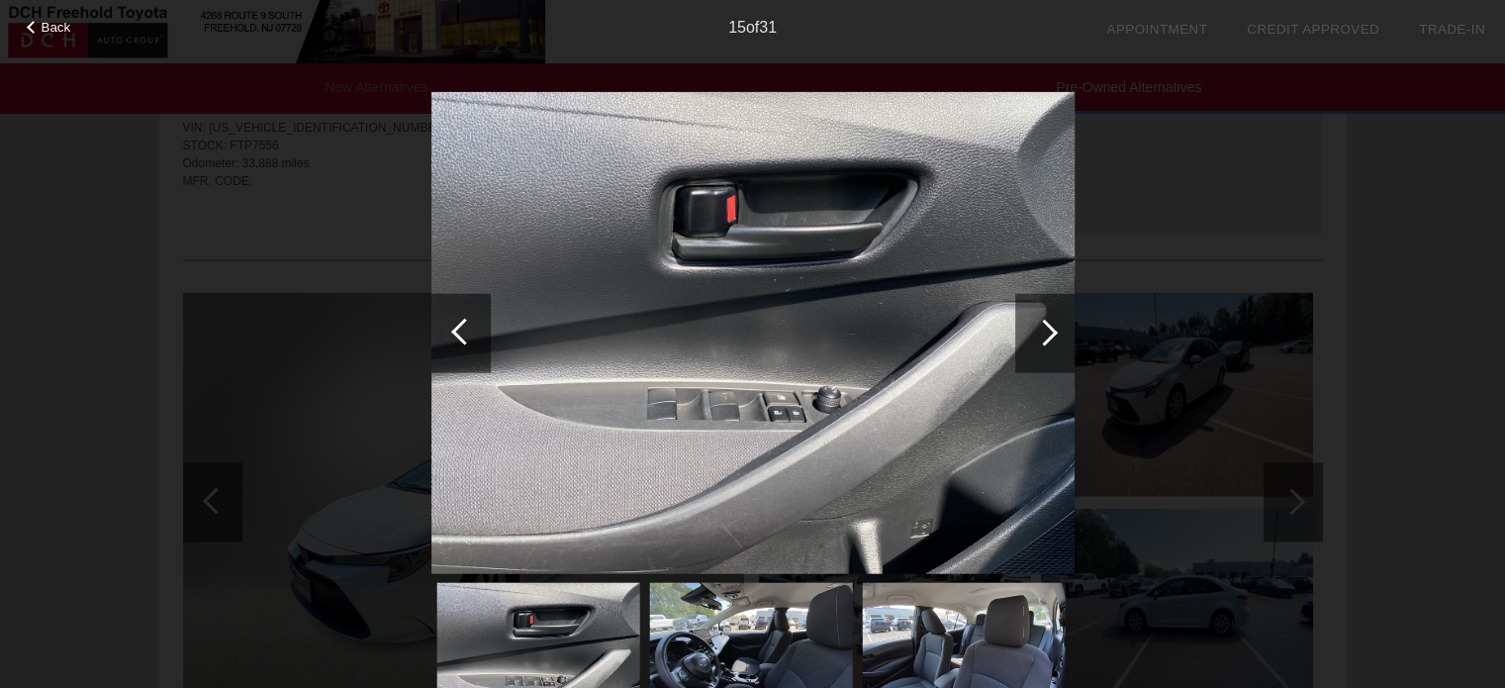
click at [1028, 335] on div at bounding box center [1044, 332] width 59 height 79
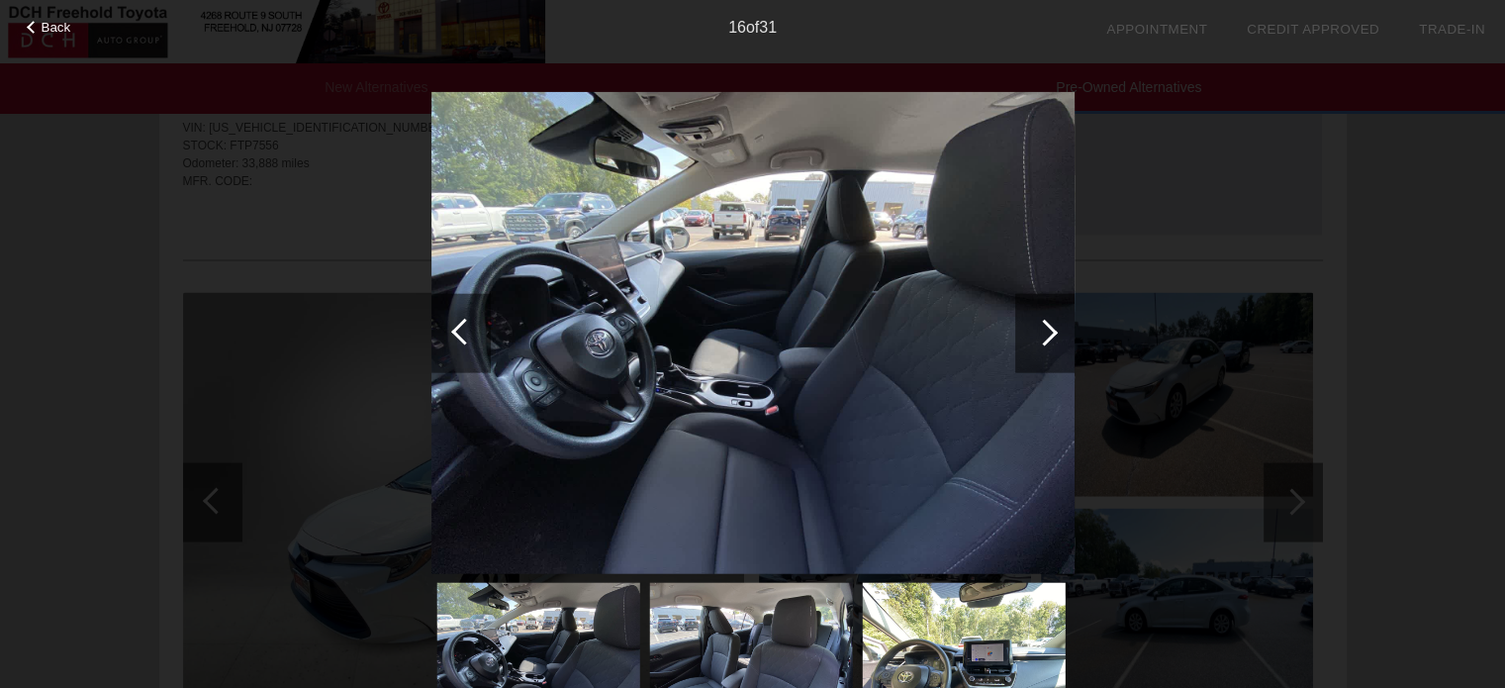
click at [1028, 335] on div at bounding box center [1044, 332] width 59 height 79
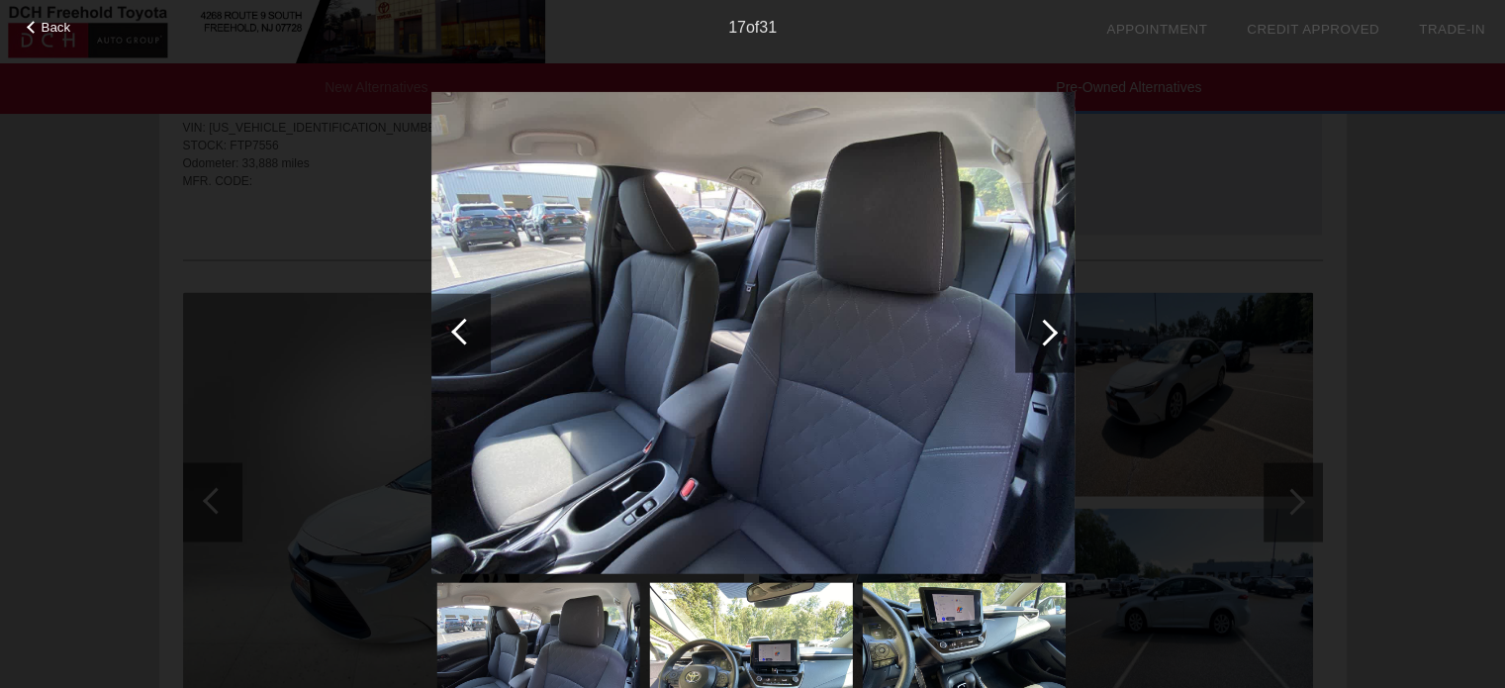
click at [1028, 335] on div at bounding box center [1044, 332] width 59 height 79
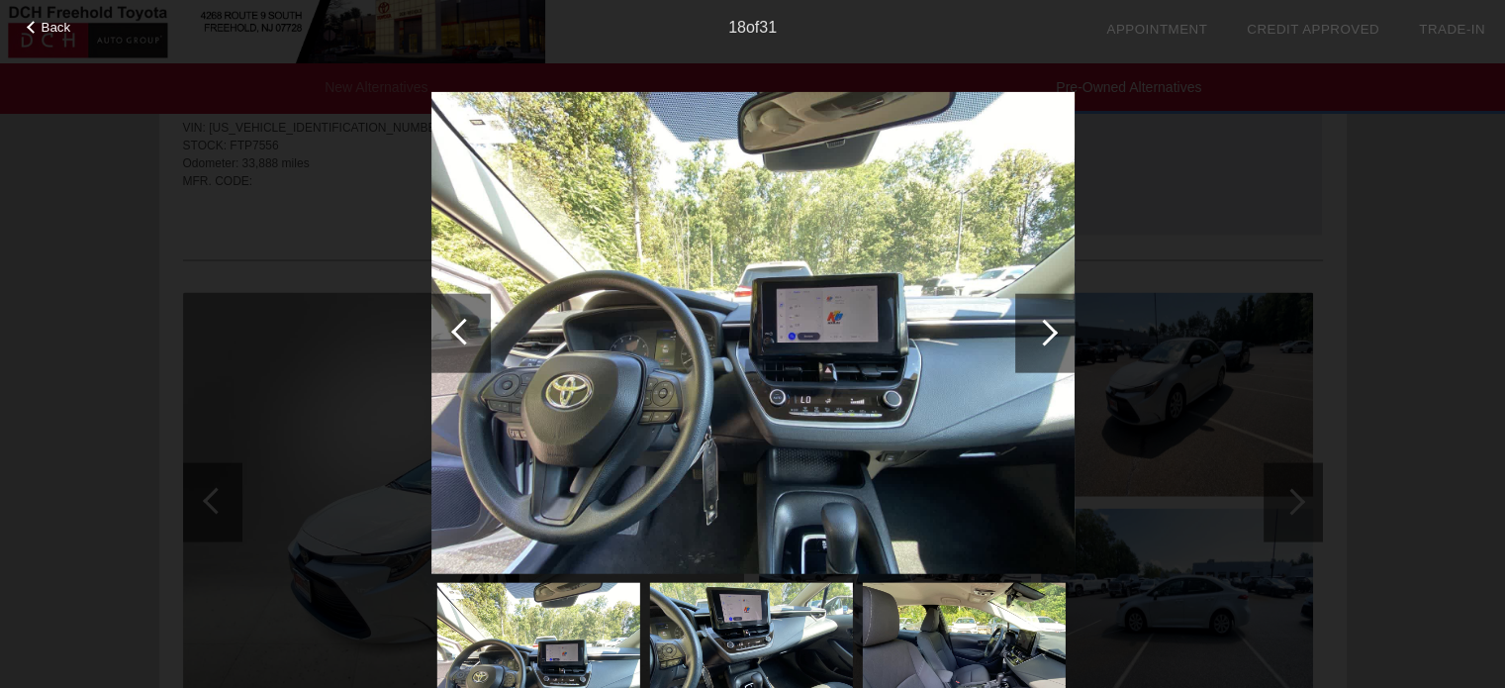
click at [1028, 335] on div at bounding box center [1044, 332] width 59 height 79
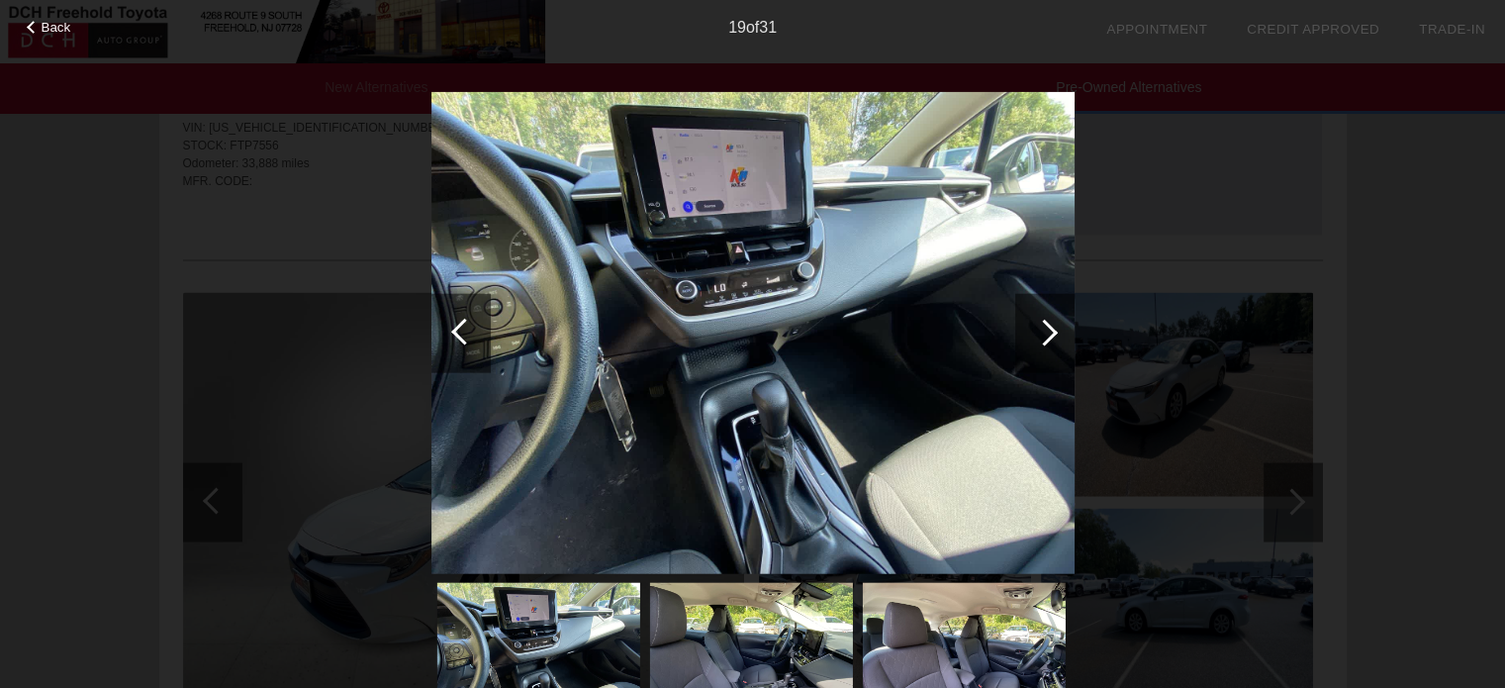
click at [1028, 335] on div at bounding box center [1044, 332] width 59 height 79
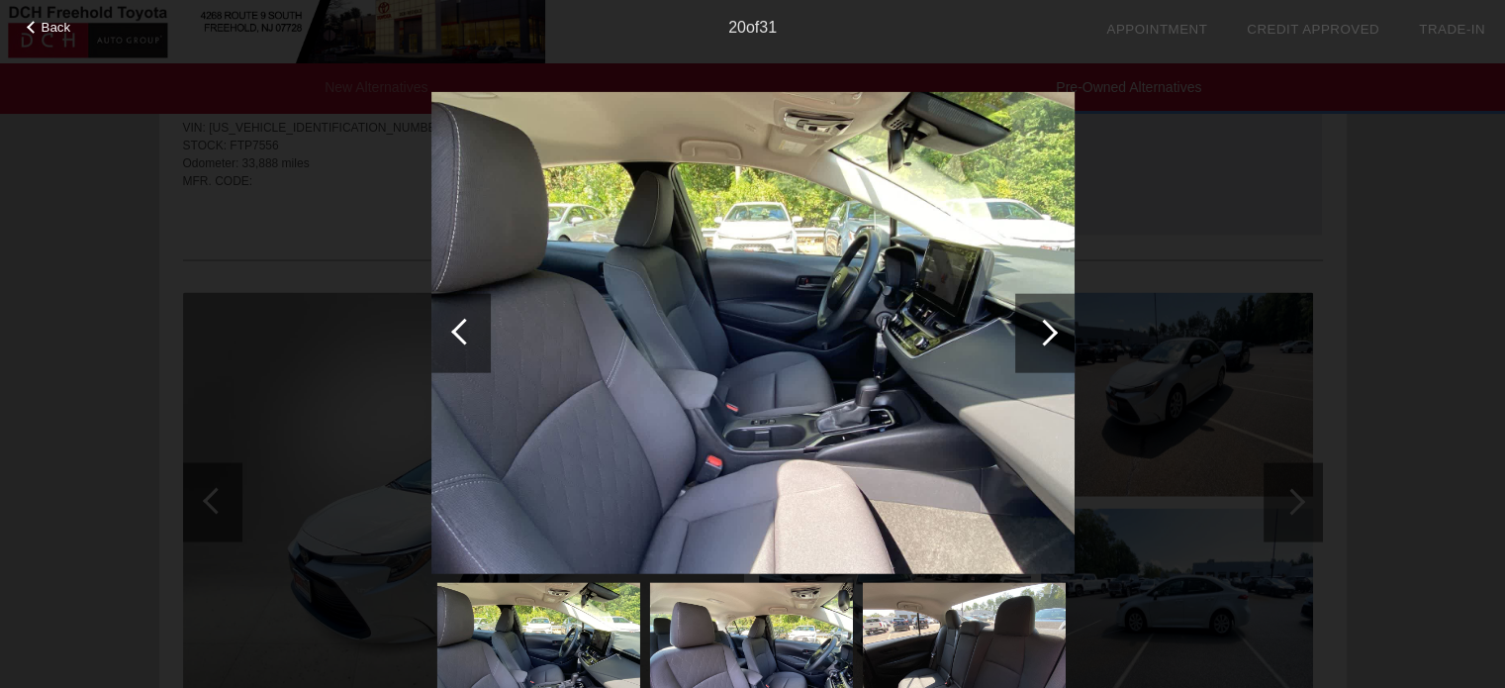
click at [1028, 335] on div at bounding box center [1044, 332] width 59 height 79
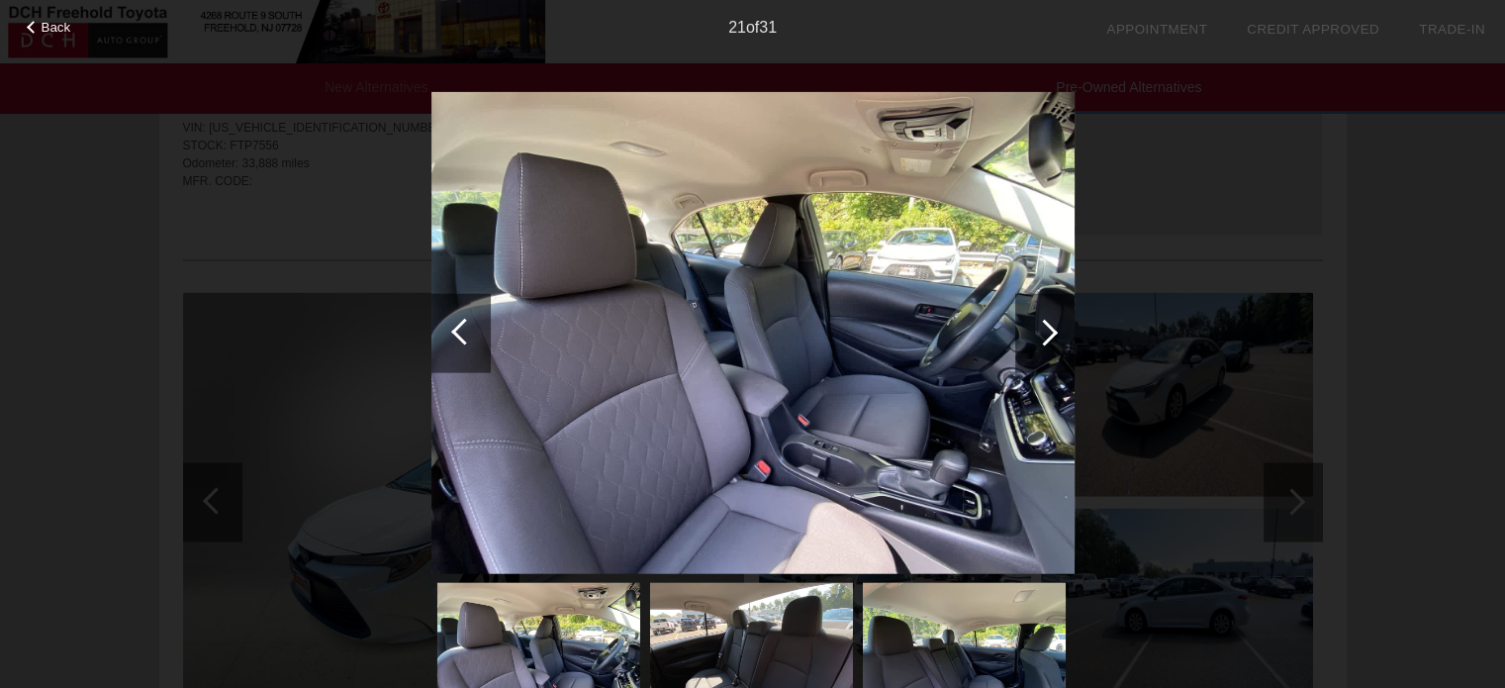
click at [1029, 335] on div at bounding box center [1044, 332] width 59 height 79
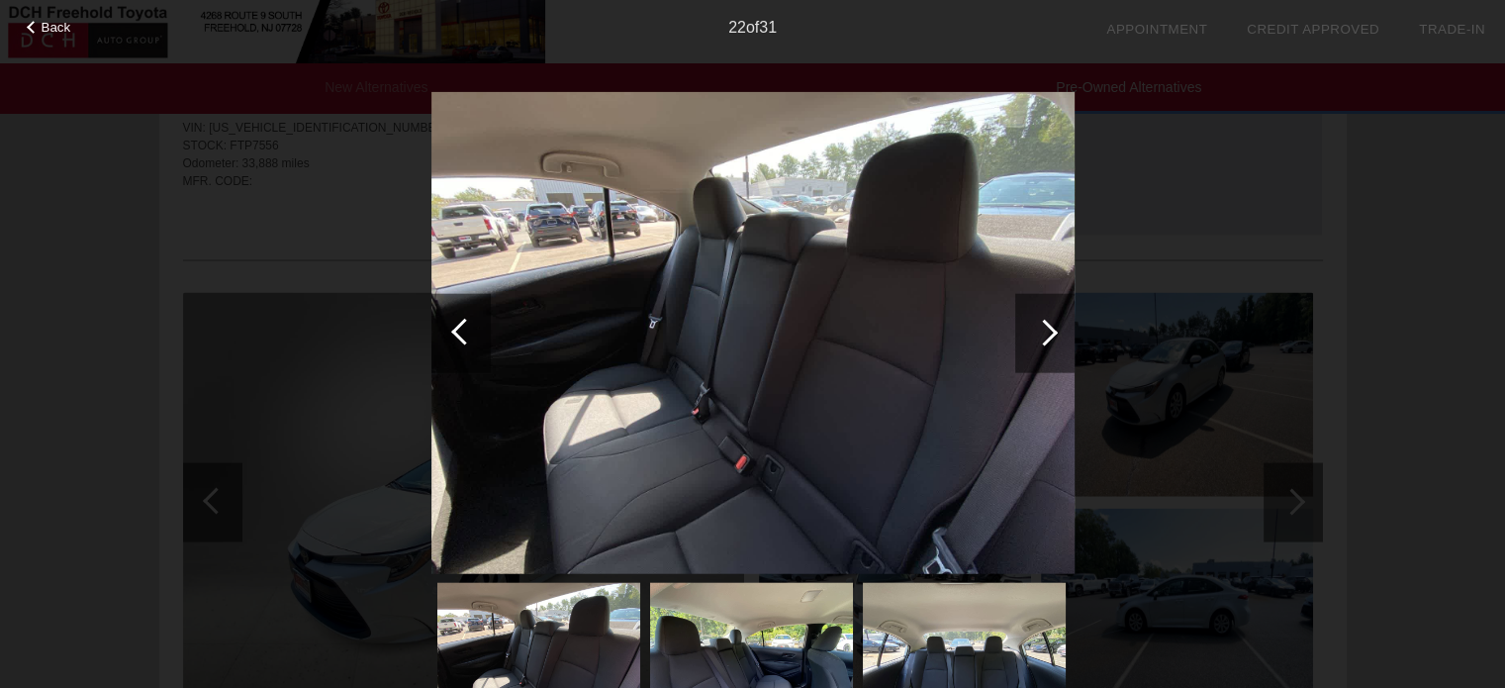
click at [1029, 335] on div at bounding box center [1044, 332] width 59 height 79
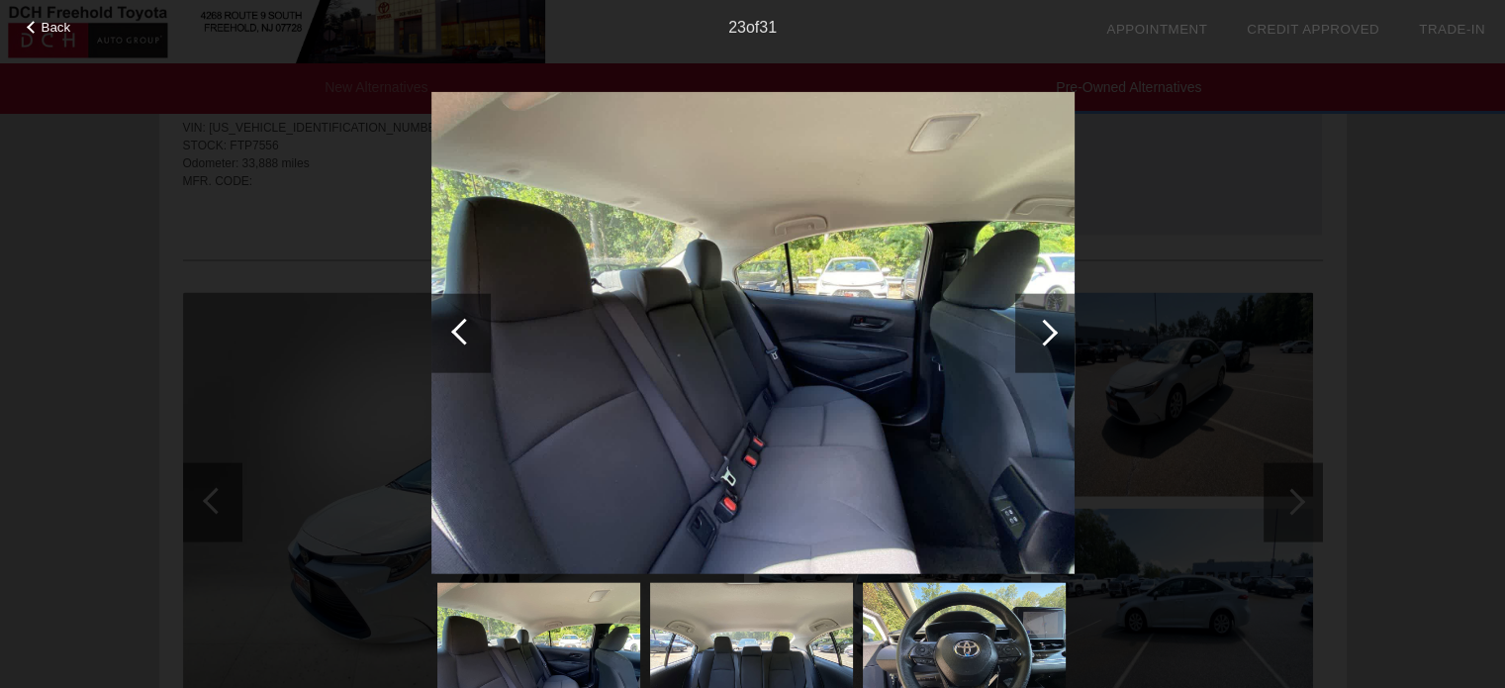
click at [1029, 335] on div at bounding box center [1044, 332] width 59 height 79
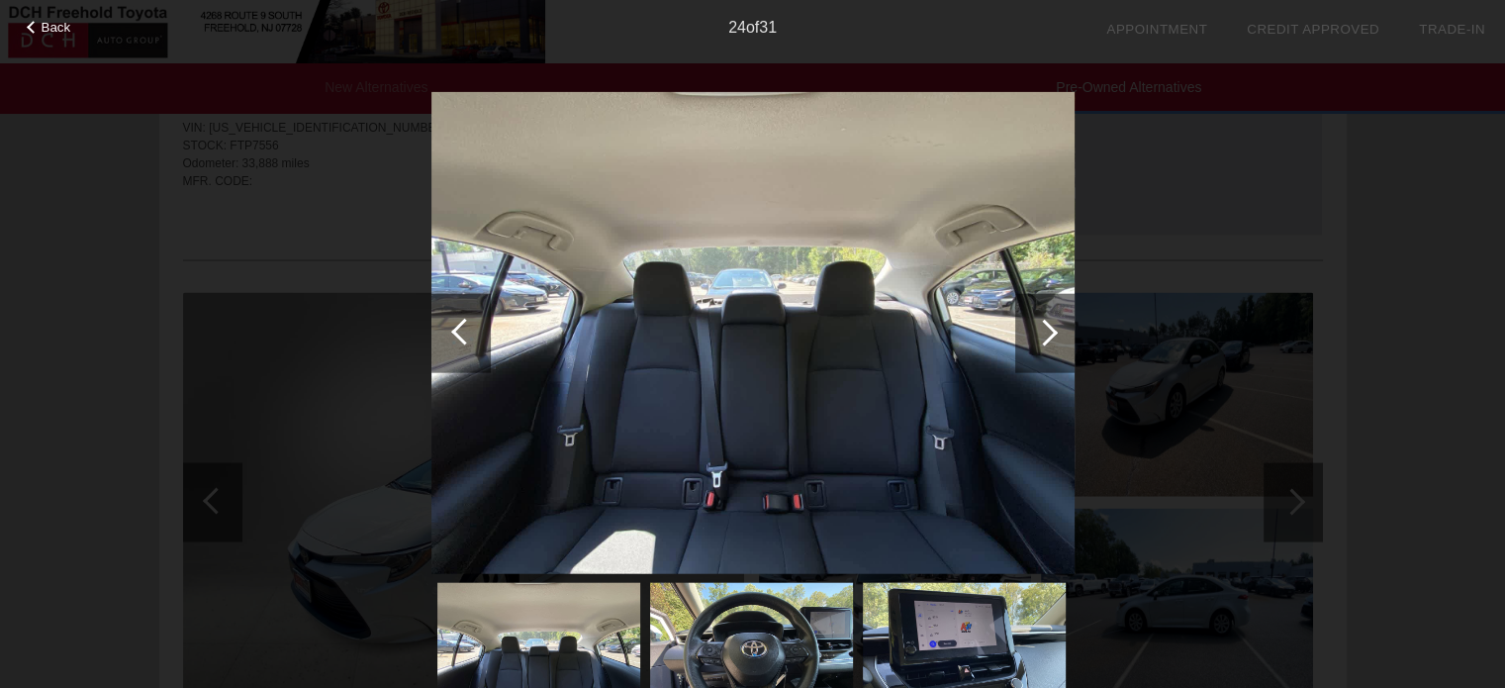
click at [1029, 335] on div at bounding box center [1044, 332] width 59 height 79
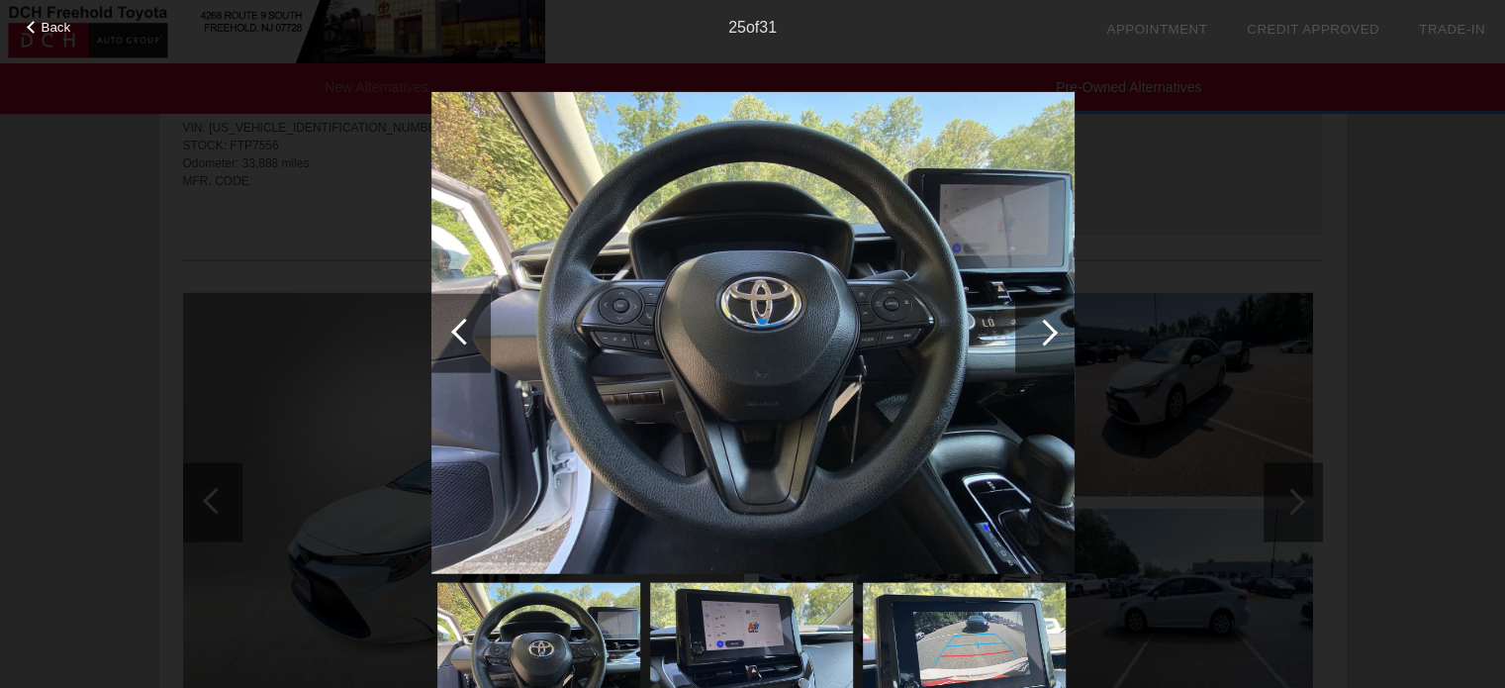
click at [1029, 335] on div at bounding box center [1044, 332] width 59 height 79
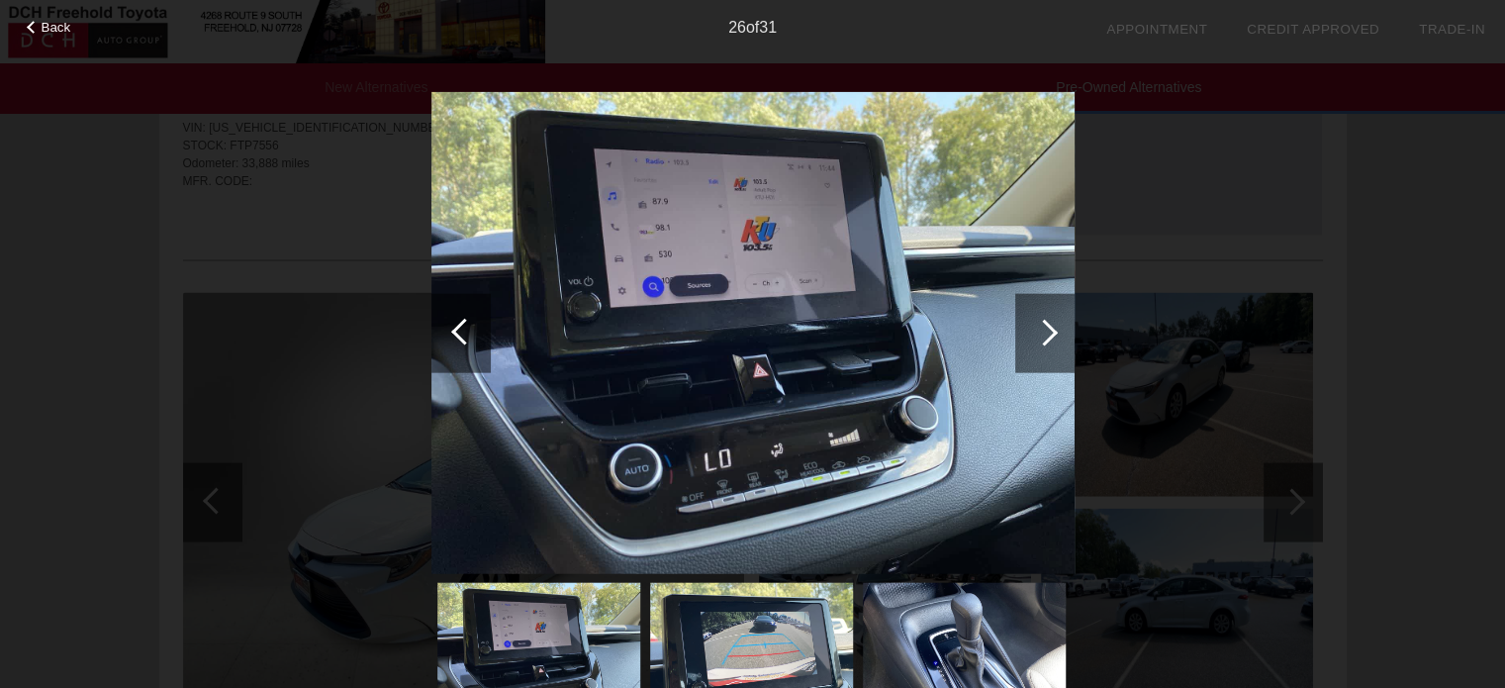
click at [1029, 333] on div at bounding box center [1044, 332] width 59 height 79
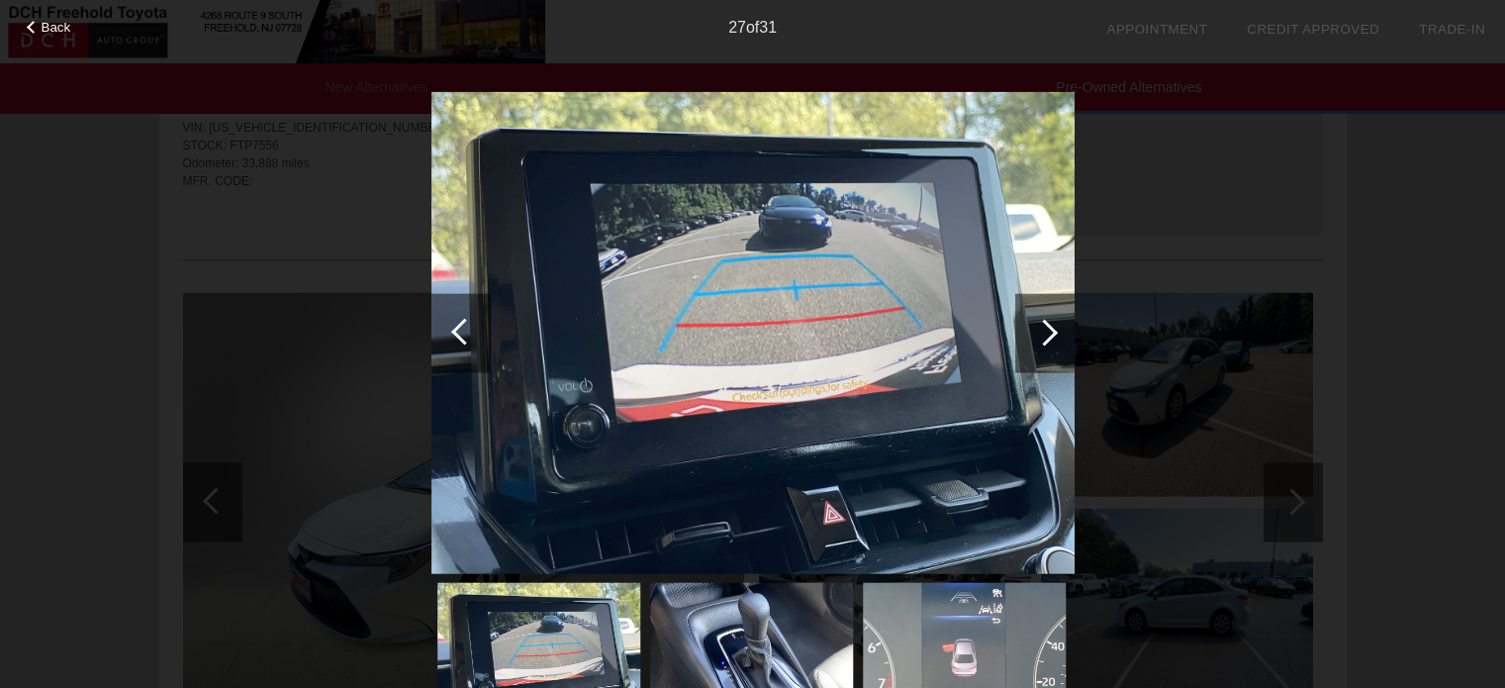
click at [1029, 333] on div at bounding box center [1044, 332] width 59 height 79
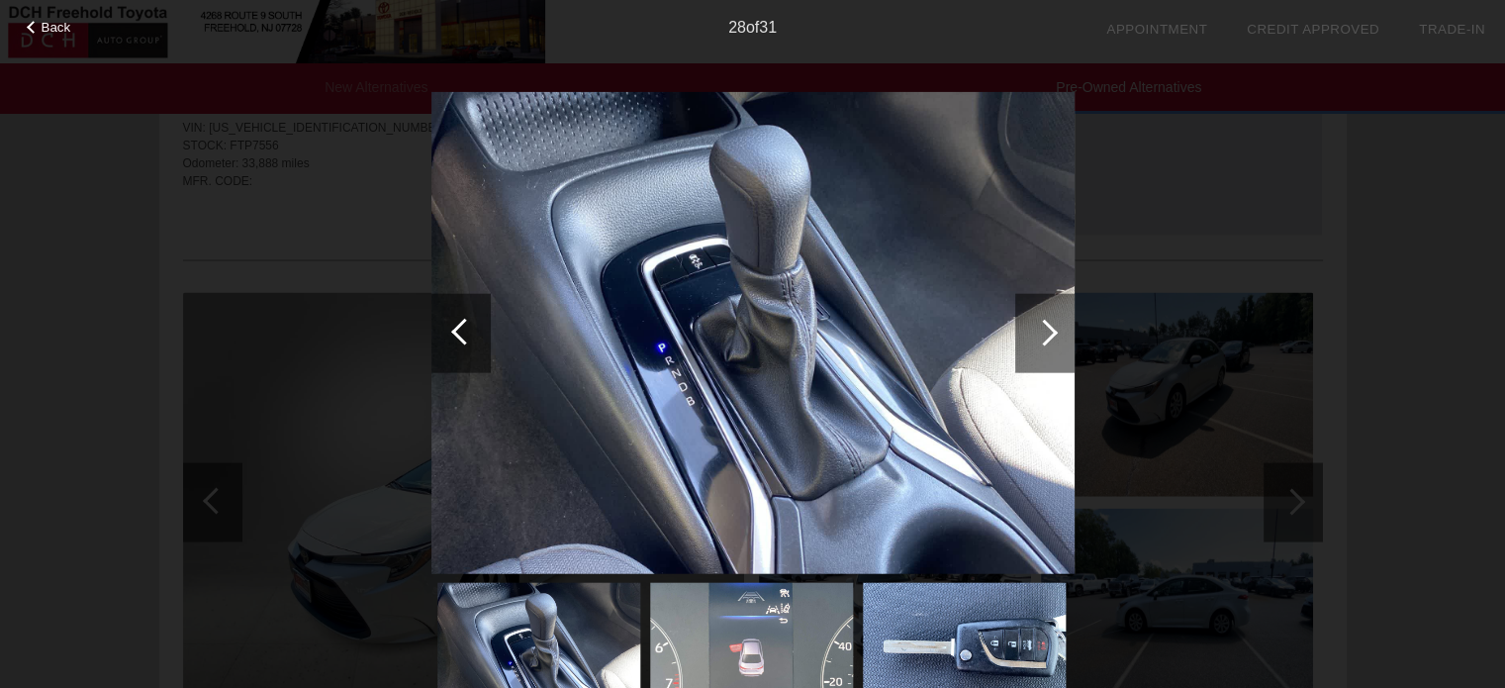
click at [1029, 333] on div at bounding box center [1044, 332] width 59 height 79
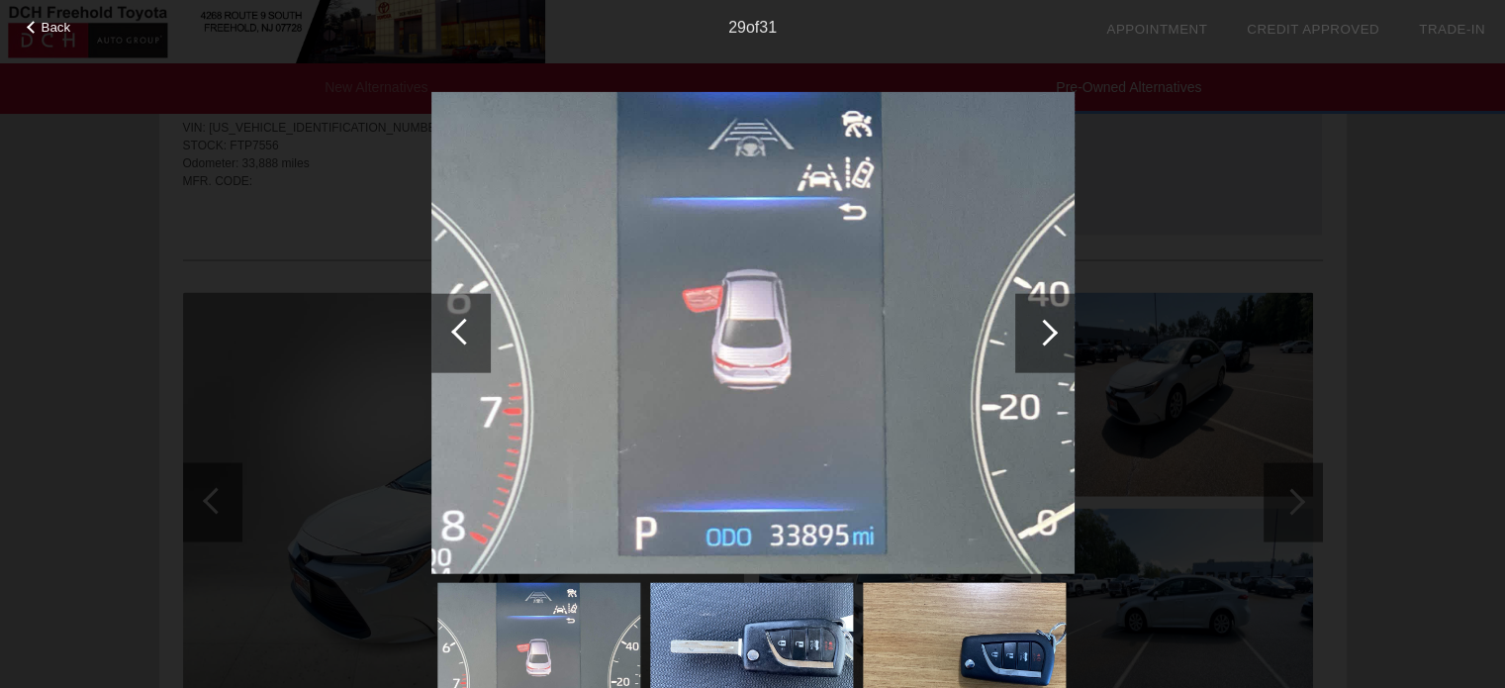
click at [1029, 333] on div at bounding box center [1044, 332] width 59 height 79
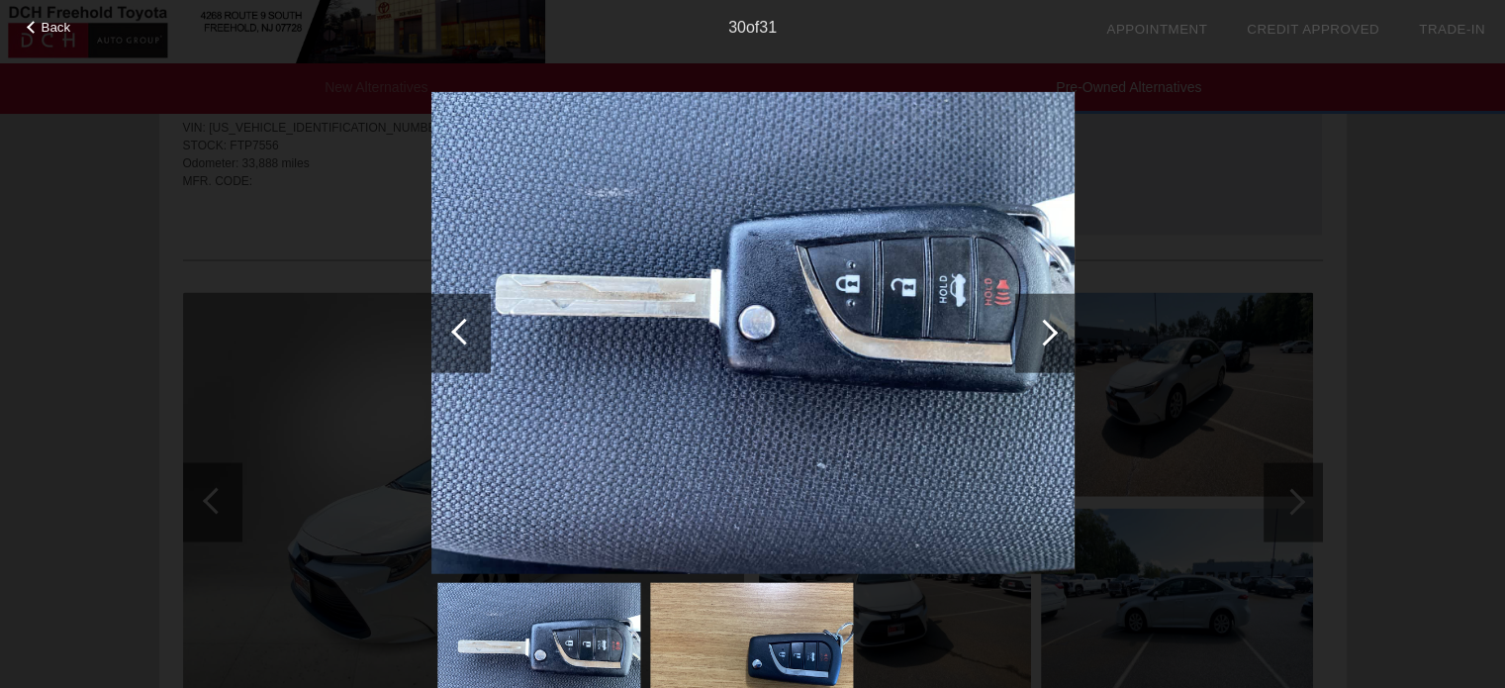
click at [1031, 333] on div at bounding box center [1044, 332] width 59 height 79
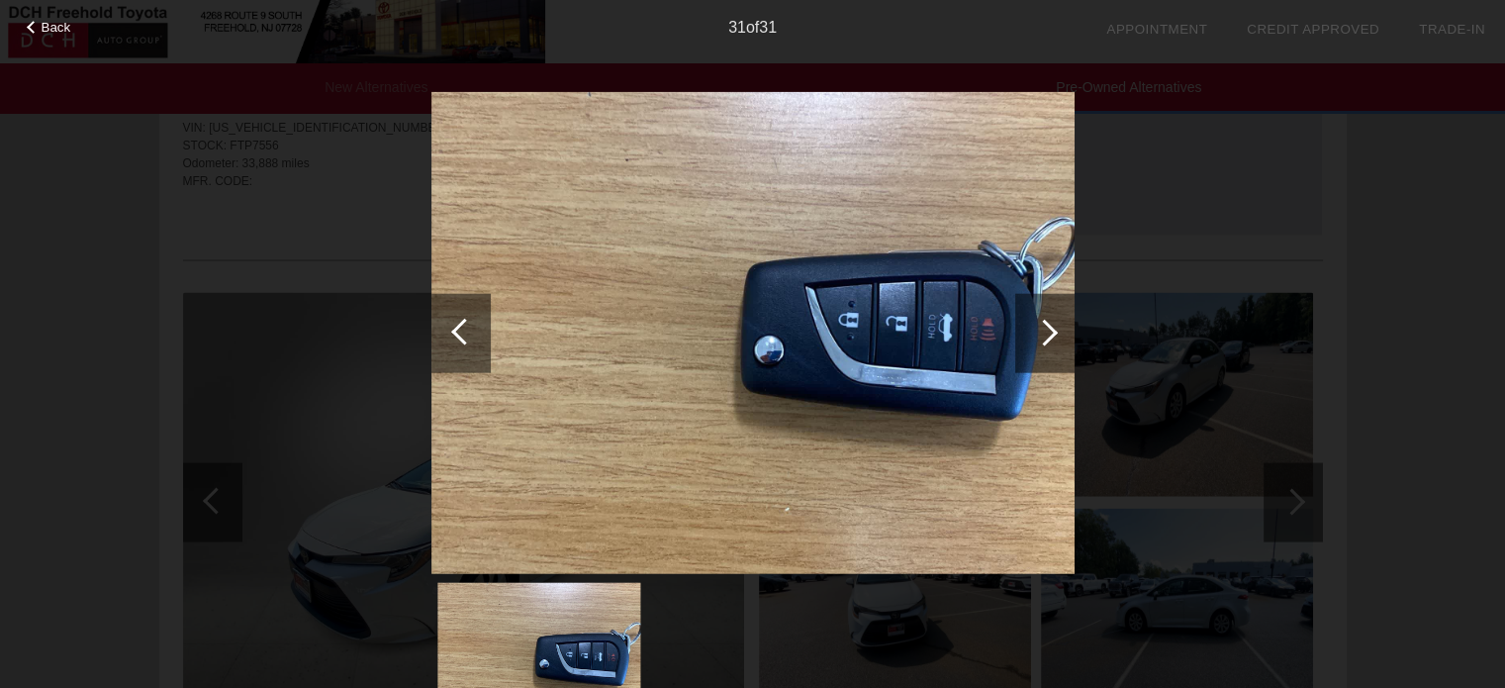
click at [1031, 333] on div at bounding box center [1044, 332] width 59 height 79
drag, startPoint x: 42, startPoint y: 35, endPoint x: 56, endPoint y: 31, distance: 15.4
click at [44, 35] on span "Back" at bounding box center [57, 27] width 30 height 15
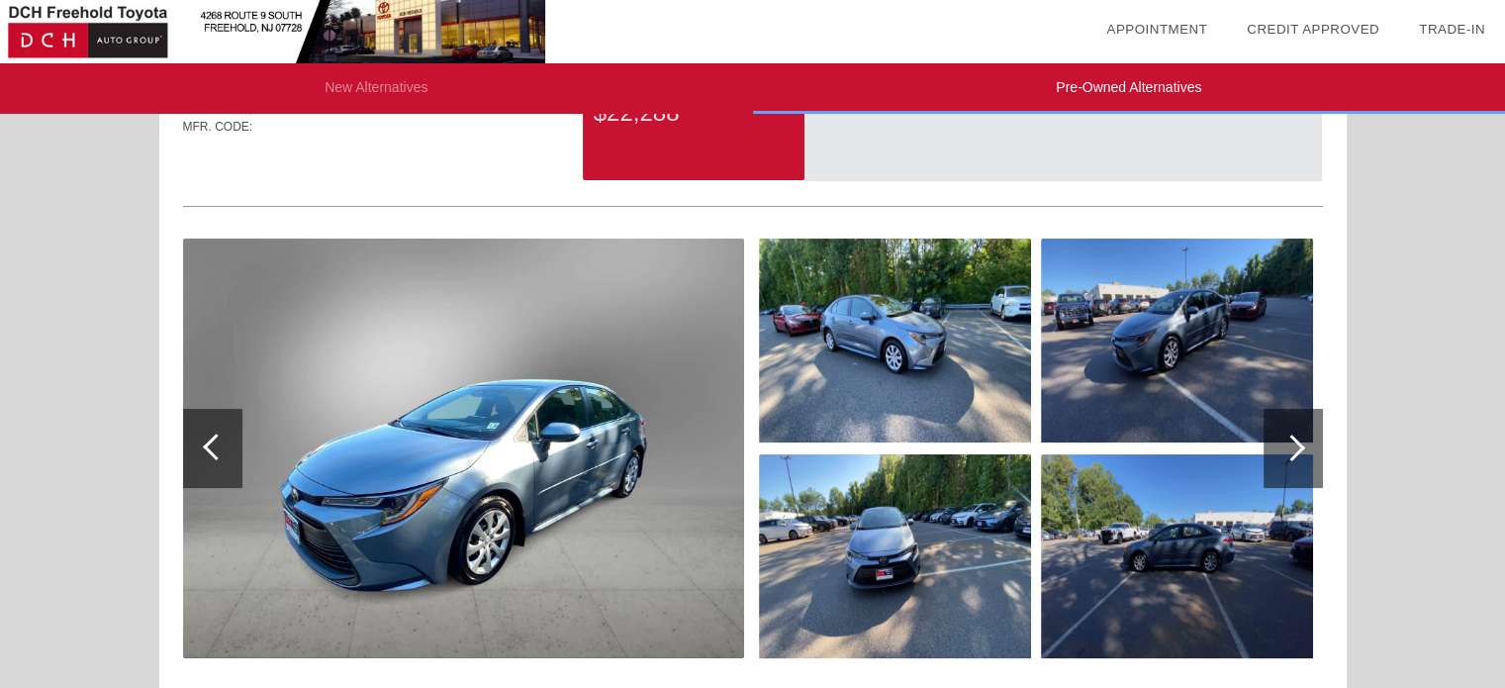
scroll to position [0, 0]
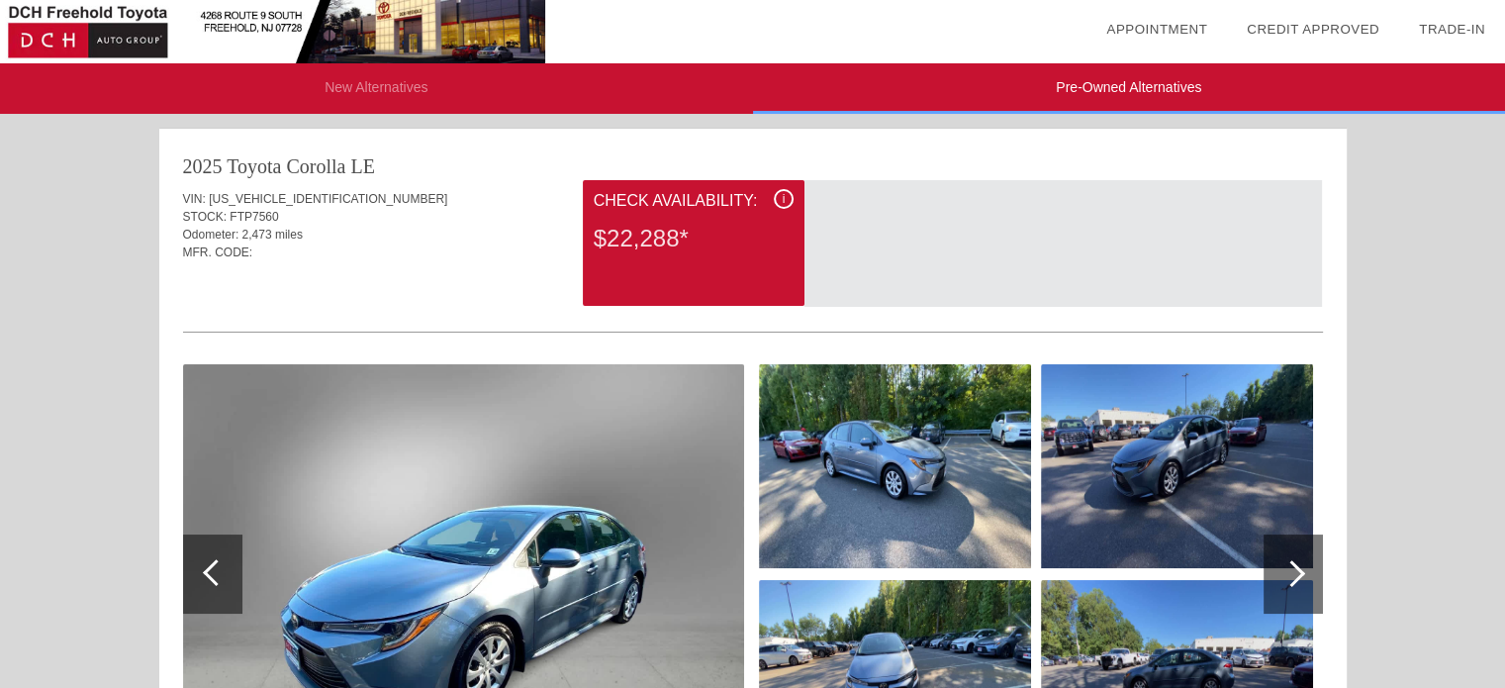
click at [384, 82] on li "New Alternatives" at bounding box center [376, 88] width 753 height 50
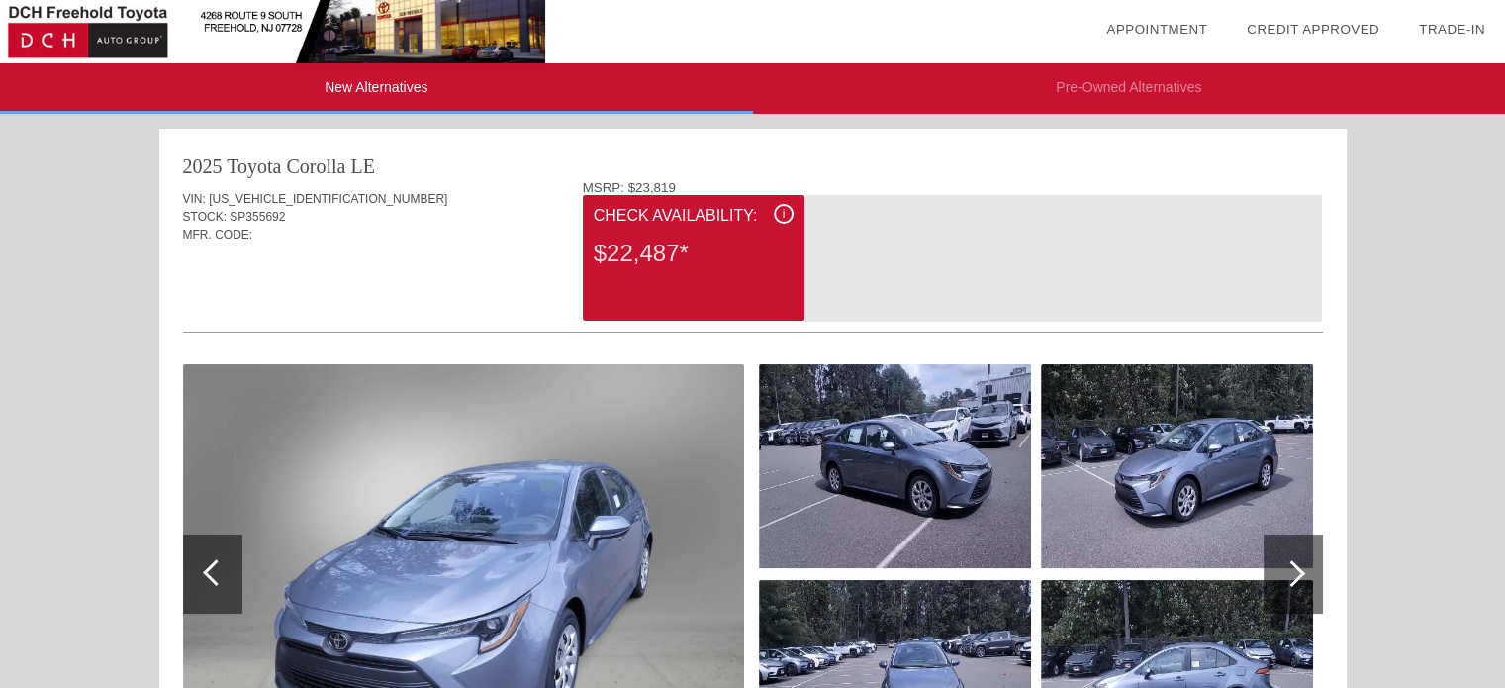
click at [386, 86] on li "New Alternatives" at bounding box center [376, 88] width 753 height 50
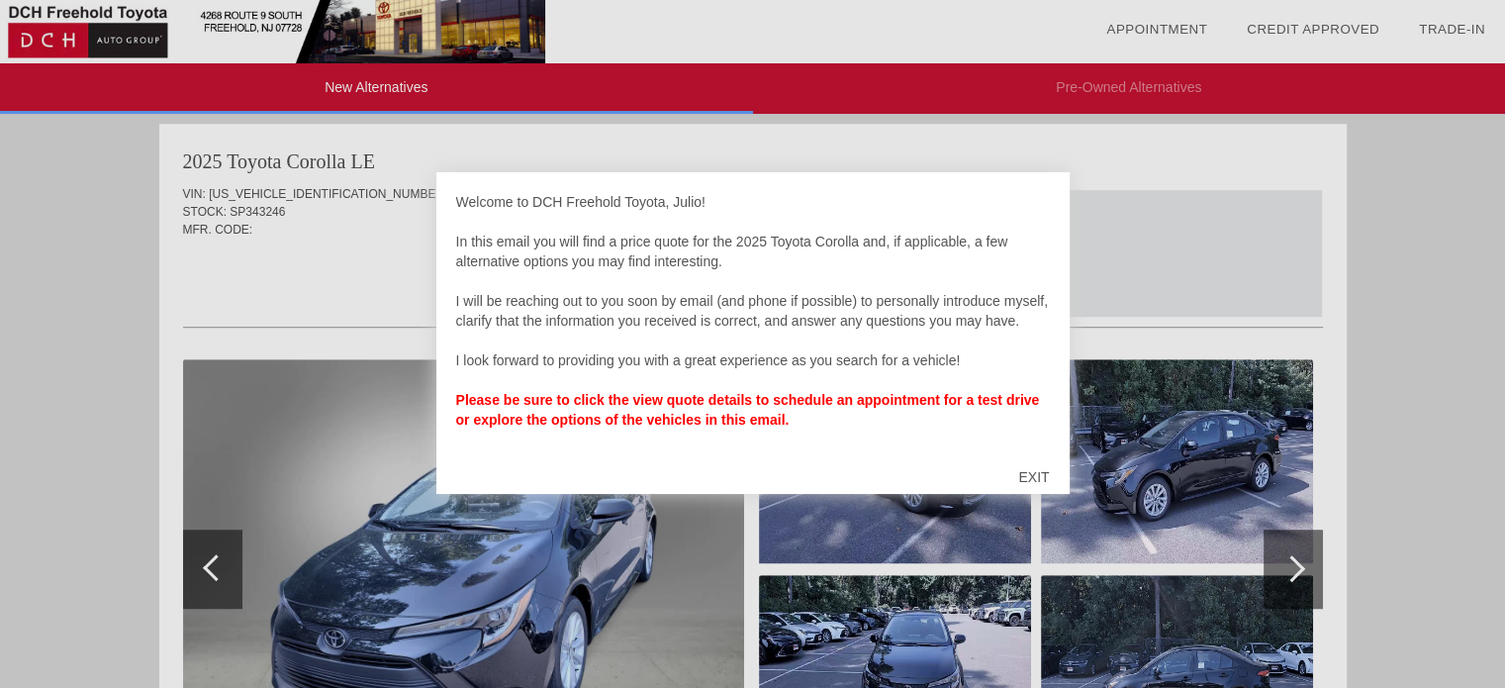
scroll to position [1217, 0]
click at [542, 569] on div at bounding box center [752, 344] width 1505 height 688
click at [1026, 479] on div "EXIT" at bounding box center [1033, 476] width 70 height 59
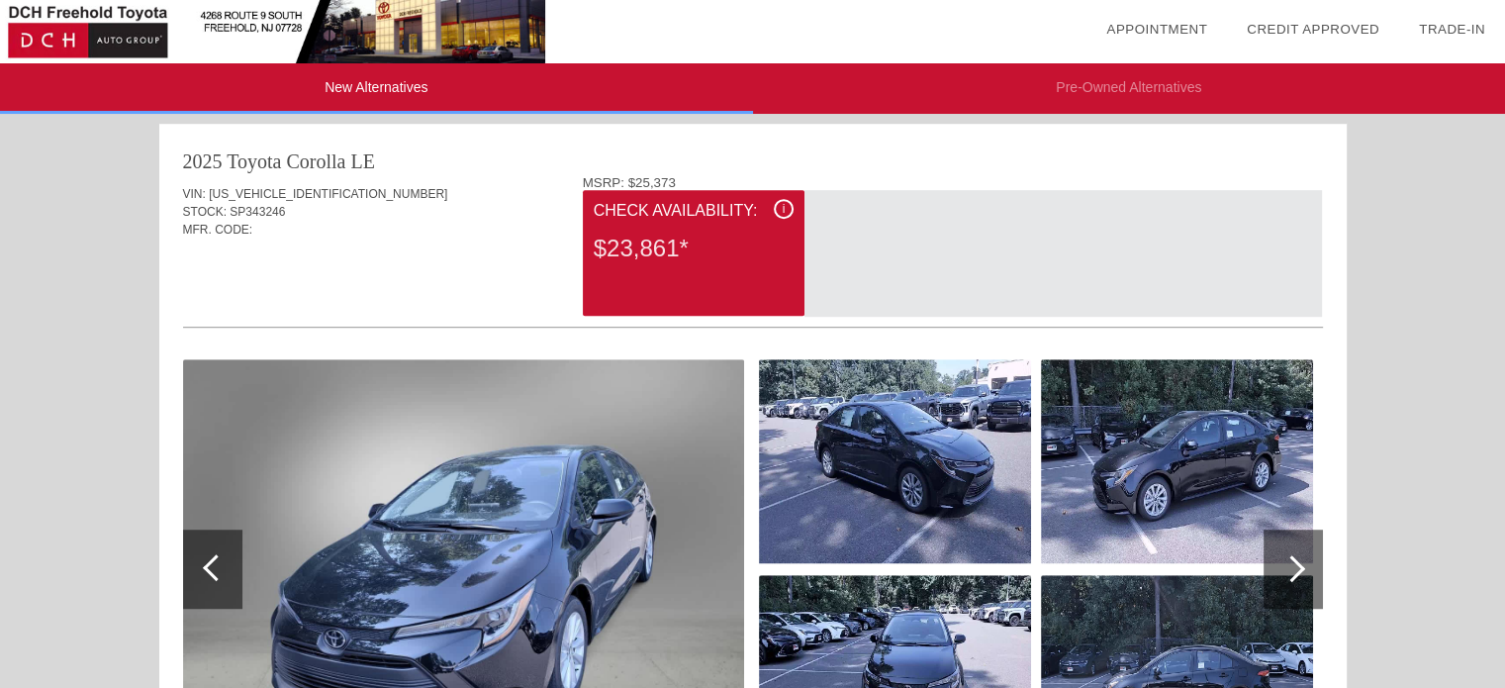
click at [707, 509] on img at bounding box center [463, 568] width 561 height 419
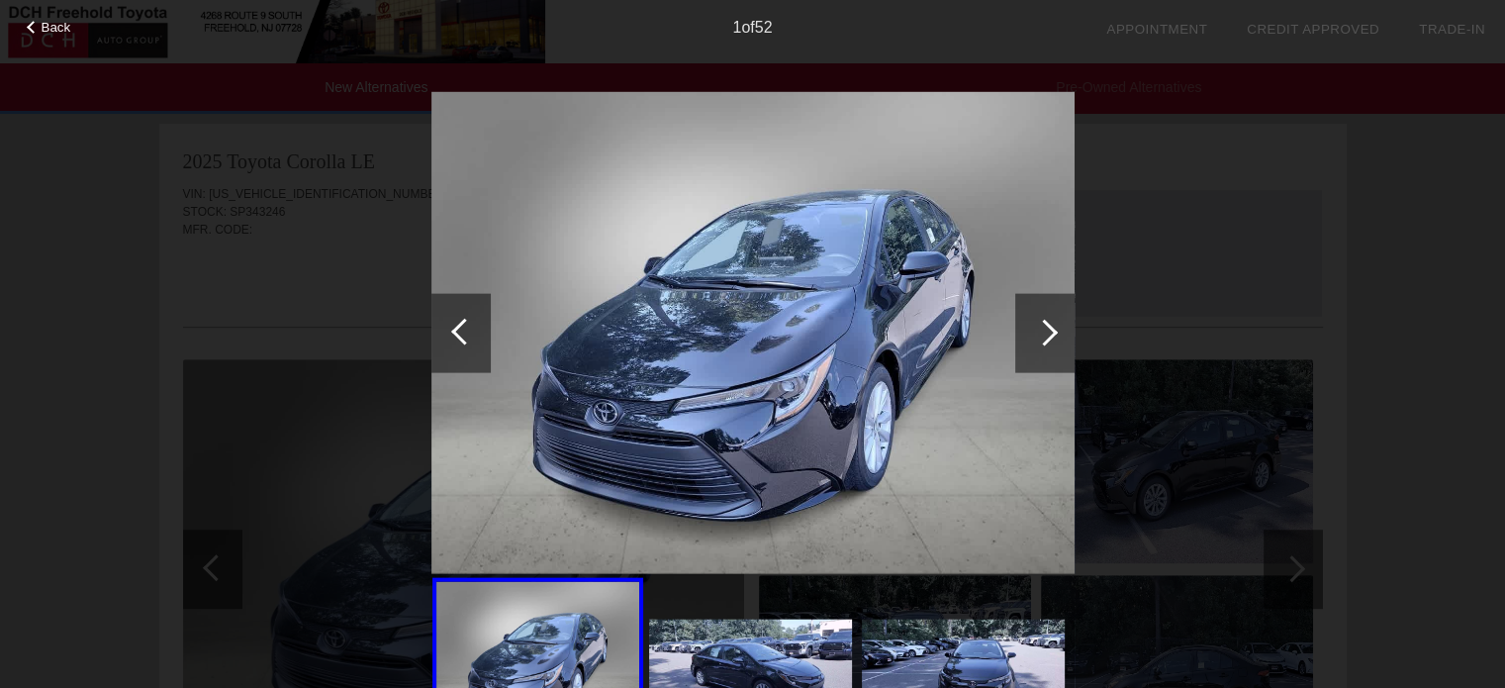
click at [1036, 331] on div at bounding box center [1044, 332] width 27 height 27
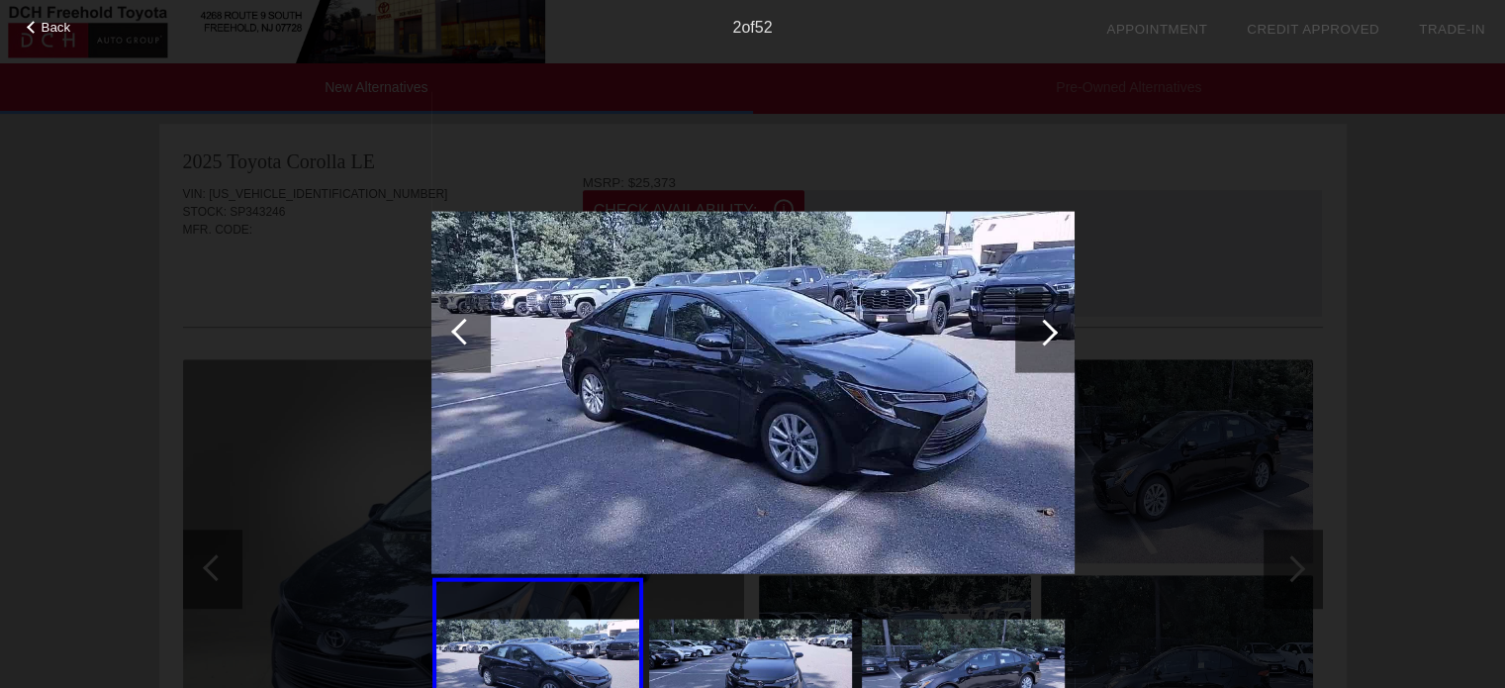
click at [1036, 332] on div at bounding box center [1044, 332] width 27 height 27
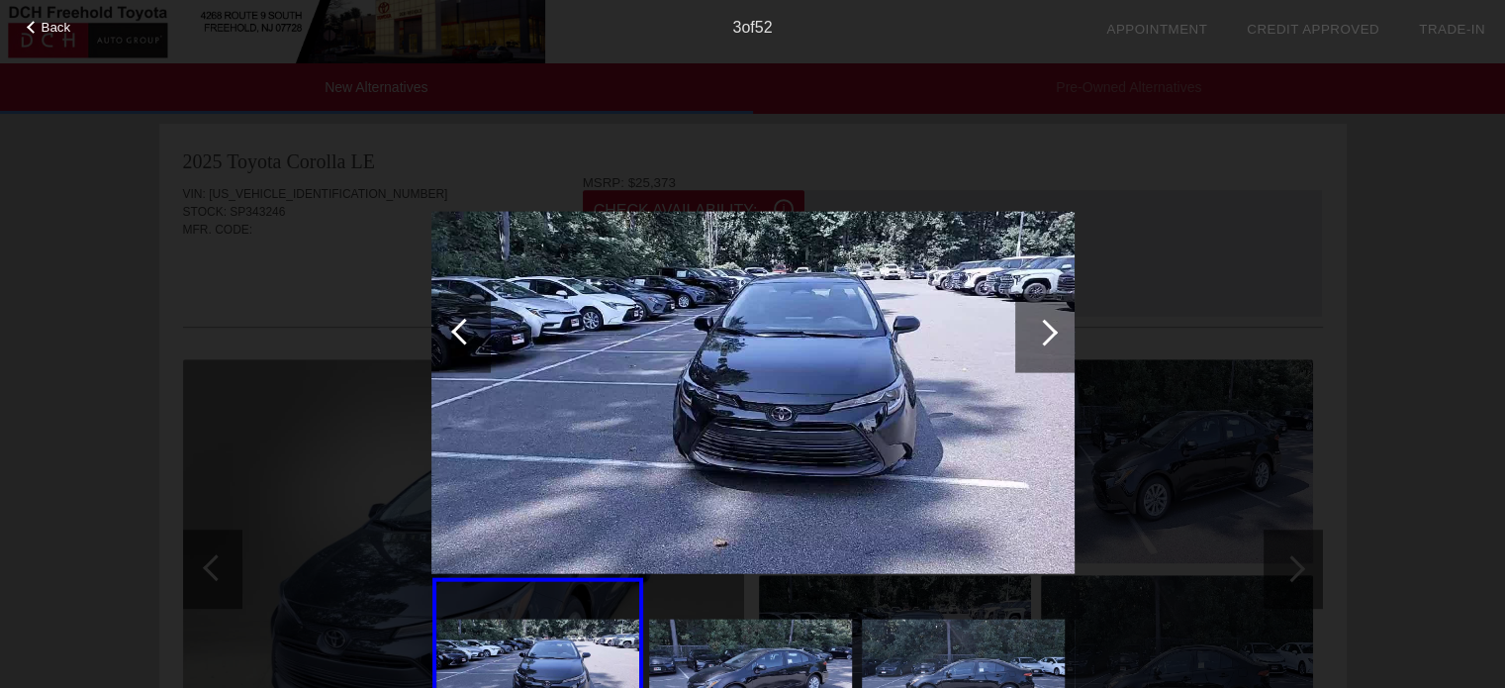
click at [1036, 332] on div at bounding box center [1044, 332] width 27 height 27
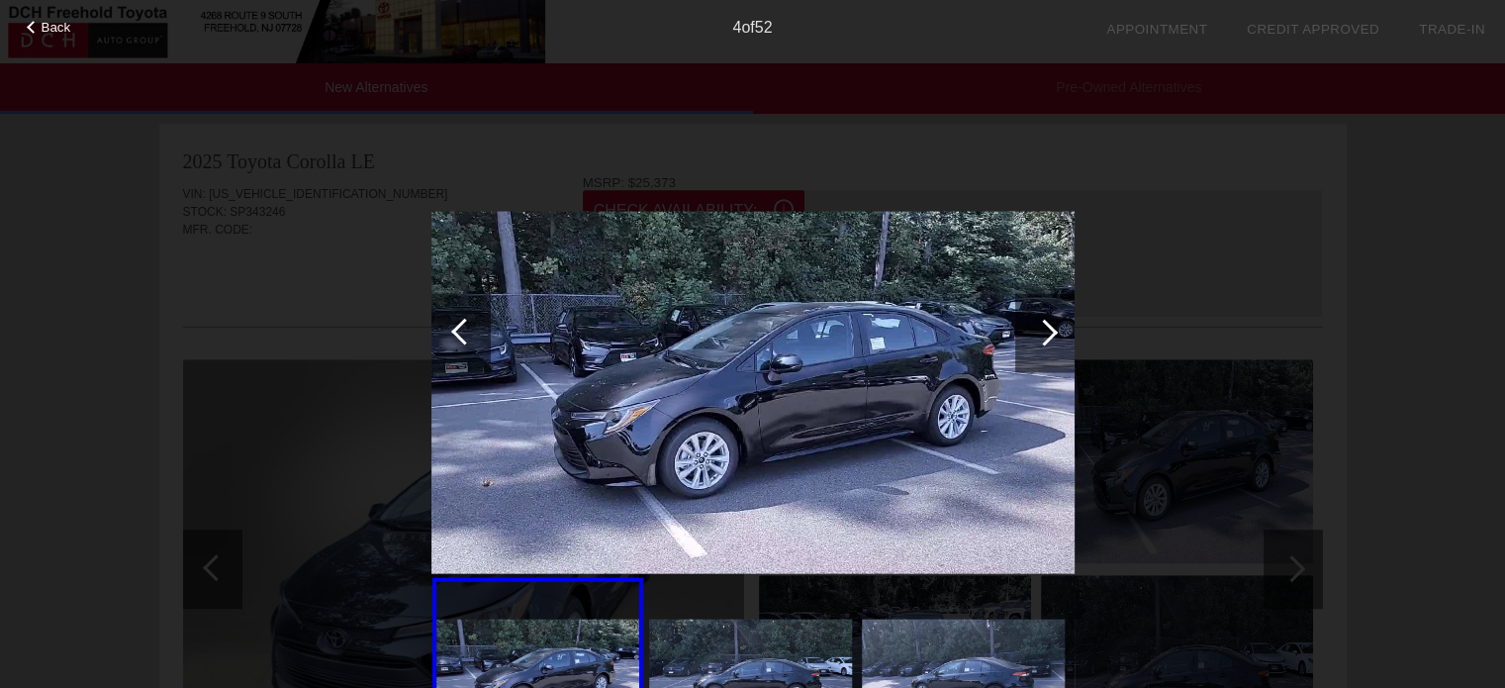
click at [1036, 332] on div at bounding box center [1044, 332] width 27 height 27
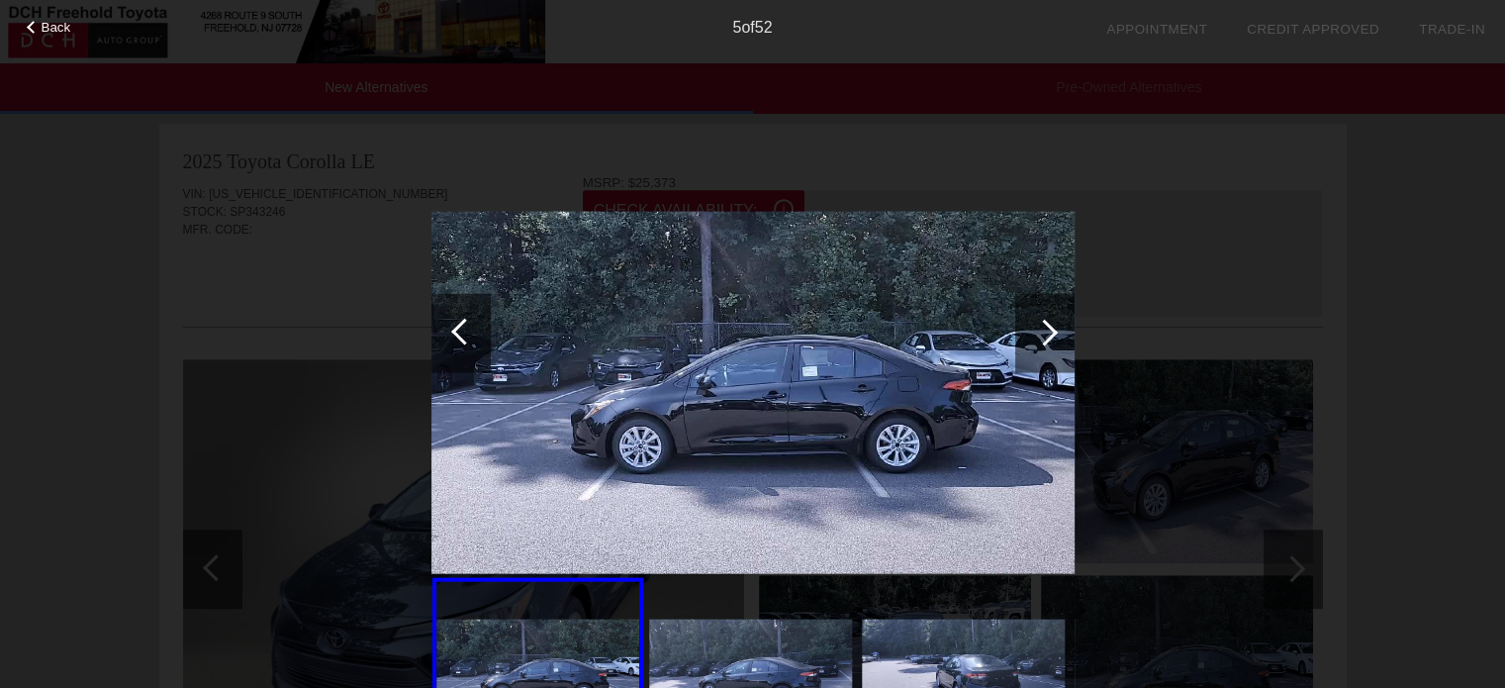
click at [1036, 332] on div at bounding box center [1044, 332] width 27 height 27
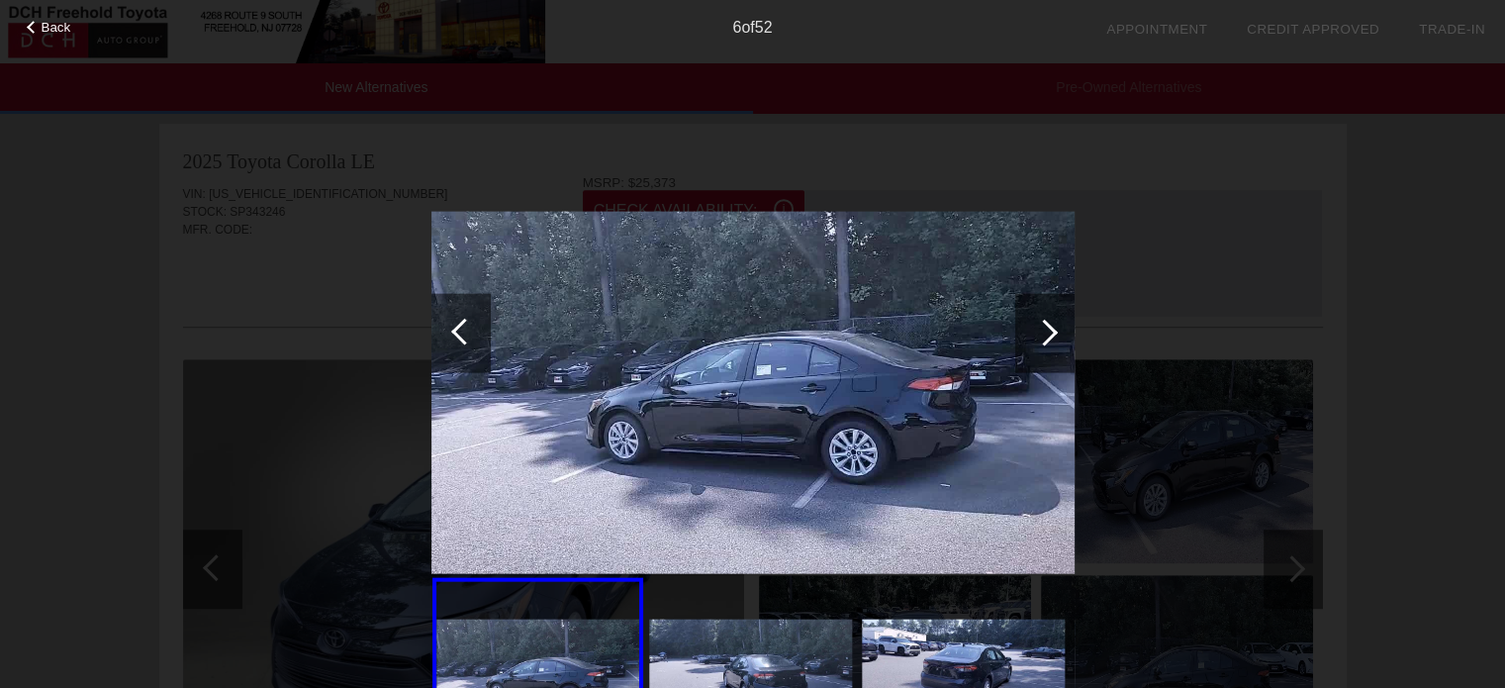
click at [1037, 332] on div at bounding box center [1044, 332] width 27 height 27
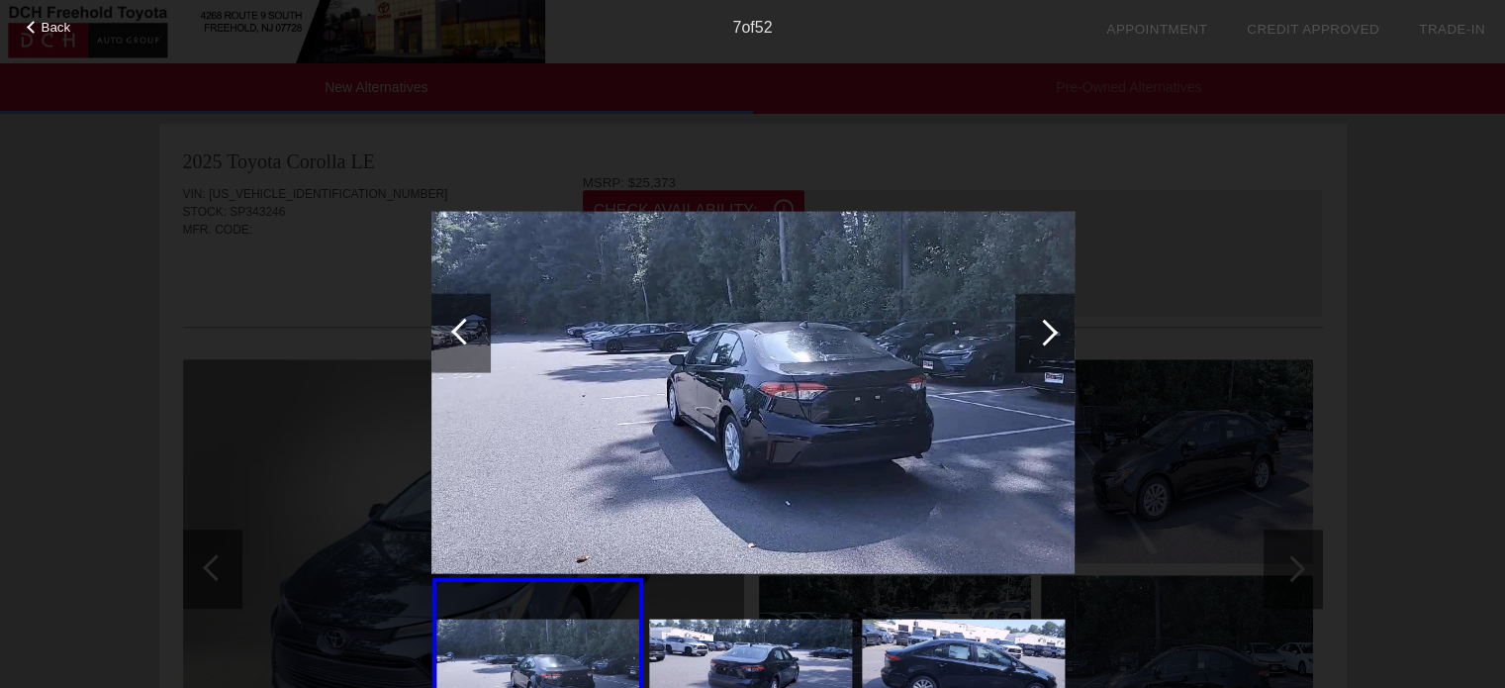
click at [1037, 332] on div at bounding box center [1044, 332] width 27 height 27
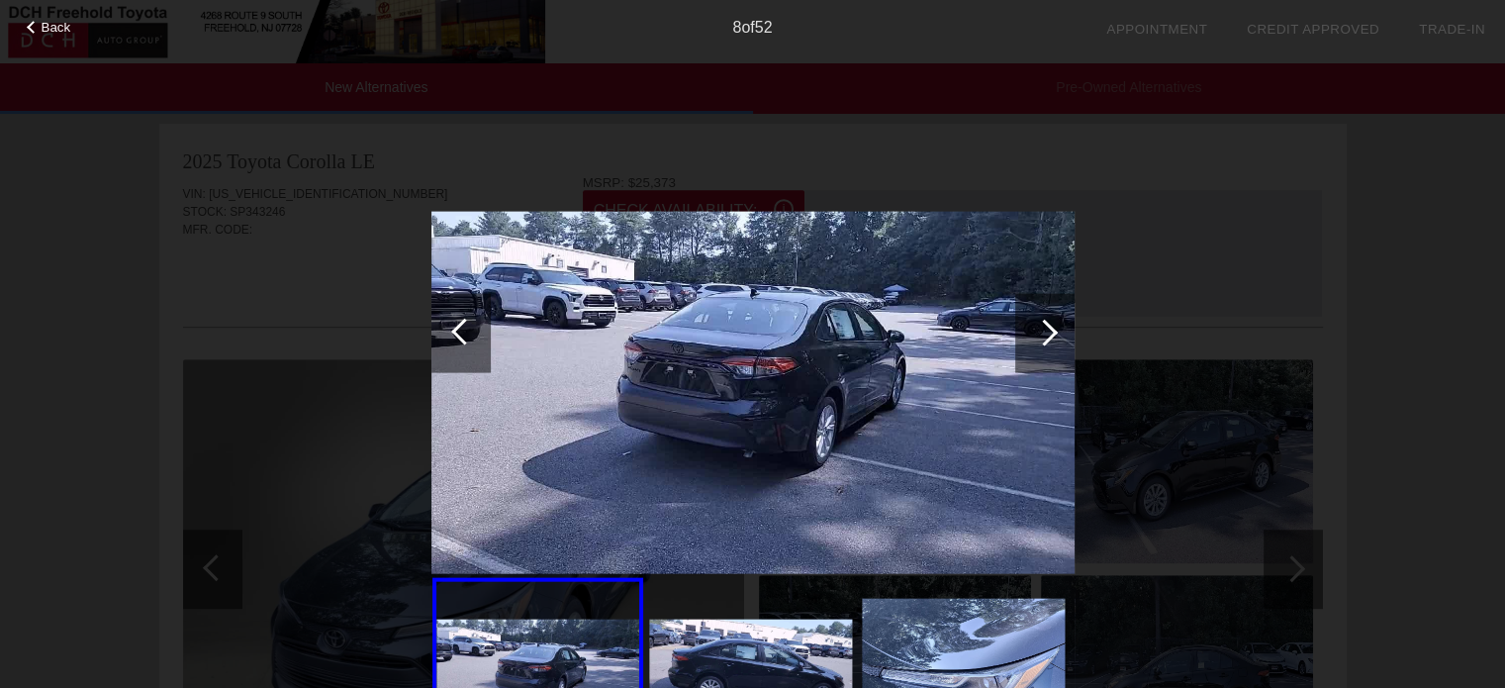
click at [1037, 332] on div at bounding box center [1044, 332] width 27 height 27
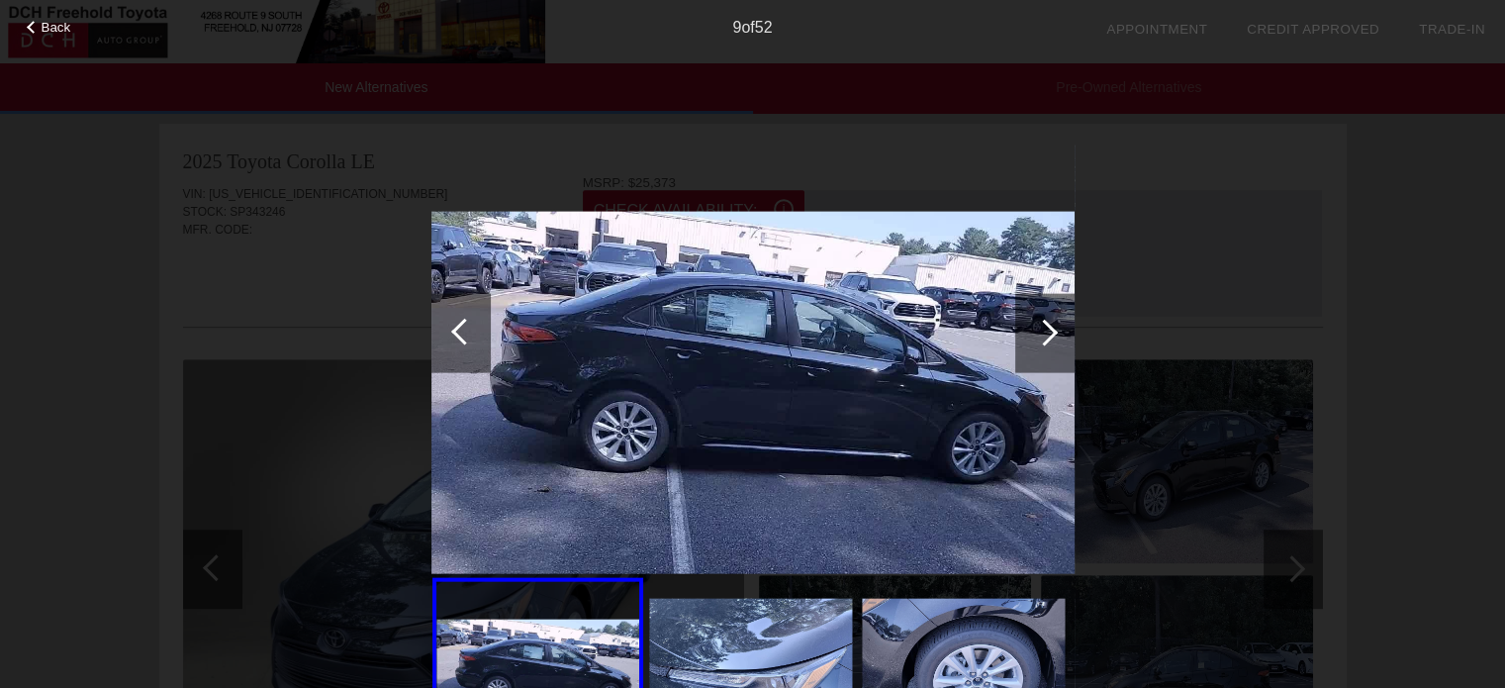
click at [1040, 332] on div at bounding box center [1044, 332] width 27 height 27
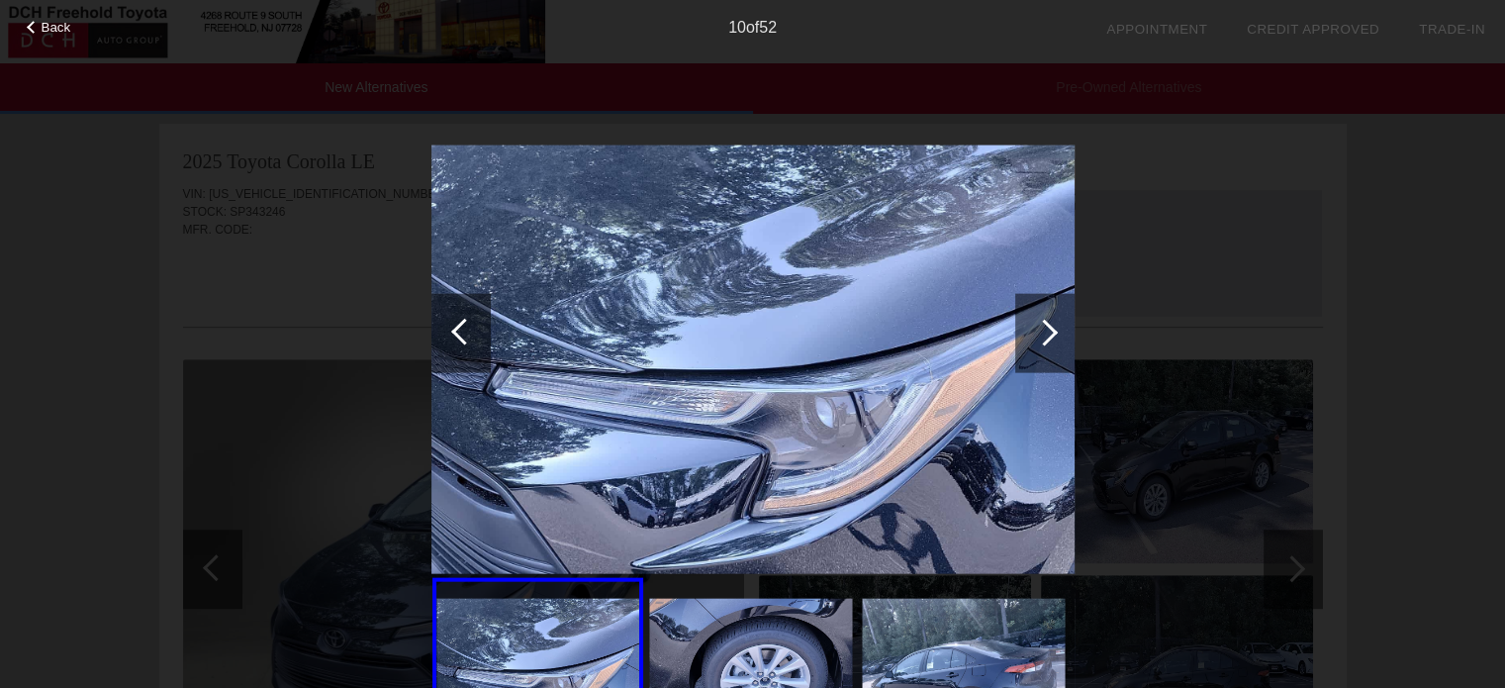
click at [1041, 332] on div at bounding box center [1044, 332] width 27 height 27
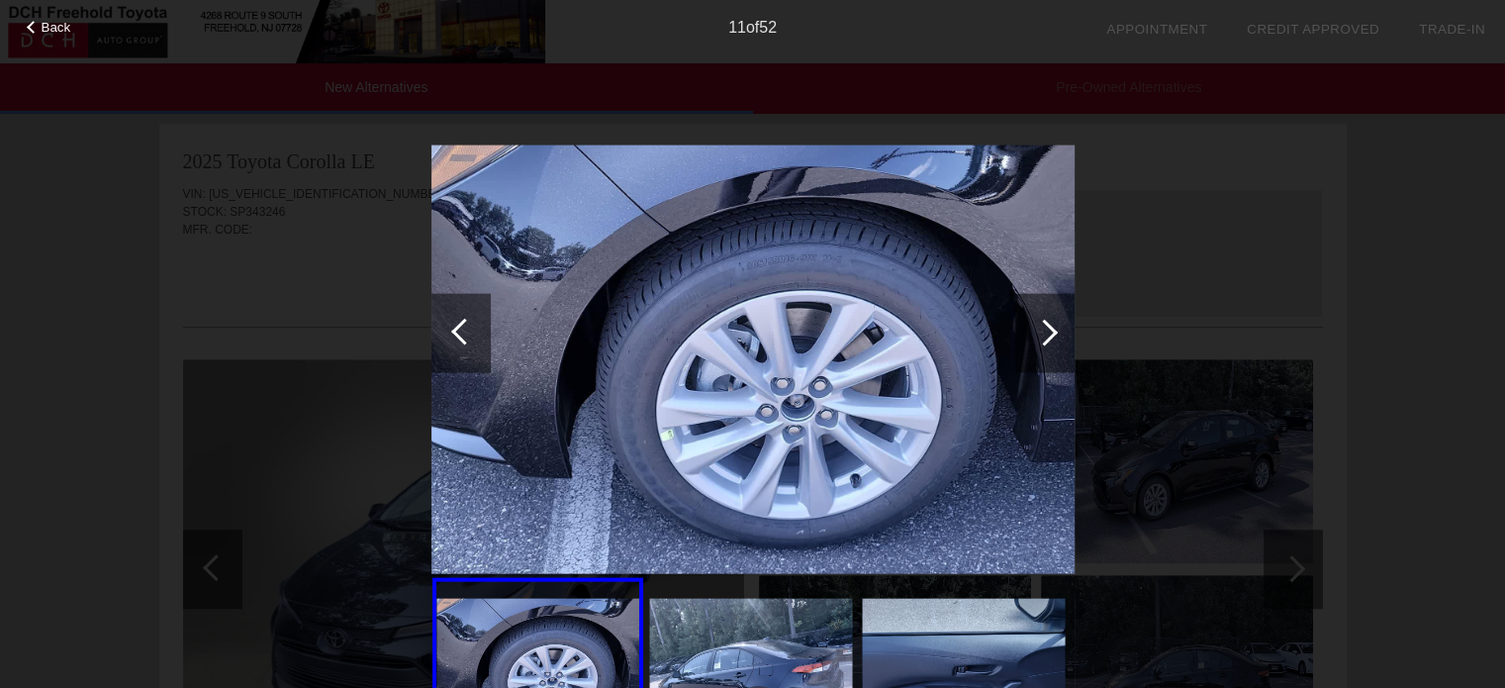
click at [1041, 332] on div at bounding box center [1044, 332] width 27 height 27
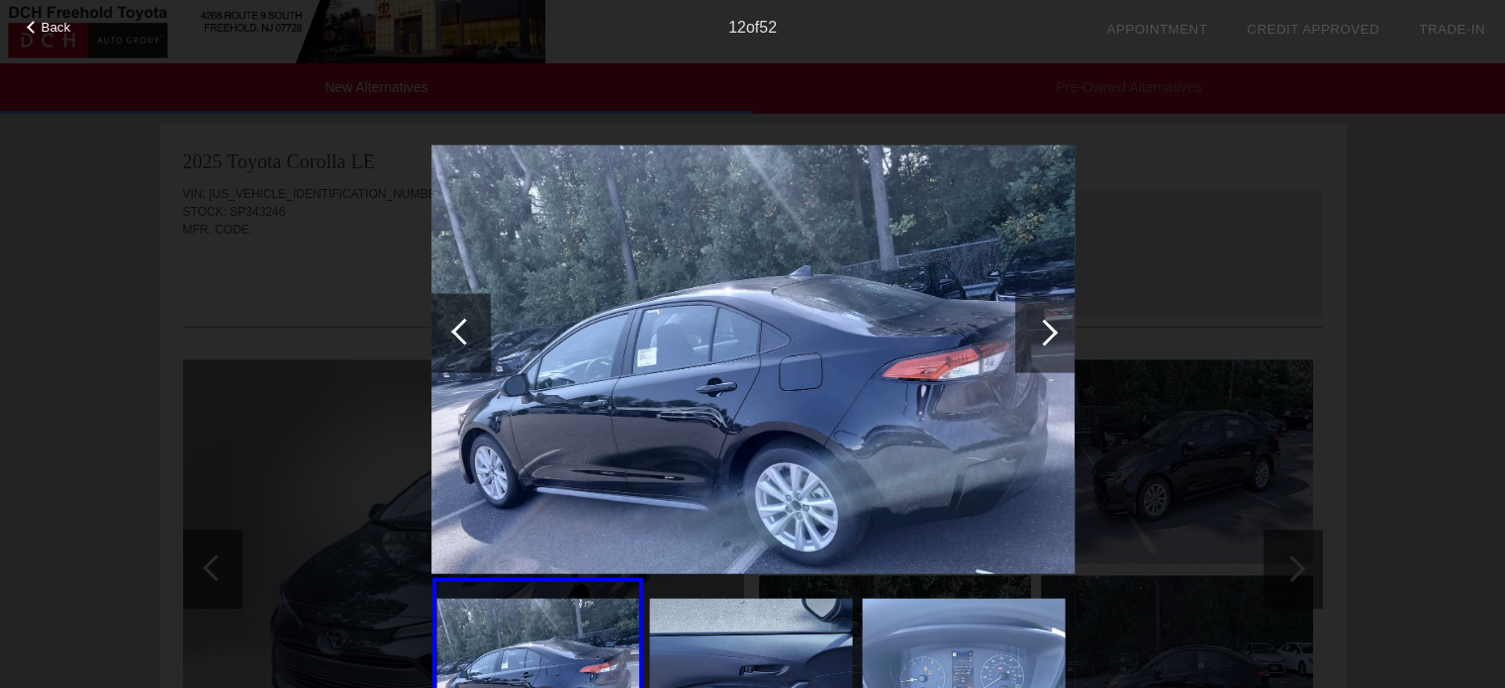
click at [1042, 332] on div at bounding box center [1044, 332] width 27 height 27
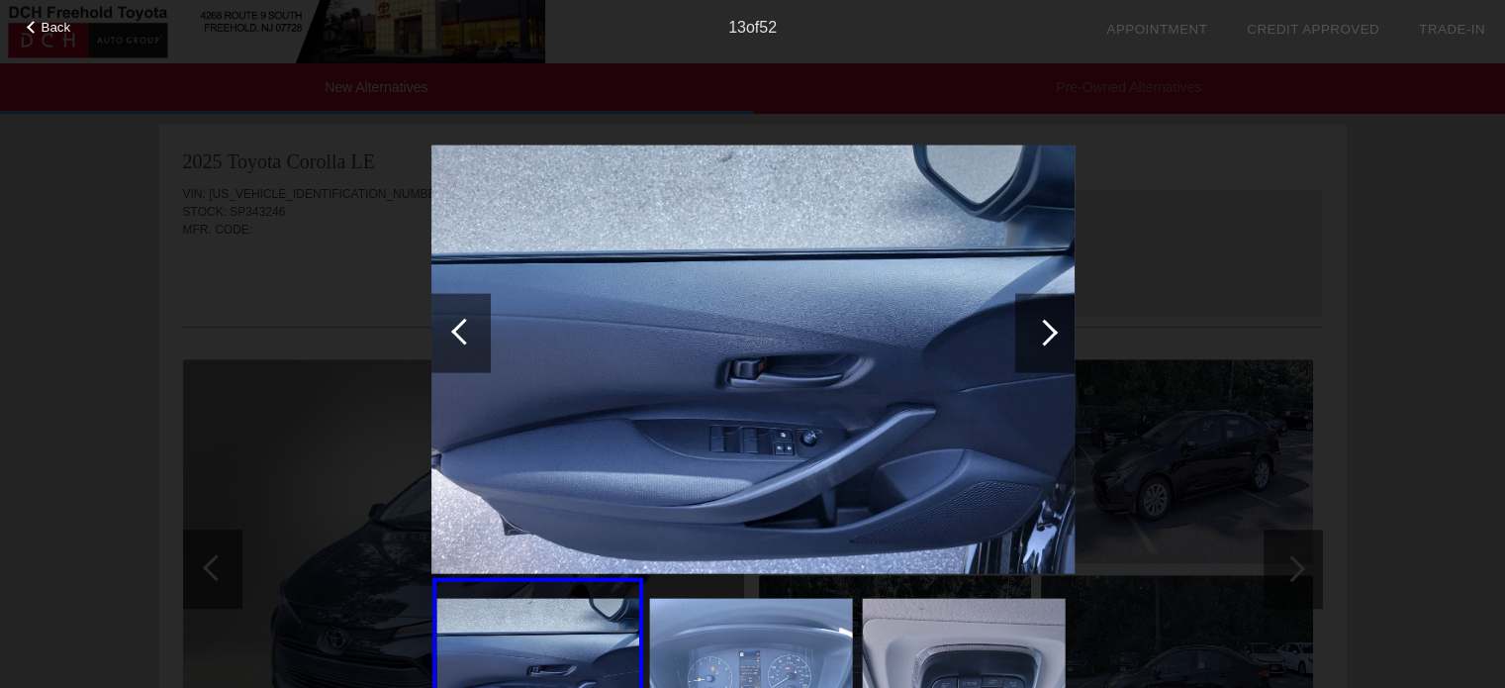
click at [1043, 332] on div at bounding box center [1044, 332] width 27 height 27
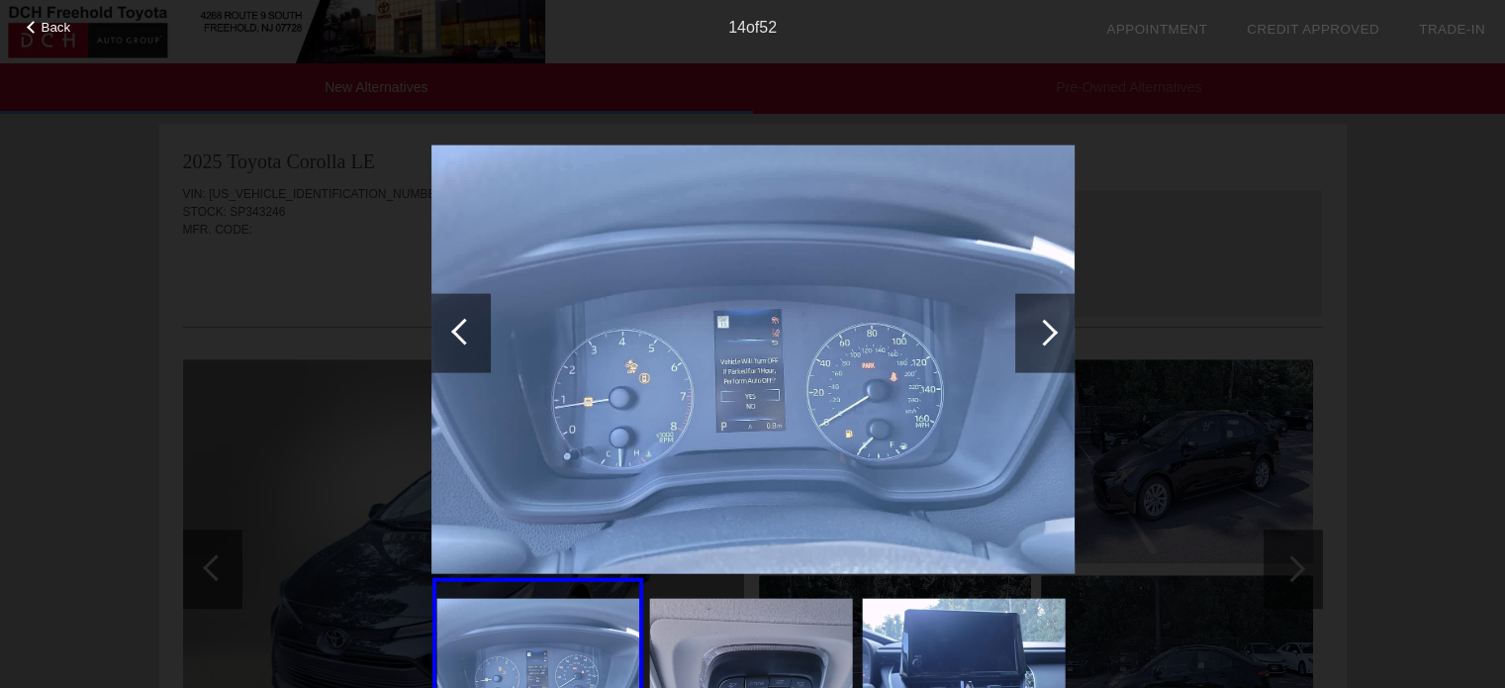
click at [1043, 332] on div at bounding box center [1044, 332] width 27 height 27
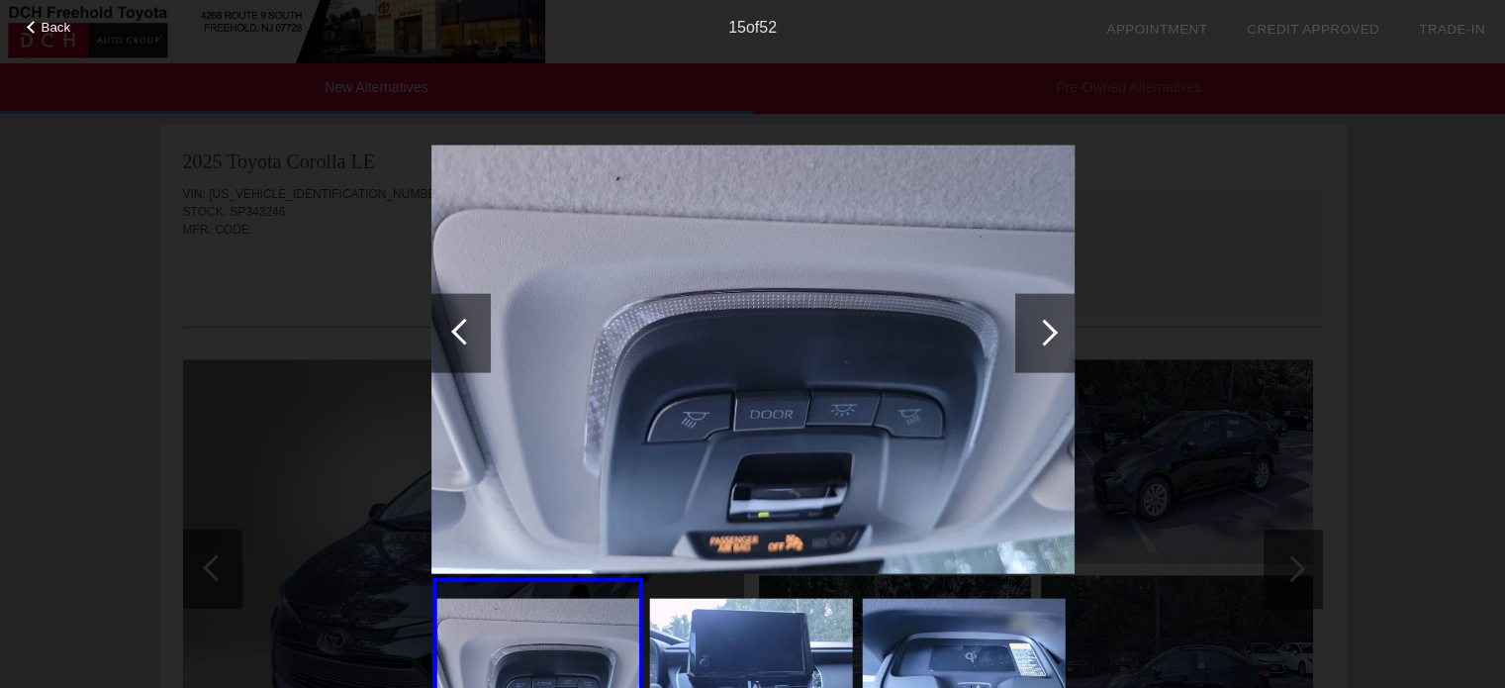
click at [1045, 332] on div at bounding box center [1044, 332] width 27 height 27
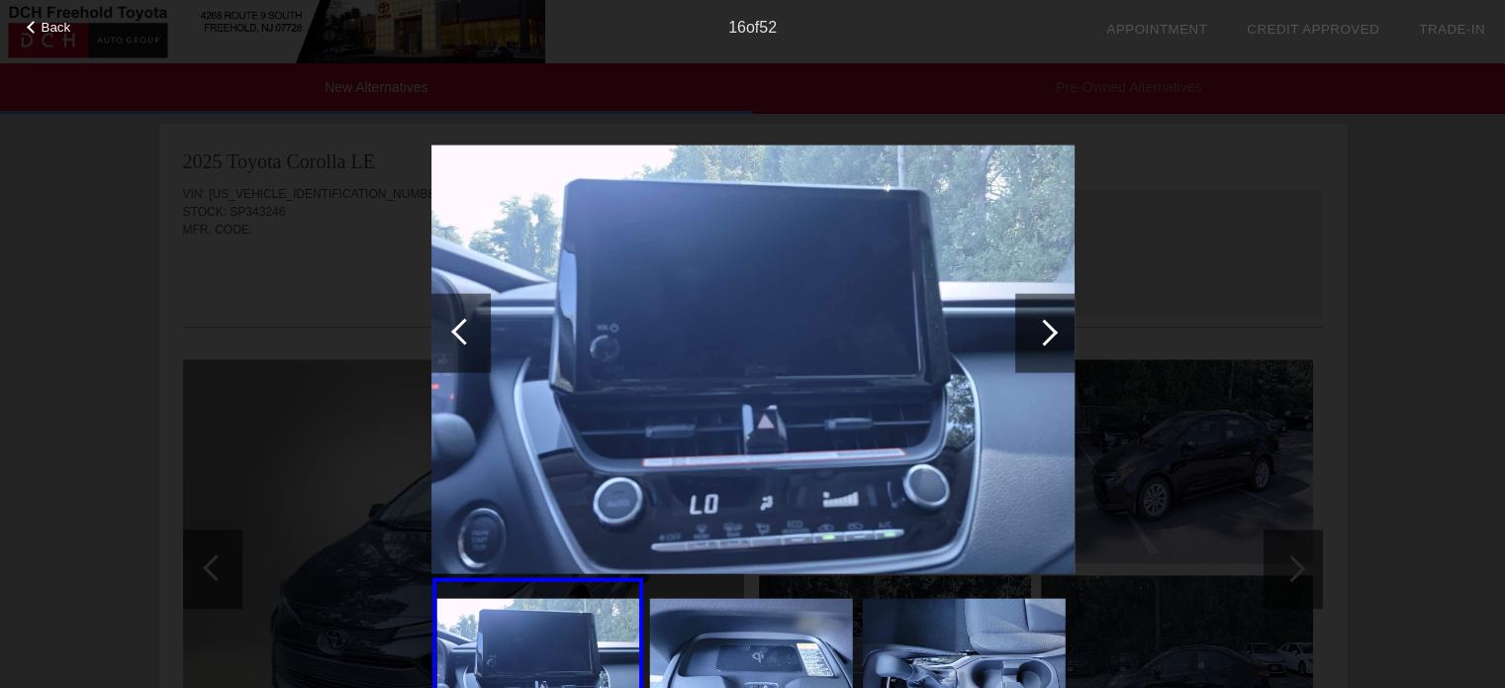
click at [1045, 332] on div at bounding box center [1044, 332] width 27 height 27
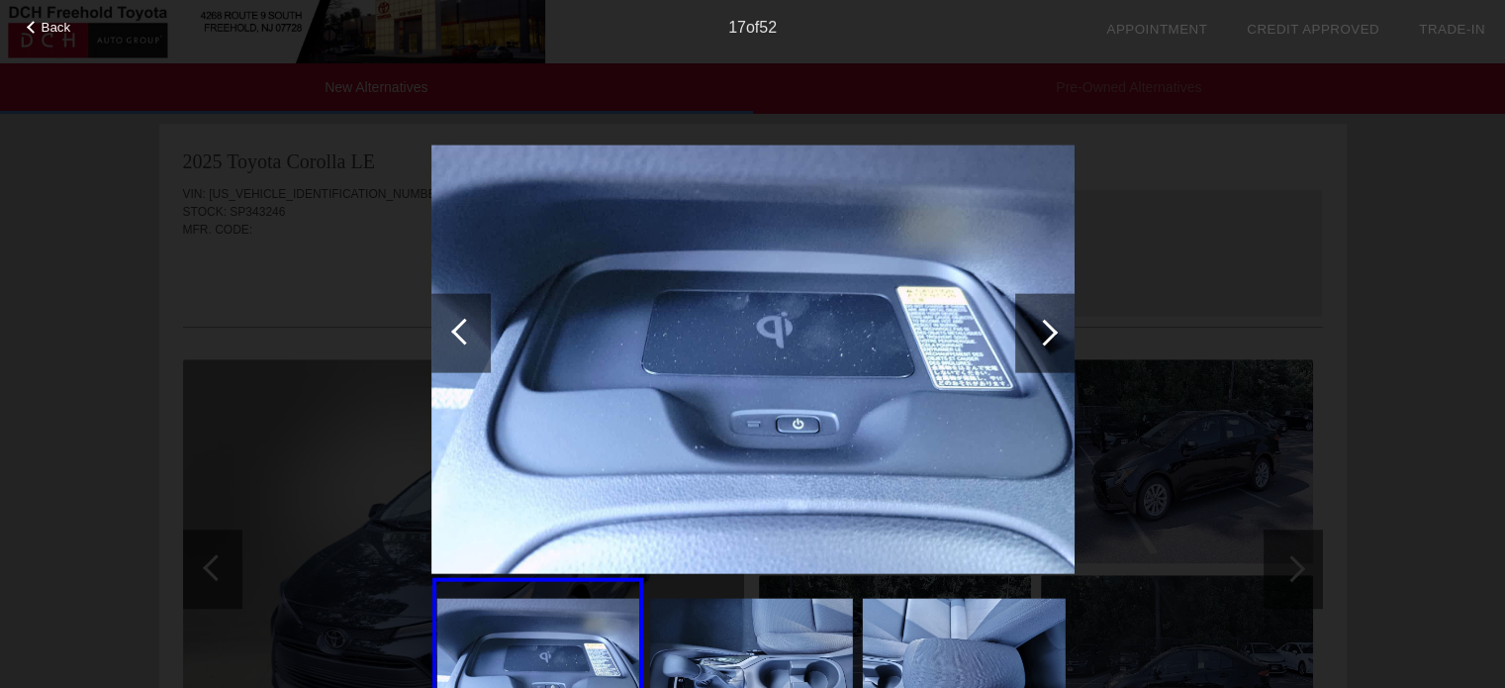
click at [1046, 332] on div at bounding box center [1044, 332] width 27 height 27
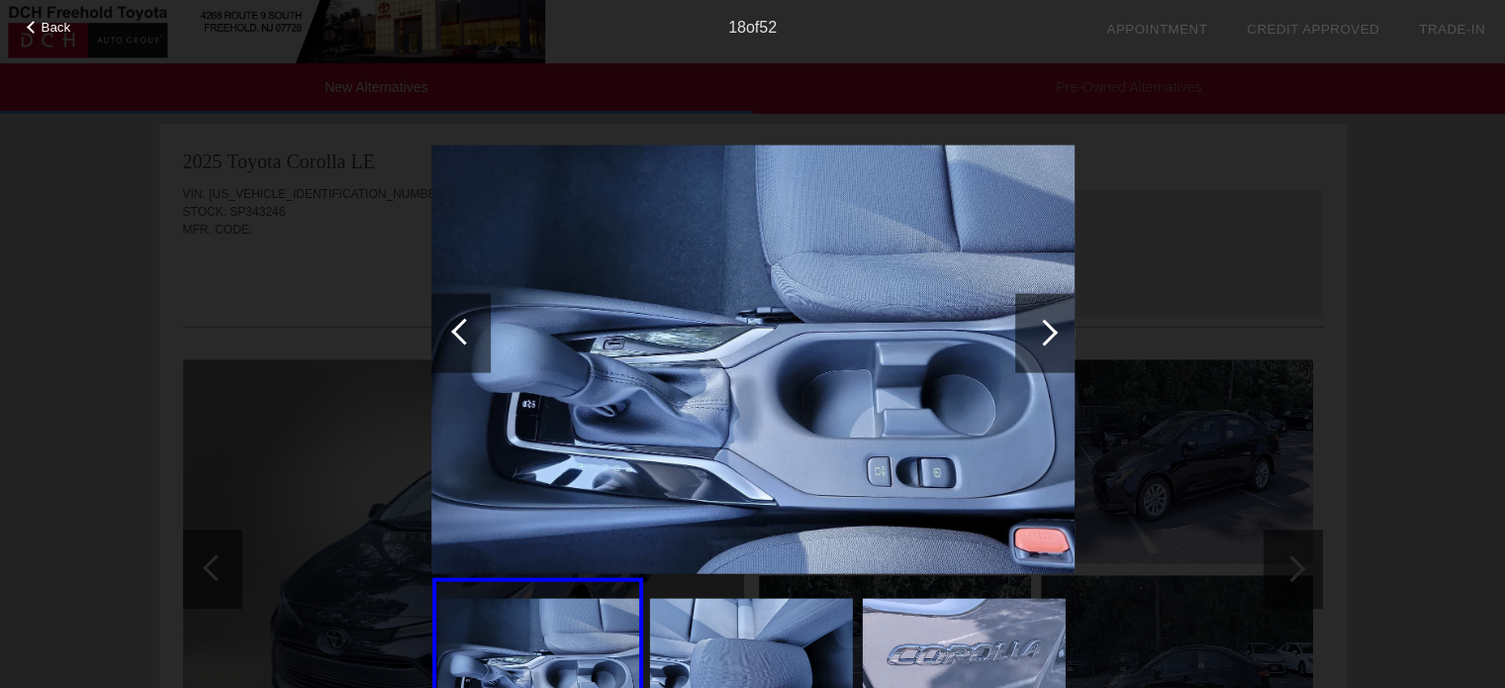
click at [1046, 332] on div at bounding box center [1044, 332] width 27 height 27
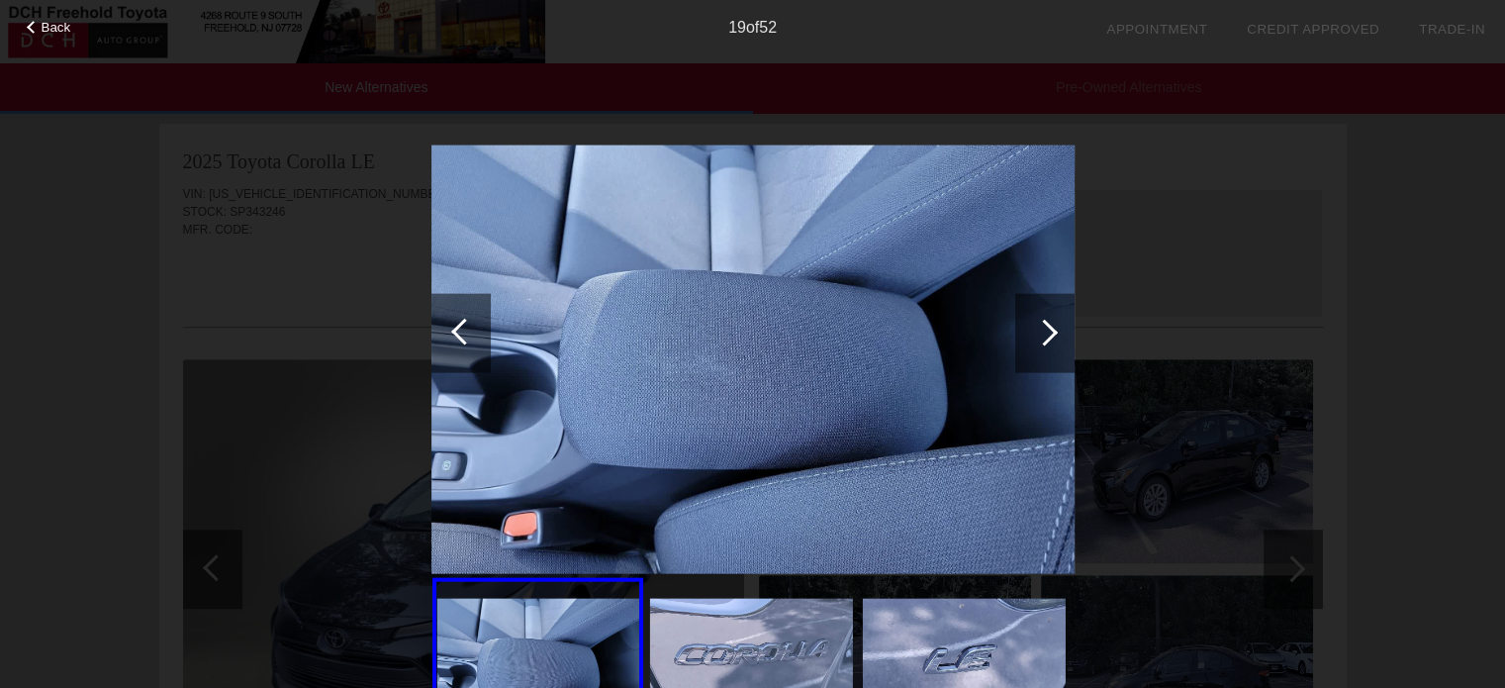
click at [1046, 331] on div at bounding box center [1044, 332] width 27 height 27
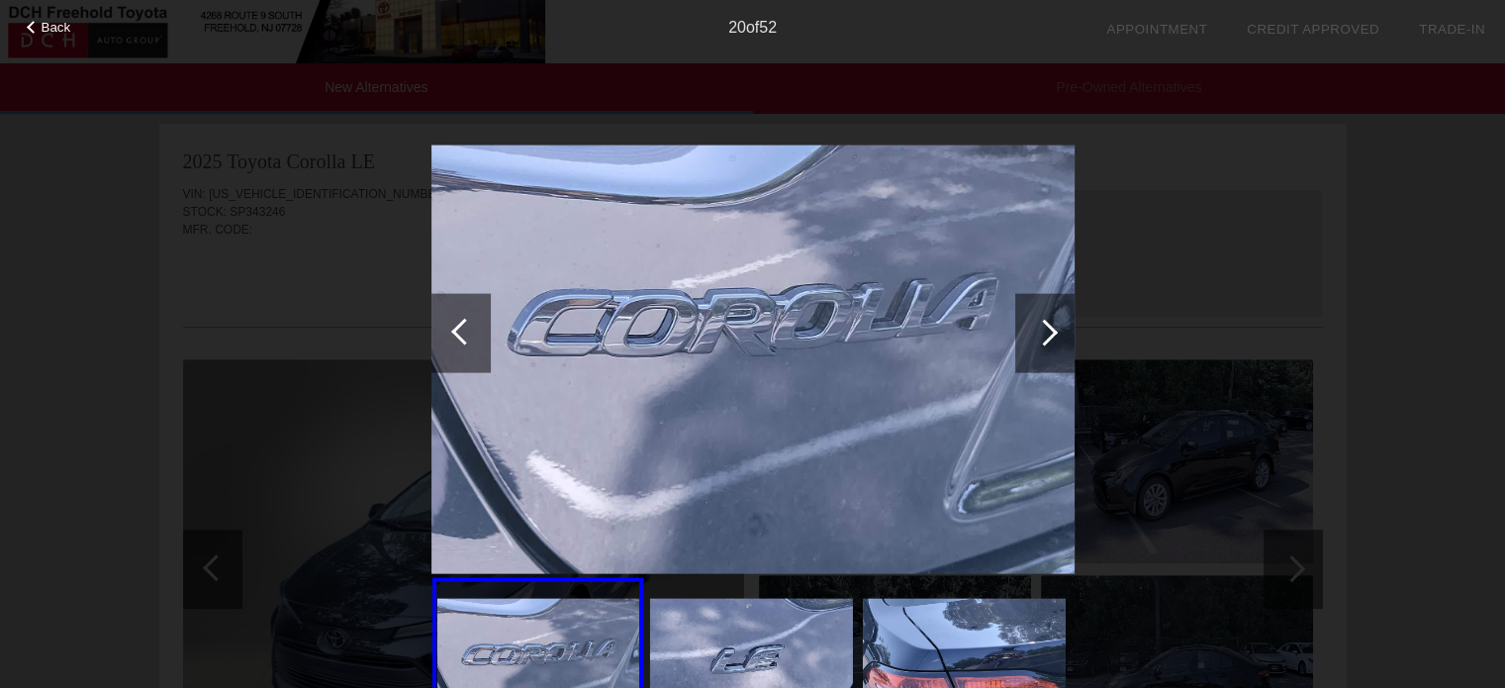
click at [1046, 331] on div at bounding box center [1044, 332] width 27 height 27
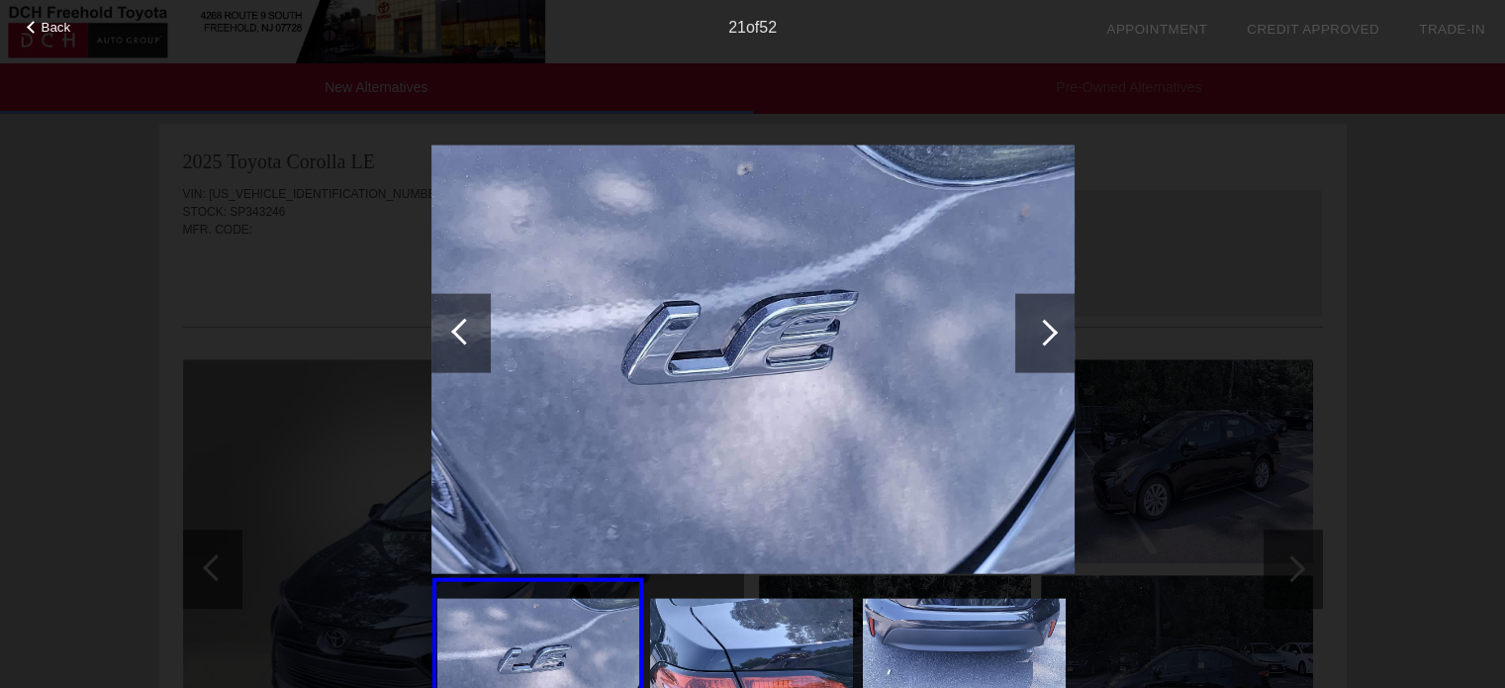
click at [1046, 331] on div at bounding box center [1044, 332] width 27 height 27
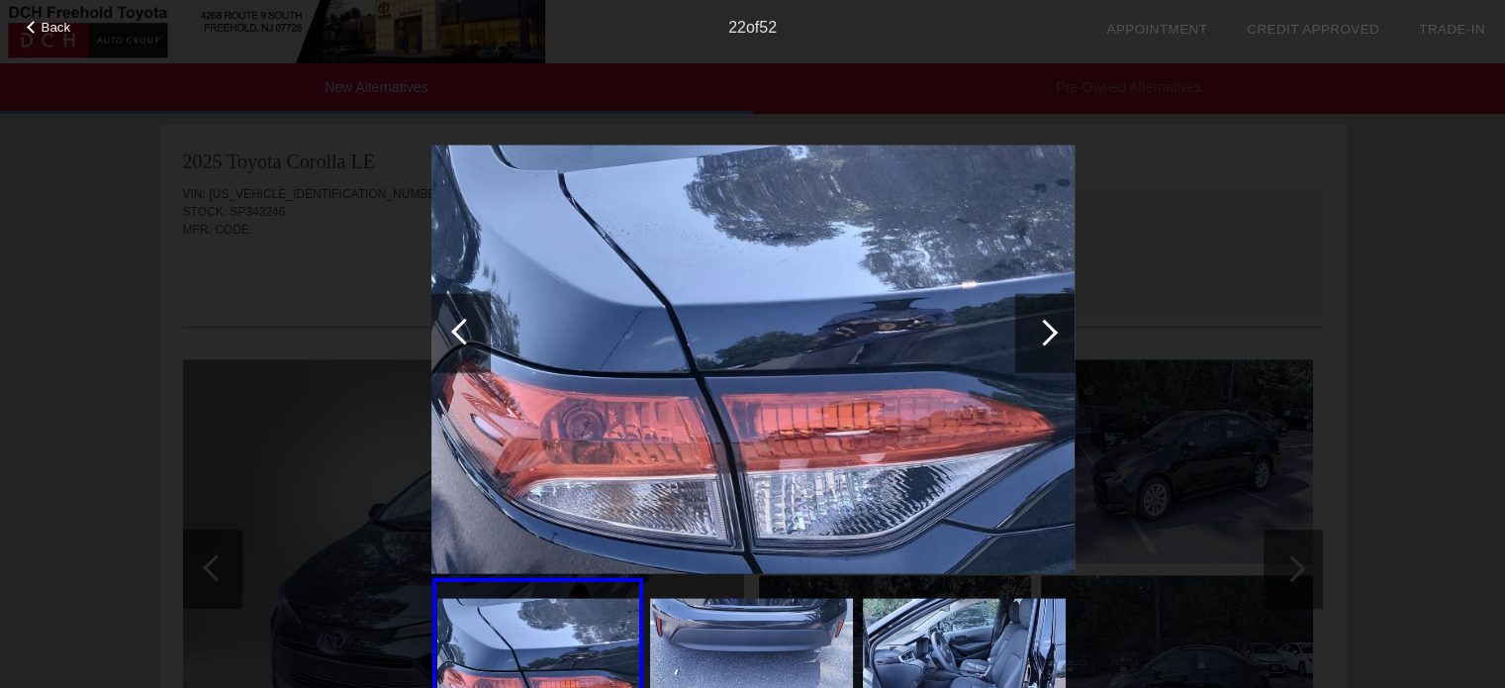
click at [1047, 331] on div at bounding box center [1044, 332] width 27 height 27
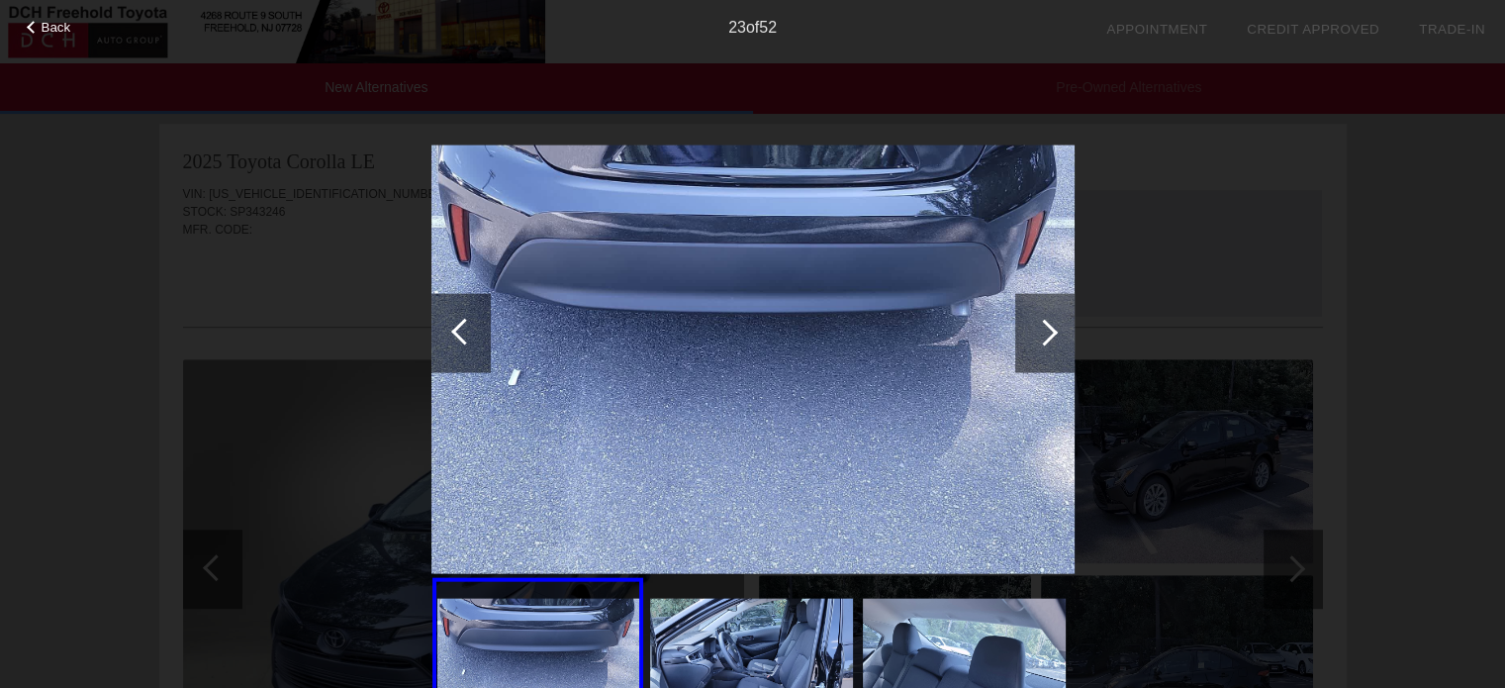
click at [1047, 331] on div at bounding box center [1044, 332] width 27 height 27
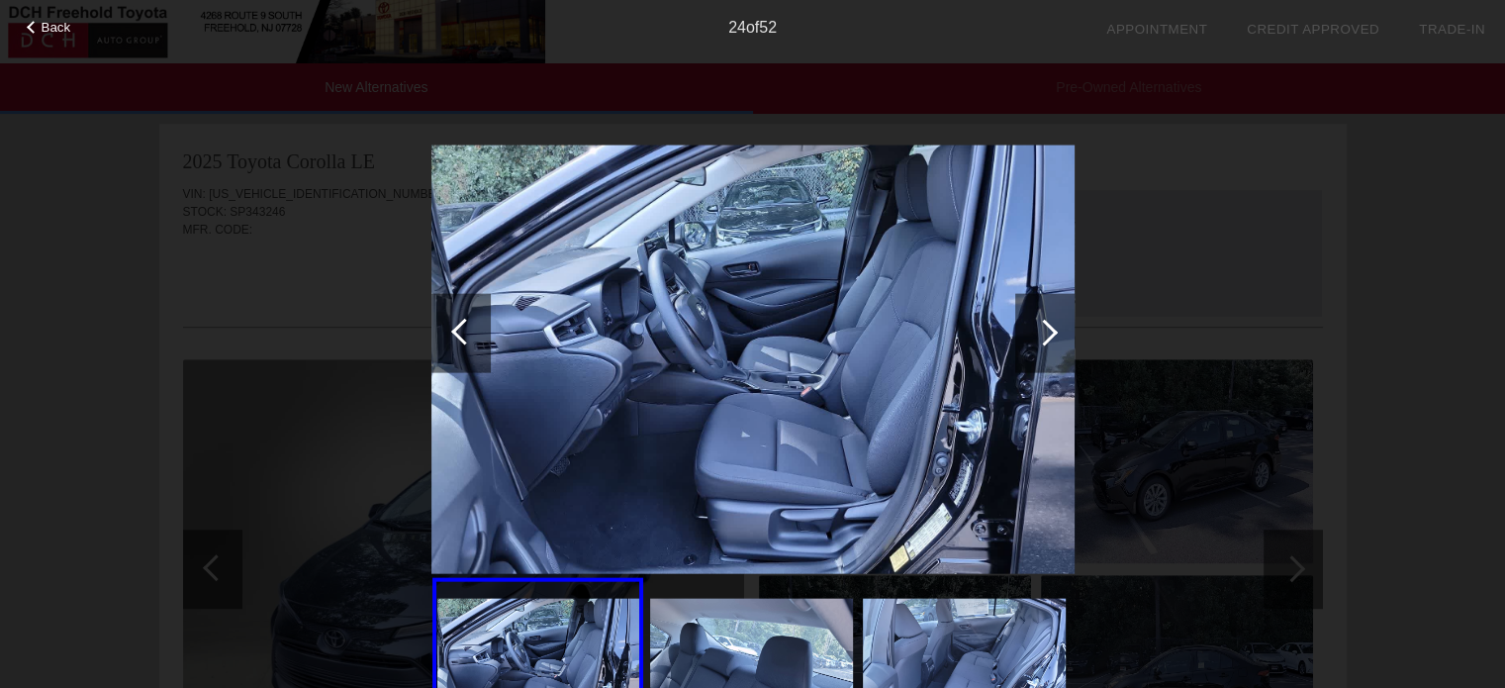
click at [1045, 331] on div at bounding box center [1044, 332] width 27 height 27
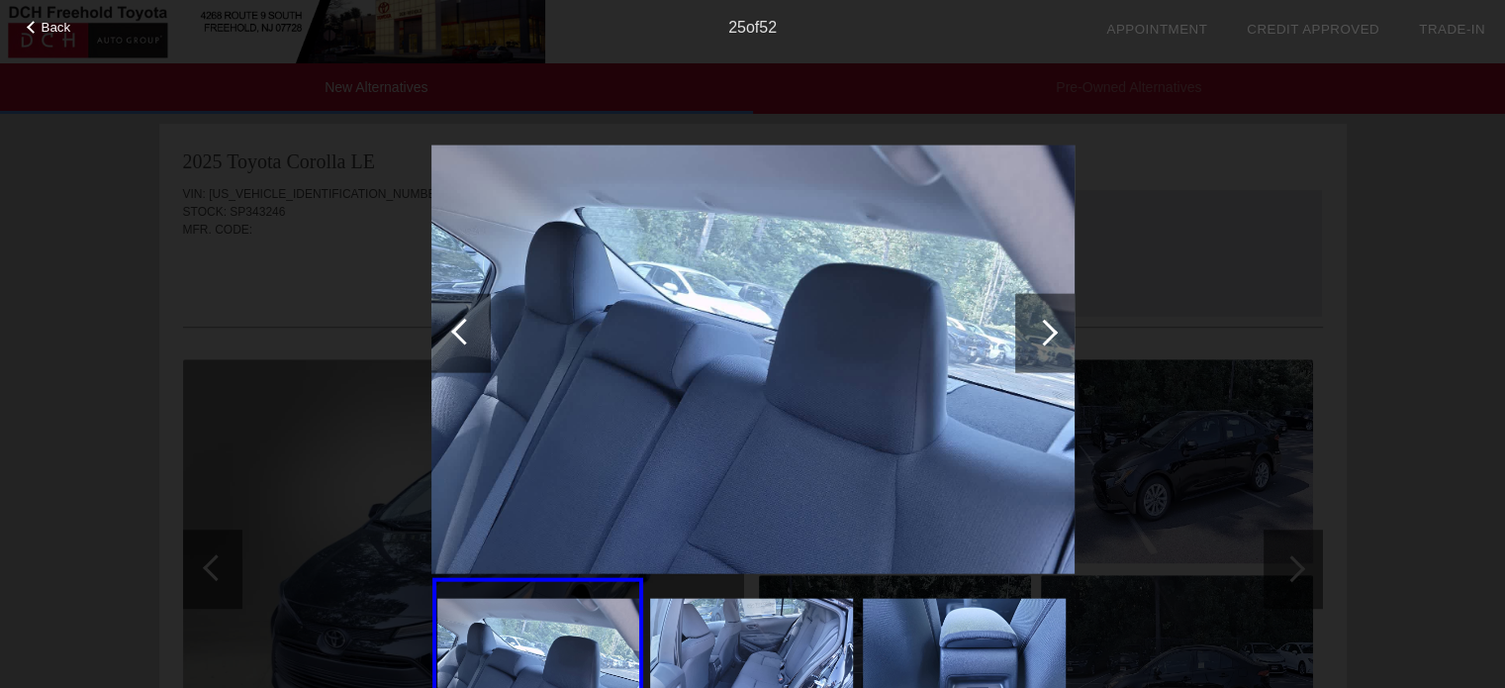
click at [1045, 331] on div at bounding box center [1044, 332] width 27 height 27
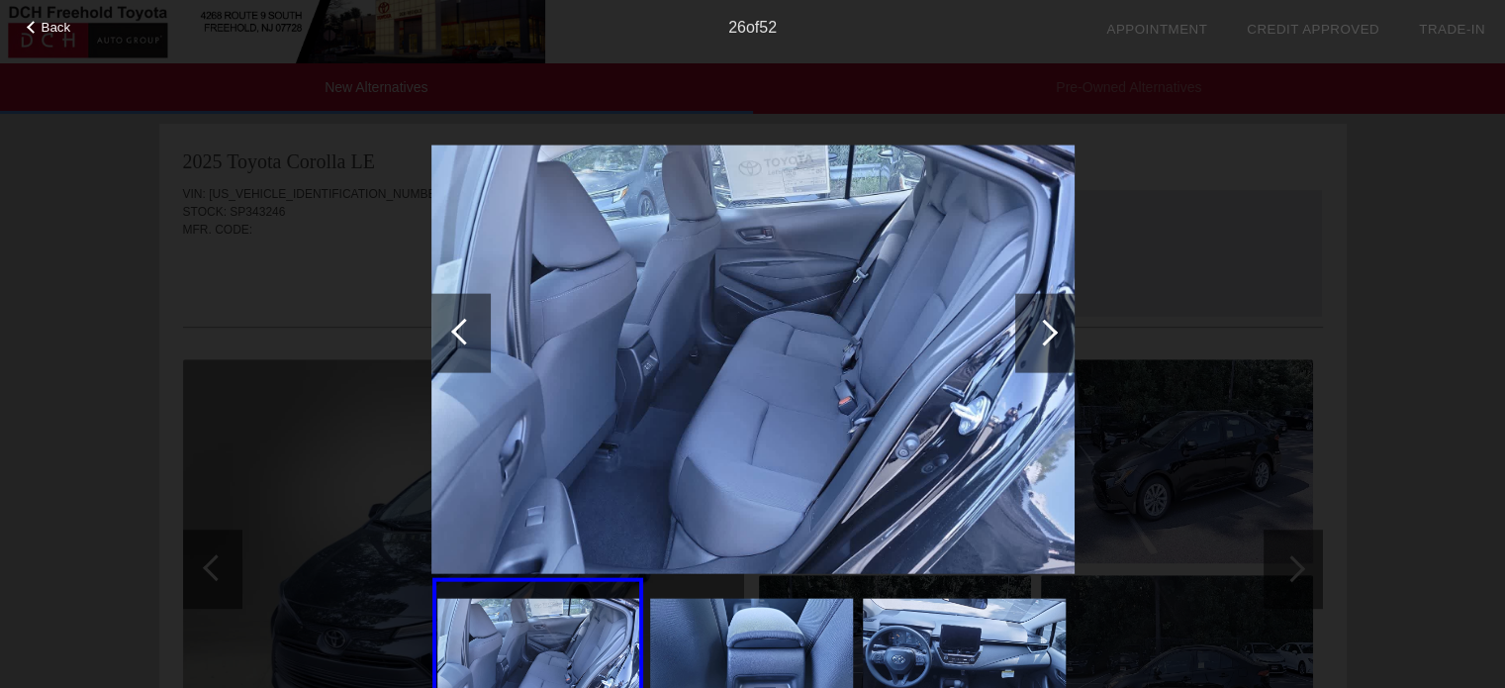
click at [1044, 333] on div at bounding box center [1044, 332] width 27 height 27
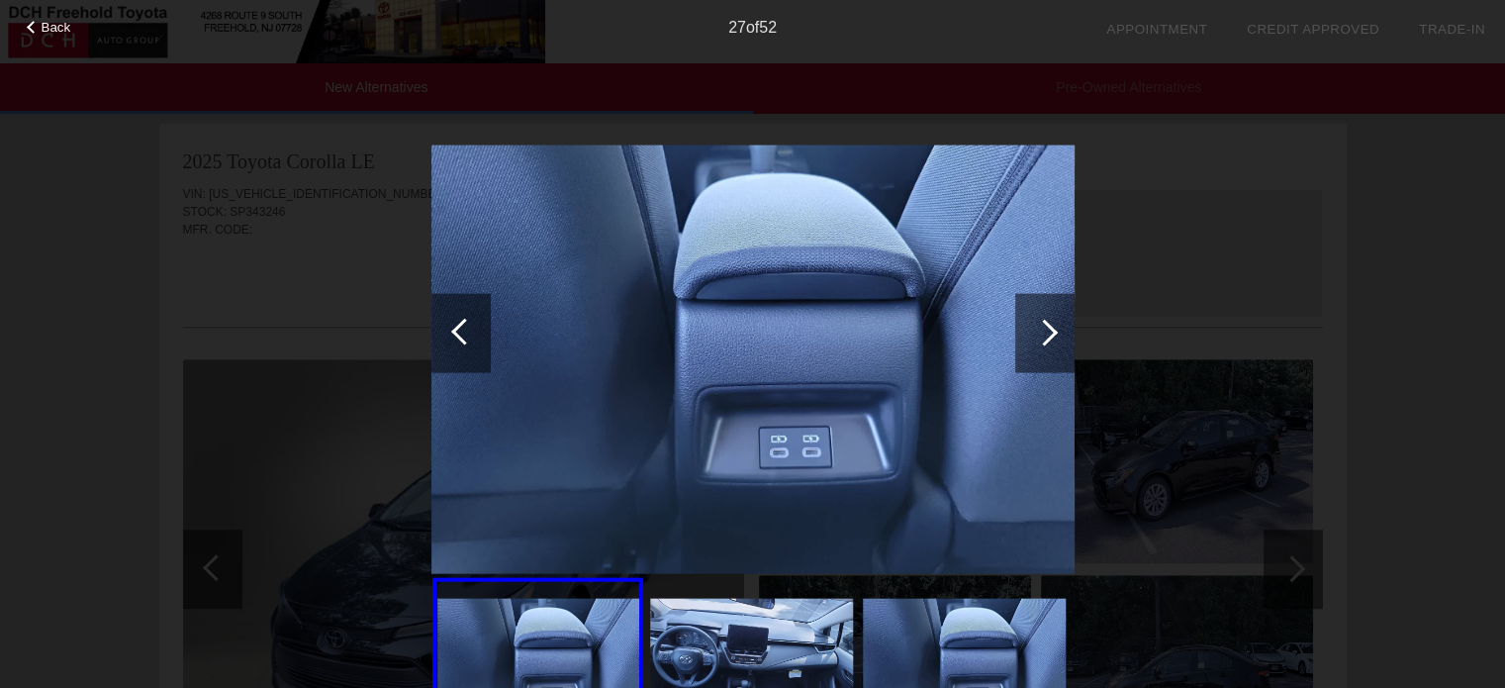
click at [1044, 335] on div at bounding box center [1044, 332] width 27 height 27
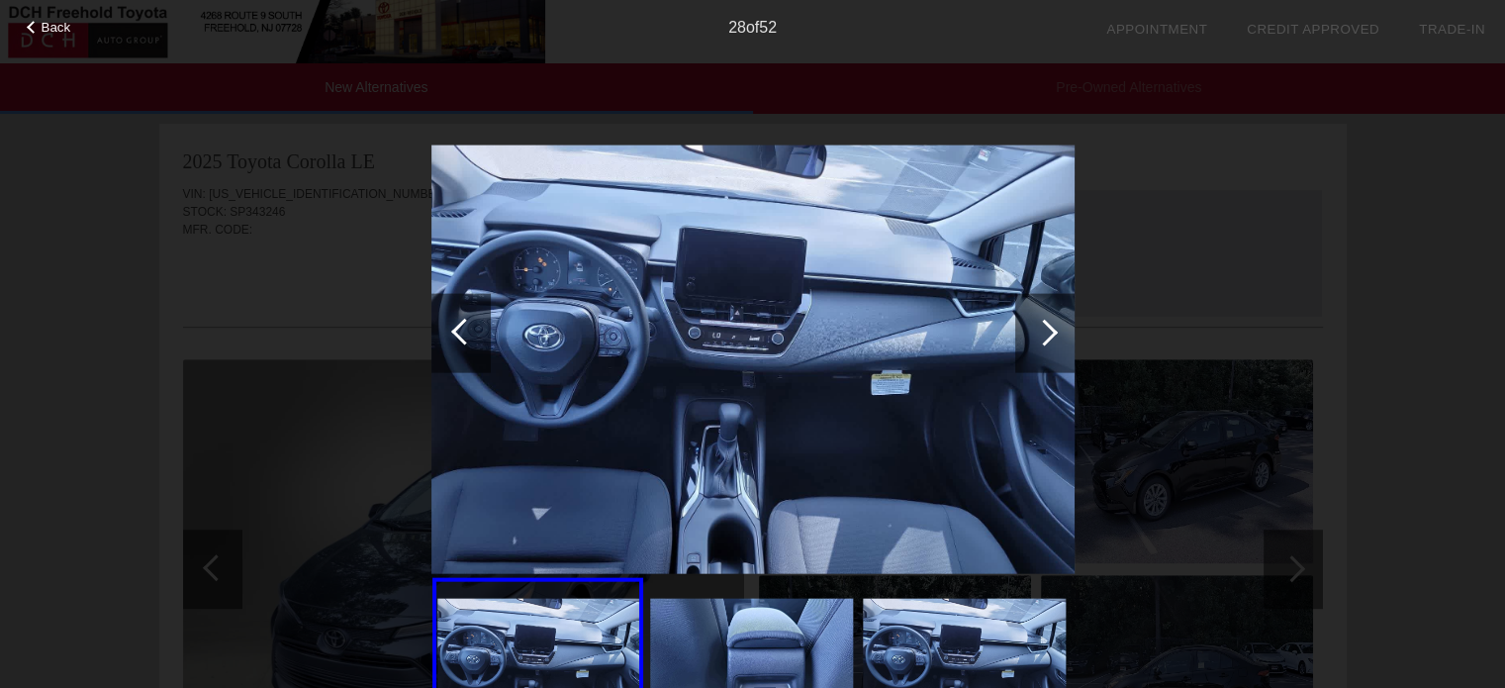
click at [1042, 335] on div at bounding box center [1044, 332] width 27 height 27
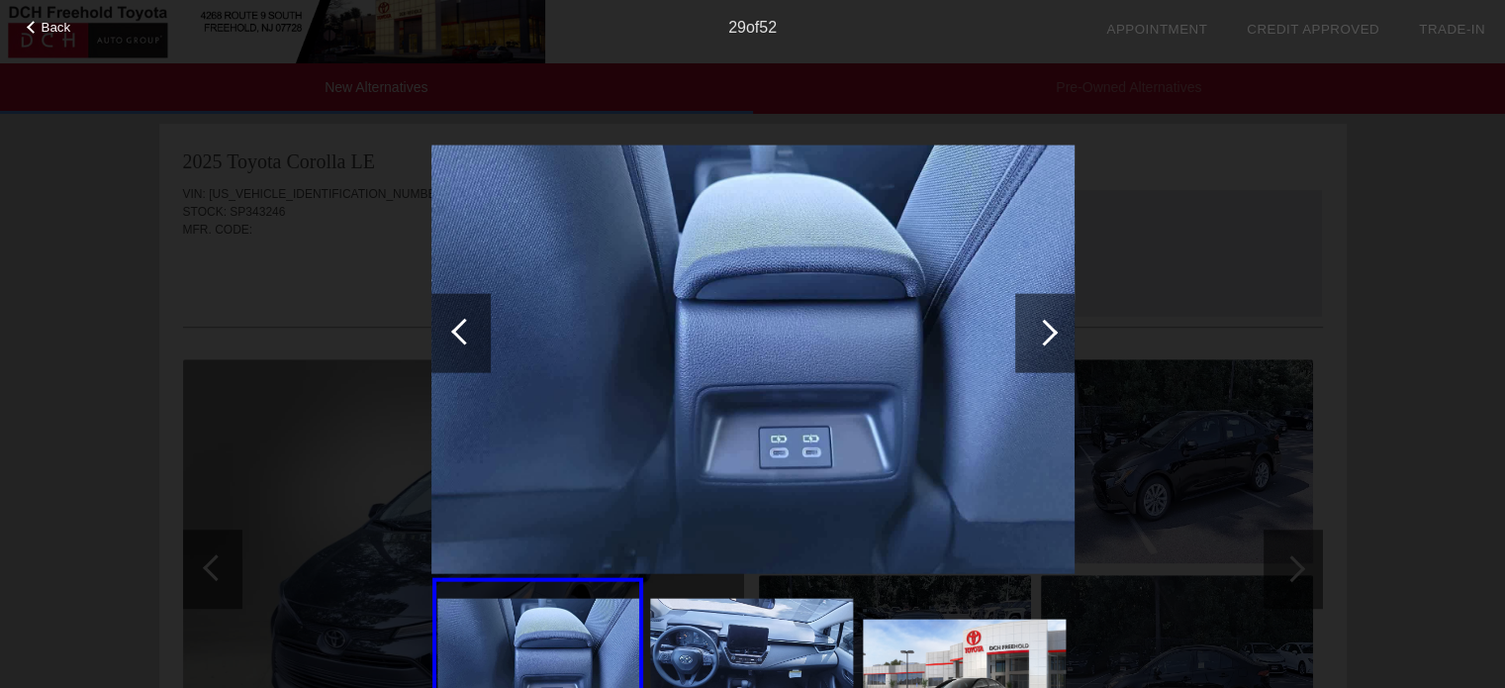
click at [1042, 337] on div at bounding box center [1044, 332] width 27 height 27
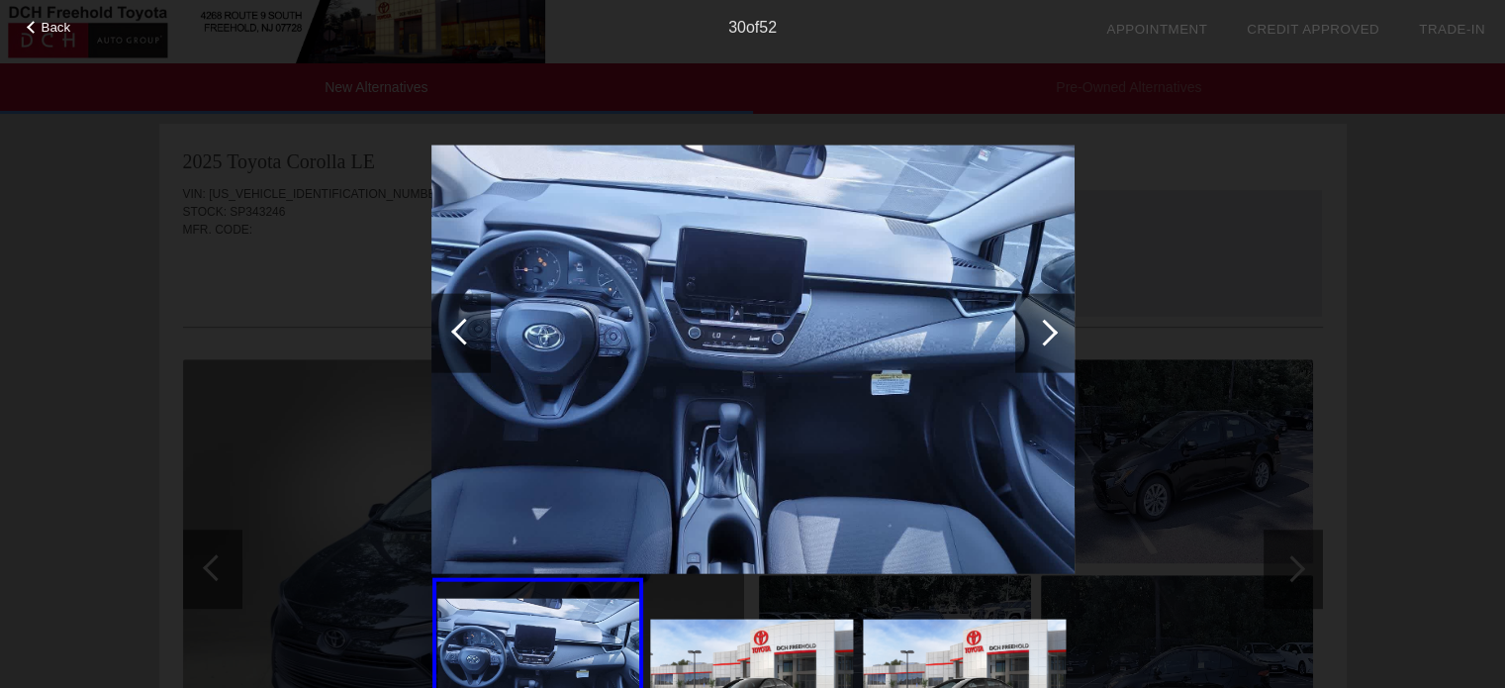
click at [1042, 337] on div at bounding box center [1044, 332] width 27 height 27
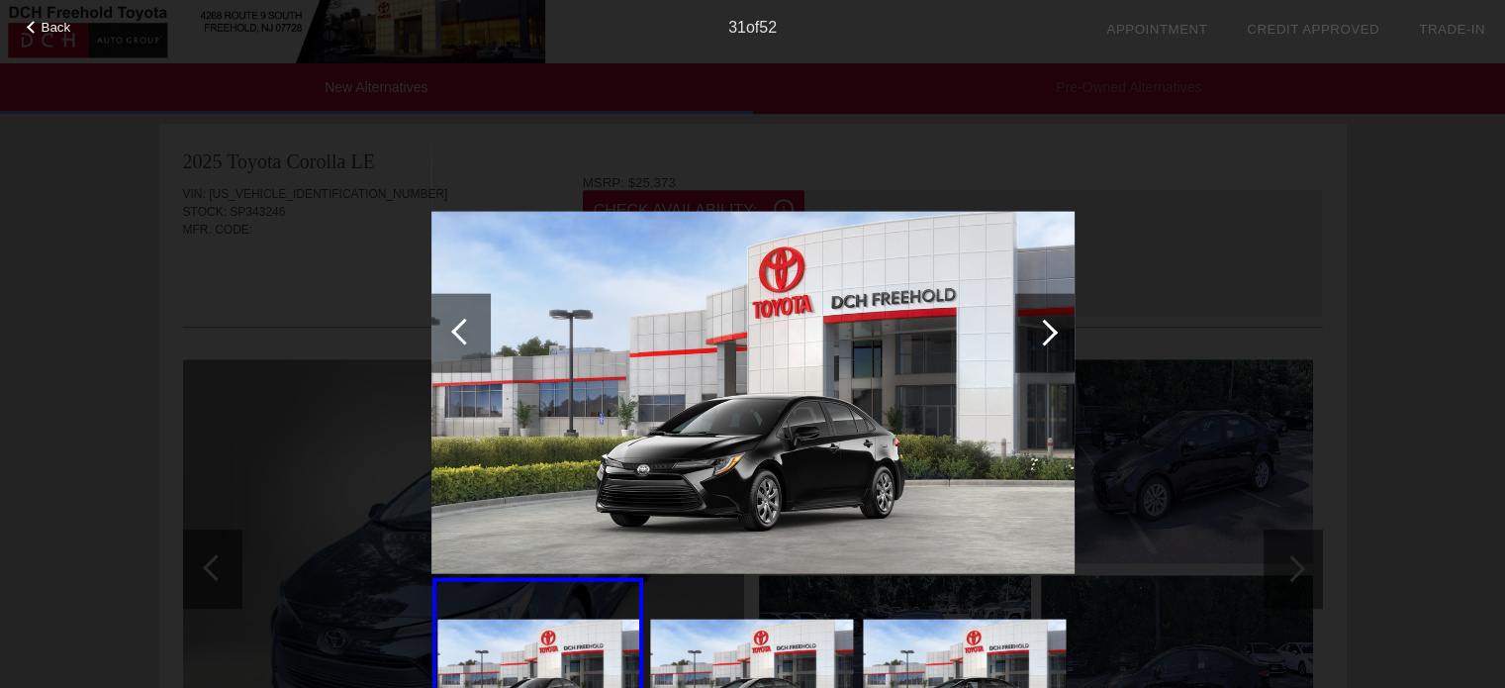
click at [1033, 341] on div at bounding box center [1044, 332] width 59 height 79
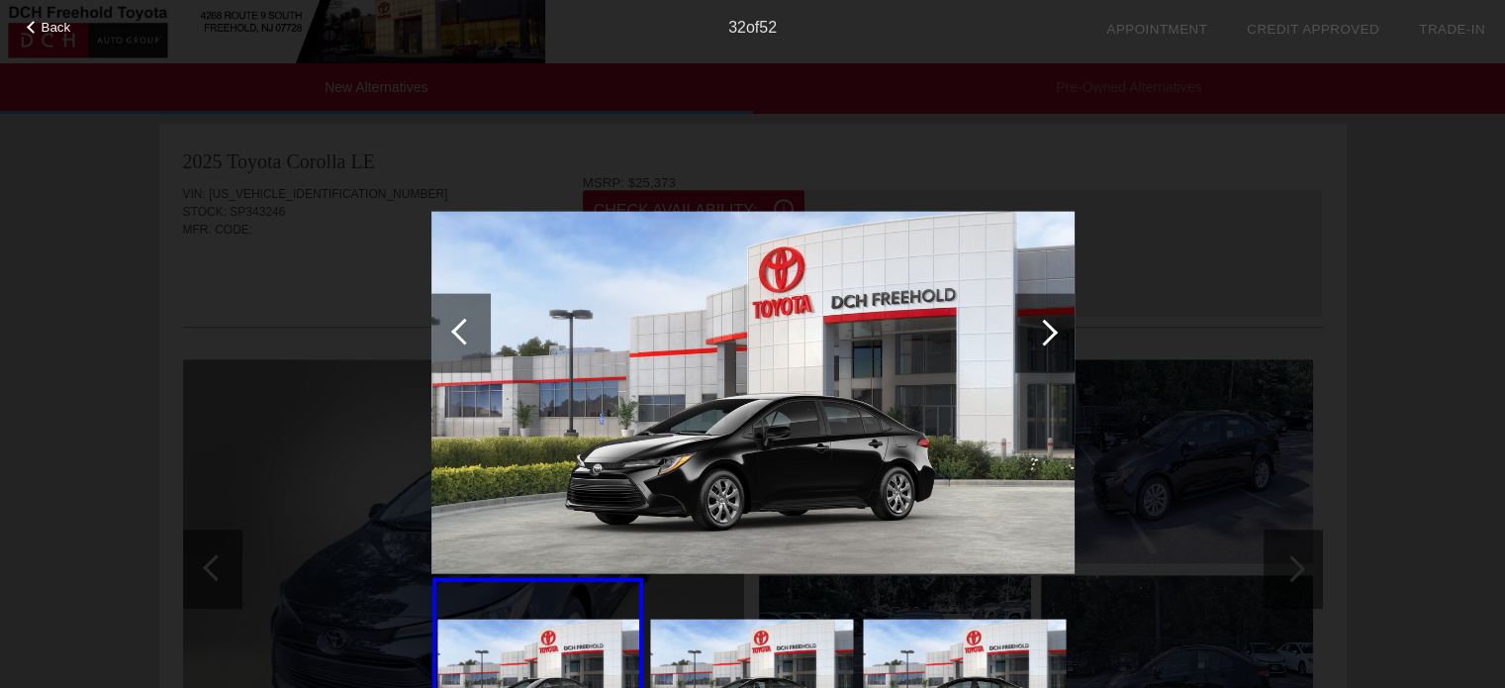
click at [1032, 343] on div at bounding box center [1044, 332] width 59 height 79
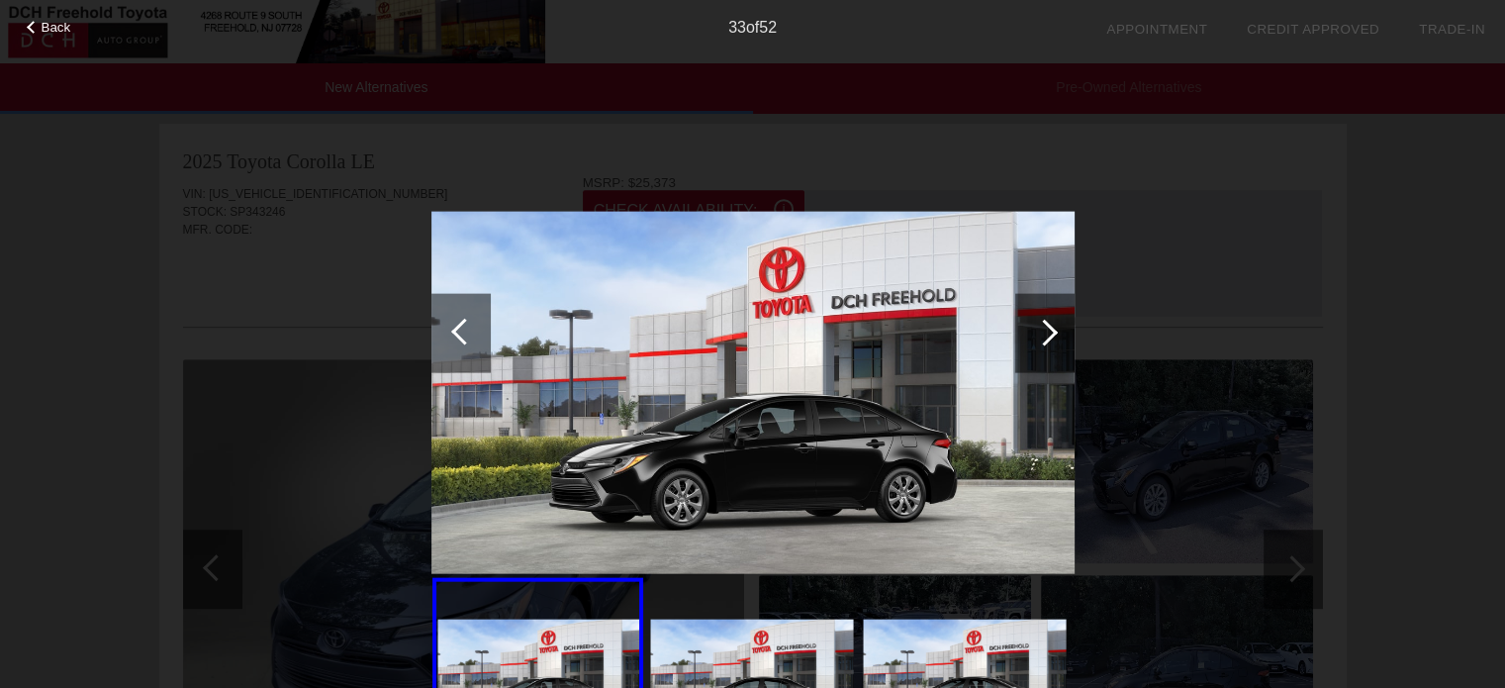
click at [1032, 344] on div at bounding box center [1044, 332] width 59 height 79
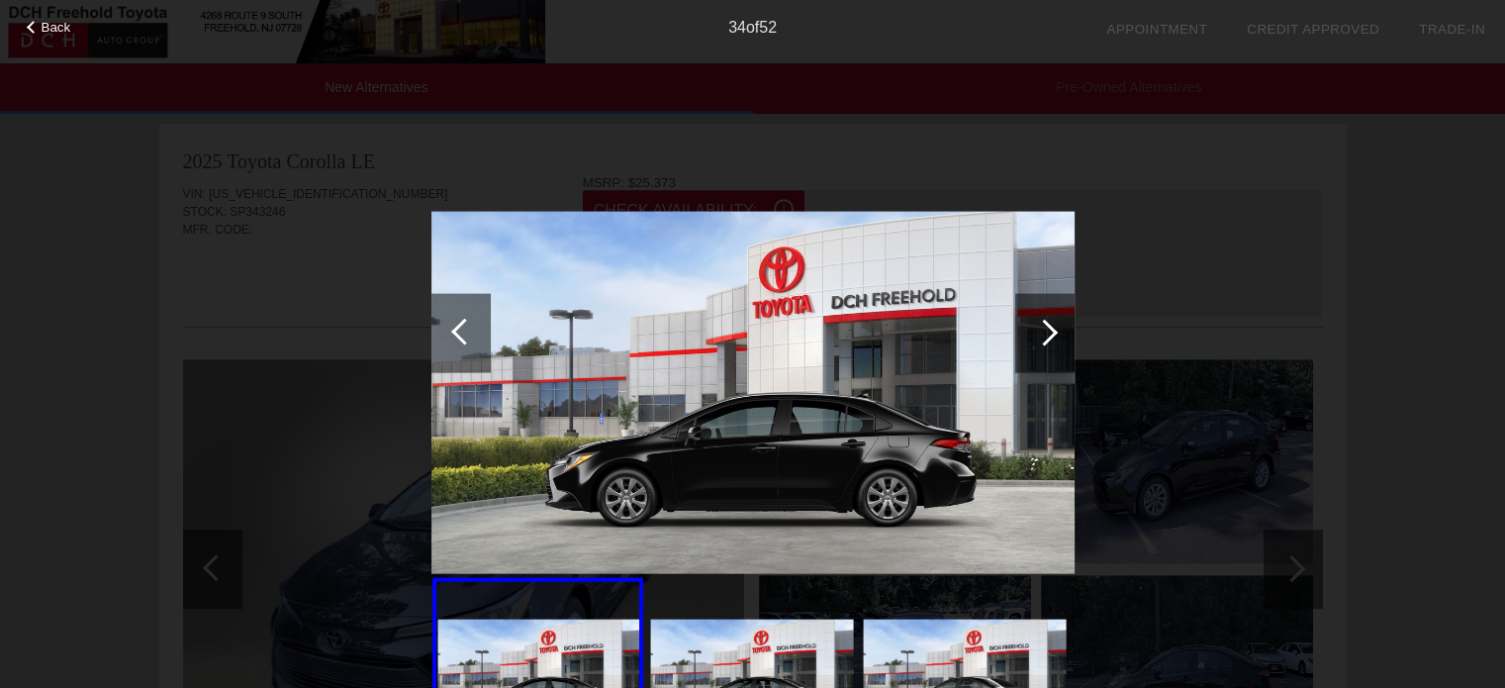
click at [1032, 346] on div at bounding box center [1044, 332] width 59 height 79
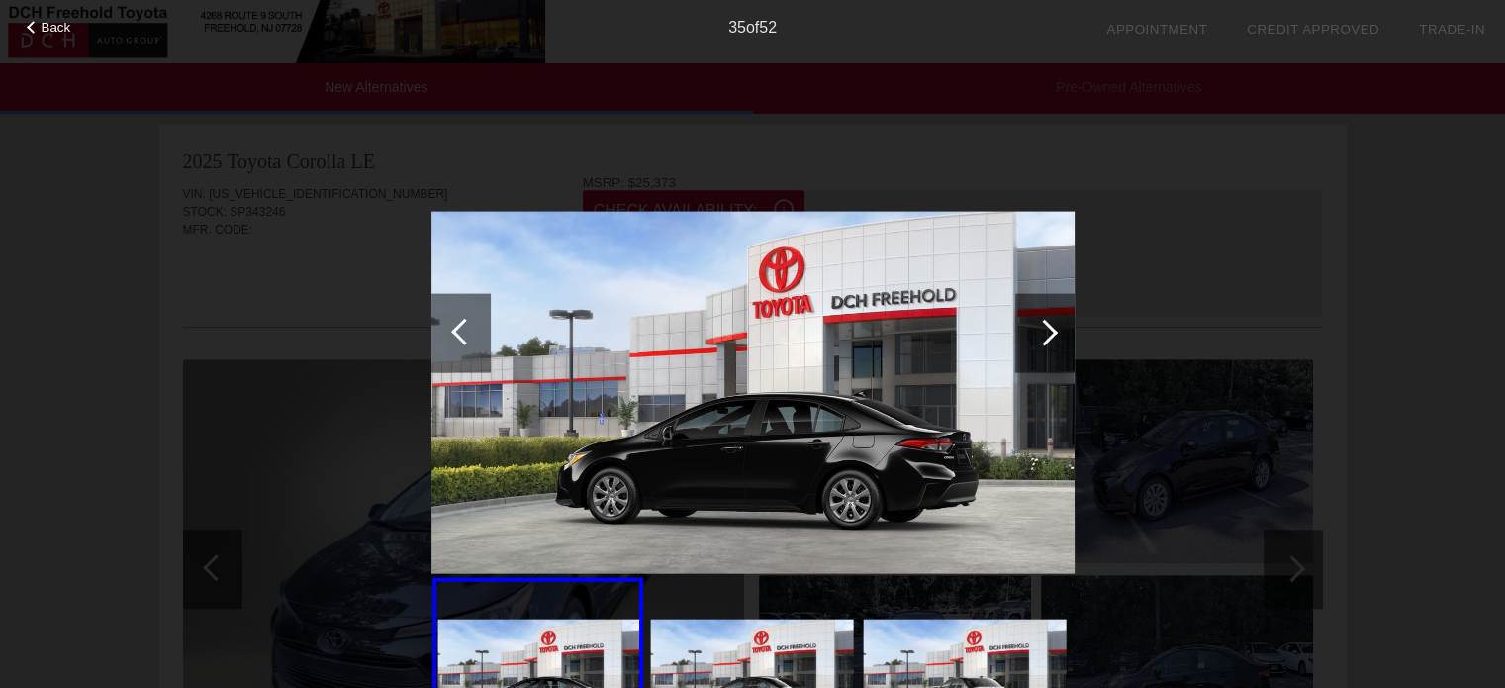
click at [1033, 346] on div at bounding box center [1044, 332] width 59 height 79
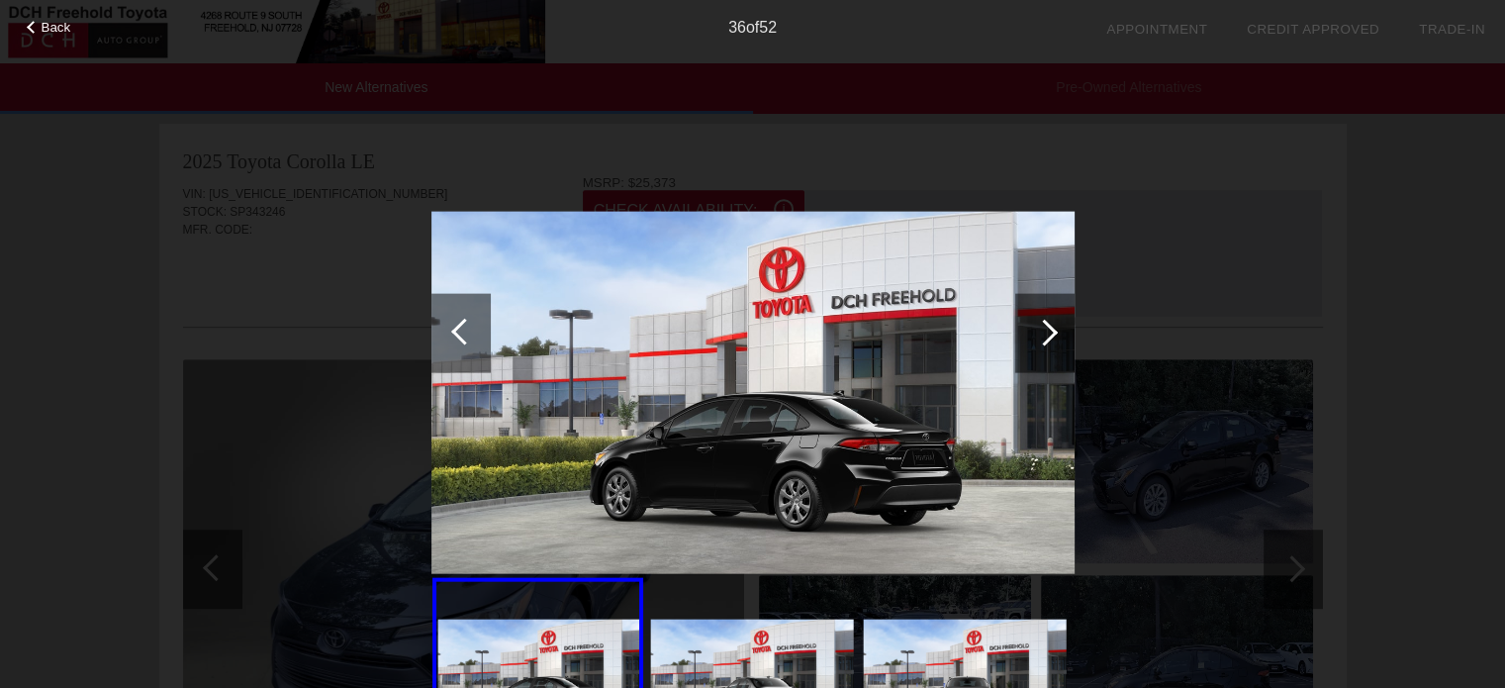
click at [1033, 346] on div at bounding box center [1044, 332] width 59 height 79
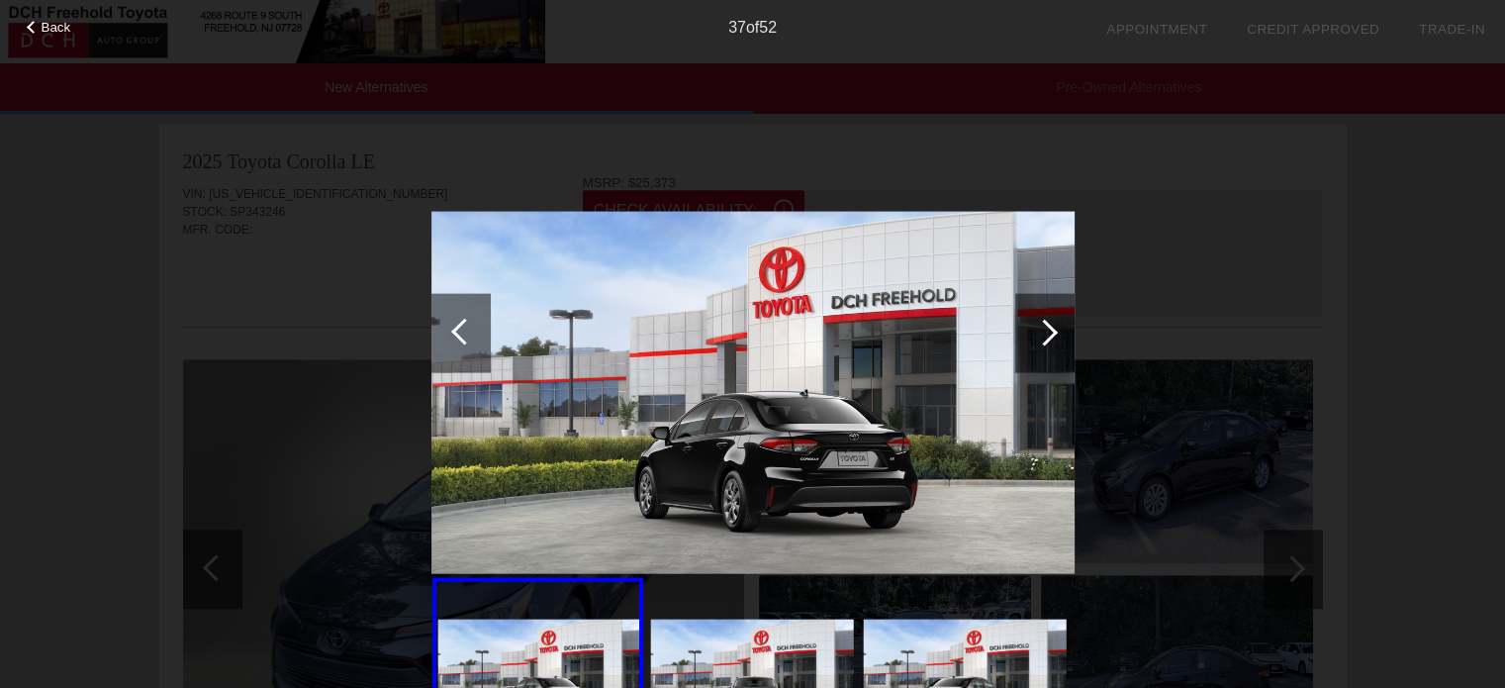
click at [1033, 346] on div at bounding box center [1044, 332] width 59 height 79
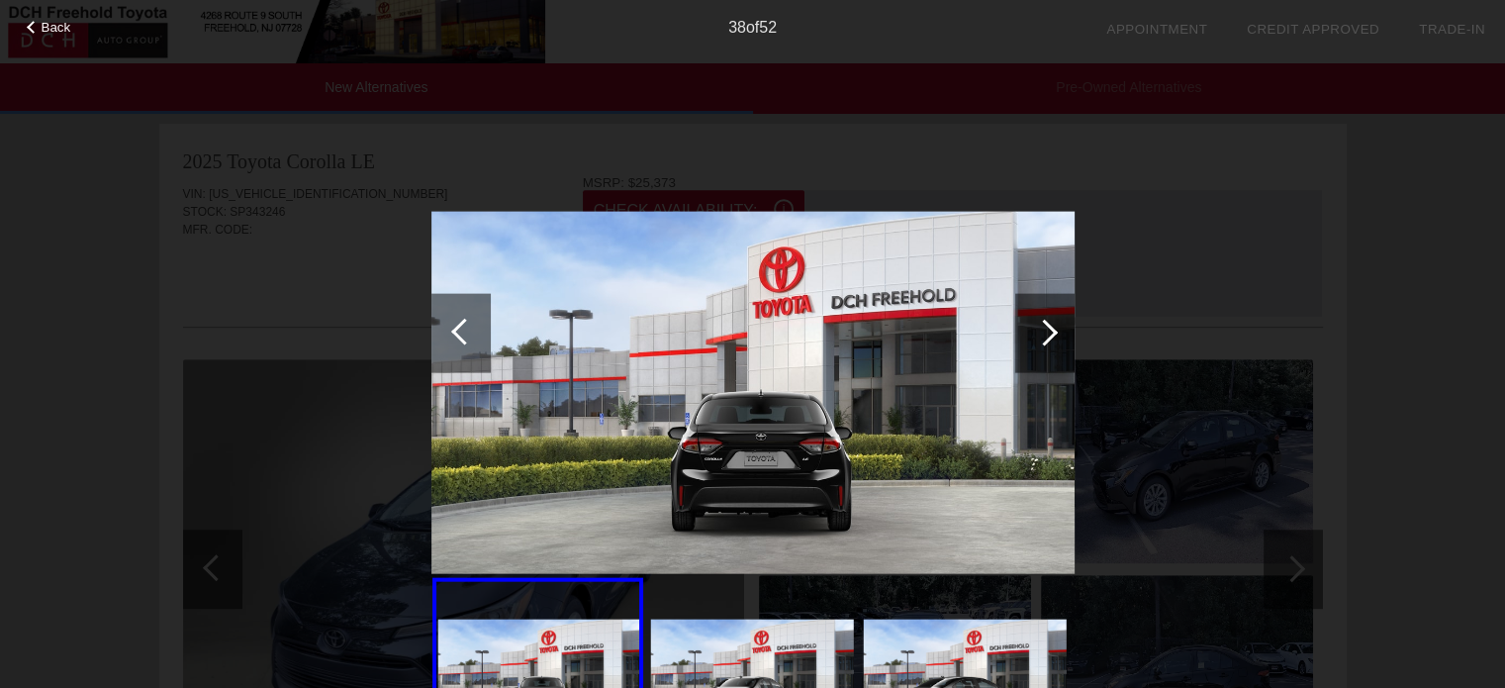
click at [1033, 346] on div at bounding box center [1044, 332] width 59 height 79
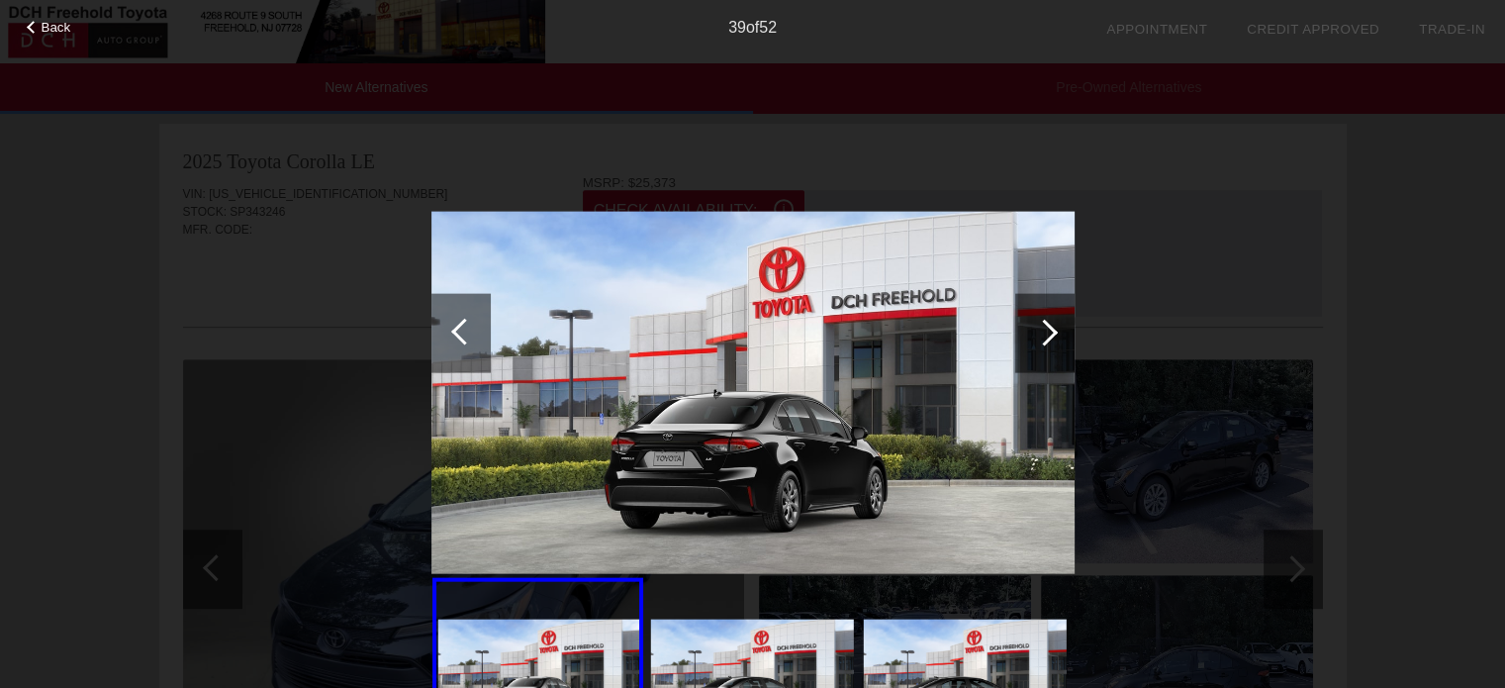
click at [1031, 348] on div at bounding box center [1044, 332] width 59 height 79
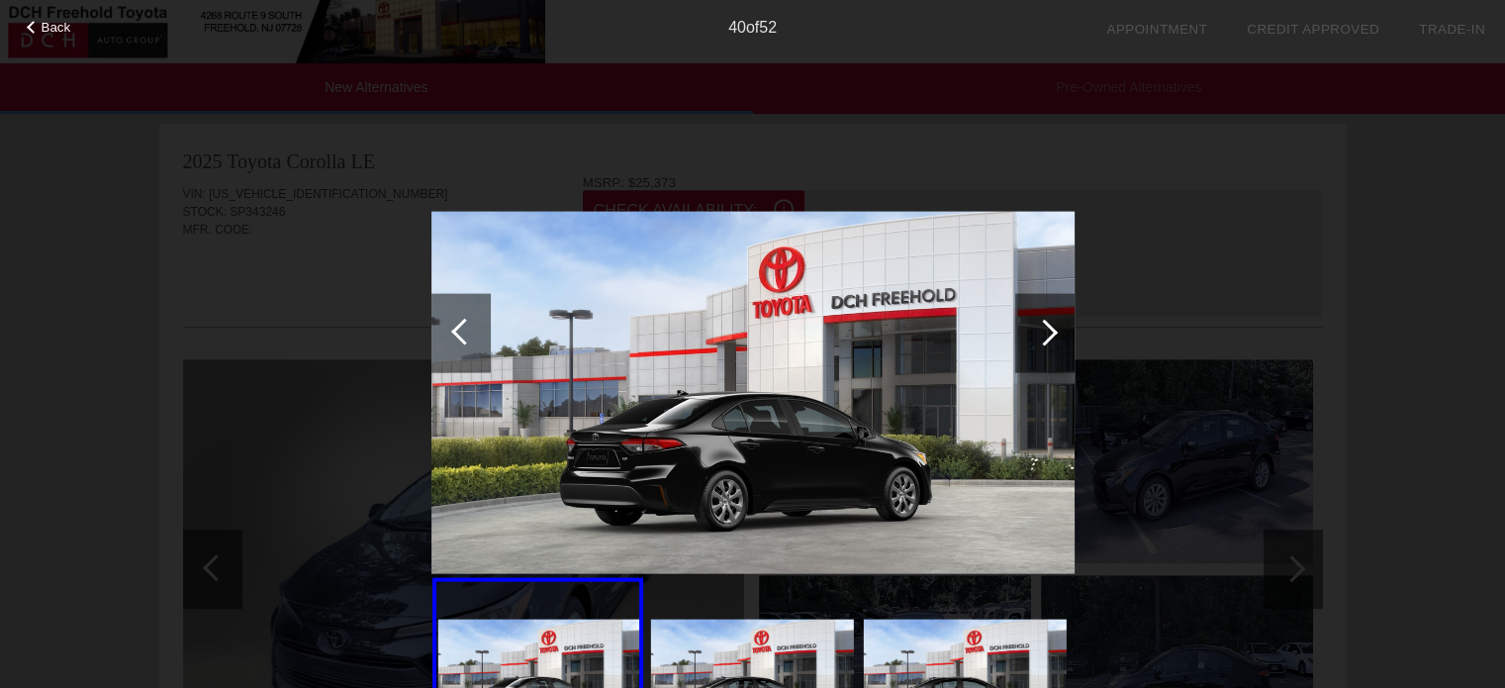
click at [1031, 349] on div at bounding box center [1044, 332] width 59 height 79
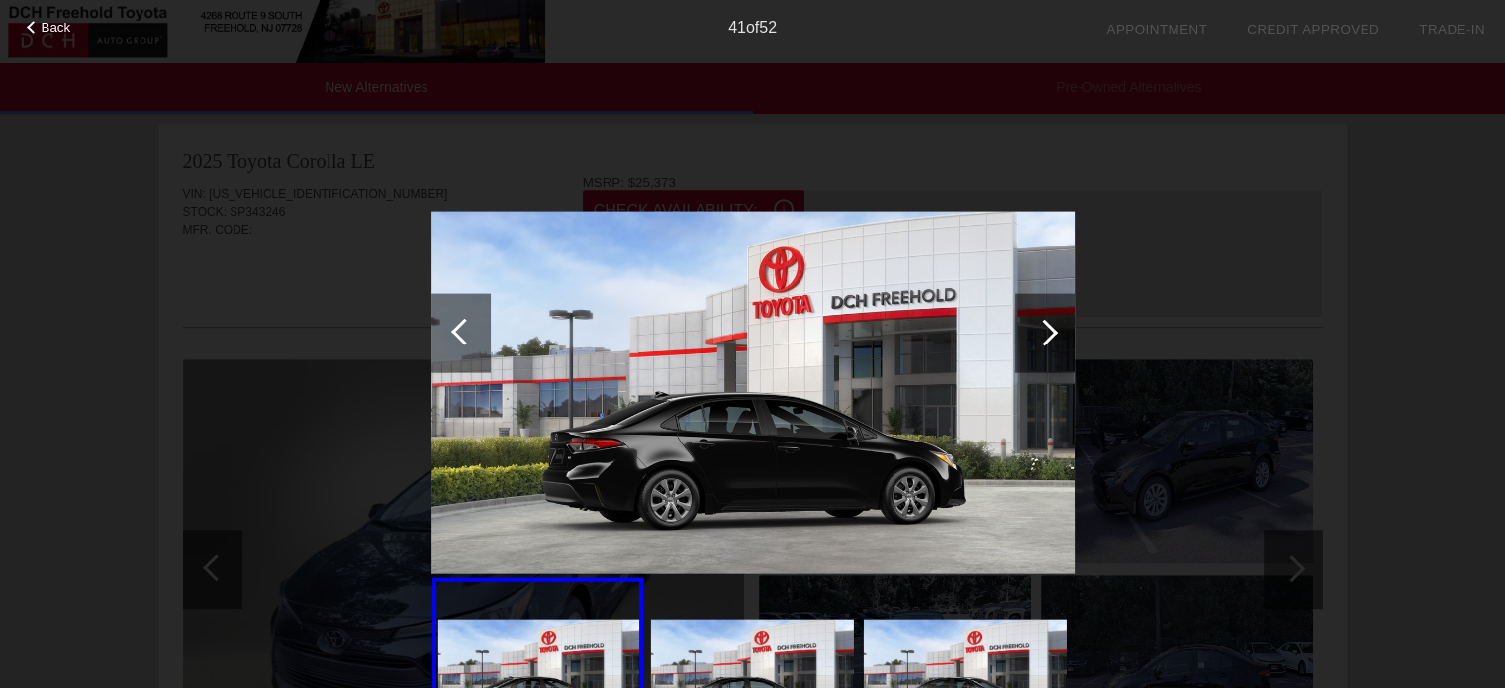
click at [1029, 351] on div at bounding box center [1044, 332] width 59 height 79
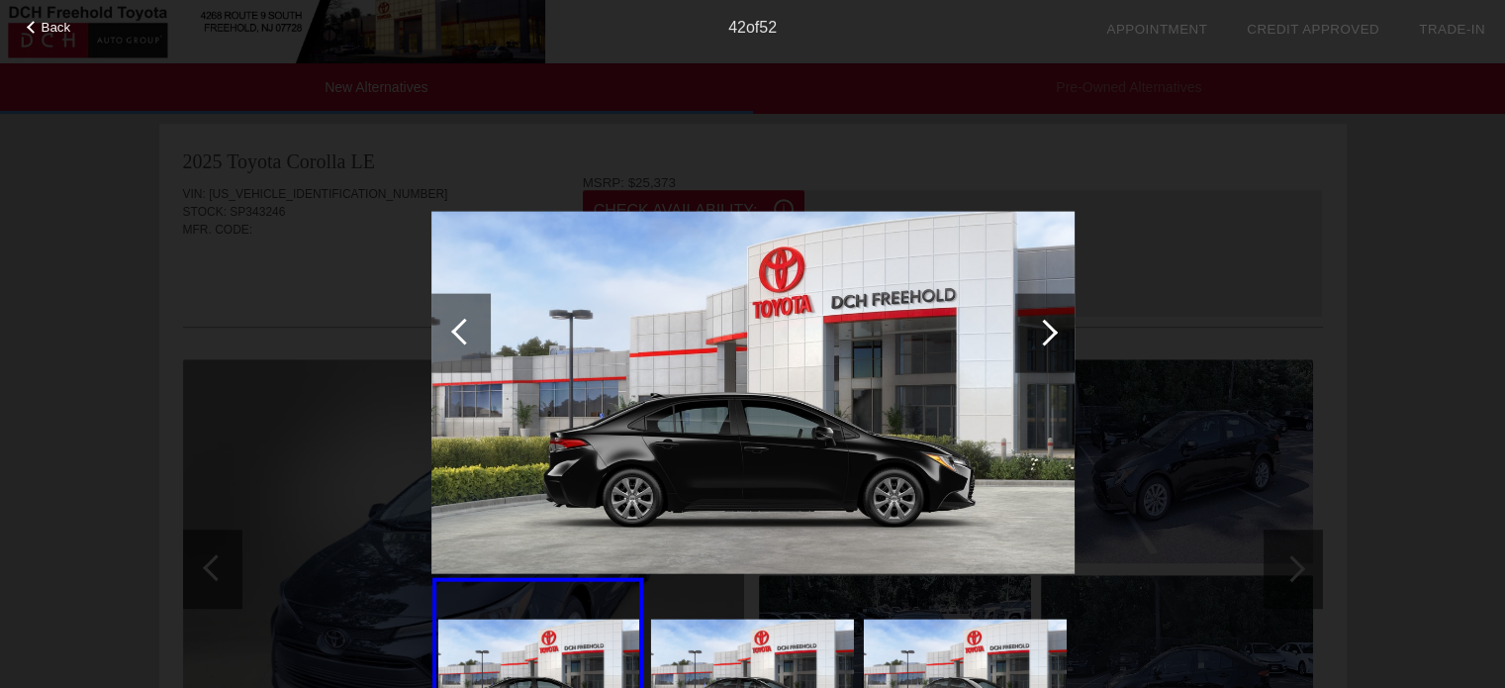
click at [1029, 351] on div at bounding box center [1044, 332] width 59 height 79
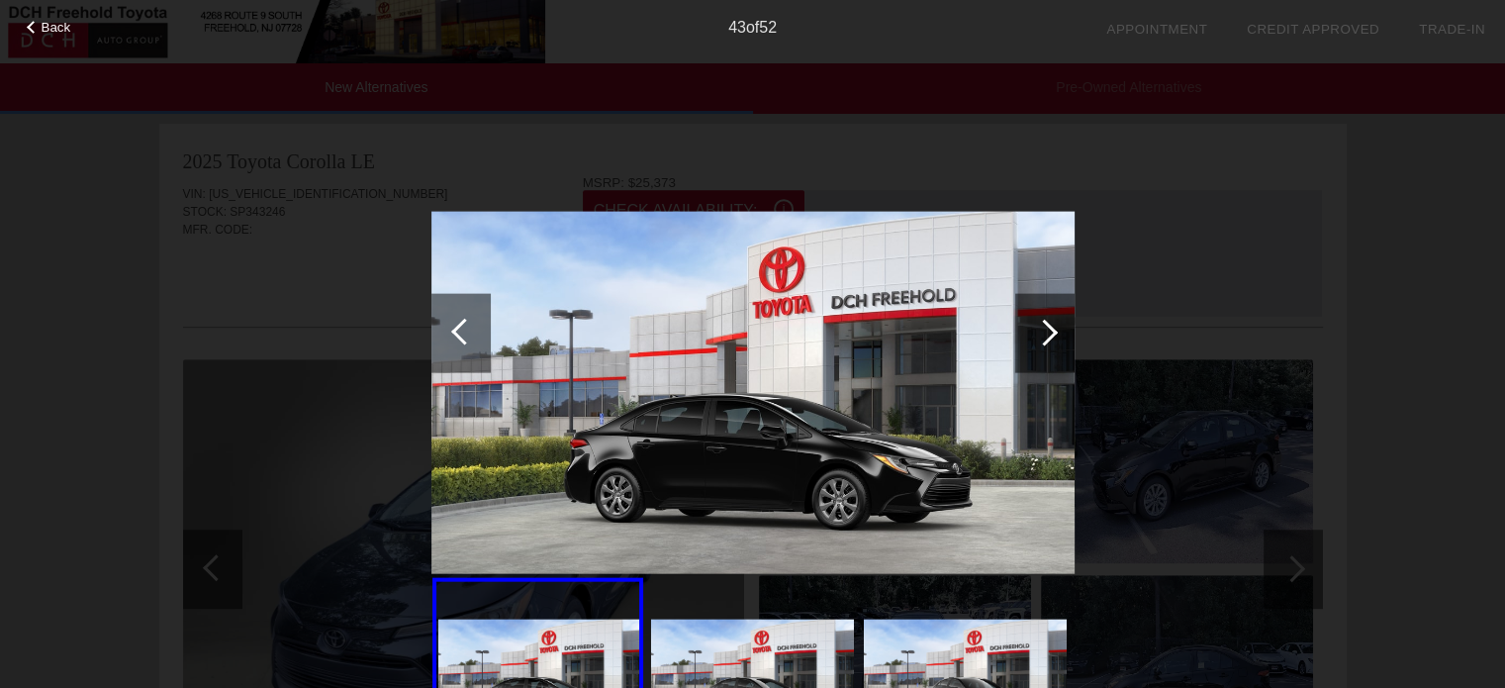
click at [1028, 355] on div at bounding box center [1044, 332] width 59 height 79
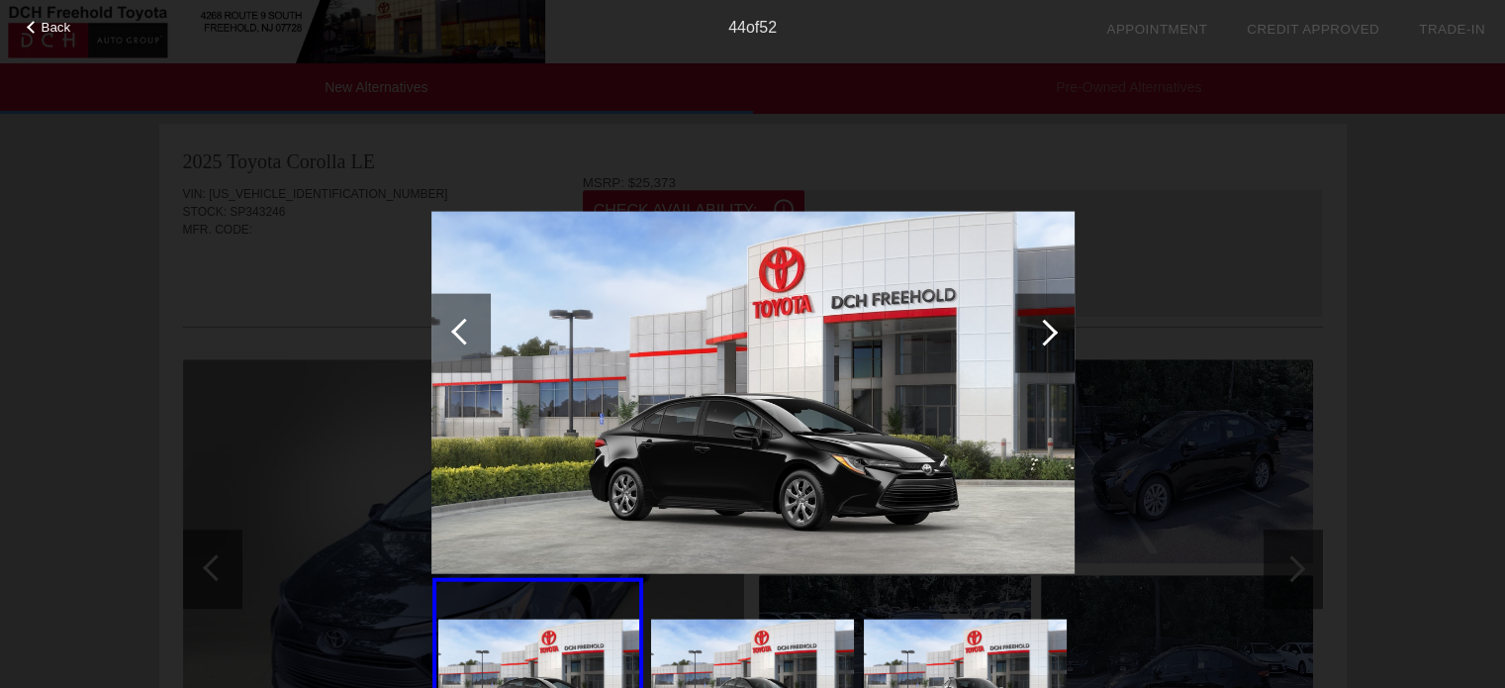
click at [1028, 355] on div at bounding box center [1044, 332] width 59 height 79
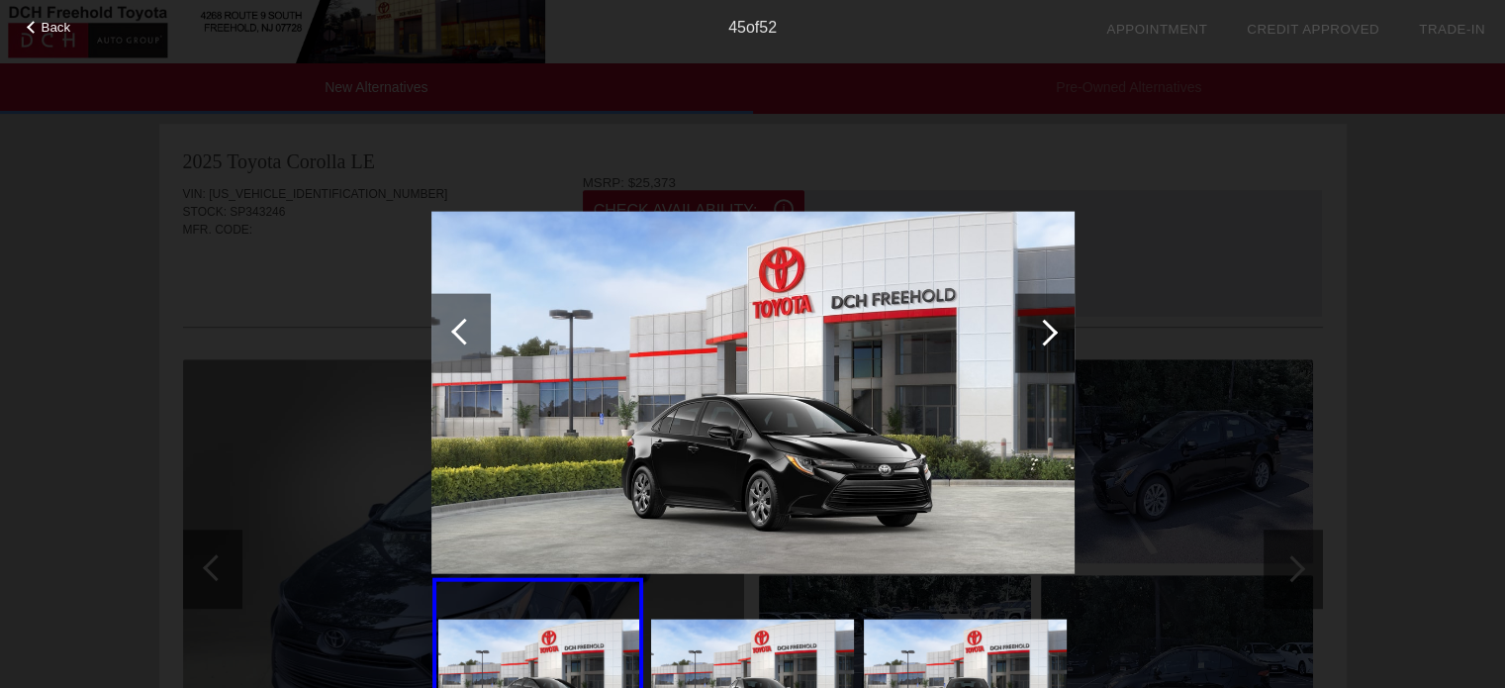
click at [1028, 356] on div at bounding box center [1044, 332] width 59 height 79
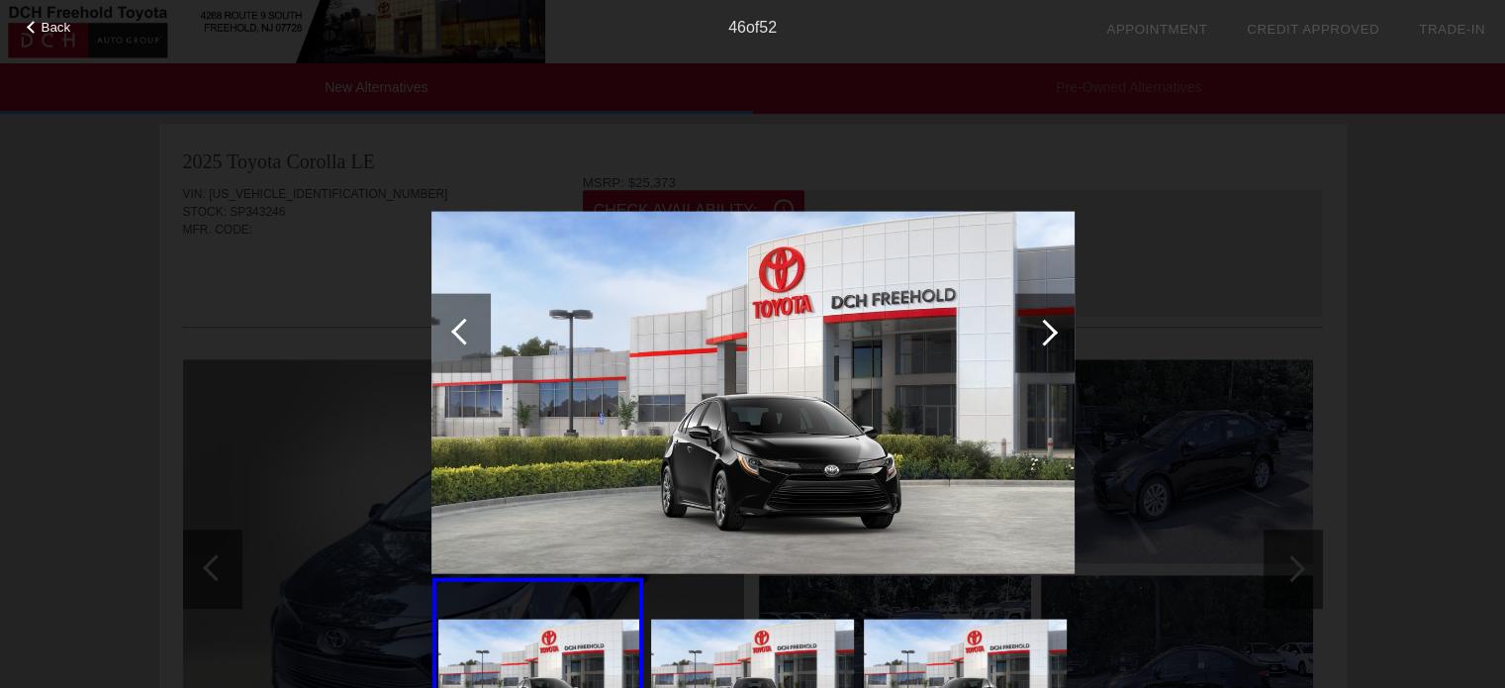
click at [1028, 356] on div at bounding box center [1044, 332] width 59 height 79
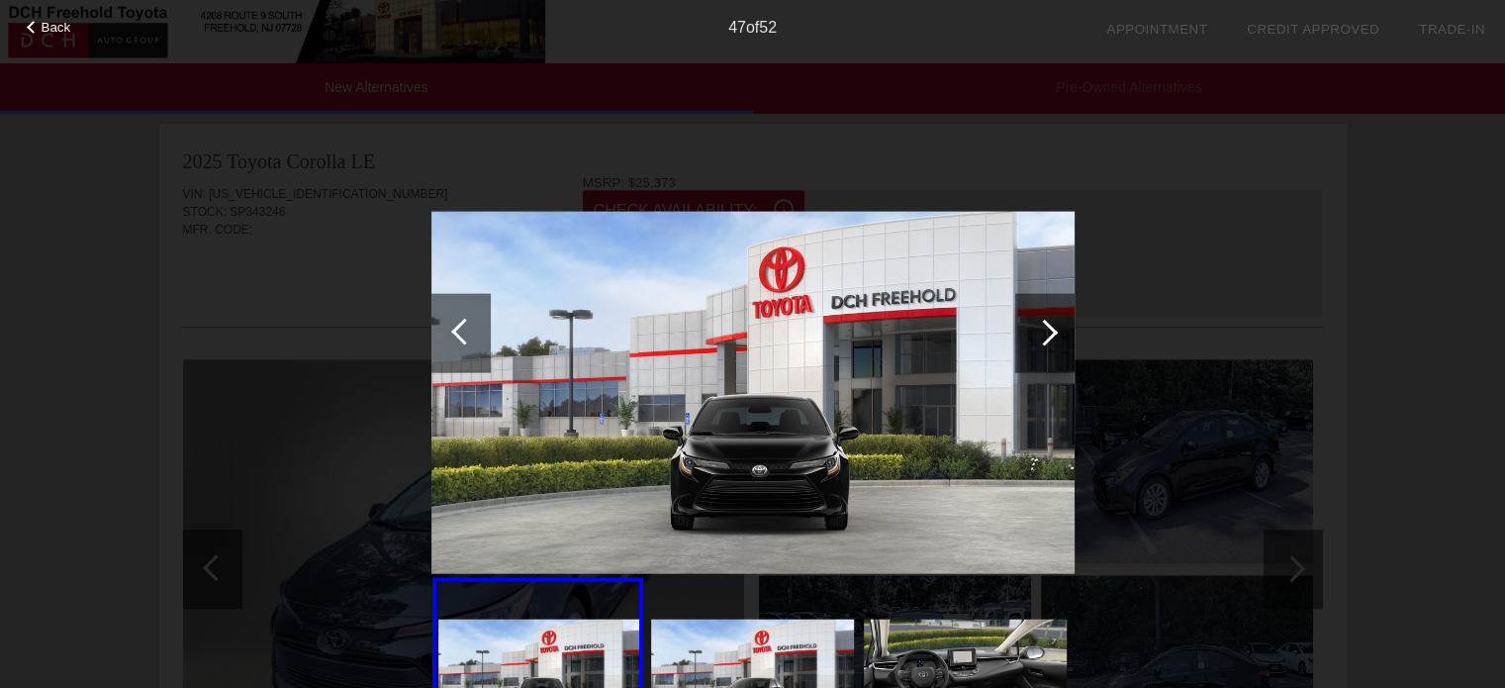
click at [1026, 357] on div at bounding box center [1044, 332] width 59 height 79
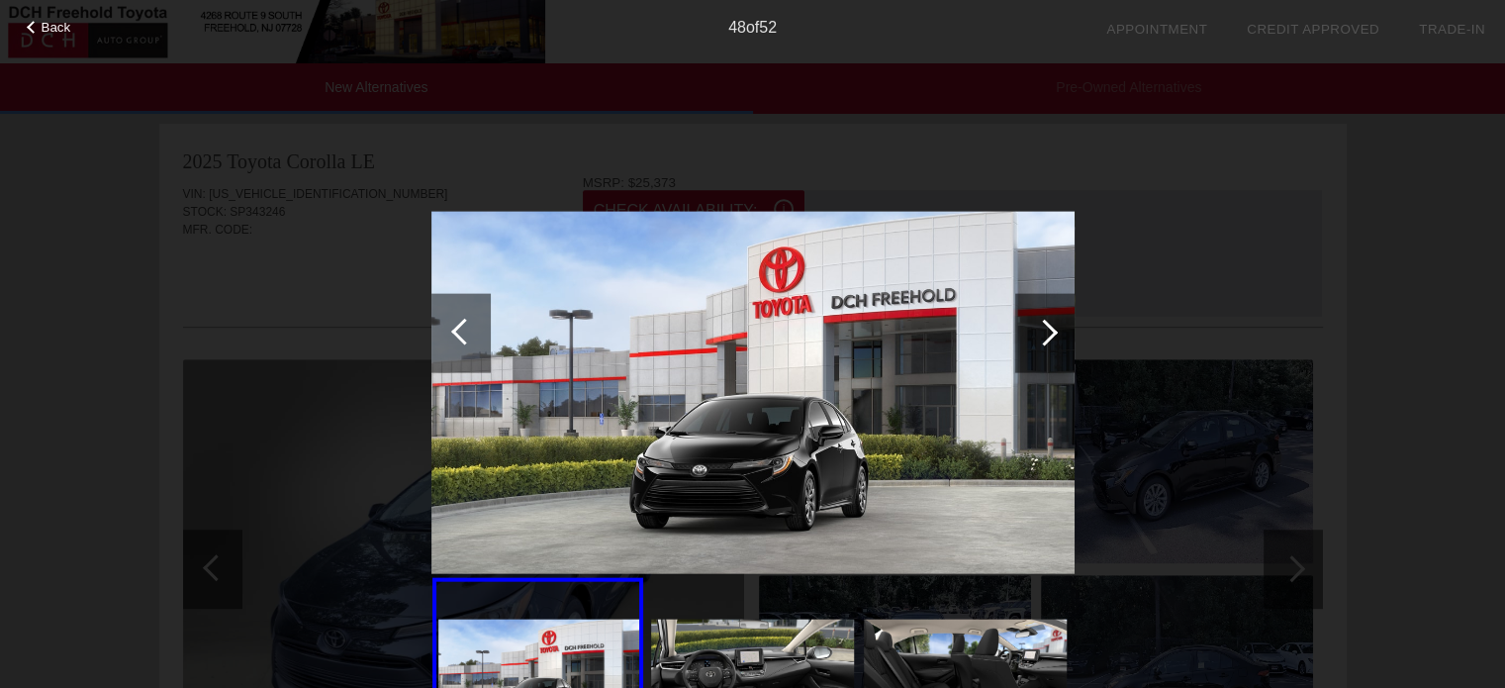
click at [1026, 357] on div at bounding box center [1044, 332] width 59 height 79
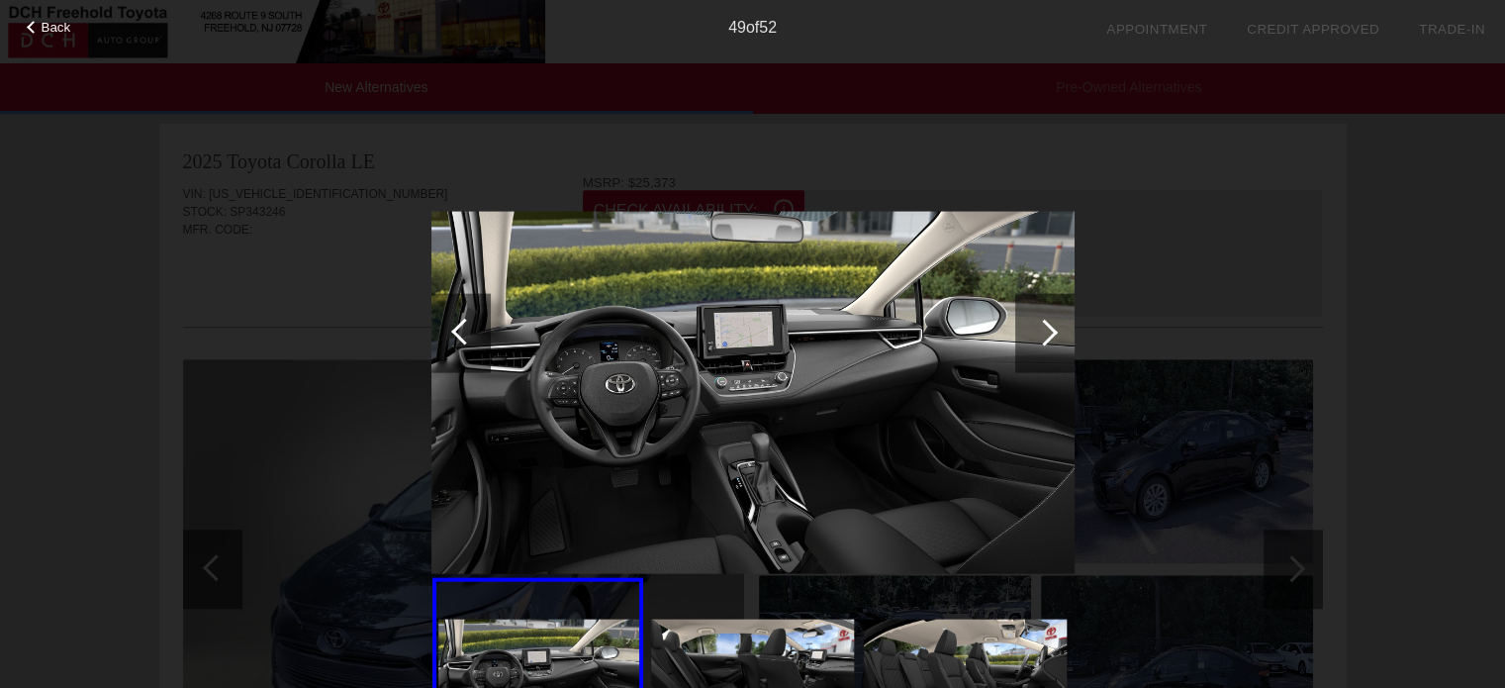
click at [1026, 357] on div at bounding box center [1044, 332] width 59 height 79
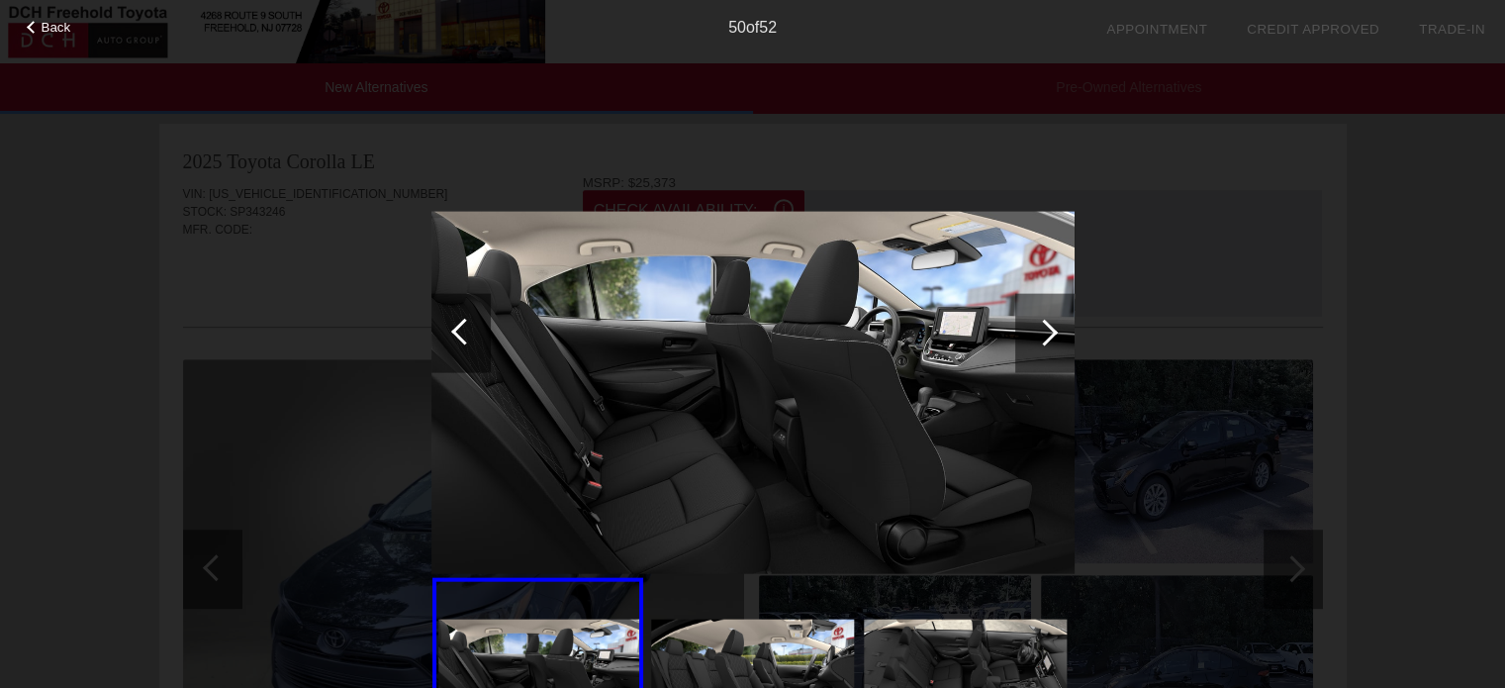
click at [1026, 357] on div at bounding box center [1044, 332] width 59 height 79
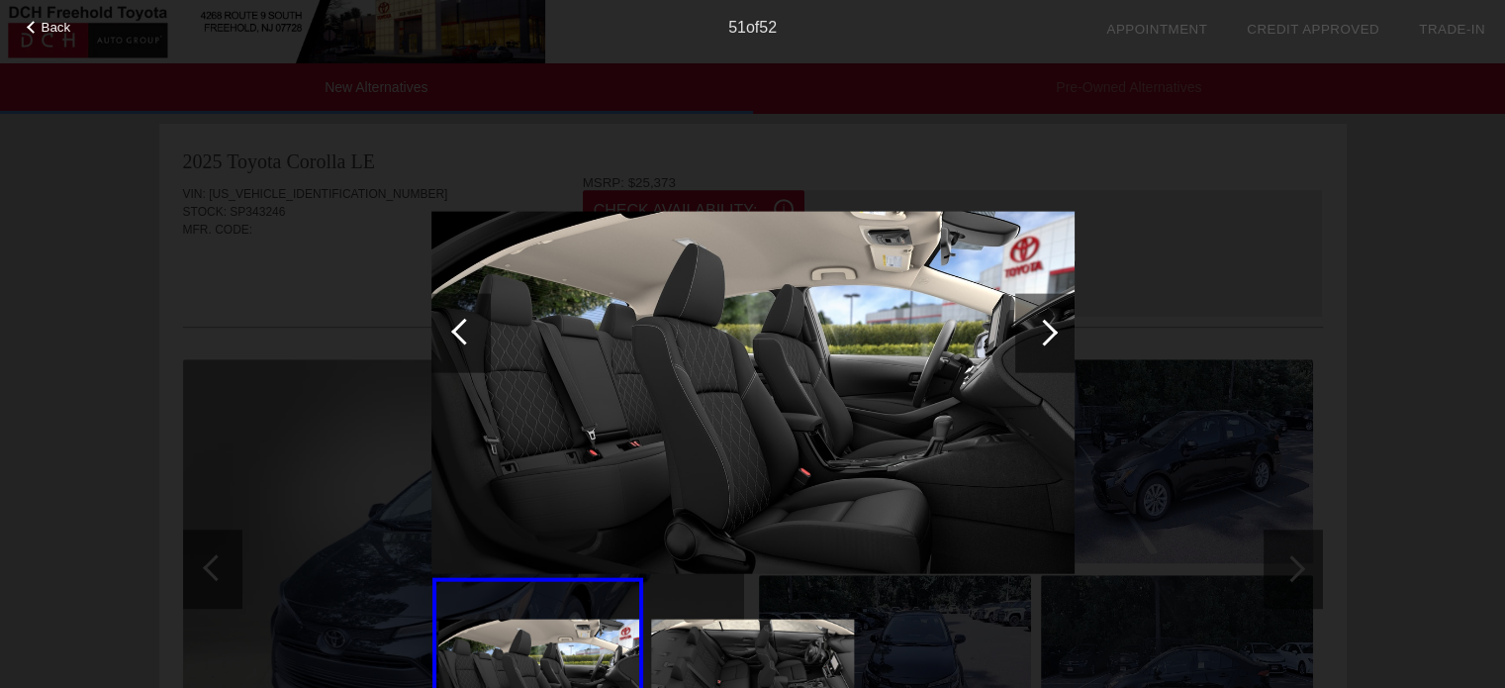
click at [1026, 359] on div at bounding box center [1044, 332] width 59 height 79
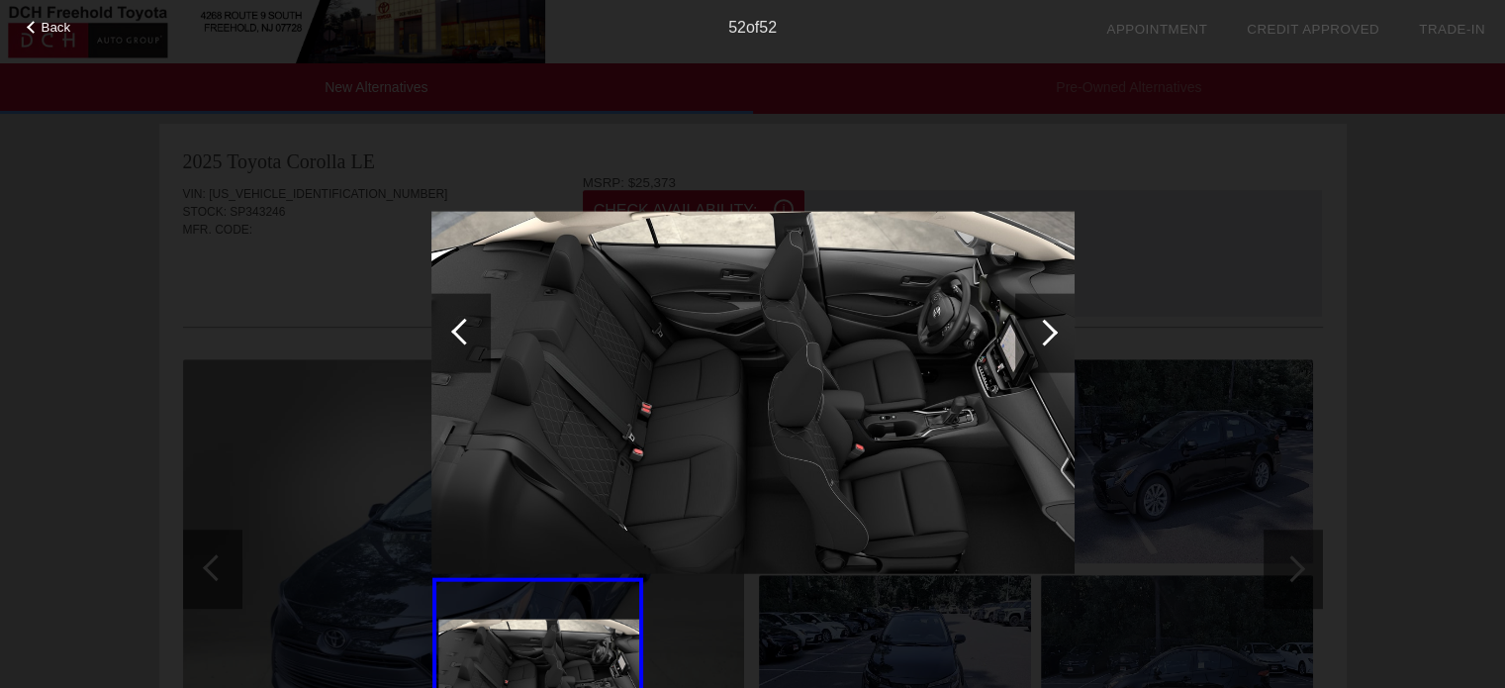
click at [1026, 359] on div at bounding box center [1044, 332] width 59 height 79
click at [1048, 332] on div at bounding box center [1044, 332] width 27 height 27
click at [1050, 332] on div at bounding box center [1044, 332] width 27 height 27
